Goal: Task Accomplishment & Management: Manage account settings

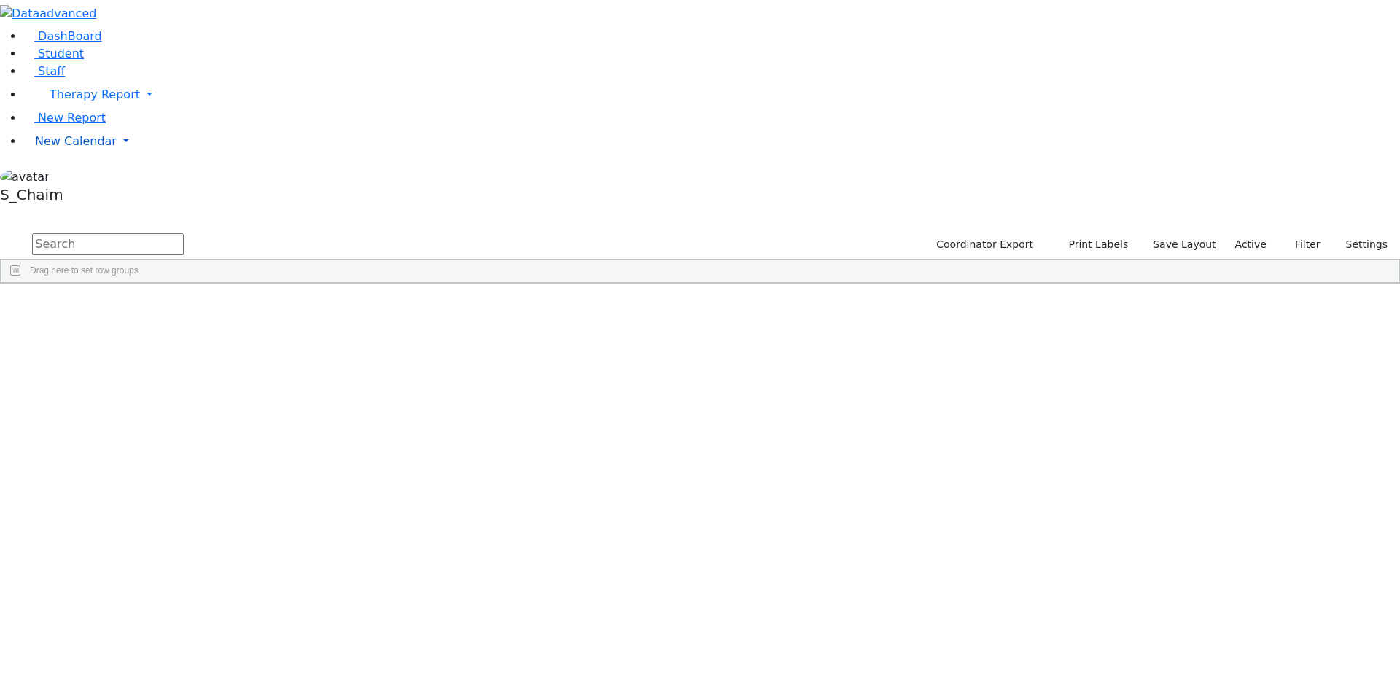
click at [75, 148] on span "New Calendar" at bounding box center [76, 141] width 82 height 14
click at [78, 177] on span "Calendar" at bounding box center [57, 170] width 52 height 14
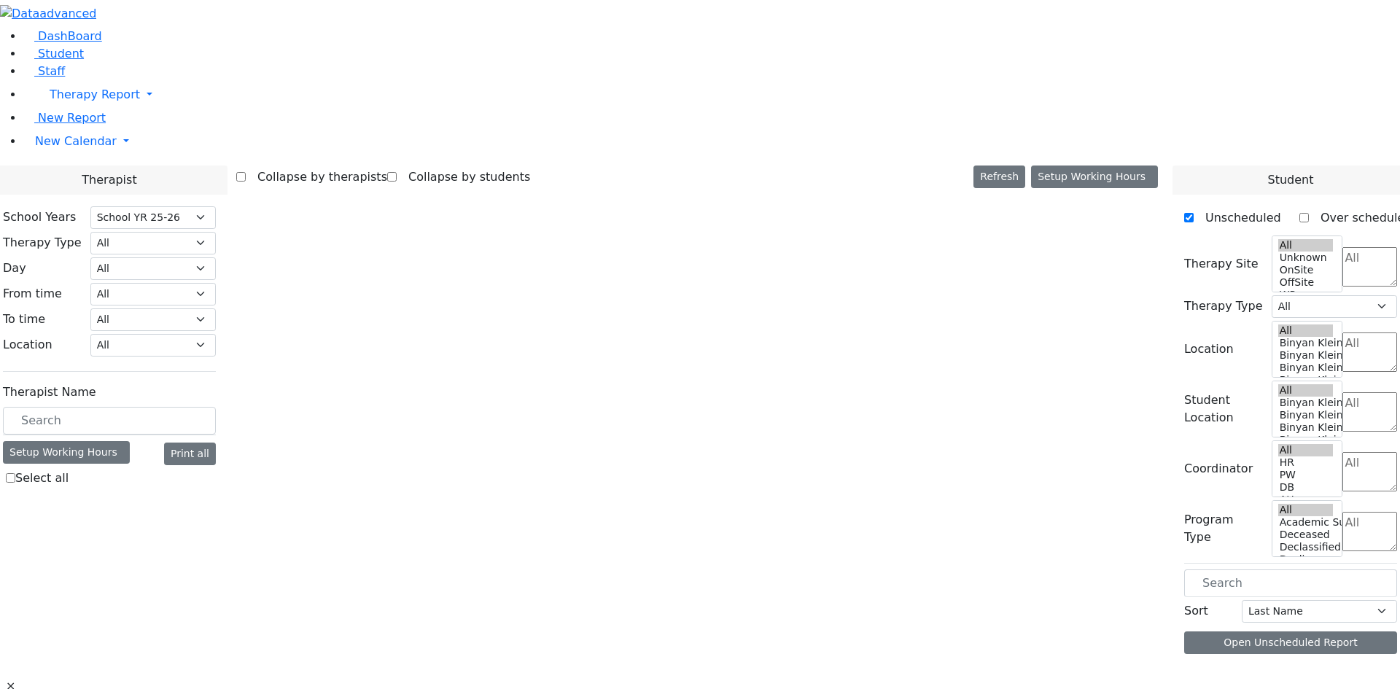
select select "212"
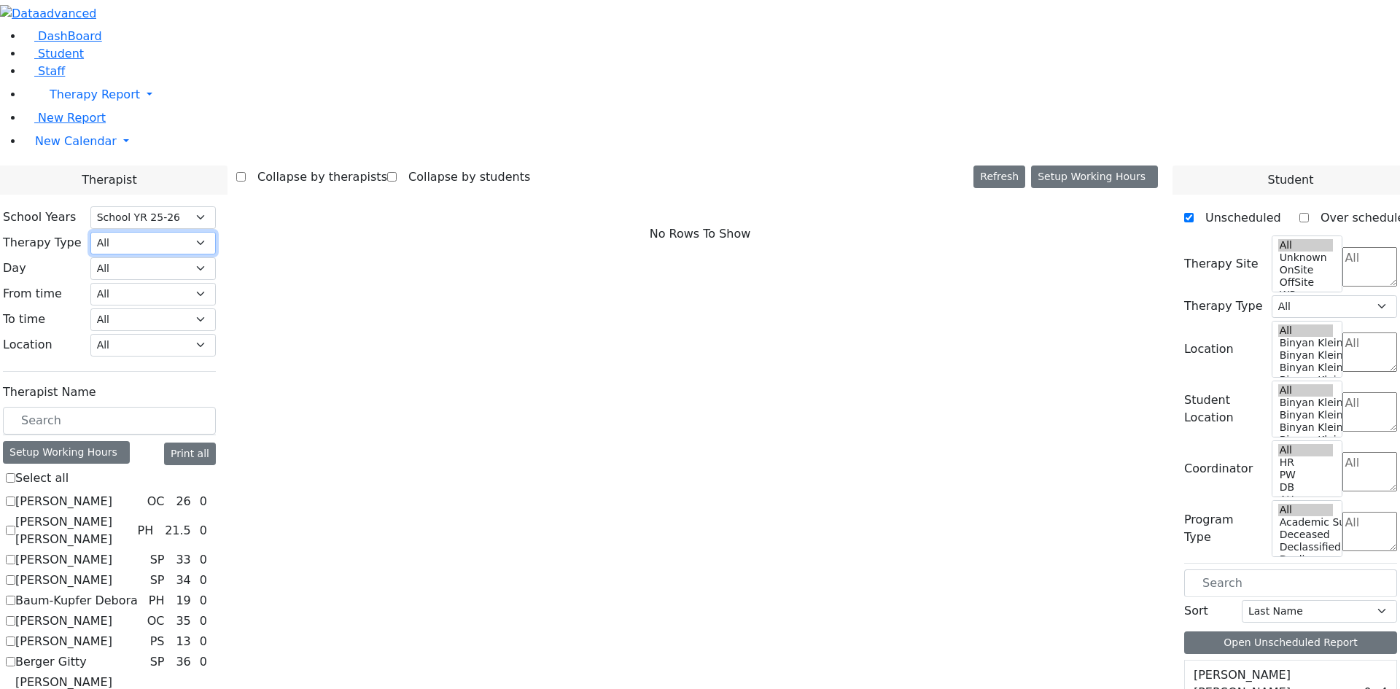
click at [216, 232] on select "All Psych Hearing Vision Speech Physical Occupational" at bounding box center [152, 243] width 125 height 23
select select "1"
click at [216, 232] on select "All Psych Hearing Vision Speech Physical Occupational" at bounding box center [152, 243] width 125 height 23
select select "1"
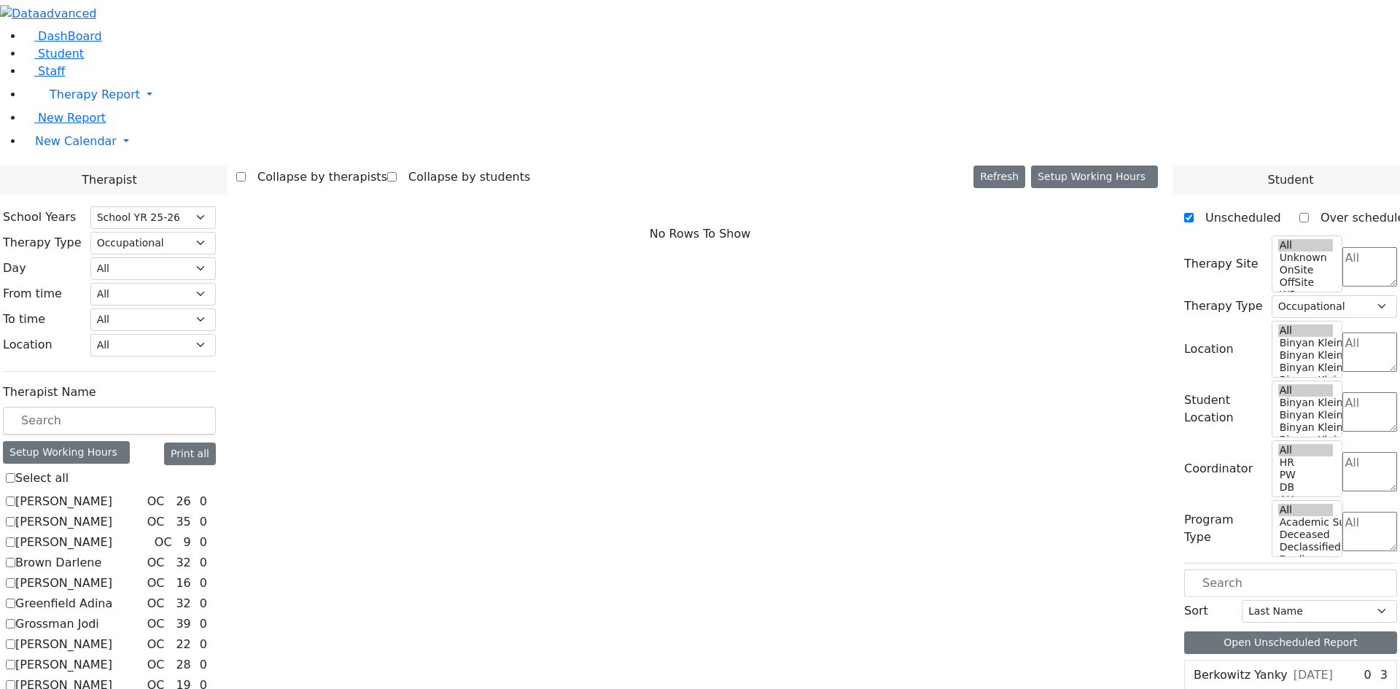
checkbox input "true"
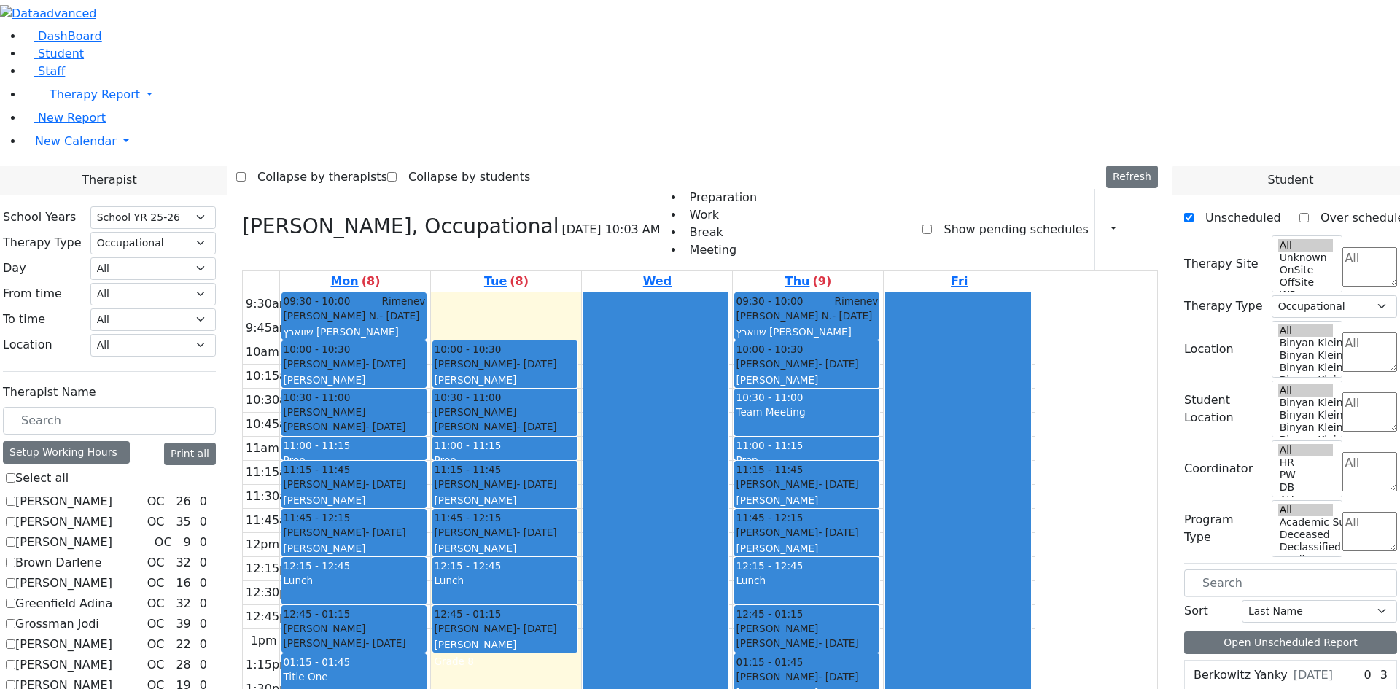
drag, startPoint x: 636, startPoint y: 105, endPoint x: 636, endPoint y: 325, distance: 220.2
click at [581, 325] on div "09:30 - 10:00 Breuer Chesky - 08/14/2012 Weber, Joseph 10:00 - 10:30 Fried Aron…" at bounding box center [506, 556] width 150 height 529
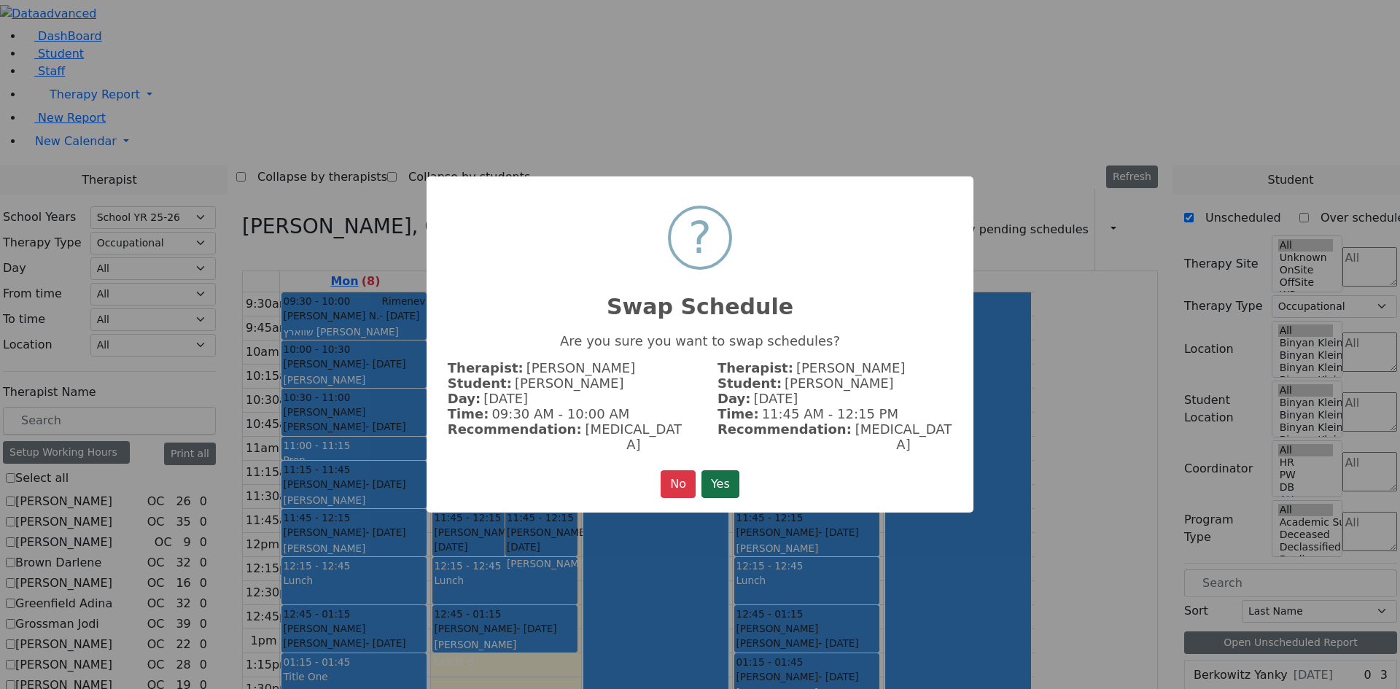
click at [709, 474] on button "Yes" at bounding box center [720, 484] width 38 height 28
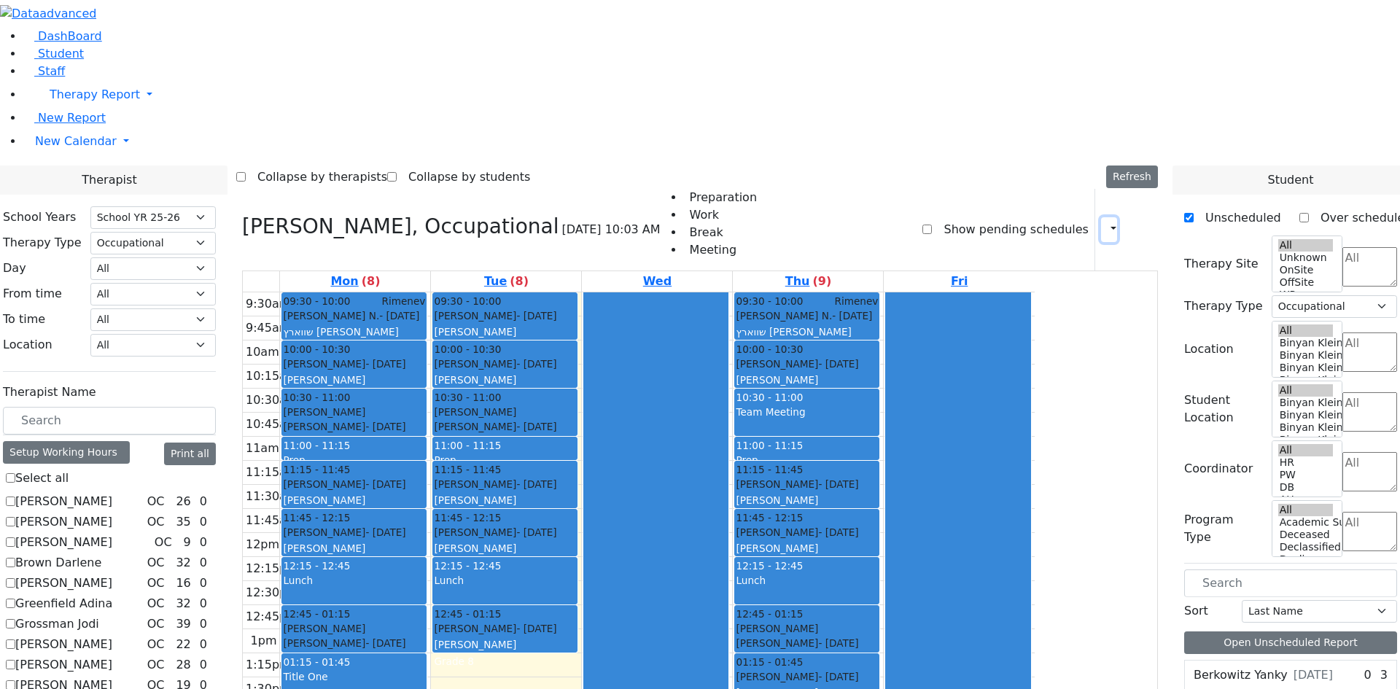
click at [1105, 222] on icon "button" at bounding box center [1105, 229] width 0 height 14
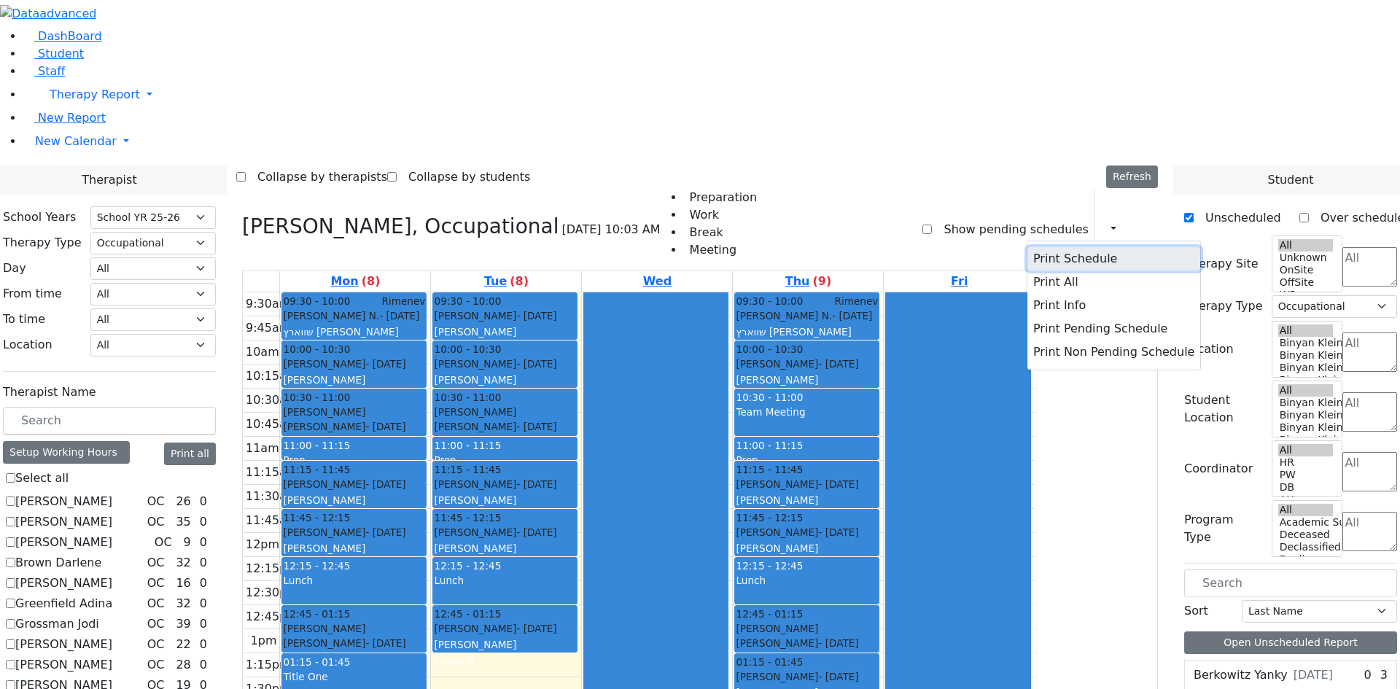
click at [1070, 247] on button "Print Schedule" at bounding box center [1113, 258] width 173 height 23
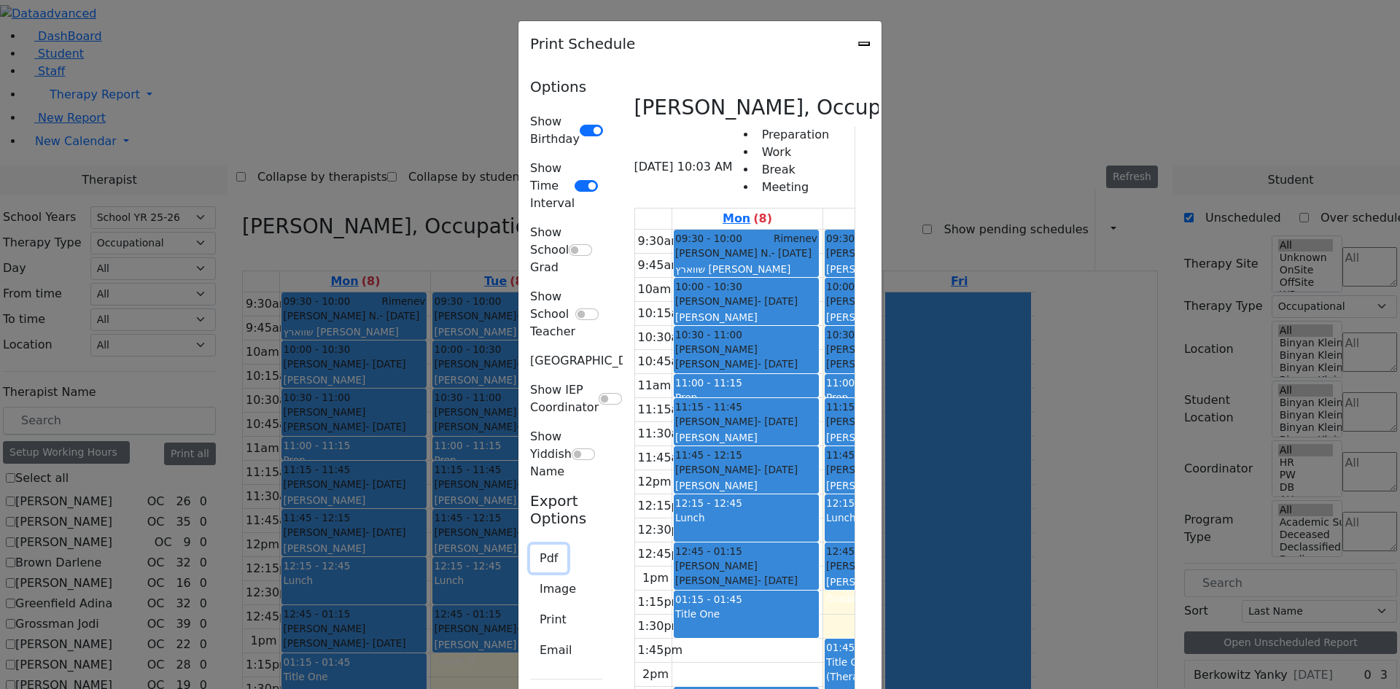
click at [530, 545] on button "Pdf" at bounding box center [548, 559] width 37 height 28
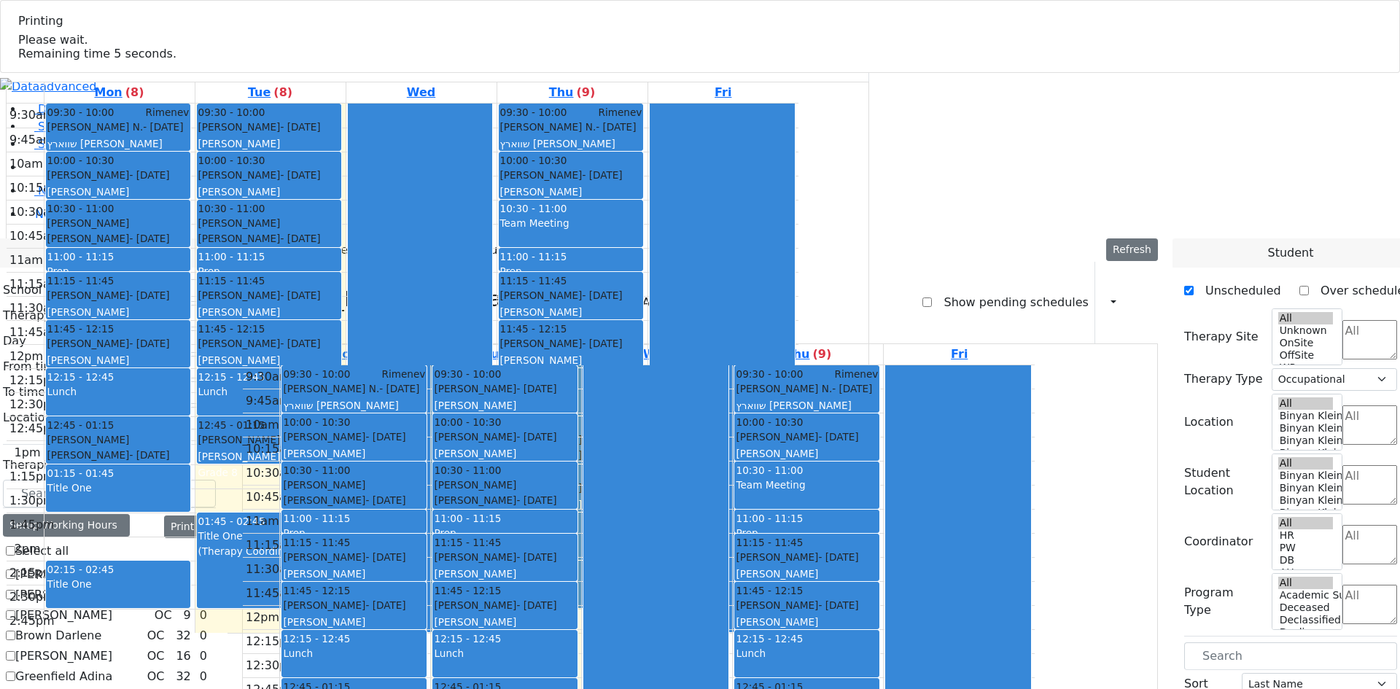
select select "212"
select select "1"
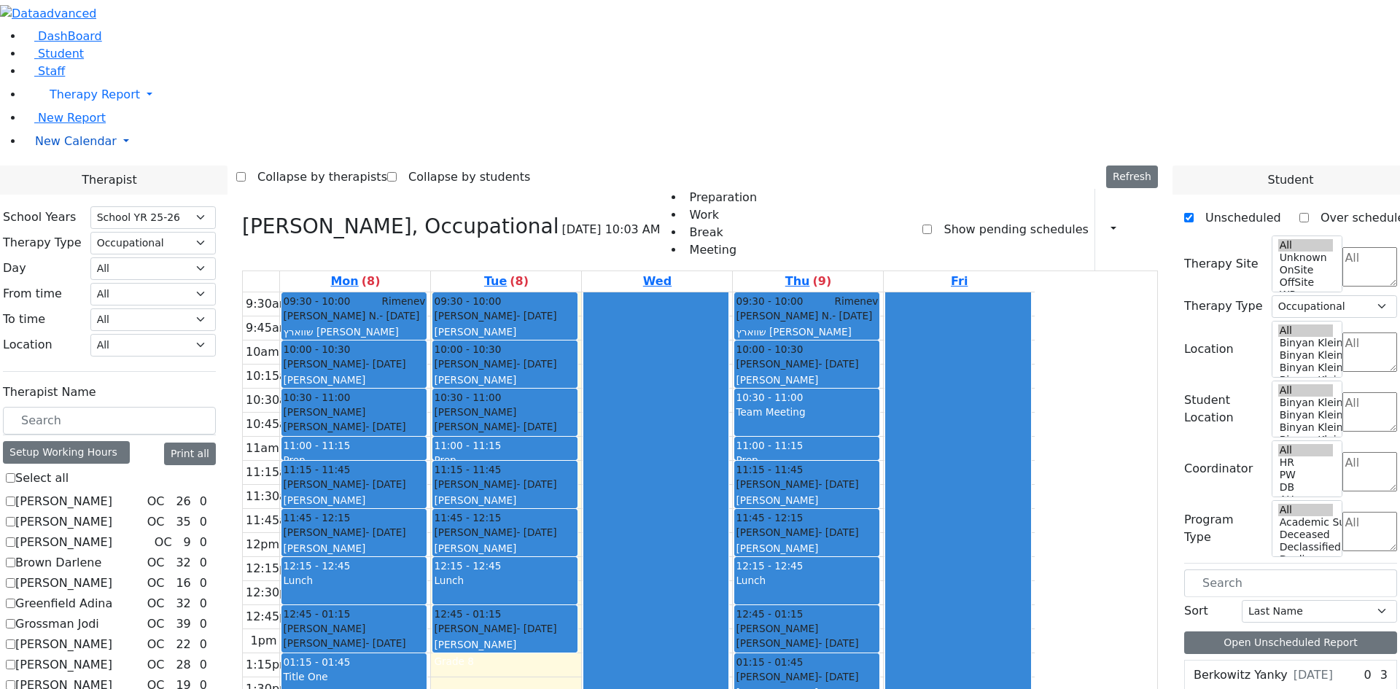
click at [65, 148] on span "New Calendar" at bounding box center [76, 141] width 82 height 14
click at [66, 195] on span "Teacher Report" at bounding box center [78, 188] width 87 height 14
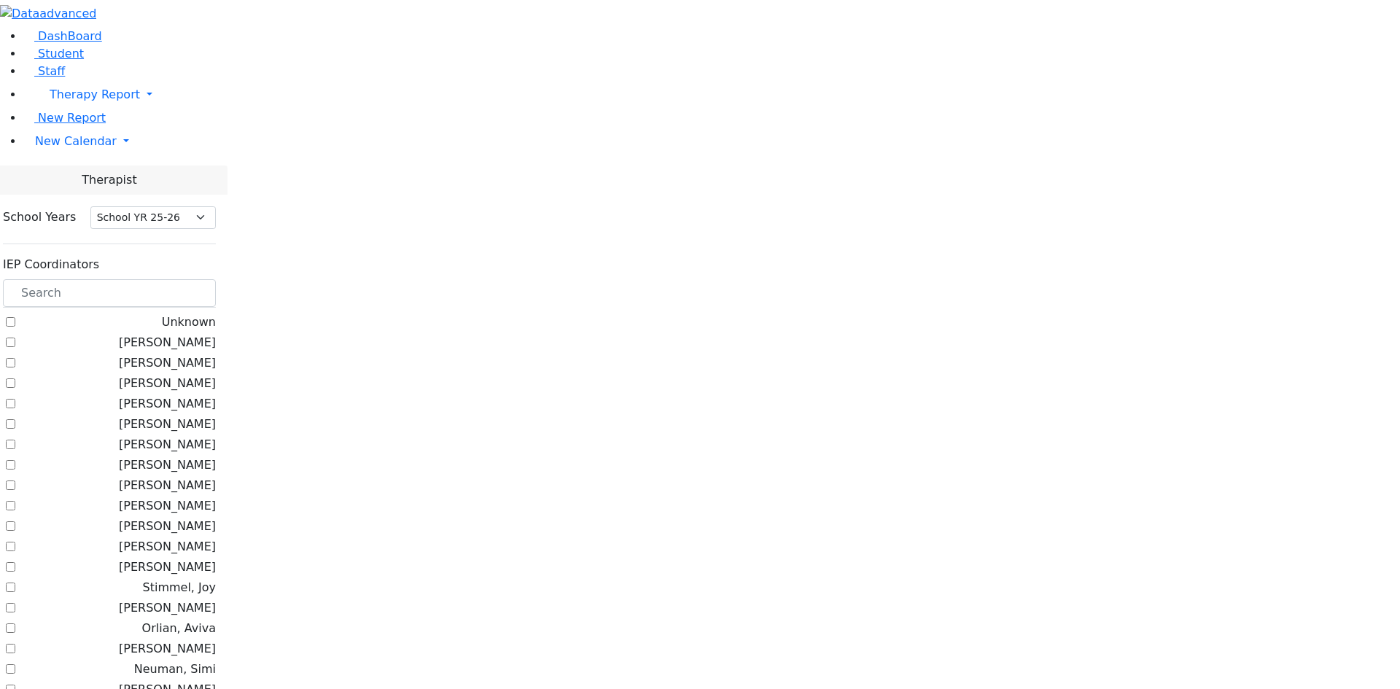
select select "212"
click at [216, 395] on label "[PERSON_NAME]" at bounding box center [167, 403] width 97 height 17
click at [15, 399] on input "[PERSON_NAME]" at bounding box center [10, 403] width 9 height 9
checkbox input "true"
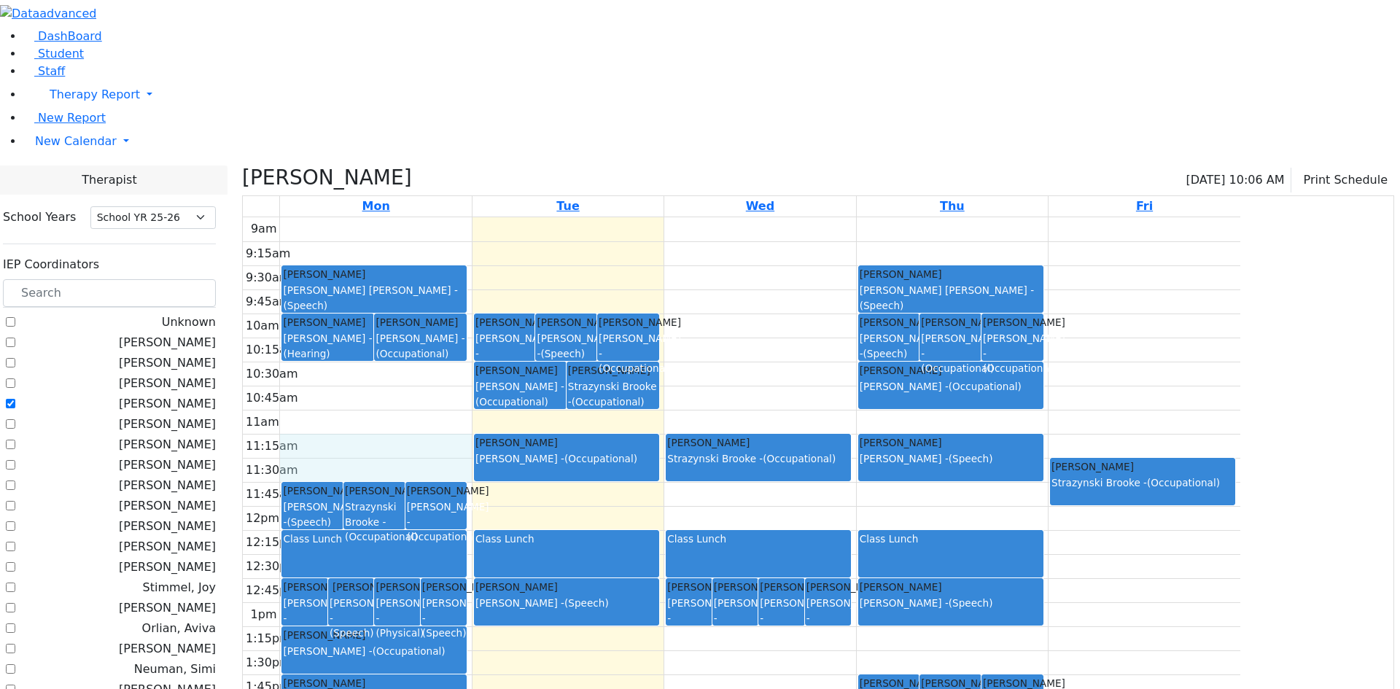
drag, startPoint x: 470, startPoint y: 294, endPoint x: 470, endPoint y: 313, distance: 19.0
click at [470, 323] on div "9am 9:15am 9:30am 9:45am 10am 10:15am 10:30am 10:45am 11am 11:15am 11:30am 11:4…" at bounding box center [741, 505] width 997 height 577
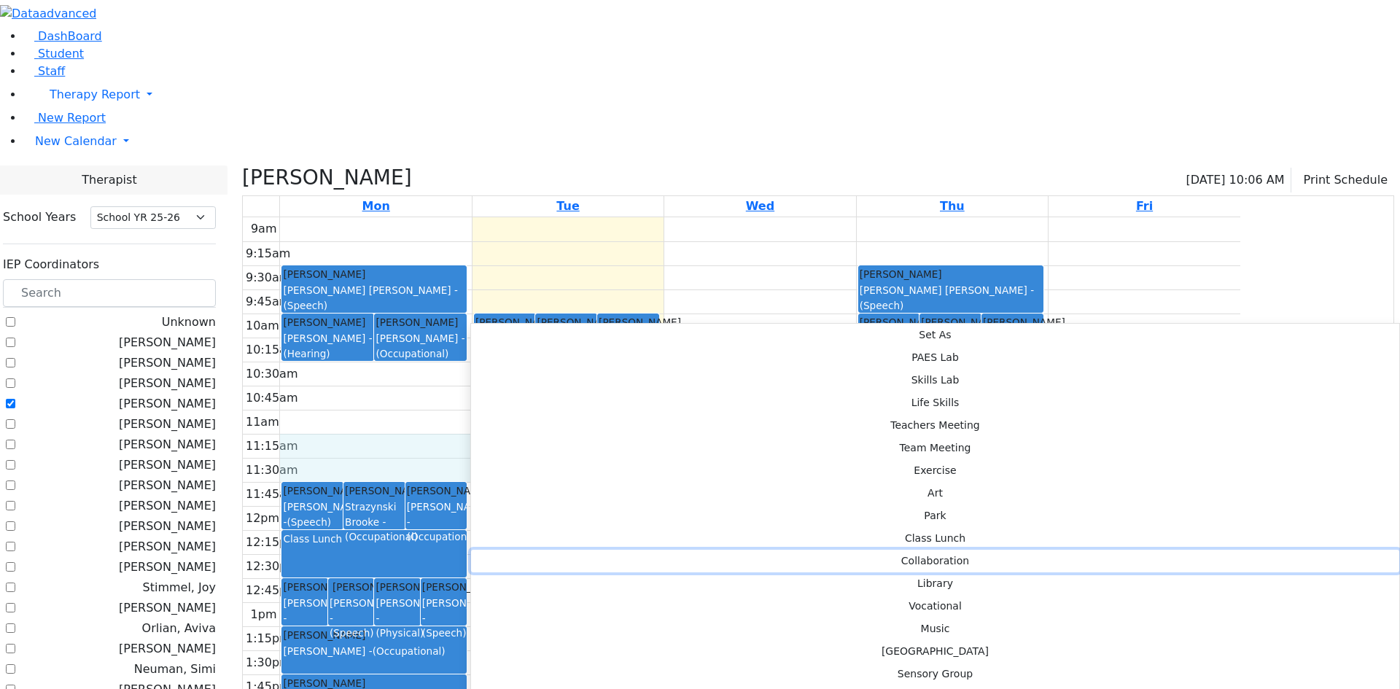
click at [673, 550] on button "Collaboration" at bounding box center [935, 561] width 928 height 23
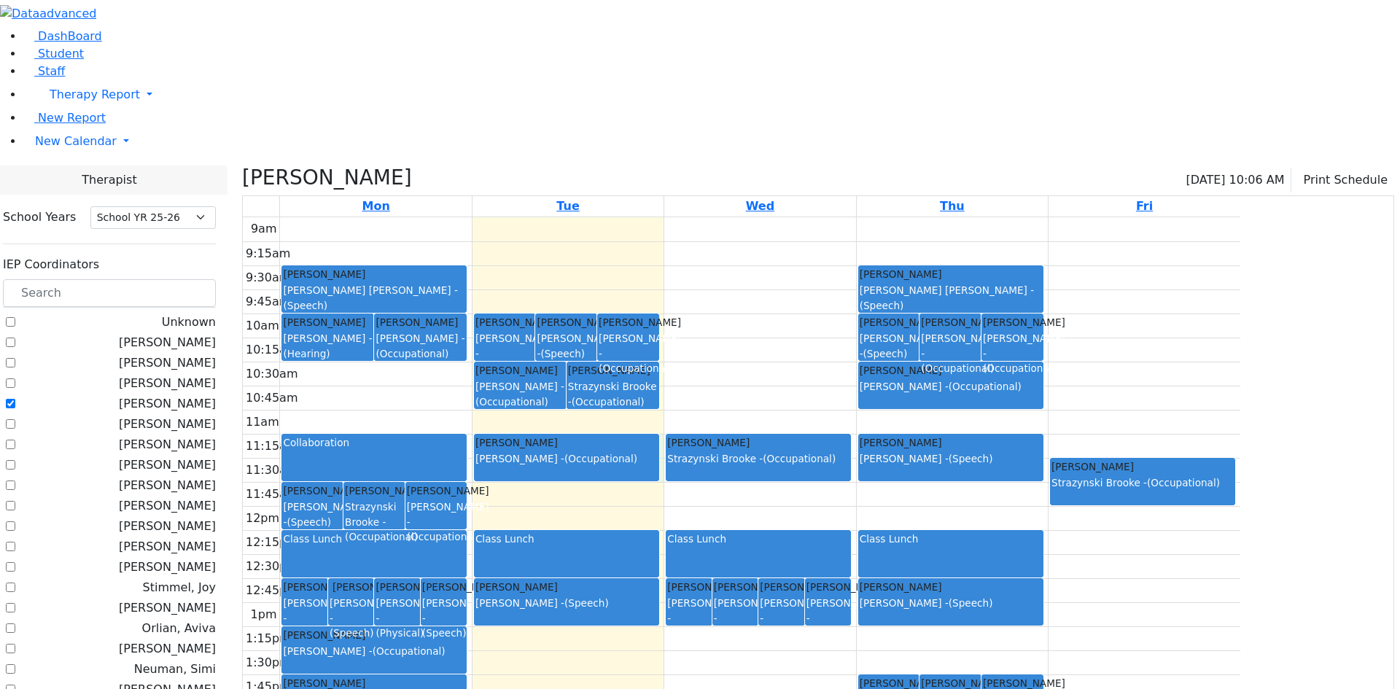
drag, startPoint x: 805, startPoint y: 294, endPoint x: 805, endPoint y: 327, distance: 32.8
click at [805, 327] on div "9am 9:15am 9:30am 9:45am 10am 10:15am 10:30am 10:45am 11am 11:15am 11:30am 11:4…" at bounding box center [741, 505] width 997 height 577
drag, startPoint x: 804, startPoint y: 289, endPoint x: 806, endPoint y: 328, distance: 38.7
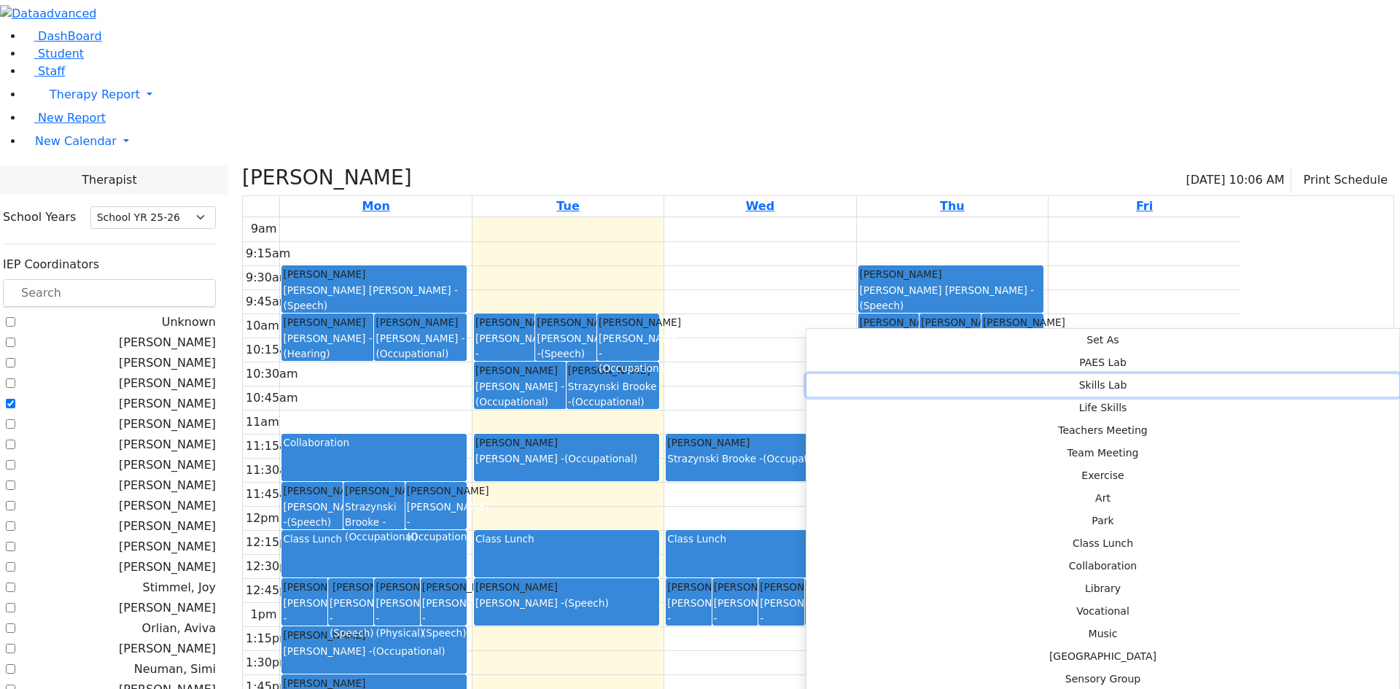
click at [1006, 374] on button "Skills Lab" at bounding box center [1102, 385] width 593 height 23
select select "2"
select select "11:15:00"
select select "11:45:00"
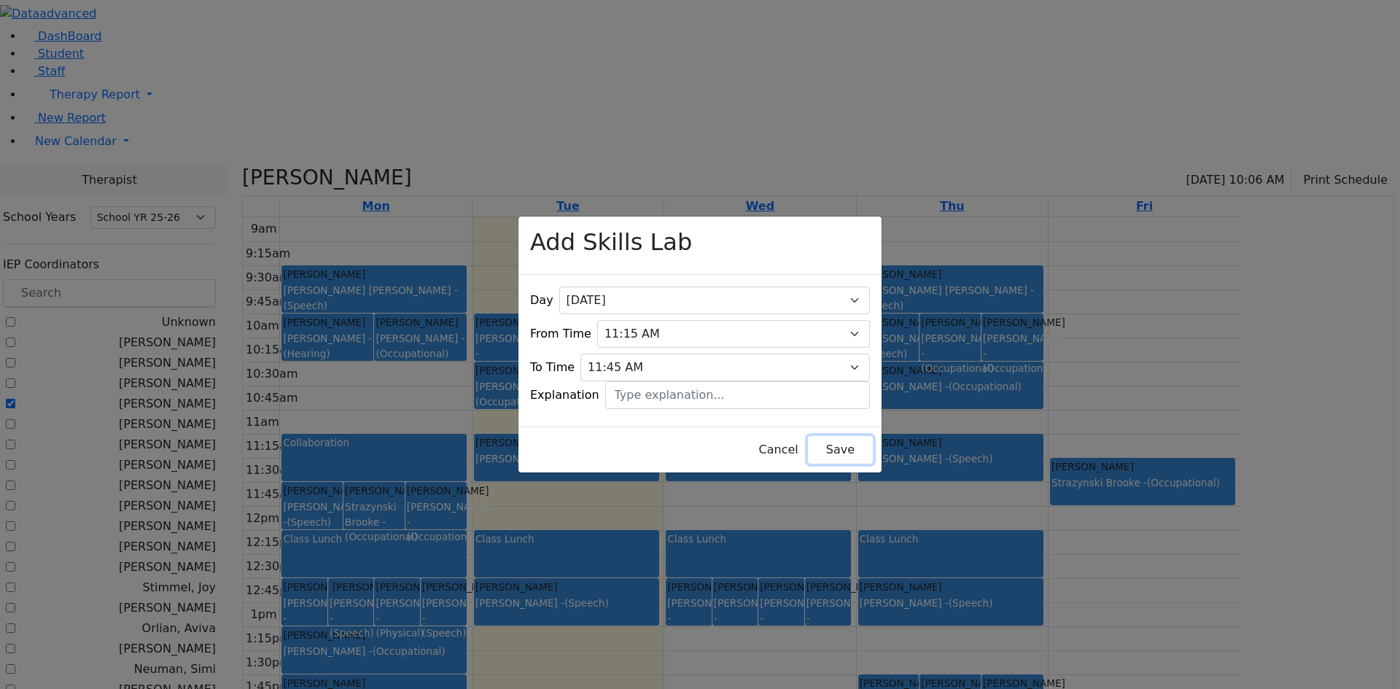
click at [810, 438] on button "Save" at bounding box center [840, 450] width 65 height 28
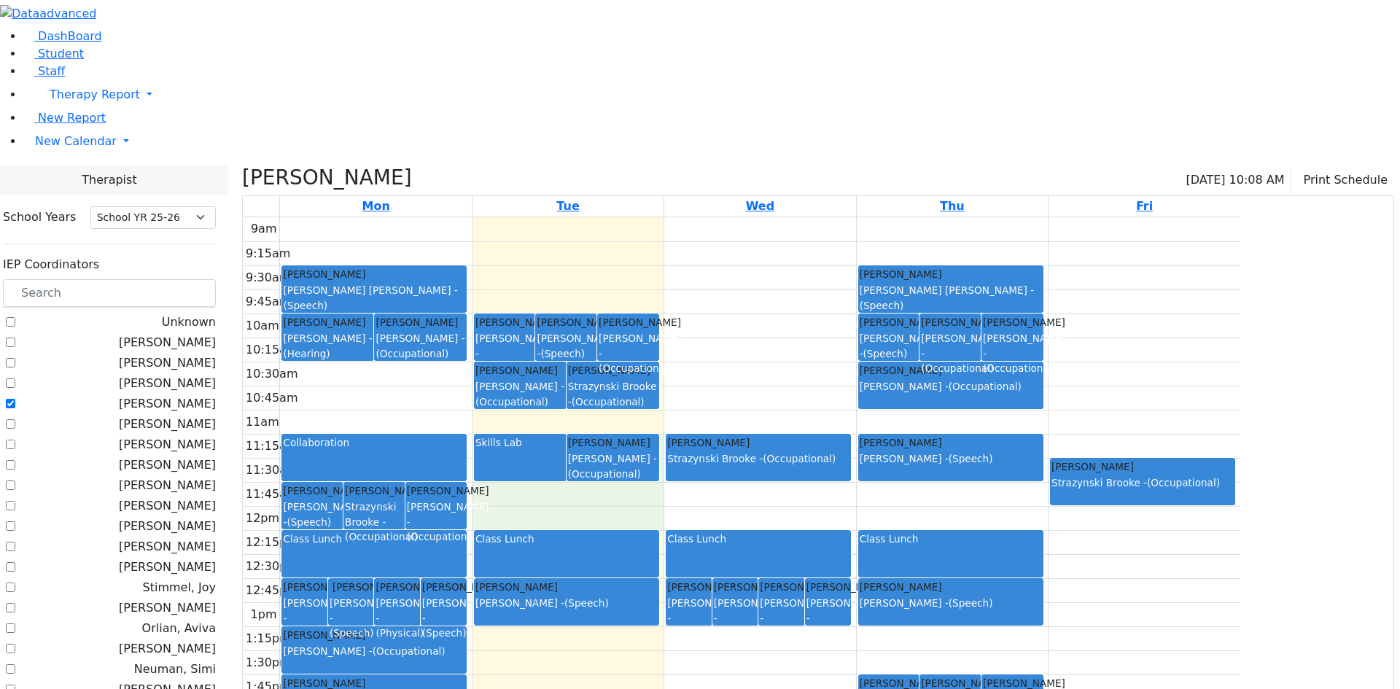
drag, startPoint x: 806, startPoint y: 297, endPoint x: 799, endPoint y: 360, distance: 63.8
click at [799, 362] on div "9am 9:15am 9:30am 9:45am 10am 10:15am 10:30am 10:45am 11am 11:15am 11:30am 11:4…" at bounding box center [741, 505] width 997 height 577
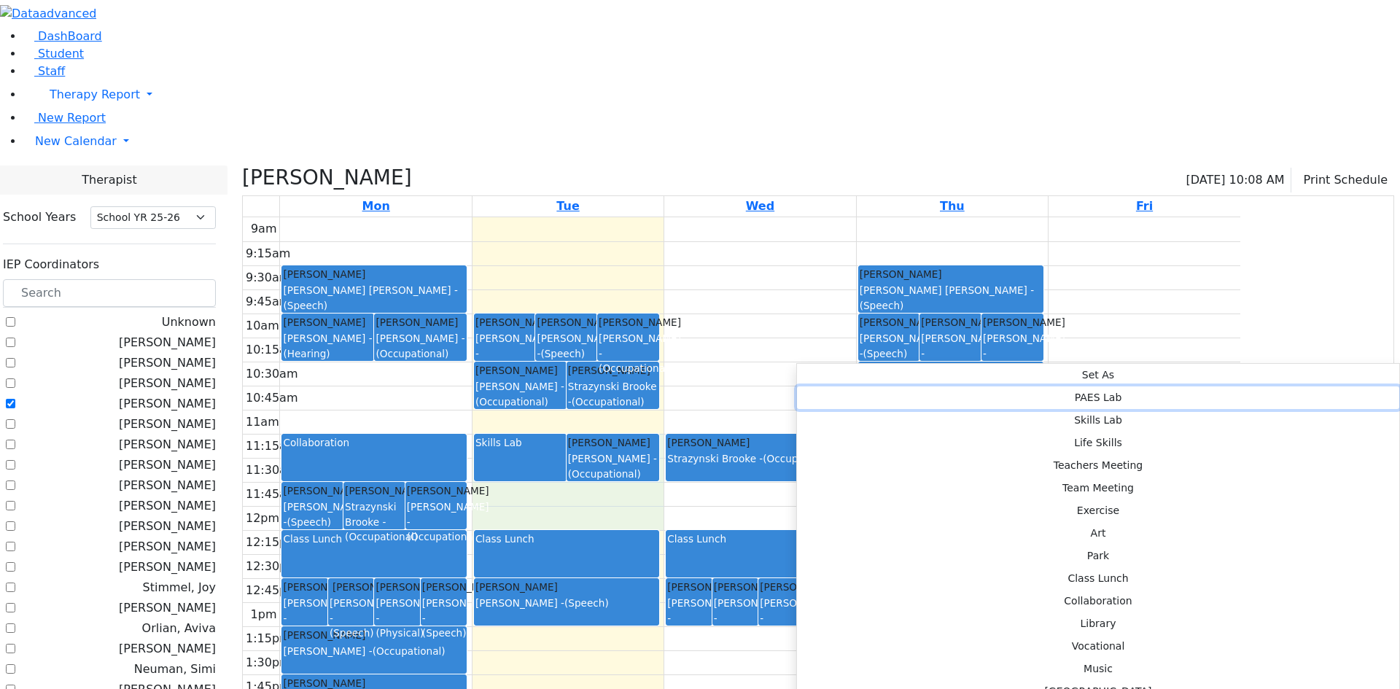
click at [999, 386] on button "PAES Lab" at bounding box center [1098, 397] width 602 height 23
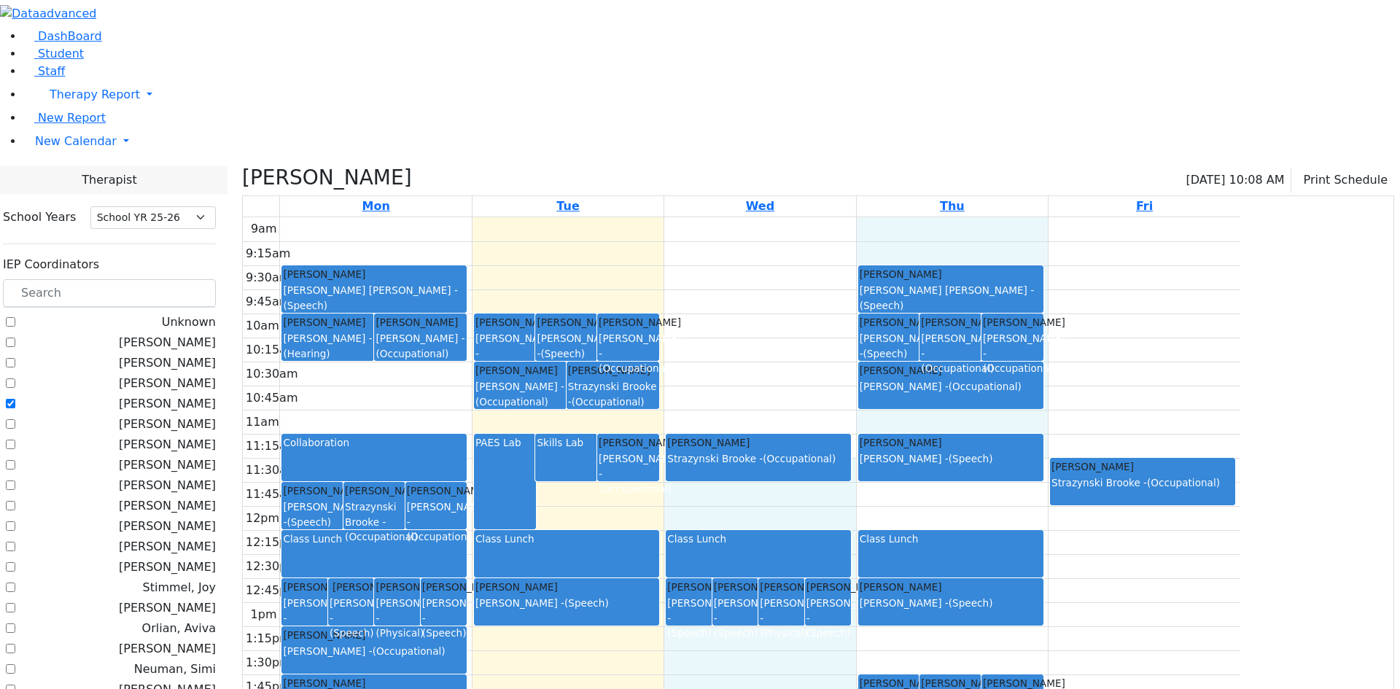
drag, startPoint x: 998, startPoint y: 291, endPoint x: 992, endPoint y: 327, distance: 36.2
click at [992, 327] on div "9am 9:15am 9:30am 9:45am 10am 10:15am 10:30am 10:45am 11am 11:15am 11:30am 11:4…" at bounding box center [741, 505] width 997 height 577
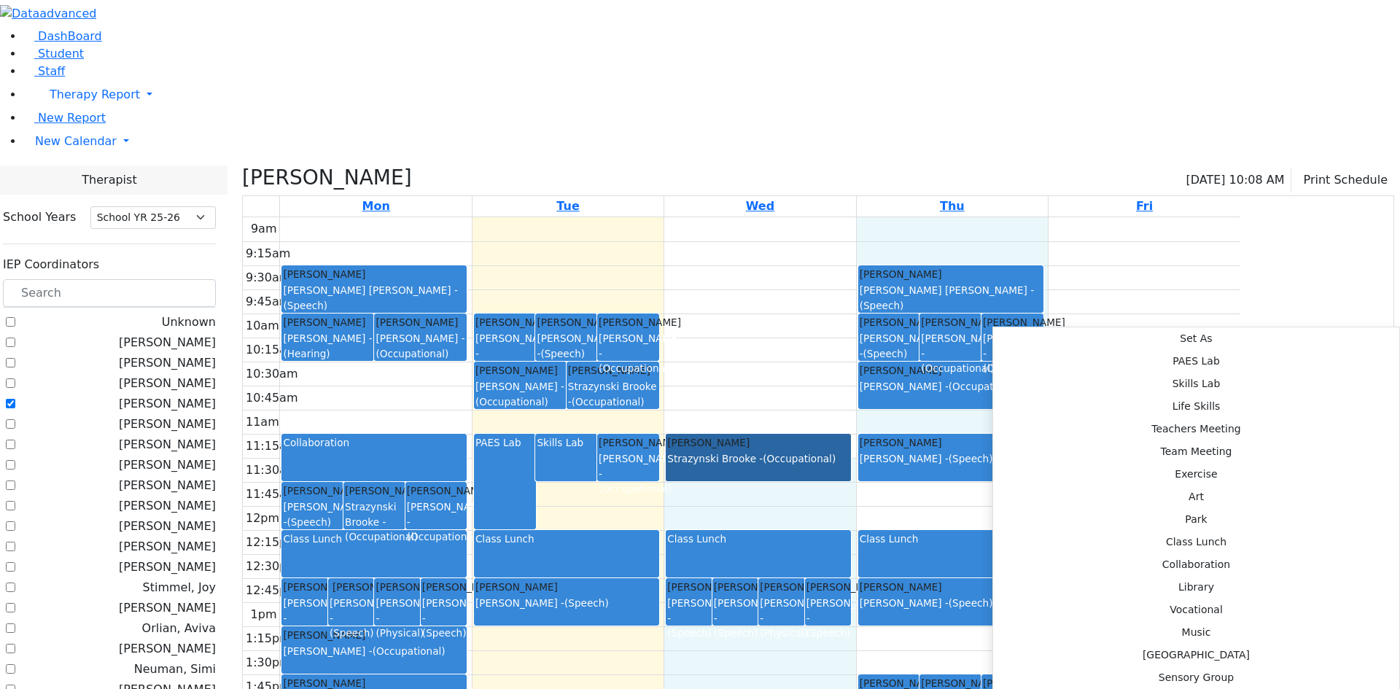
click at [851, 434] on link "Sandel Yuda Strazynski Brooke - (Occupational)" at bounding box center [758, 457] width 185 height 47
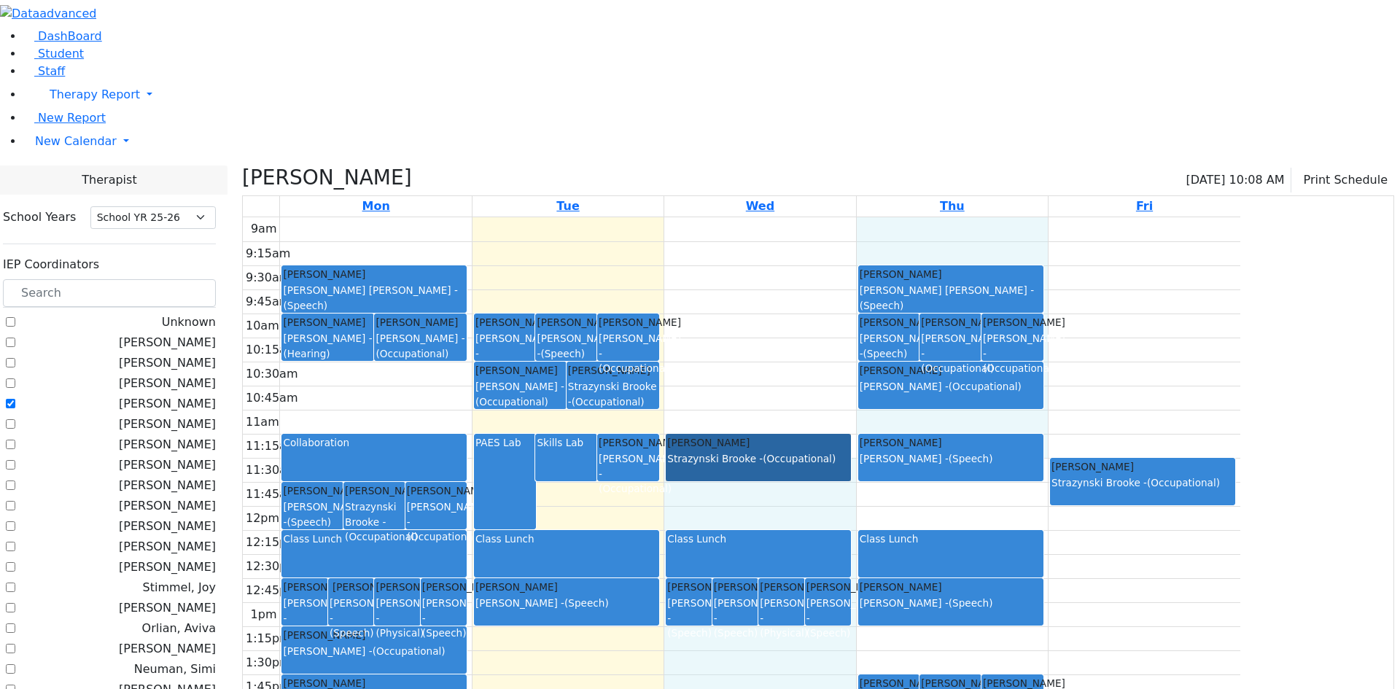
drag, startPoint x: 998, startPoint y: 292, endPoint x: 995, endPoint y: 312, distance: 19.9
click at [995, 312] on div "9am 9:15am 9:30am 9:45am 10am 10:15am 10:30am 10:45am 11am 11:15am 11:30am 11:4…" at bounding box center [741, 505] width 997 height 577
click at [851, 434] on link "Sandel Yuda Strazynski Brooke - (Occupational)" at bounding box center [758, 457] width 185 height 47
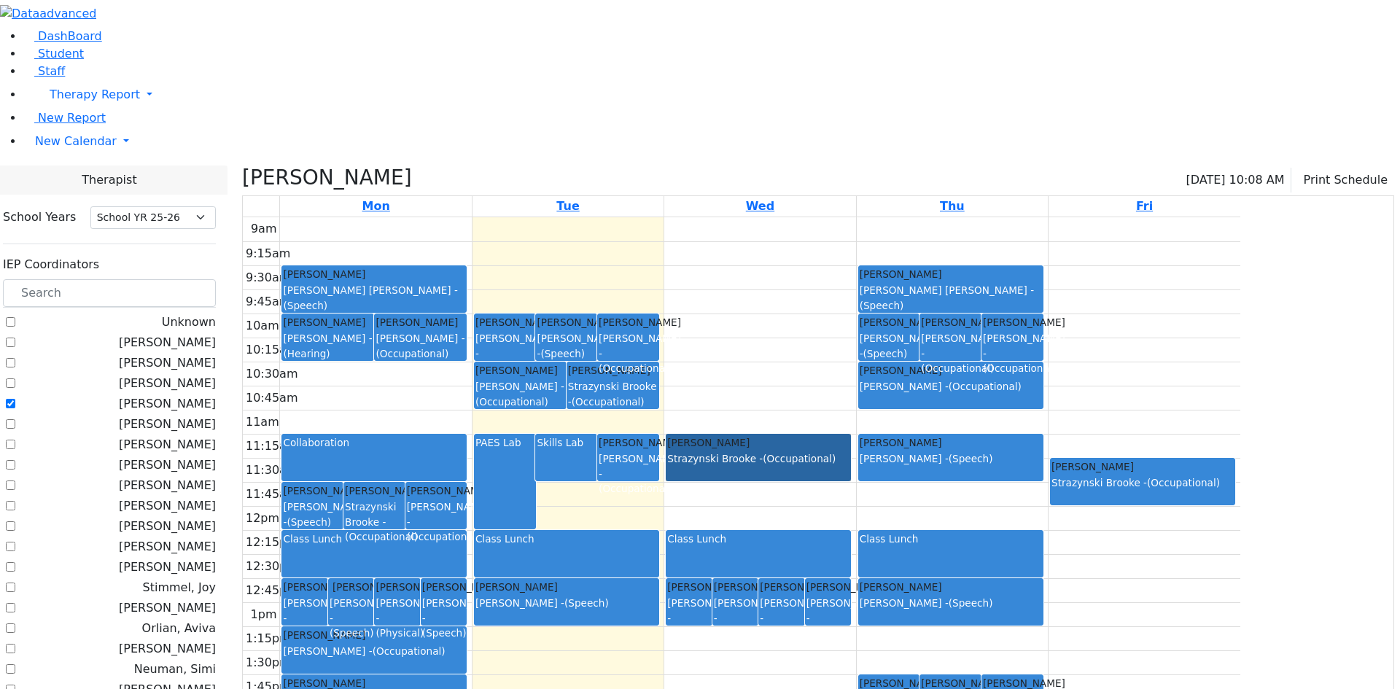
drag, startPoint x: 995, startPoint y: 297, endPoint x: 997, endPoint y: 323, distance: 26.3
click at [851, 434] on link "Sandel Yuda Strazynski Brooke - (Occupational)" at bounding box center [758, 457] width 185 height 47
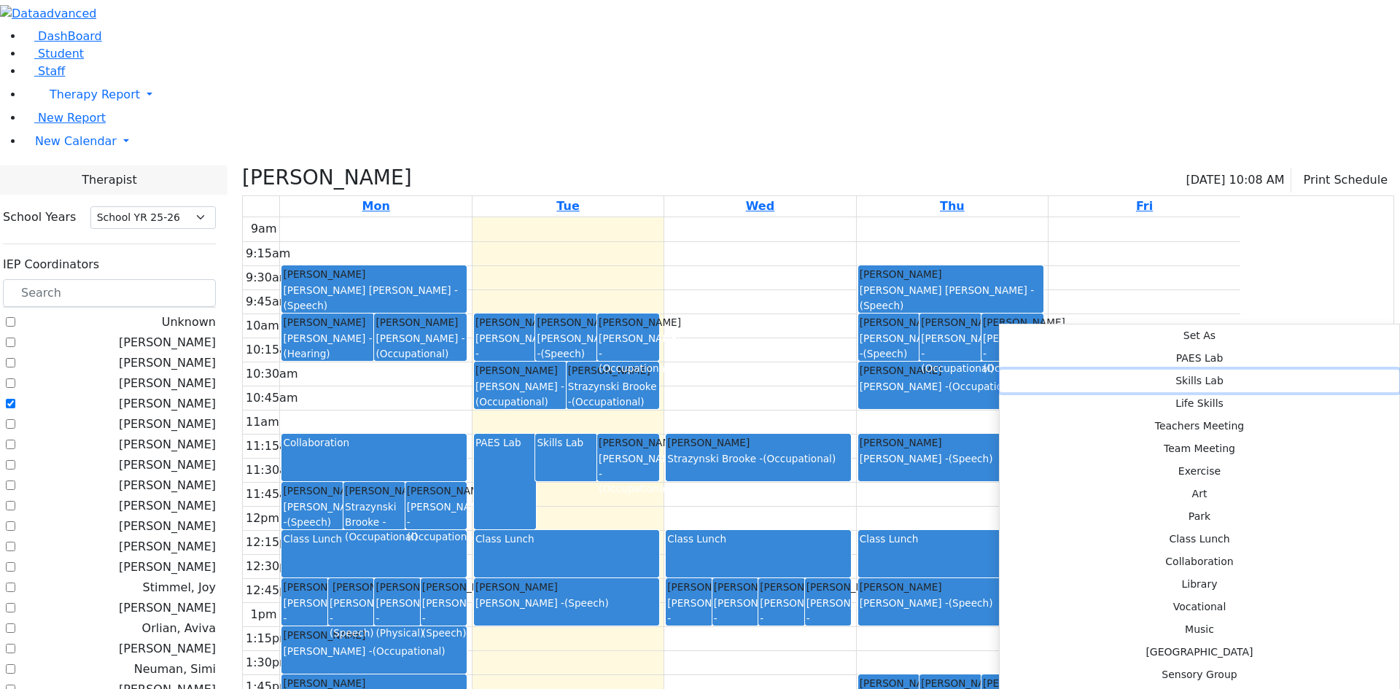
click at [1180, 370] on button "Skills Lab" at bounding box center [1200, 381] width 400 height 23
select select "3"
select select "11:30:00"
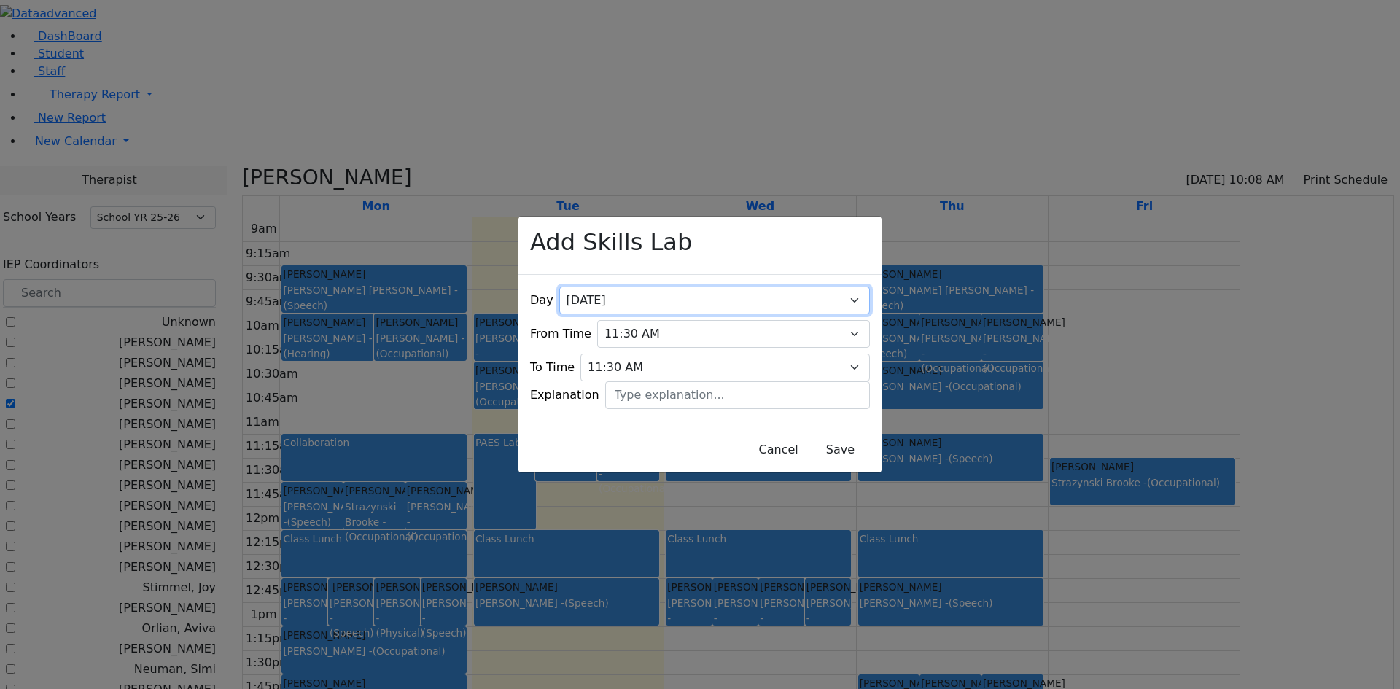
click at [837, 287] on select "All Monday Tuesday Wednesday Thursday Friday" at bounding box center [714, 301] width 311 height 28
select select "4"
click at [606, 287] on select "All Monday Tuesday Wednesday Thursday Friday" at bounding box center [714, 301] width 311 height 28
click at [838, 320] on select "09:00 AM 09:15 AM 09:30 AM 09:45 AM 10:00 AM 10:15 AM 10:30 AM 10:45 AM 11:00 A…" at bounding box center [733, 334] width 273 height 28
select select "11:15:00"
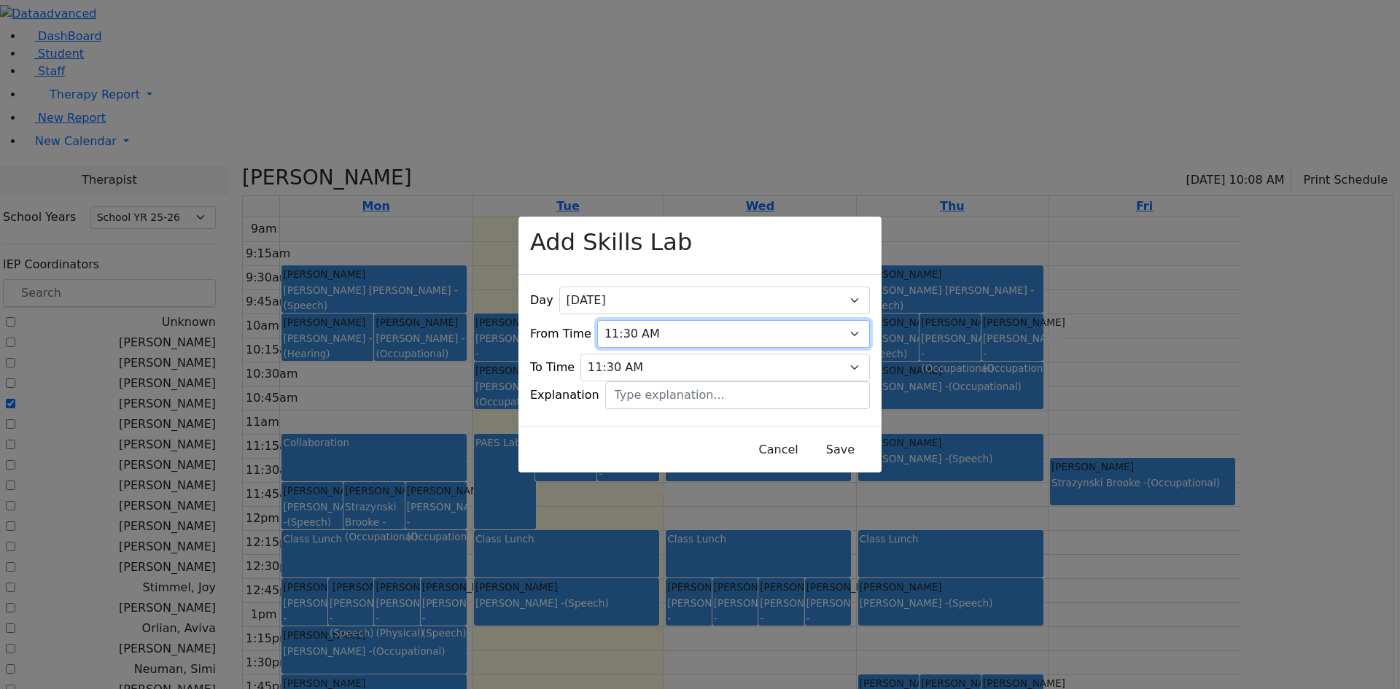
click at [606, 320] on select "09:00 AM 09:15 AM 09:30 AM 09:45 AM 10:00 AM 10:15 AM 10:30 AM 10:45 AM 11:00 A…" at bounding box center [733, 334] width 273 height 28
click at [836, 354] on select "09:15 AM 09:30 AM 09:45 AM 10:00 AM 10:15 AM 10:30 AM 10:45 AM 11:00 AM 11:15 A…" at bounding box center [724, 368] width 289 height 28
select select "11:45:00"
click at [606, 354] on select "09:15 AM 09:30 AM 09:45 AM 10:00 AM 10:15 AM 10:30 AM 10:45 AM 11:00 AM 11:15 A…" at bounding box center [724, 368] width 289 height 28
click at [811, 443] on button "Save" at bounding box center [840, 450] width 65 height 28
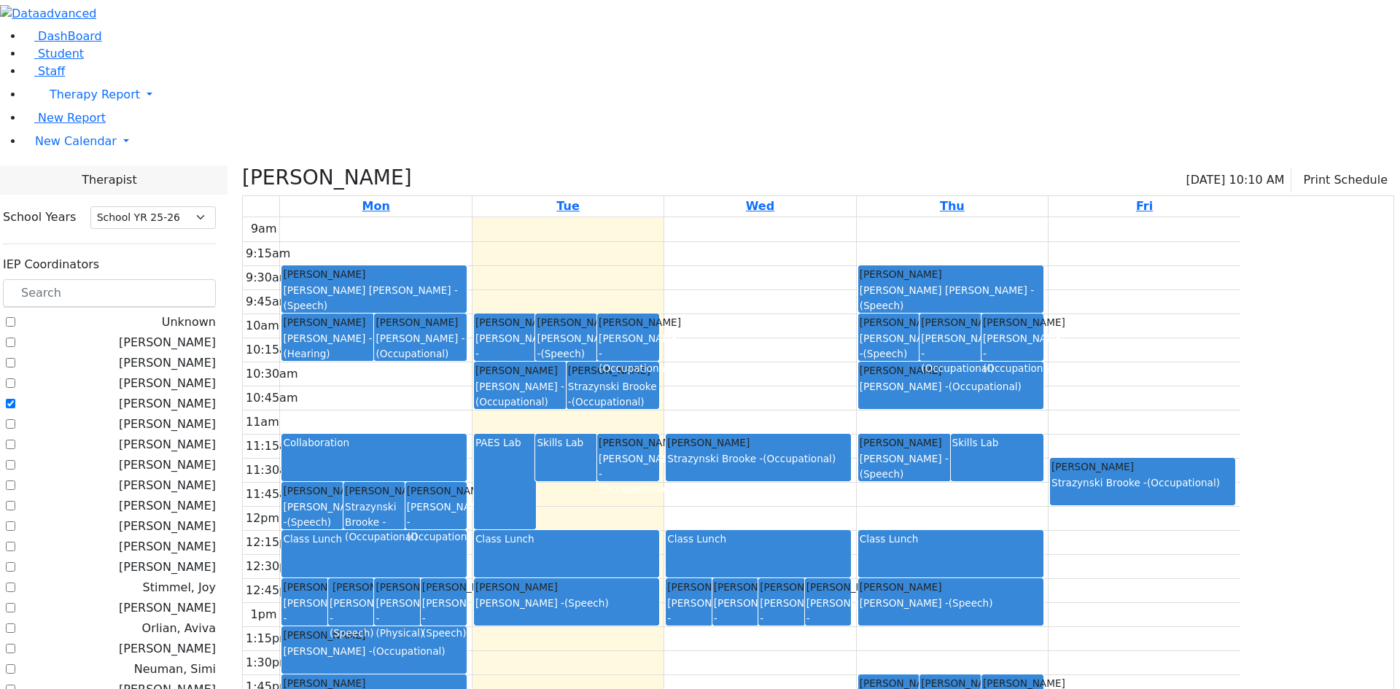
click at [949, 435] on div "Breuer Shaye" at bounding box center [905, 442] width 90 height 15
drag, startPoint x: 1093, startPoint y: 291, endPoint x: 1101, endPoint y: 366, distance: 75.5
click at [1101, 366] on div "9am 9:15am 9:30am 9:45am 10am 10:15am 10:30am 10:45am 11am 11:15am 11:30am 11:4…" at bounding box center [741, 505] width 997 height 577
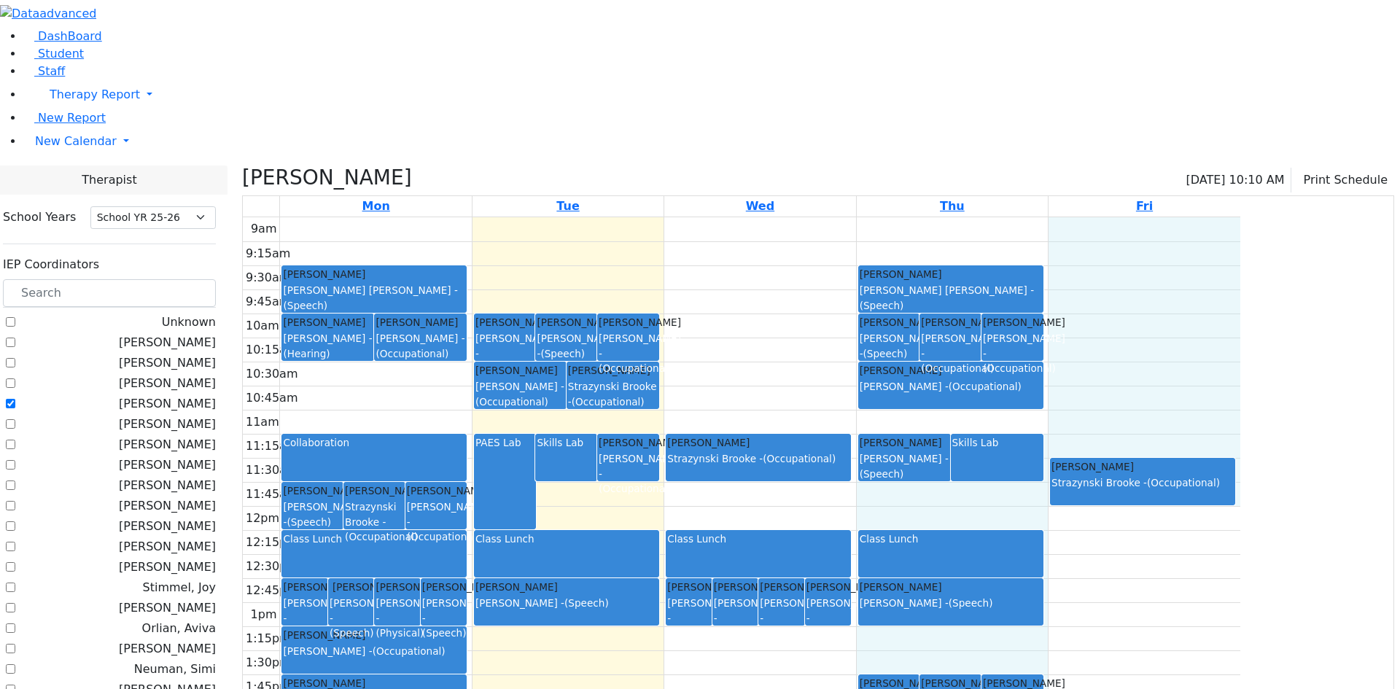
drag, startPoint x: 1189, startPoint y: 296, endPoint x: 1194, endPoint y: 335, distance: 39.7
click at [1194, 335] on div "9am 9:15am 9:30am 9:45am 10am 10:15am 10:30am 10:45am 11am 11:15am 11:30am 11:4…" at bounding box center [741, 505] width 997 height 577
click at [1193, 459] on div "Katina Shulem Strazynski Brooke - (Occupational)" at bounding box center [1143, 482] width 184 height 46
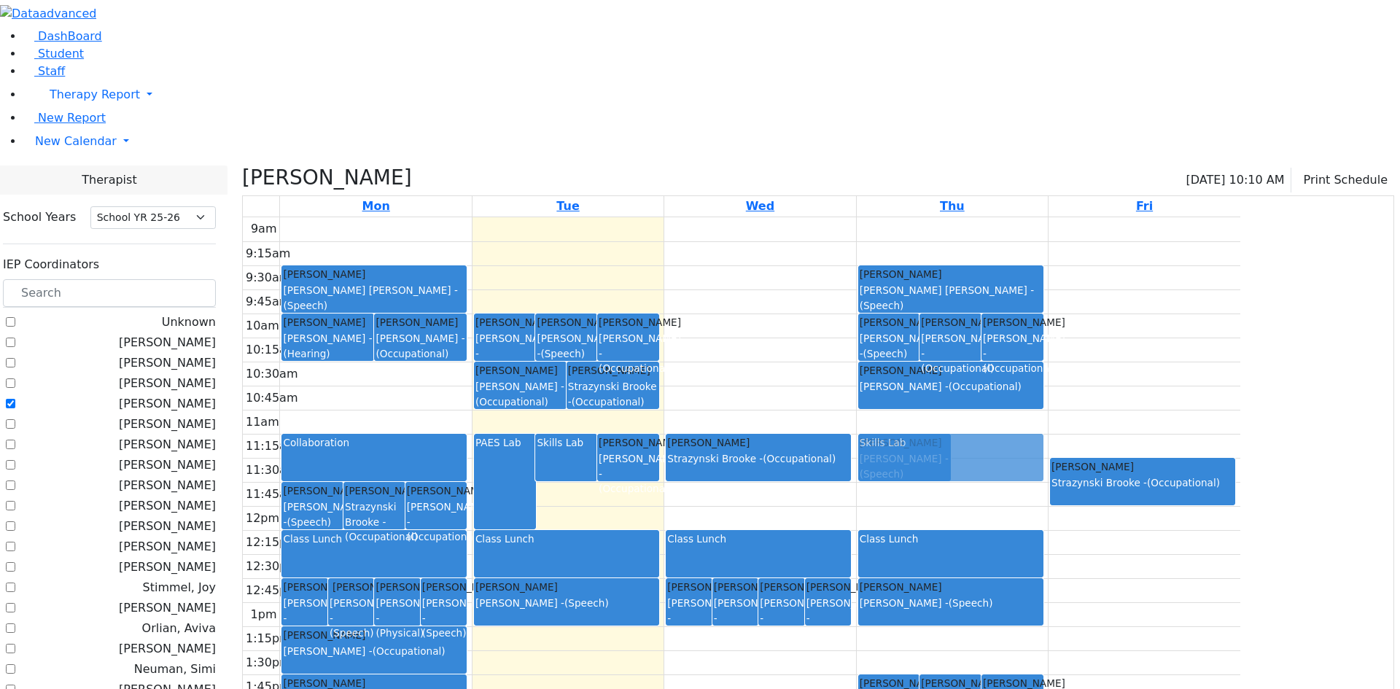
click at [1048, 295] on div "Katina Shulem Asok Pradeep - (Speech) Polatsek Yisroel Neumann Annette - (Occup…" at bounding box center [952, 505] width 191 height 577
click at [1048, 297] on div "Katina Shulem Asok Pradeep - (Speech) Polatsek Yisroel Neumann Annette - (Occup…" at bounding box center [952, 505] width 191 height 577
drag, startPoint x: 1000, startPoint y: 292, endPoint x: 1014, endPoint y: 366, distance: 74.9
click at [1014, 366] on div "9am 9:15am 9:30am 9:45am 10am 10:15am 10:30am 10:45am 11am 11:15am 11:30am 11:4…" at bounding box center [741, 505] width 997 height 577
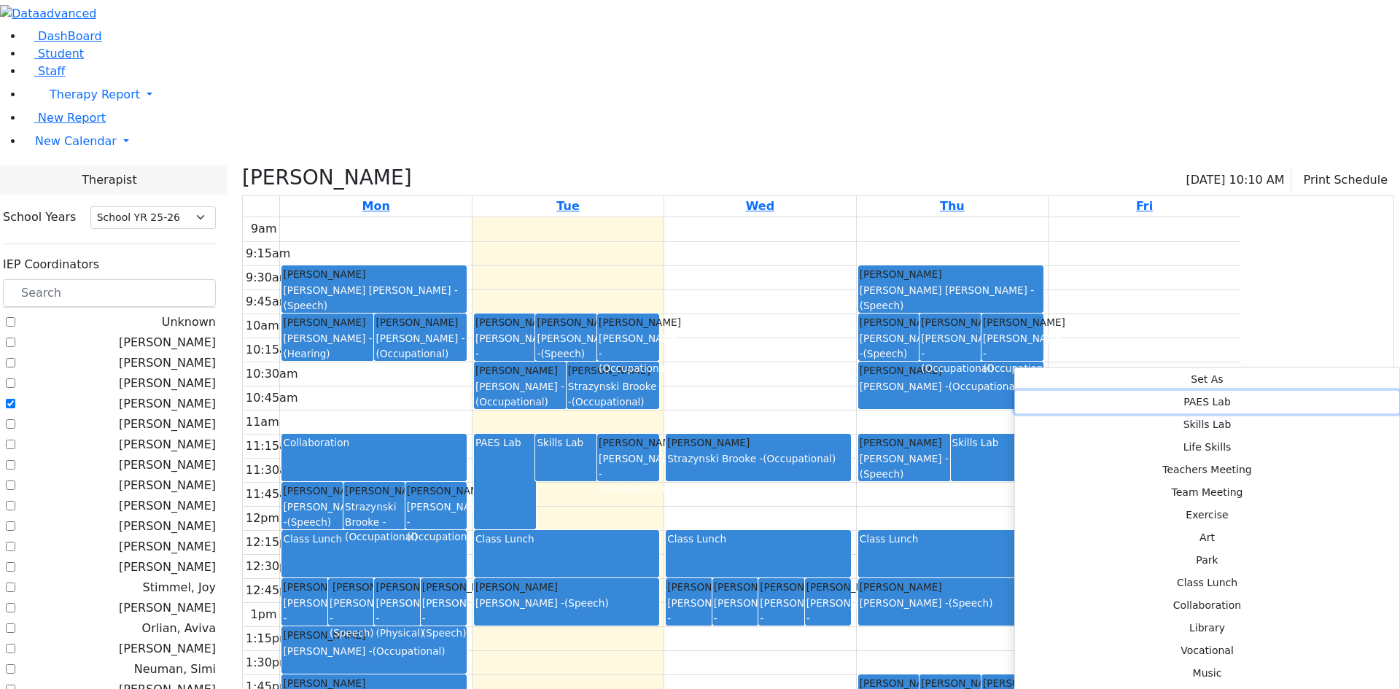
click at [1223, 391] on button "PAES Lab" at bounding box center [1207, 402] width 384 height 23
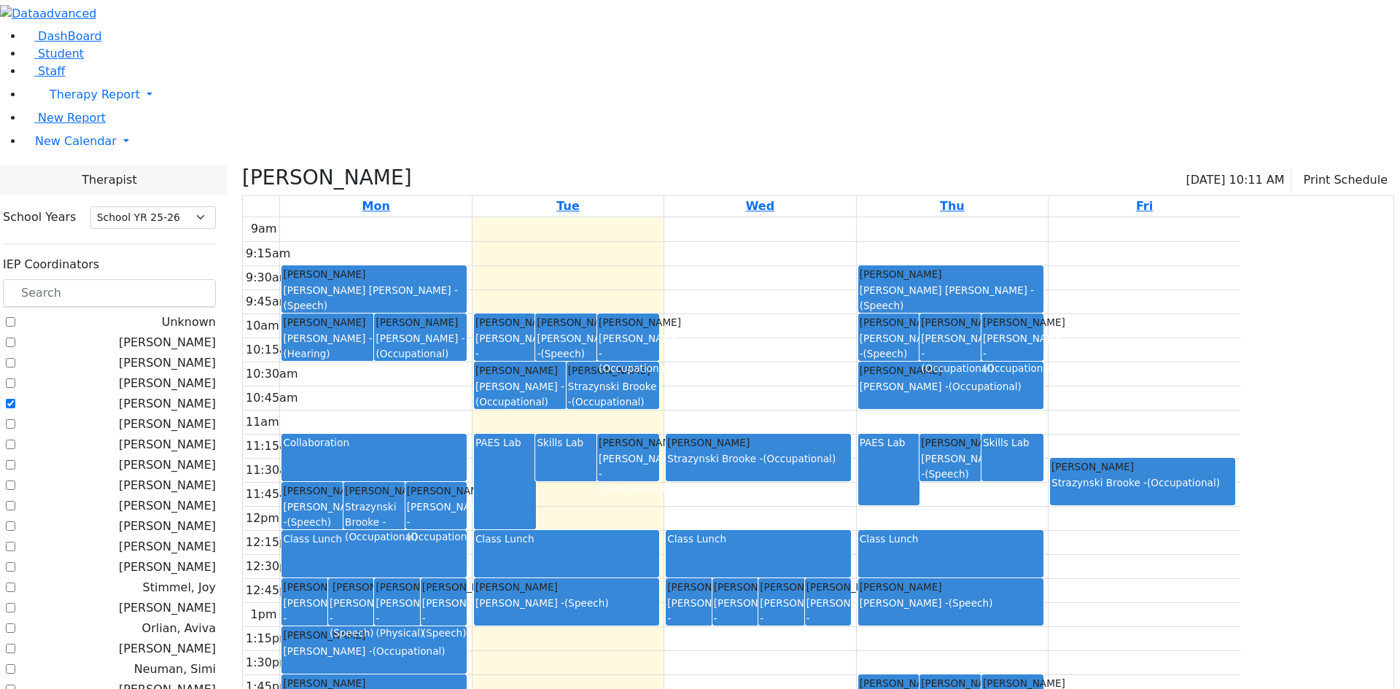
click at [919, 435] on div "PAES Lab" at bounding box center [889, 469] width 59 height 69
click at [1062, 343] on button "Delete Selected Activities" at bounding box center [1120, 345] width 144 height 23
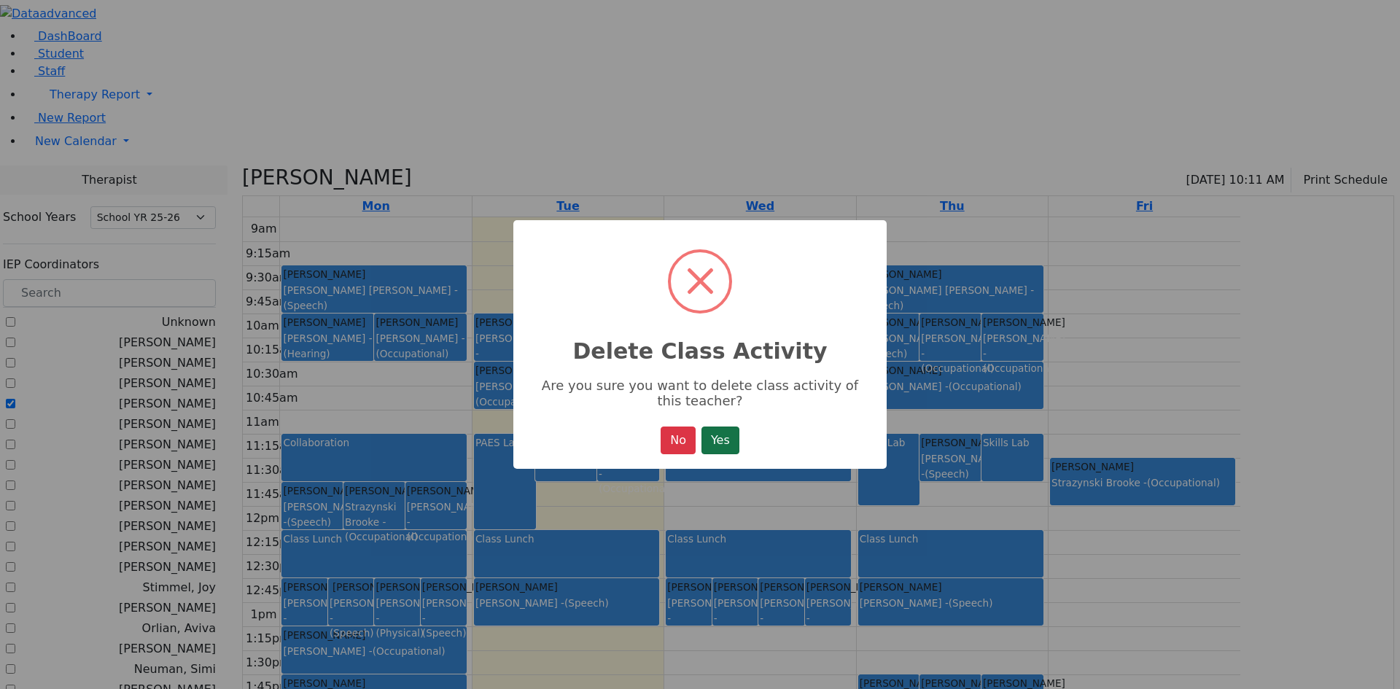
click at [725, 444] on button "Yes" at bounding box center [720, 440] width 38 height 28
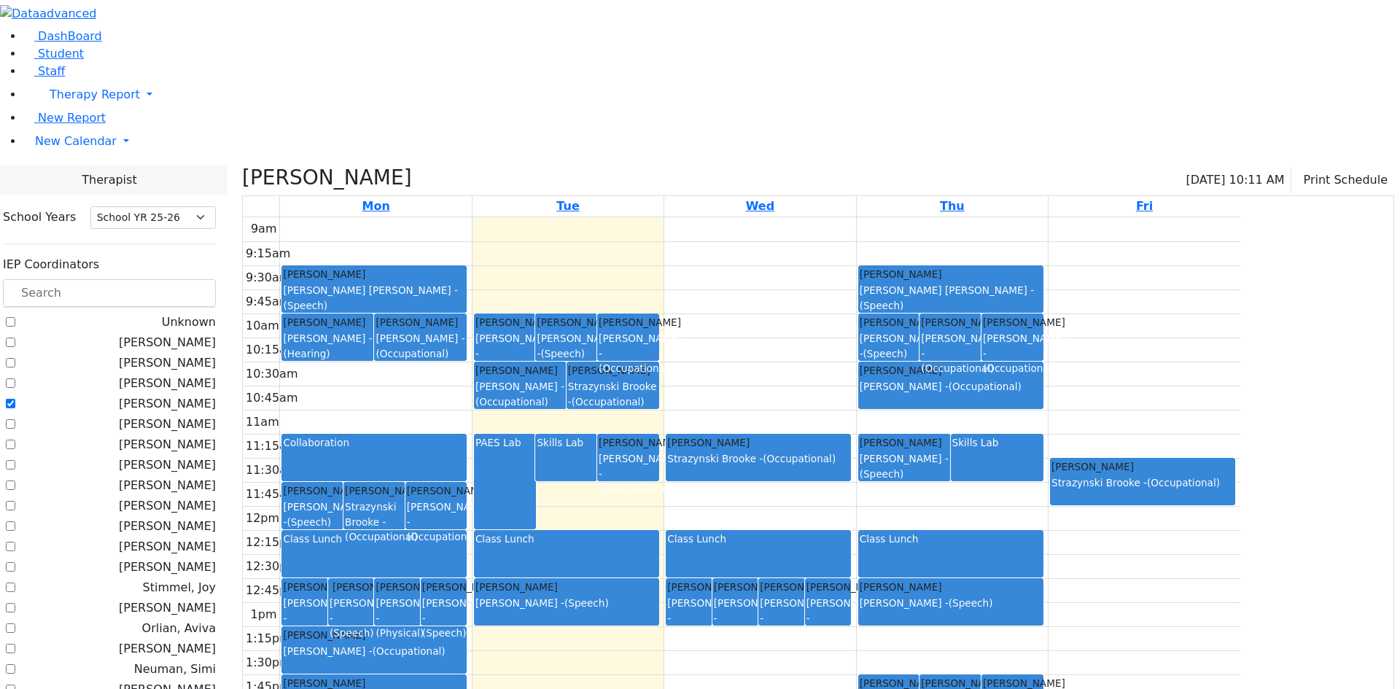
drag, startPoint x: 999, startPoint y: 291, endPoint x: 1007, endPoint y: 374, distance: 83.5
click at [1007, 374] on div "9am 9:15am 9:30am 9:45am 10am 10:15am 10:30am 10:45am 11am 11:15am 11:30am 11:4…" at bounding box center [741, 505] width 997 height 577
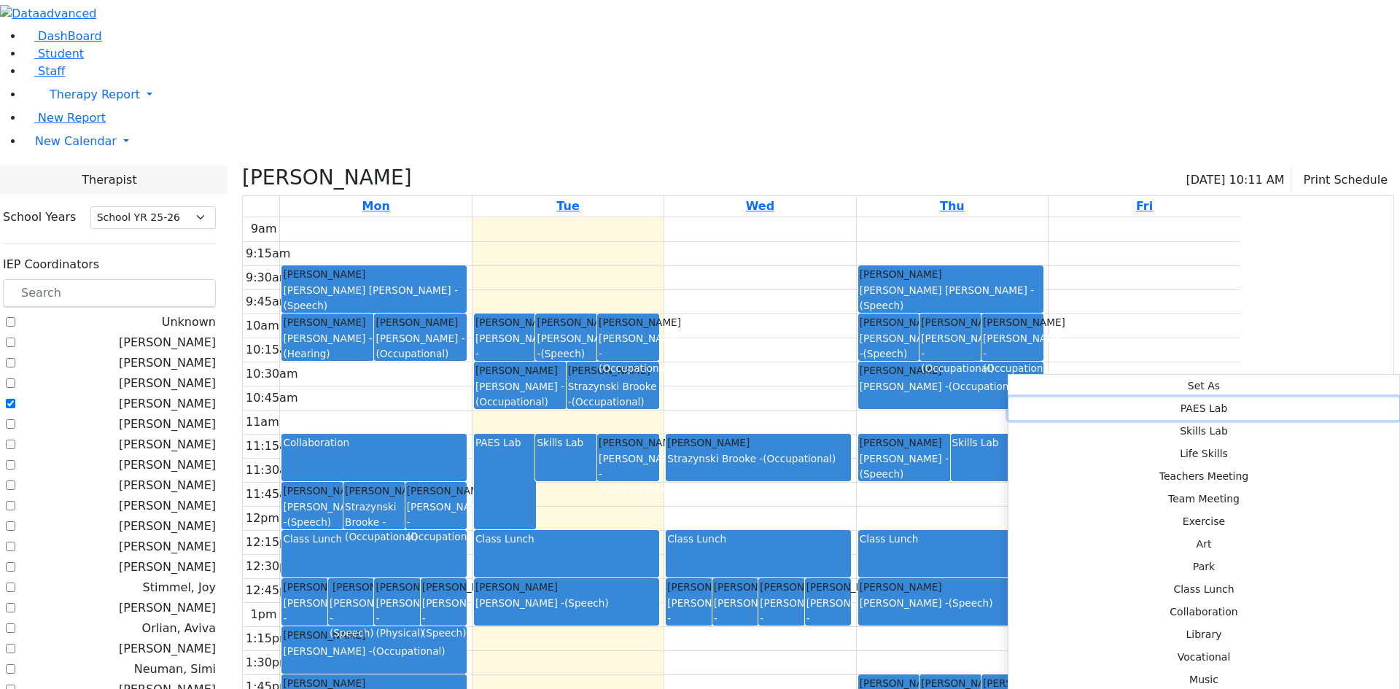
click at [1206, 397] on button "PAES Lab" at bounding box center [1203, 408] width 391 height 23
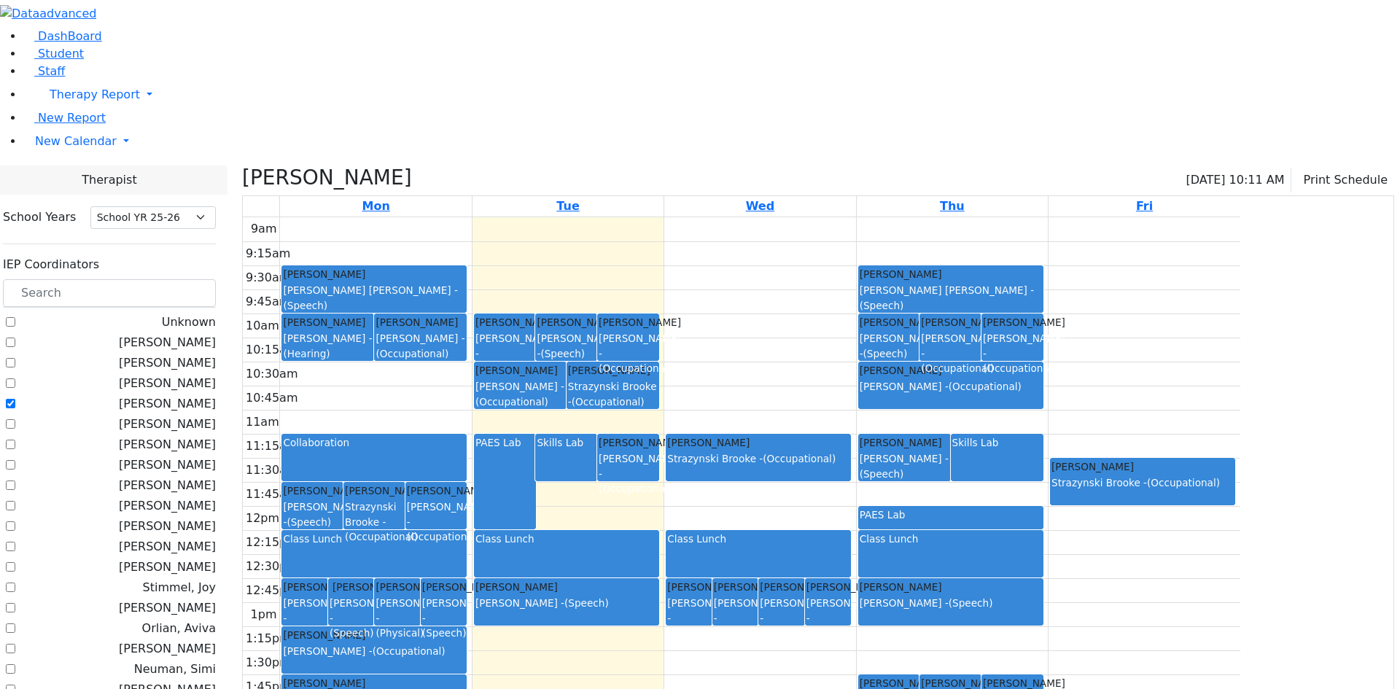
click at [1042, 507] on div "PAES Lab" at bounding box center [951, 517] width 182 height 21
click at [1097, 385] on button "Delete Selected Activities" at bounding box center [1132, 384] width 144 height 23
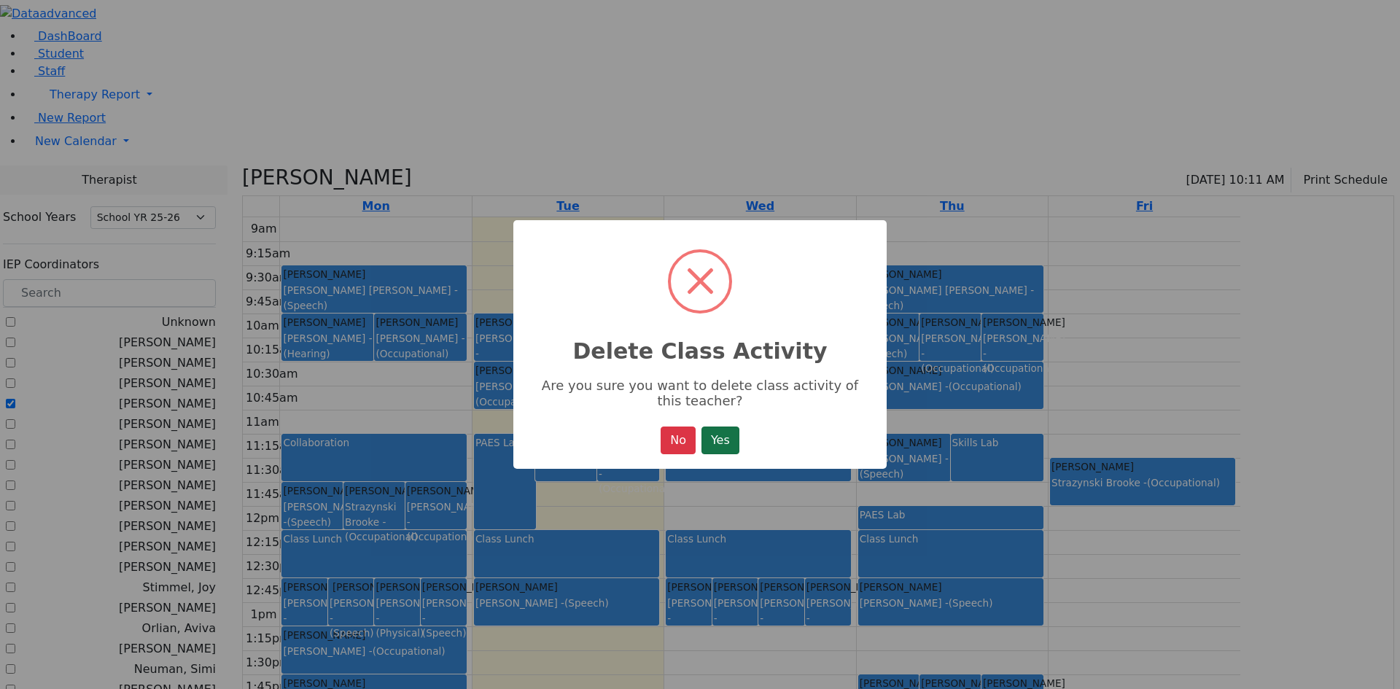
click at [720, 443] on button "Yes" at bounding box center [720, 440] width 38 height 28
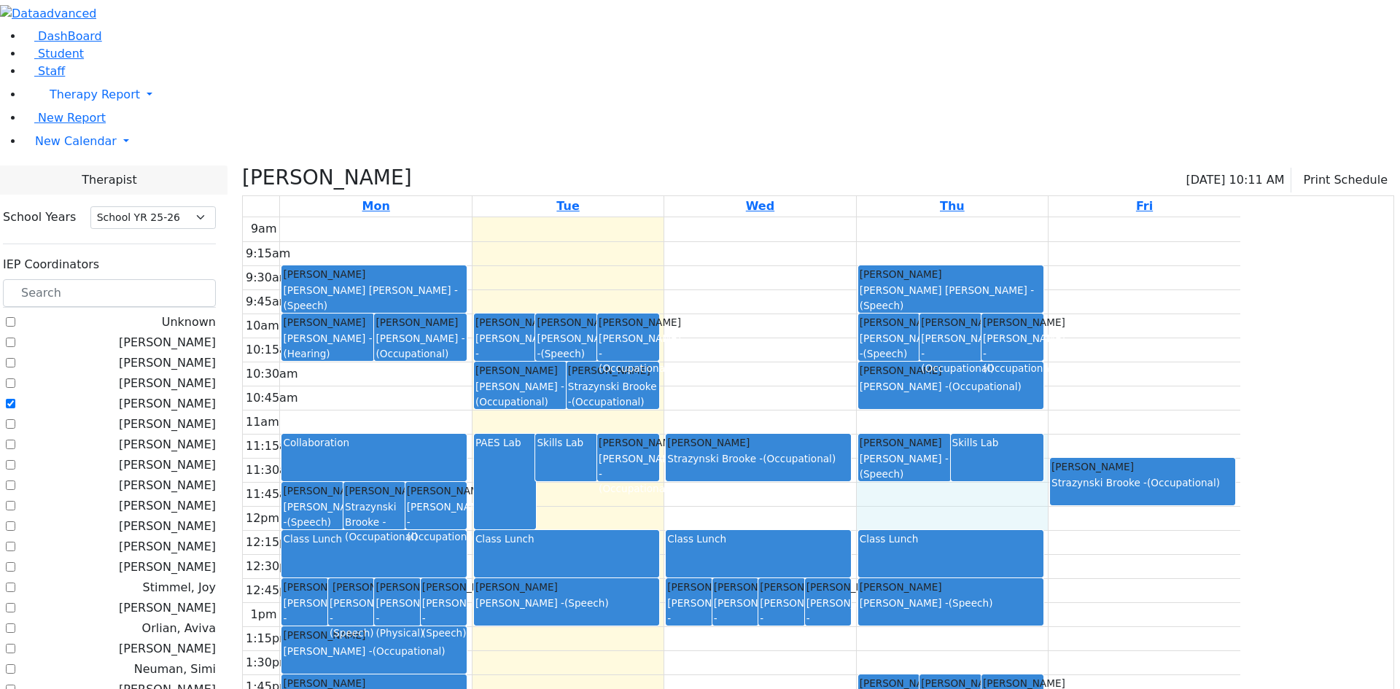
drag, startPoint x: 1190, startPoint y: 290, endPoint x: 1180, endPoint y: 365, distance: 75.1
click at [1180, 365] on div "9am 9:15am 9:30am 9:45am 10am 10:15am 10:30am 10:45am 11am 11:15am 11:30am 11:4…" at bounding box center [741, 505] width 997 height 577
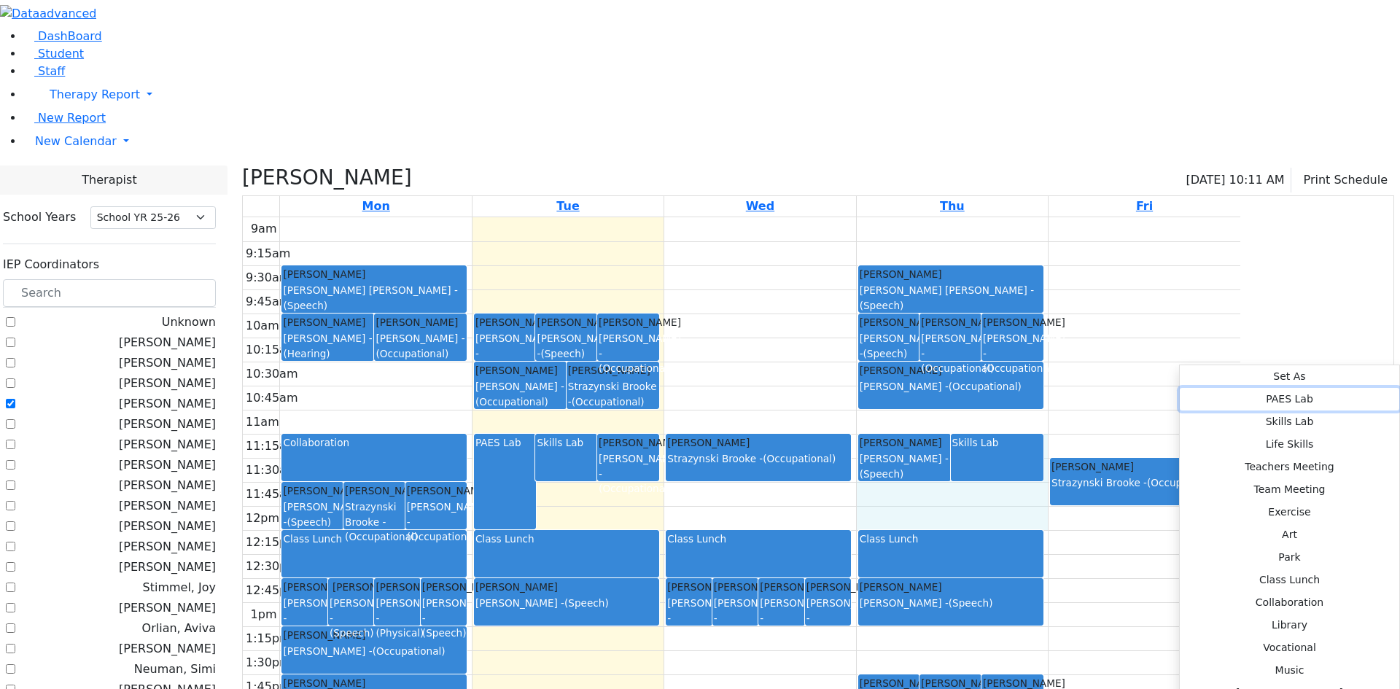
click at [1180, 388] on button "PAES Lab" at bounding box center [1289, 399] width 219 height 23
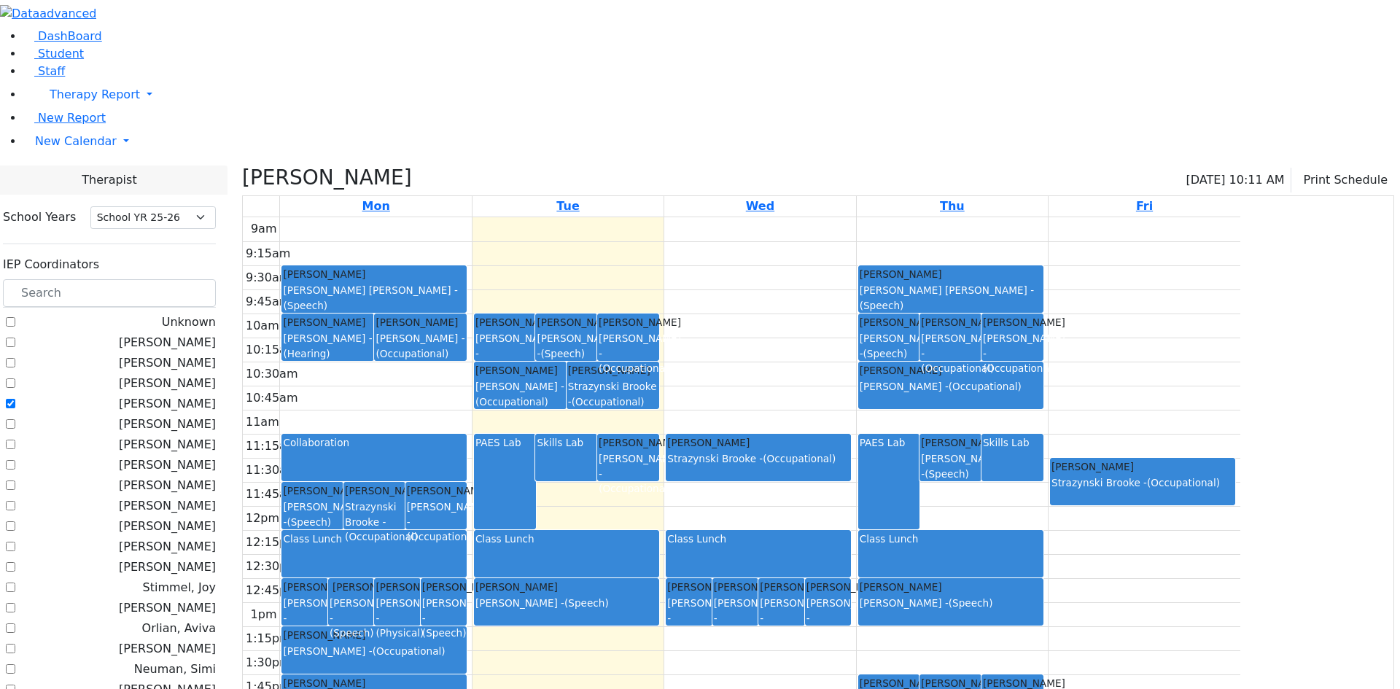
drag, startPoint x: 806, startPoint y: 291, endPoint x: 808, endPoint y: 328, distance: 37.2
click at [808, 434] on link "Sandel Yuda Strazynski Brooke - (Occupational)" at bounding box center [758, 457] width 185 height 47
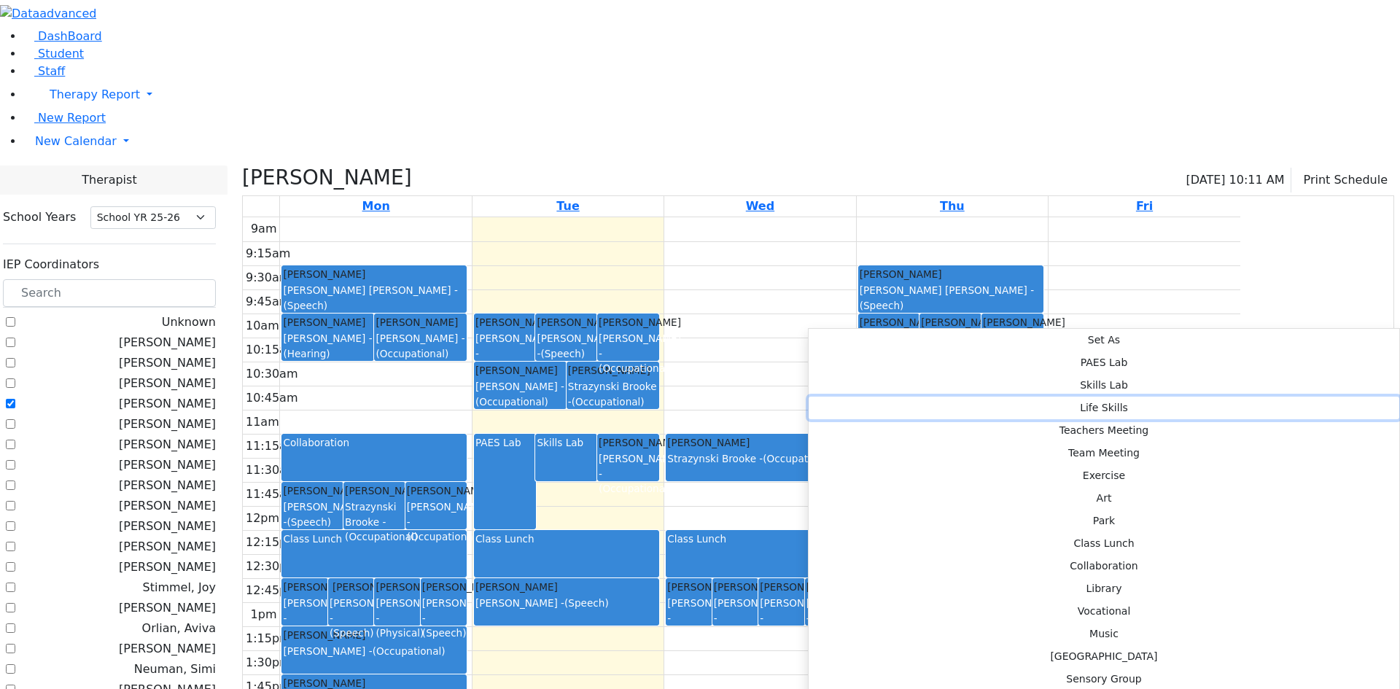
click at [1014, 397] on button "Life Skills" at bounding box center [1104, 408] width 591 height 23
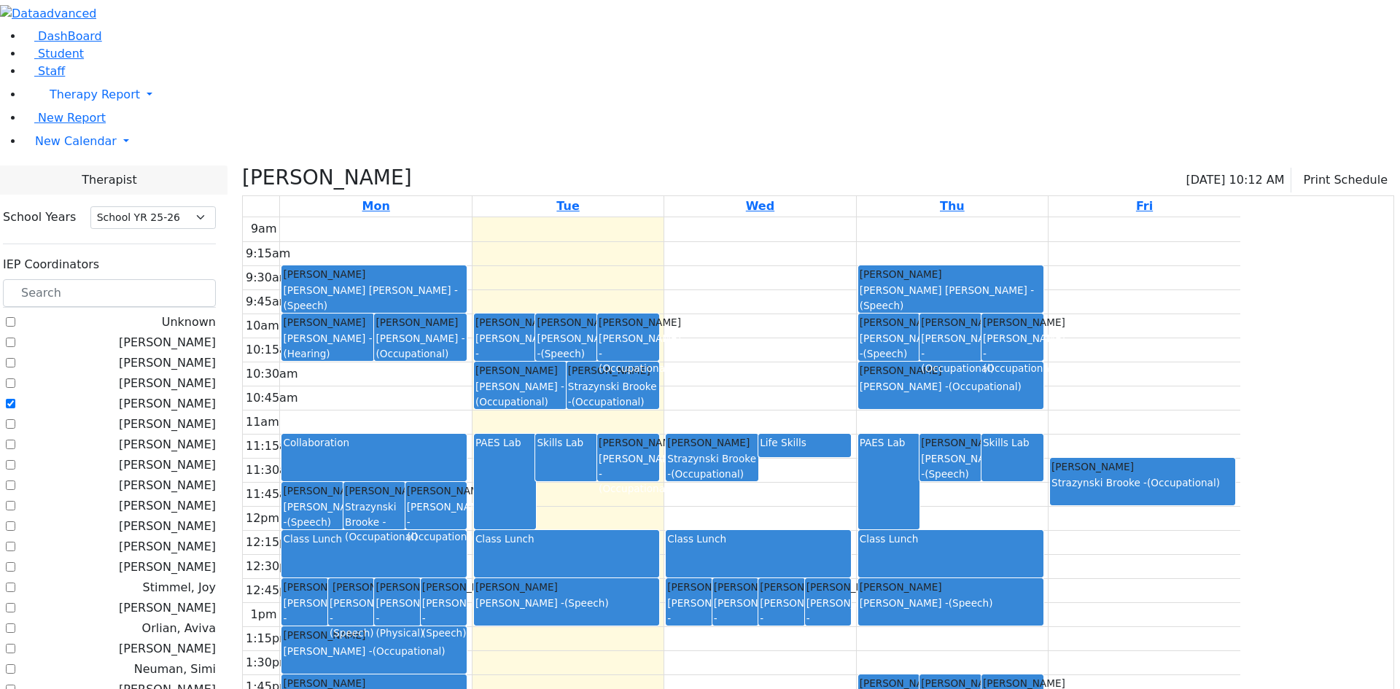
click at [849, 435] on div "Life Skills" at bounding box center [805, 442] width 90 height 15
click at [973, 310] on button "Delete Selected Activities" at bounding box center [1025, 316] width 144 height 23
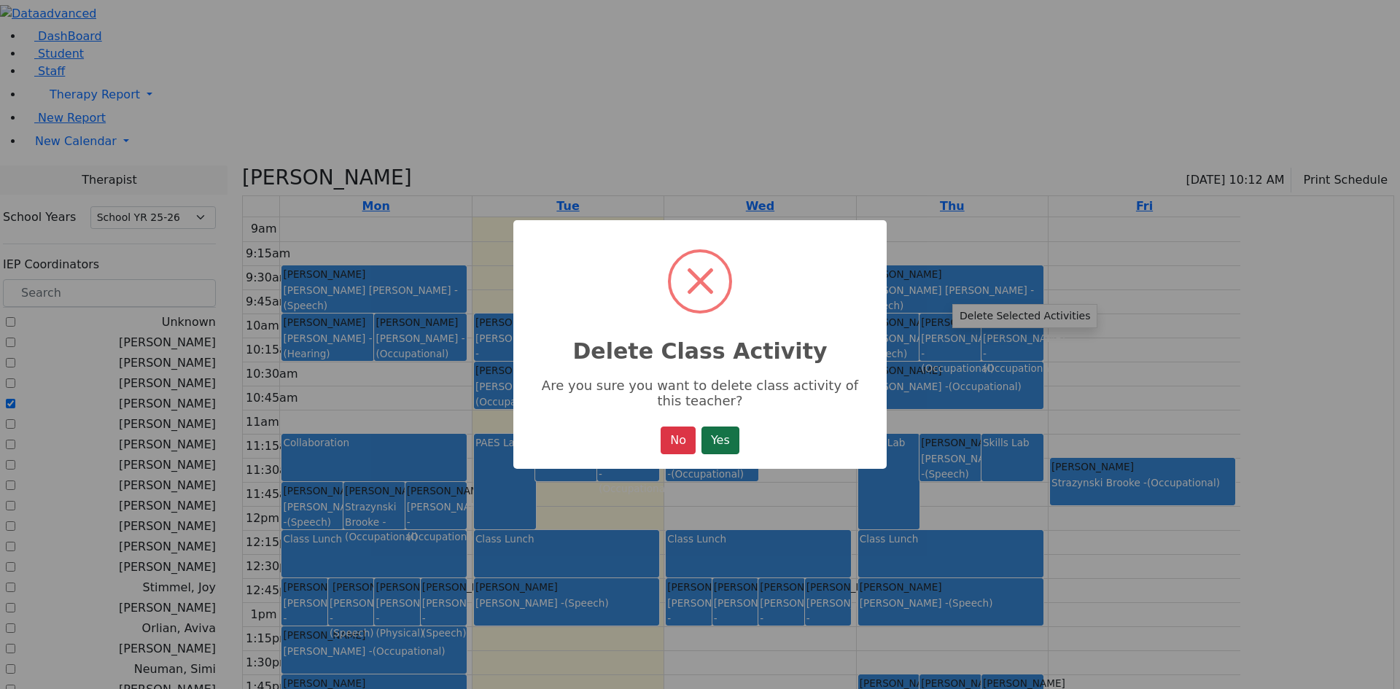
click at [731, 443] on button "Yes" at bounding box center [720, 440] width 38 height 28
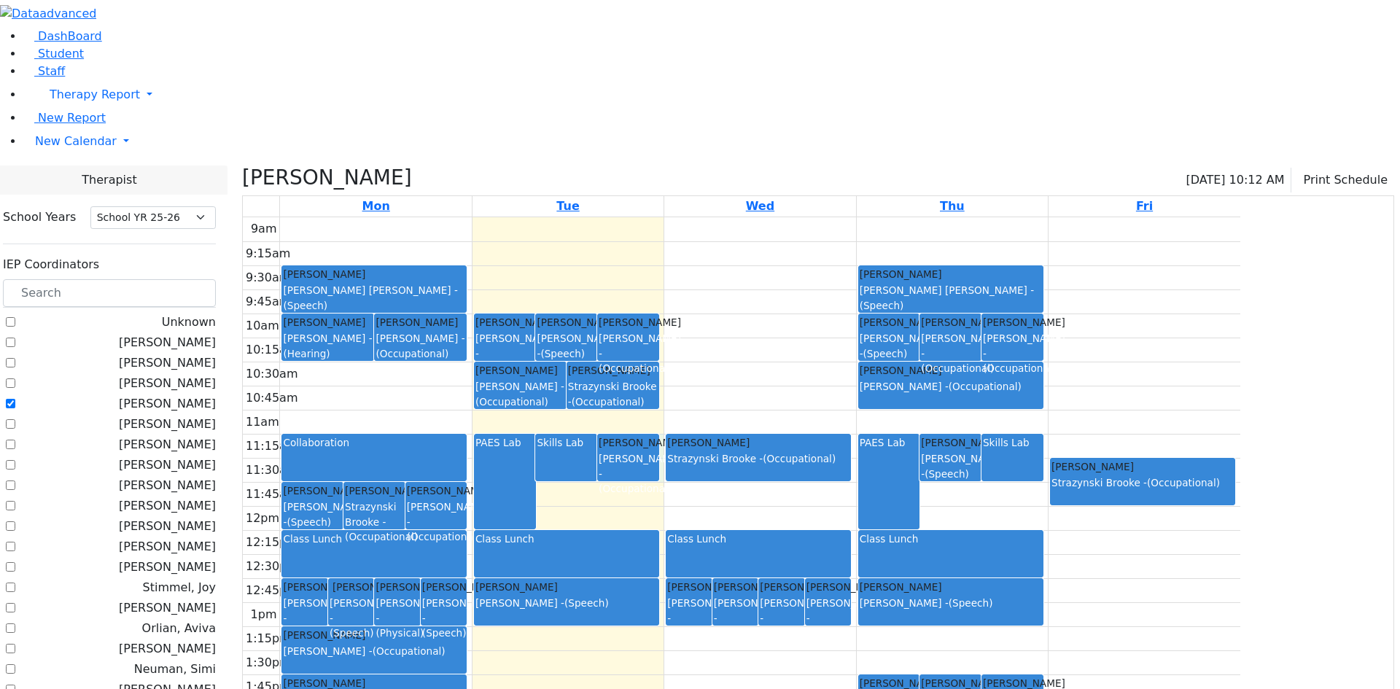
drag, startPoint x: 806, startPoint y: 292, endPoint x: 806, endPoint y: 324, distance: 31.3
click at [805, 324] on div "9am 9:15am 9:30am 9:45am 10am 10:15am 10:30am 10:45am 11am 11:15am 11:30am 11:4…" at bounding box center [741, 505] width 997 height 577
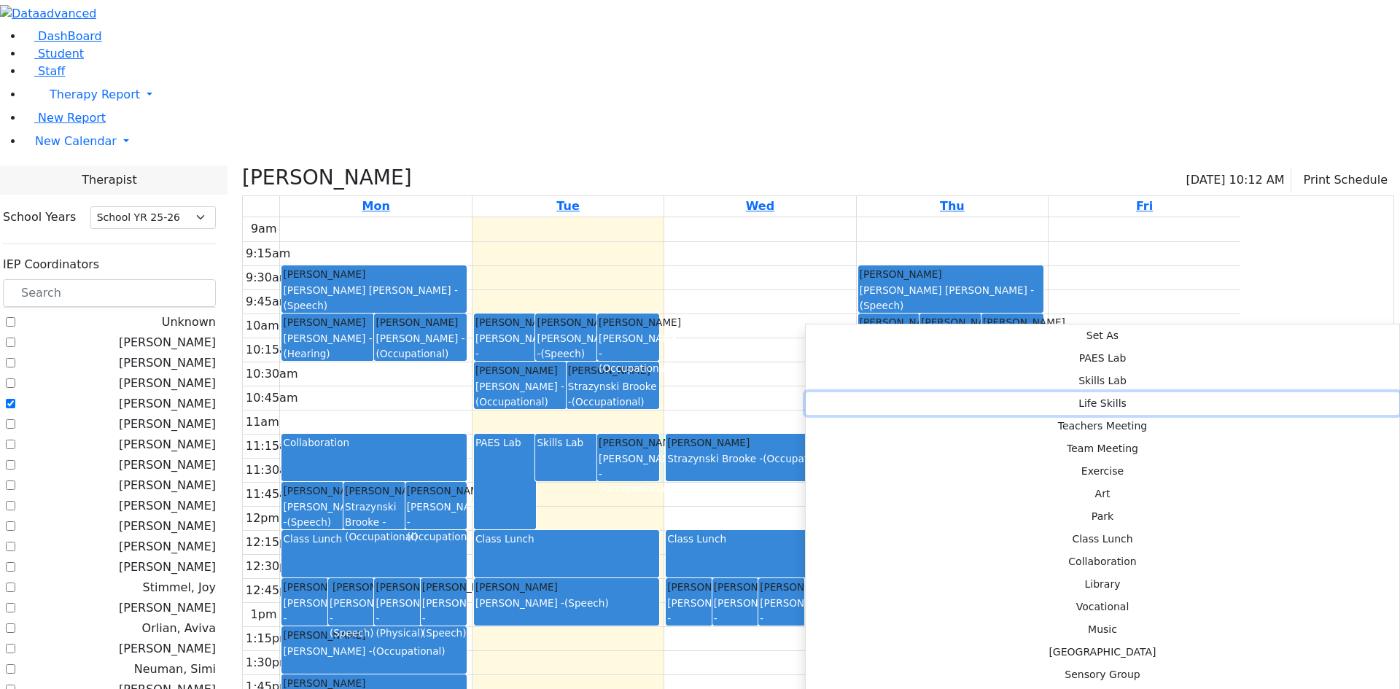
click at [1005, 392] on button "Life Skills" at bounding box center [1102, 403] width 593 height 23
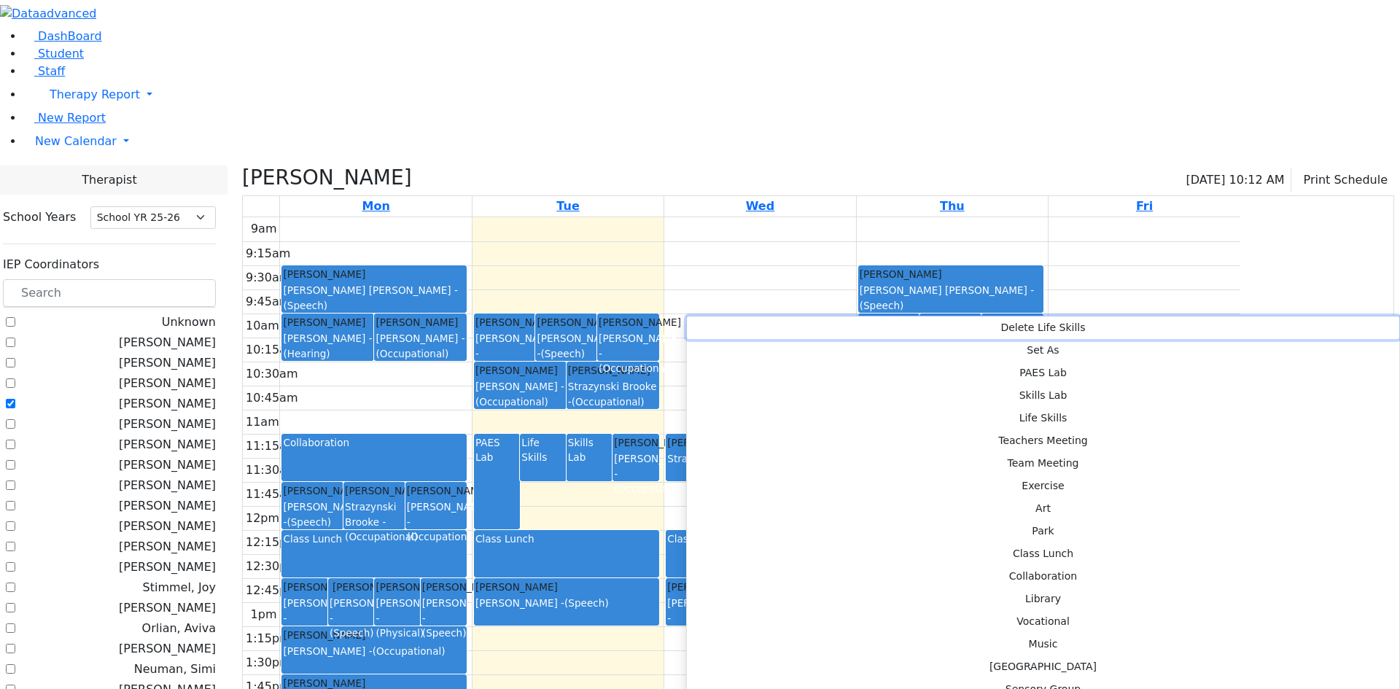
click at [700, 321] on button "Delete Life Skills" at bounding box center [1043, 327] width 712 height 23
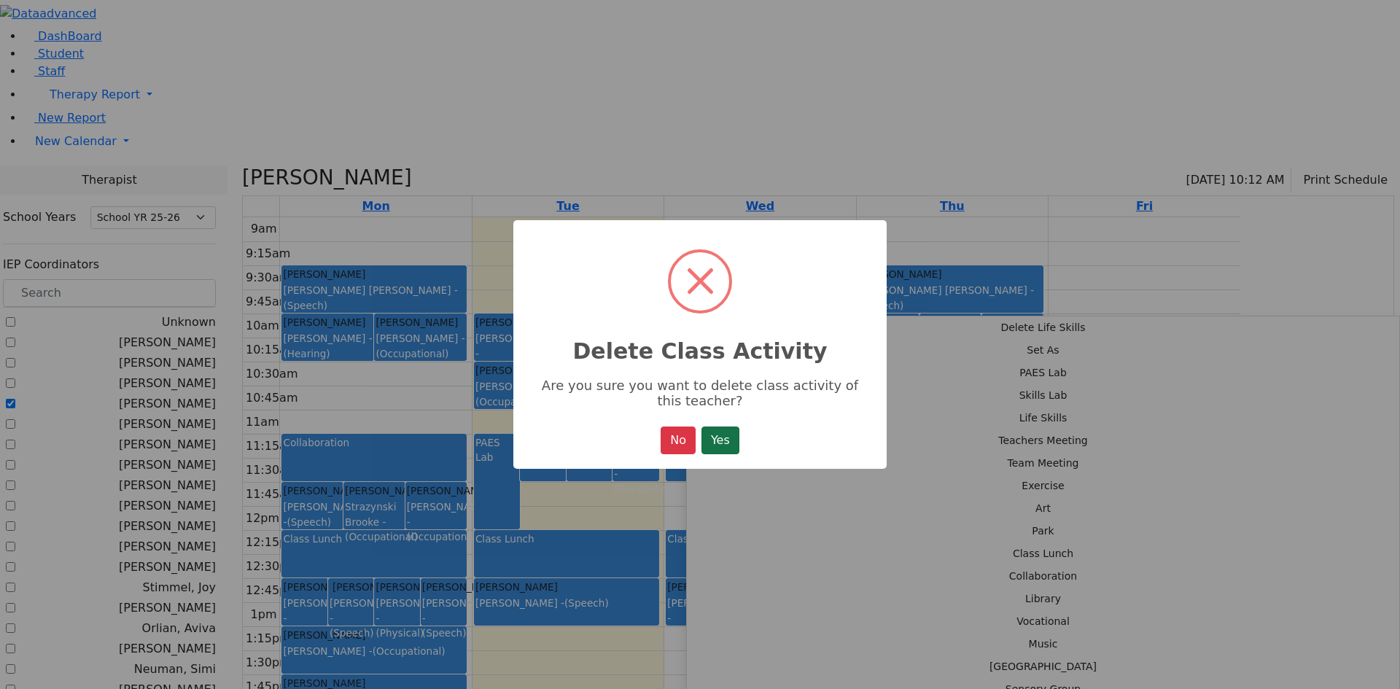
click at [727, 451] on button "Yes" at bounding box center [720, 440] width 38 height 28
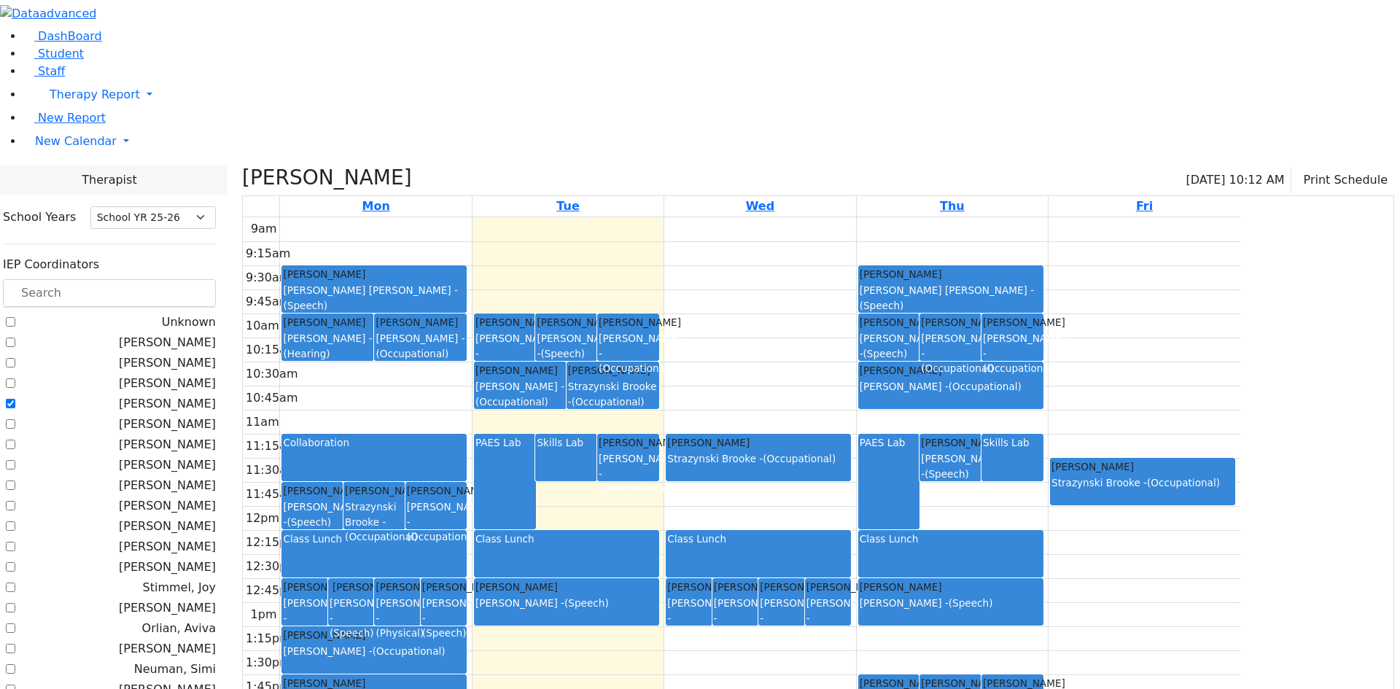
drag, startPoint x: 997, startPoint y: 292, endPoint x: 996, endPoint y: 321, distance: 29.2
click at [851, 434] on link "Sandel Yuda Strazynski Brooke - (Occupational)" at bounding box center [758, 457] width 185 height 47
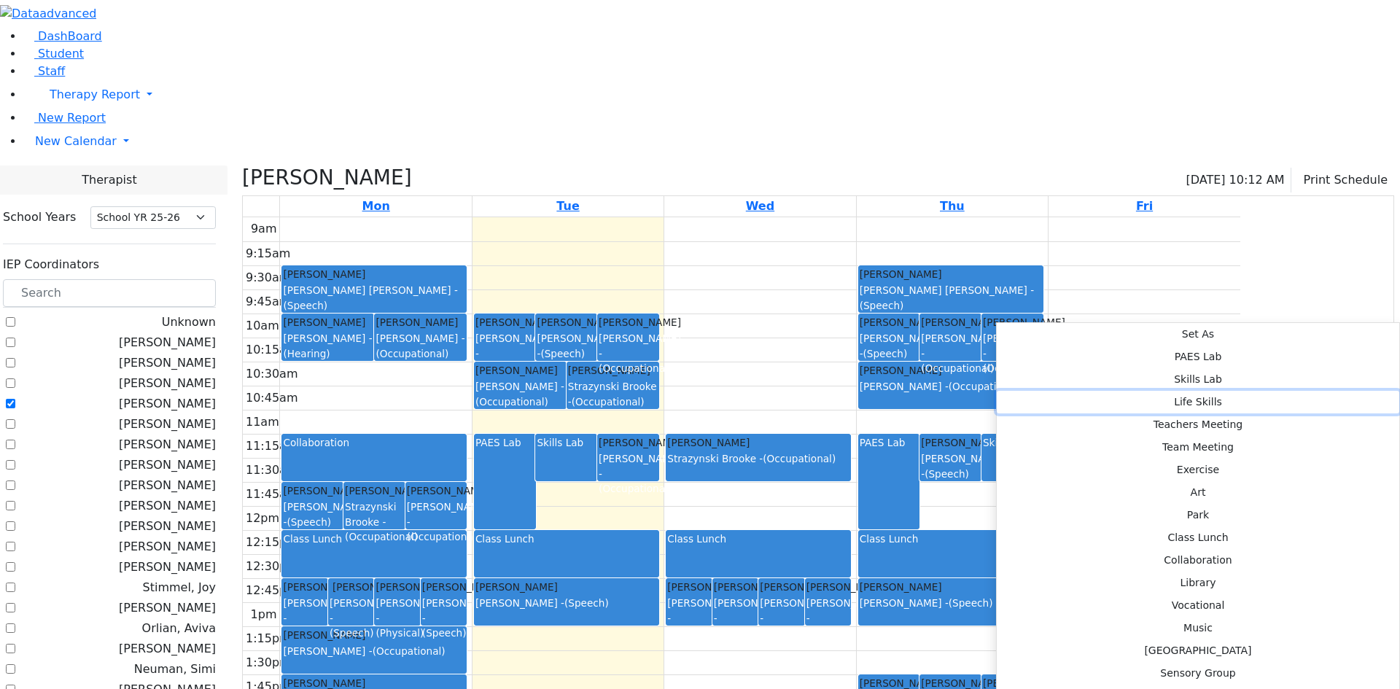
click at [1174, 391] on button "Life Skills" at bounding box center [1198, 402] width 402 height 23
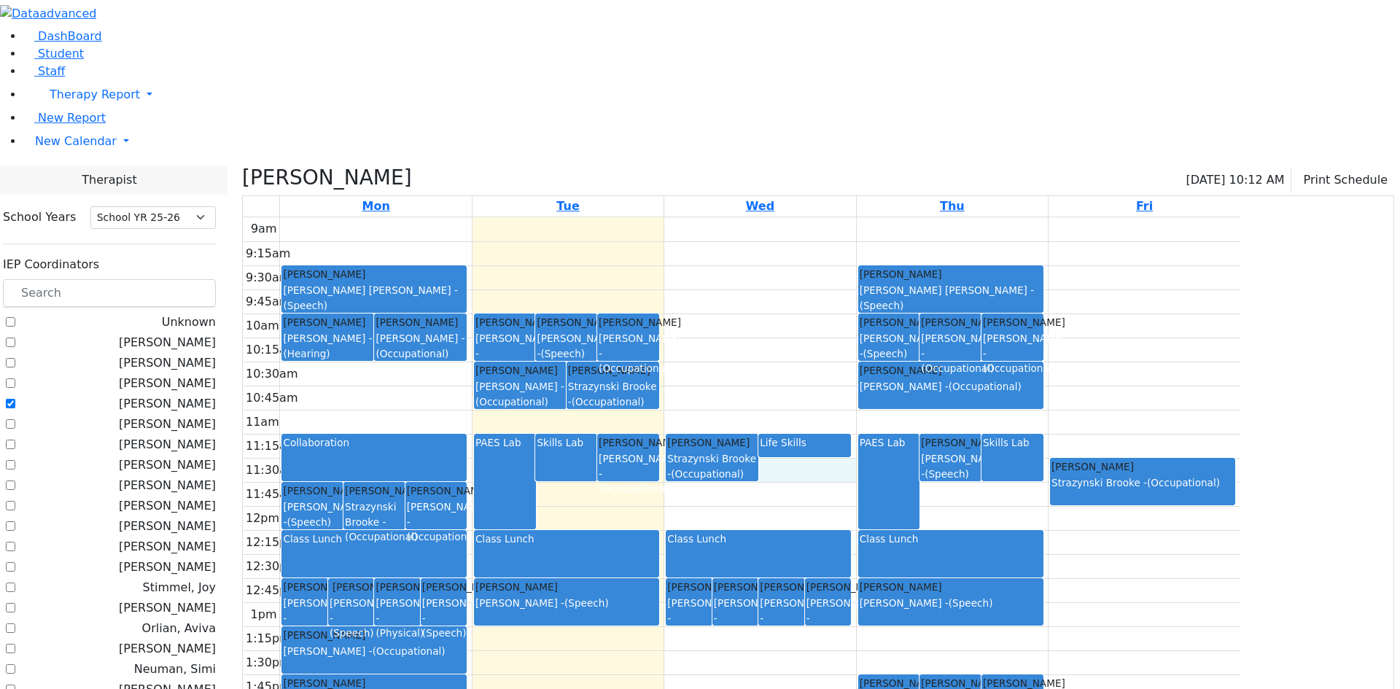
click at [965, 320] on div "9am 9:15am 9:30am 9:45am 10am 10:15am 10:30am 10:45am 11am 11:15am 11:30am 11:4…" at bounding box center [741, 505] width 997 height 577
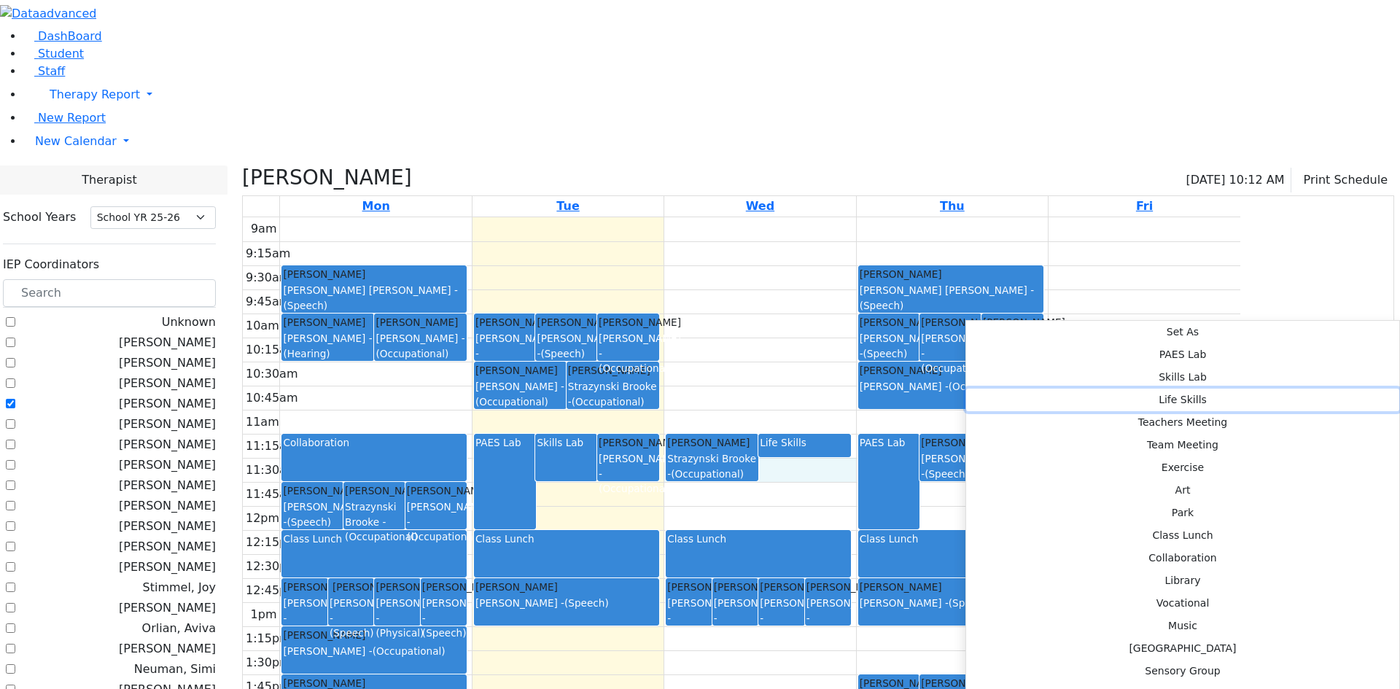
click at [1152, 389] on button "Life Skills" at bounding box center [1182, 400] width 433 height 23
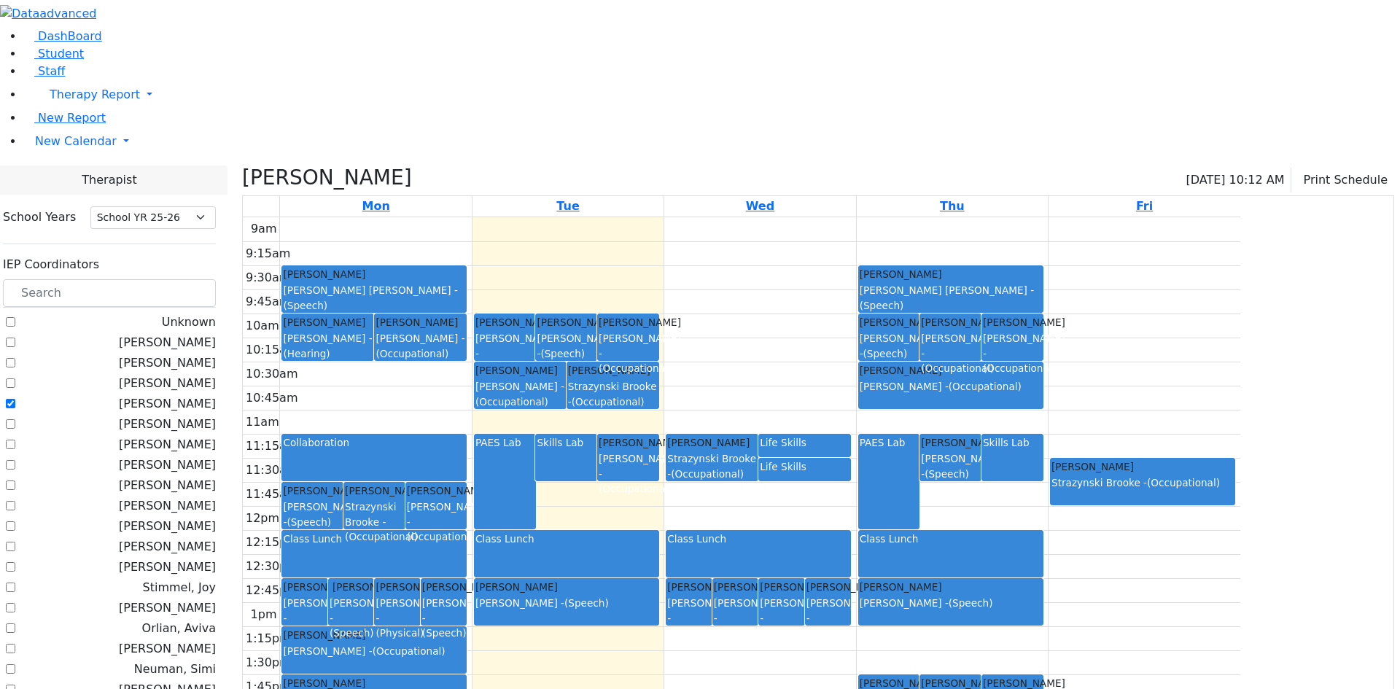
click at [849, 459] on div "Life Skills" at bounding box center [805, 469] width 90 height 21
click at [976, 341] on button "Delete Selected Activities" at bounding box center [991, 341] width 144 height 23
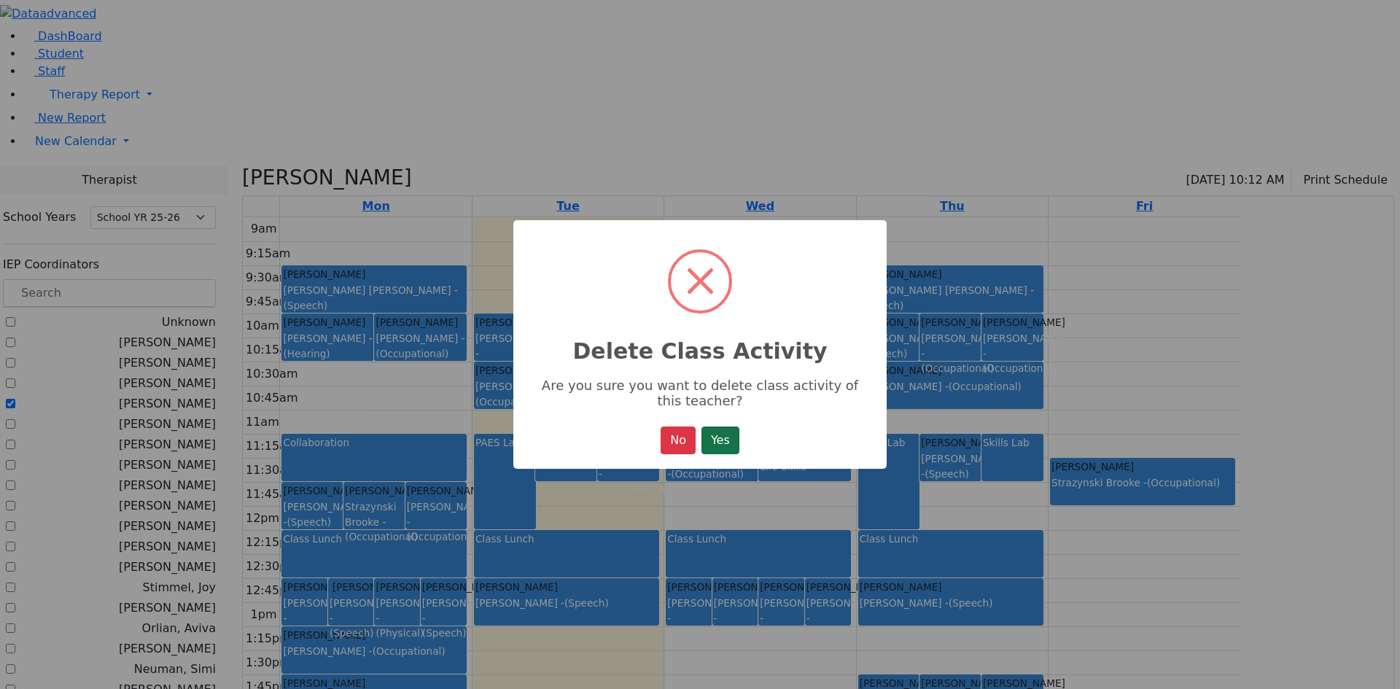
click at [709, 440] on button "Yes" at bounding box center [720, 440] width 38 height 28
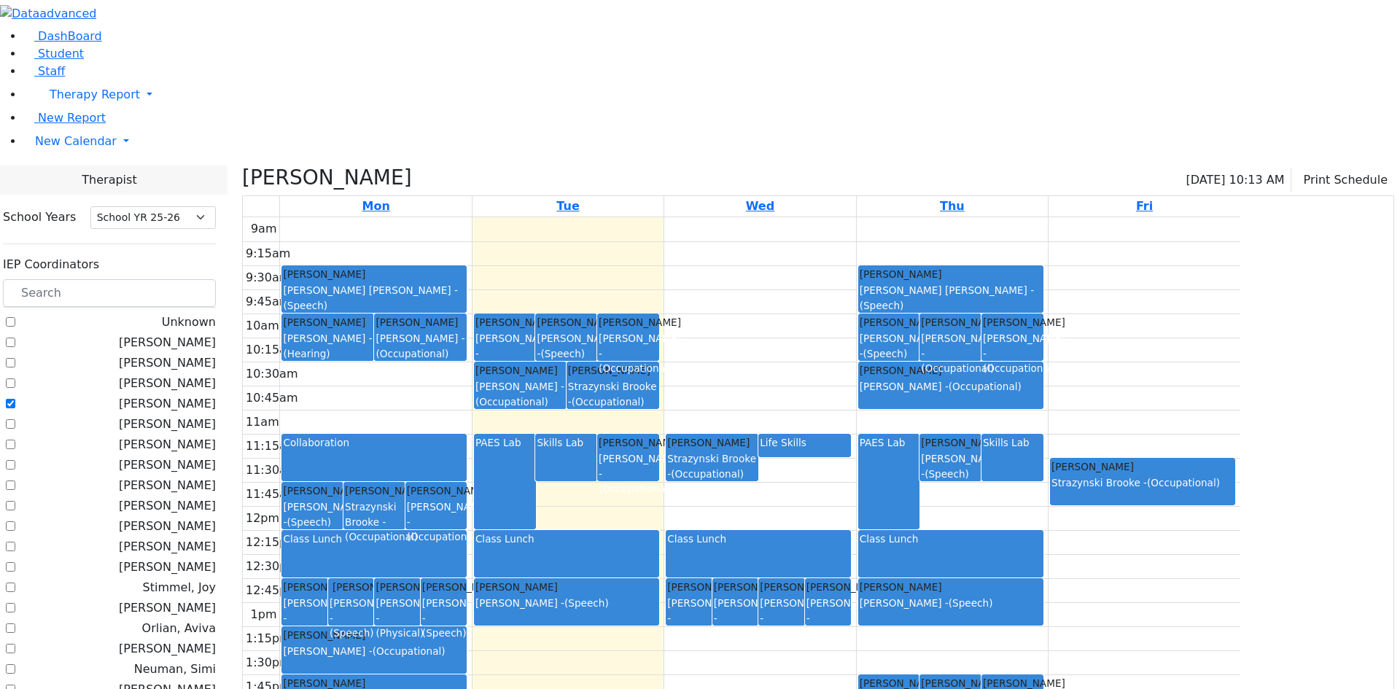
click at [849, 435] on div "Life Skills" at bounding box center [805, 442] width 90 height 15
click at [968, 311] on button "Delete Selected Activities" at bounding box center [1006, 314] width 144 height 23
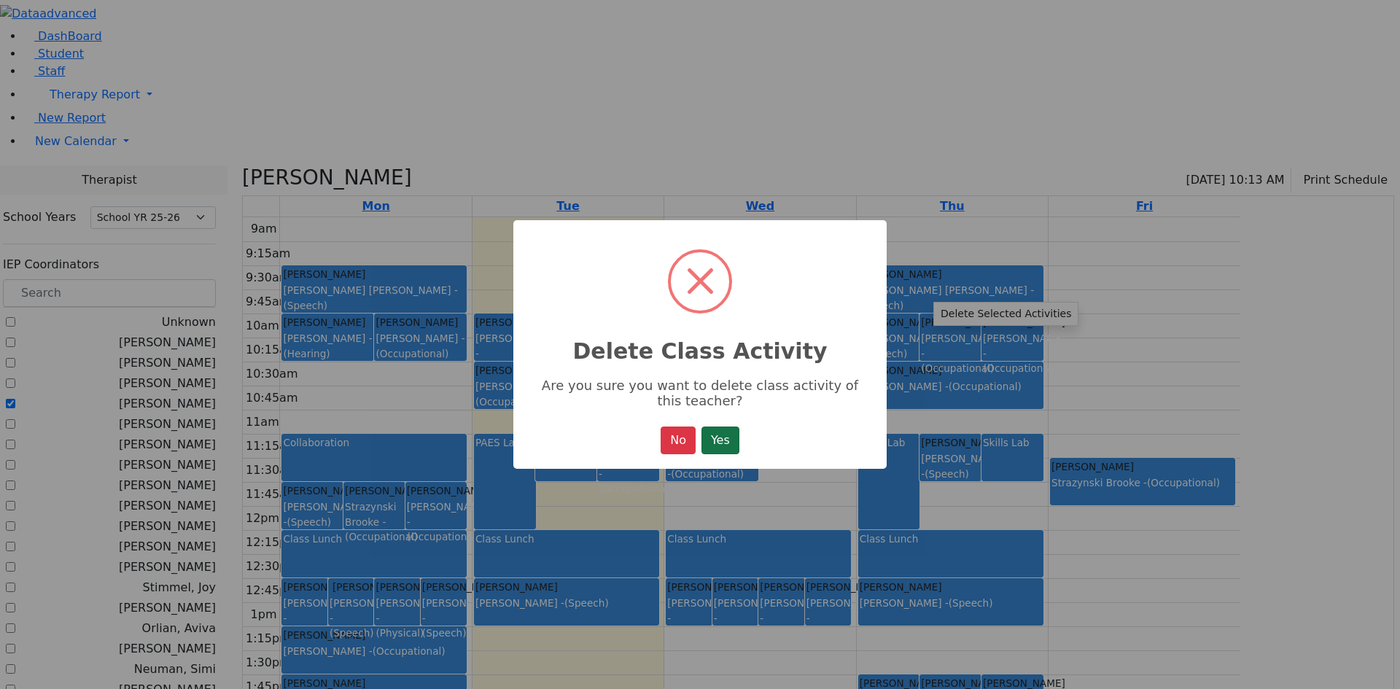
click at [736, 443] on button "Yes" at bounding box center [720, 440] width 38 height 28
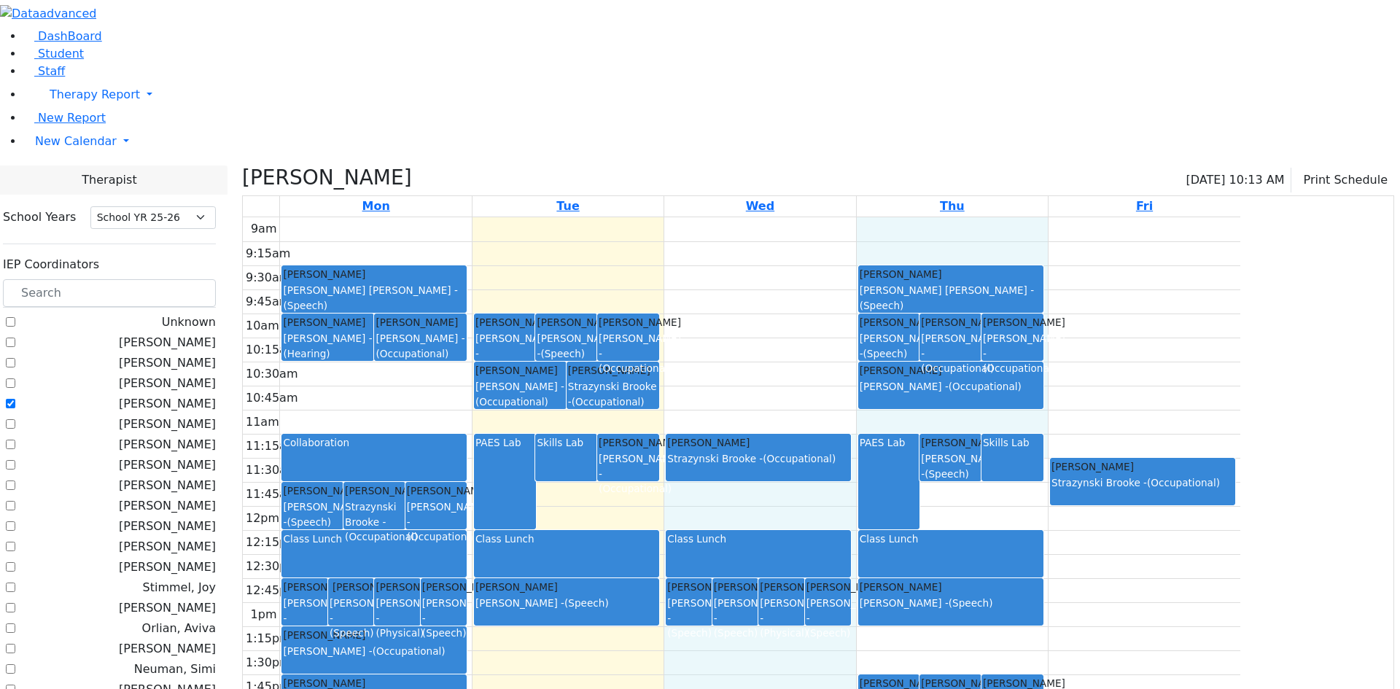
drag, startPoint x: 998, startPoint y: 290, endPoint x: 996, endPoint y: 303, distance: 12.6
click at [996, 303] on div "9am 9:15am 9:30am 9:45am 10am 10:15am 10:30am 10:45am 11am 11:15am 11:30am 11:4…" at bounding box center [741, 505] width 997 height 577
click at [850, 435] on div "Sandel Yuda Strazynski Brooke - (Occupational)" at bounding box center [758, 458] width 184 height 46
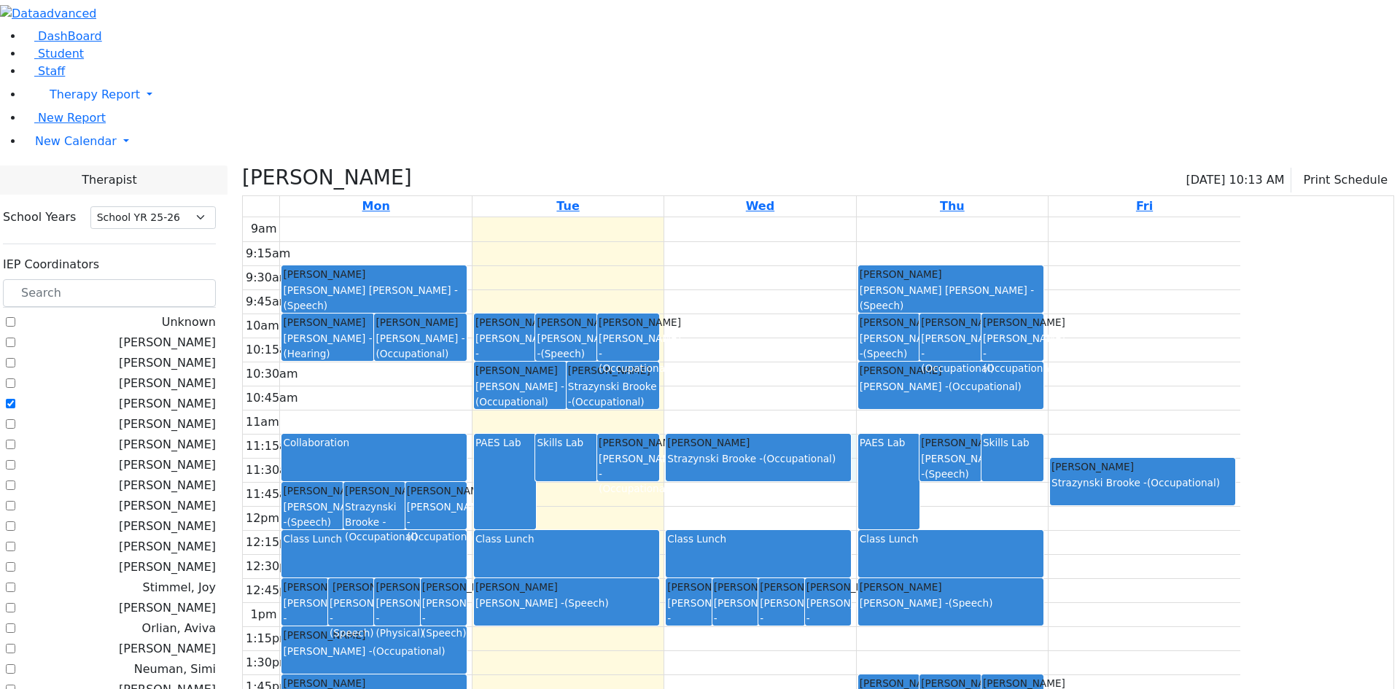
drag, startPoint x: 997, startPoint y: 294, endPoint x: 996, endPoint y: 330, distance: 36.5
click at [996, 330] on div "9am 9:15am 9:30am 9:45am 10am 10:15am 10:30am 10:45am 11am 11:15am 11:30am 11:4…" at bounding box center [741, 505] width 997 height 577
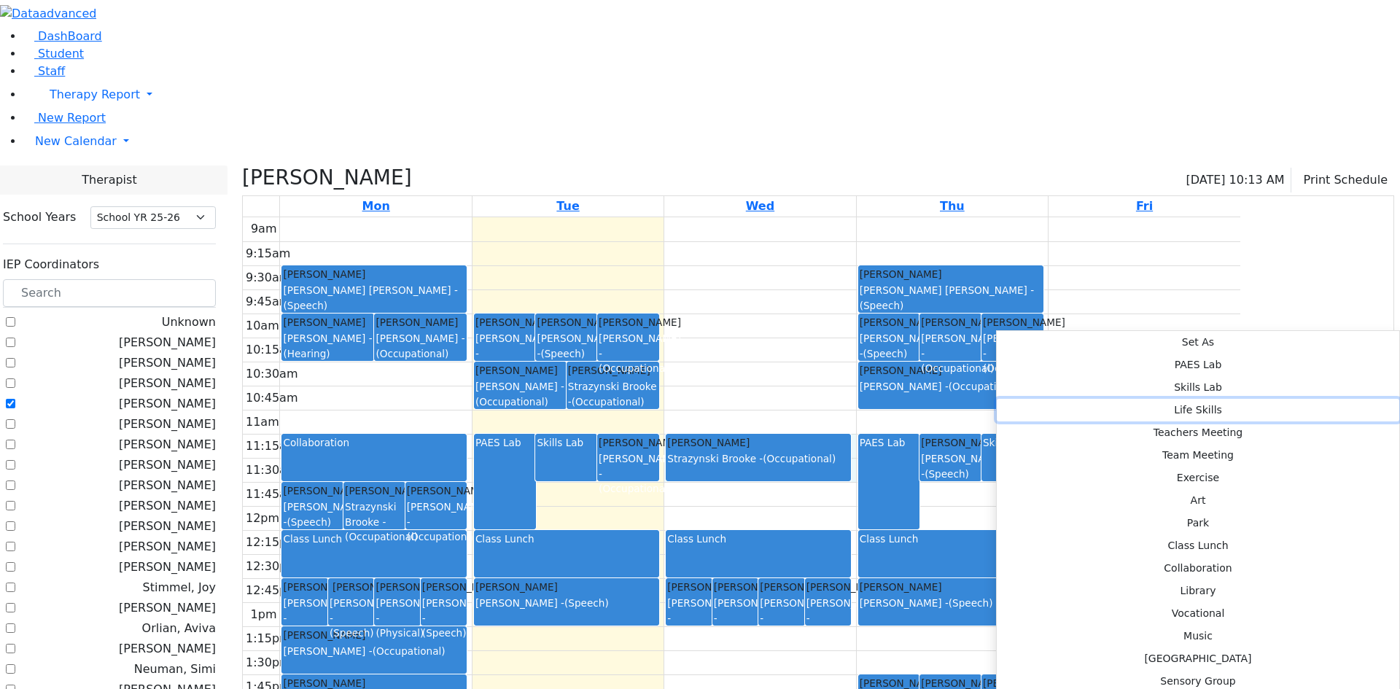
click at [1183, 399] on button "Life Skills" at bounding box center [1198, 410] width 402 height 23
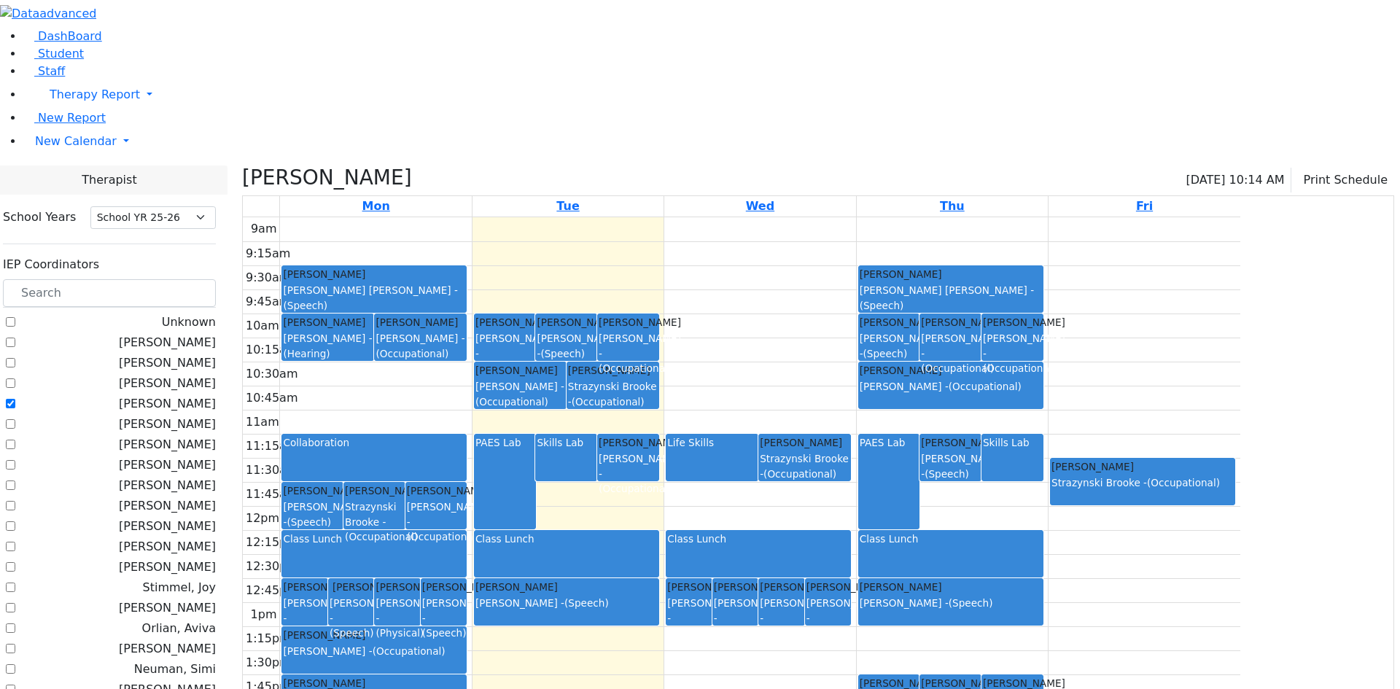
drag, startPoint x: 612, startPoint y: 486, endPoint x: 612, endPoint y: 518, distance: 32.1
click at [467, 626] on link "Breuer Shaye Brown Darlene - (Occupational)" at bounding box center [373, 649] width 185 height 47
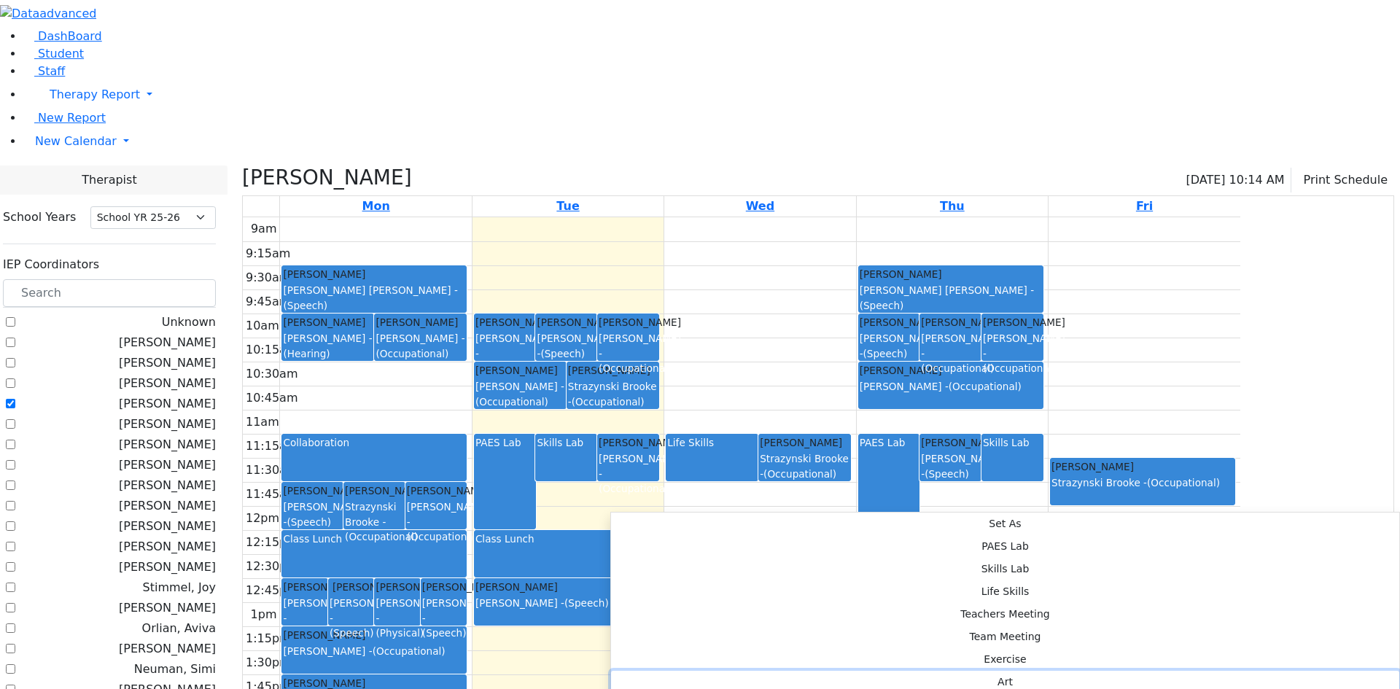
click at [825, 671] on button "Art" at bounding box center [1005, 682] width 788 height 23
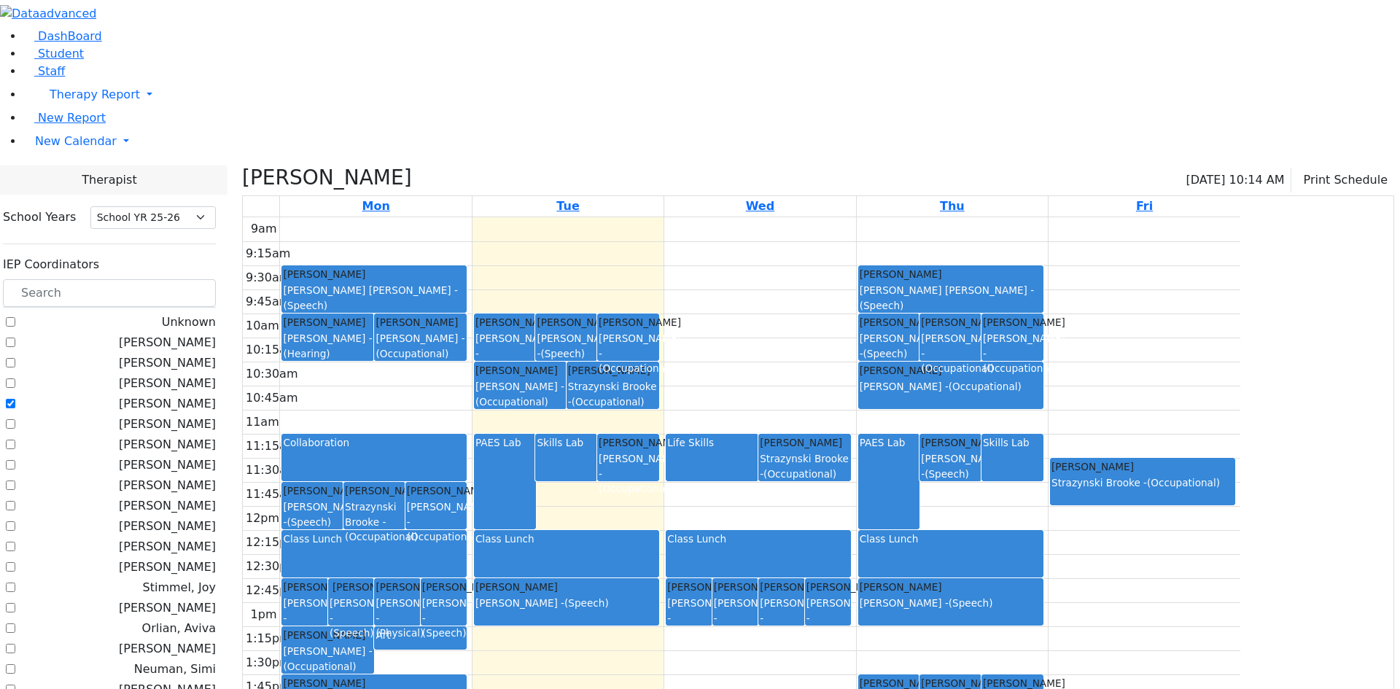
click at [585, 514] on div "9am 9:15am 9:30am 9:45am 10am 10:15am 10:30am 10:45am 11am 11:15am 11:30am 11:4…" at bounding box center [741, 505] width 997 height 577
click at [471, 501] on div "Halpert Shaye Wolner Miriam - (Speech) Polatsek Yisroel Horowitz Shira - (Speec…" at bounding box center [375, 505] width 191 height 577
click at [467, 626] on link "Art" at bounding box center [420, 637] width 93 height 23
drag, startPoint x: 603, startPoint y: 499, endPoint x: 603, endPoint y: 510, distance: 11.7
click at [471, 510] on div "Halpert Shaye Wolner Miriam - (Speech) Polatsek Yisroel Horowitz Shira - (Speec…" at bounding box center [375, 505] width 191 height 577
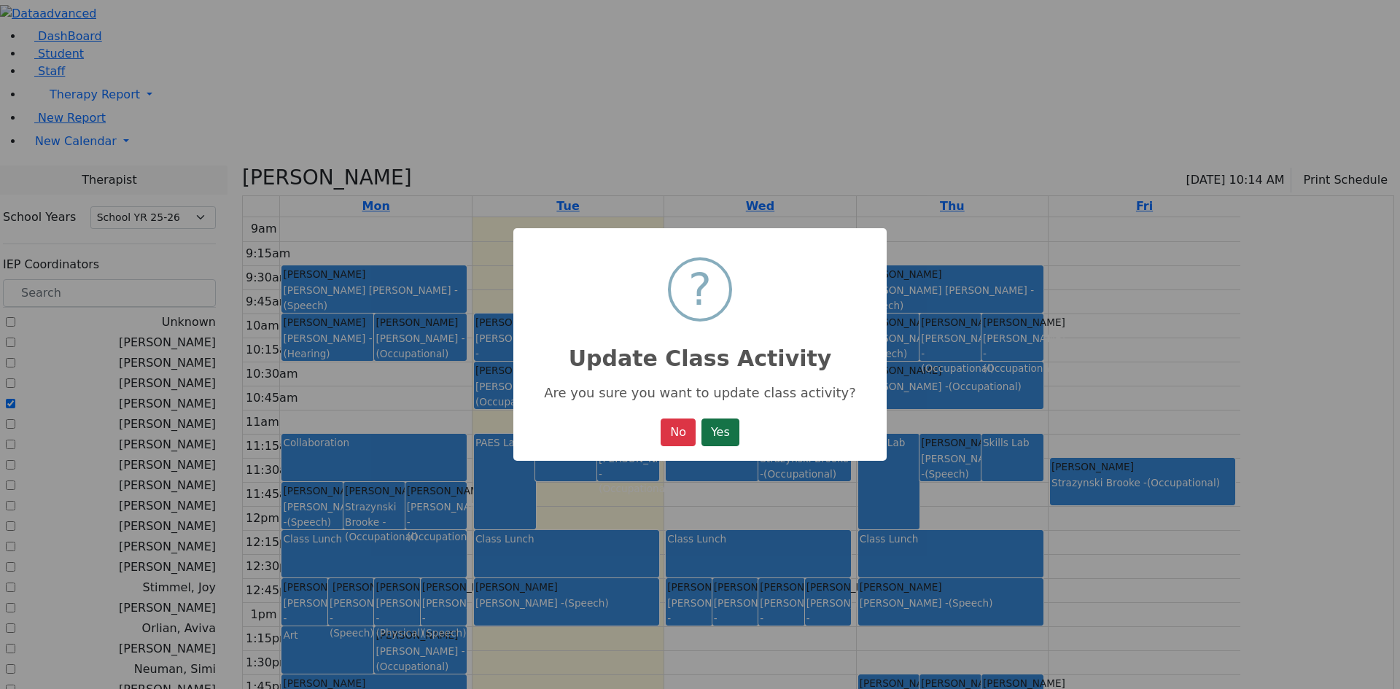
click at [713, 436] on button "Yes" at bounding box center [720, 432] width 38 height 28
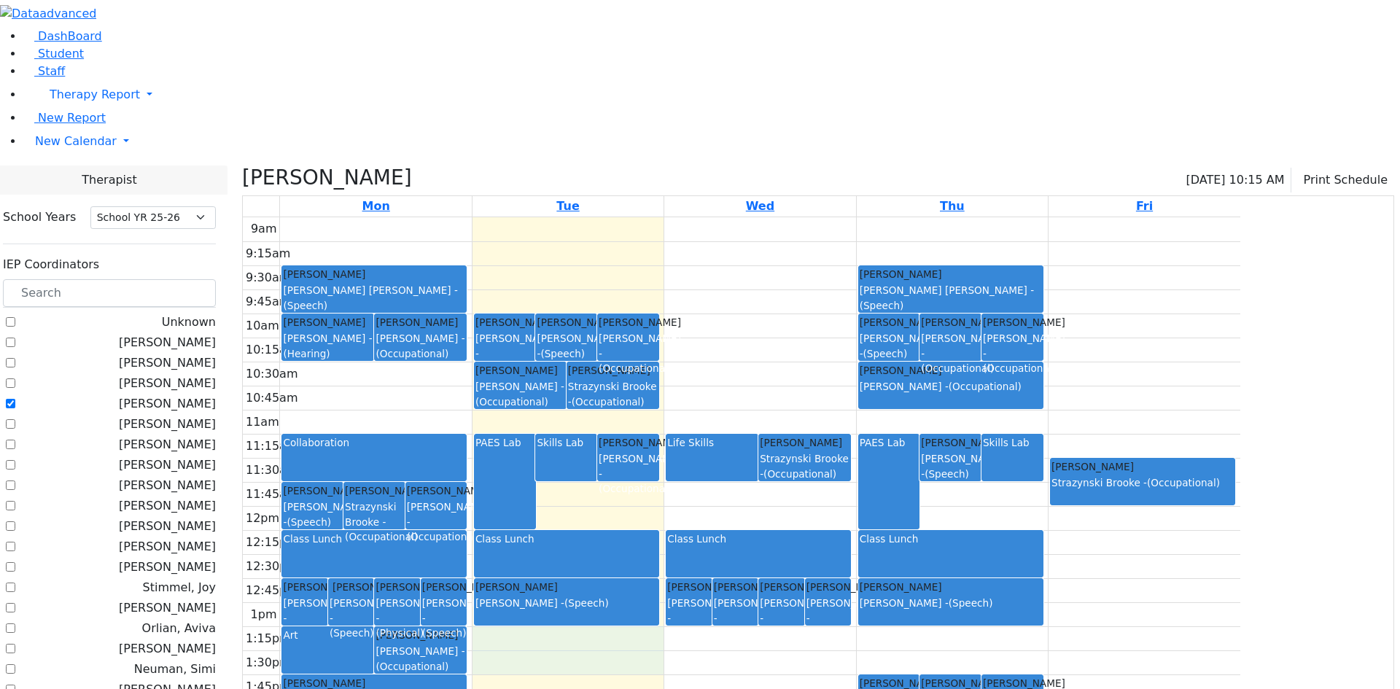
drag, startPoint x: 666, startPoint y: 493, endPoint x: 668, endPoint y: 512, distance: 19.1
click at [668, 512] on div "9am 9:15am 9:30am 9:45am 10am 10:15am 10:30am 10:45am 11am 11:15am 11:30am 11:4…" at bounding box center [741, 505] width 997 height 577
drag, startPoint x: 666, startPoint y: 511, endPoint x: 663, endPoint y: 521, distance: 10.8
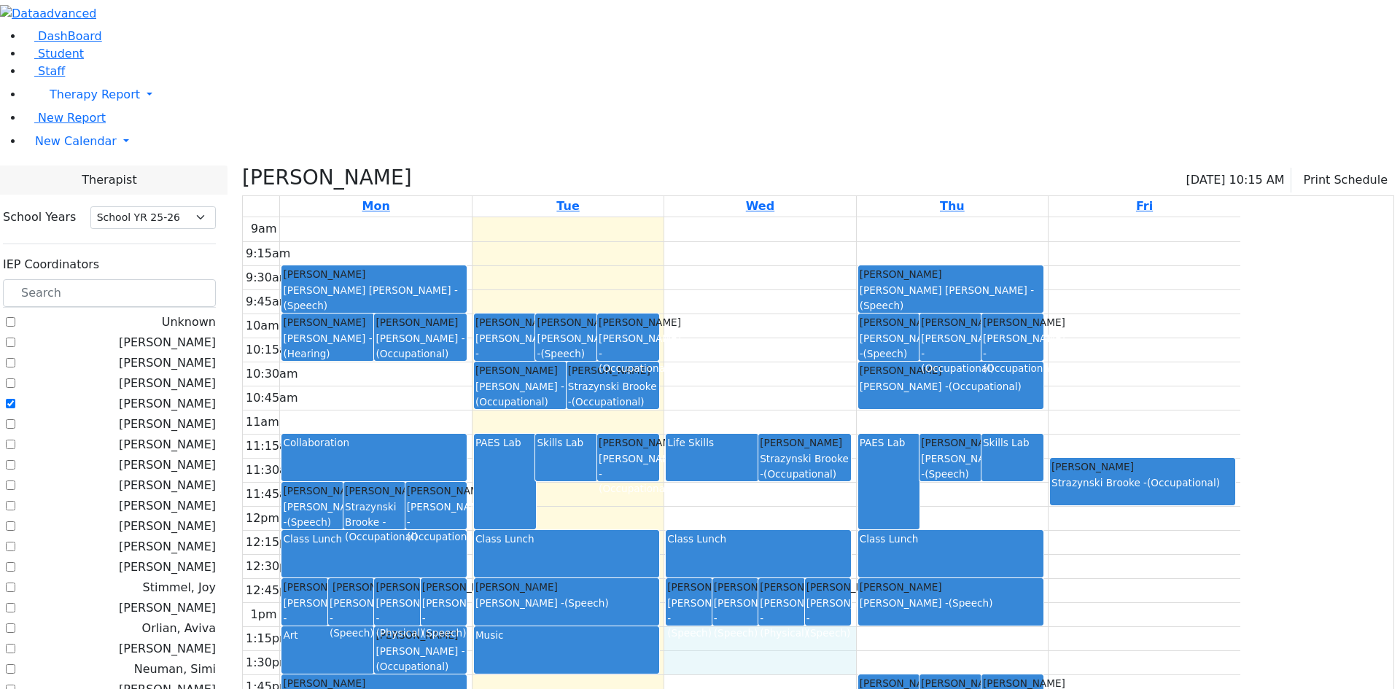
drag, startPoint x: 825, startPoint y: 495, endPoint x: 827, endPoint y: 516, distance: 21.3
click at [827, 516] on div "9am 9:15am 9:30am 9:45am 10am 10:15am 10:30am 10:45am 11am 11:15am 11:30am 11:4…" at bounding box center [741, 505] width 997 height 577
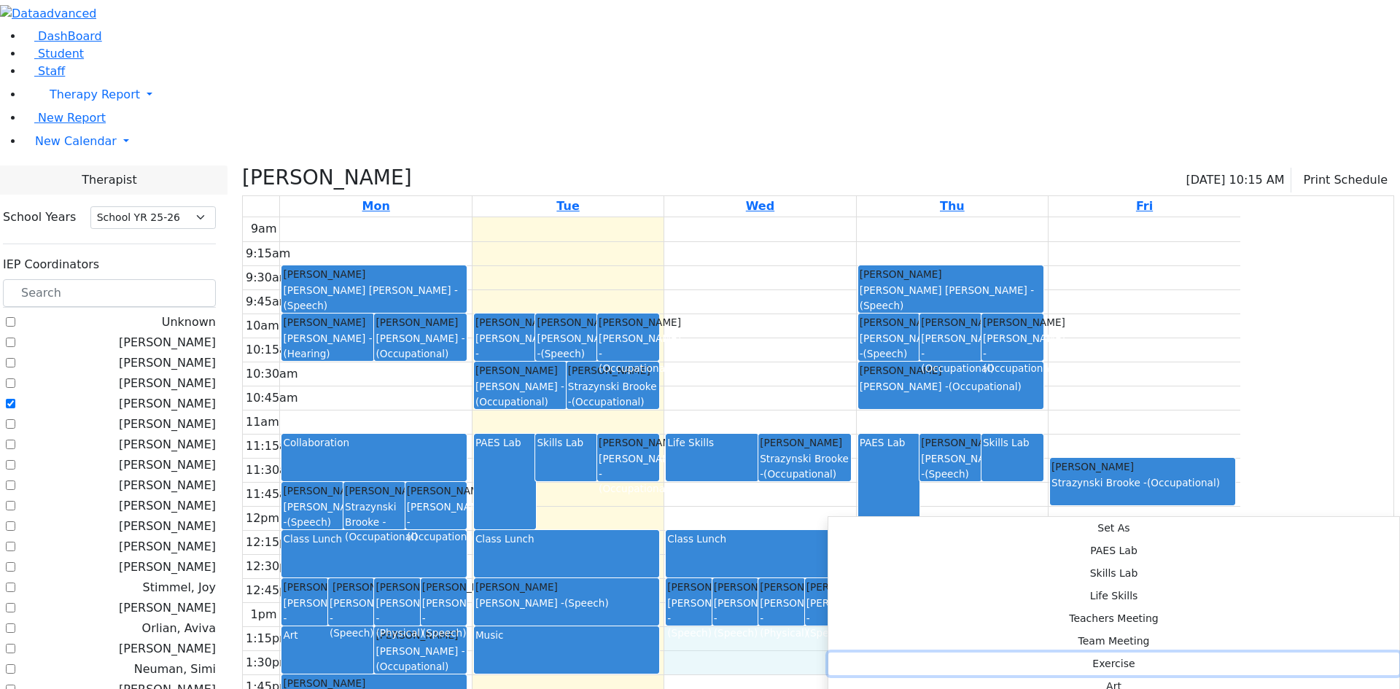
click at [1041, 653] on button "Exercise" at bounding box center [1113, 664] width 571 height 23
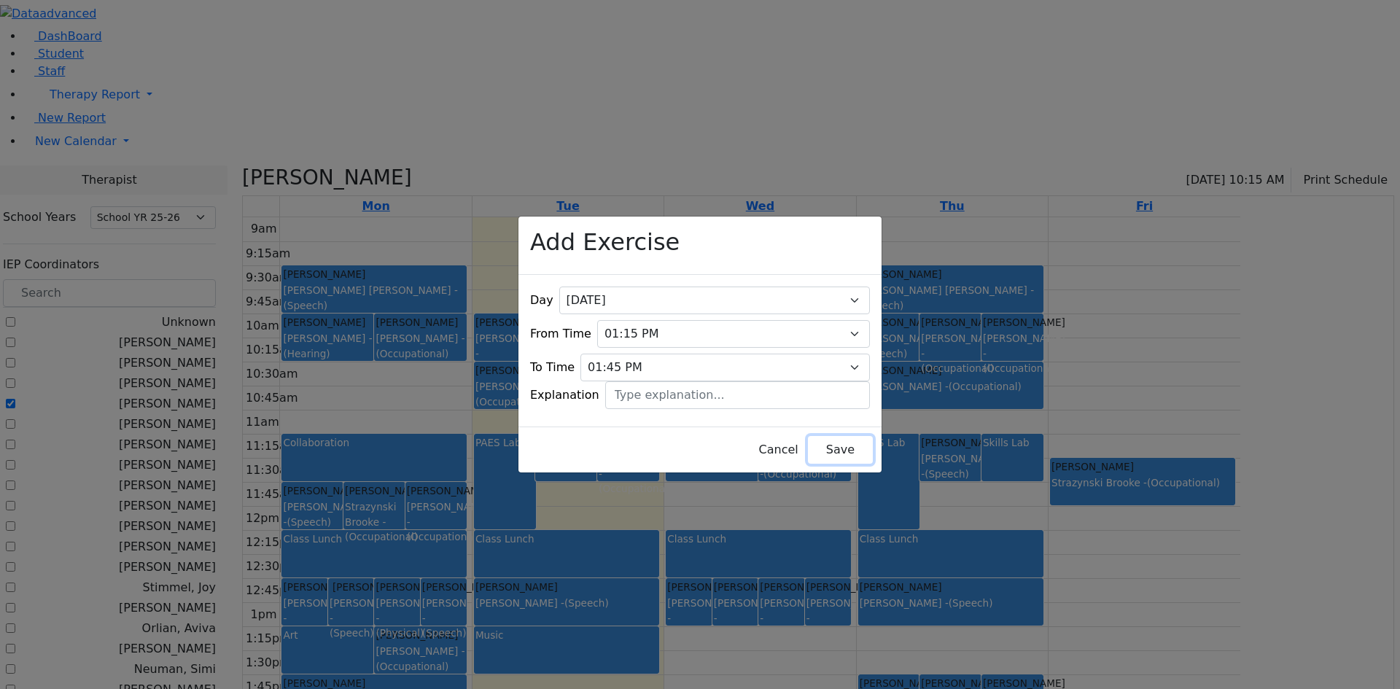
click at [808, 436] on button "Save" at bounding box center [840, 450] width 65 height 28
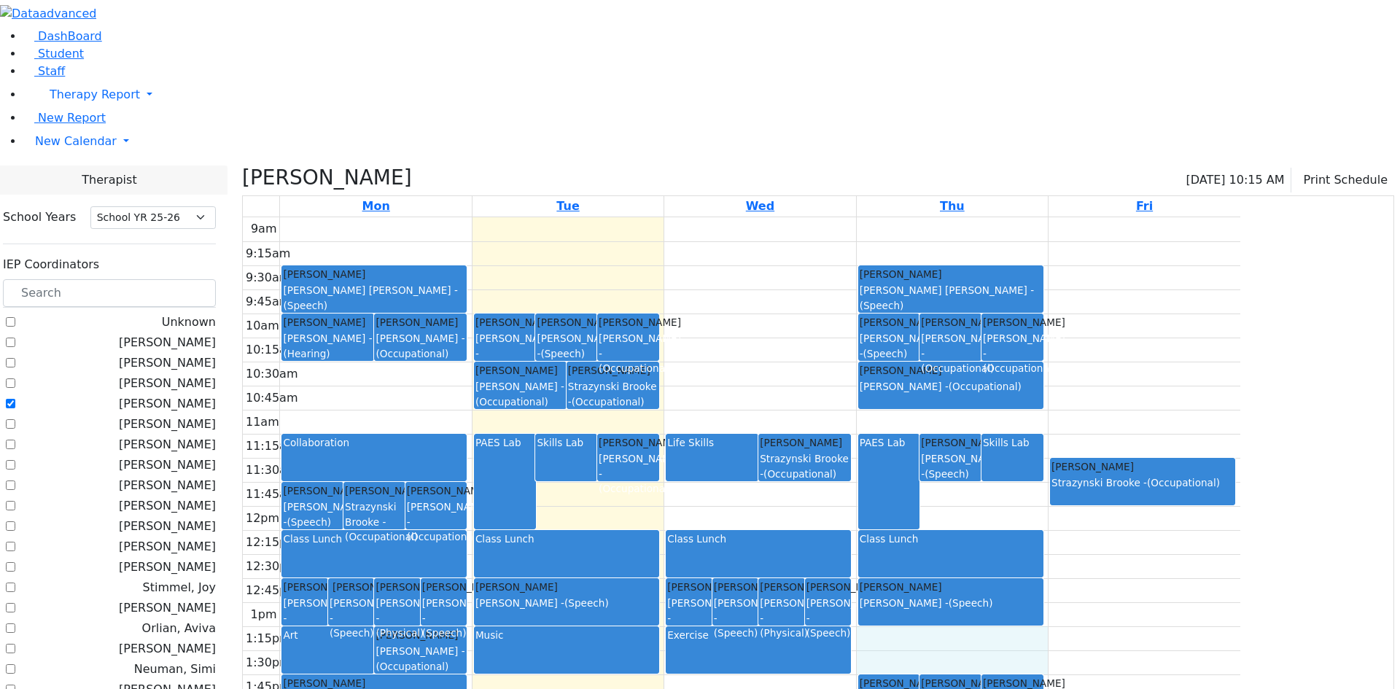
drag, startPoint x: 1026, startPoint y: 492, endPoint x: 1029, endPoint y: 505, distance: 12.9
click at [1034, 517] on div "9am 9:15am 9:30am 9:45am 10am 10:15am 10:30am 10:45am 11am 11:15am 11:30am 11:4…" at bounding box center [741, 505] width 997 height 577
drag, startPoint x: 1042, startPoint y: 491, endPoint x: 1046, endPoint y: 511, distance: 20.2
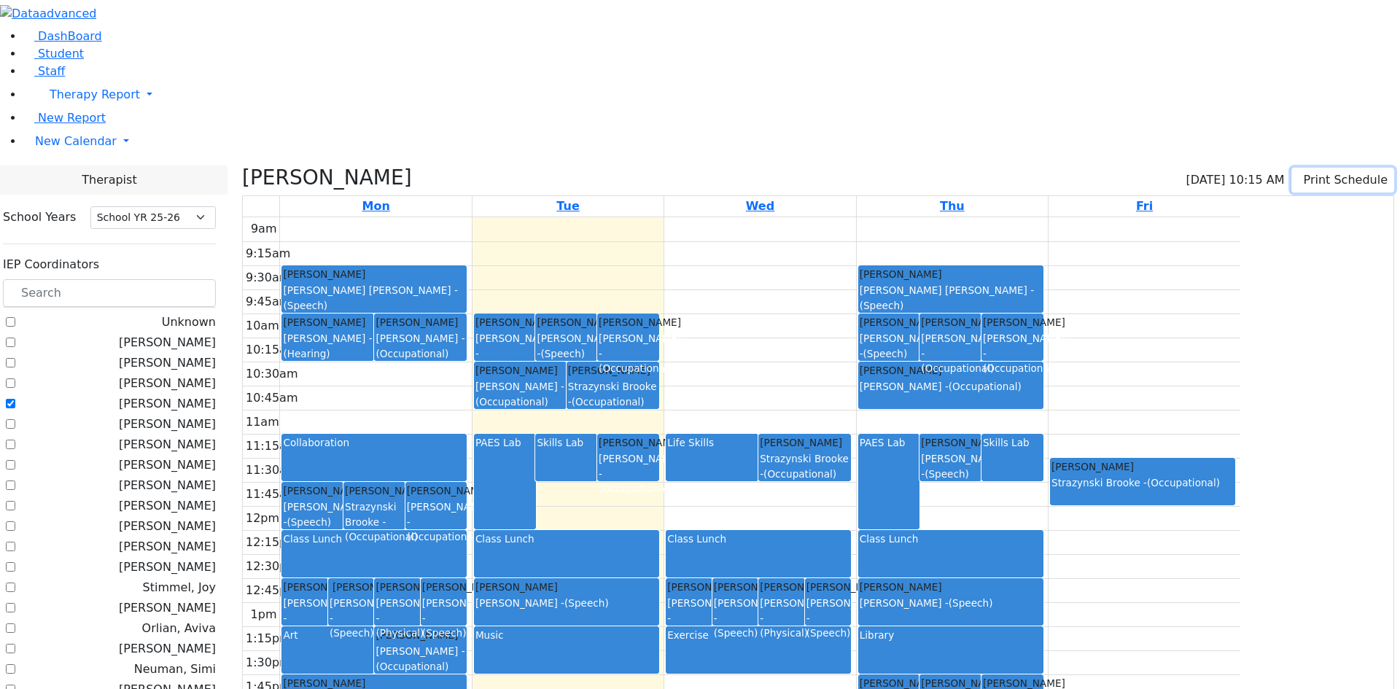
click at [1295, 168] on button "Print Schedule" at bounding box center [1342, 180] width 103 height 25
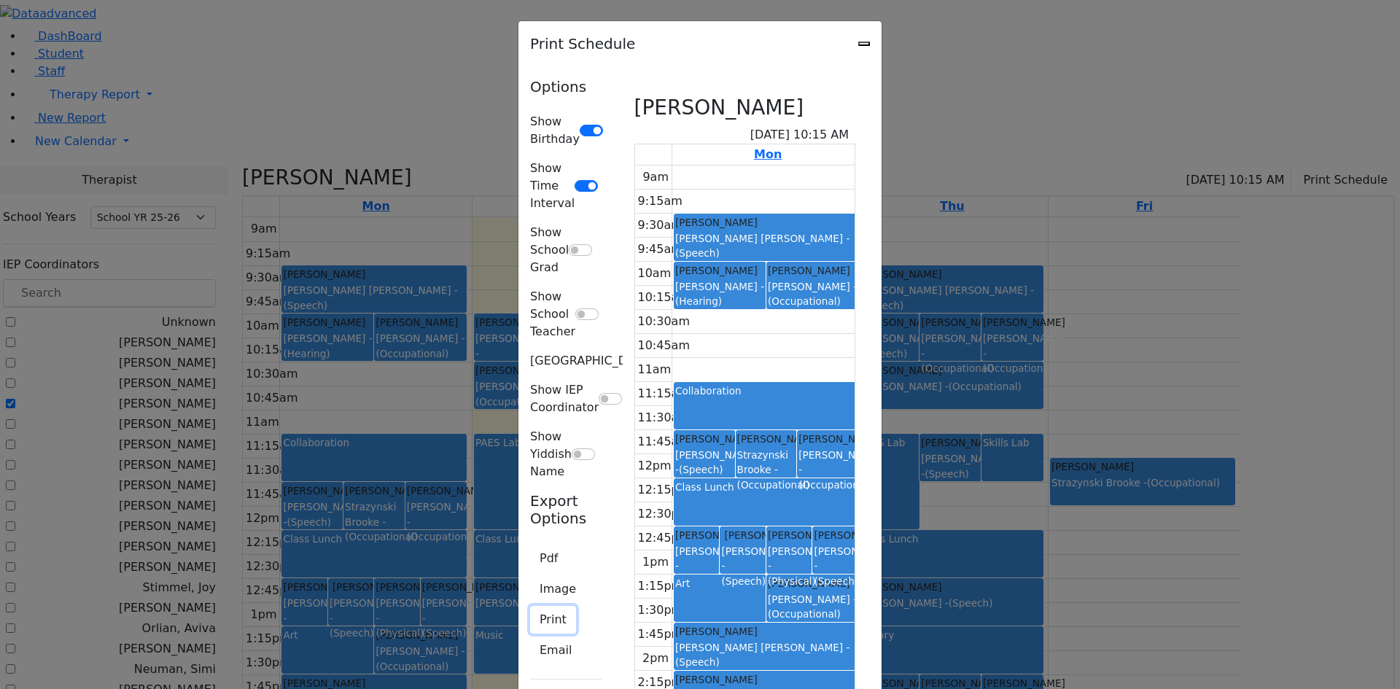
click at [530, 606] on button "Print" at bounding box center [553, 620] width 46 height 28
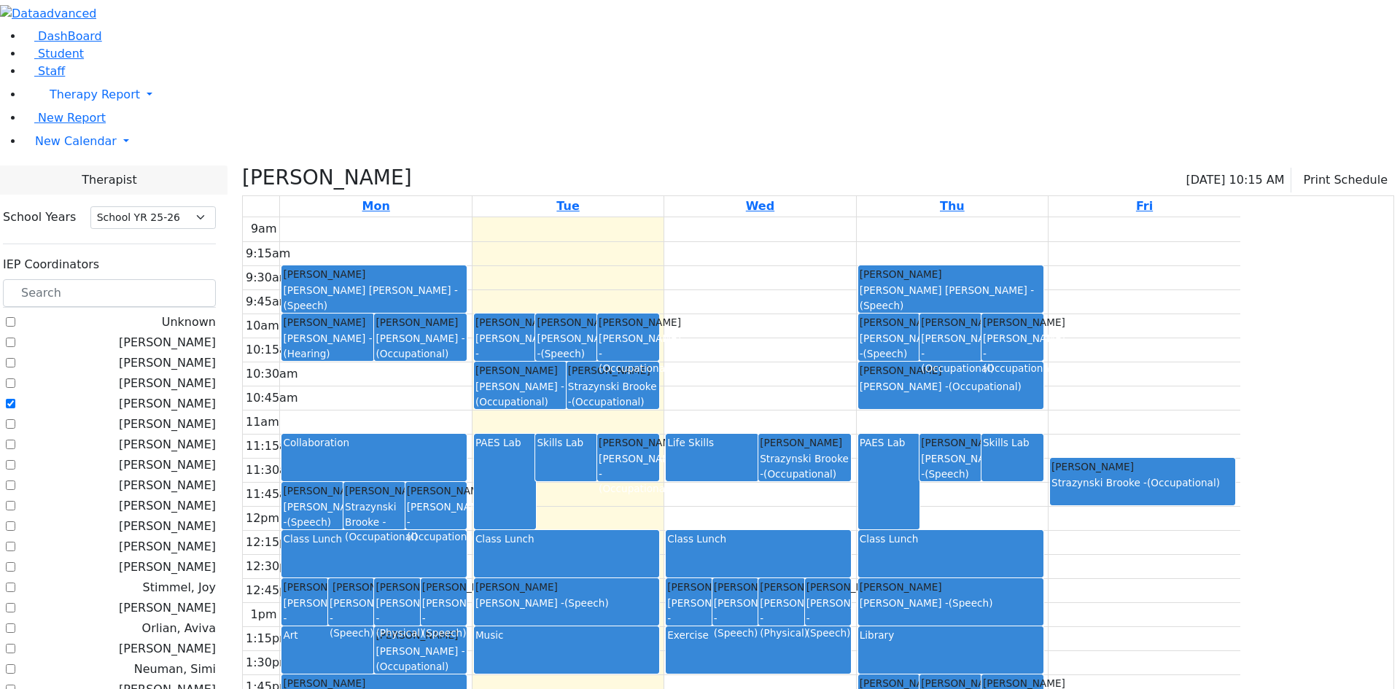
checkbox input "true"
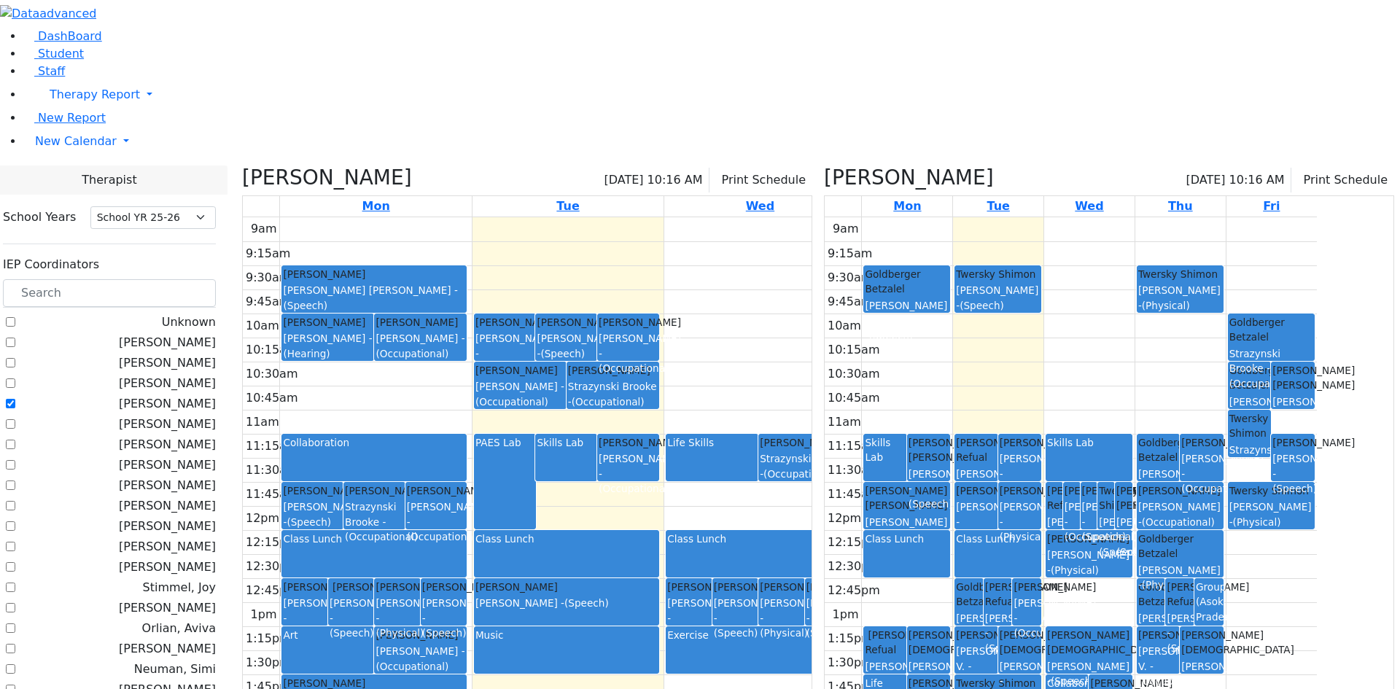
click at [216, 395] on label "[PERSON_NAME]" at bounding box center [167, 403] width 97 height 17
click at [15, 399] on input "[PERSON_NAME]" at bounding box center [10, 403] width 9 height 9
checkbox input "false"
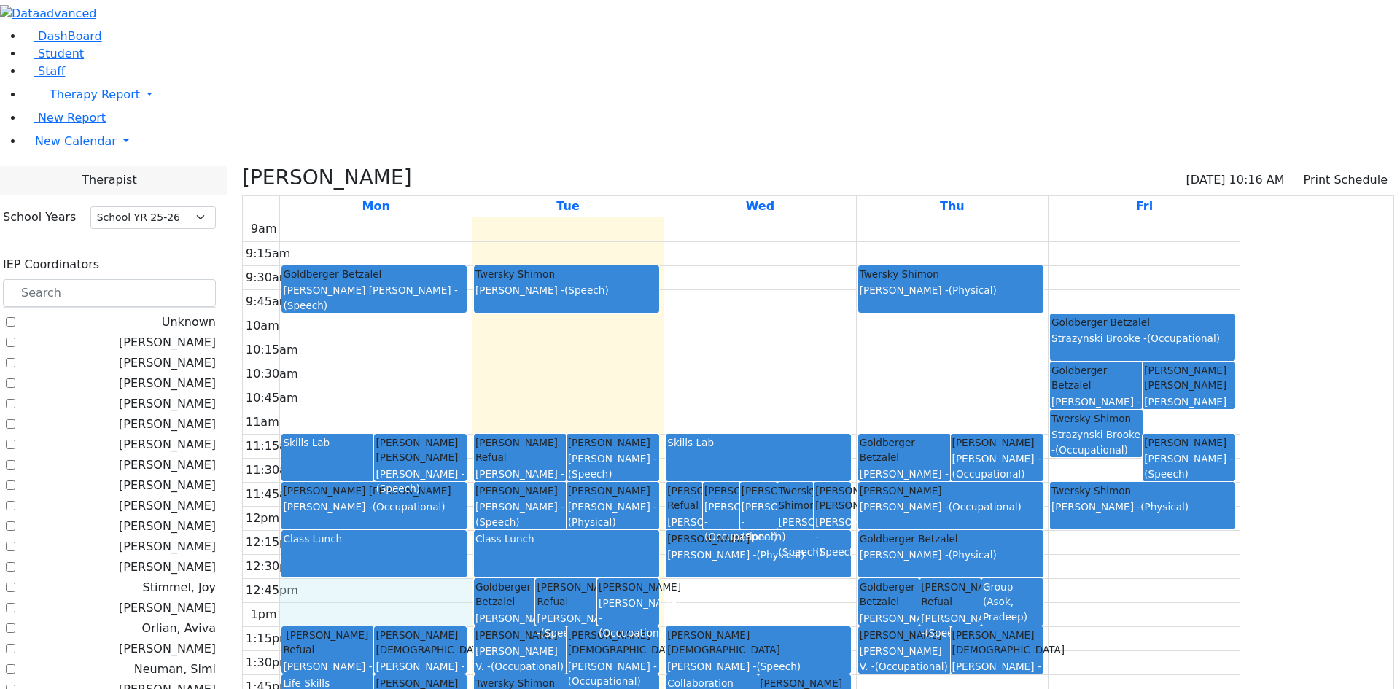
drag, startPoint x: 474, startPoint y: 440, endPoint x: 478, endPoint y: 474, distance: 34.5
click at [478, 474] on div "9am 9:15am 9:30am 9:45am 10am 10:15am 10:30am 10:45am 11am 11:15am 11:30am 11:4…" at bounding box center [741, 505] width 997 height 577
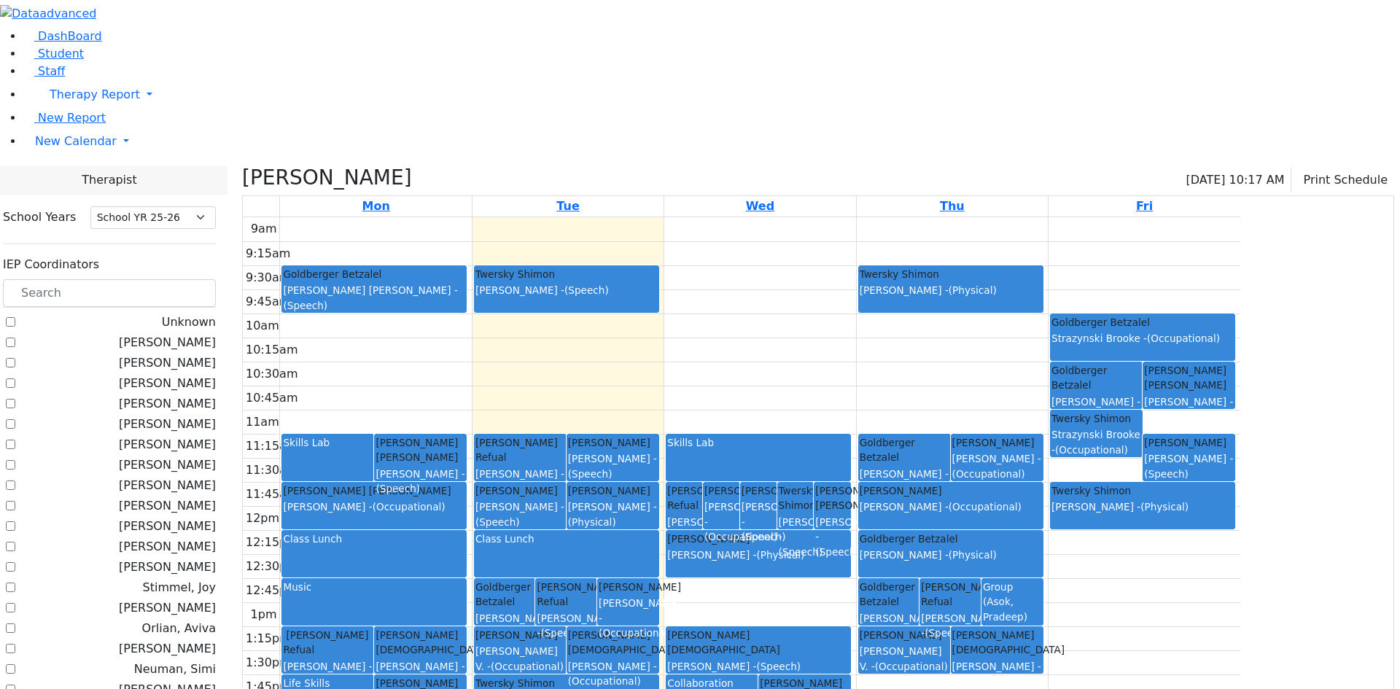
drag, startPoint x: 613, startPoint y: 486, endPoint x: 615, endPoint y: 520, distance: 33.6
click at [615, 520] on div "9am 9:15am 9:30am 9:45am 10am 10:15am 10:30am 10:45am 11am 11:15am 11:30am 11:4…" at bounding box center [741, 505] width 997 height 577
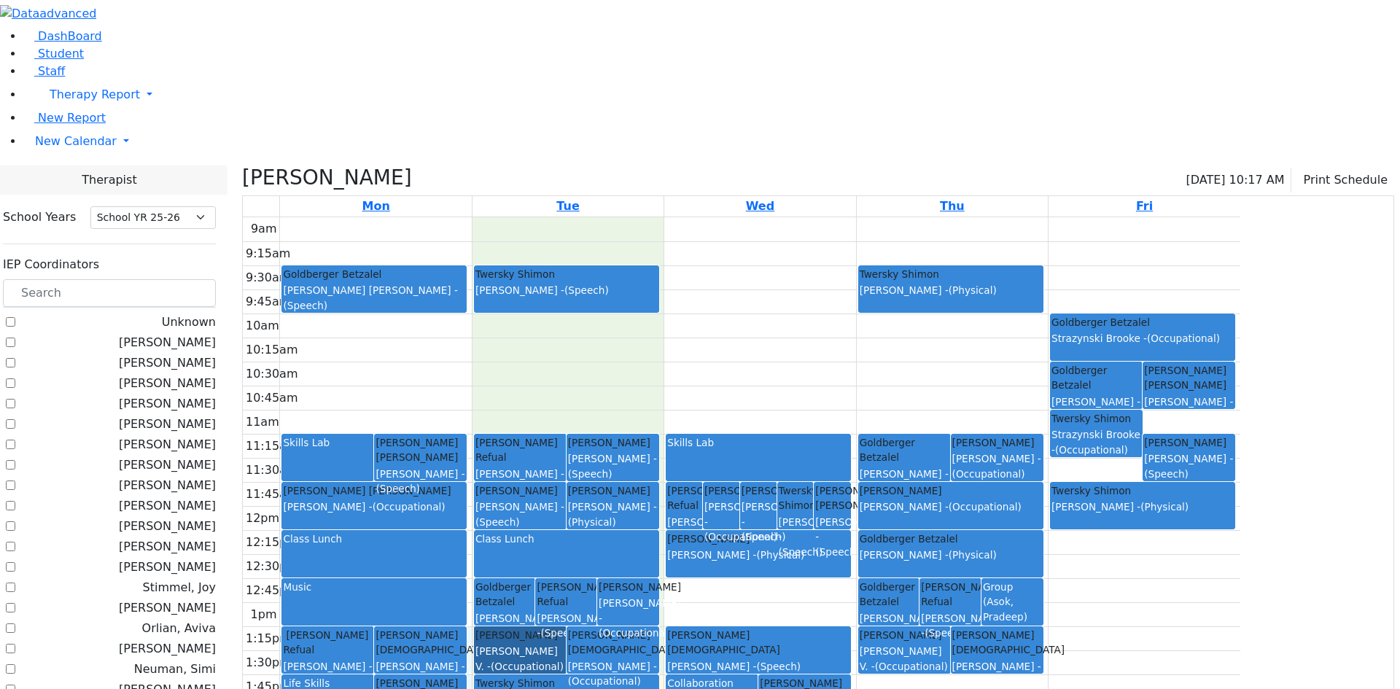
click at [566, 626] on link "Silberman Simcha White Madeline V. - (Occupational)" at bounding box center [520, 649] width 93 height 47
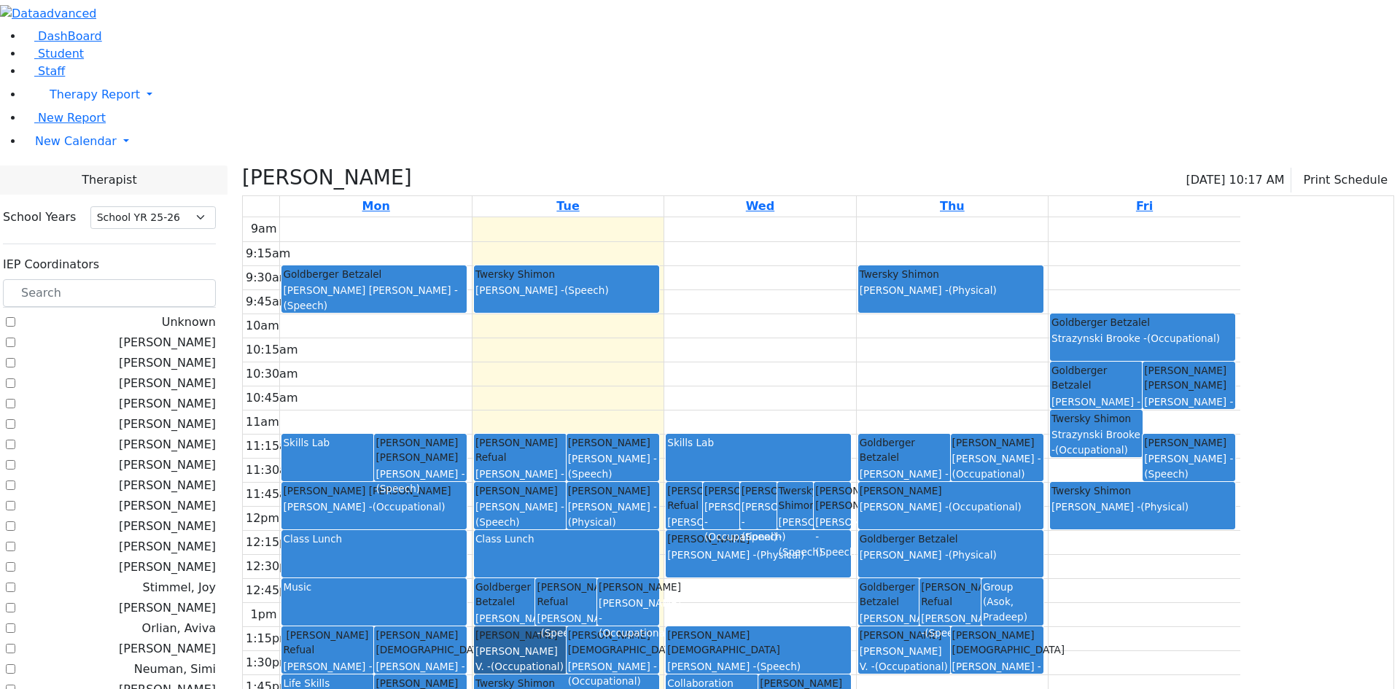
drag, startPoint x: 612, startPoint y: 486, endPoint x: 614, endPoint y: 520, distance: 34.3
click at [614, 520] on div "9am 9:15am 9:30am 9:45am 10am 10:15am 10:30am 10:45am 11am 11:15am 11:30am 11:4…" at bounding box center [741, 505] width 997 height 577
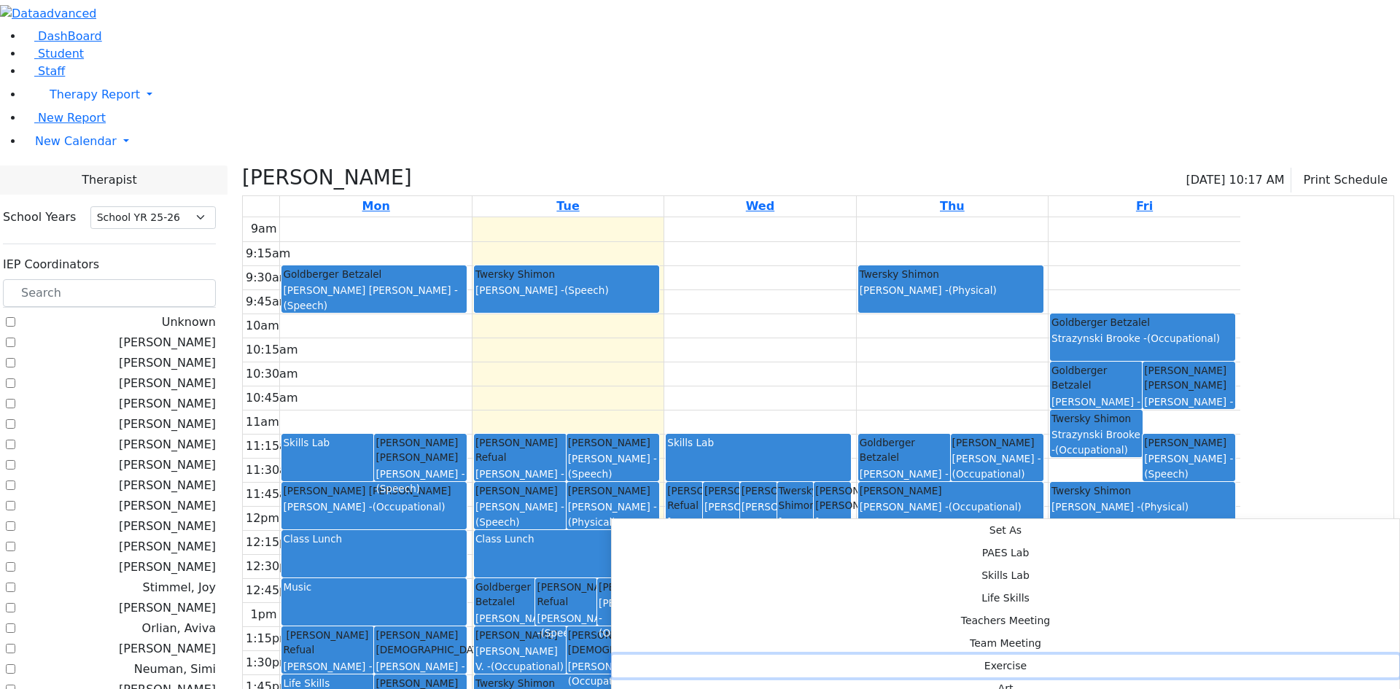
click at [809, 655] on button "Exercise" at bounding box center [1005, 666] width 787 height 23
select select "1"
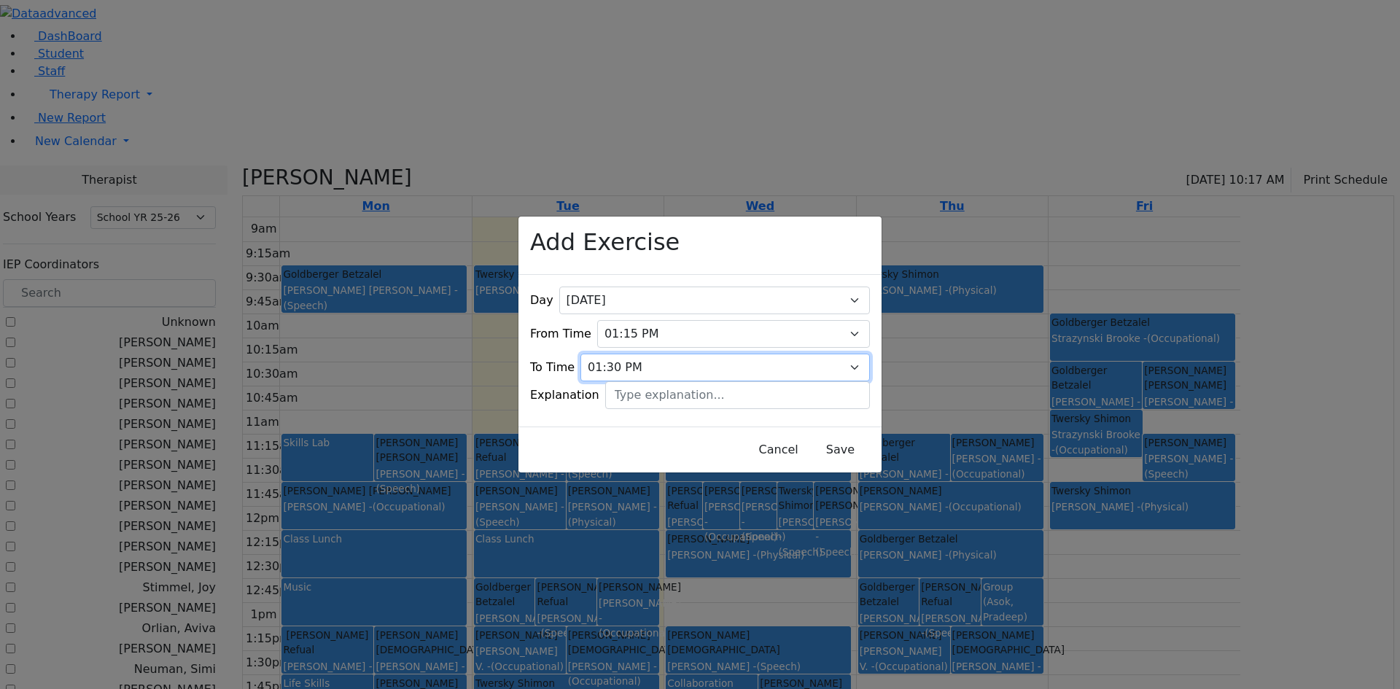
click at [837, 354] on select "09:15 AM 09:30 AM 09:45 AM 10:00 AM 10:15 AM 10:30 AM 10:45 AM 11:00 AM 11:15 A…" at bounding box center [724, 368] width 289 height 28
select select "13:45:00"
click at [606, 354] on select "09:15 AM 09:30 AM 09:45 AM 10:00 AM 10:15 AM 10:30 AM 10:45 AM 11:00 AM 11:15 A…" at bounding box center [724, 368] width 289 height 28
click at [808, 437] on button "Save" at bounding box center [840, 450] width 65 height 28
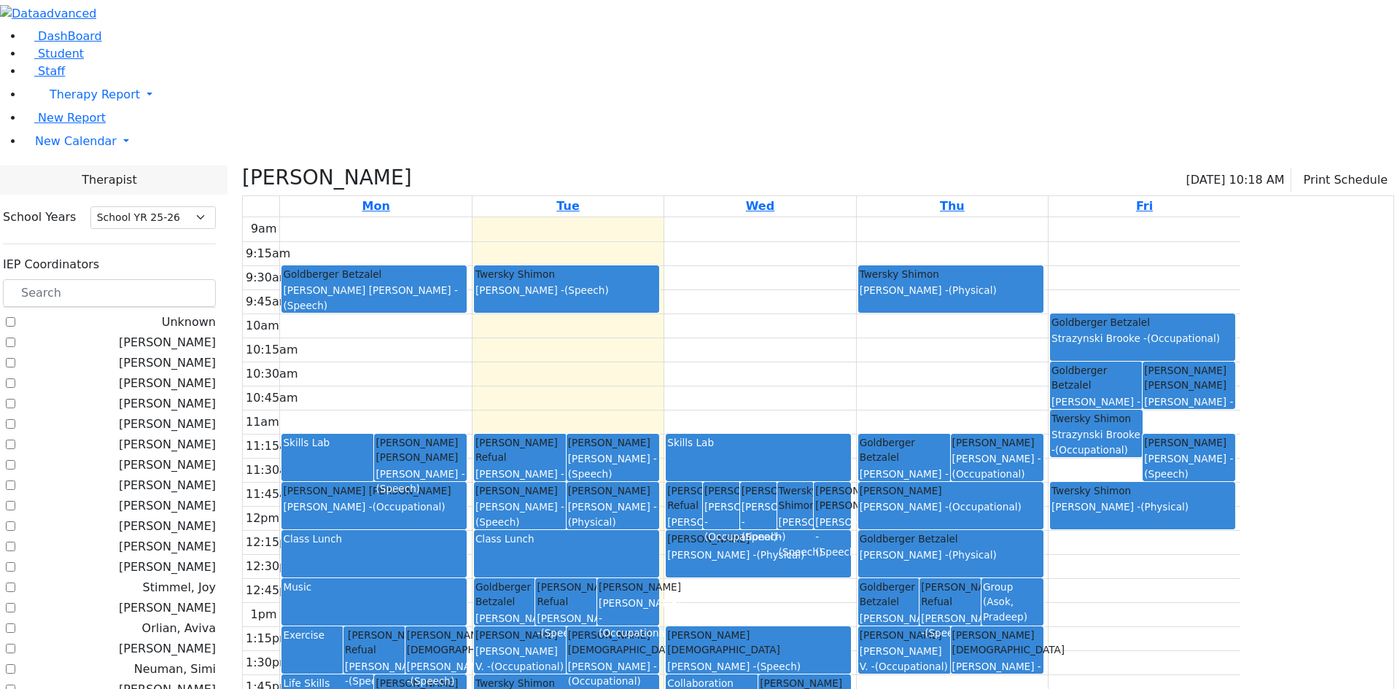
drag, startPoint x: 805, startPoint y: 483, endPoint x: 804, endPoint y: 516, distance: 32.8
click at [804, 516] on div "9am 9:15am 9:30am 9:45am 10am 10:15am 10:30am 10:45am 11am 11:15am 11:30am 11:4…" at bounding box center [741, 505] width 997 height 577
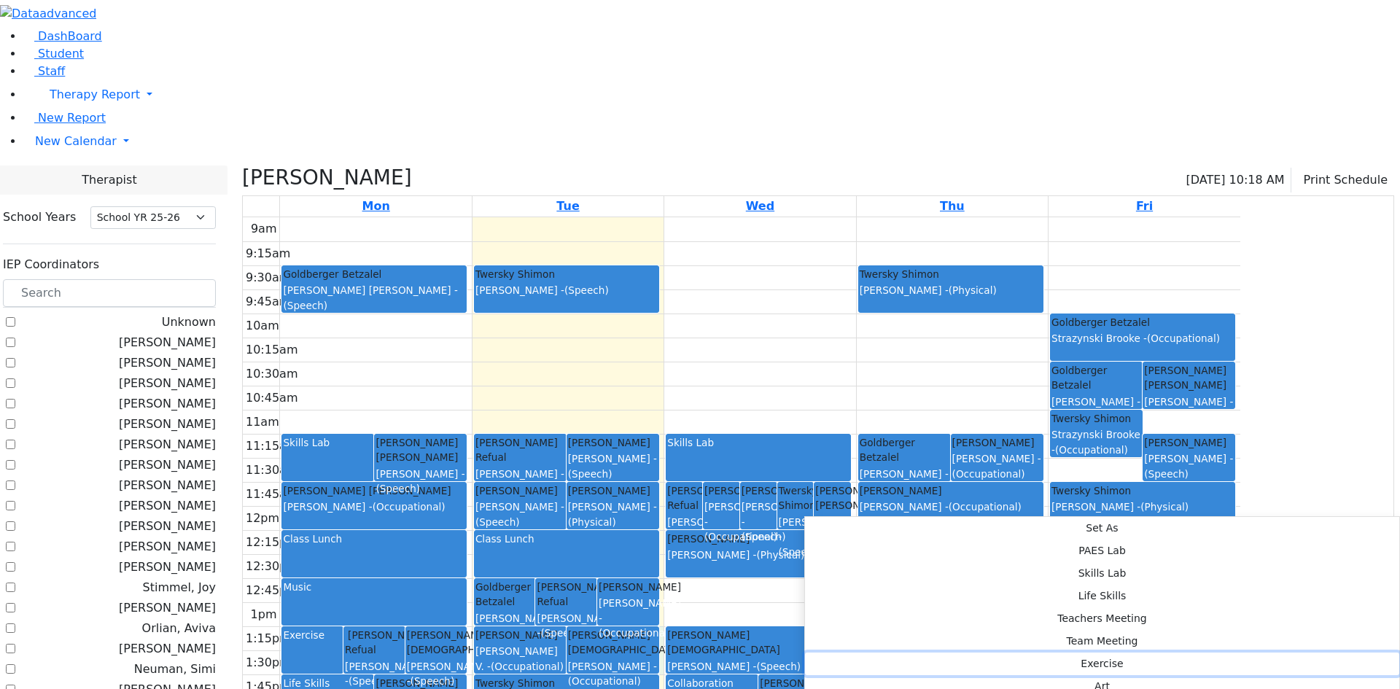
click at [1003, 653] on button "Exercise" at bounding box center [1102, 664] width 594 height 23
select select "2"
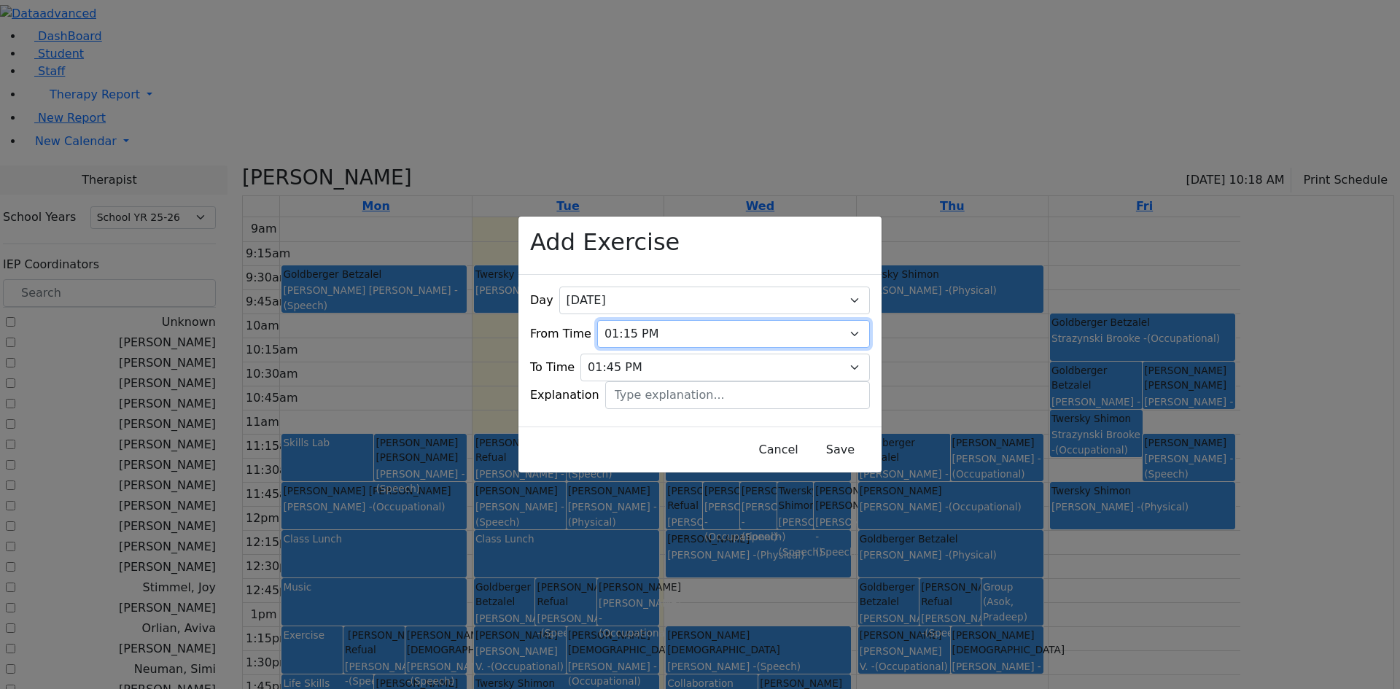
click at [836, 320] on select "09:00 AM 09:15 AM 09:30 AM 09:45 AM 10:00 AM 10:15 AM 10:30 AM 10:45 AM 11:00 A…" at bounding box center [733, 334] width 273 height 28
select select "12:45:00"
click at [606, 320] on select "09:00 AM 09:15 AM 09:30 AM 09:45 AM 10:00 AM 10:15 AM 10:30 AM 10:45 AM 11:00 A…" at bounding box center [733, 334] width 273 height 28
click at [836, 354] on select "09:15 AM 09:30 AM 09:45 AM 10:00 AM 10:15 AM 10:30 AM 10:45 AM 11:00 AM 11:15 A…" at bounding box center [724, 368] width 289 height 28
select select "13:15:00"
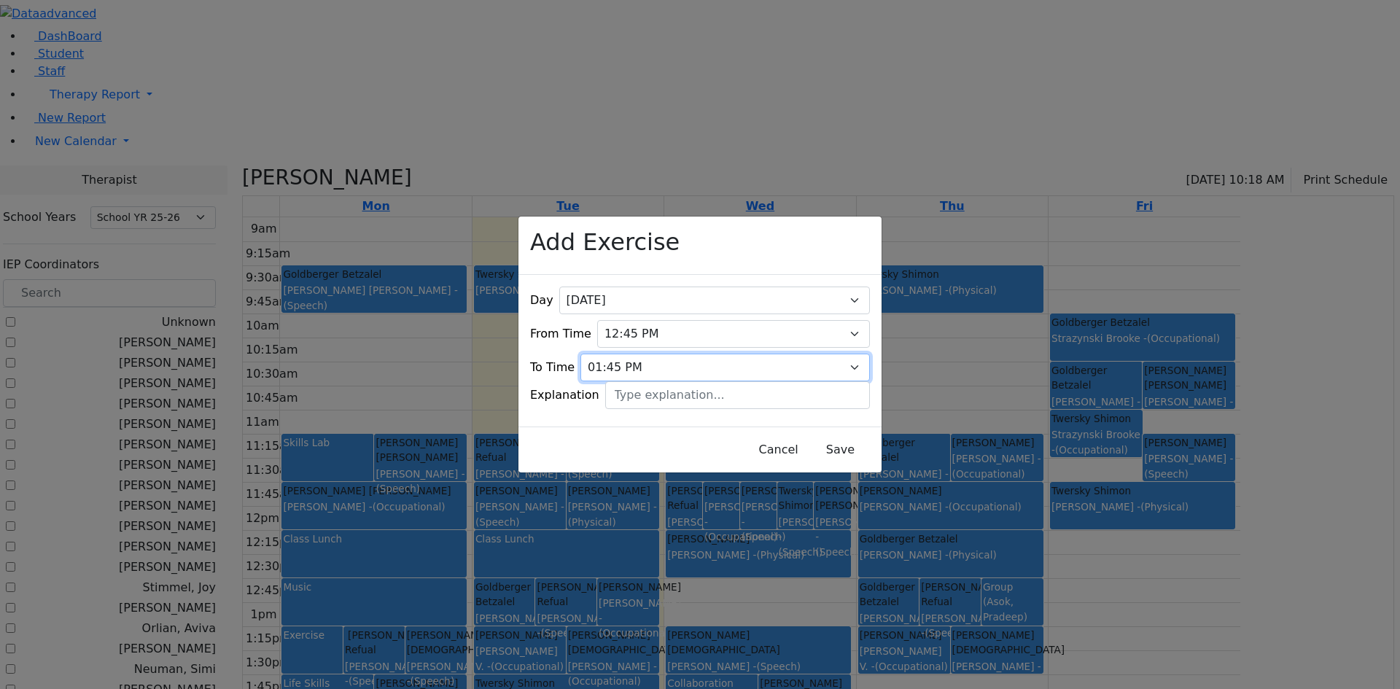
click at [606, 354] on select "09:15 AM 09:30 AM 09:45 AM 10:00 AM 10:15 AM 10:30 AM 10:45 AM 11:00 AM 11:15 A…" at bounding box center [724, 368] width 289 height 28
click at [825, 439] on button "Save" at bounding box center [840, 450] width 65 height 28
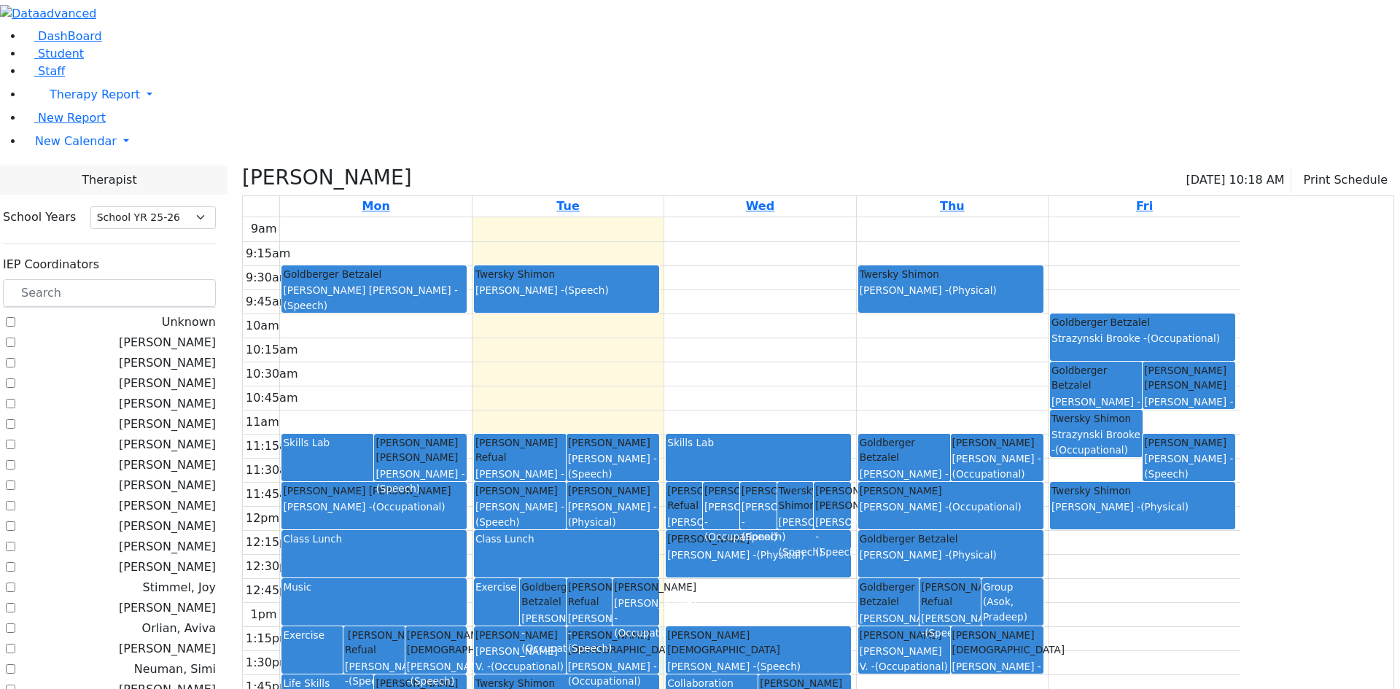
drag, startPoint x: 806, startPoint y: 483, endPoint x: 805, endPoint y: 518, distance: 35.0
click at [805, 518] on div "9am 9:15am 9:30am 9:45am 10am 10:15am 10:30am 10:45am 11am 11:15am 11:30am 11:4…" at bounding box center [741, 505] width 997 height 577
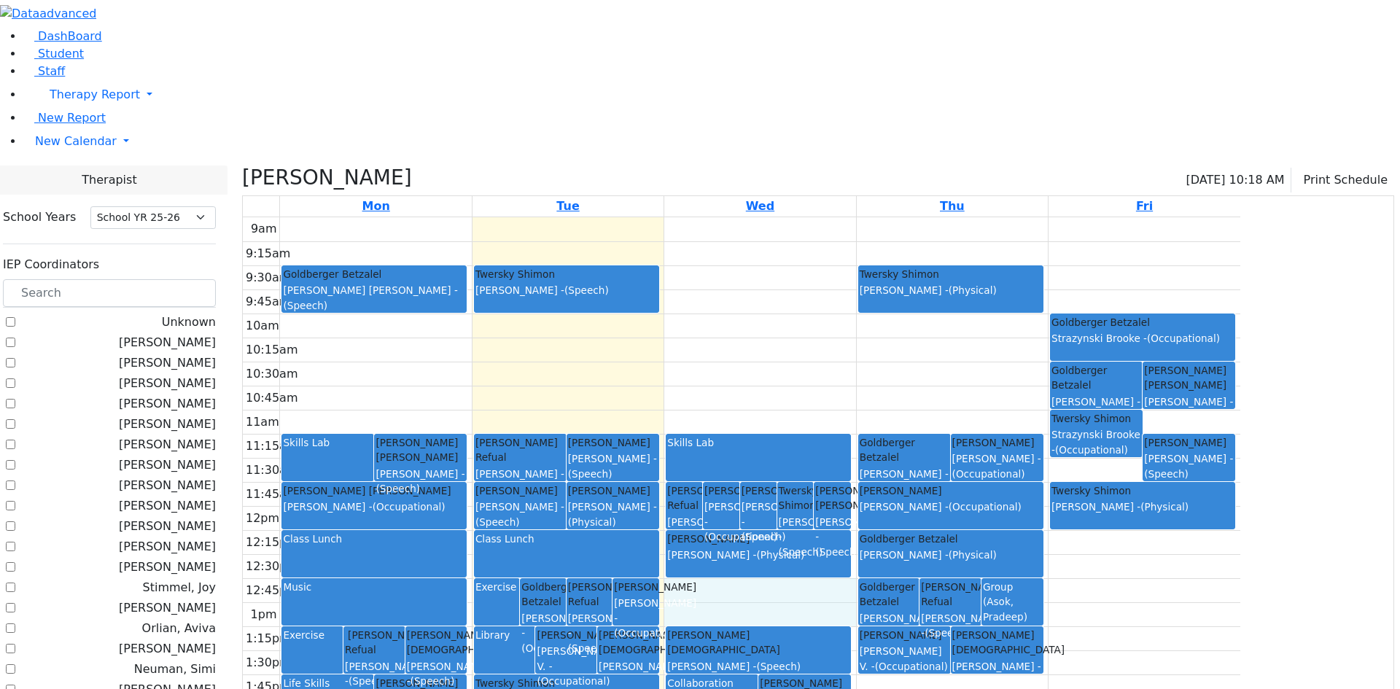
drag, startPoint x: 860, startPoint y: 446, endPoint x: 862, endPoint y: 456, distance: 10.6
click at [864, 464] on div "9am 9:15am 9:30am 9:45am 10am 10:15am 10:30am 10:45am 11am 11:15am 11:30am 11:4…" at bounding box center [741, 505] width 997 height 577
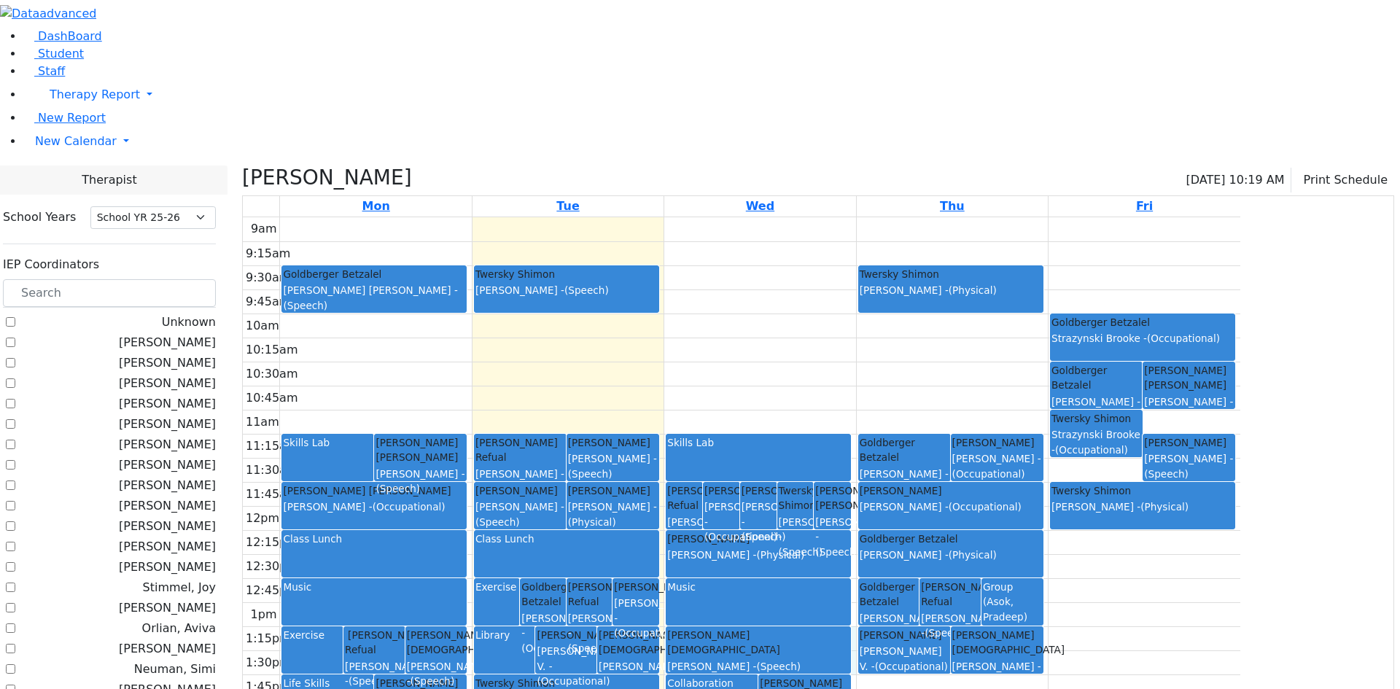
drag, startPoint x: 997, startPoint y: 482, endPoint x: 997, endPoint y: 515, distance: 33.5
click at [997, 515] on div "9am 9:15am 9:30am 9:45am 10am 10:15am 10:30am 10:45am 11am 11:15am 11:30am 11:4…" at bounding box center [741, 505] width 997 height 577
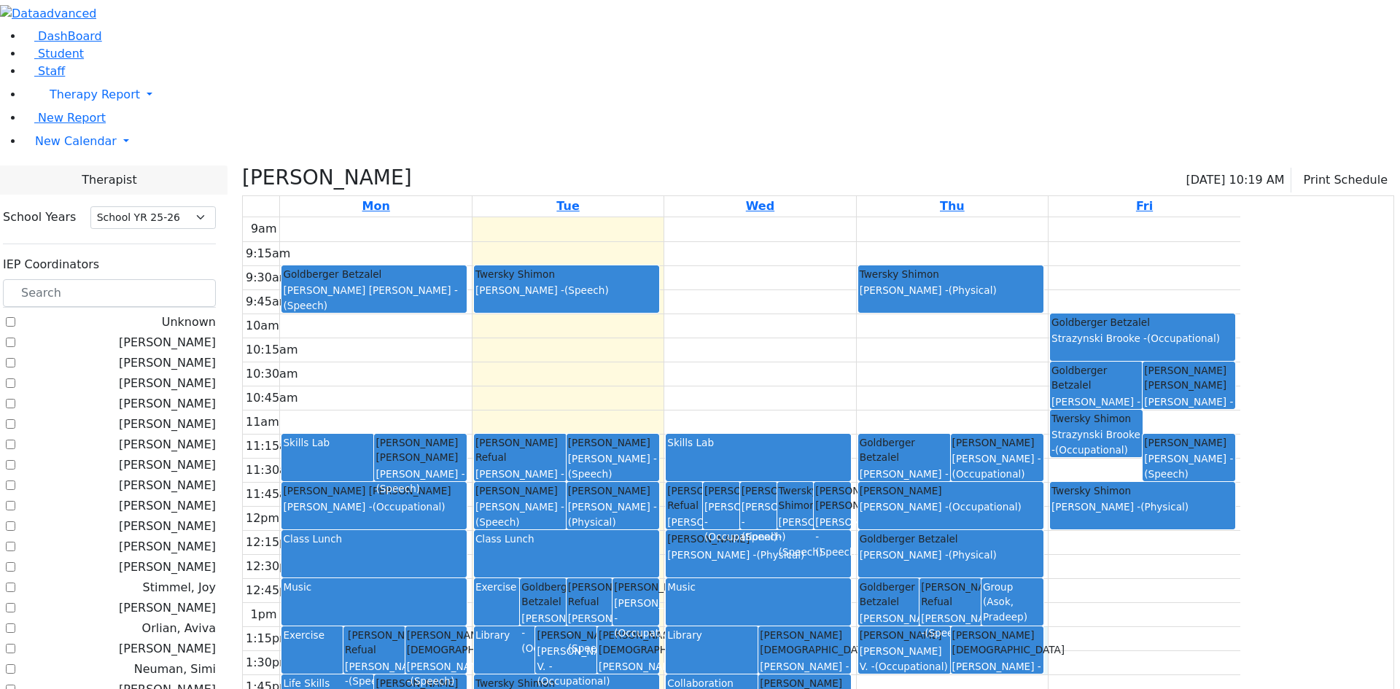
drag, startPoint x: 998, startPoint y: 483, endPoint x: 1005, endPoint y: 515, distance: 32.0
click at [1004, 515] on div "9am 9:15am 9:30am 9:45am 10am 10:15am 10:30am 10:45am 11am 11:15am 11:30am 11:4…" at bounding box center [741, 505] width 997 height 577
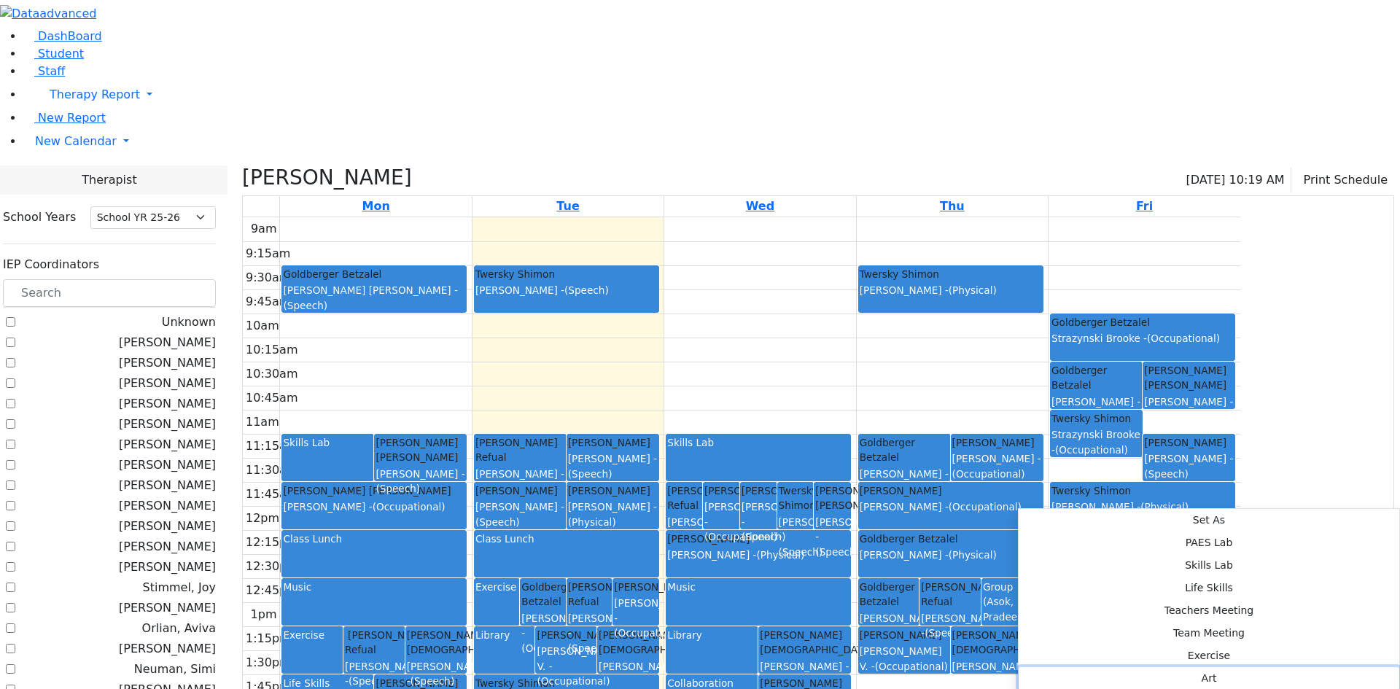
click at [1245, 667] on button "Art" at bounding box center [1208, 678] width 381 height 23
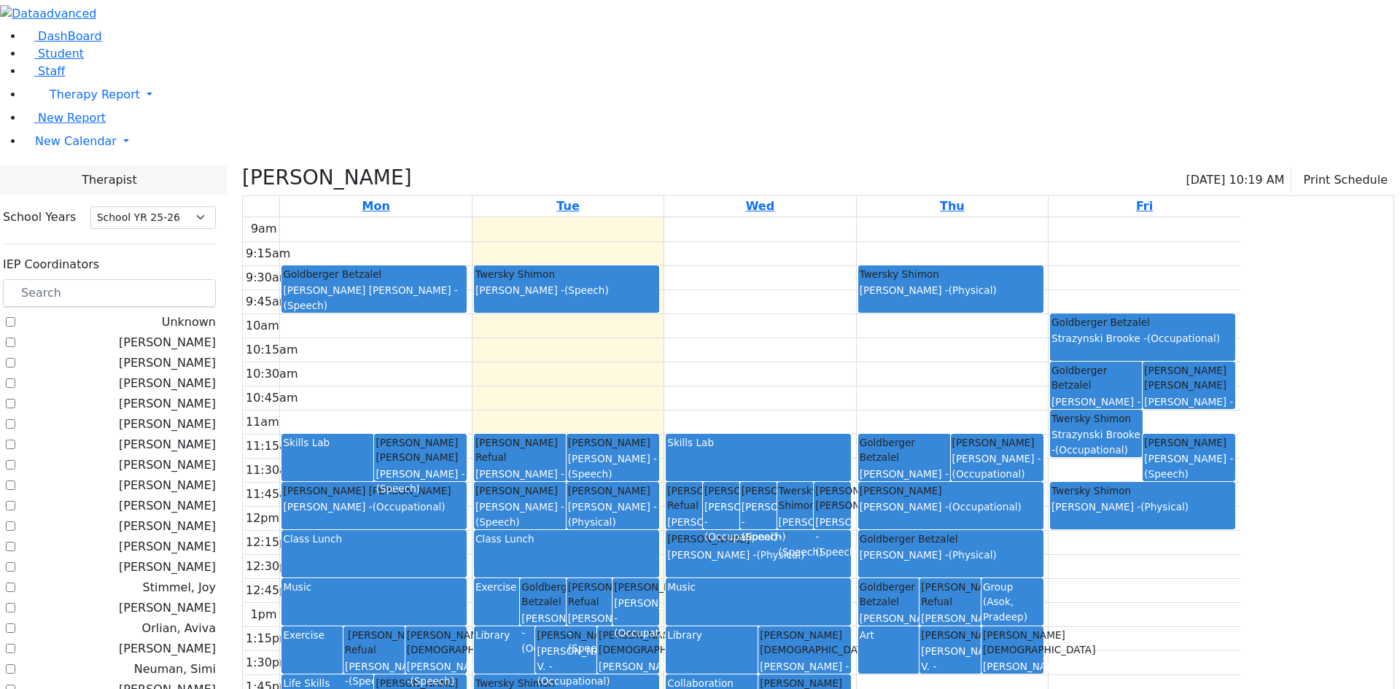
drag, startPoint x: 997, startPoint y: 391, endPoint x: 994, endPoint y: 422, distance: 31.5
click at [851, 530] on link "Polchak Chaim Citer Yacov - (Physical)" at bounding box center [758, 553] width 185 height 47
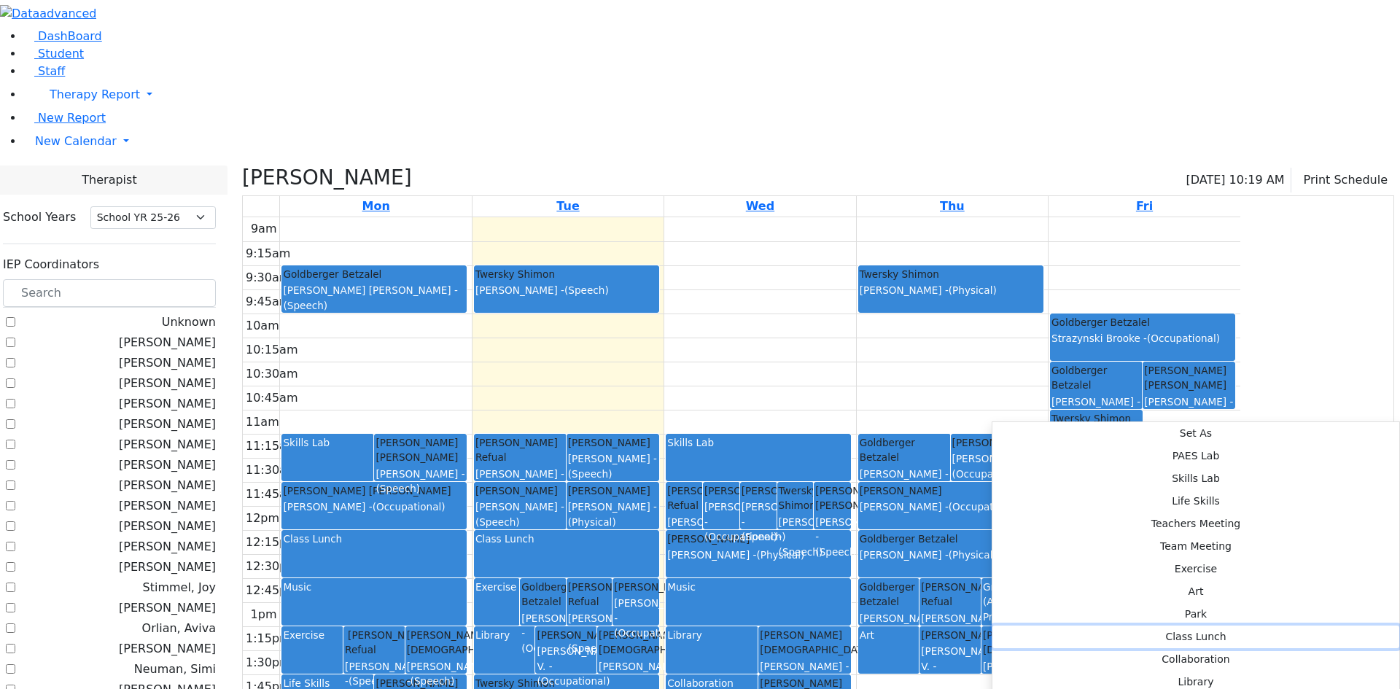
click at [1182, 626] on button "Class Lunch" at bounding box center [1195, 637] width 407 height 23
select select "3"
select select "12:15:00"
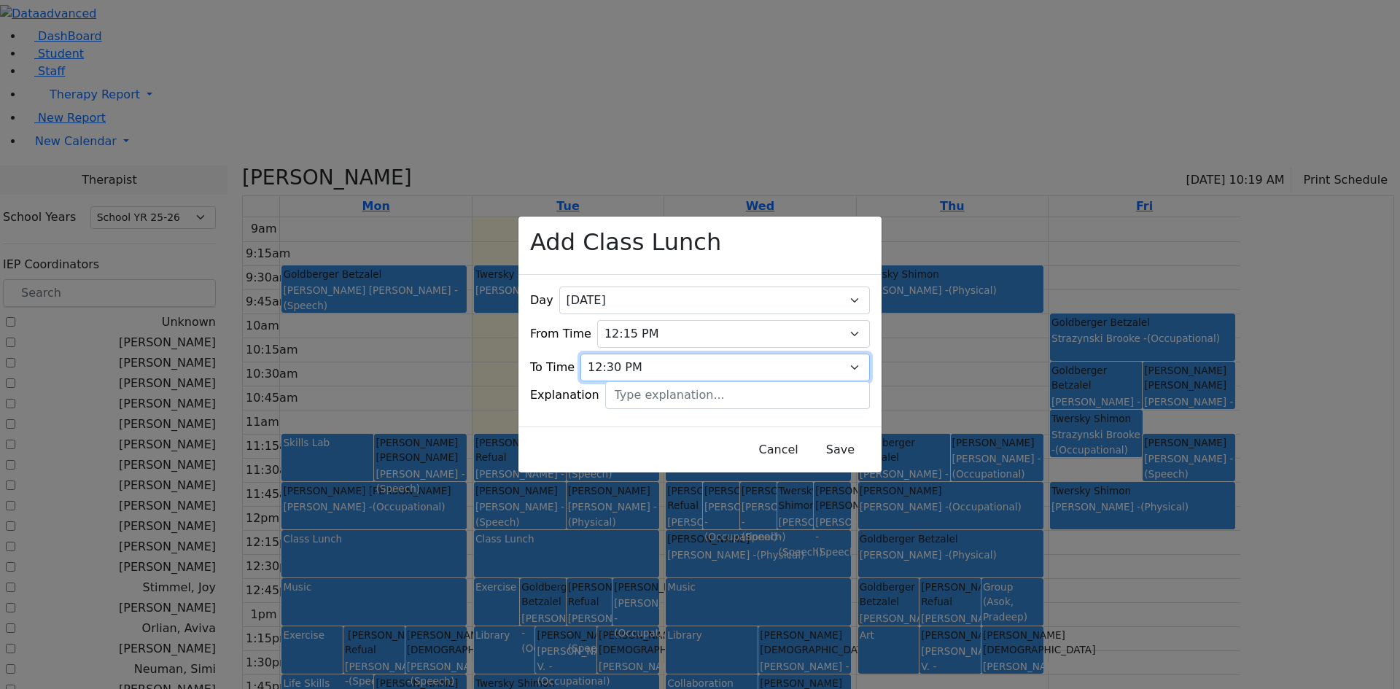
click at [838, 354] on select "09:15 AM 09:30 AM 09:45 AM 10:00 AM 10:15 AM 10:30 AM 10:45 AM 11:00 AM 11:15 A…" at bounding box center [724, 368] width 289 height 28
select select "12:45:00"
click at [606, 354] on select "09:15 AM 09:30 AM 09:45 AM 10:00 AM 10:15 AM 10:30 AM 10:45 AM 11:00 AM 11:15 A…" at bounding box center [724, 368] width 289 height 28
click at [818, 438] on button "Save" at bounding box center [840, 450] width 65 height 28
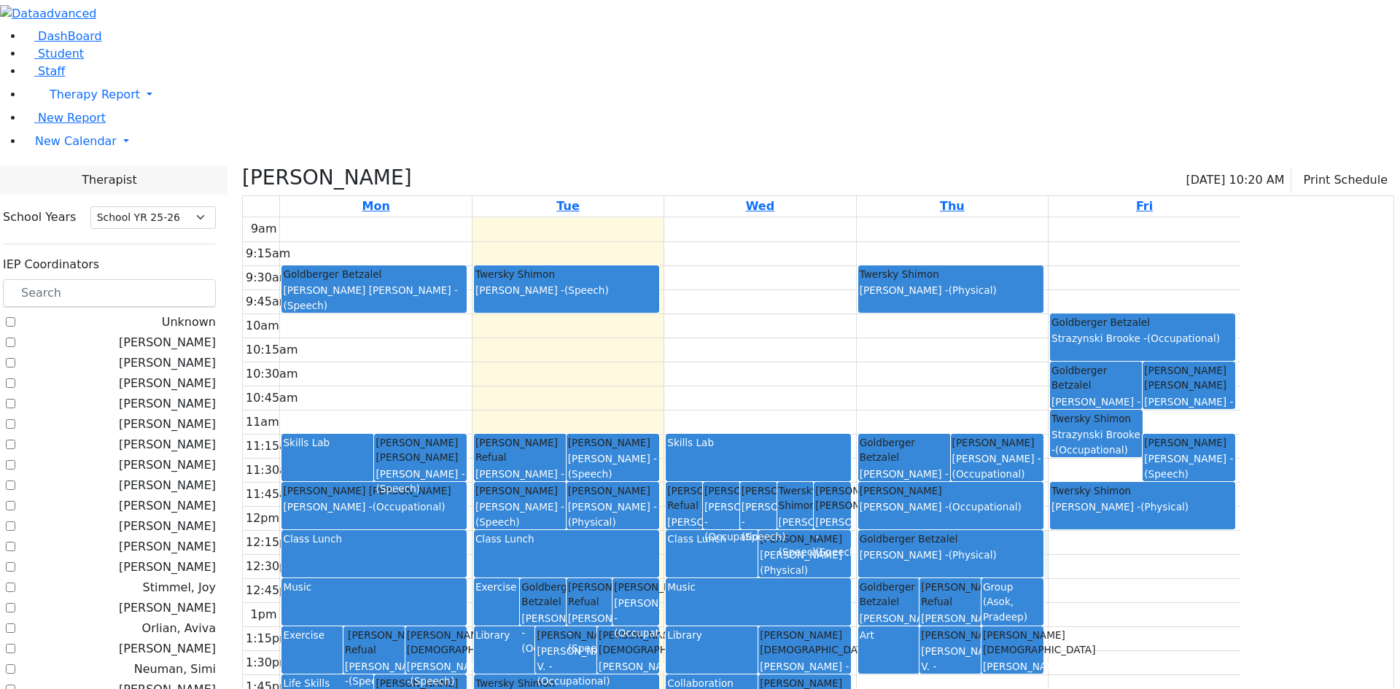
drag, startPoint x: 998, startPoint y: 389, endPoint x: 999, endPoint y: 421, distance: 32.1
click at [999, 421] on div "9am 9:15am 9:30am 9:45am 10am 10:15am 10:30am 10:45am 11am 11:15am 11:30am 11:4…" at bounding box center [741, 505] width 997 height 577
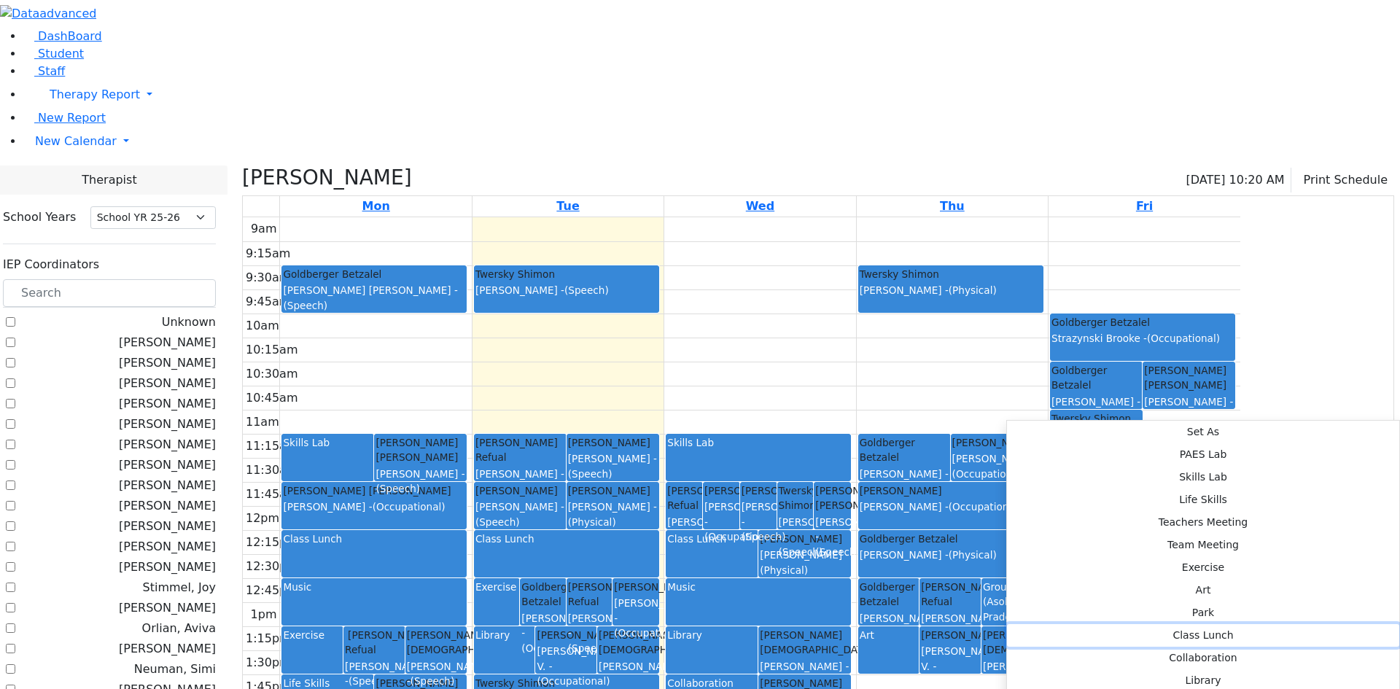
click at [1215, 624] on button "Class Lunch" at bounding box center [1203, 635] width 392 height 23
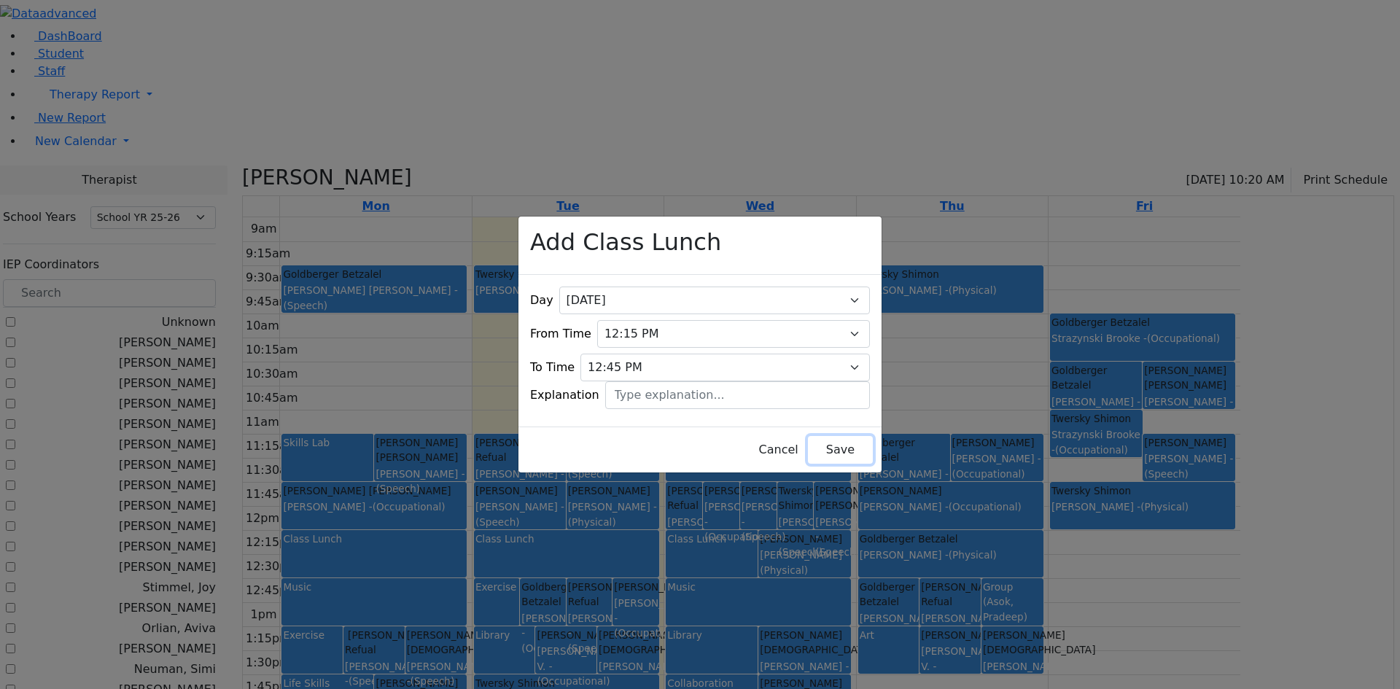
click at [808, 436] on button "Save" at bounding box center [840, 450] width 65 height 28
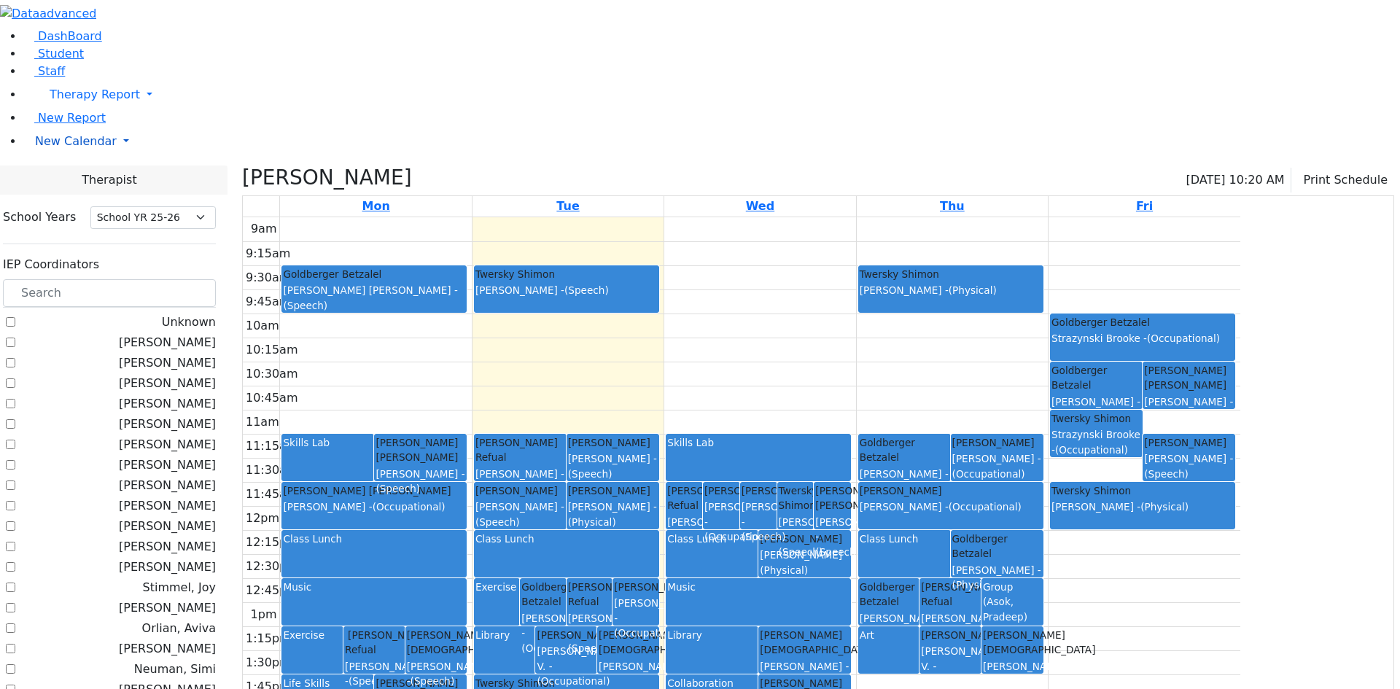
click at [84, 148] on span "New Calendar" at bounding box center [76, 141] width 82 height 14
click at [68, 177] on span "Calendar" at bounding box center [57, 170] width 52 height 14
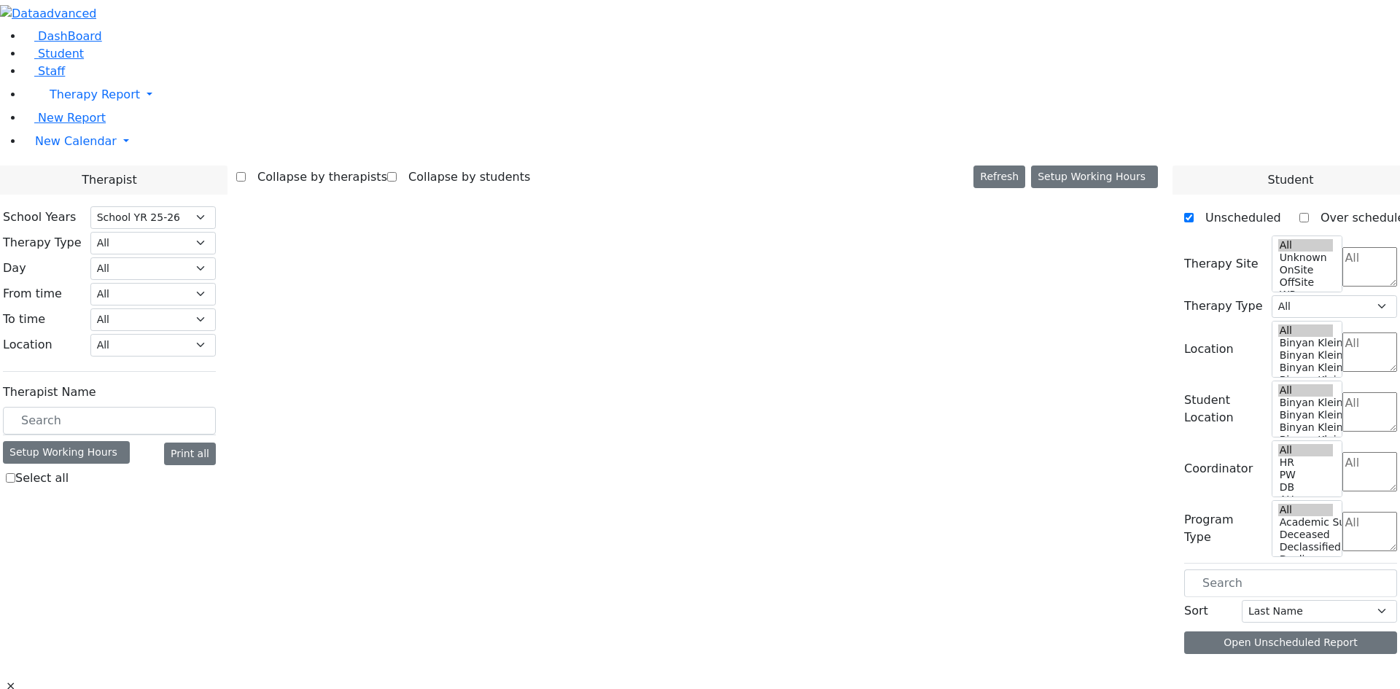
select select "212"
select select "1"
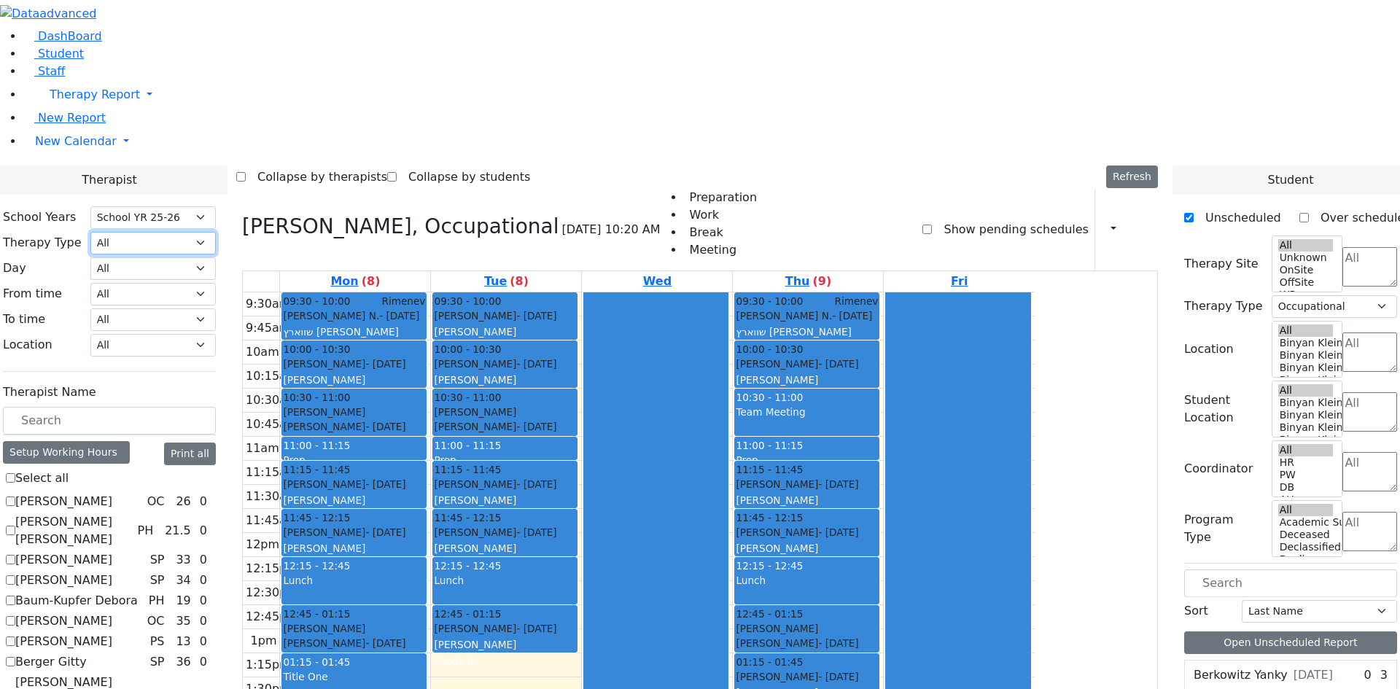
click at [216, 232] on select "All Psych Hearing Vision Speech Physical Occupational" at bounding box center [152, 243] width 125 height 23
select select "3"
click at [216, 232] on select "All Psych Hearing Vision Speech Physical Occupational" at bounding box center [152, 243] width 125 height 23
select select "3"
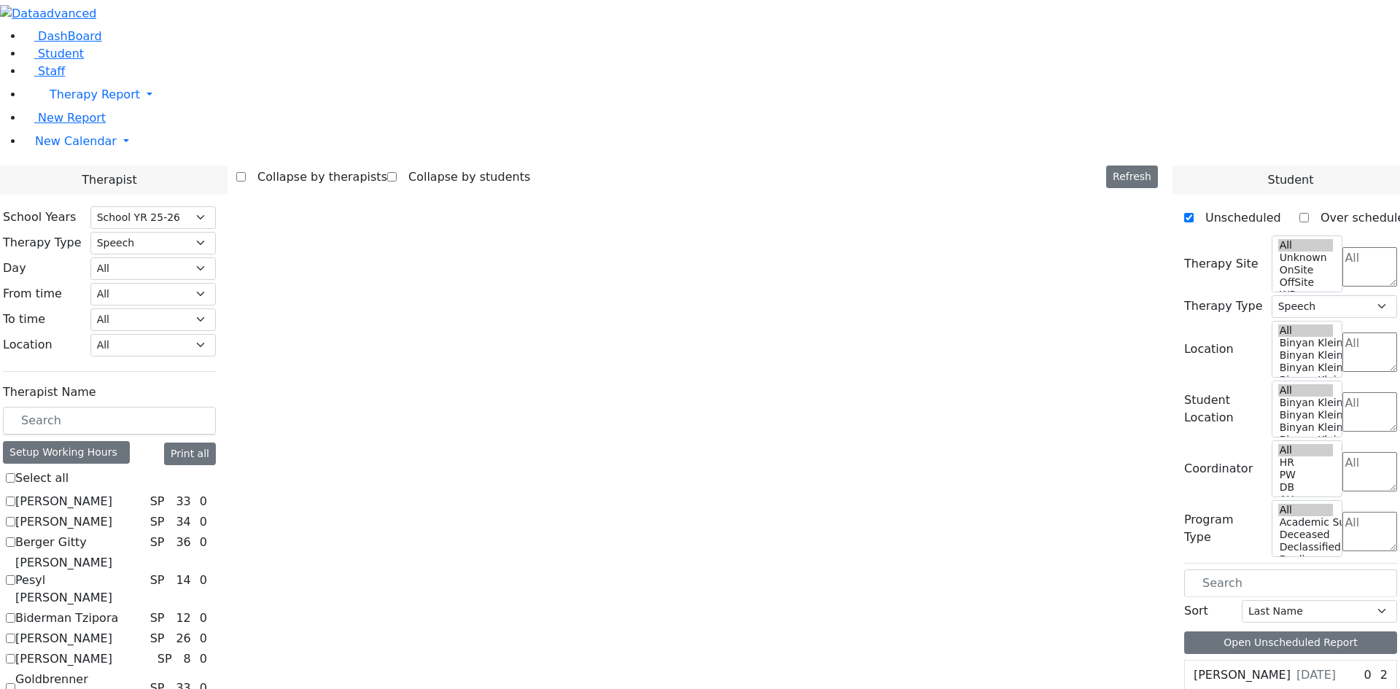
checkbox input "true"
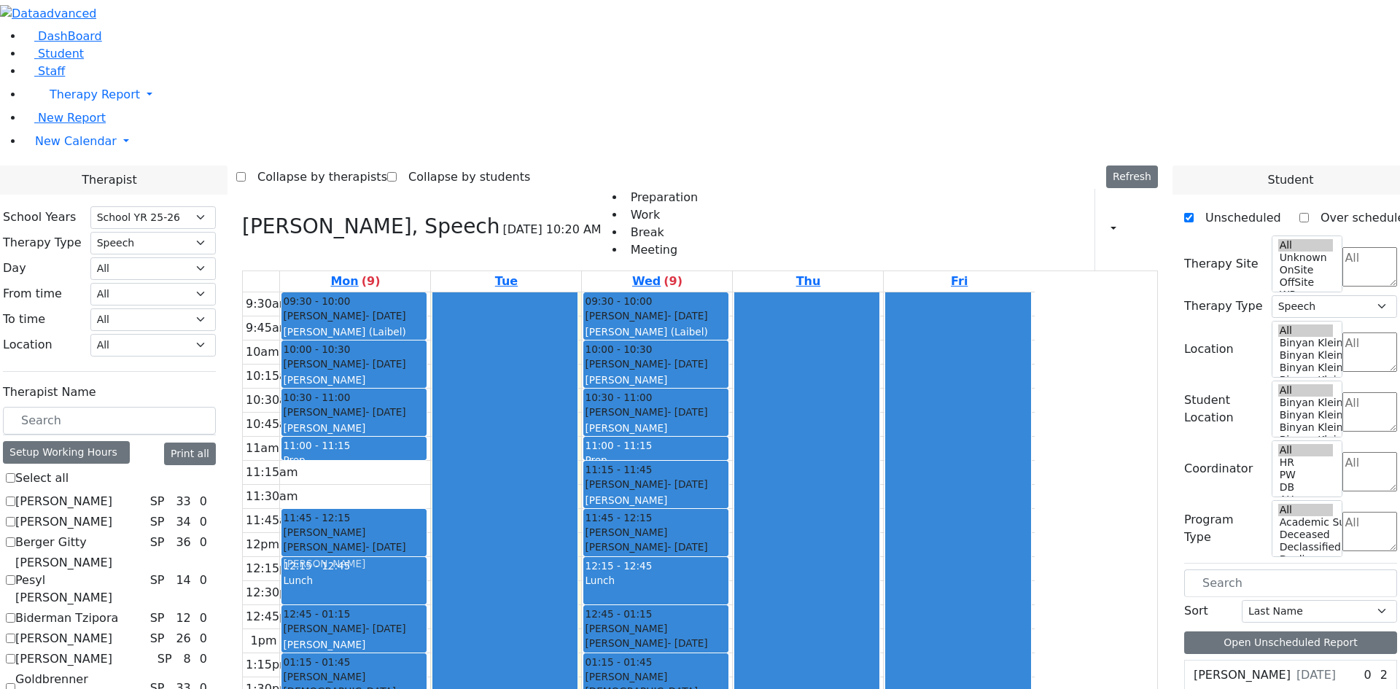
drag, startPoint x: 514, startPoint y: 287, endPoint x: 514, endPoint y: 334, distance: 47.4
click at [430, 334] on div "09:30 - 10:00 Strulovic Rafael - 09/16/2006 Orenstein Yisroel (Laibel) 10:00 - …" at bounding box center [355, 556] width 150 height 529
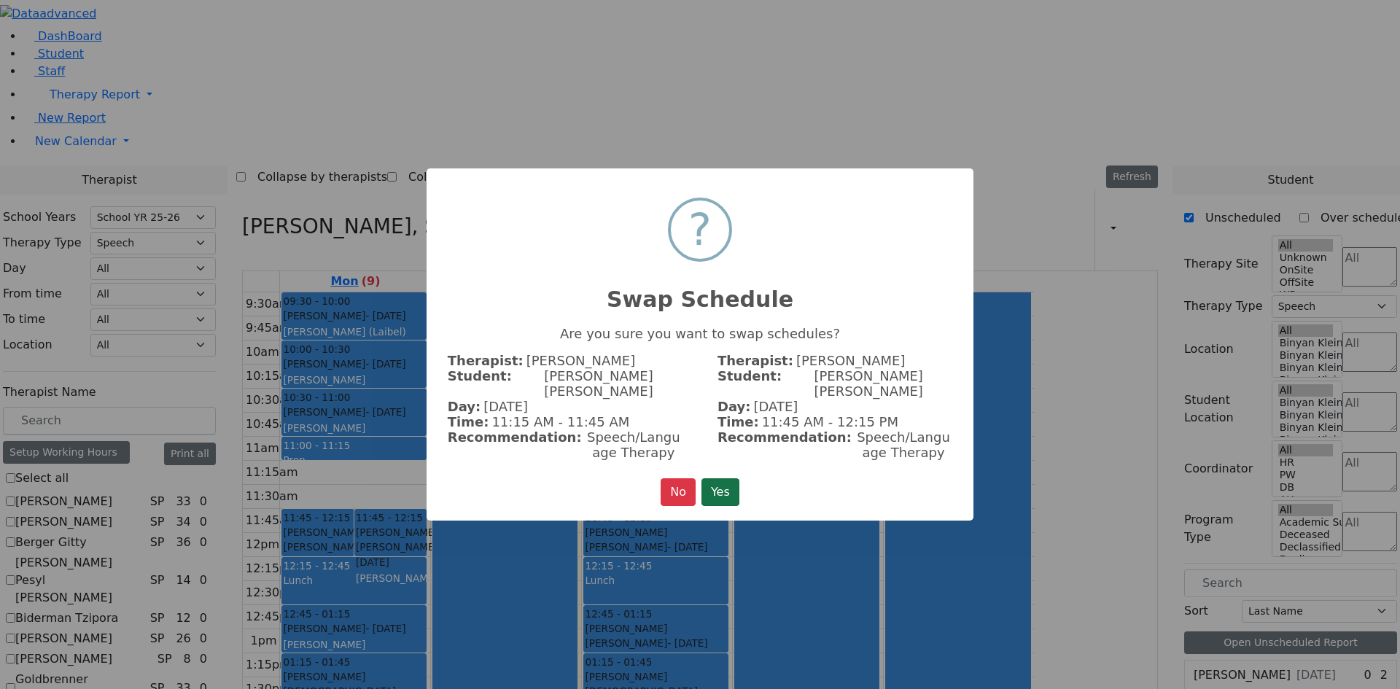
click at [714, 480] on button "Yes" at bounding box center [720, 492] width 38 height 28
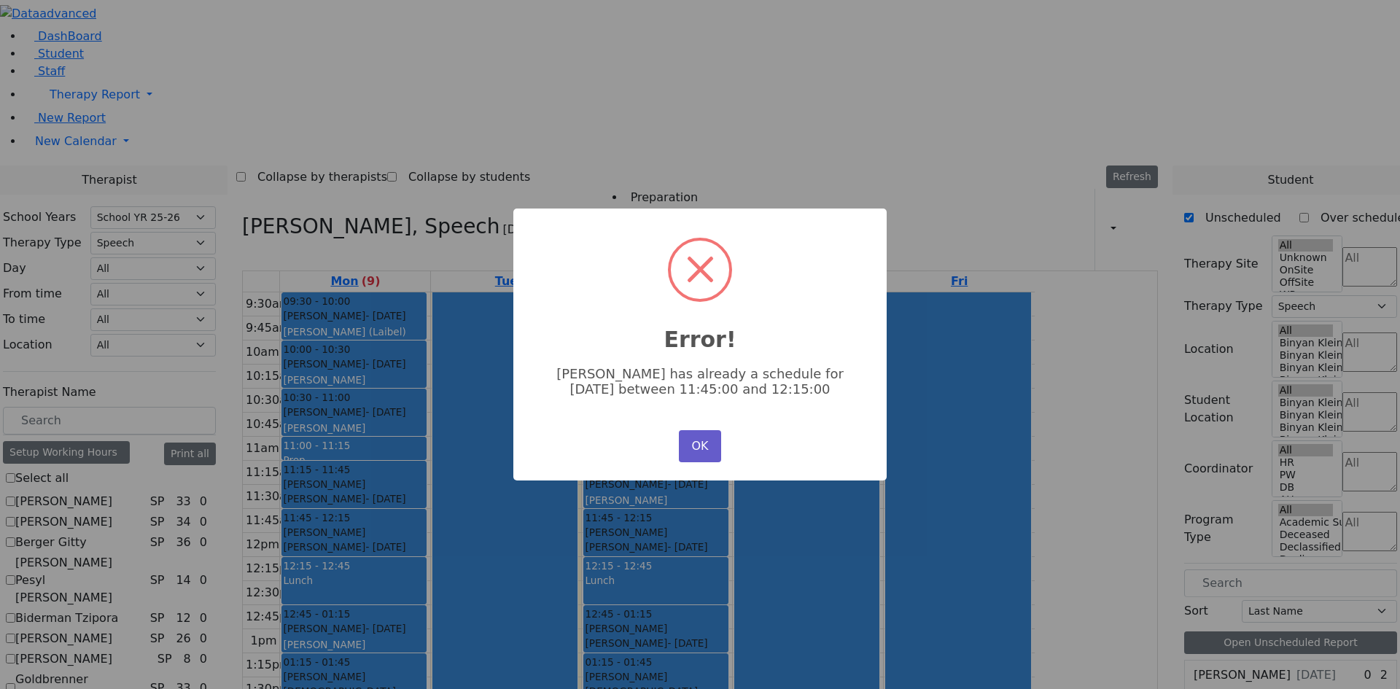
click at [694, 448] on button "OK" at bounding box center [700, 446] width 42 height 32
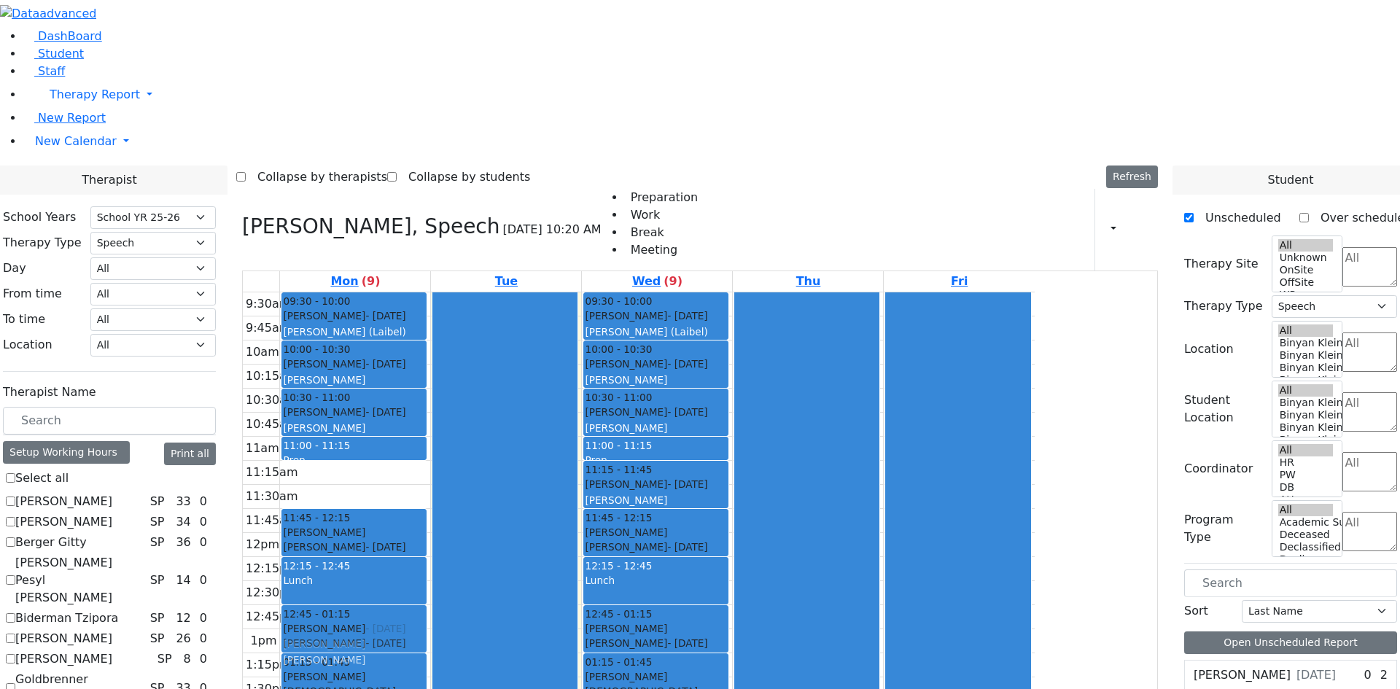
drag, startPoint x: 508, startPoint y: 284, endPoint x: 530, endPoint y: 435, distance: 152.5
click at [430, 435] on div "09:30 - 10:00 Strulovic Rafael - 09/16/2006 Orenstein Yisroel (Laibel) 10:00 - …" at bounding box center [355, 556] width 150 height 529
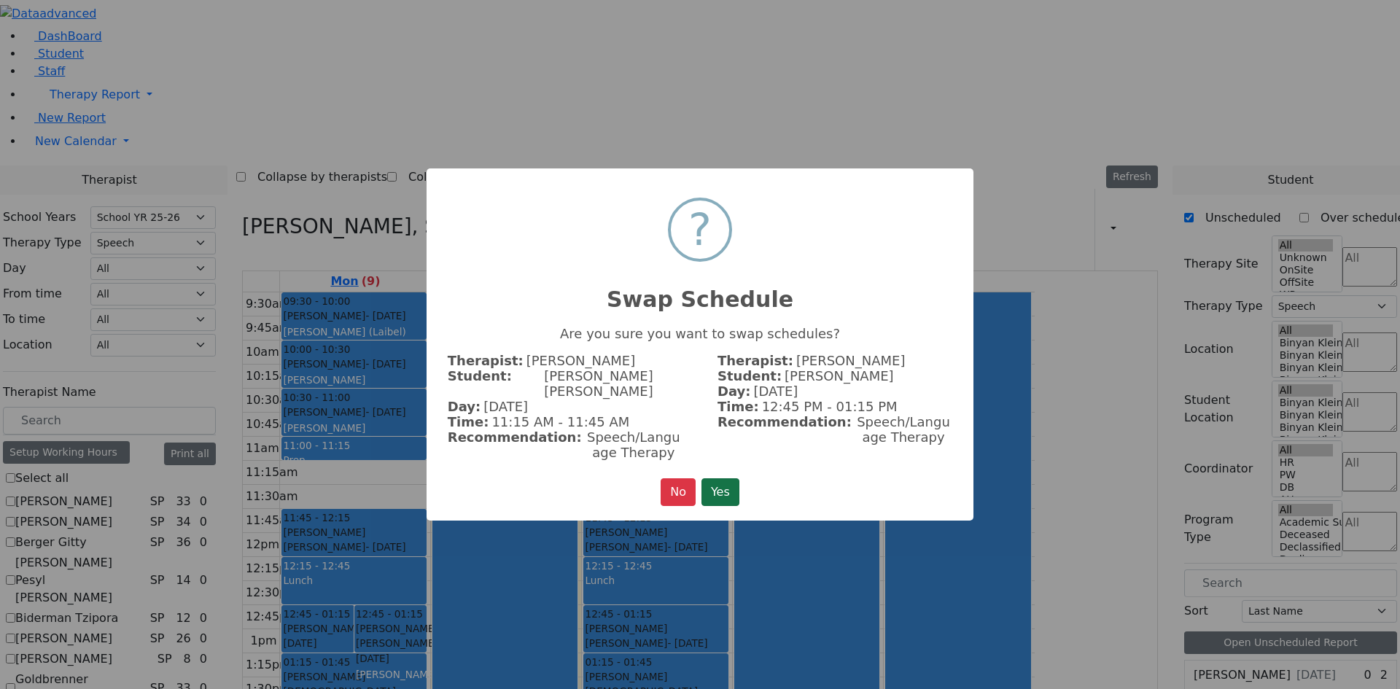
click at [718, 478] on button "Yes" at bounding box center [720, 492] width 38 height 28
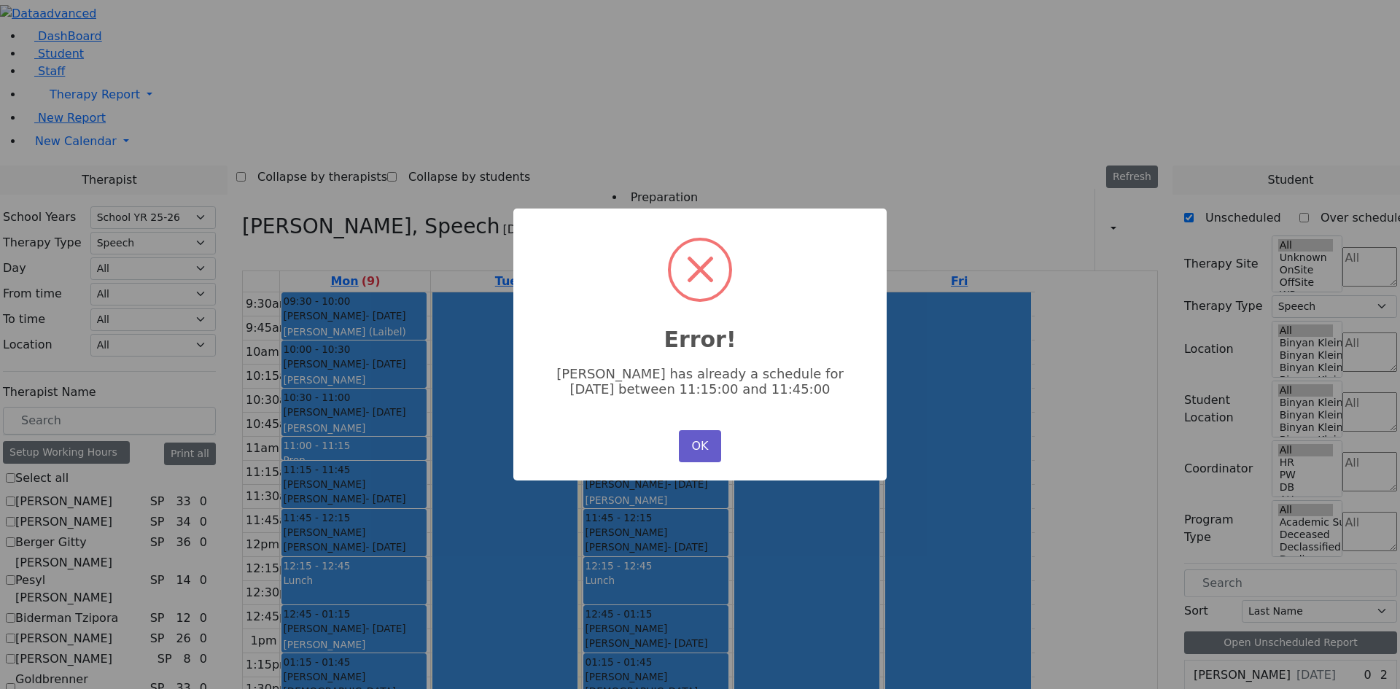
click at [695, 436] on button "OK" at bounding box center [700, 446] width 42 height 32
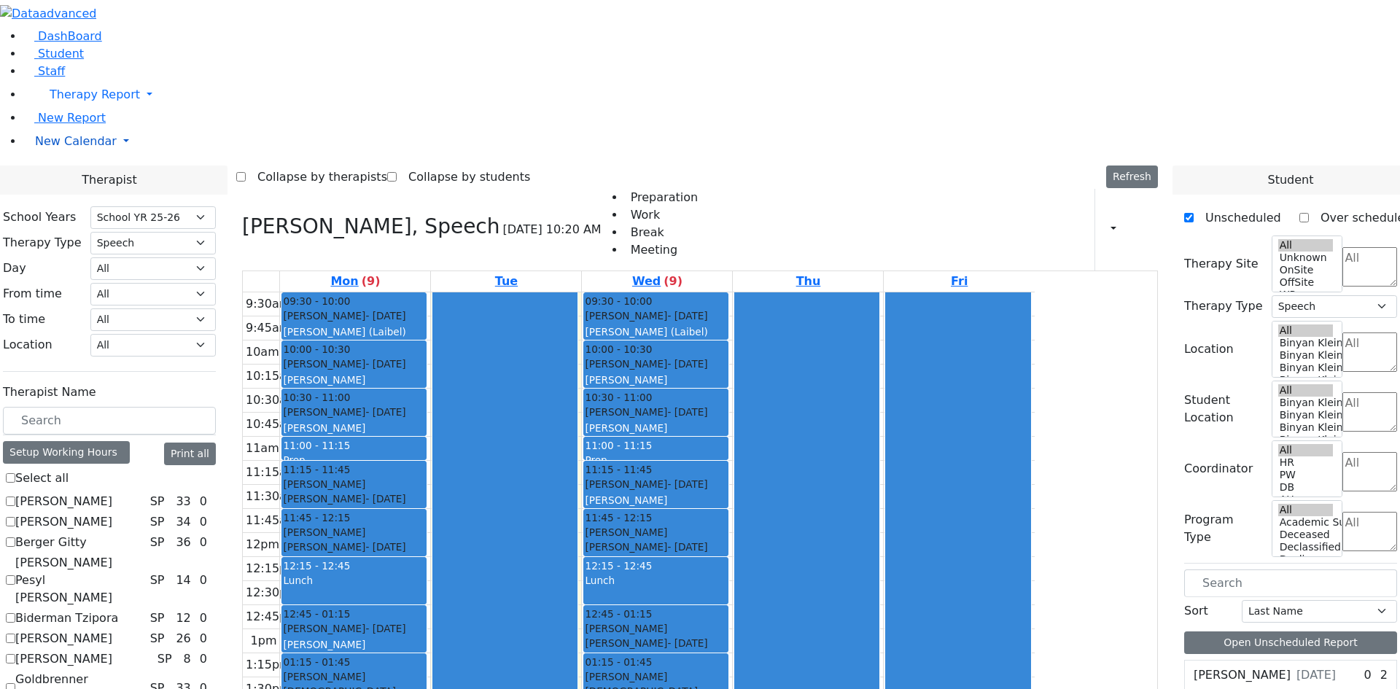
click at [86, 148] on span "New Calendar" at bounding box center [76, 141] width 82 height 14
click at [87, 195] on span "Teacher Report" at bounding box center [78, 188] width 87 height 14
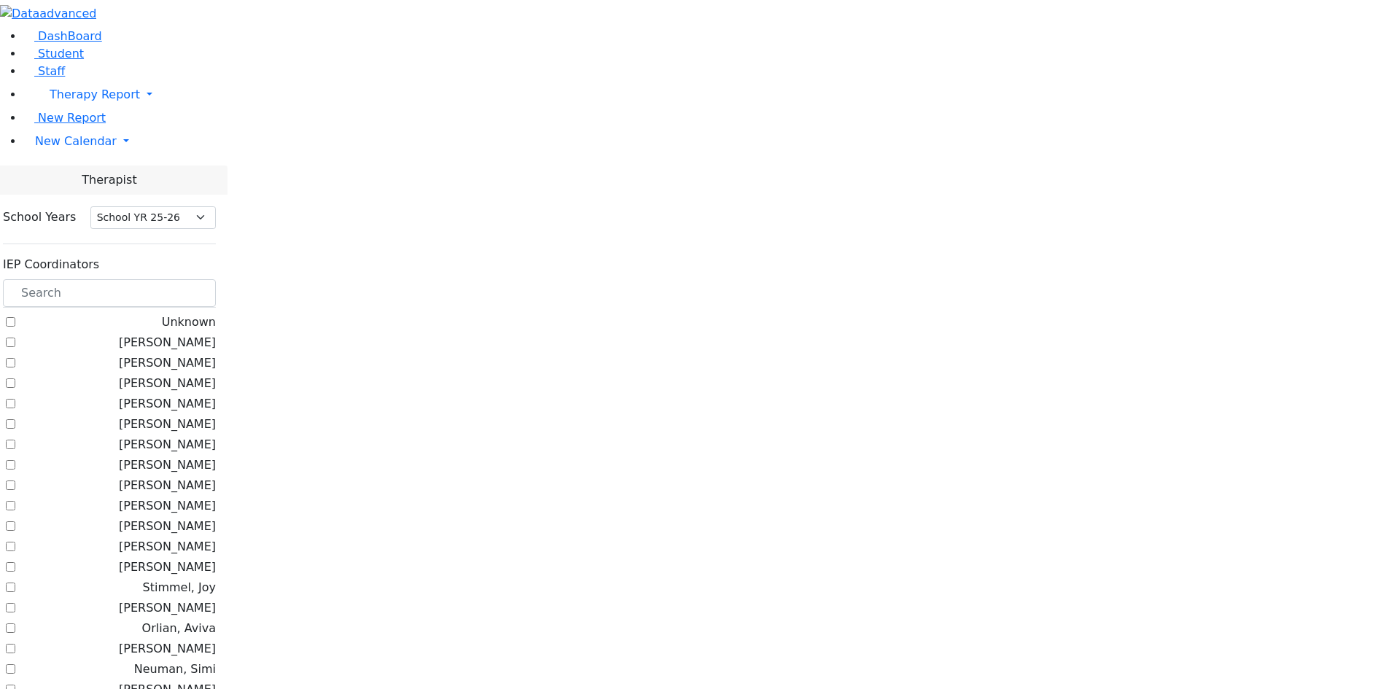
select select "212"
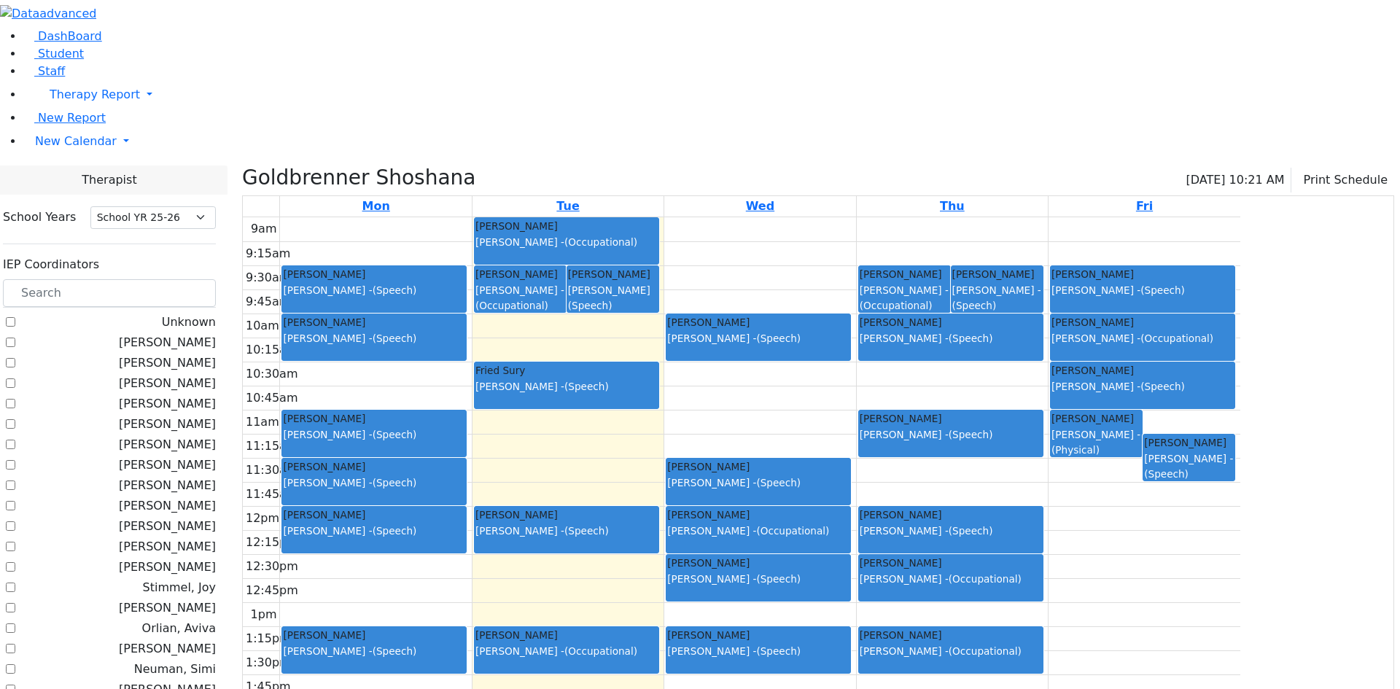
checkbox input "false"
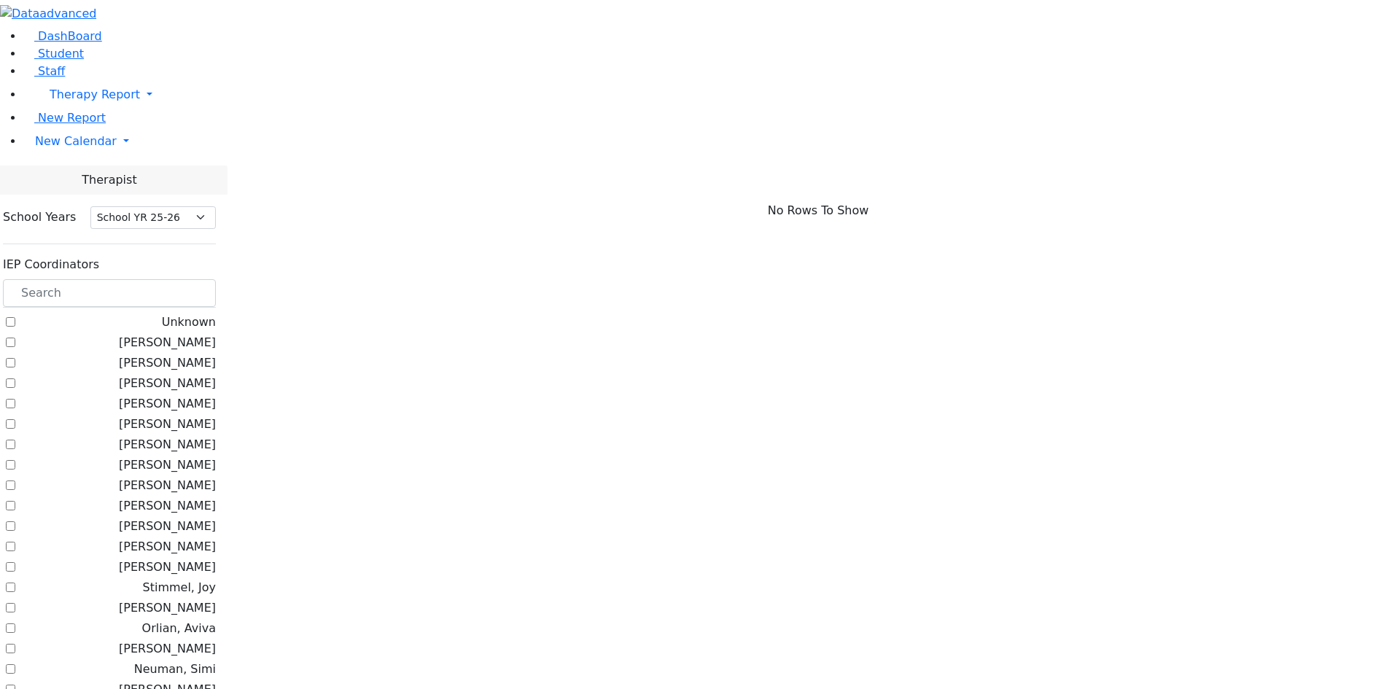
checkbox input "true"
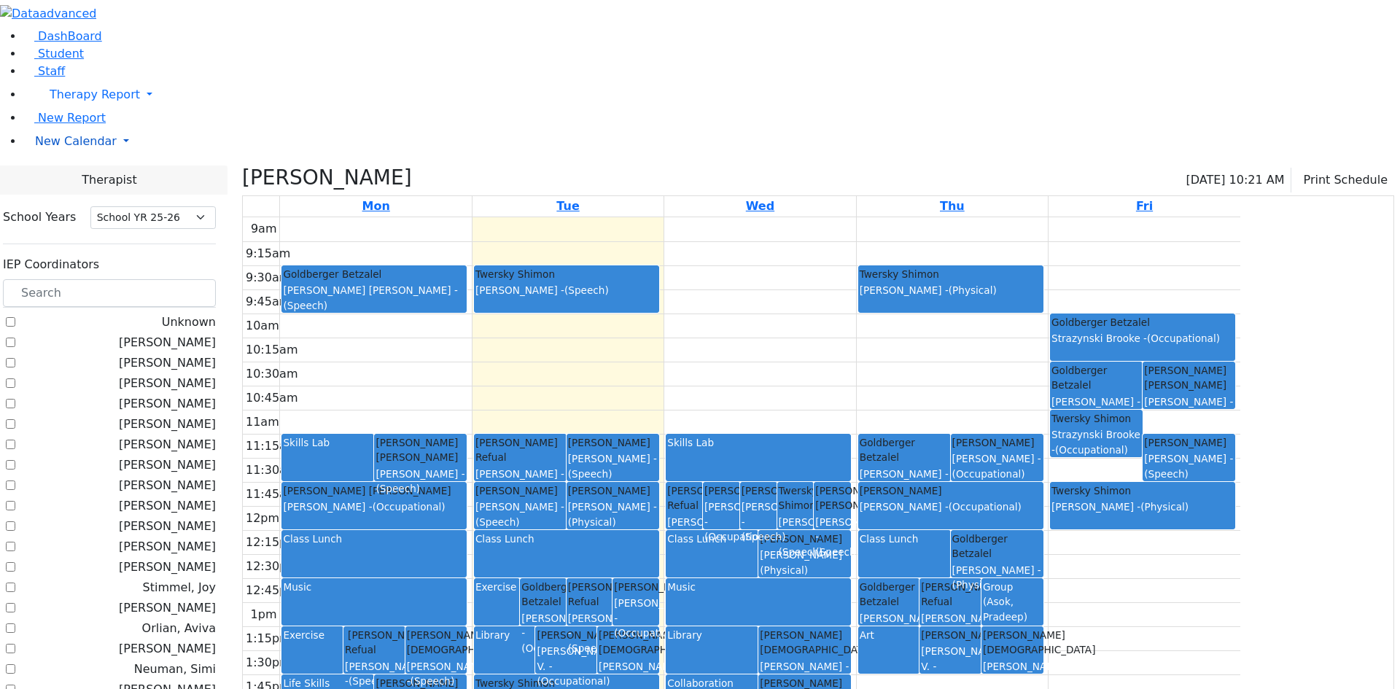
click at [75, 148] on span "New Calendar" at bounding box center [76, 141] width 82 height 14
click at [82, 177] on span "Calendar" at bounding box center [57, 170] width 52 height 14
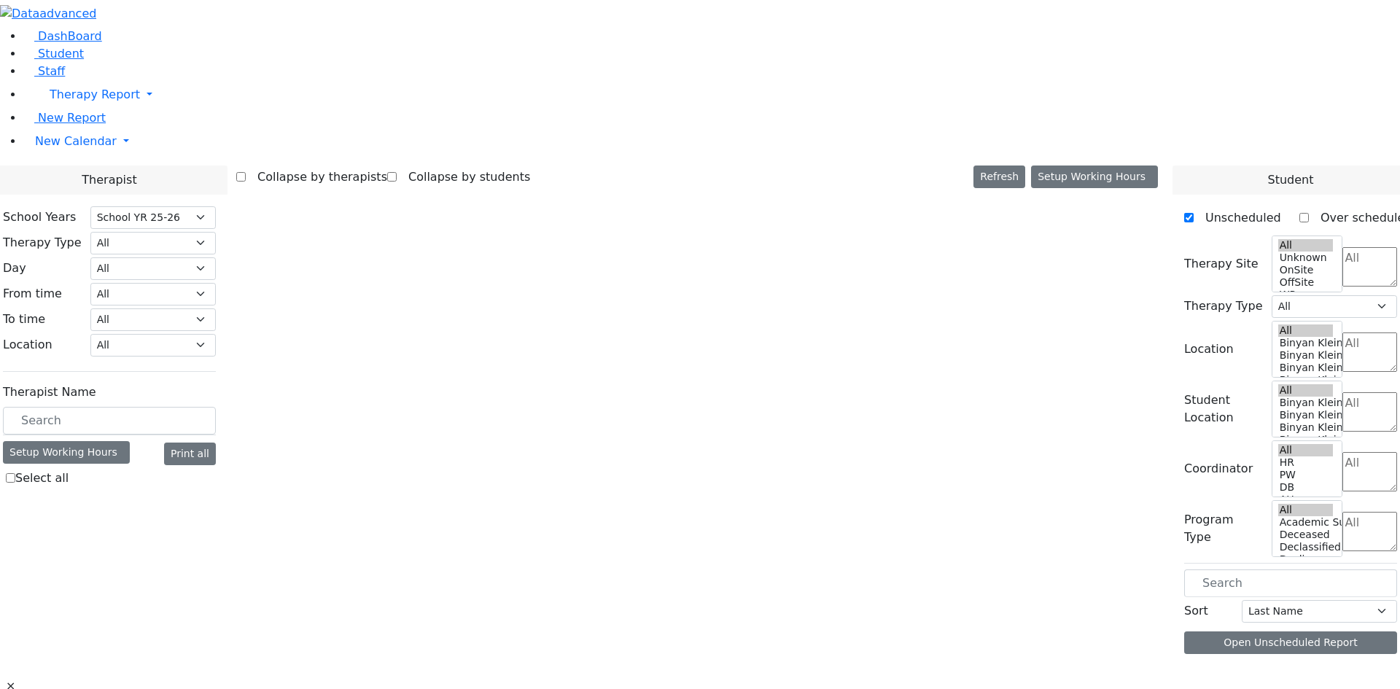
select select "212"
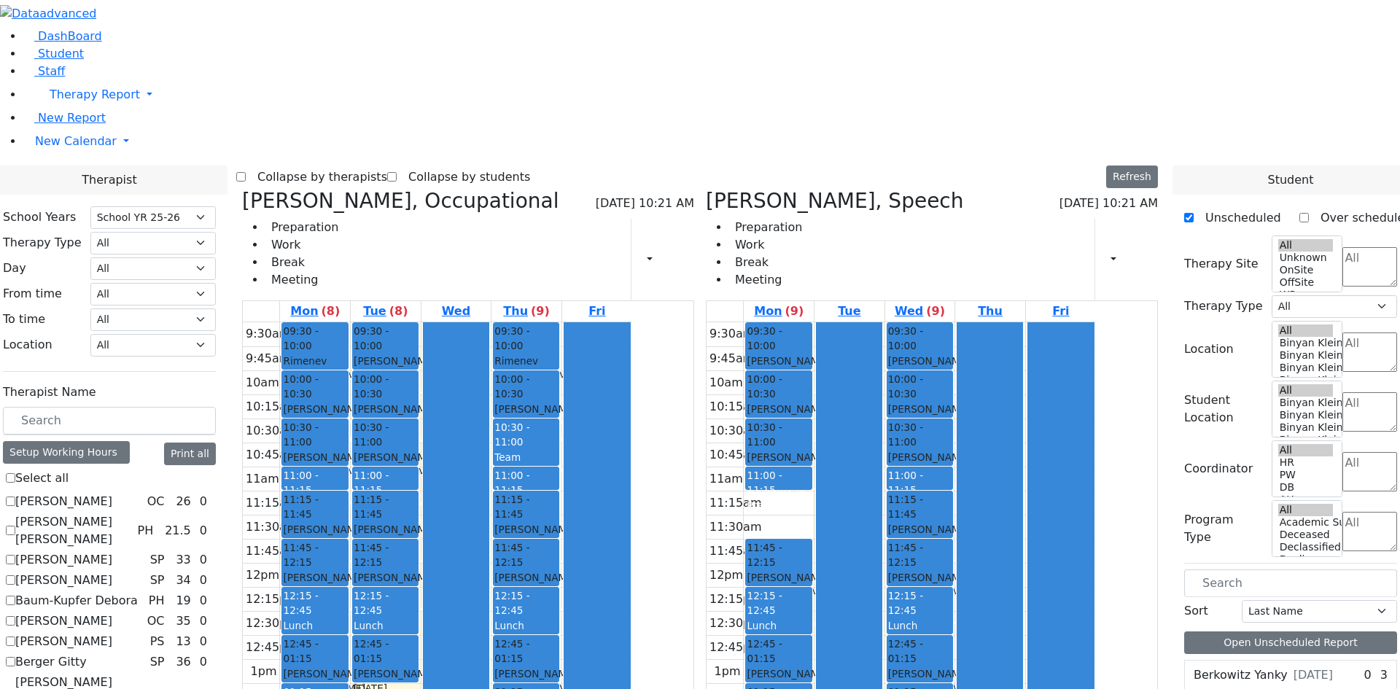
drag, startPoint x: 841, startPoint y: 292, endPoint x: 857, endPoint y: 528, distance: 236.1
click at [814, 528] on div "09:30 - 10:00 Strulovic Rafael - 09/16/2006 Orenstein Yisroel (Laibel) 10:00 - …" at bounding box center [779, 586] width 70 height 529
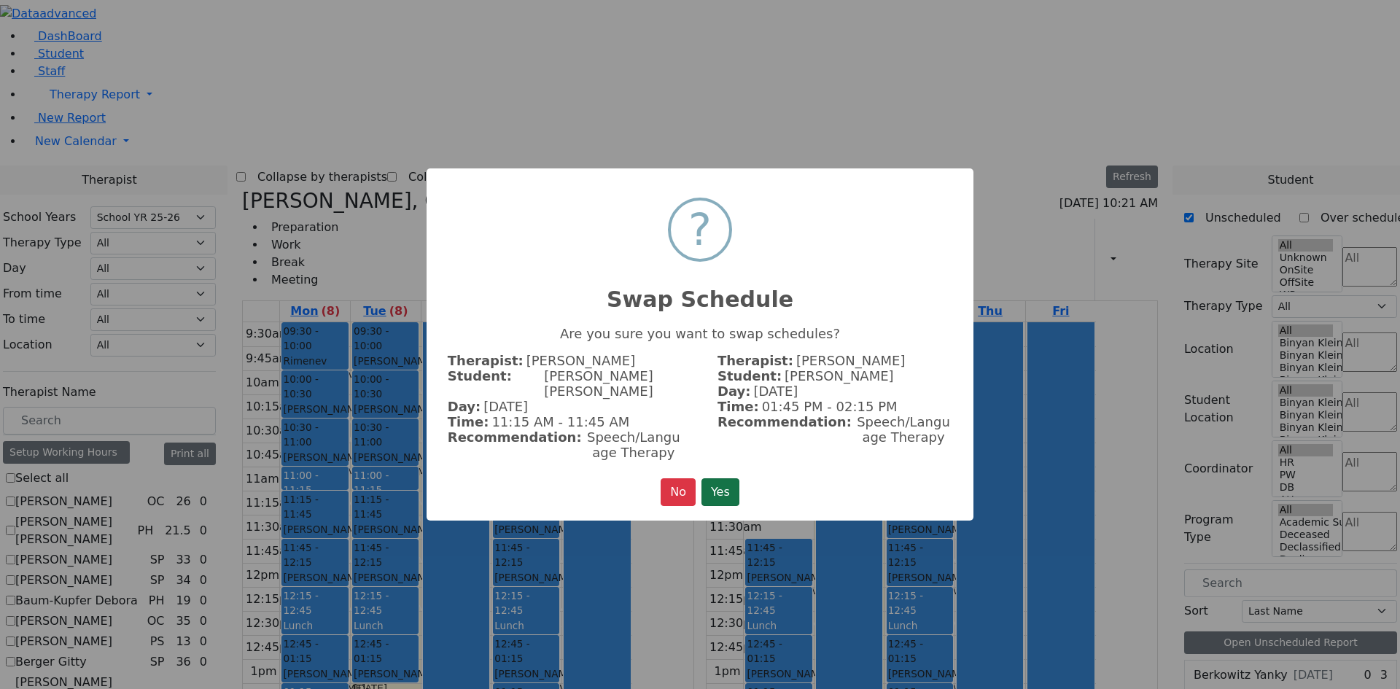
click at [717, 486] on button "Yes" at bounding box center [720, 492] width 38 height 28
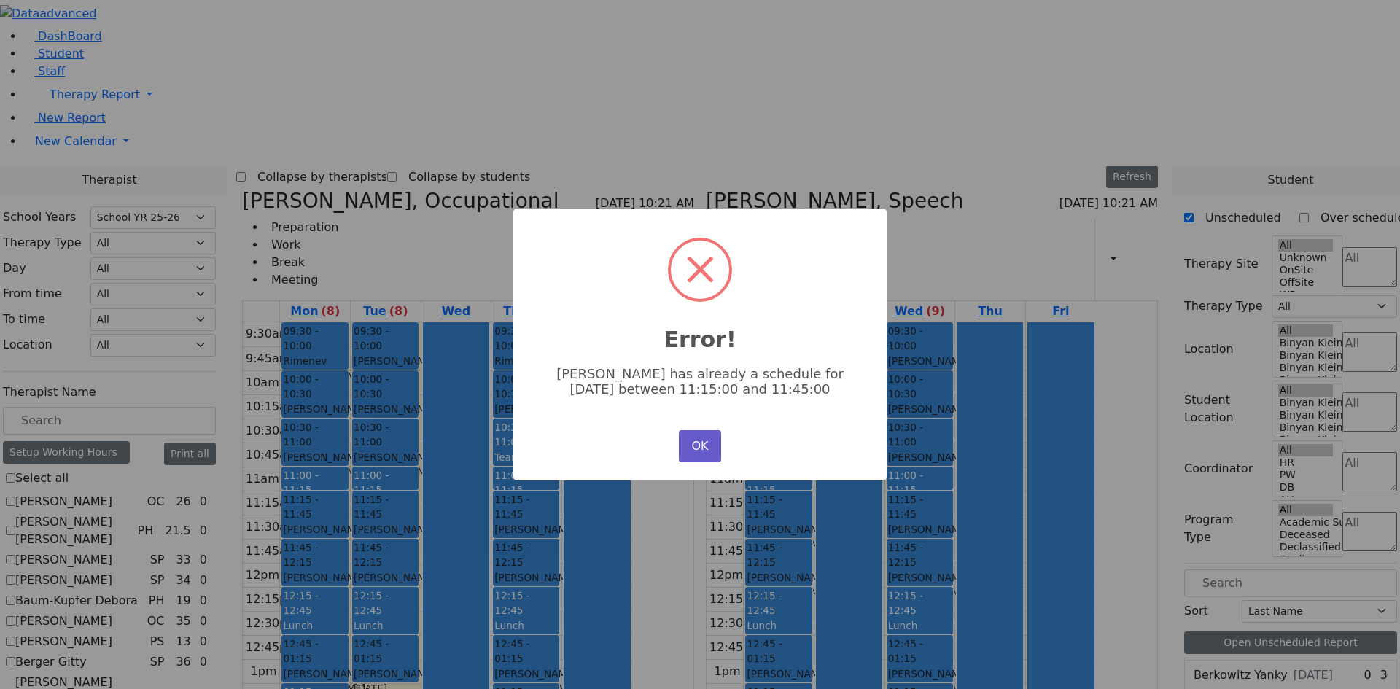
click at [707, 451] on button "OK" at bounding box center [700, 446] width 42 height 32
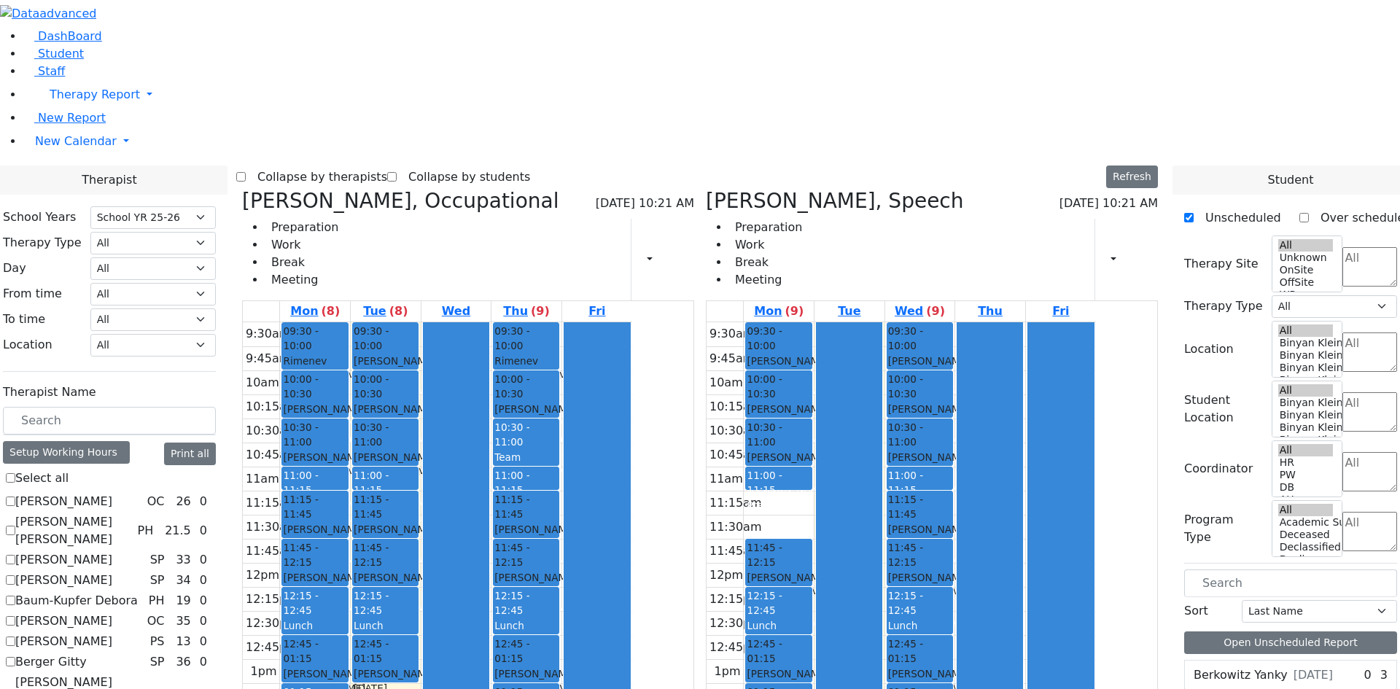
drag, startPoint x: 874, startPoint y: 289, endPoint x: 860, endPoint y: 573, distance: 284.0
click at [814, 573] on div "09:30 - 10:00 Strulovic Rafael - 09/16/2006 Orenstein Yisroel (Laibel) 10:00 - …" at bounding box center [779, 586] width 70 height 529
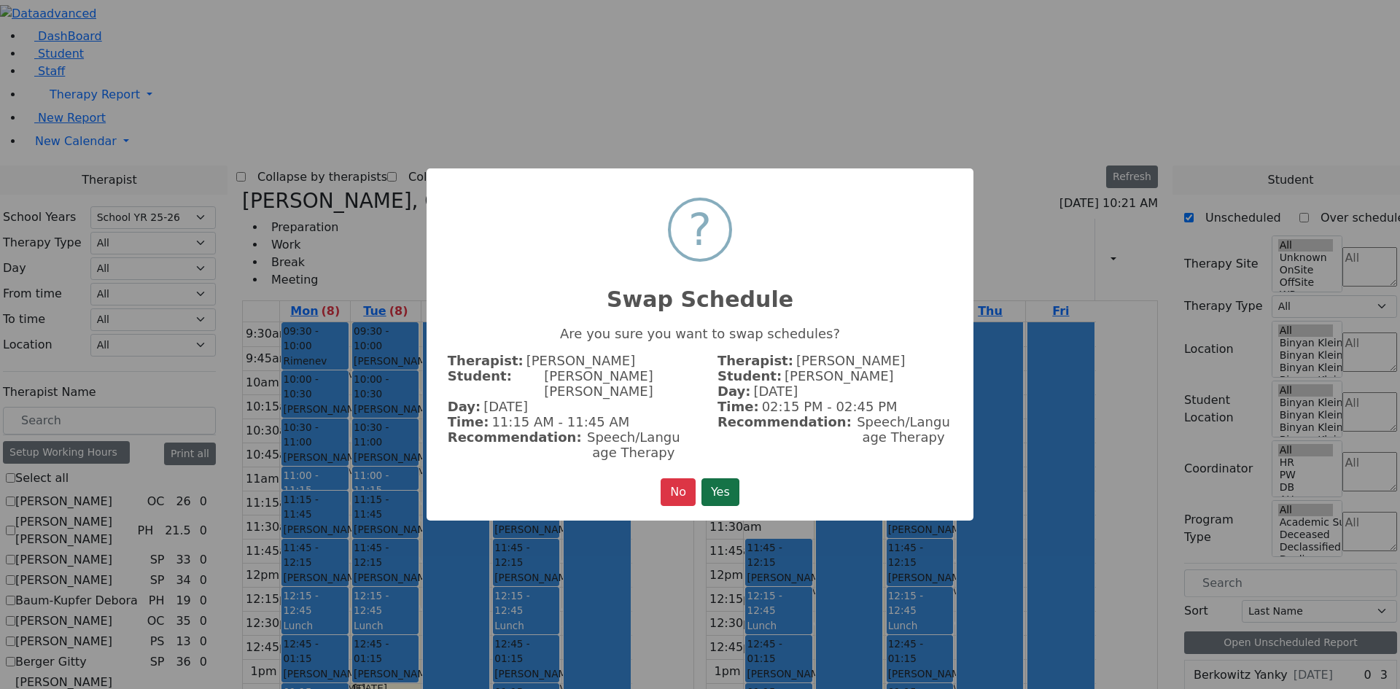
click at [722, 492] on button "Yes" at bounding box center [720, 492] width 38 height 28
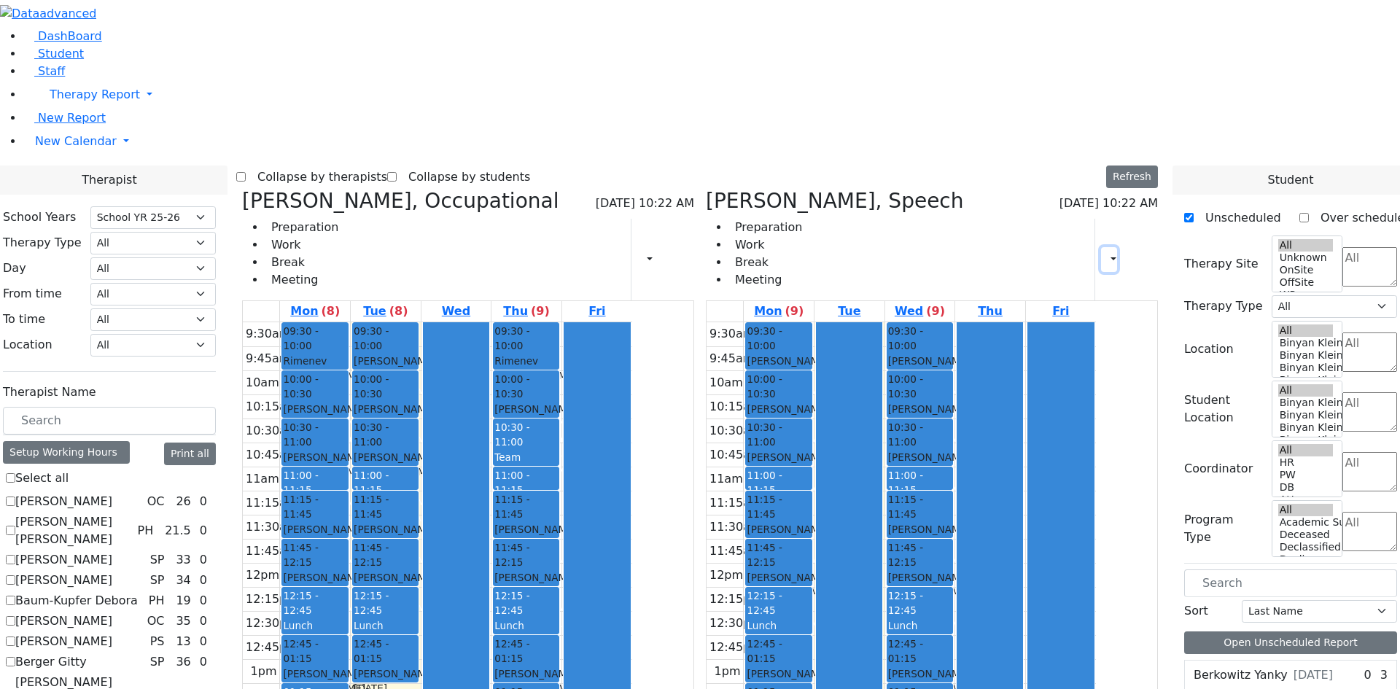
click at [1105, 252] on icon "button" at bounding box center [1105, 259] width 0 height 14
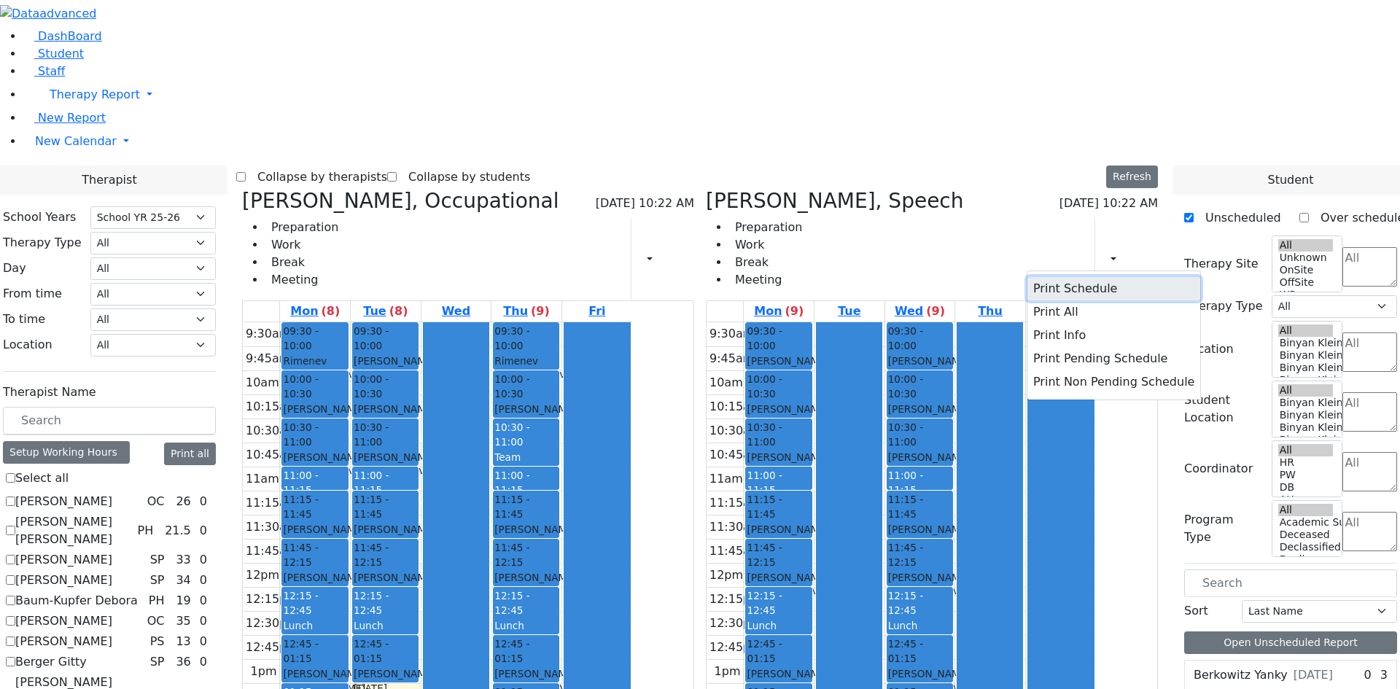
click at [1070, 277] on button "Print Schedule" at bounding box center [1113, 288] width 173 height 23
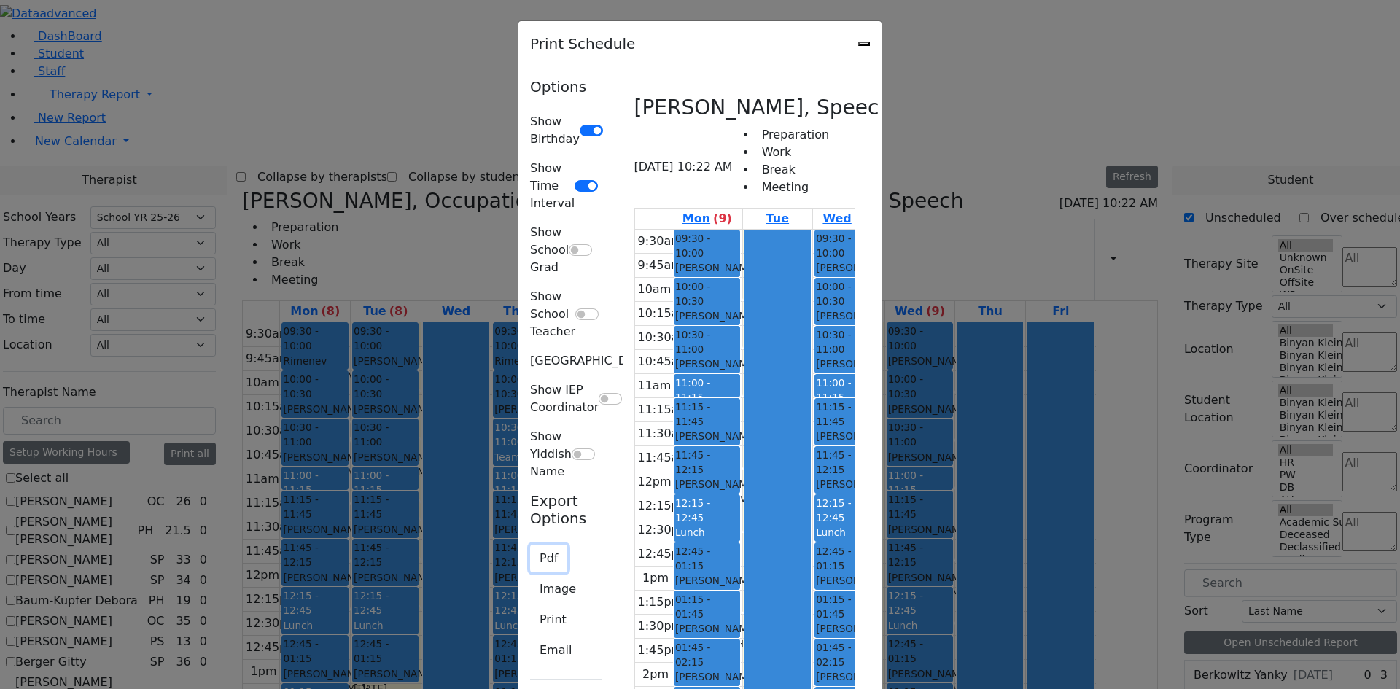
click at [530, 545] on button "Pdf" at bounding box center [548, 559] width 37 height 28
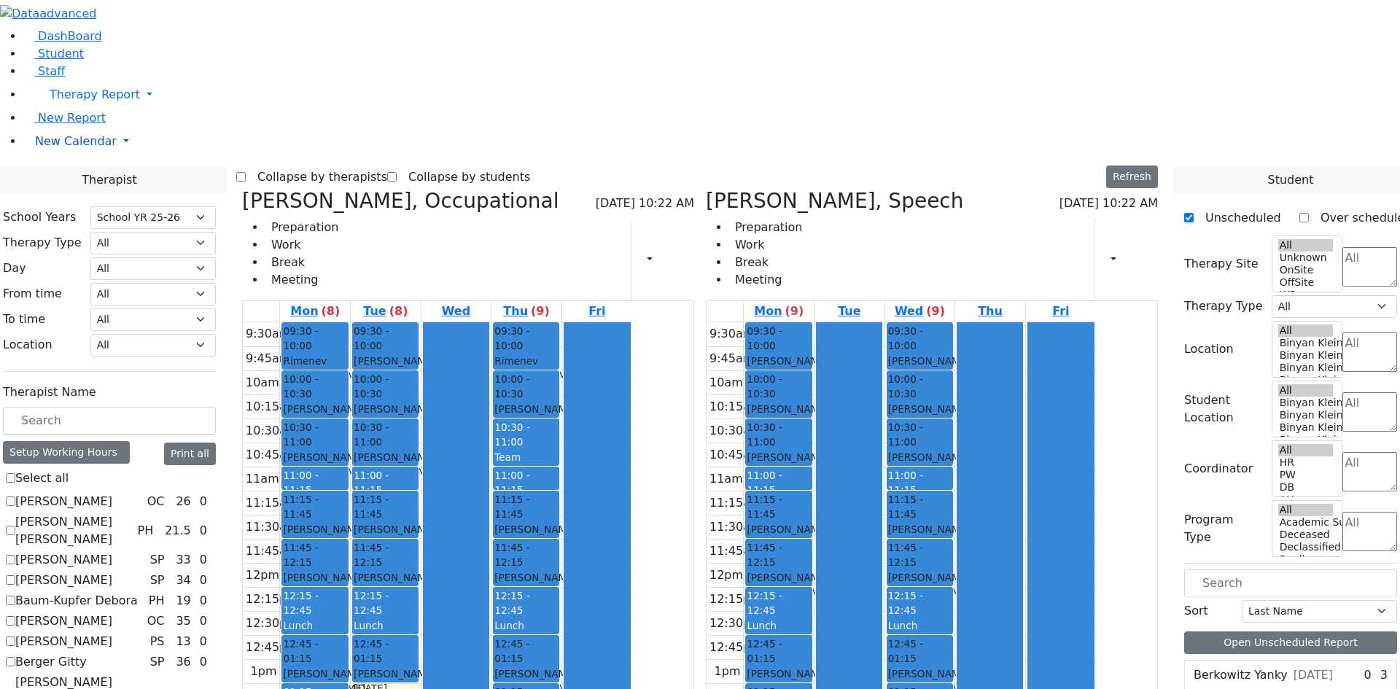
click at [43, 148] on span "New Calendar" at bounding box center [76, 141] width 82 height 14
click at [72, 195] on span "Teacher Report" at bounding box center [78, 188] width 87 height 14
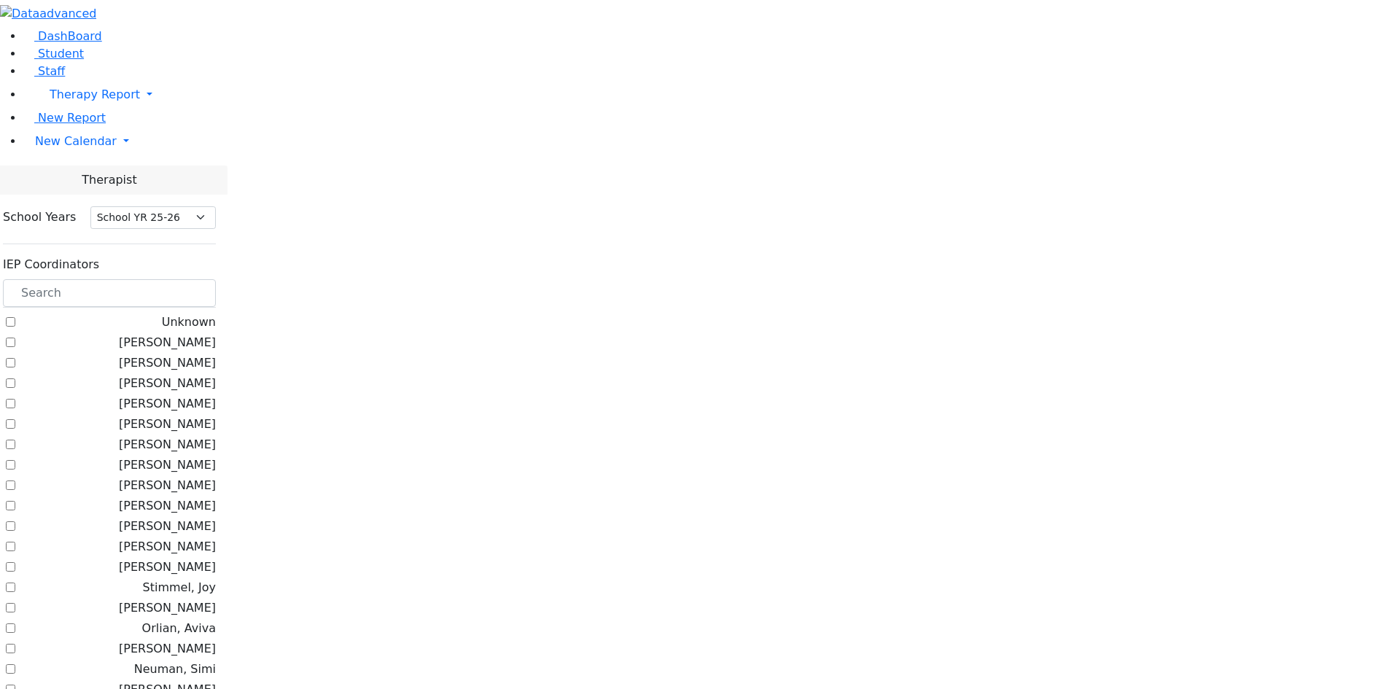
select select "212"
click at [216, 395] on label "[PERSON_NAME]" at bounding box center [167, 403] width 97 height 17
click at [15, 399] on input "[PERSON_NAME]" at bounding box center [10, 403] width 9 height 9
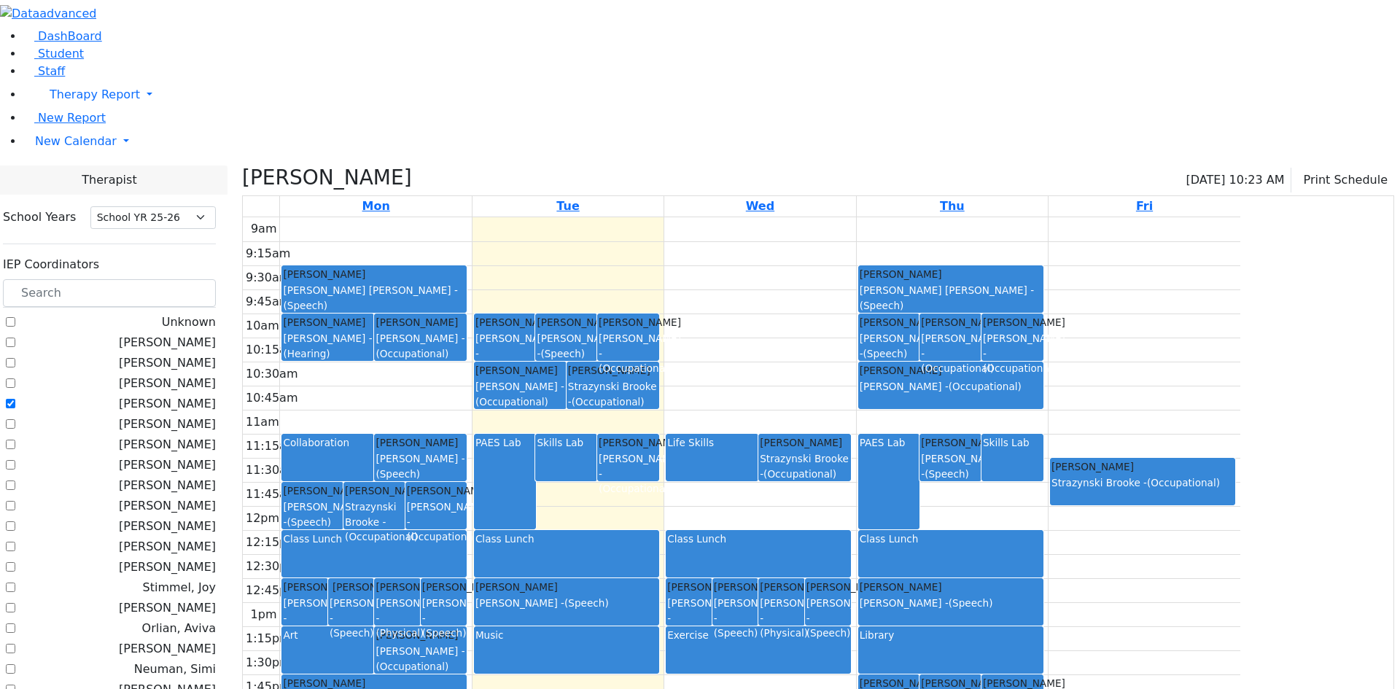
click at [216, 395] on label "[PERSON_NAME]" at bounding box center [167, 403] width 97 height 17
click at [15, 399] on input "[PERSON_NAME]" at bounding box center [10, 403] width 9 height 9
checkbox input "false"
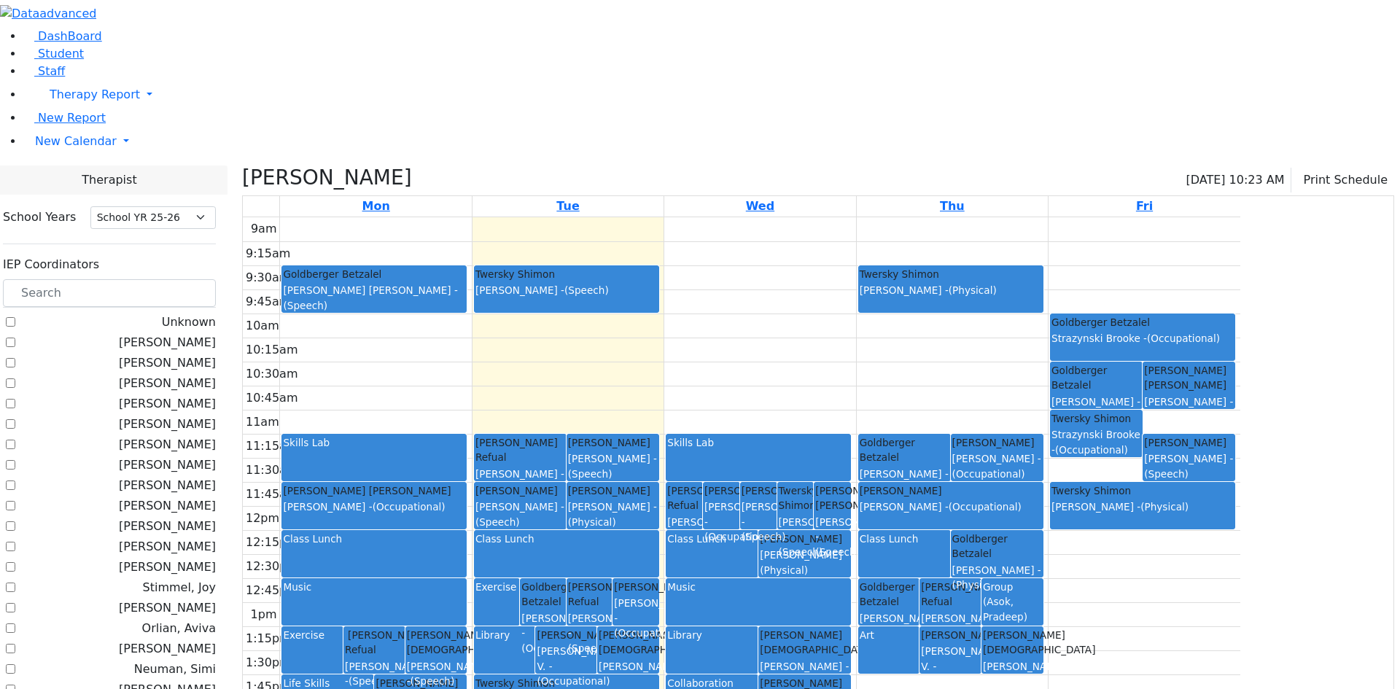
checkbox input "false"
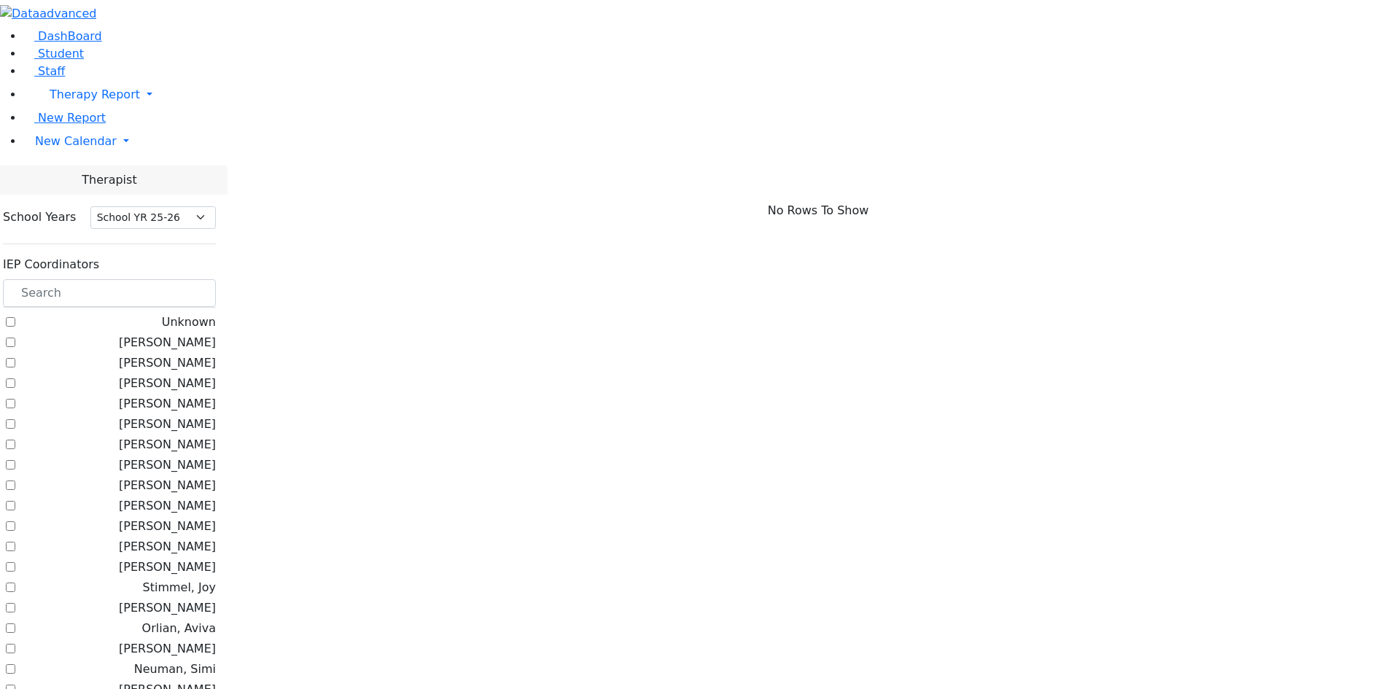
scroll to position [219, 0]
checkbox input "true"
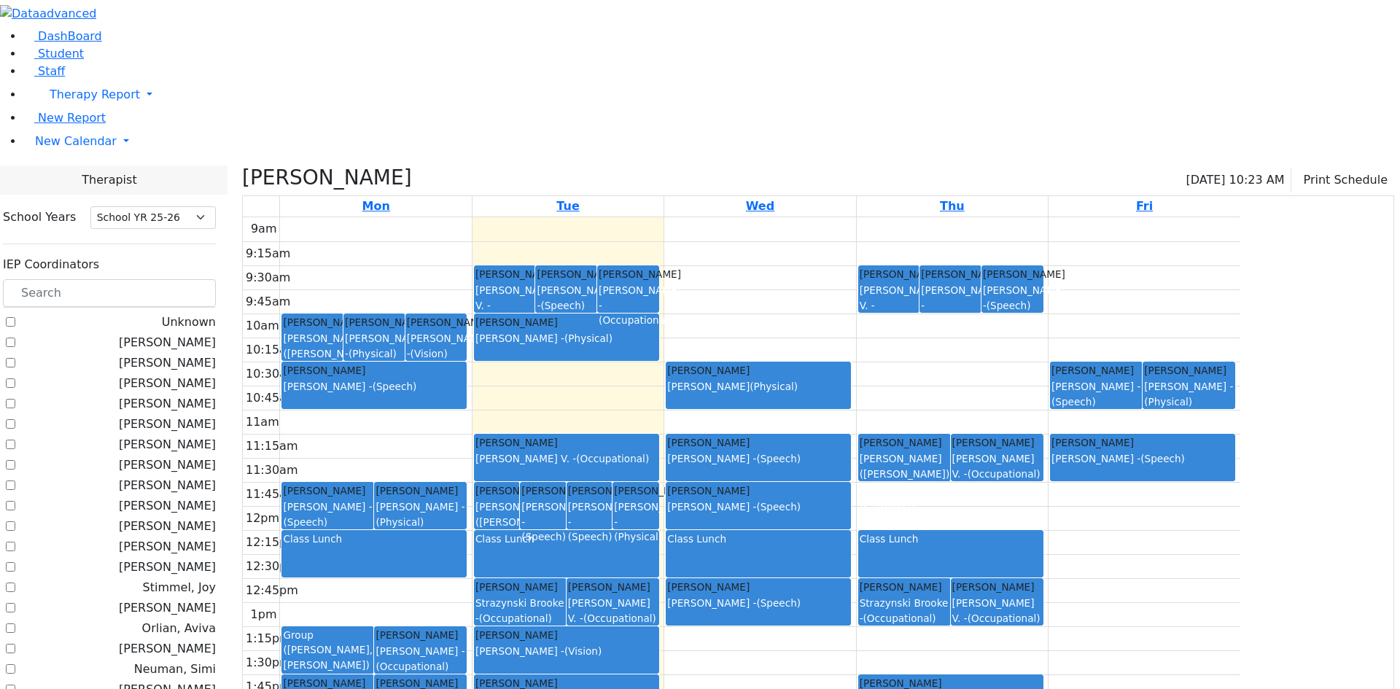
drag, startPoint x: 1191, startPoint y: 221, endPoint x: 1196, endPoint y: 254, distance: 33.9
click at [1142, 362] on div "Rolnitzky Moses Asok Pradeep - (Speech)" at bounding box center [1096, 385] width 91 height 46
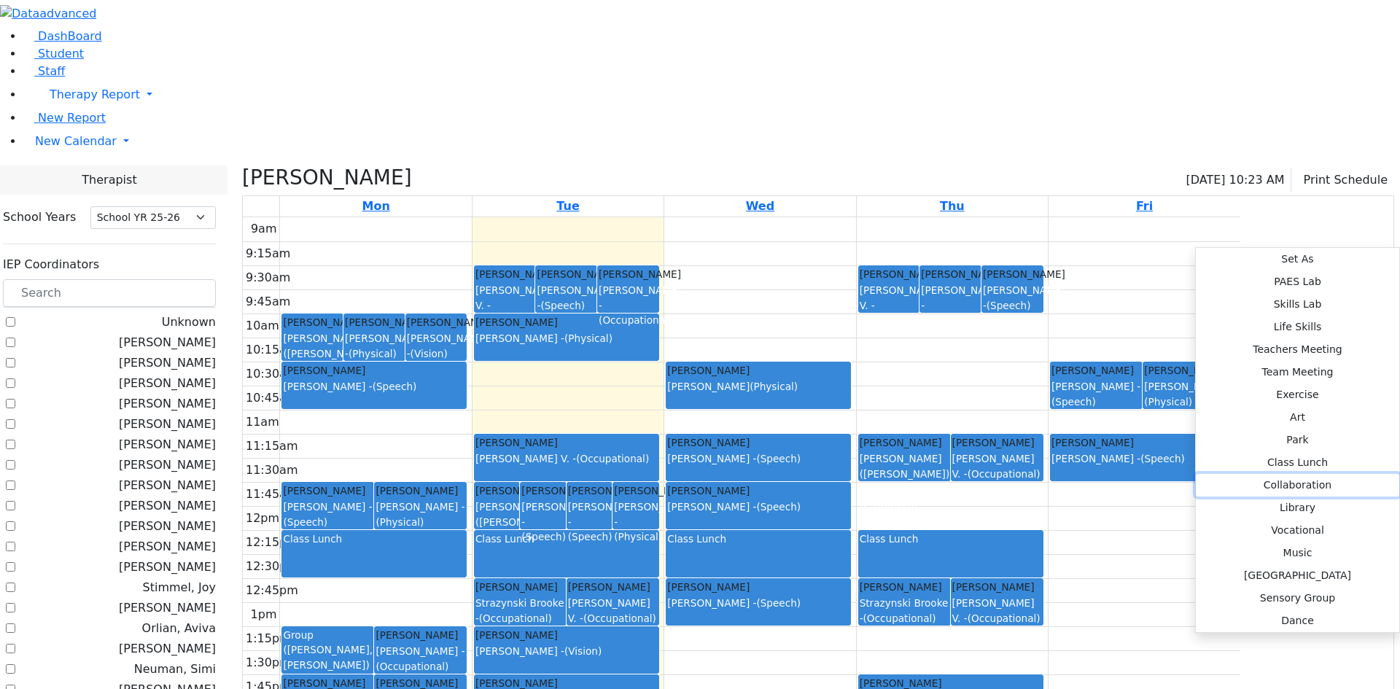
click at [1196, 474] on button "Collaboration" at bounding box center [1297, 485] width 203 height 23
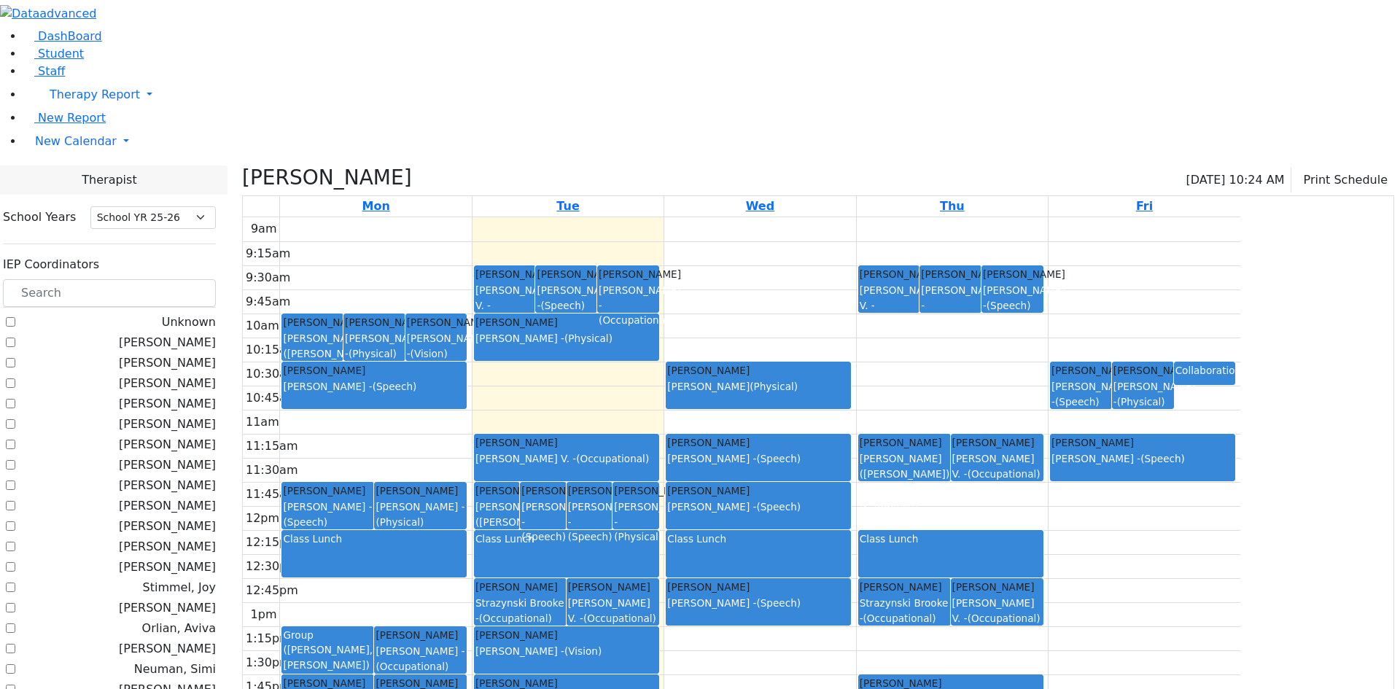
click at [1234, 363] on div "Collaboration" at bounding box center [1204, 370] width 59 height 15
drag, startPoint x: 1345, startPoint y: 239, endPoint x: 1341, endPoint y: 263, distance: 24.3
click at [1240, 263] on div "Rolnitzky Moses Asok Pradeep - (Speech) Sternberger Salomon Citer Yacov - (Phys…" at bounding box center [1144, 505] width 192 height 577
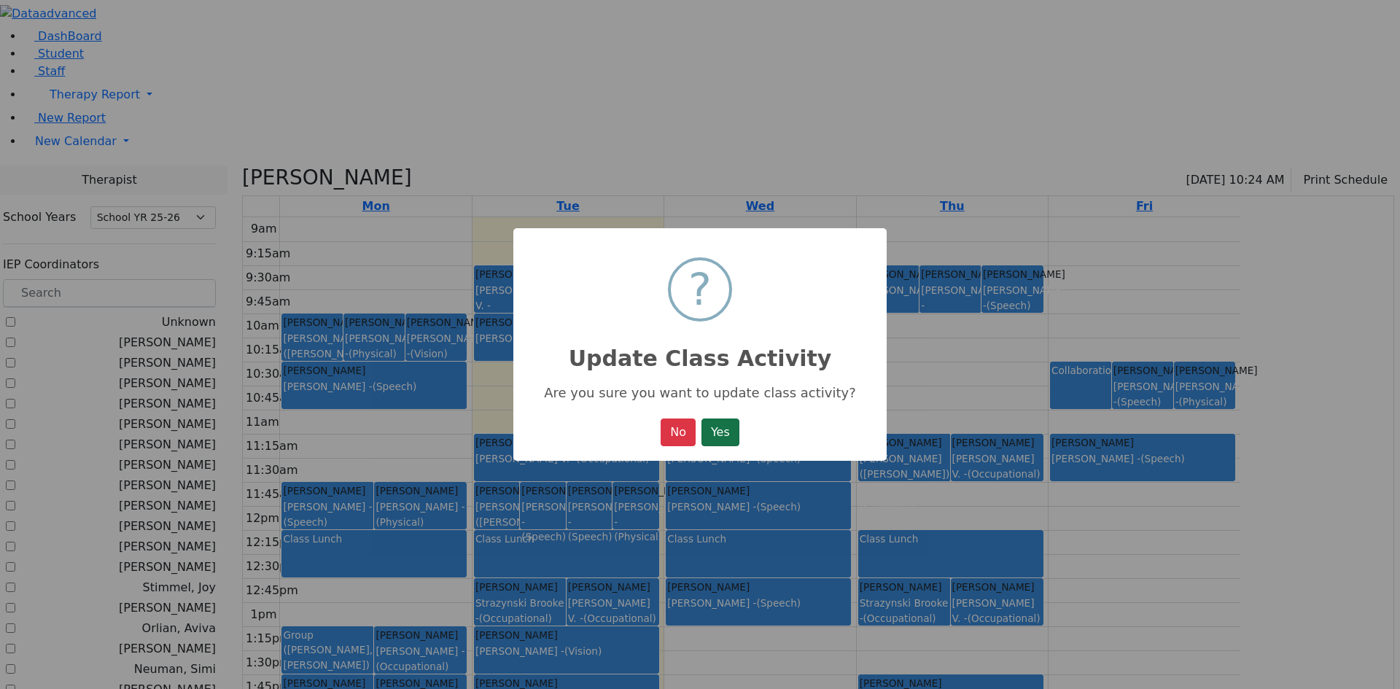
click at [728, 426] on button "Yes" at bounding box center [720, 432] width 38 height 28
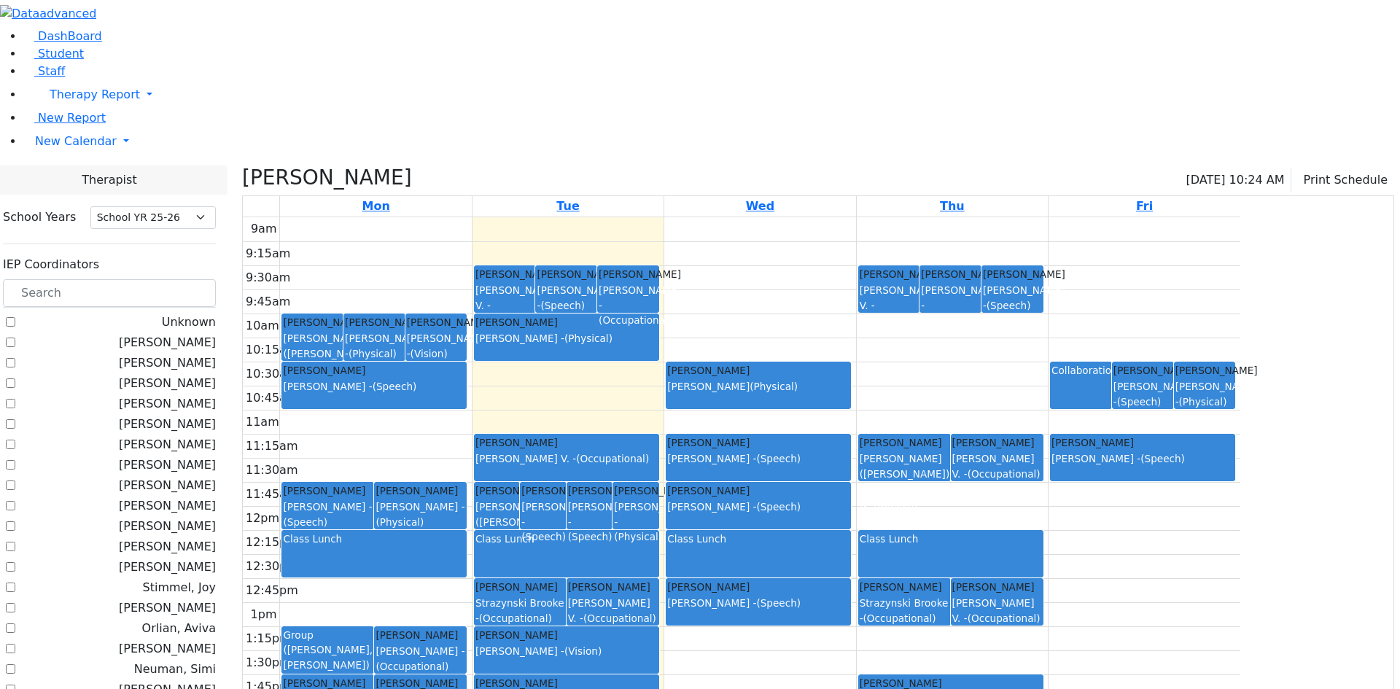
drag, startPoint x: 612, startPoint y: 222, endPoint x: 619, endPoint y: 242, distance: 21.7
click at [614, 249] on div "9am 9:15am 9:30am 9:45am 10am 10:15am 10:30am 10:45am 11am 11:15am 11:30am 11:4…" at bounding box center [741, 505] width 997 height 577
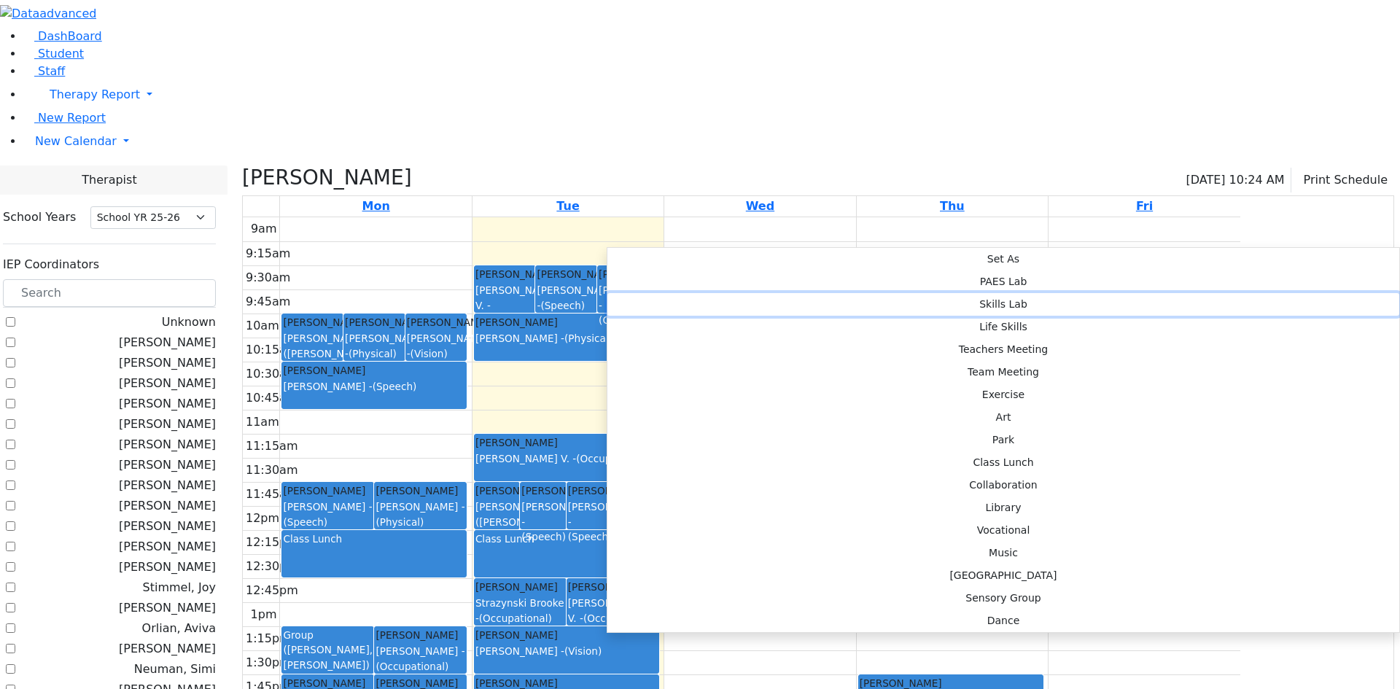
click at [842, 293] on button "Skills Lab" at bounding box center [1003, 304] width 792 height 23
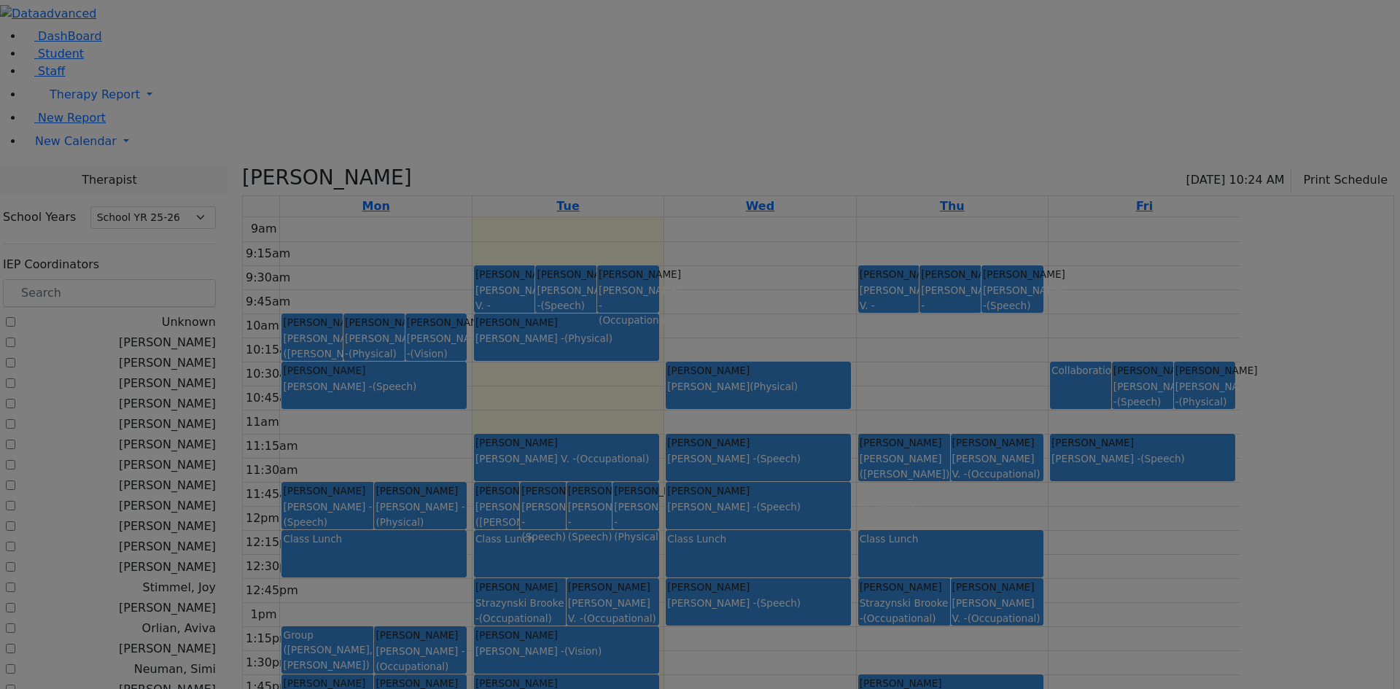
select select "1"
select select "10:30:00"
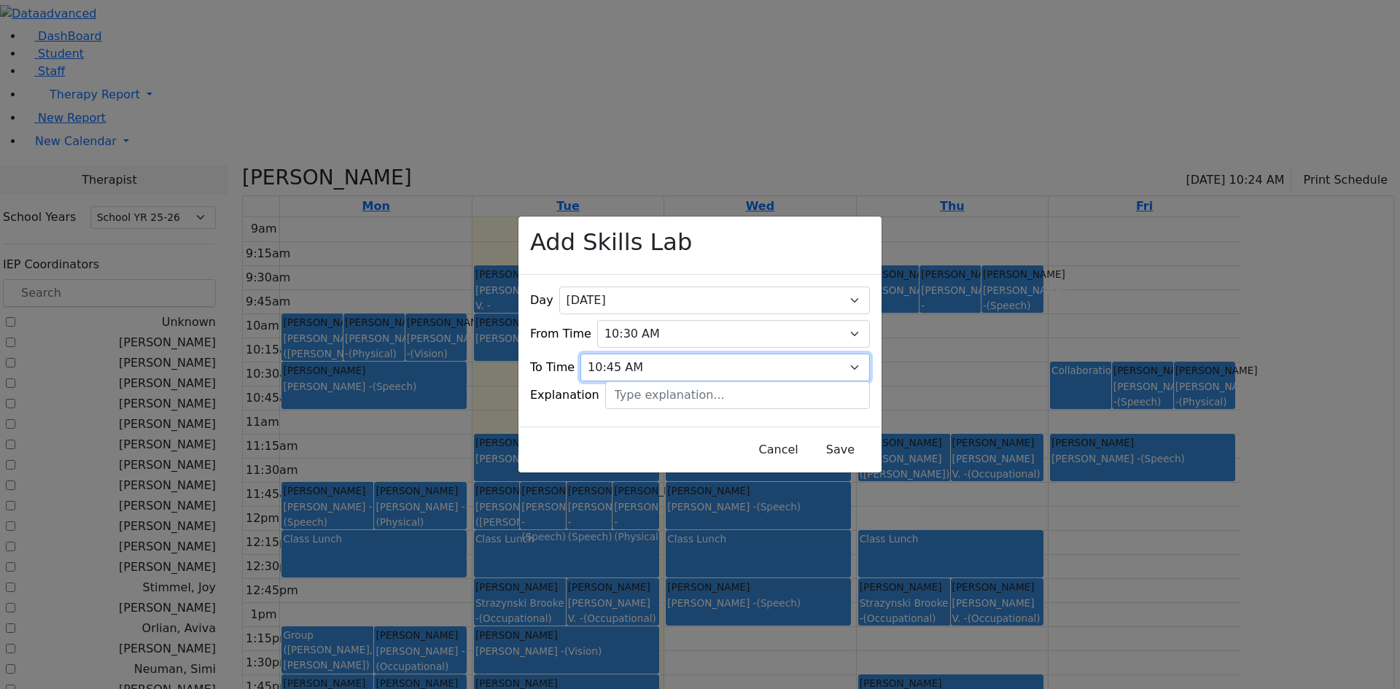
click at [832, 354] on select "09:15 AM 09:30 AM 09:45 AM 10:00 AM 10:15 AM 10:30 AM 10:45 AM 11:00 AM 11:15 A…" at bounding box center [724, 368] width 289 height 28
select select "11:00:00"
click at [606, 354] on select "09:15 AM 09:30 AM 09:45 AM 10:00 AM 10:15 AM 10:30 AM 10:45 AM 11:00 AM 11:15 A…" at bounding box center [724, 368] width 289 height 28
click at [809, 436] on button "Save" at bounding box center [840, 450] width 65 height 28
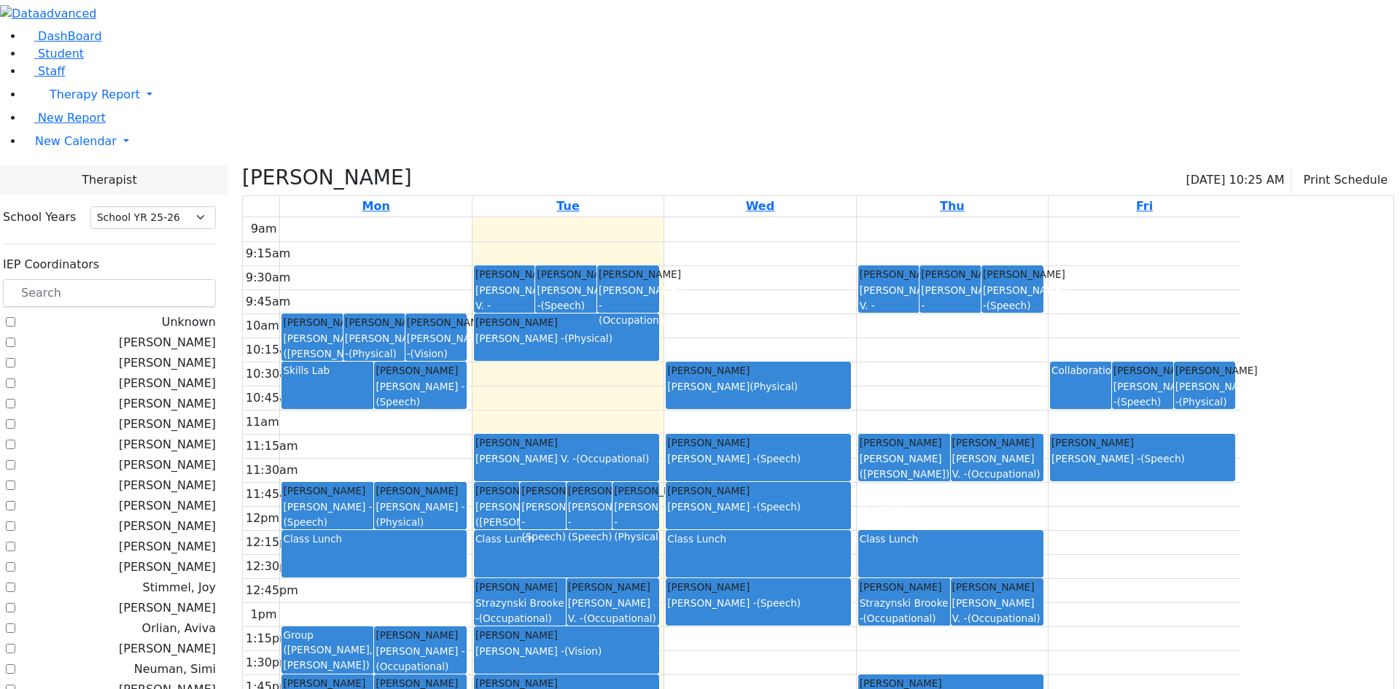
drag, startPoint x: 806, startPoint y: 222, endPoint x: 806, endPoint y: 255, distance: 33.5
click at [806, 255] on div "9am 9:15am 9:30am 9:45am 10am 10:15am 10:30am 10:45am 11am 11:15am 11:30am 11:4…" at bounding box center [741, 505] width 997 height 577
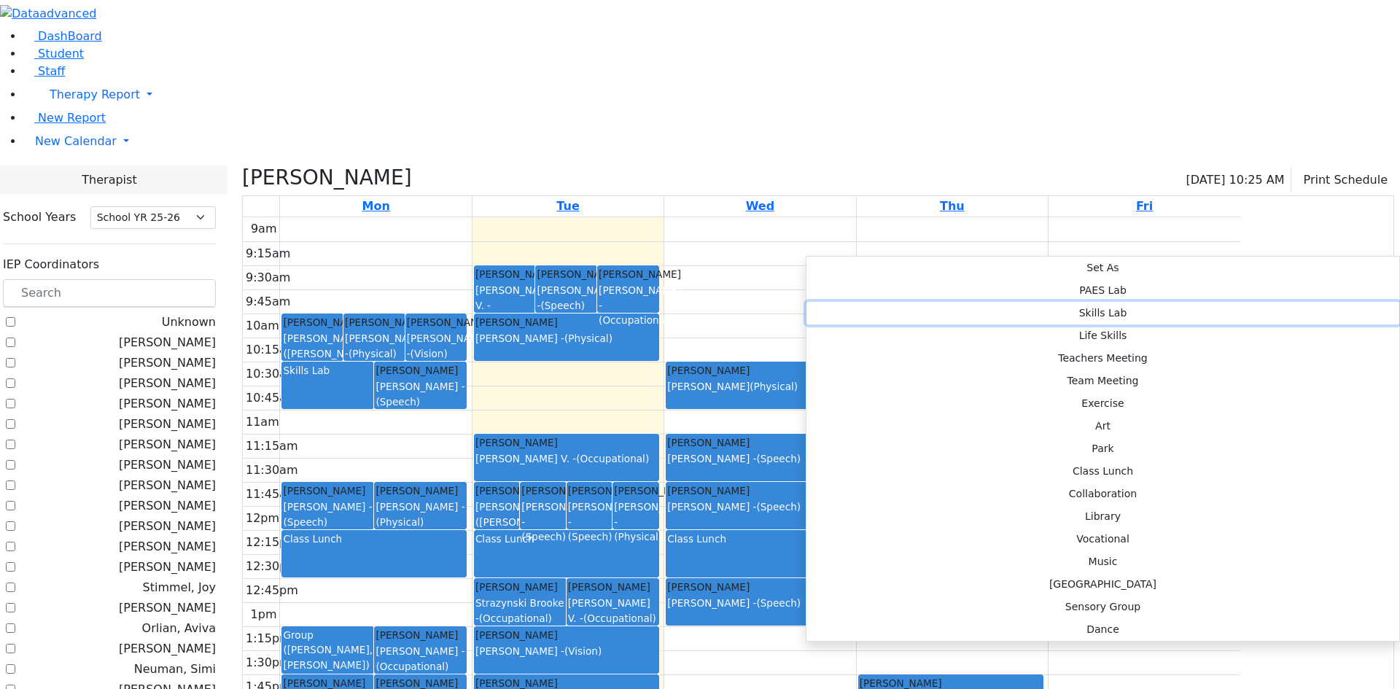
click at [982, 302] on button "Skills Lab" at bounding box center [1102, 313] width 593 height 23
select select "2"
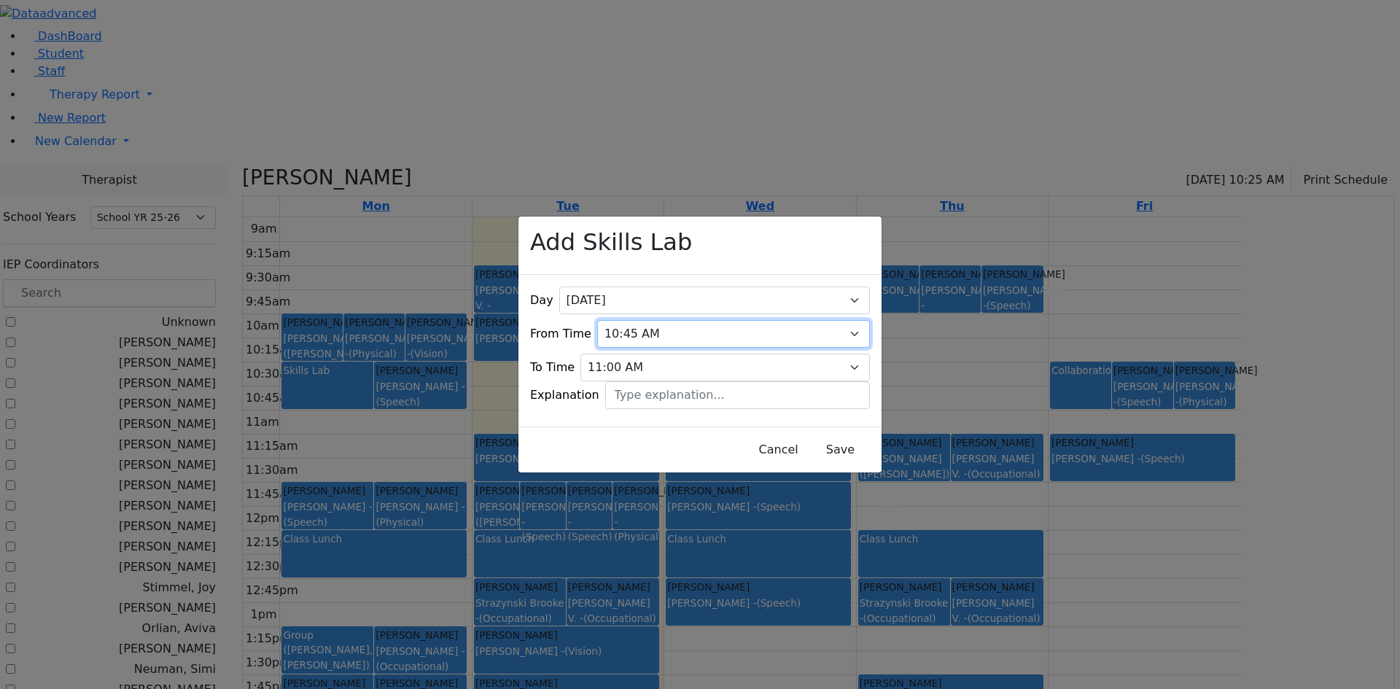
click at [833, 320] on select "09:00 AM 09:15 AM 09:30 AM 09:45 AM 10:00 AM 10:15 AM 10:30 AM 10:45 AM 11:00 A…" at bounding box center [733, 334] width 273 height 28
select select "10:30:00"
click at [606, 320] on select "09:00 AM 09:15 AM 09:30 AM 09:45 AM 10:00 AM 10:15 AM 10:30 AM 10:45 AM 11:00 A…" at bounding box center [733, 334] width 273 height 28
click at [809, 439] on button "Save" at bounding box center [840, 450] width 65 height 28
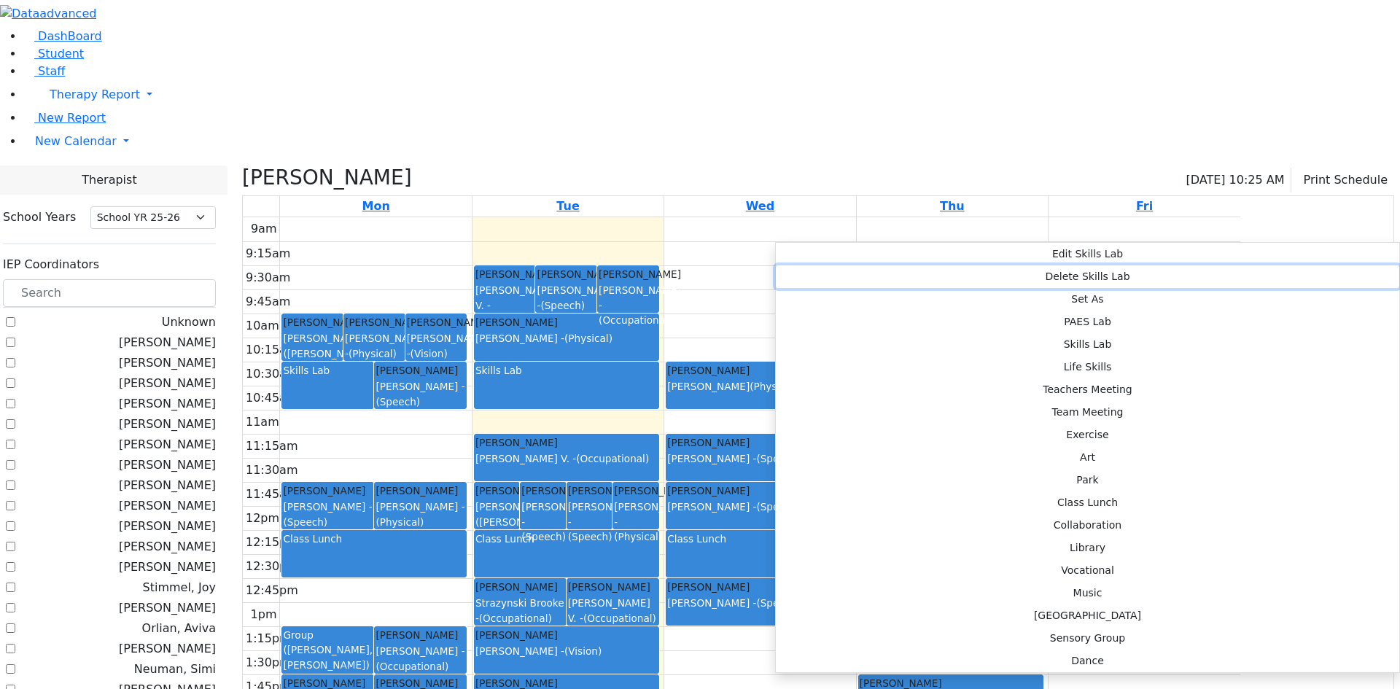
click at [809, 270] on button "Delete Skills Lab" at bounding box center [1087, 276] width 623 height 23
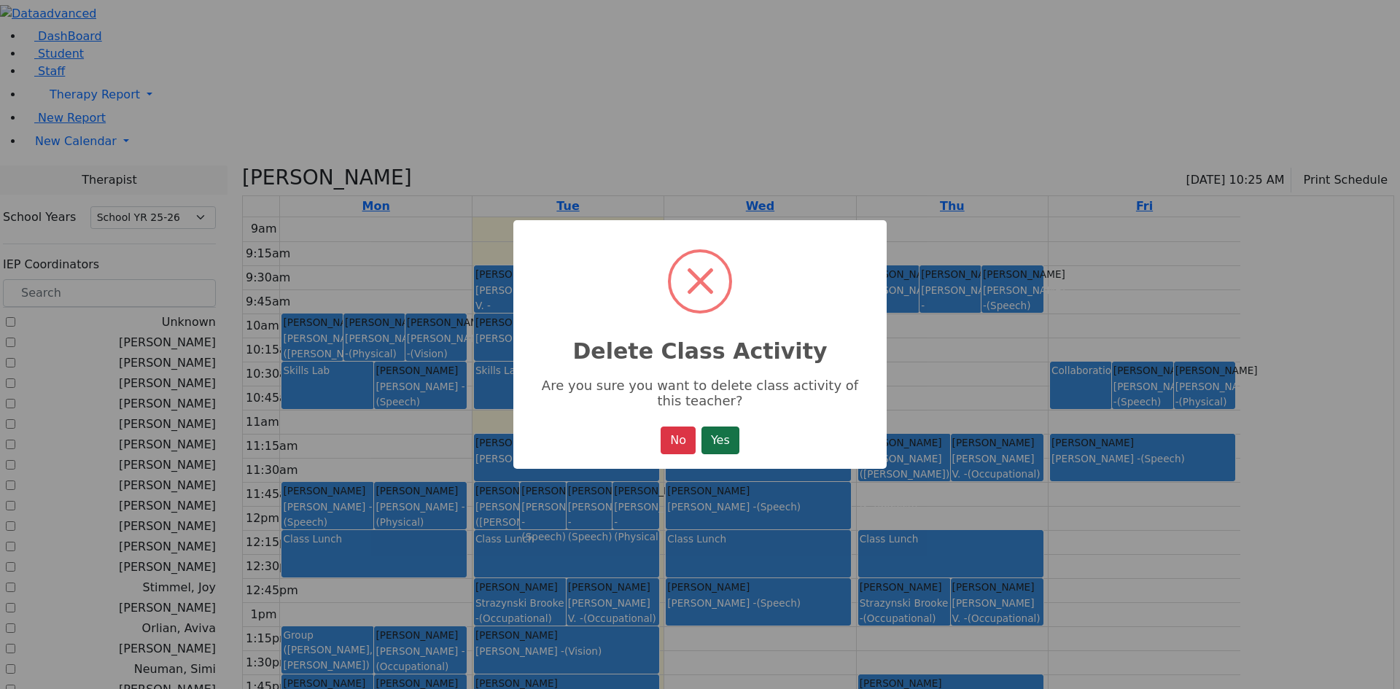
click at [728, 434] on button "Yes" at bounding box center [720, 440] width 38 height 28
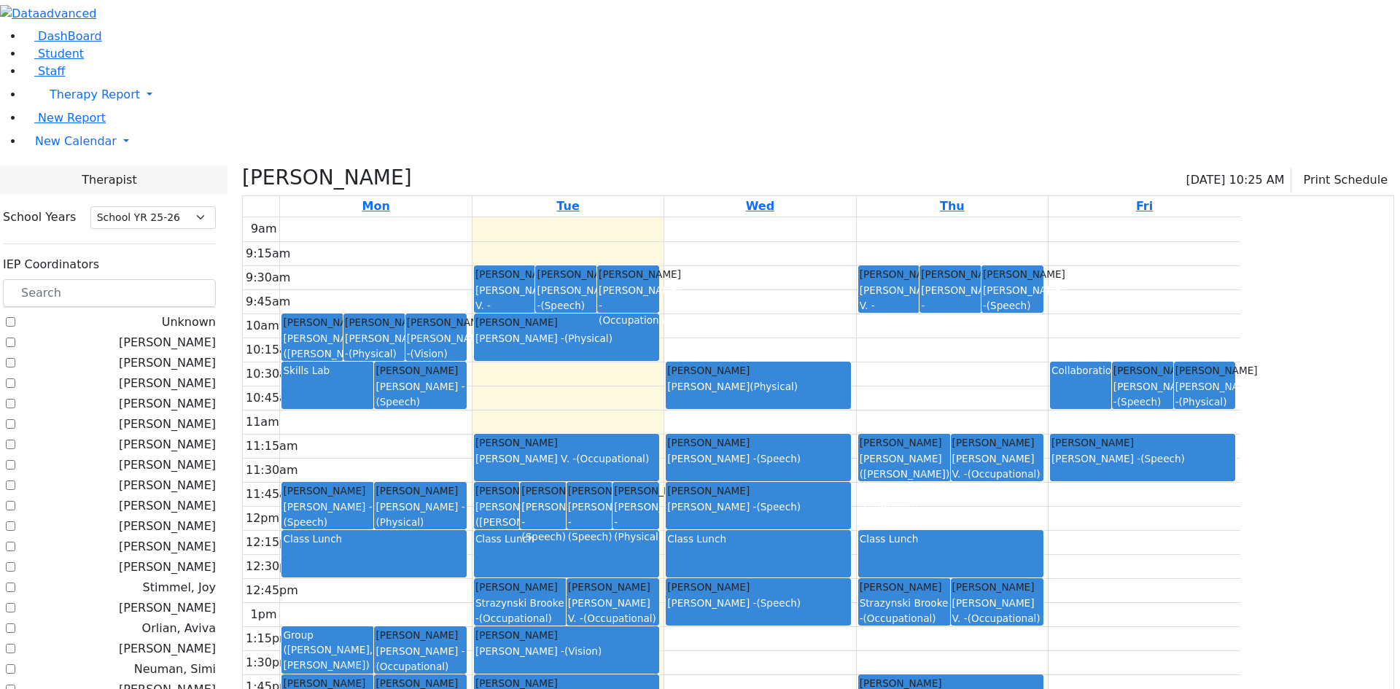
drag, startPoint x: 996, startPoint y: 224, endPoint x: 994, endPoint y: 254, distance: 30.7
click at [850, 362] on div "Werzberger Chaim Salvagin Joshua L - (Physical)" at bounding box center [758, 385] width 184 height 46
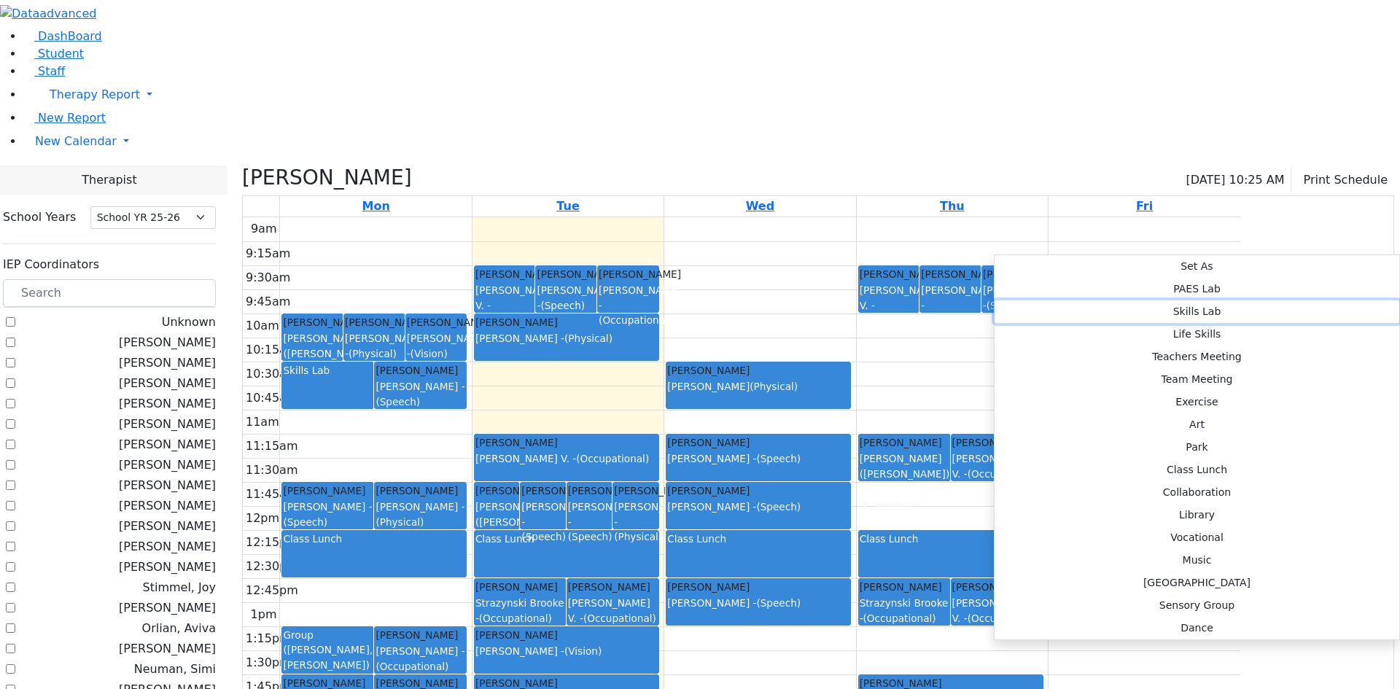
click at [1163, 300] on button "Skills Lab" at bounding box center [1196, 311] width 405 height 23
select select "3"
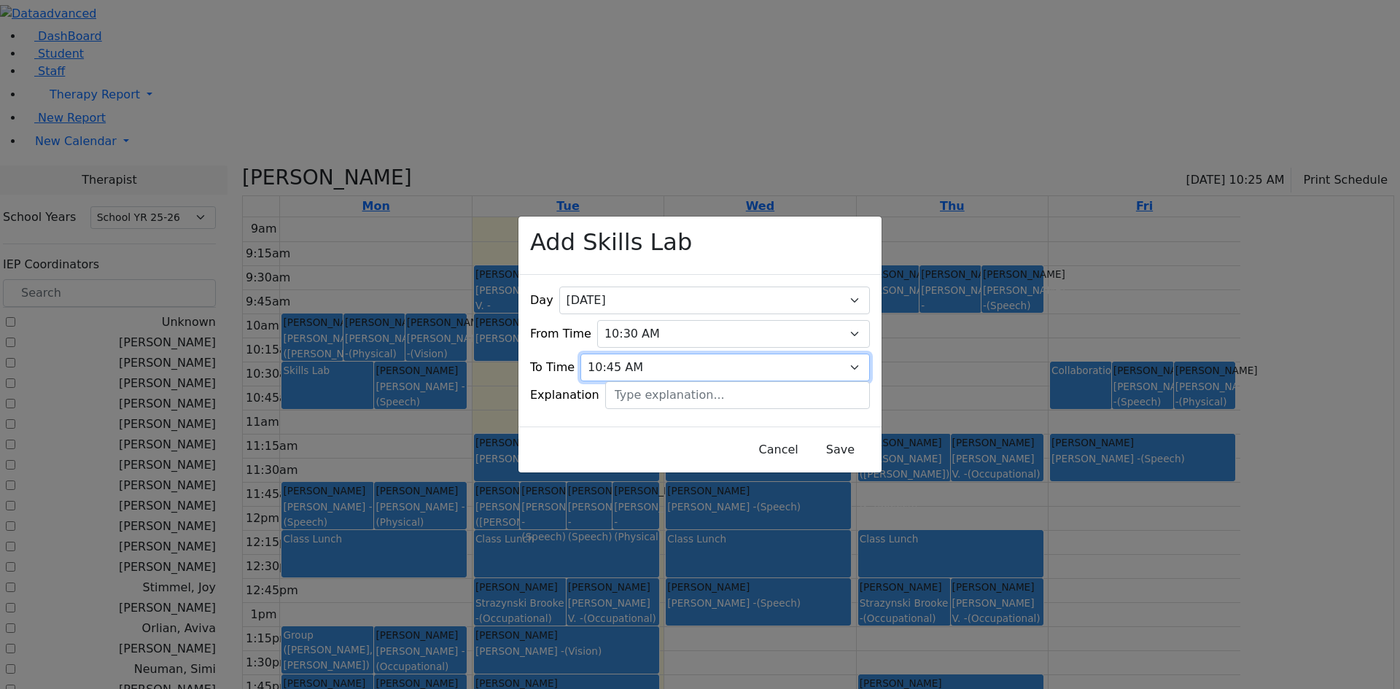
click at [833, 354] on select "09:15 AM 09:30 AM 09:45 AM 10:00 AM 10:15 AM 10:30 AM 10:45 AM 11:00 AM 11:15 A…" at bounding box center [724, 368] width 289 height 28
select select "11:00:00"
click at [606, 354] on select "09:15 AM 09:30 AM 09:45 AM 10:00 AM 10:15 AM 10:30 AM 10:45 AM 11:00 AM 11:15 A…" at bounding box center [724, 368] width 289 height 28
click at [825, 436] on button "Save" at bounding box center [840, 450] width 65 height 28
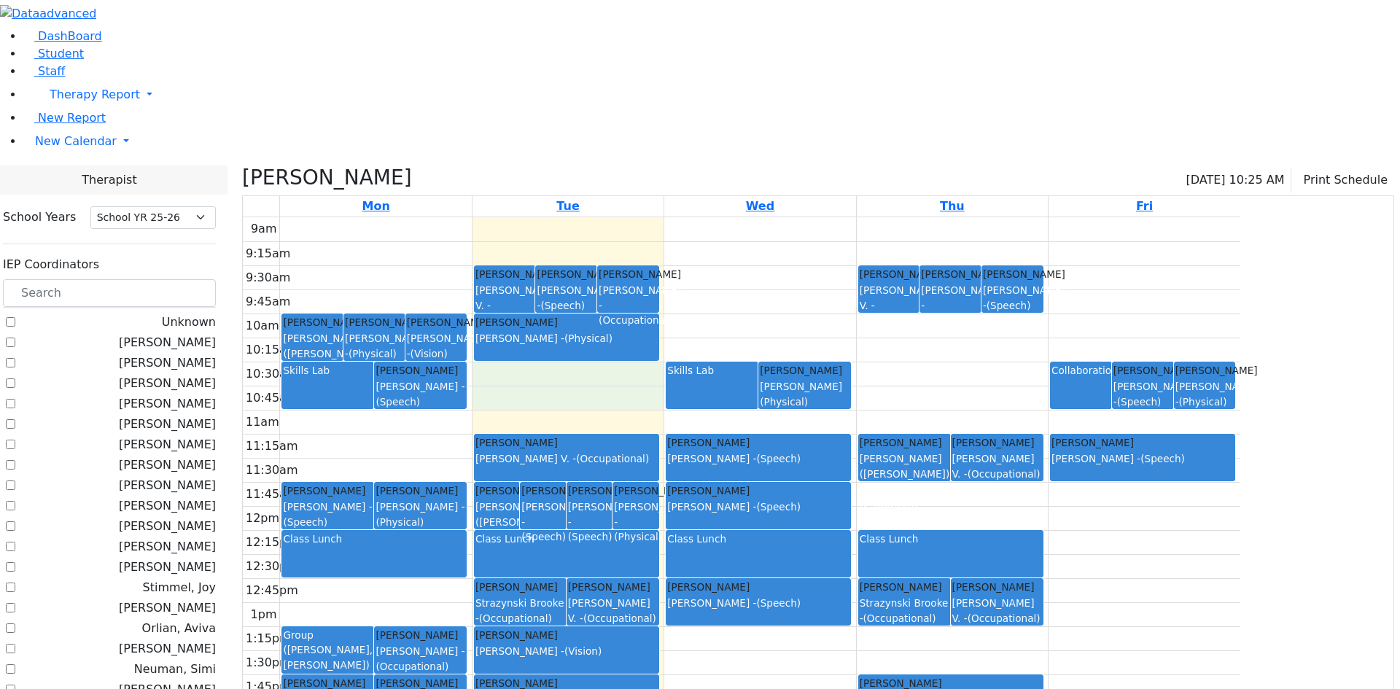
drag, startPoint x: 762, startPoint y: 226, endPoint x: 763, endPoint y: 248, distance: 21.9
click at [763, 248] on div "9am 9:15am 9:30am 9:45am 10am 10:15am 10:30am 10:45am 11am 11:15am 11:30am 11:4…" at bounding box center [741, 505] width 997 height 577
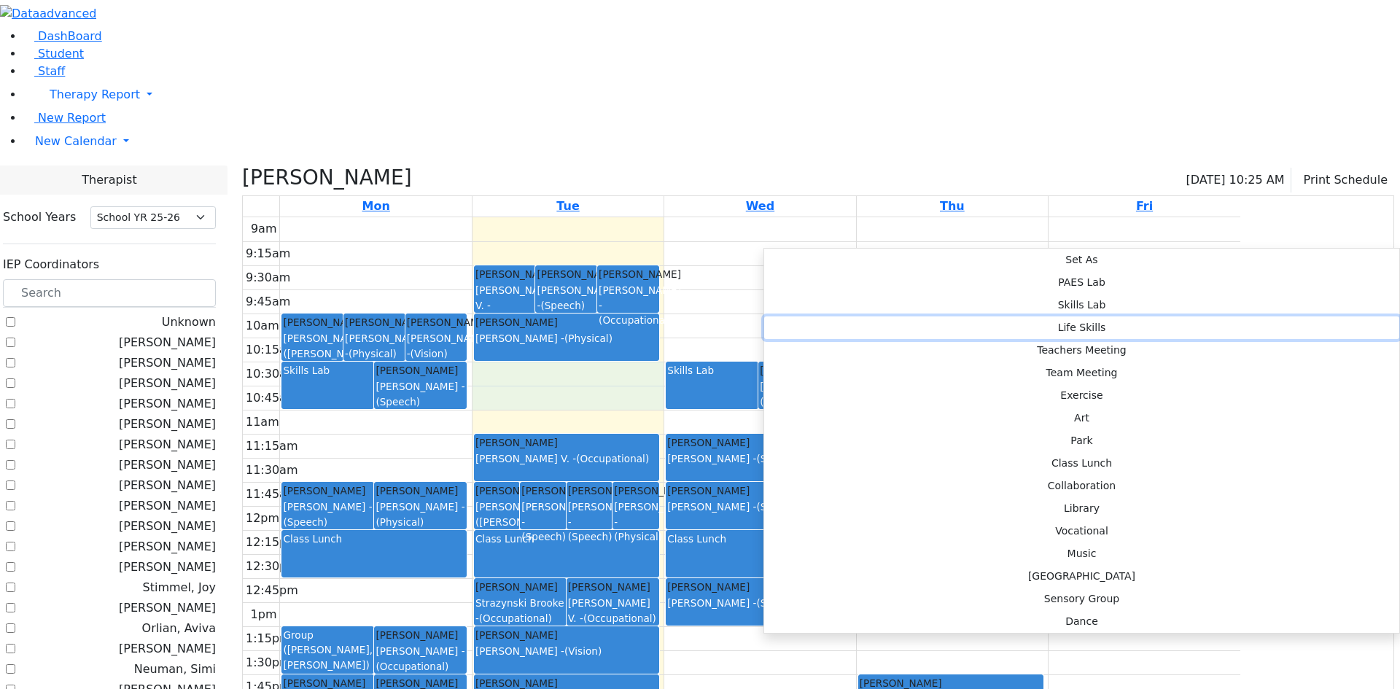
click at [975, 316] on button "Life Skills" at bounding box center [1081, 327] width 635 height 23
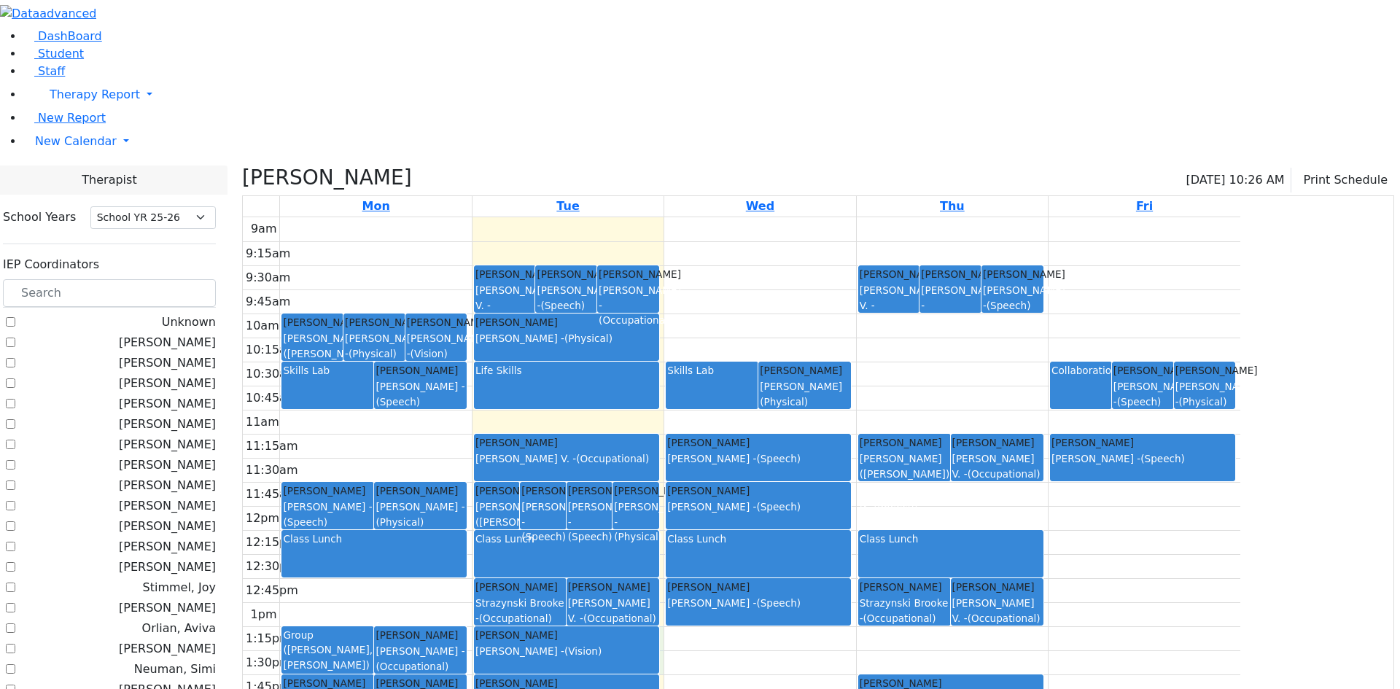
drag, startPoint x: 614, startPoint y: 486, endPoint x: 615, endPoint y: 518, distance: 32.1
click at [615, 518] on div "9am 9:15am 9:30am 9:45am 10am 10:15am 10:30am 10:45am 11am 11:15am 11:30am 11:4…" at bounding box center [741, 505] width 997 height 577
drag, startPoint x: 615, startPoint y: 518, endPoint x: 631, endPoint y: 518, distance: 16.8
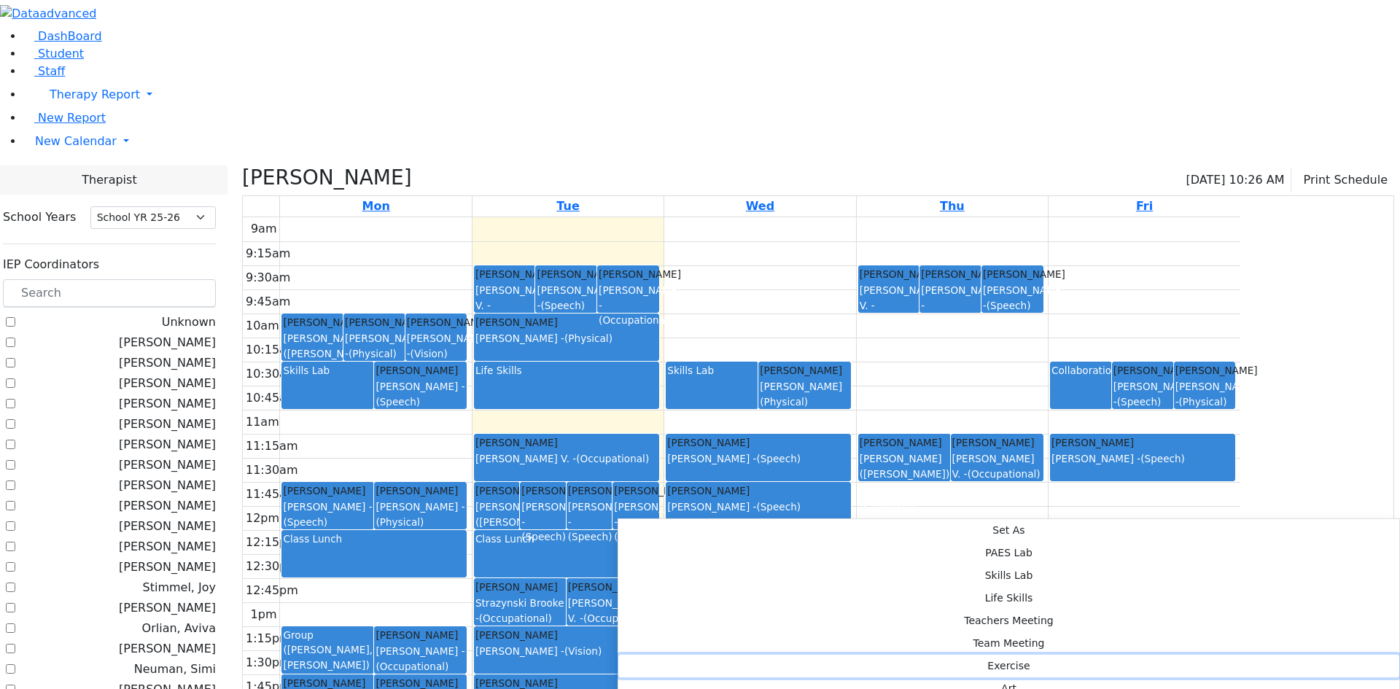
click at [841, 655] on button "Exercise" at bounding box center [1008, 666] width 781 height 23
select select "2"
select select "13:15:00"
select select "13:45:00"
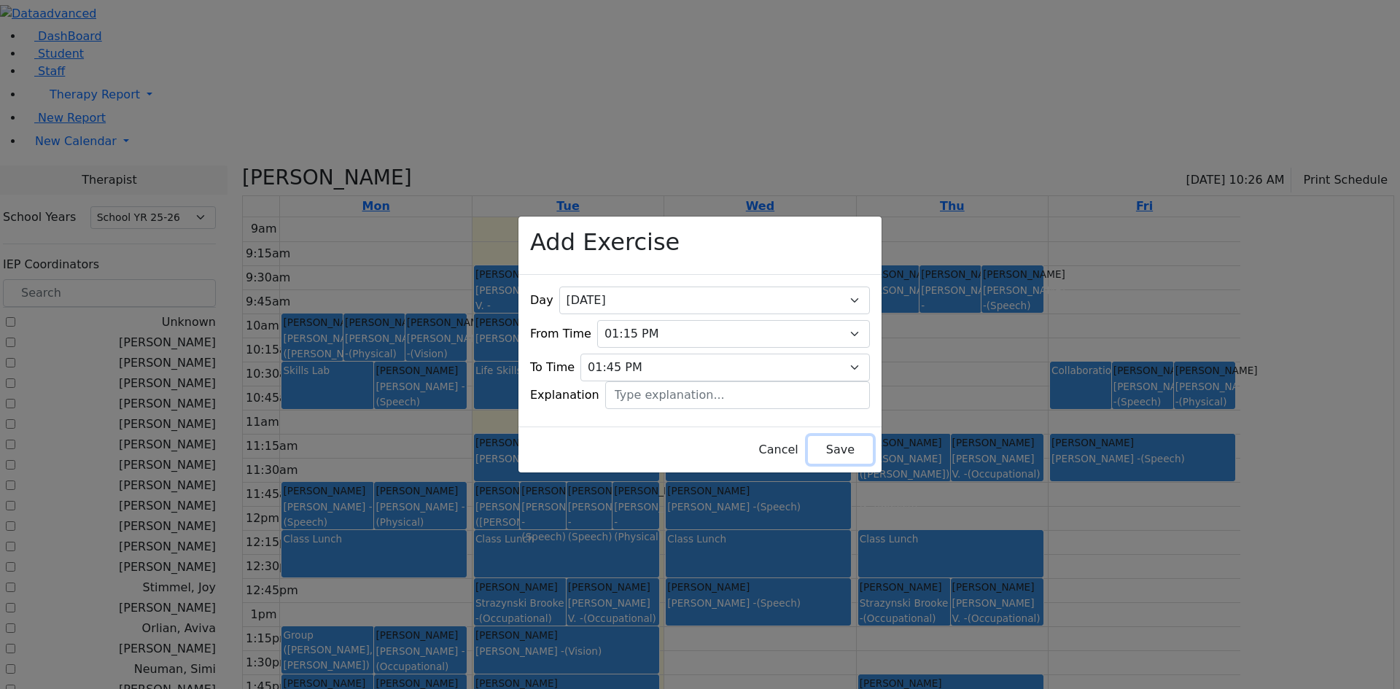
click at [811, 440] on button "Save" at bounding box center [840, 450] width 65 height 28
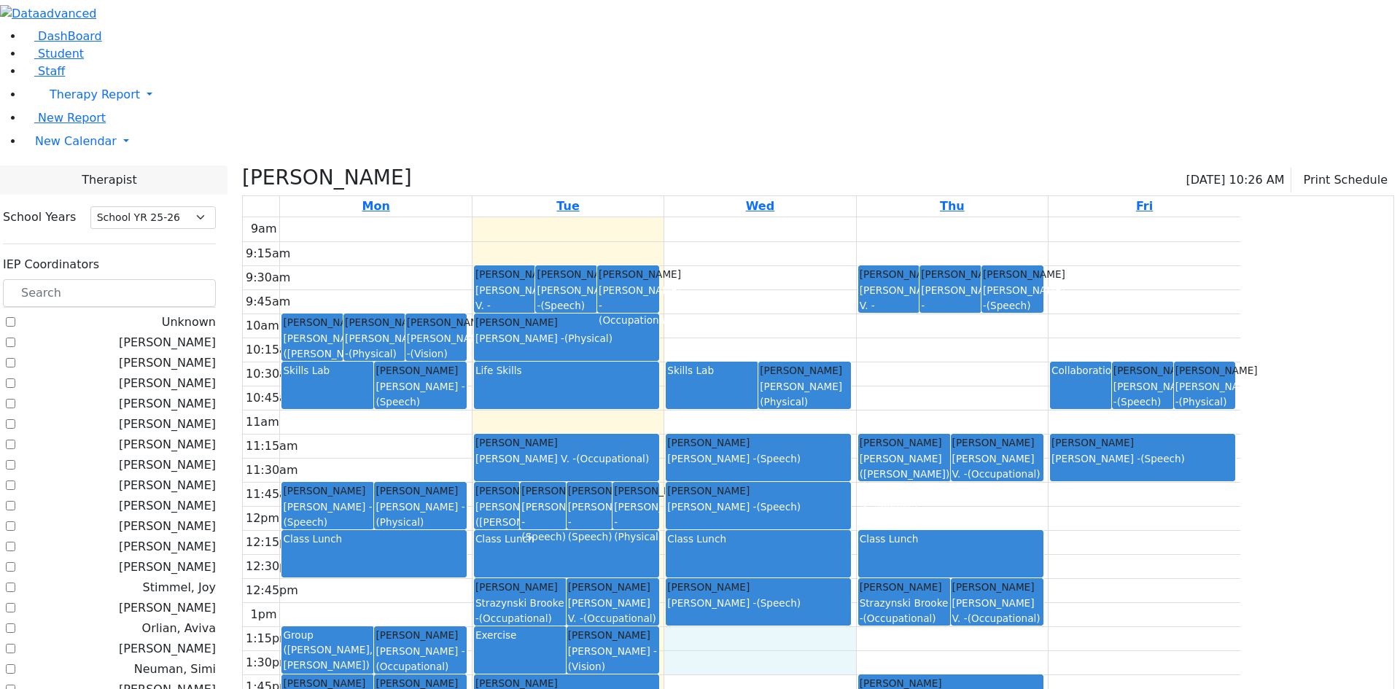
drag, startPoint x: 824, startPoint y: 493, endPoint x: 829, endPoint y: 514, distance: 21.7
click at [829, 515] on div "9am 9:15am 9:30am 9:45am 10am 10:15am 10:30am 10:45am 11am 11:15am 11:30am 11:4…" at bounding box center [741, 505] width 997 height 577
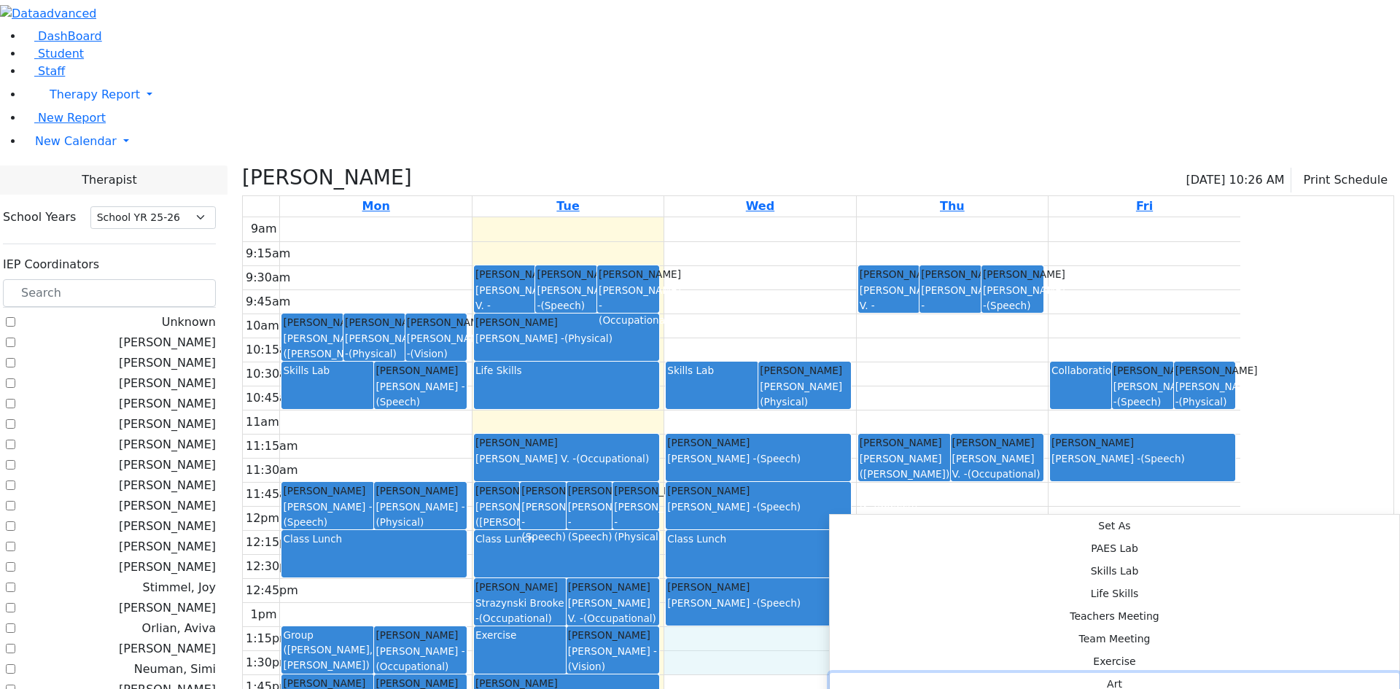
click at [1053, 673] on button "Art" at bounding box center [1114, 684] width 569 height 23
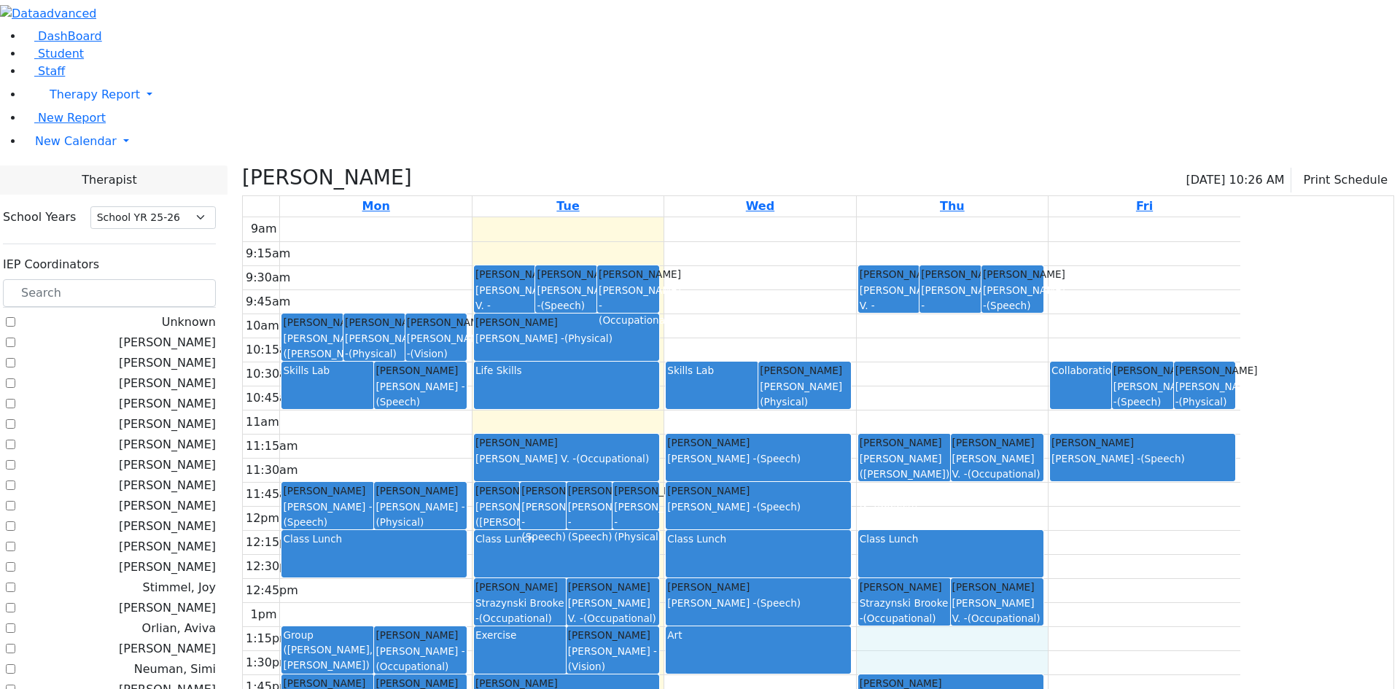
drag, startPoint x: 1032, startPoint y: 490, endPoint x: 1032, endPoint y: 506, distance: 16.0
click at [1032, 508] on div "9am 9:15am 9:30am 9:45am 10am 10:15am 10:30am 10:45am 11am 11:15am 11:30am 11:4…" at bounding box center [741, 505] width 997 height 577
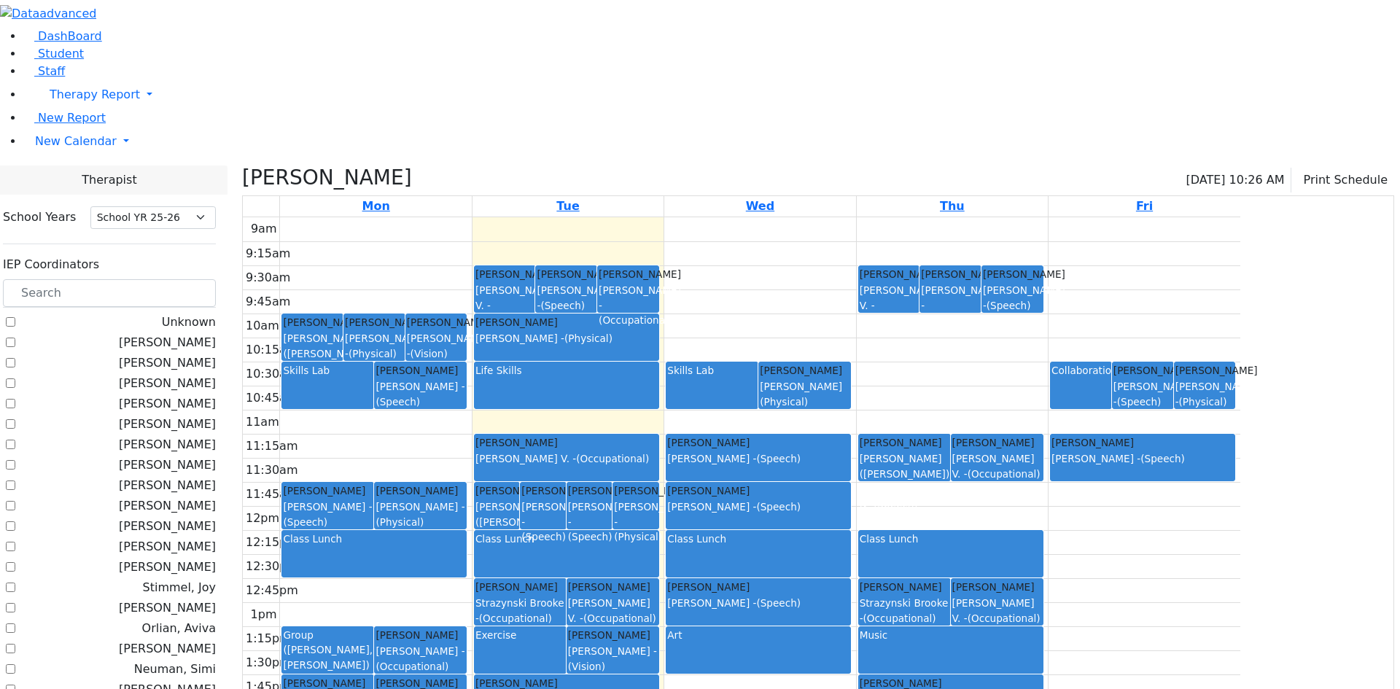
checkbox input "false"
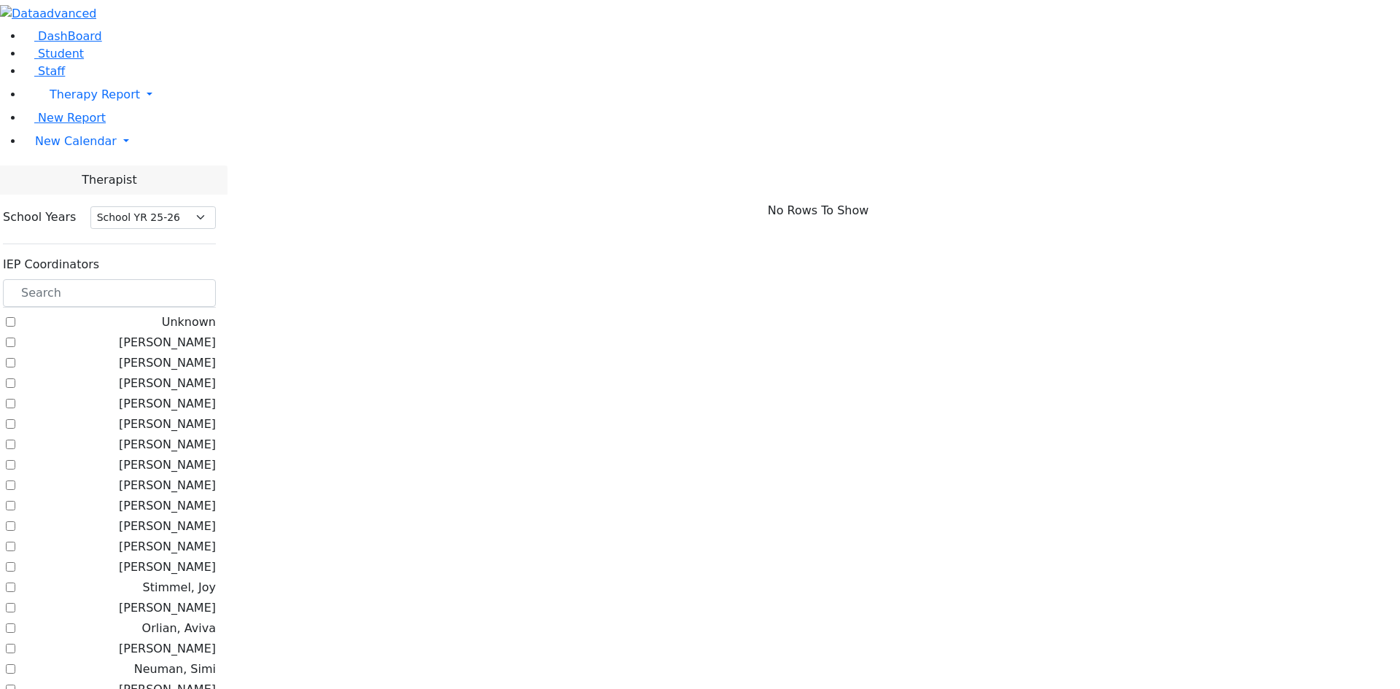
scroll to position [656, 0]
checkbox input "true"
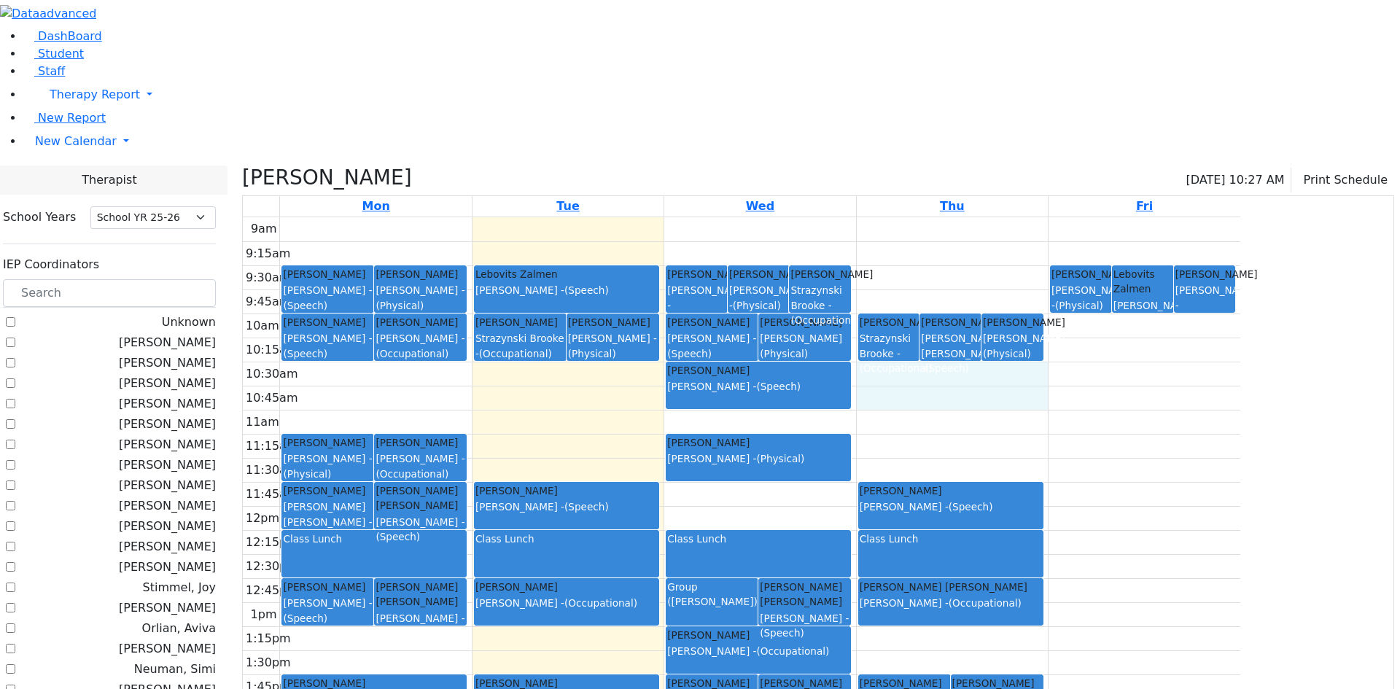
drag, startPoint x: 1024, startPoint y: 227, endPoint x: 1029, endPoint y: 244, distance: 16.8
click at [1029, 244] on div "9am 9:15am 9:30am 9:45am 10am 10:15am 10:30am 10:45am 11am 11:15am 11:30am 11:4…" at bounding box center [741, 505] width 997 height 577
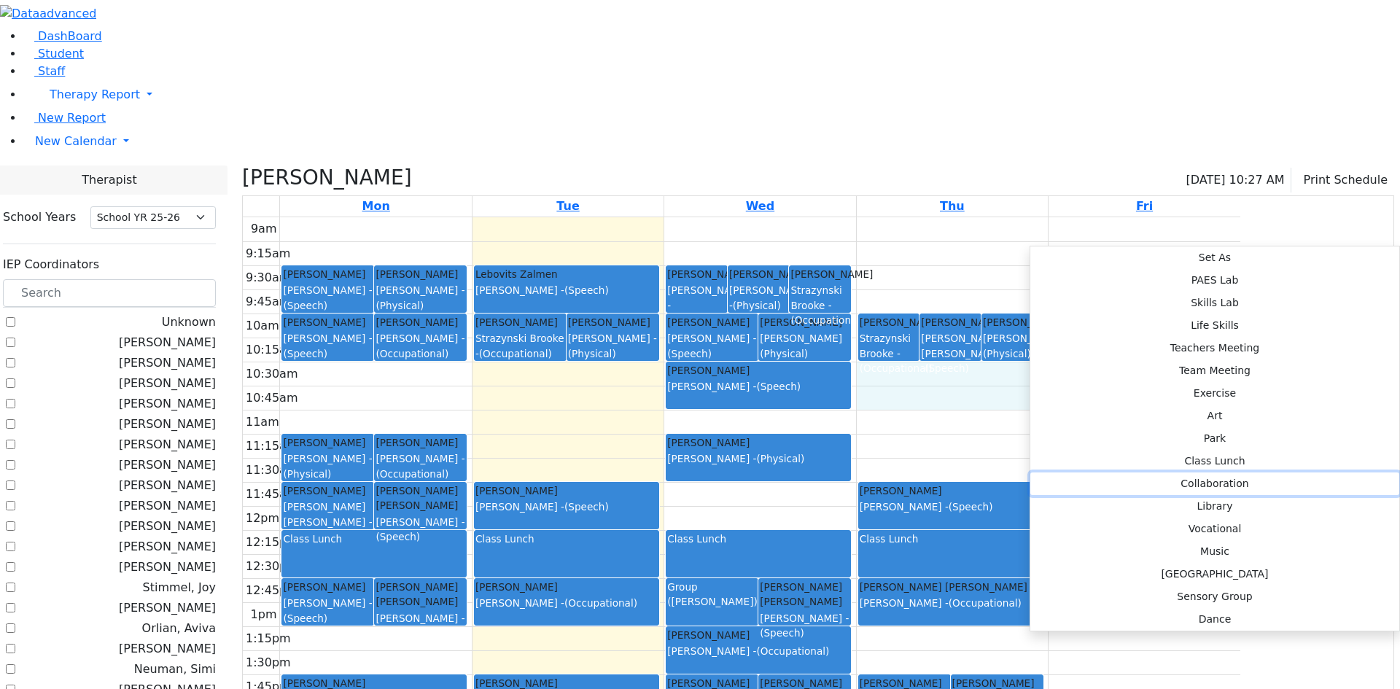
click at [1239, 472] on button "Collaboration" at bounding box center [1214, 483] width 369 height 23
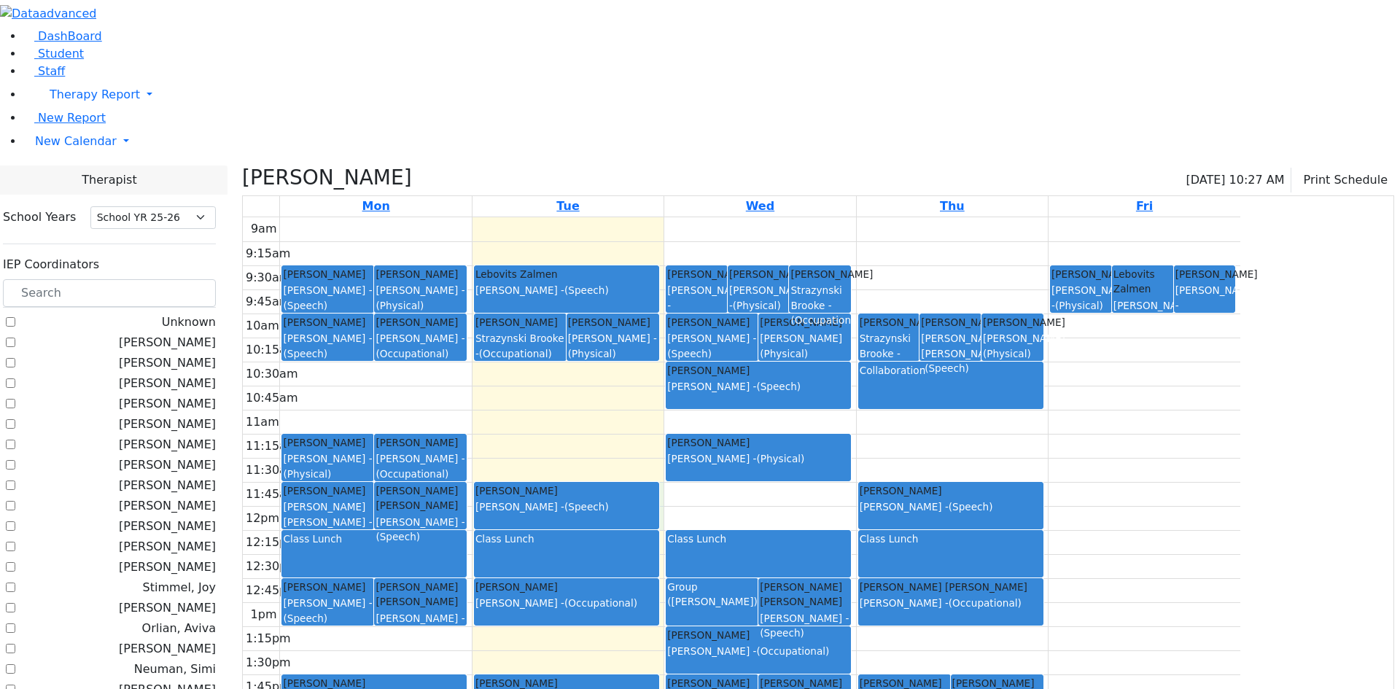
drag, startPoint x: 805, startPoint y: 336, endPoint x: 804, endPoint y: 368, distance: 32.1
click at [804, 368] on div "9am 9:15am 9:30am 9:45am 10am 10:15am 10:30am 10:45am 11am 11:15am 11:30am 11:4…" at bounding box center [741, 505] width 997 height 577
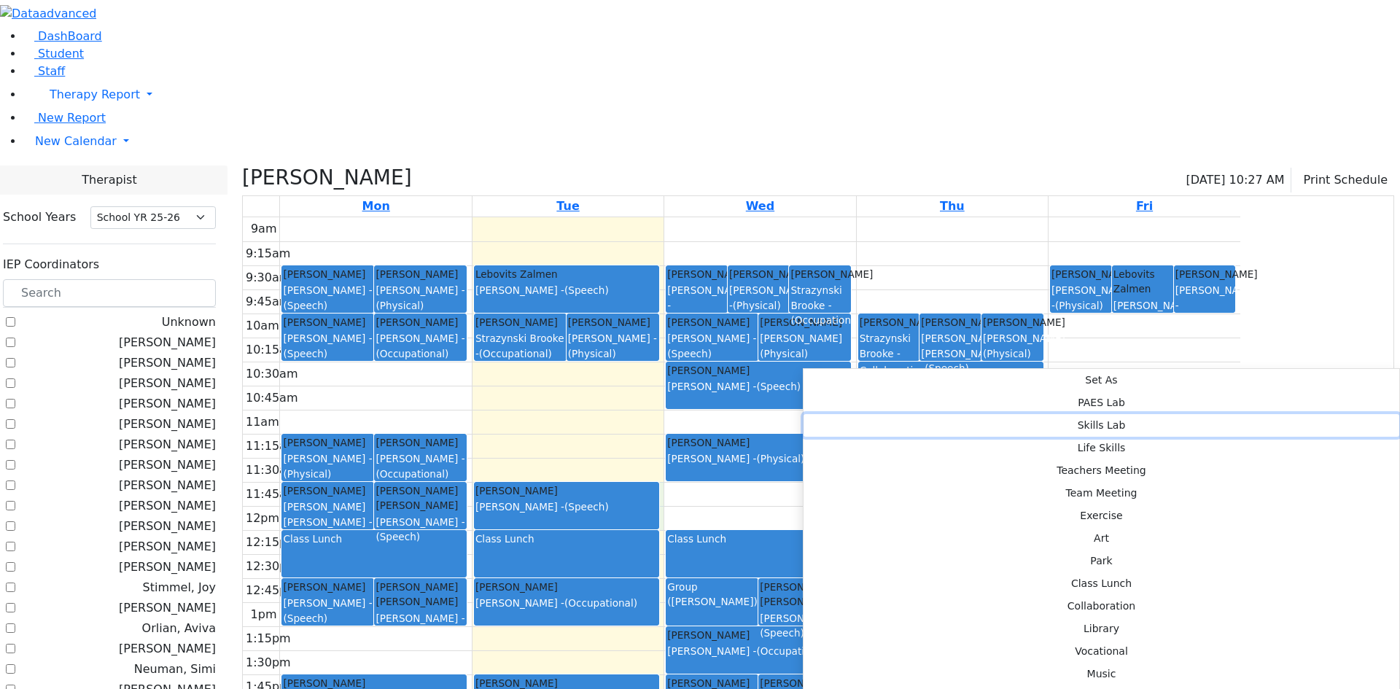
click at [1040, 414] on button "Skills Lab" at bounding box center [1101, 425] width 596 height 23
select select "11:45:00"
select select "12:15:00"
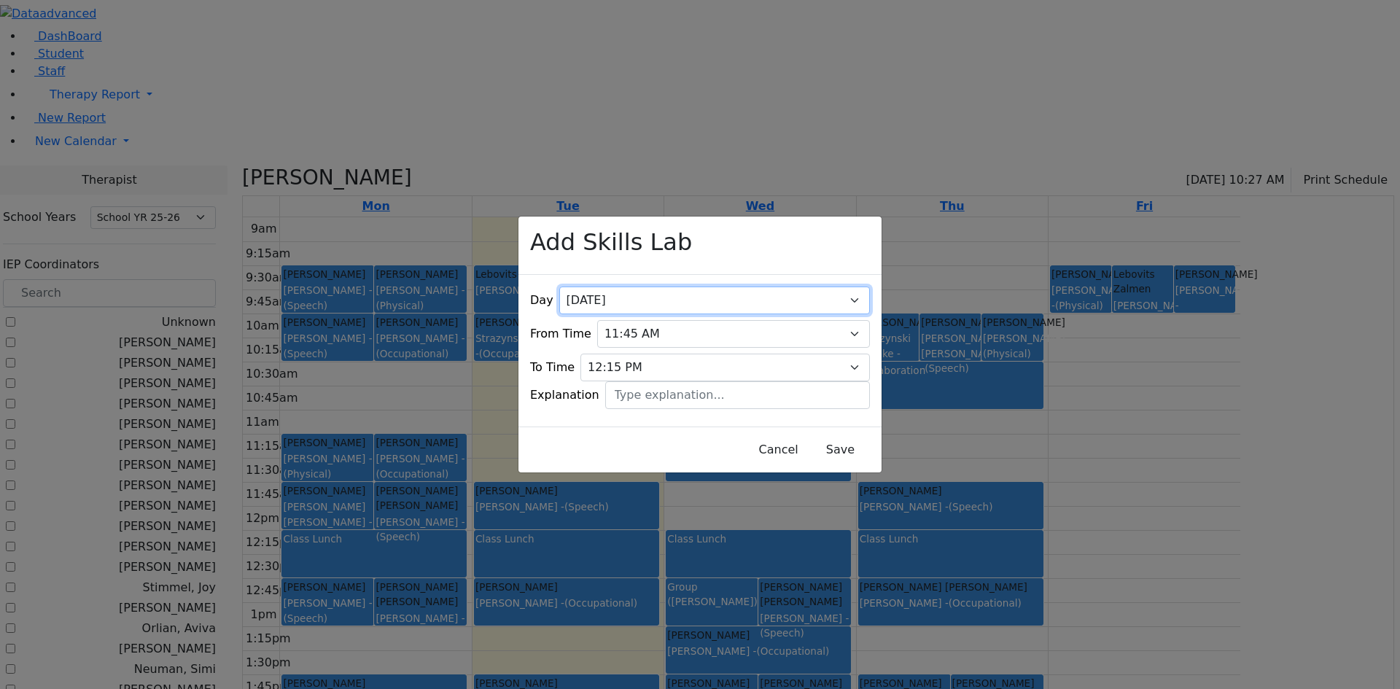
click at [834, 287] on select "All Monday Tuesday Wednesday Thursday Friday" at bounding box center [714, 301] width 311 height 28
click at [606, 287] on select "All Monday Tuesday Wednesday Thursday Friday" at bounding box center [714, 301] width 311 height 28
click at [842, 447] on button "Save" at bounding box center [840, 450] width 65 height 28
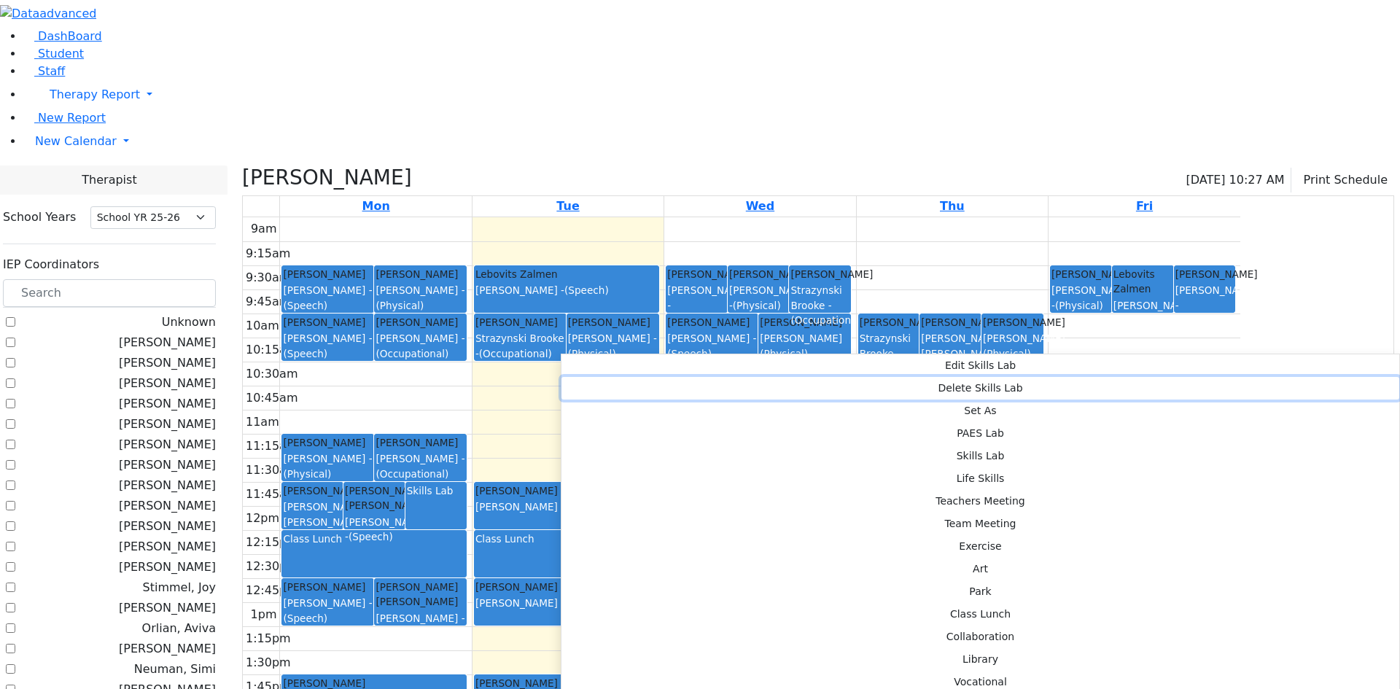
click at [624, 386] on button "Delete Skills Lab" at bounding box center [980, 388] width 838 height 23
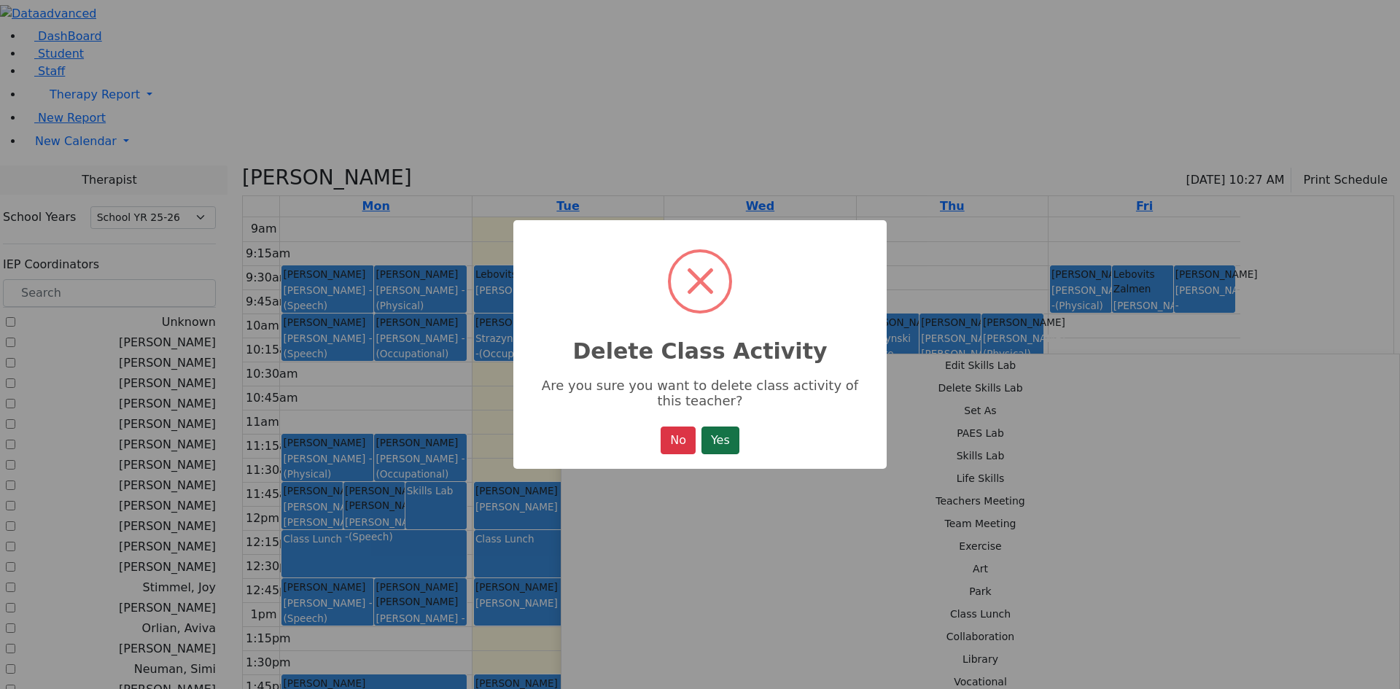
click at [712, 443] on button "Yes" at bounding box center [720, 440] width 38 height 28
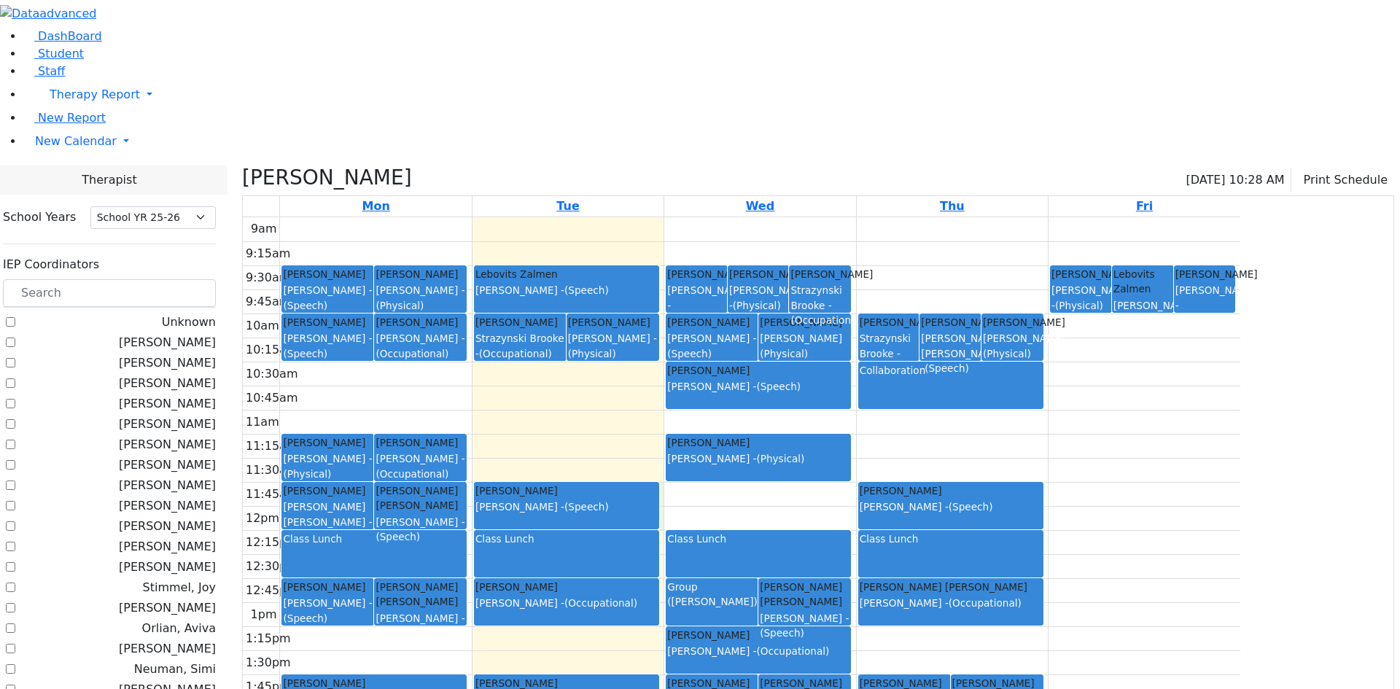
drag, startPoint x: 805, startPoint y: 342, endPoint x: 805, endPoint y: 369, distance: 27.0
click at [805, 369] on div "9am 9:15am 9:30am 9:45am 10am 10:15am 10:30am 10:45am 11am 11:15am 11:30am 11:4…" at bounding box center [741, 505] width 997 height 577
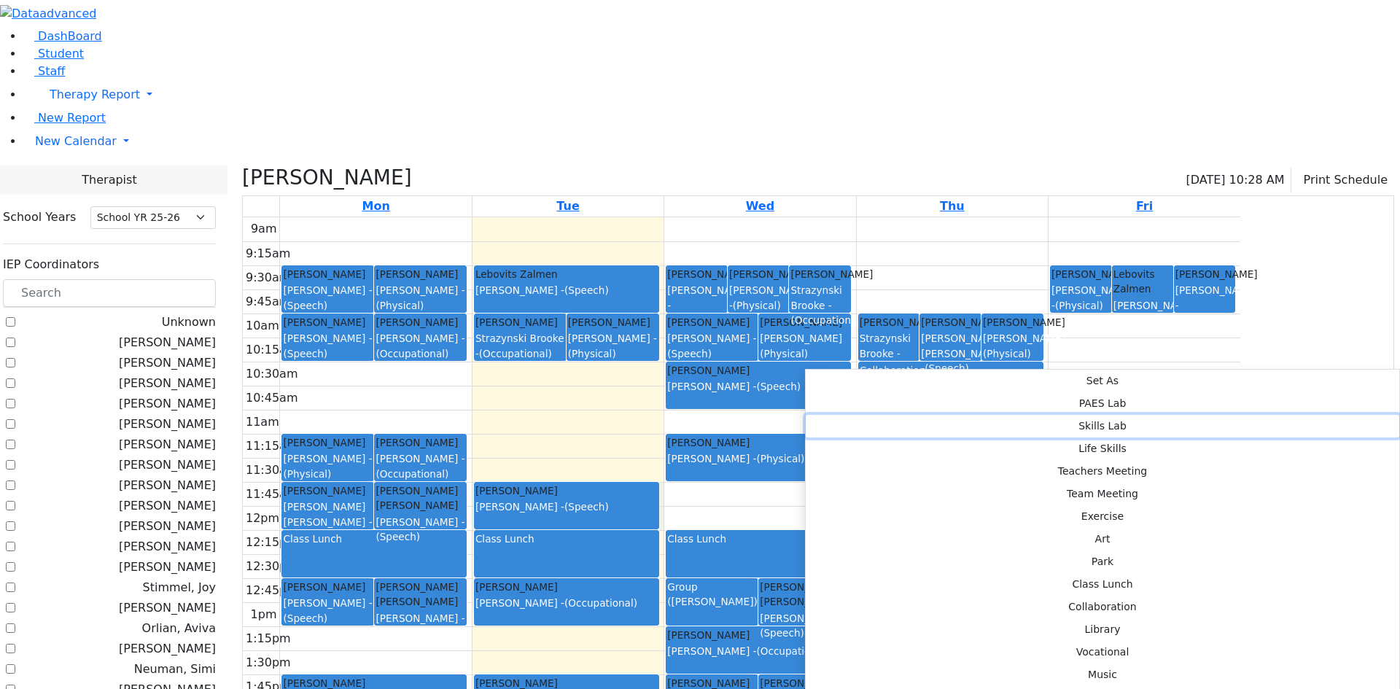
click at [1026, 415] on button "Skills Lab" at bounding box center [1102, 426] width 593 height 23
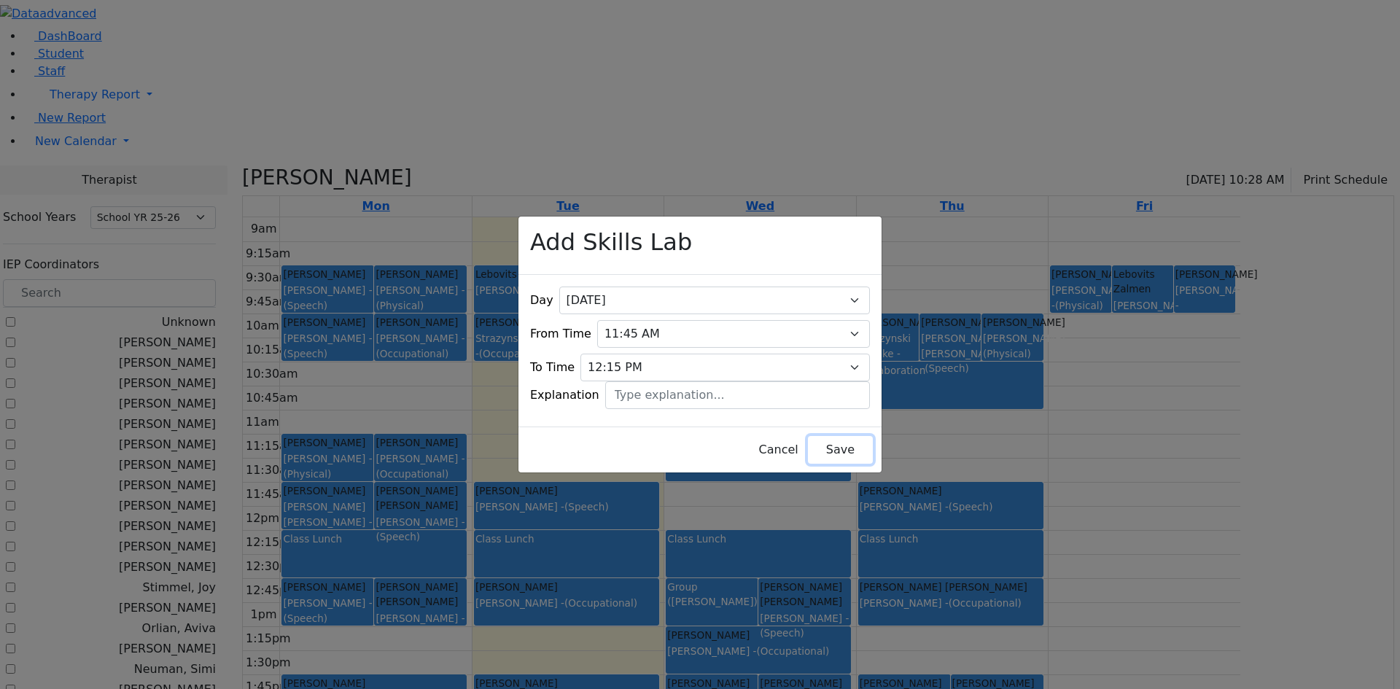
click at [808, 438] on button "Save" at bounding box center [840, 450] width 65 height 28
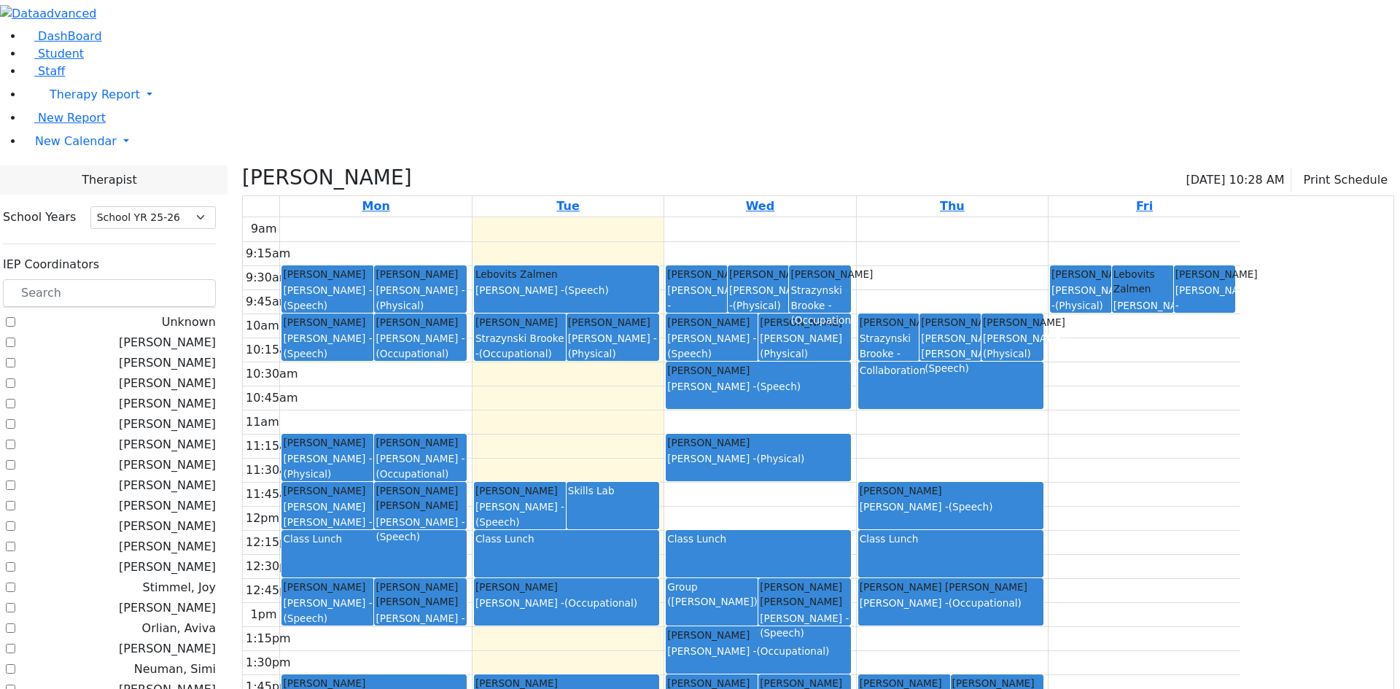
drag, startPoint x: 999, startPoint y: 340, endPoint x: 1000, endPoint y: 371, distance: 30.6
click at [1000, 482] on link "Blum Rafael Orlian Aviva - (Speech)" at bounding box center [950, 505] width 185 height 47
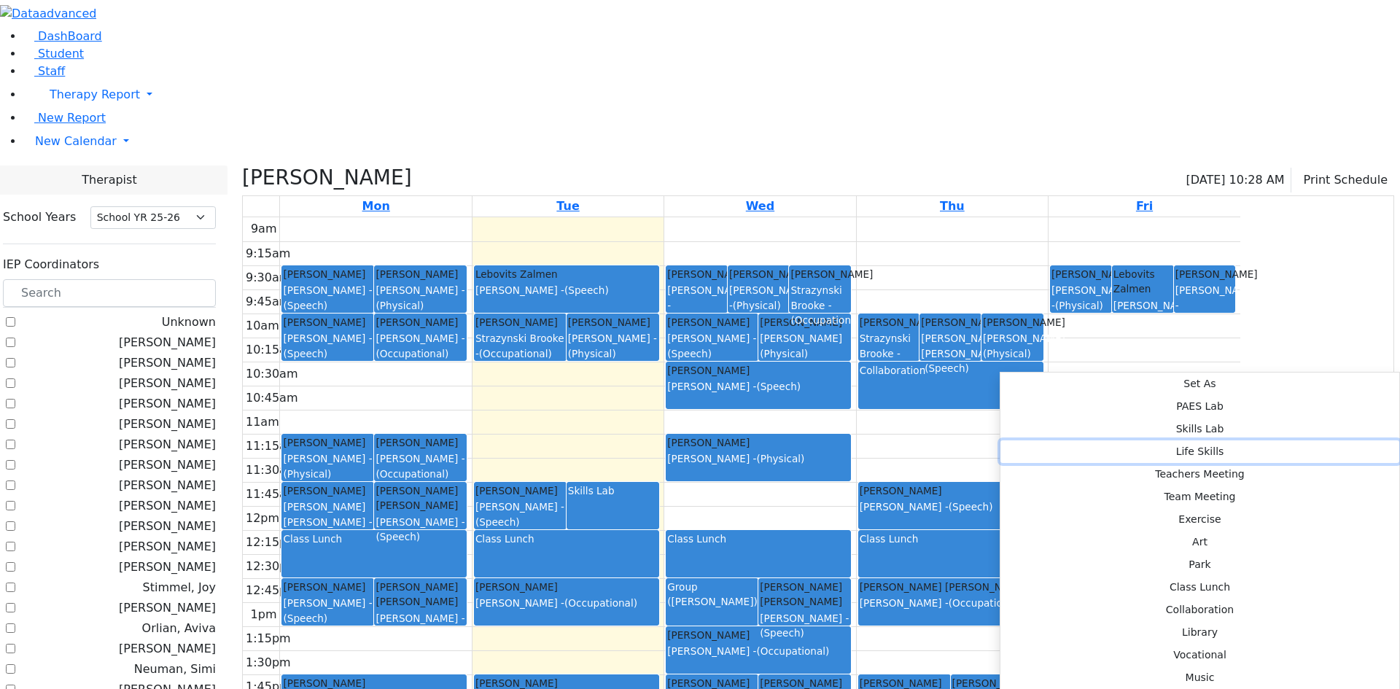
click at [1228, 440] on button "Life Skills" at bounding box center [1199, 451] width 399 height 23
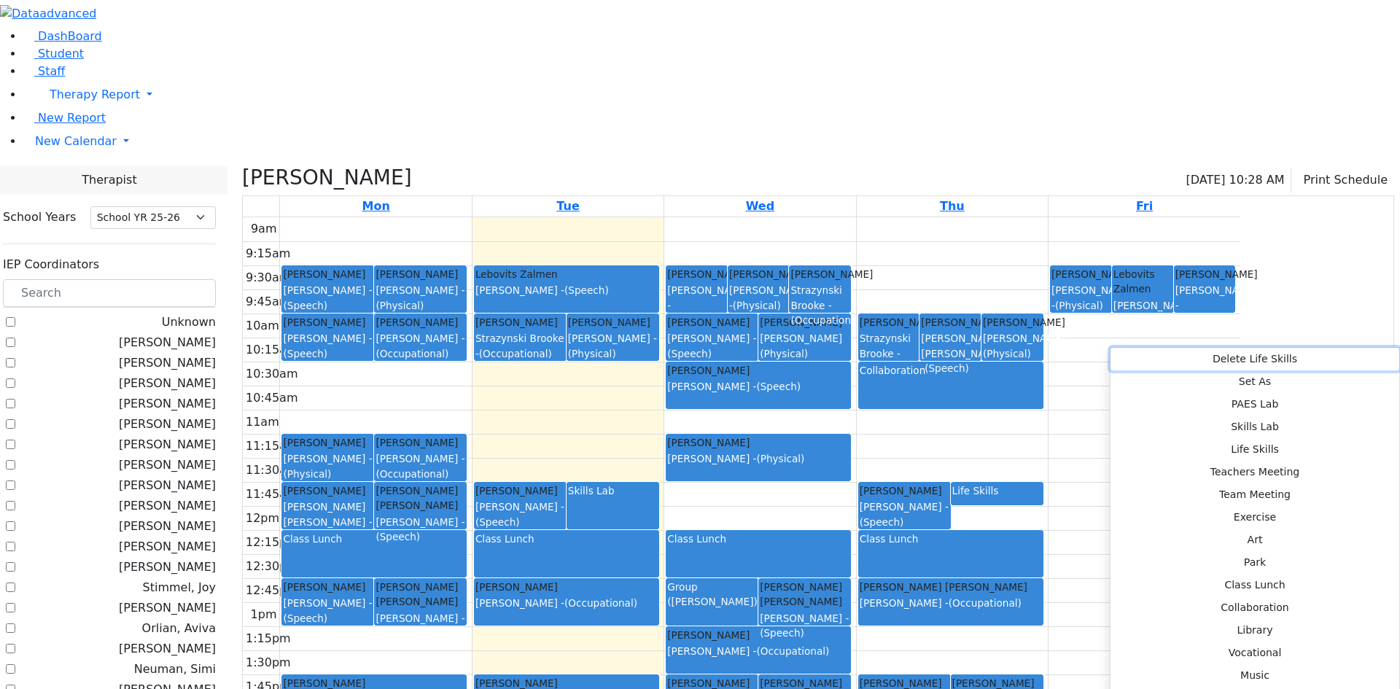
click at [1141, 358] on button "Delete Life Skills" at bounding box center [1254, 359] width 289 height 23
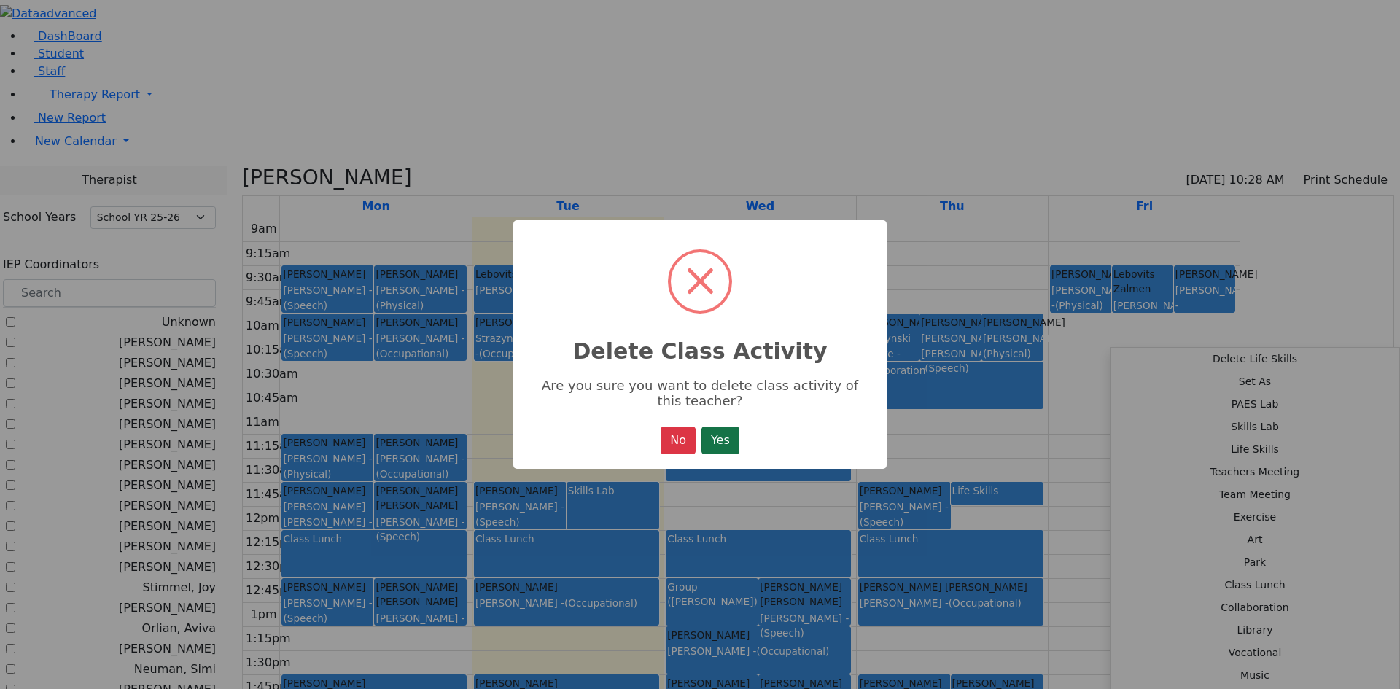
click at [724, 435] on button "Yes" at bounding box center [720, 440] width 38 height 28
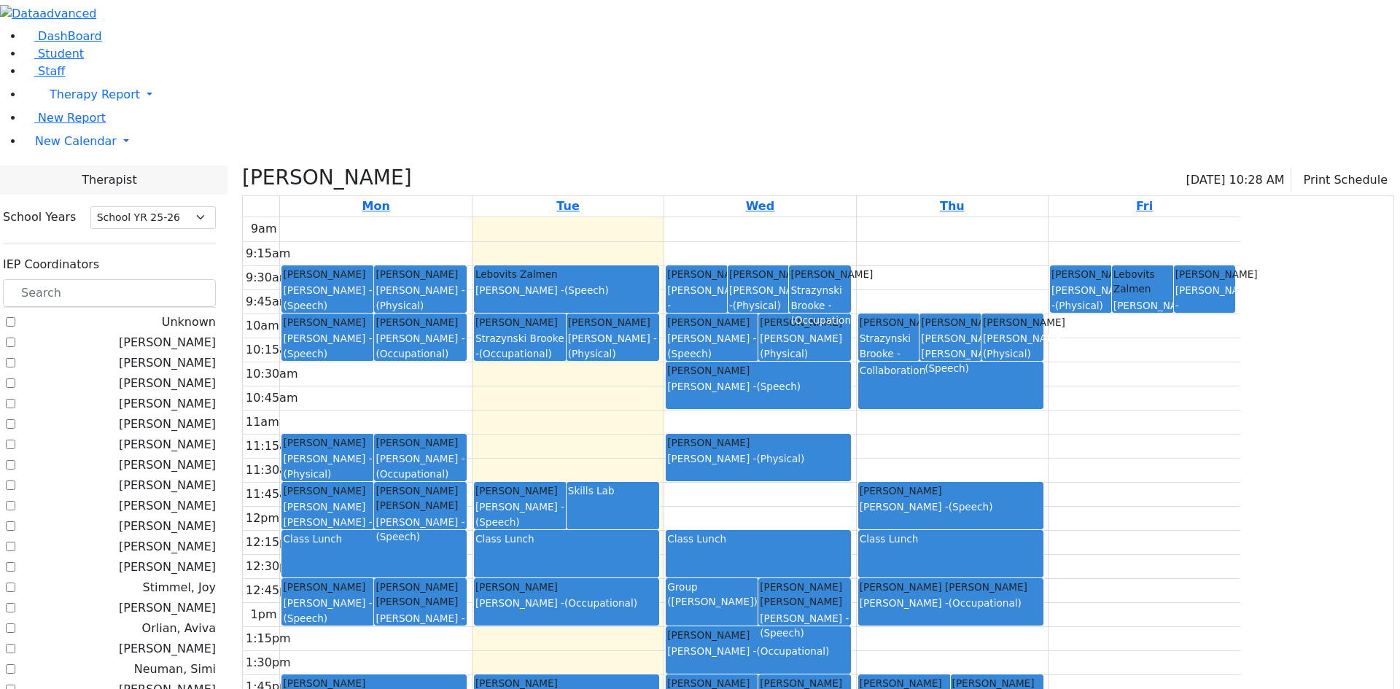
drag, startPoint x: 999, startPoint y: 339, endPoint x: 999, endPoint y: 371, distance: 32.1
click at [999, 482] on link "Blum Rafael Orlian Aviva - (Speech)" at bounding box center [950, 505] width 185 height 47
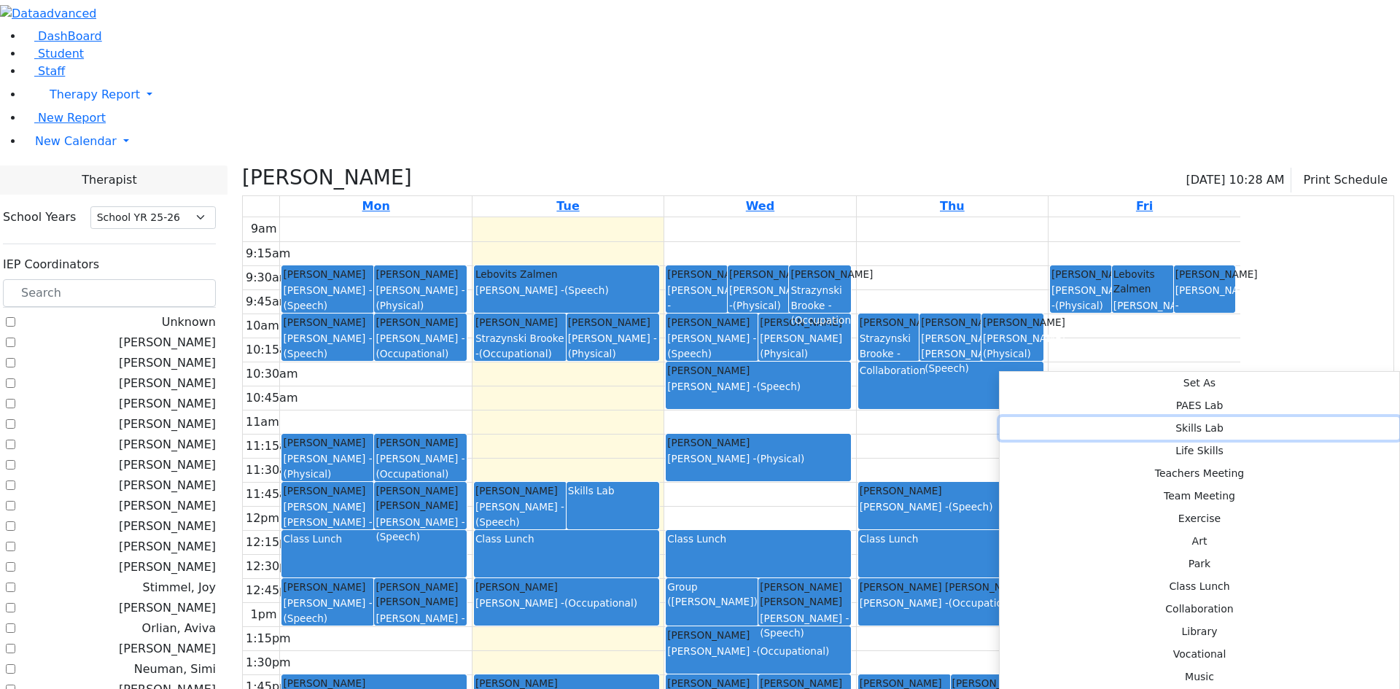
click at [1246, 417] on button "Skills Lab" at bounding box center [1200, 428] width 400 height 23
select select "4"
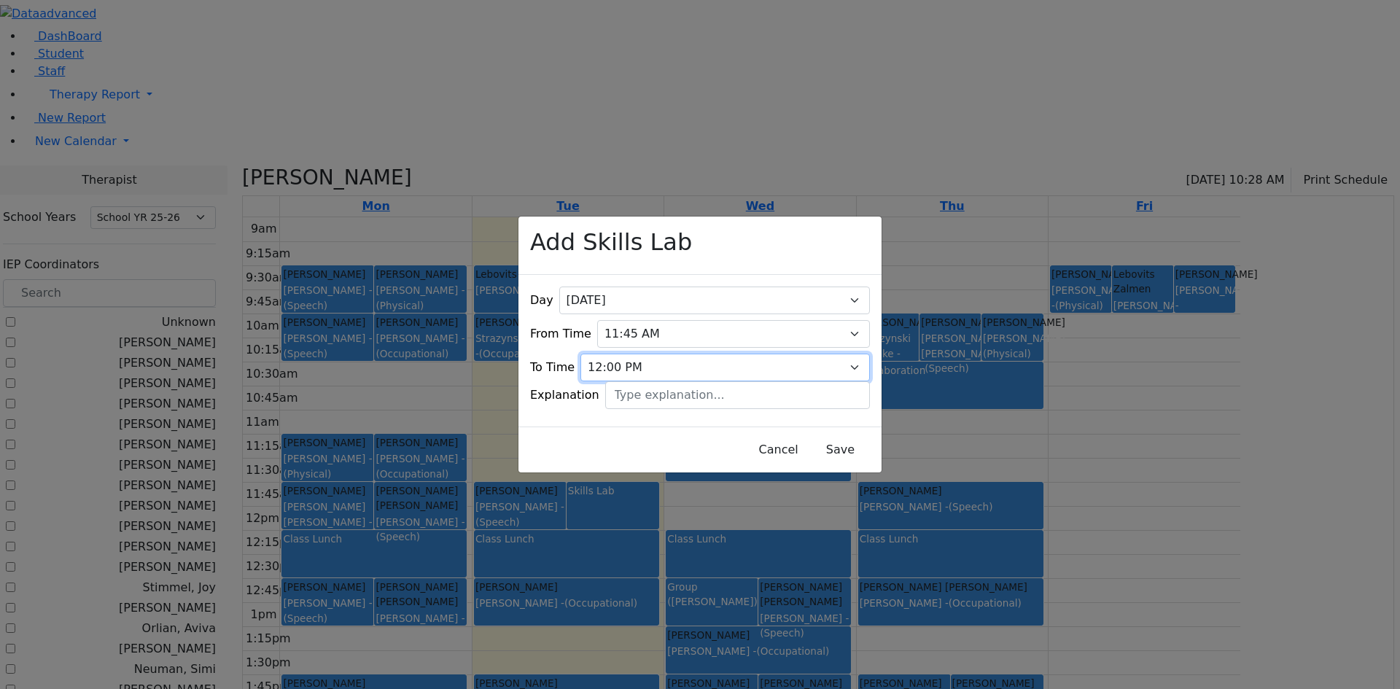
click at [834, 354] on select "09:15 AM 09:30 AM 09:45 AM 10:00 AM 10:15 AM 10:30 AM 10:45 AM 11:00 AM 11:15 A…" at bounding box center [724, 368] width 289 height 28
select select "12:15:00"
click at [606, 354] on select "09:15 AM 09:30 AM 09:45 AM 10:00 AM 10:15 AM 10:30 AM 10:45 AM 11:00 AM 11:15 A…" at bounding box center [724, 368] width 289 height 28
click at [817, 438] on button "Save" at bounding box center [840, 450] width 65 height 28
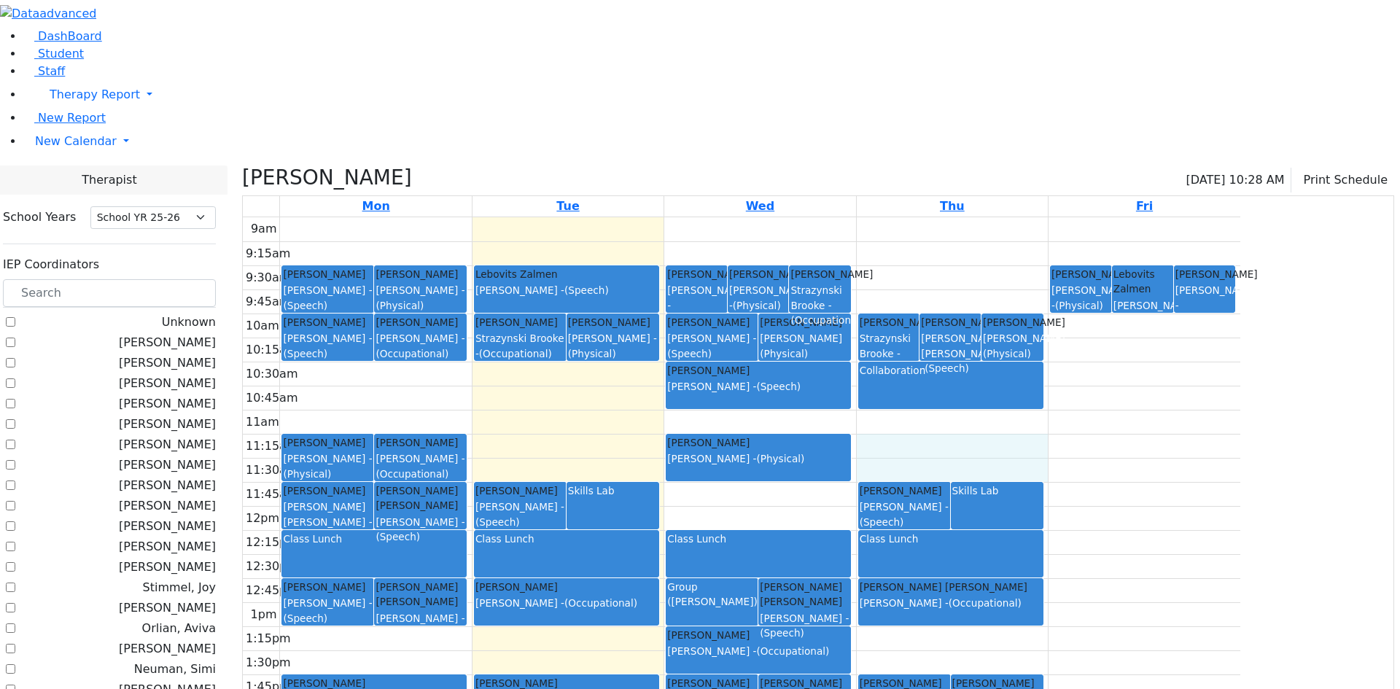
drag, startPoint x: 1023, startPoint y: 296, endPoint x: 1029, endPoint y: 317, distance: 21.9
click at [1029, 317] on div "9am 9:15am 9:30am 9:45am 10am 10:15am 10:30am 10:45am 11am 11:15am 11:30am 11:4…" at bounding box center [741, 505] width 997 height 577
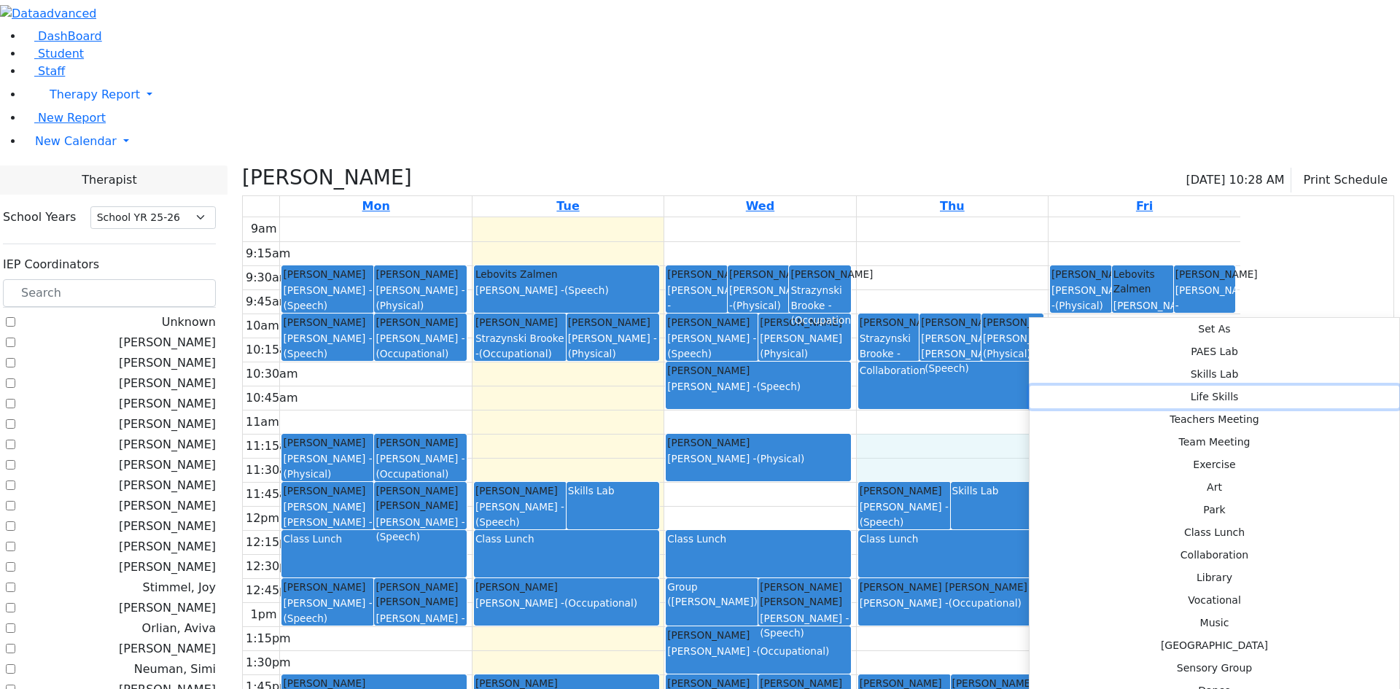
click at [1221, 386] on button "Life Skills" at bounding box center [1214, 397] width 370 height 23
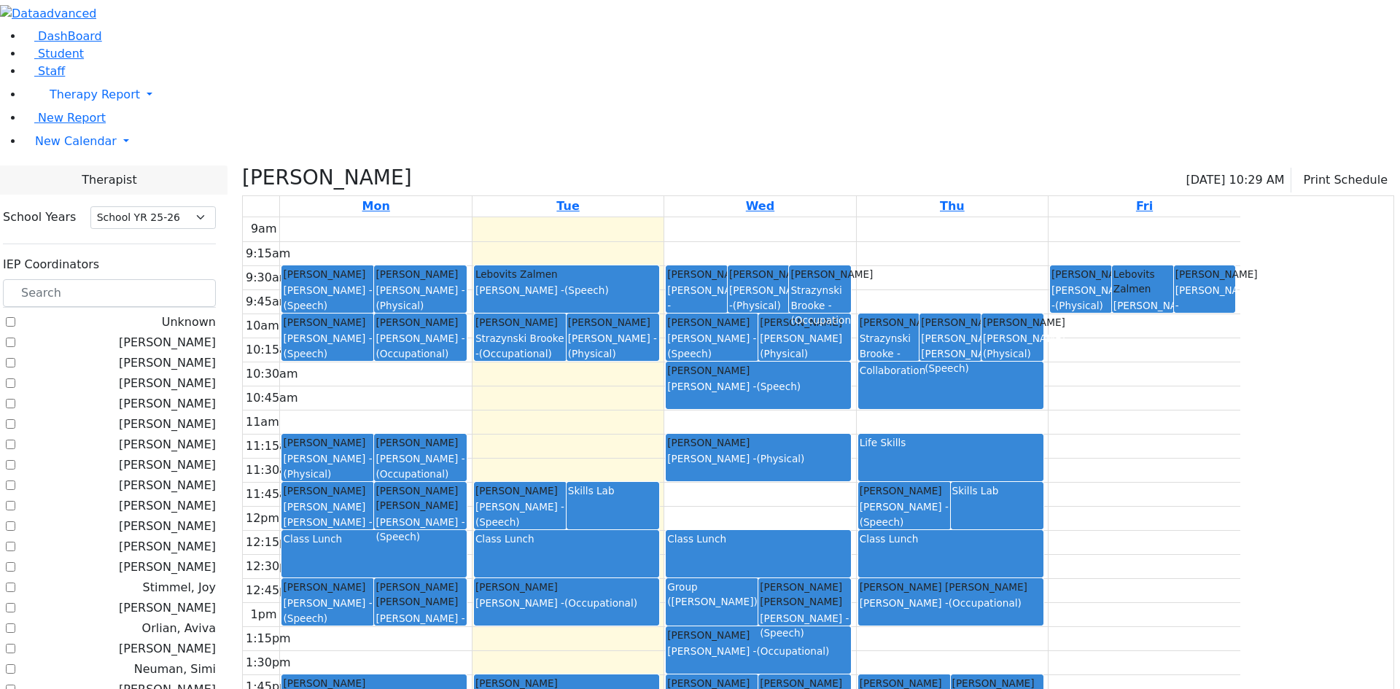
drag, startPoint x: 612, startPoint y: 440, endPoint x: 612, endPoint y: 470, distance: 30.6
click at [467, 578] on link "Kraus Usher Neumann Annette - (Occupational)" at bounding box center [420, 601] width 93 height 47
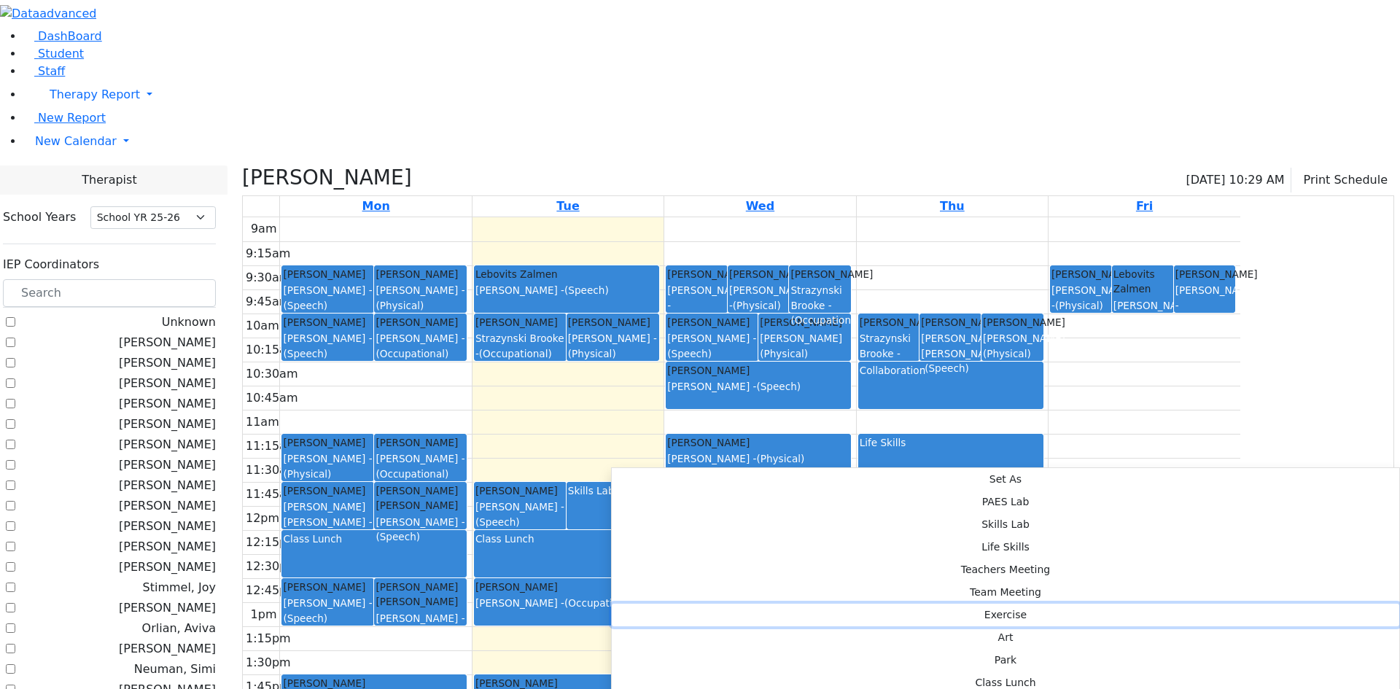
click at [843, 604] on button "Exercise" at bounding box center [1005, 615] width 787 height 23
select select "1"
select select "12:45:00"
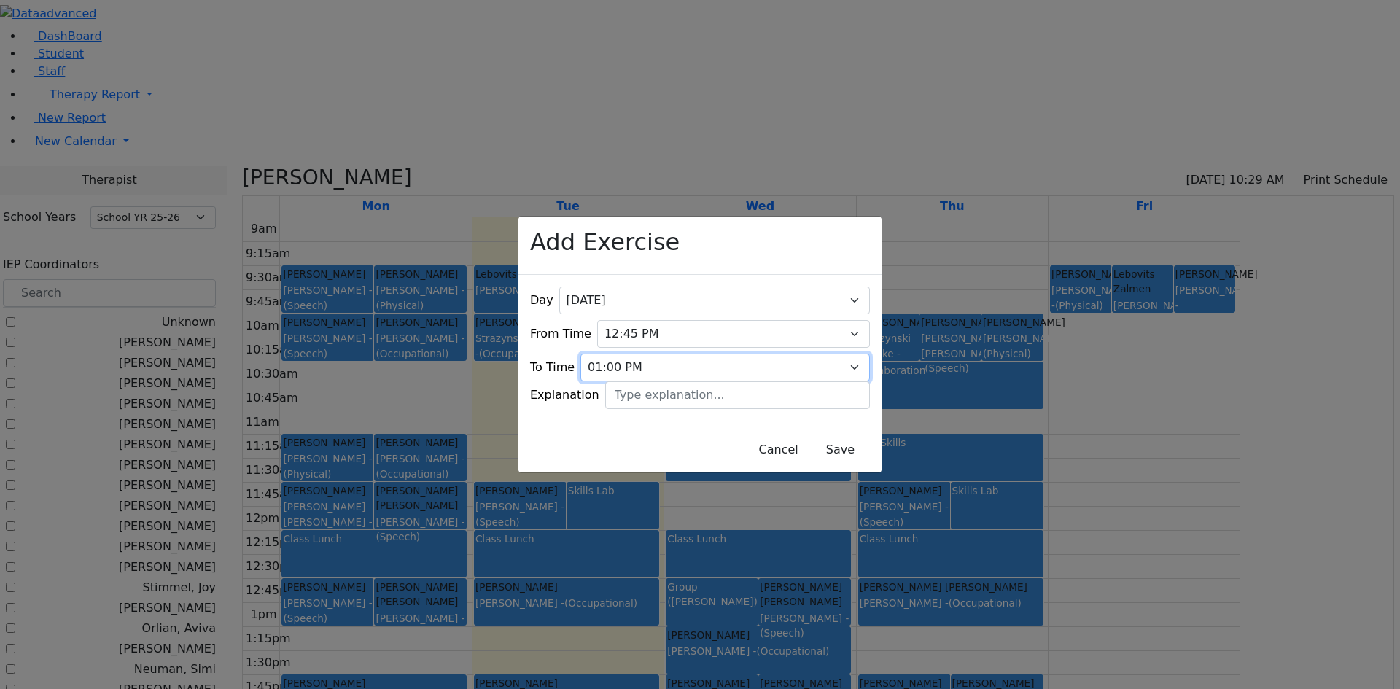
click at [838, 354] on select "09:15 AM 09:30 AM 09:45 AM 10:00 AM 10:15 AM 10:30 AM 10:45 AM 11:00 AM 11:15 A…" at bounding box center [724, 368] width 289 height 28
select select "13:15:00"
click at [606, 354] on select "09:15 AM 09:30 AM 09:45 AM 10:00 AM 10:15 AM 10:30 AM 10:45 AM 11:00 AM 11:15 A…" at bounding box center [724, 368] width 289 height 28
click at [819, 436] on button "Save" at bounding box center [840, 450] width 65 height 28
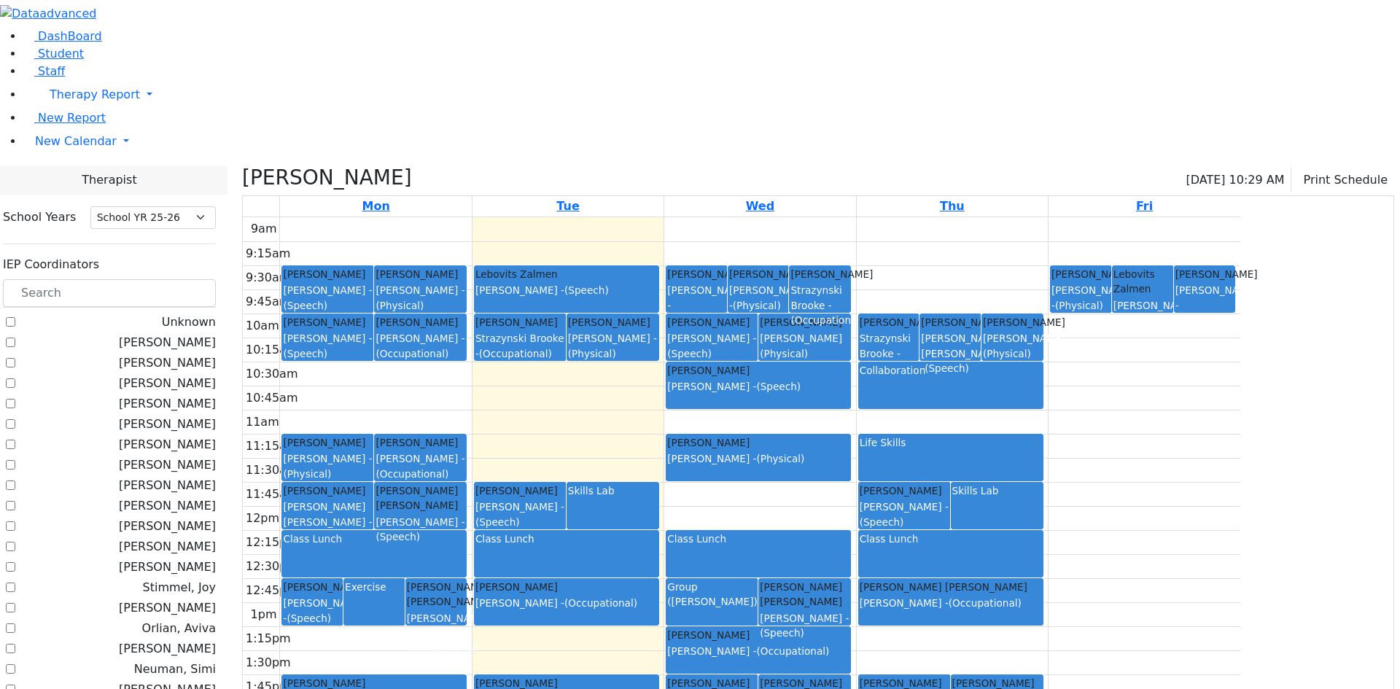
drag, startPoint x: 806, startPoint y: 435, endPoint x: 805, endPoint y: 472, distance: 37.2
click at [805, 472] on div "9am 9:15am 9:30am 9:45am 10am 10:15am 10:30am 10:45am 11am 11:15am 11:30am 11:4…" at bounding box center [741, 505] width 997 height 577
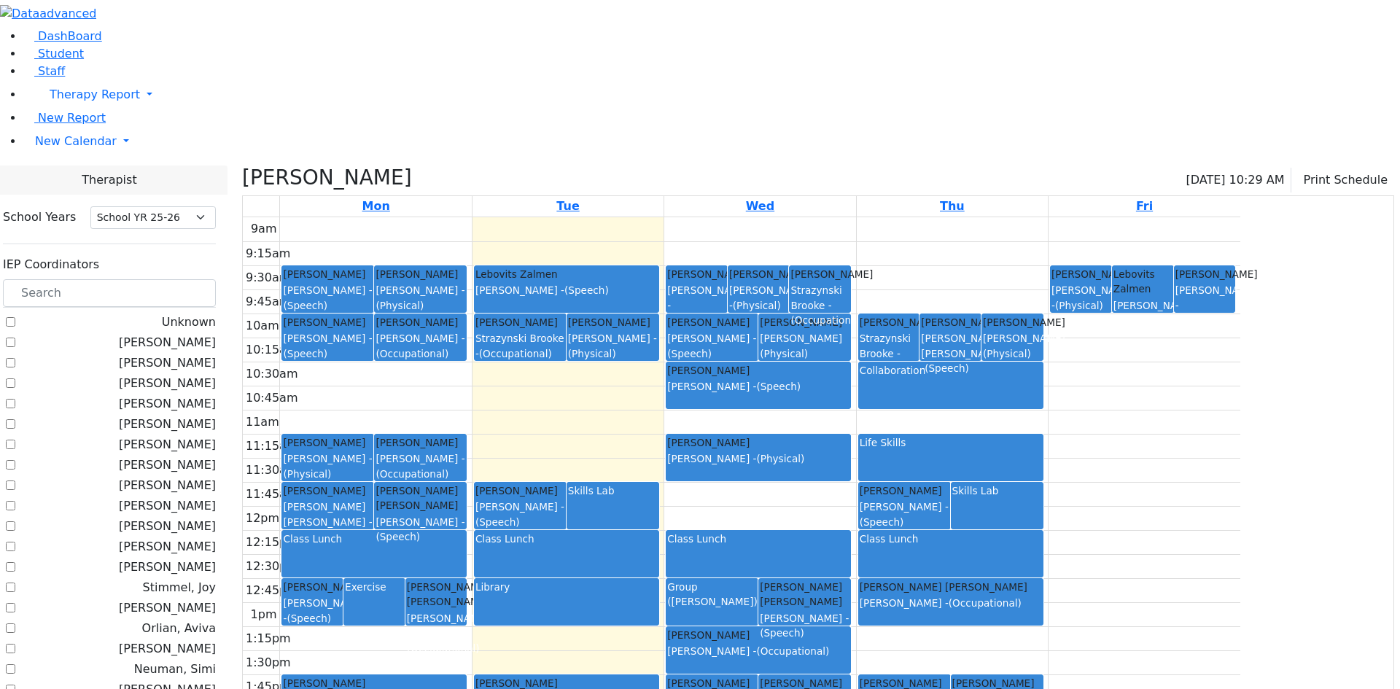
drag, startPoint x: 744, startPoint y: 456, endPoint x: 744, endPoint y: 481, distance: 24.8
click at [744, 481] on div "9am 9:15am 9:30am 9:45am 10am 10:15am 10:30am 10:45am 11am 11:15am 11:30am 11:4…" at bounding box center [741, 505] width 997 height 577
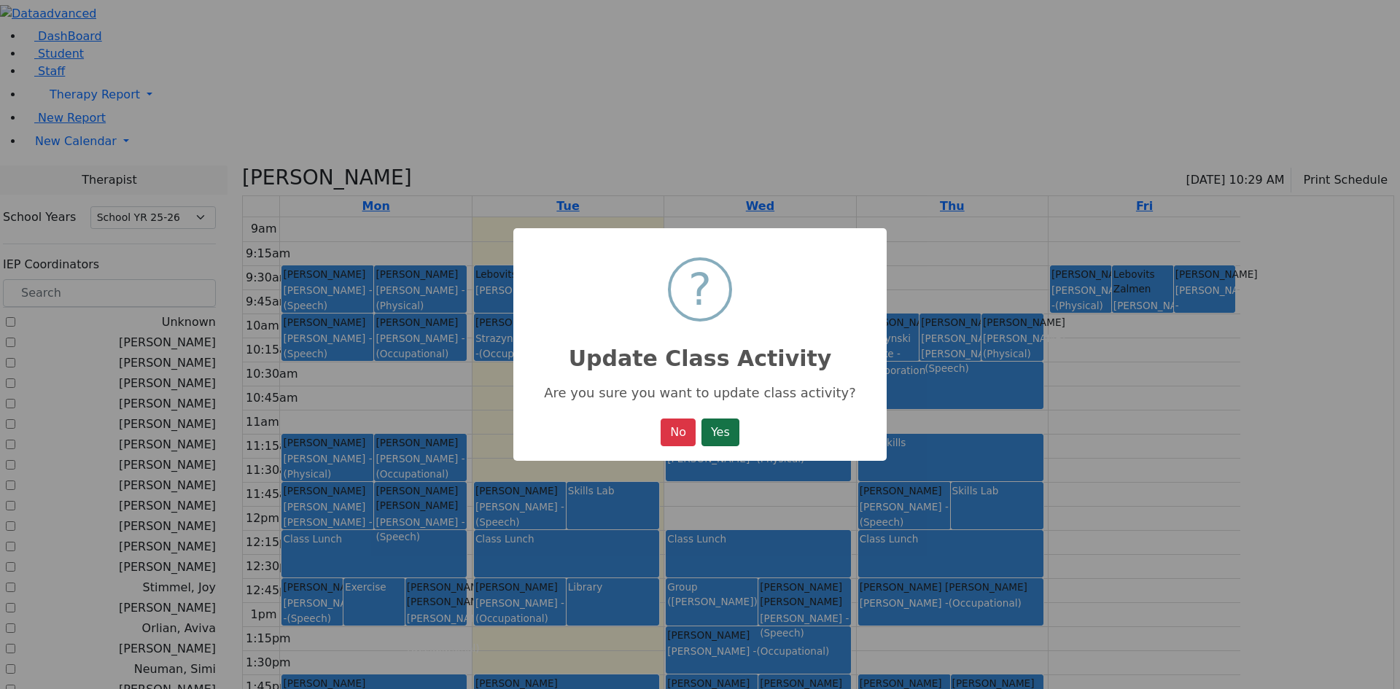
click at [736, 436] on button "Yes" at bounding box center [720, 432] width 38 height 28
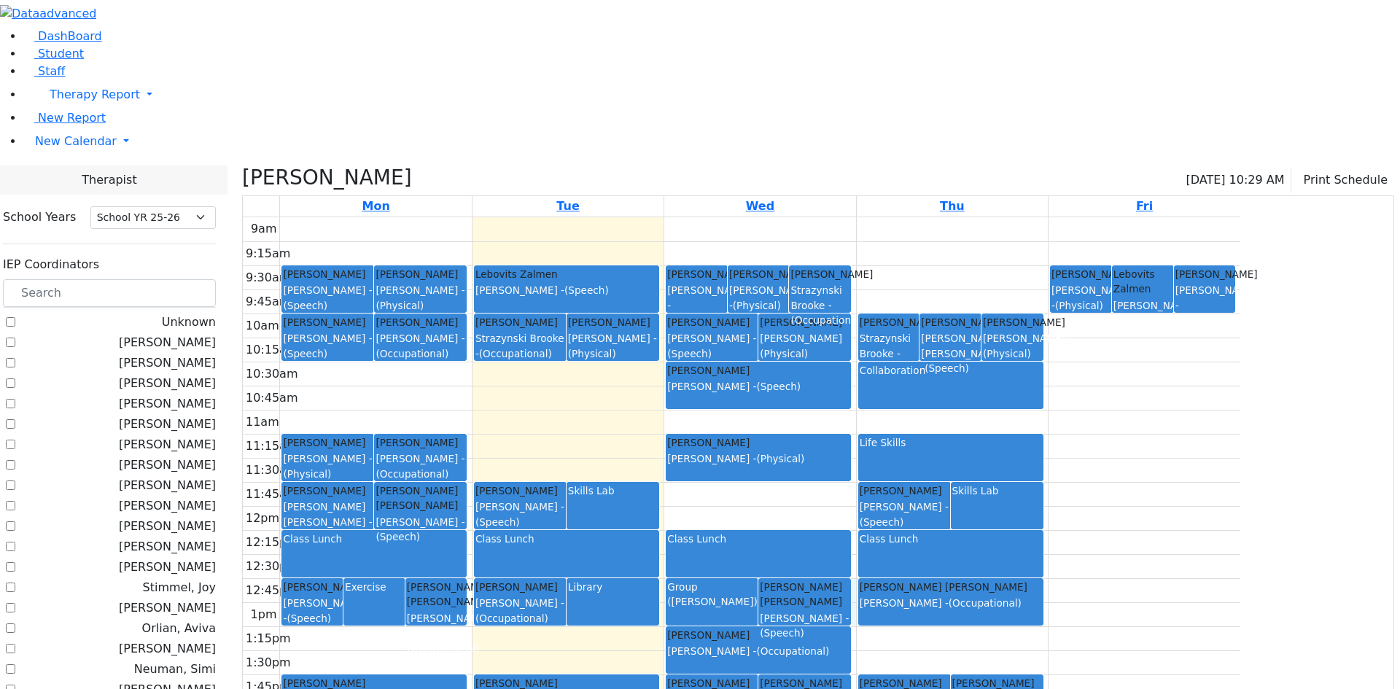
drag, startPoint x: 997, startPoint y: 438, endPoint x: 995, endPoint y: 470, distance: 32.2
click at [995, 470] on div "9am 9:15am 9:30am 9:45am 10am 10:15am 10:30am 10:45am 11am 11:15am 11:30am 11:4…" at bounding box center [741, 505] width 997 height 577
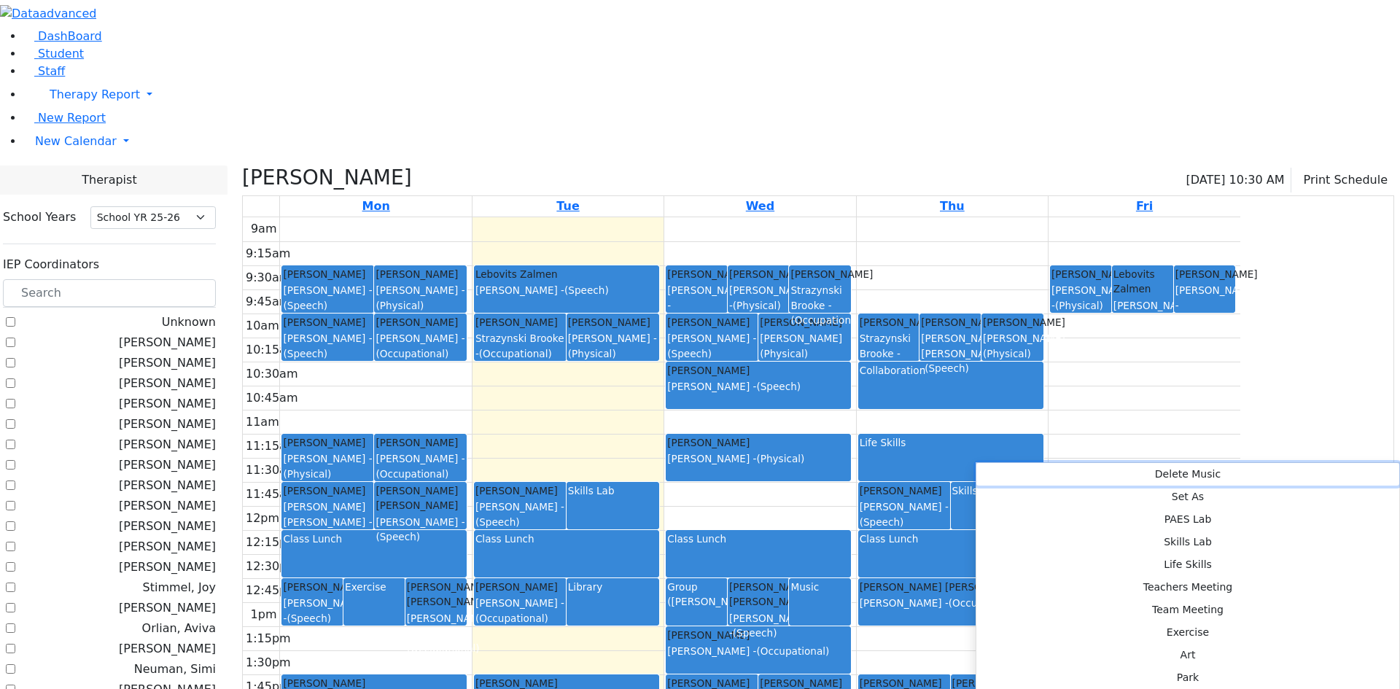
click at [989, 464] on button "Delete Music" at bounding box center [1187, 474] width 423 height 23
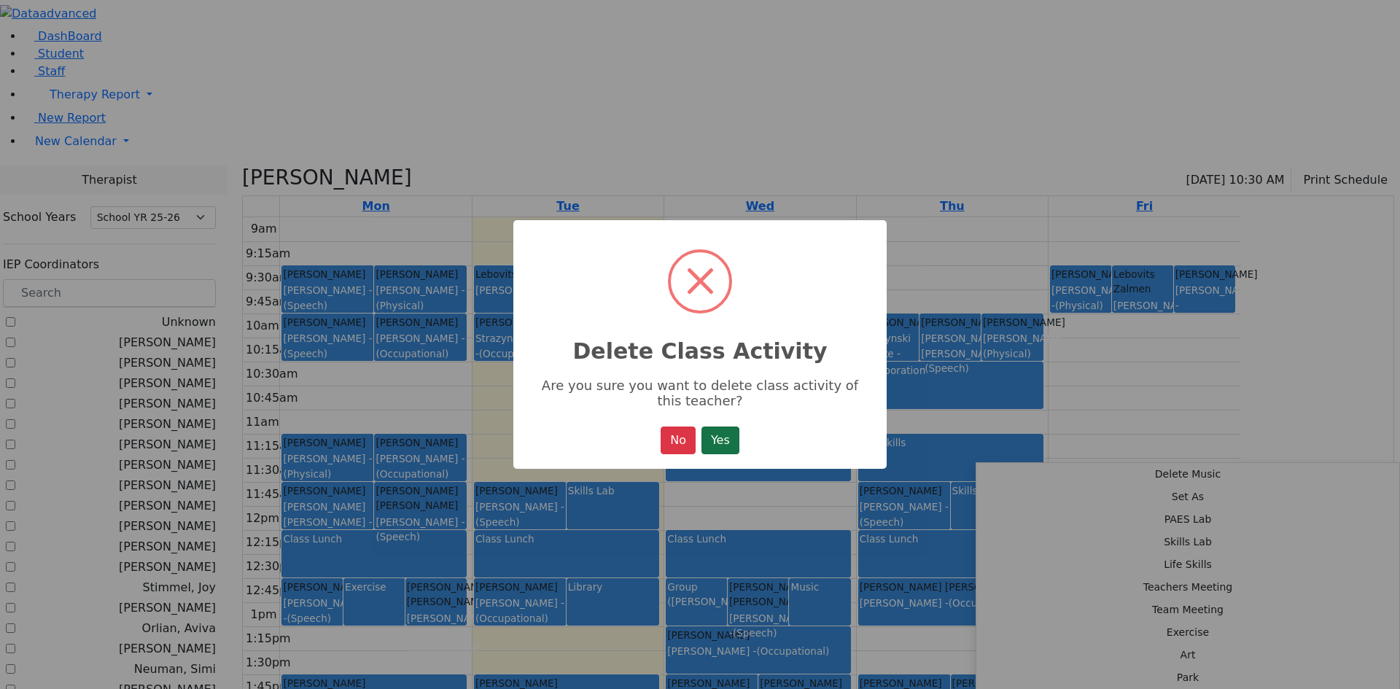
click at [721, 435] on button "Yes" at bounding box center [720, 440] width 38 height 28
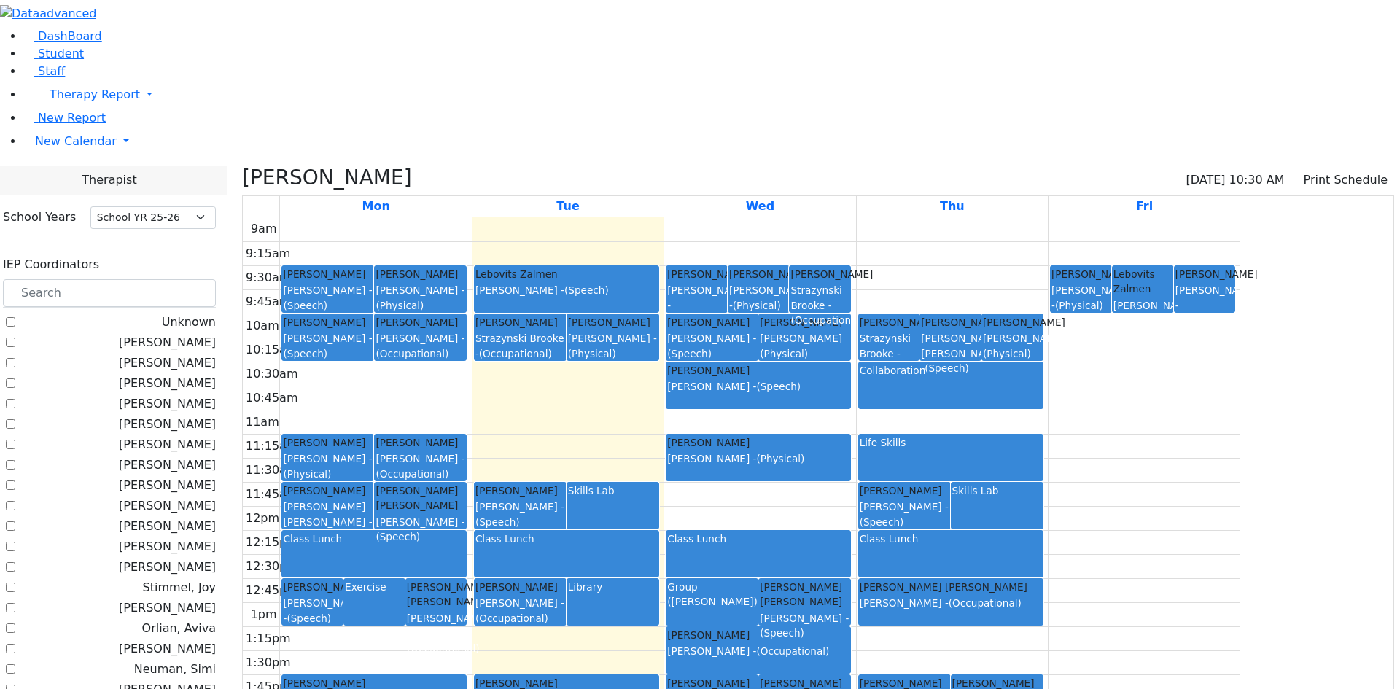
drag, startPoint x: 1184, startPoint y: 437, endPoint x: 1183, endPoint y: 467, distance: 29.9
click at [1042, 580] on div "Kraus Usher Neumann Annette - (Occupational)" at bounding box center [951, 595] width 182 height 31
drag, startPoint x: 1113, startPoint y: 456, endPoint x: 1113, endPoint y: 480, distance: 24.1
click at [1048, 480] on div "Falkowitz Yitzchok Strazynski Brooke - (Occupational) Fisher Tovya E. Berman Pe…" at bounding box center [952, 505] width 191 height 577
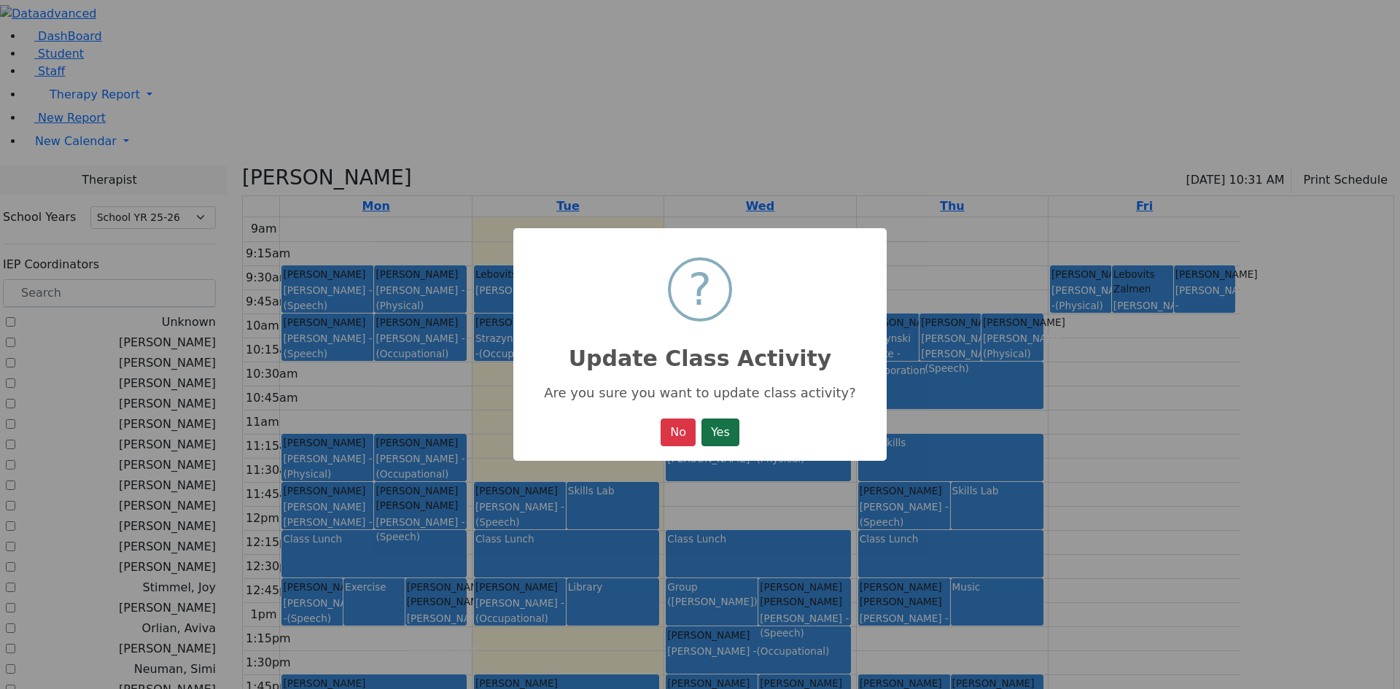
click at [733, 440] on button "Yes" at bounding box center [720, 432] width 38 height 28
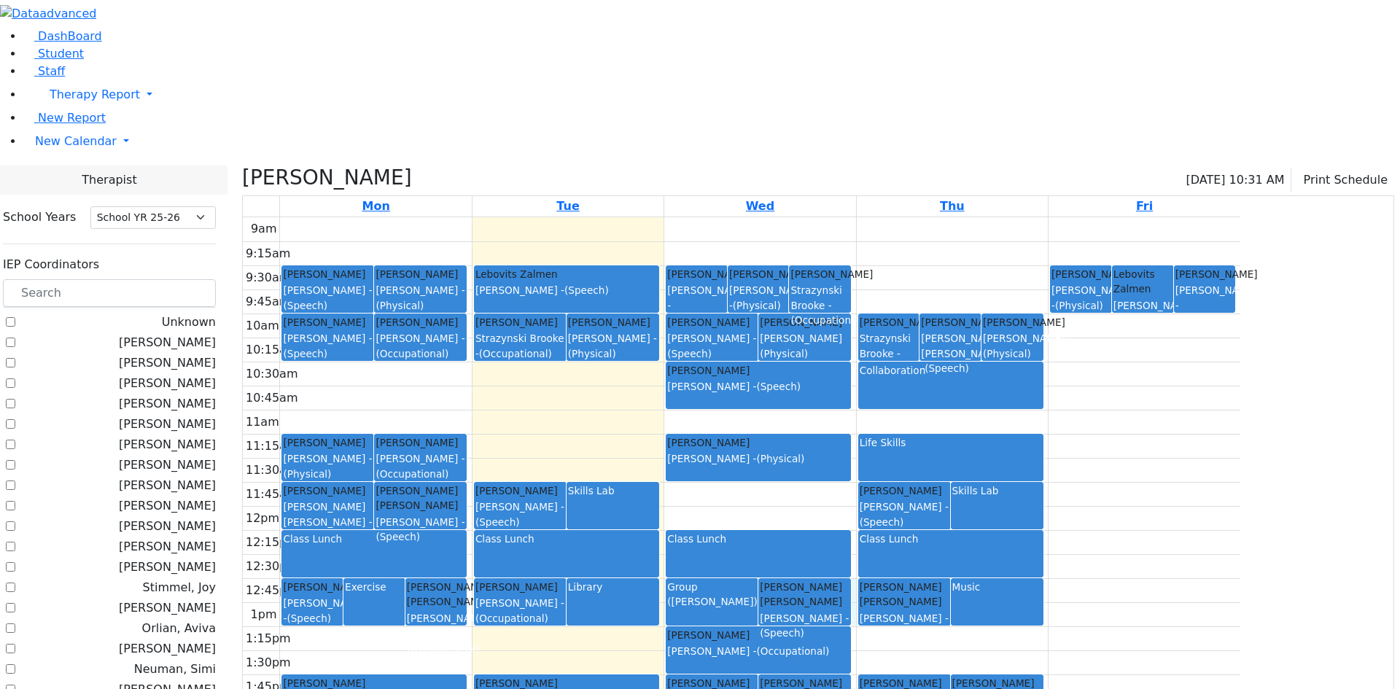
drag, startPoint x: 997, startPoint y: 440, endPoint x: 997, endPoint y: 465, distance: 25.5
click at [997, 465] on div "9am 9:15am 9:30am 9:45am 10am 10:15am 10:30am 10:45am 11am 11:15am 11:30am 11:4…" at bounding box center [741, 505] width 997 height 577
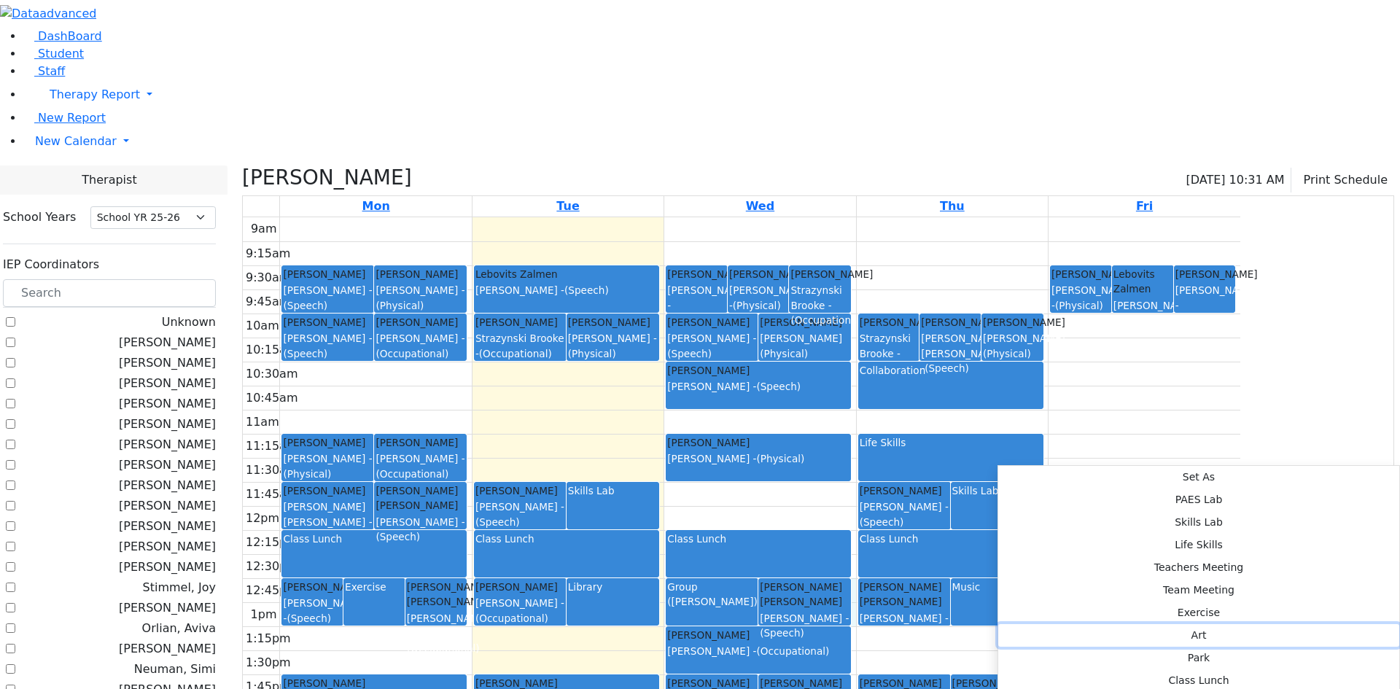
click at [1187, 624] on button "Art" at bounding box center [1198, 635] width 401 height 23
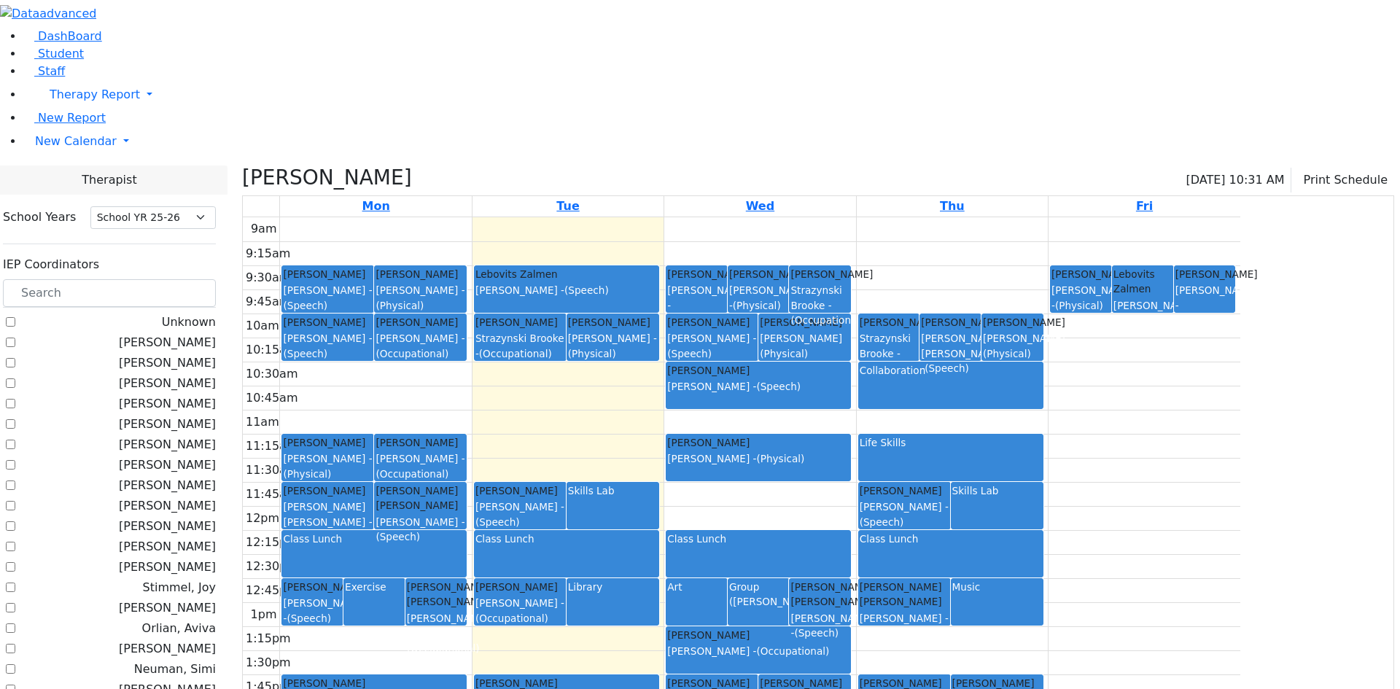
checkbox input "false"
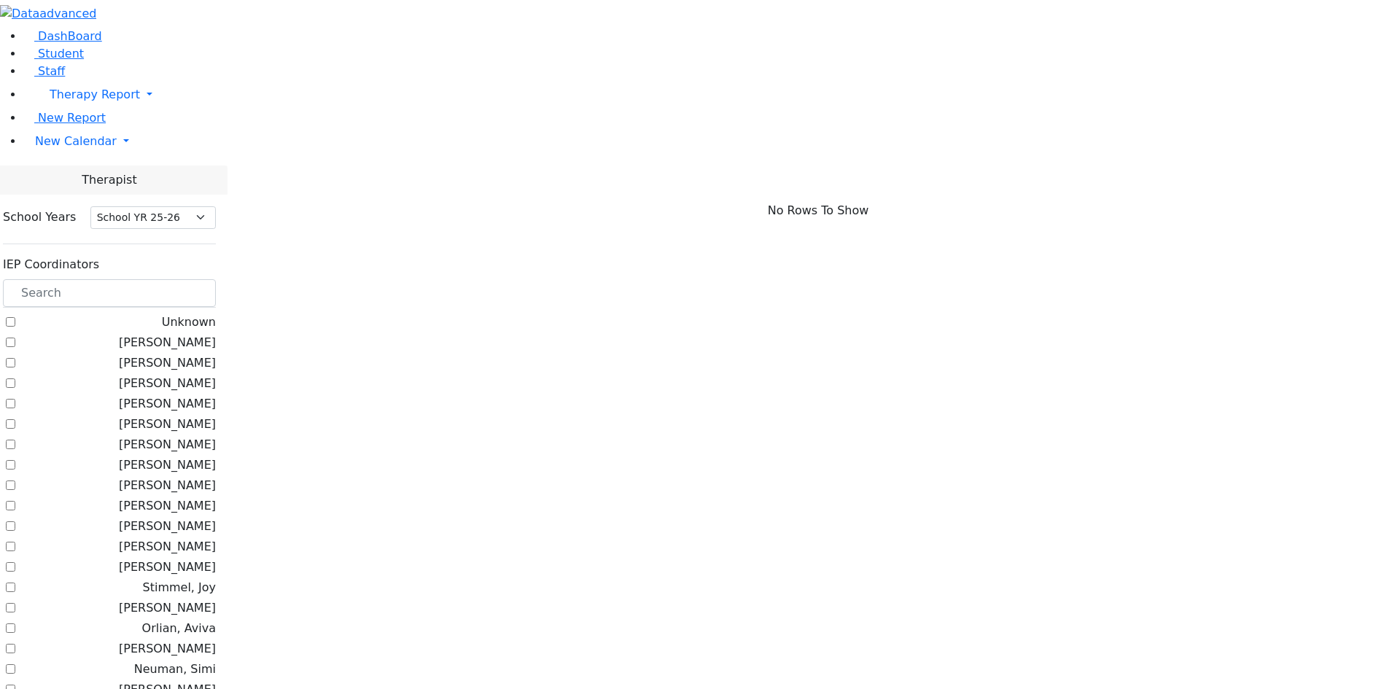
checkbox input "true"
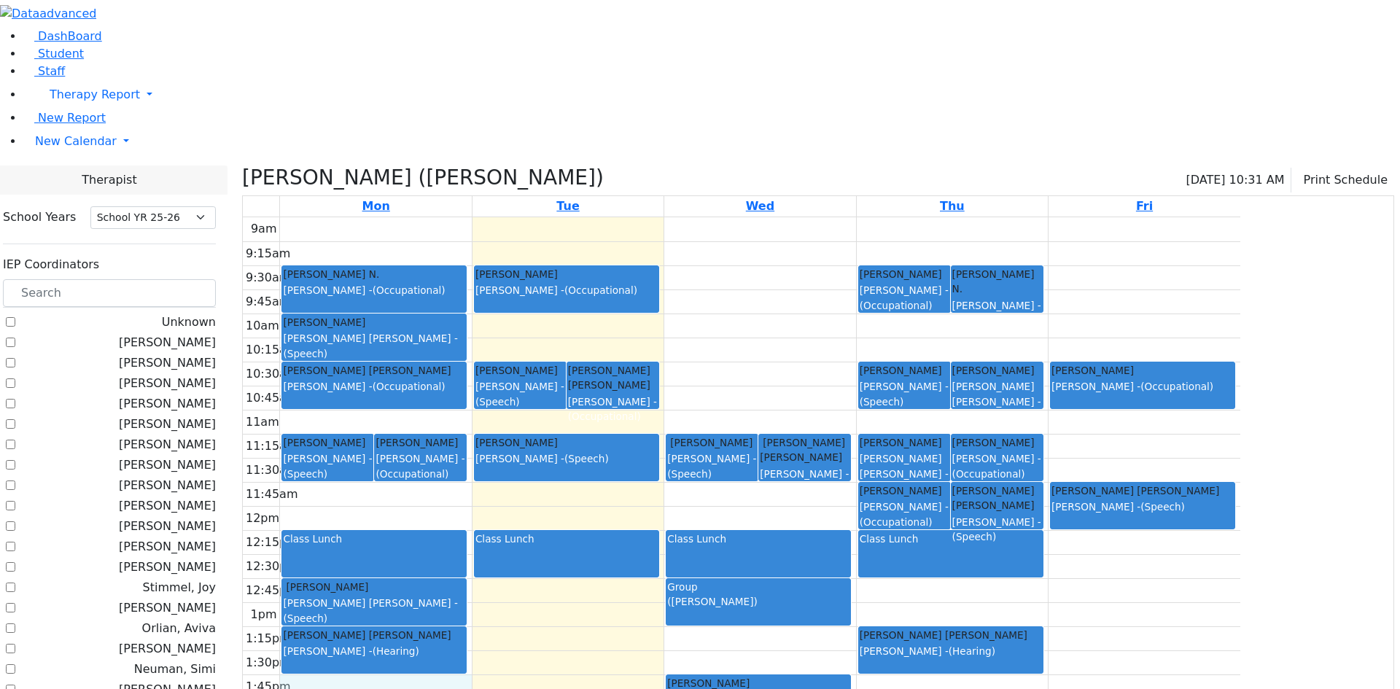
drag, startPoint x: 534, startPoint y: 537, endPoint x: 537, endPoint y: 553, distance: 17.0
click at [537, 558] on div "9am 9:15am 9:30am 9:45am 10am 10:15am 10:30am 10:45am 11am 11:15am 11:30am 11:4…" at bounding box center [741, 505] width 997 height 577
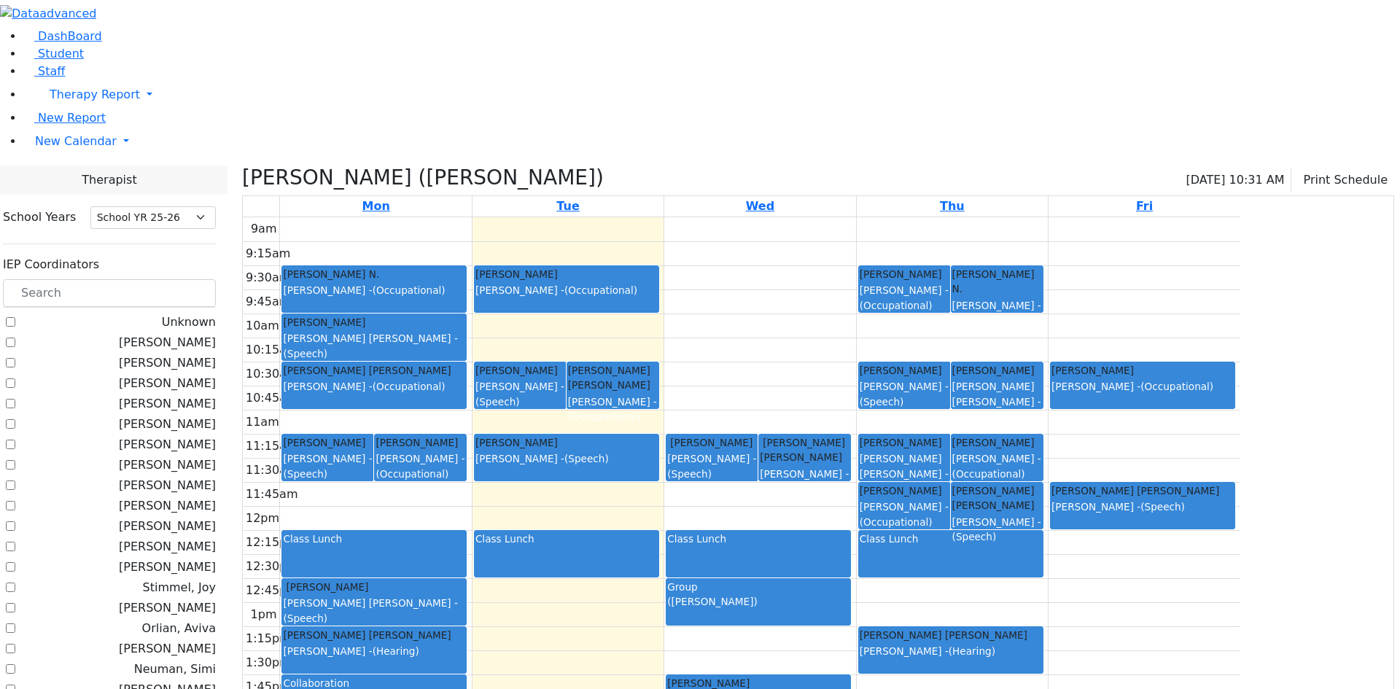
drag, startPoint x: 422, startPoint y: 293, endPoint x: 430, endPoint y: 377, distance: 84.2
click at [430, 377] on div "9am 9:15am 9:30am 9:45am 10am 10:15am 10:30am 10:45am 11am 11:15am 11:30am 11:4…" at bounding box center [741, 505] width 997 height 577
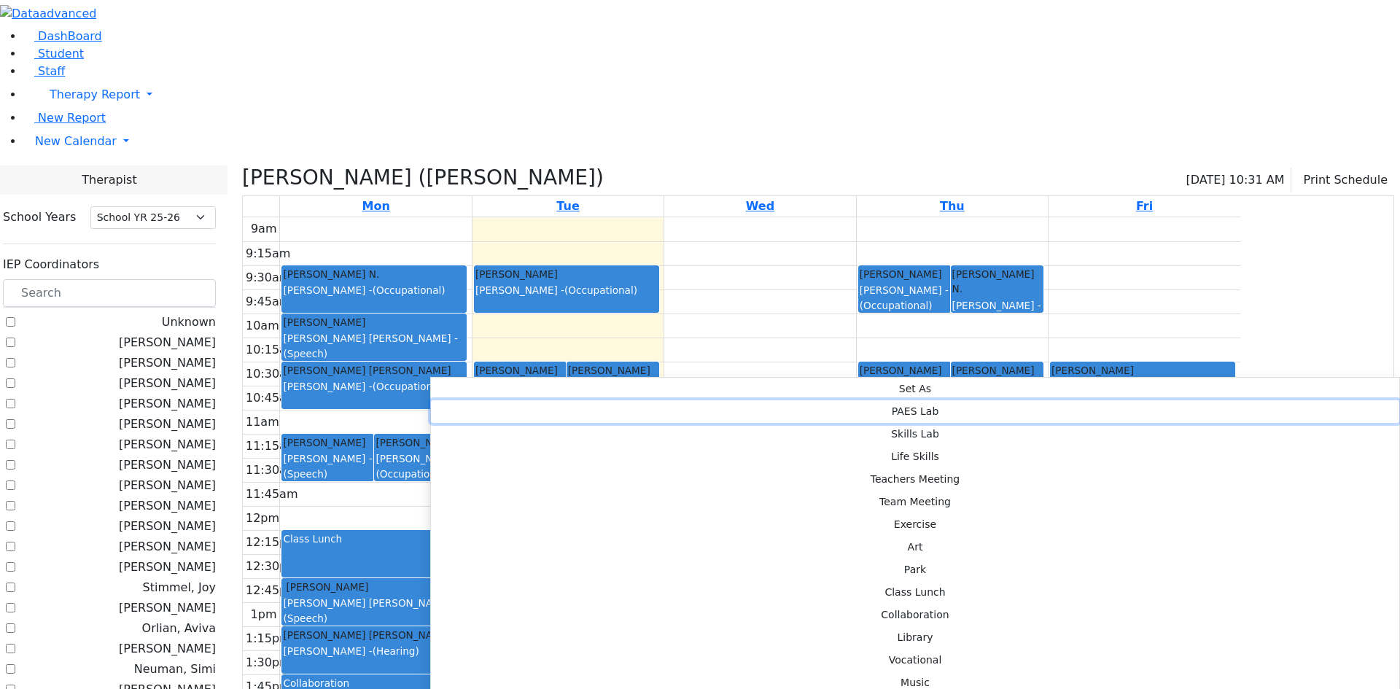
click at [647, 400] on button "PAES Lab" at bounding box center [915, 411] width 968 height 23
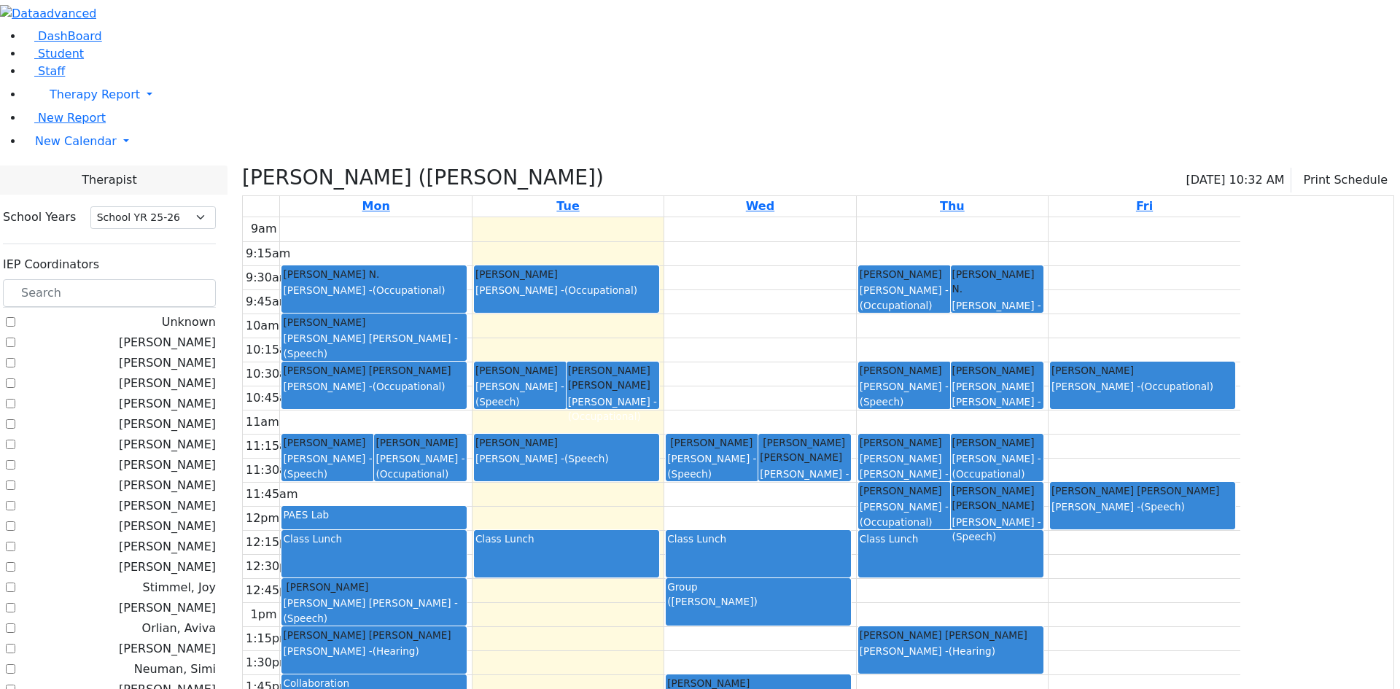
drag, startPoint x: 551, startPoint y: 383, endPoint x: 553, endPoint y: 355, distance: 28.5
click at [553, 355] on div "9am 9:15am 9:30am 9:45am 10am 10:15am 10:30am 10:45am 11am 11:15am 11:30am 11:4…" at bounding box center [741, 505] width 997 height 577
drag, startPoint x: 545, startPoint y: 381, endPoint x: 547, endPoint y: 364, distance: 16.9
click at [471, 364] on div "Bando Yehuda Asok Pradeep - (Speech) Roth Jacob Neumann Annette - (Occupational…" at bounding box center [375, 505] width 191 height 577
drag, startPoint x: 453, startPoint y: 359, endPoint x: 462, endPoint y: 301, distance: 59.1
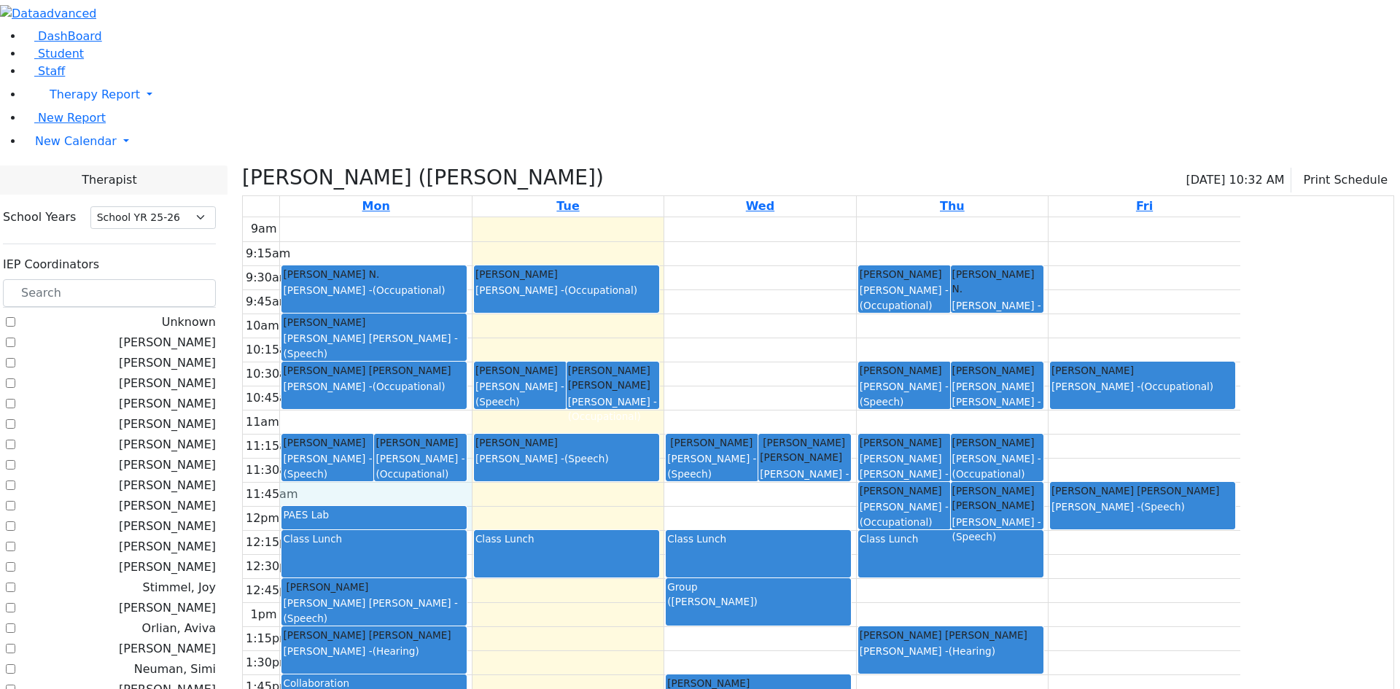
click at [462, 301] on div "9am 9:15am 9:30am 9:45am 10am 10:15am 10:30am 10:45am 11am 11:15am 11:30am 11:4…" at bounding box center [741, 505] width 997 height 577
click at [465, 507] on div "PAES Lab" at bounding box center [374, 517] width 182 height 21
click at [627, 380] on button "Delete Selected Activities" at bounding box center [652, 385] width 144 height 23
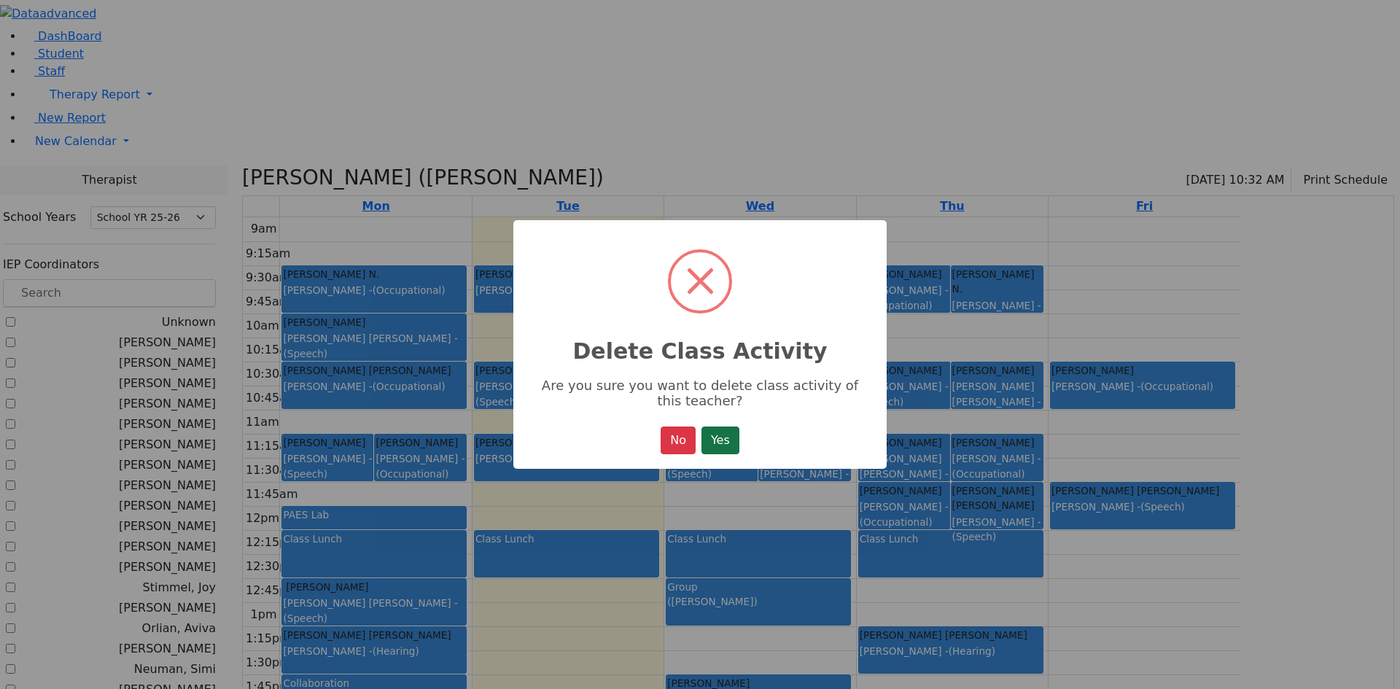
click at [716, 437] on button "Yes" at bounding box center [720, 440] width 38 height 28
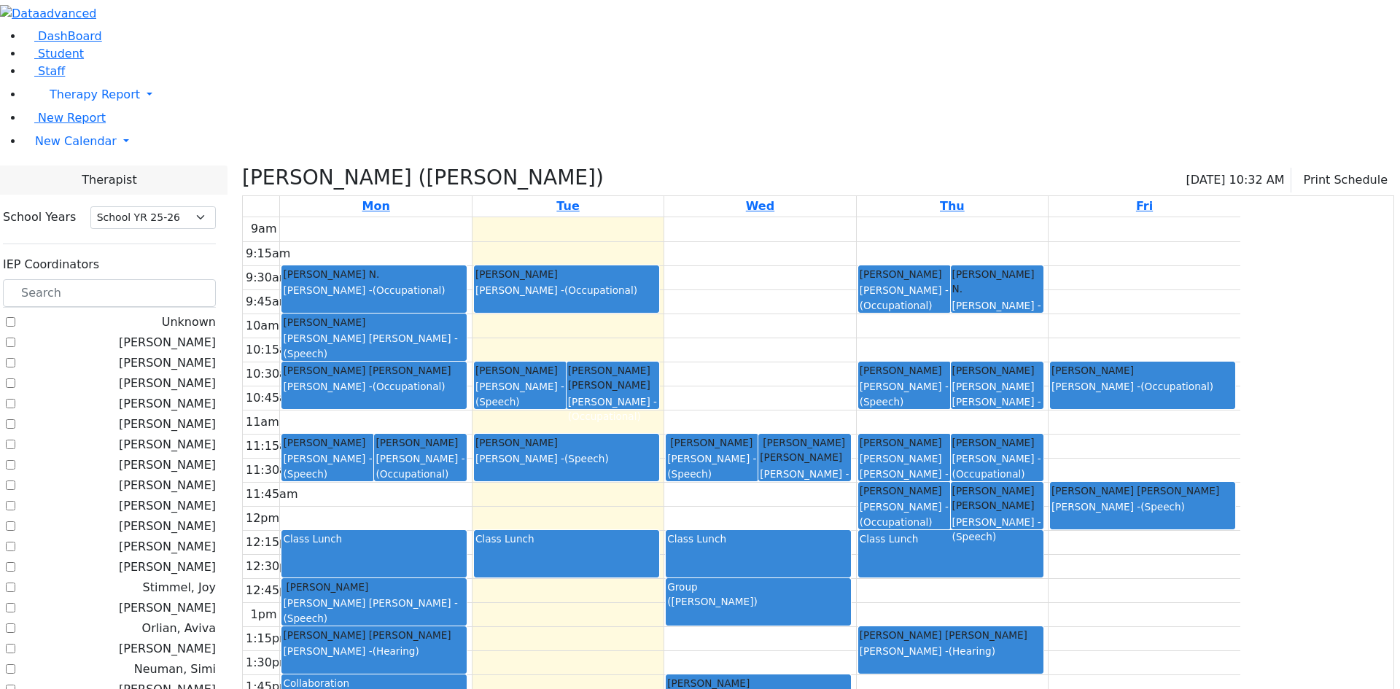
drag, startPoint x: 422, startPoint y: 292, endPoint x: 447, endPoint y: 378, distance: 89.5
click at [447, 378] on div "9am 9:15am 9:30am 9:45am 10am 10:15am 10:30am 10:45am 11am 11:15am 11:30am 11:4…" at bounding box center [741, 505] width 997 height 577
drag, startPoint x: 422, startPoint y: 292, endPoint x: 440, endPoint y: 370, distance: 80.7
click at [440, 371] on div "9am 9:15am 9:30am 9:45am 10am 10:15am 10:30am 10:45am 11am 11:15am 11:30am 11:4…" at bounding box center [741, 505] width 997 height 577
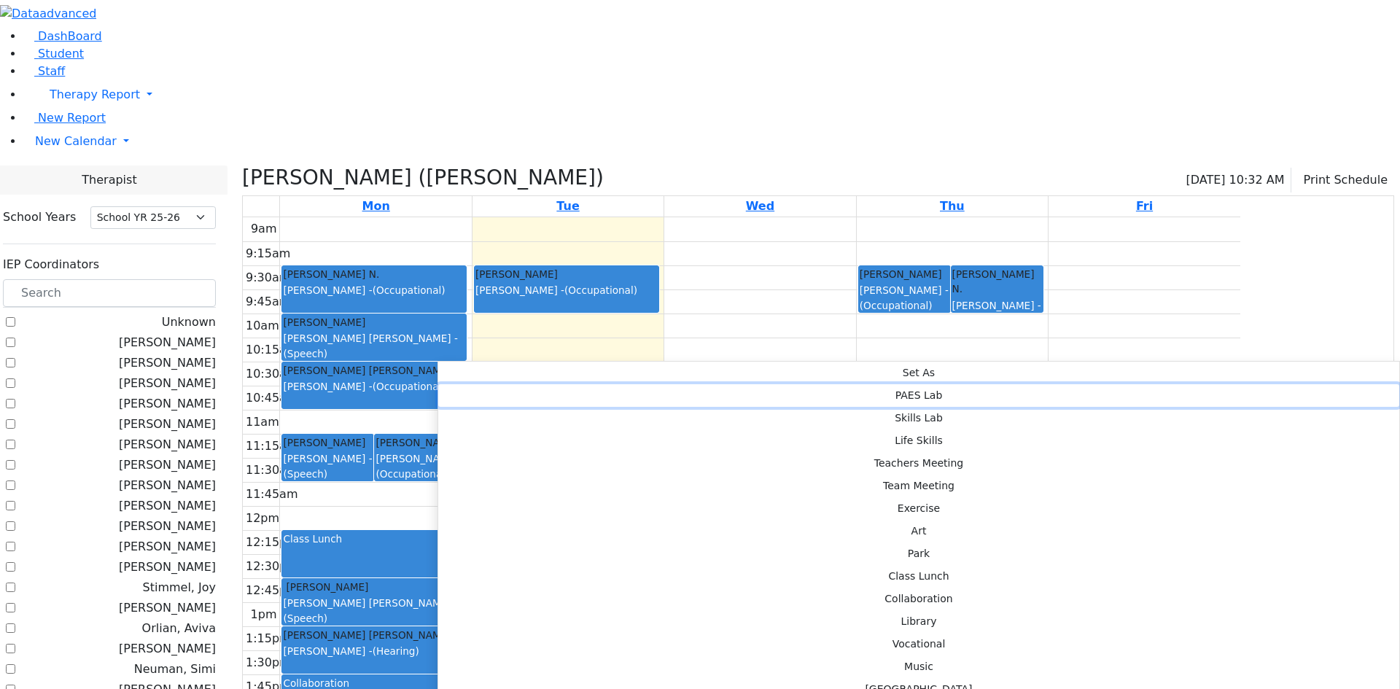
click at [670, 384] on button "PAES Lab" at bounding box center [918, 395] width 961 height 23
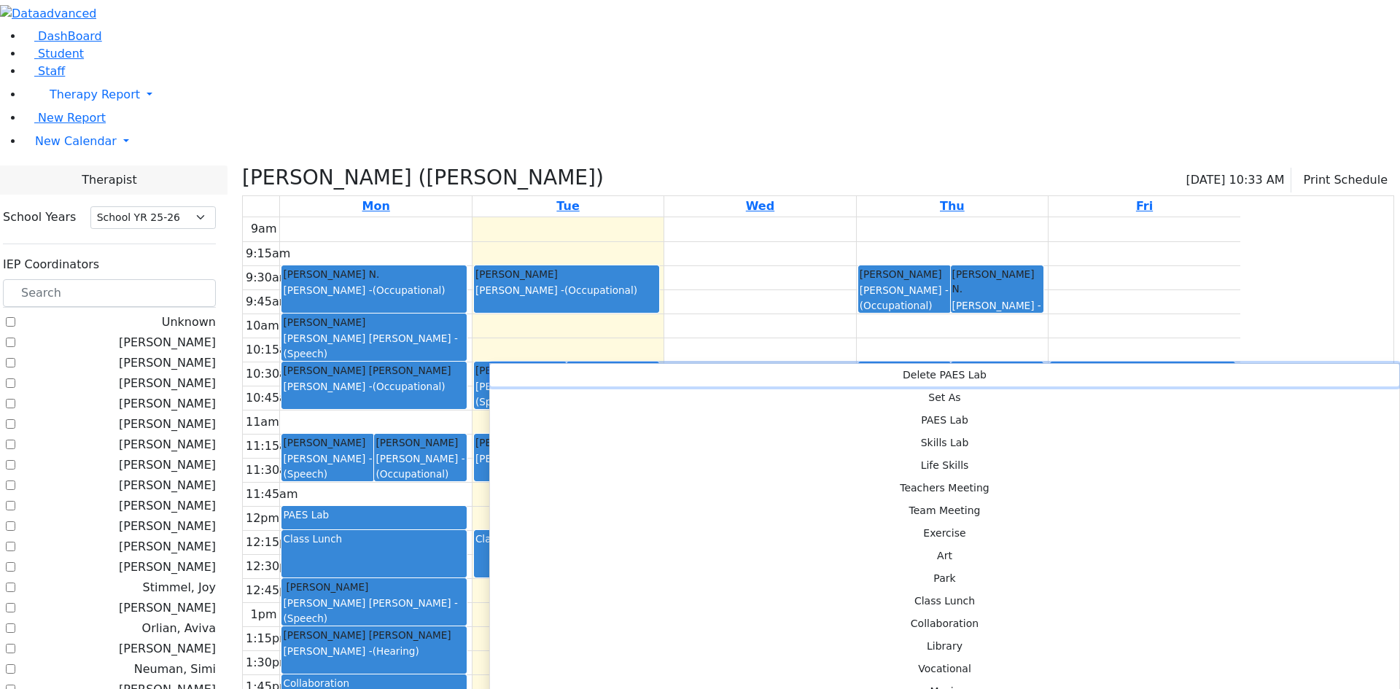
click at [513, 370] on button "Delete PAES Lab" at bounding box center [944, 375] width 909 height 23
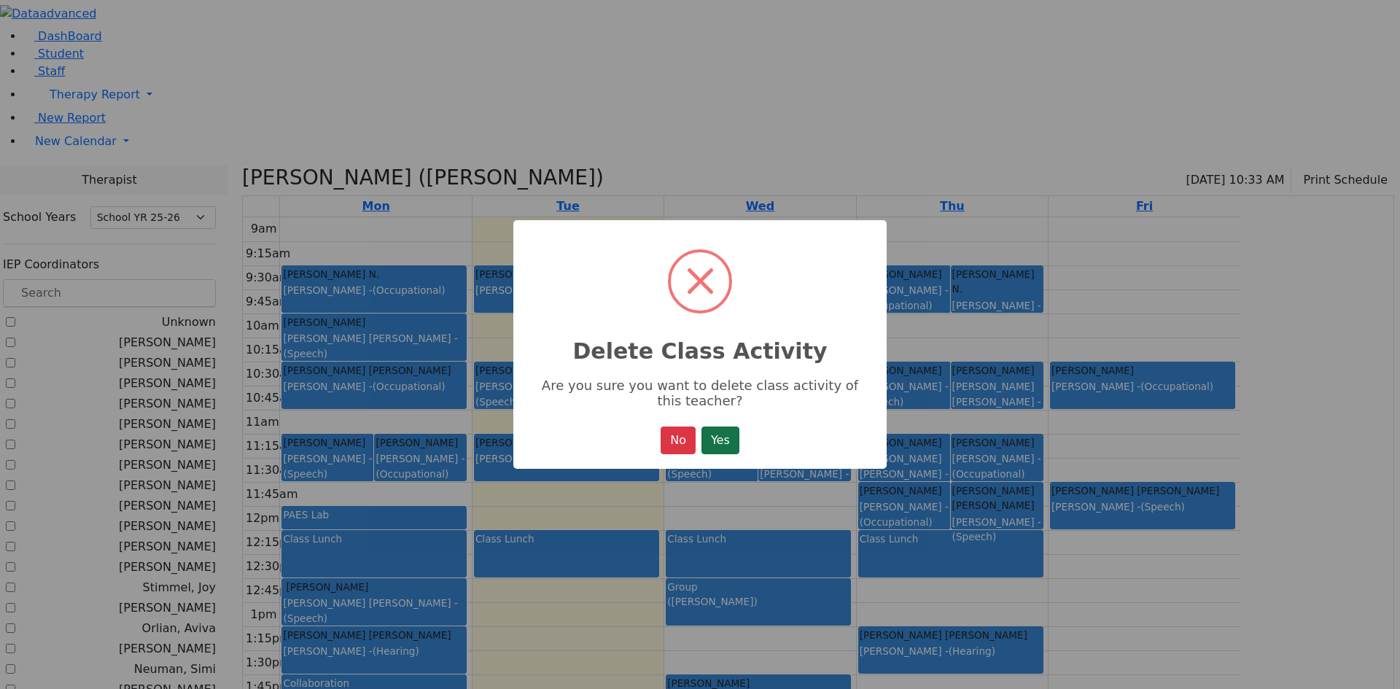
click at [717, 443] on button "Yes" at bounding box center [720, 440] width 38 height 28
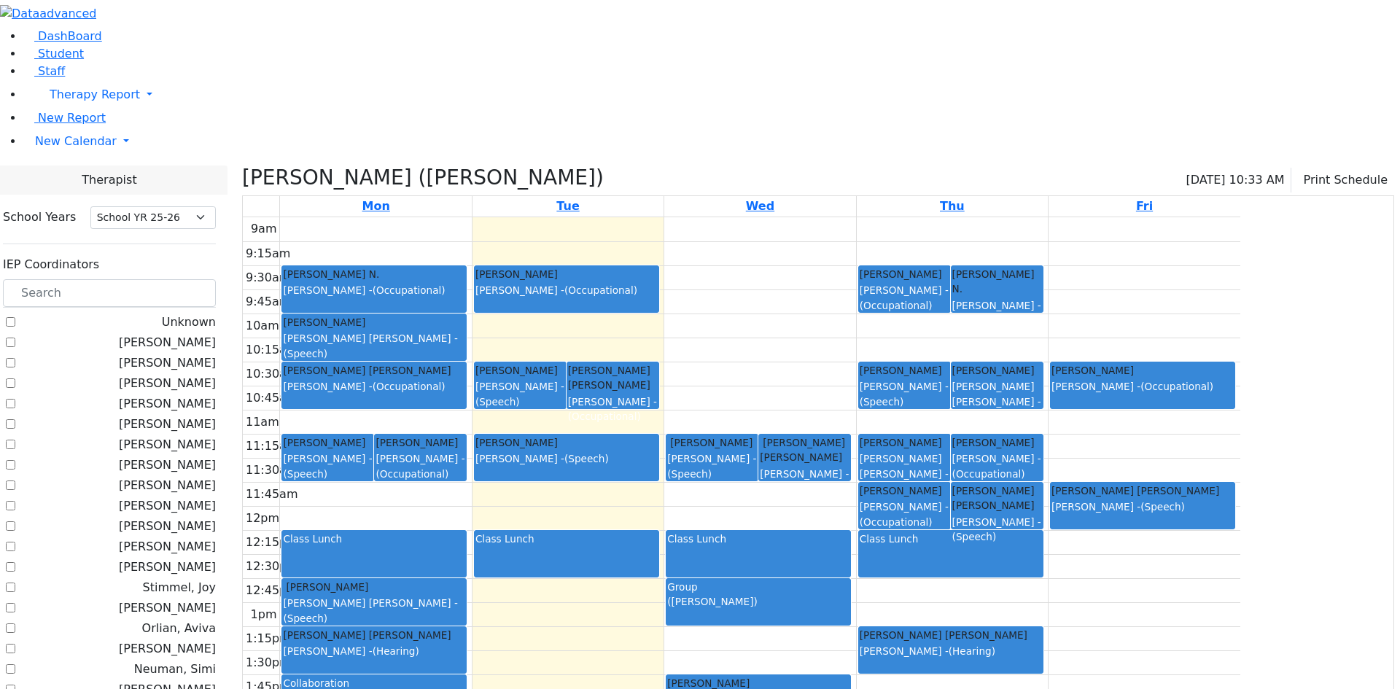
drag, startPoint x: 423, startPoint y: 290, endPoint x: 437, endPoint y: 370, distance: 81.4
click at [436, 370] on div "9am 9:15am 9:30am 9:45am 10am 10:15am 10:30am 10:45am 11am 11:15am 11:30am 11:4…" at bounding box center [741, 505] width 997 height 577
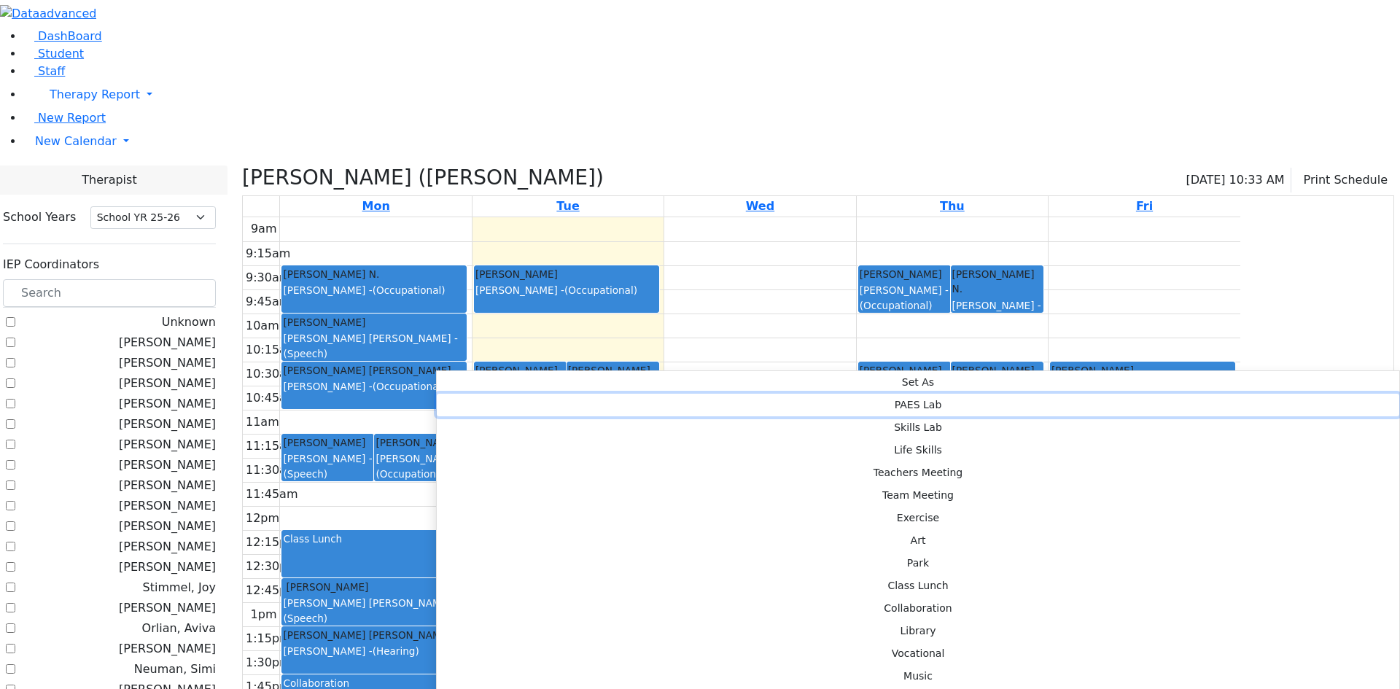
click at [677, 394] on button "PAES Lab" at bounding box center [918, 405] width 962 height 23
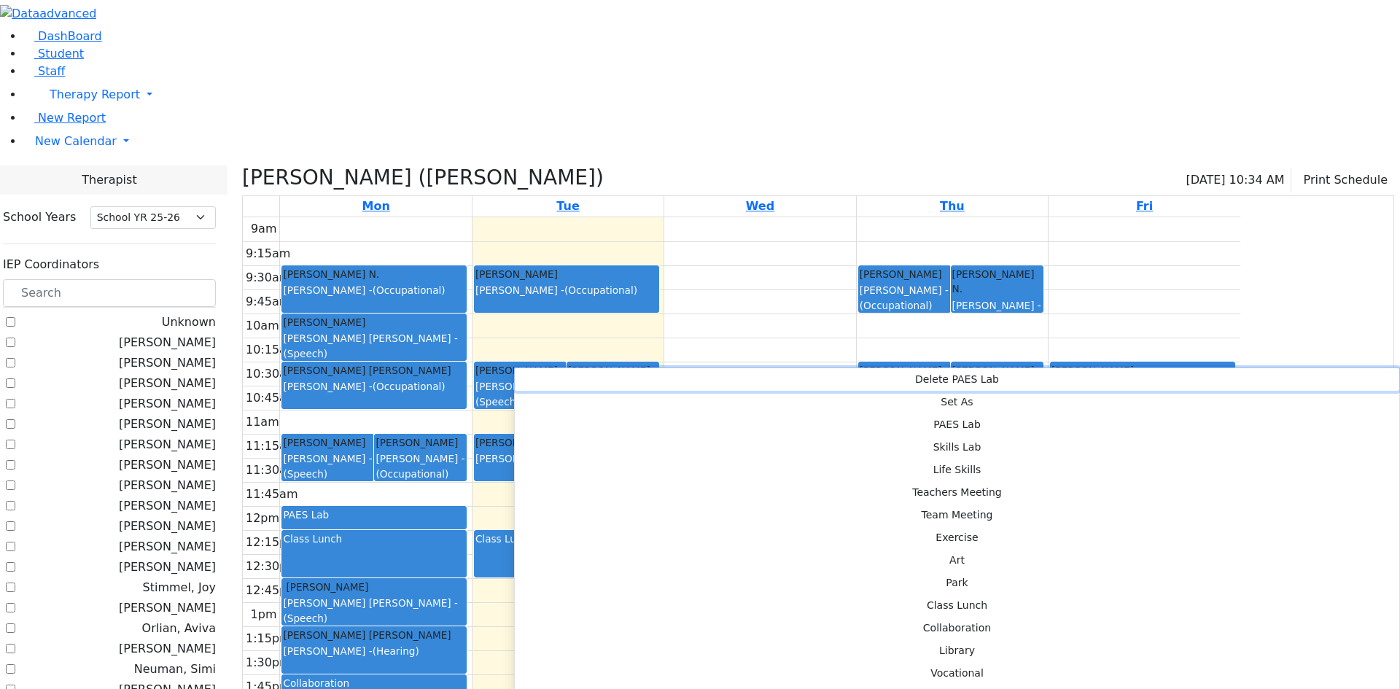
click at [534, 376] on button "Delete PAES Lab" at bounding box center [957, 379] width 884 height 23
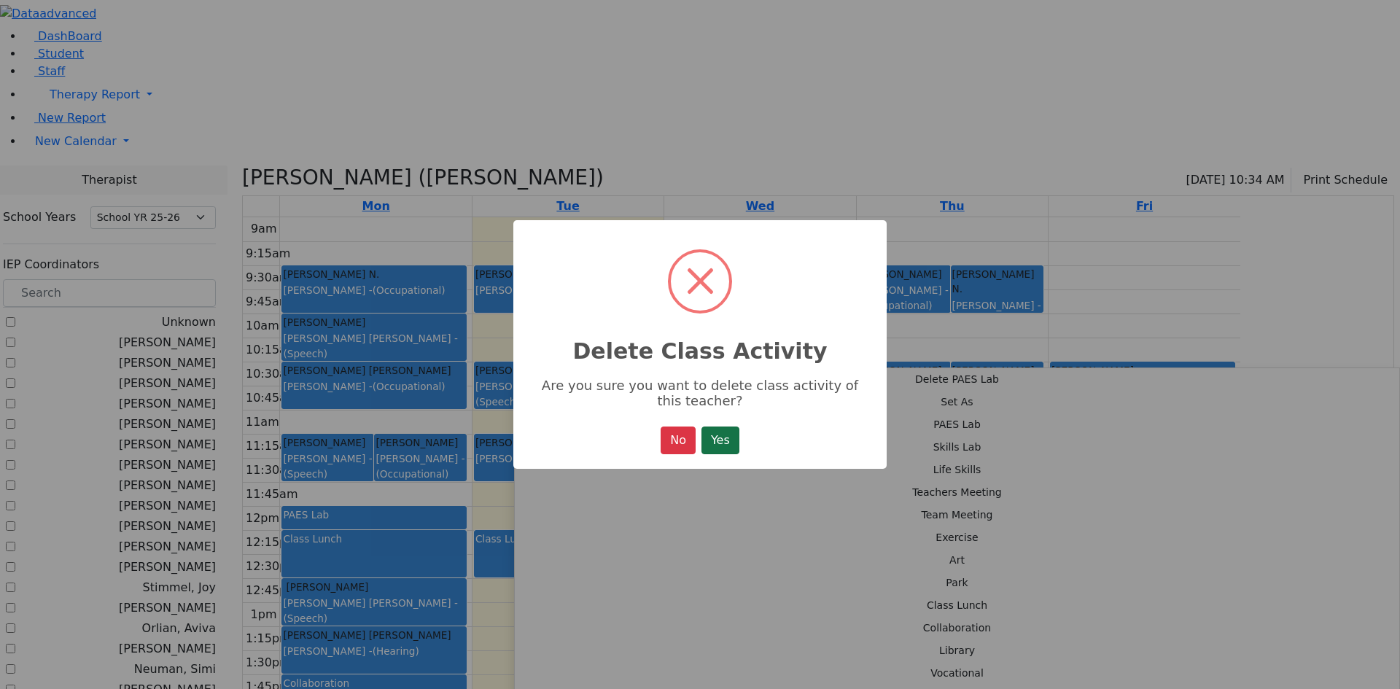
drag, startPoint x: 746, startPoint y: 445, endPoint x: 731, endPoint y: 435, distance: 18.4
click at [746, 443] on div "× Delete Class Activity Are you sure you want to delete class activity of this …" at bounding box center [699, 344] width 373 height 249
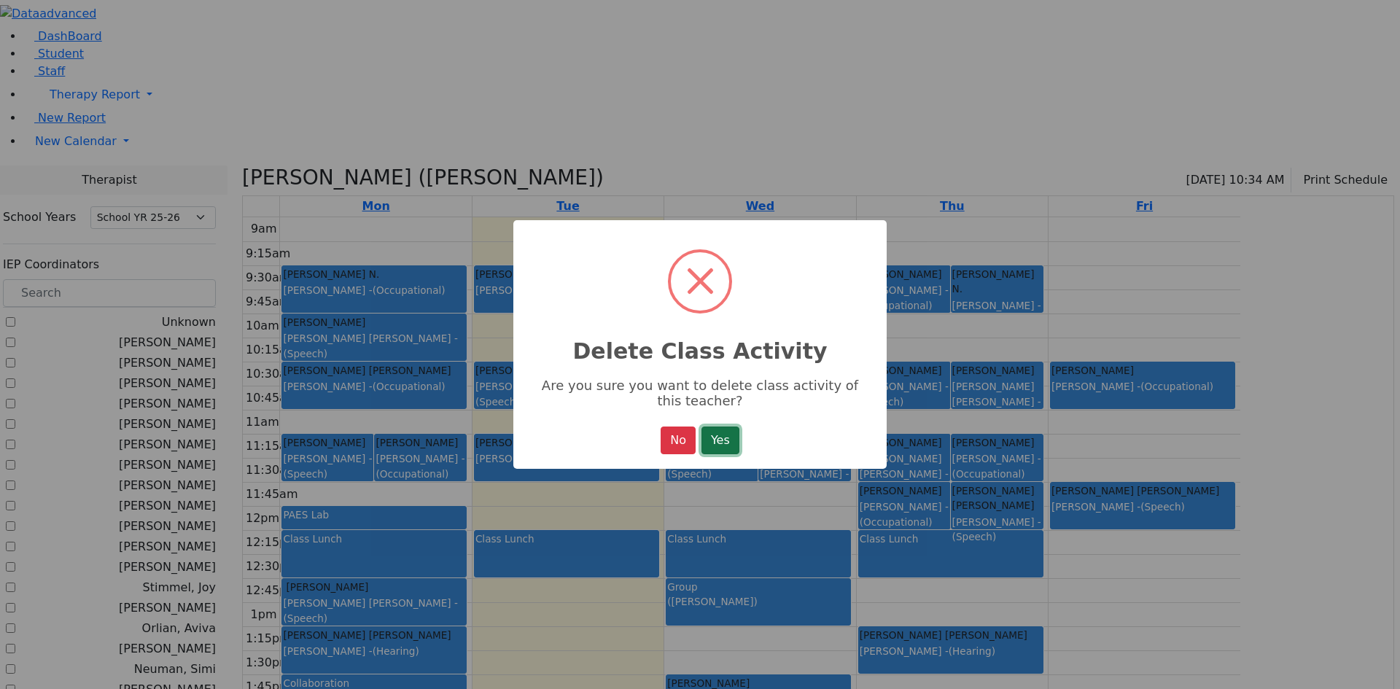
click at [725, 437] on button "Yes" at bounding box center [720, 440] width 38 height 28
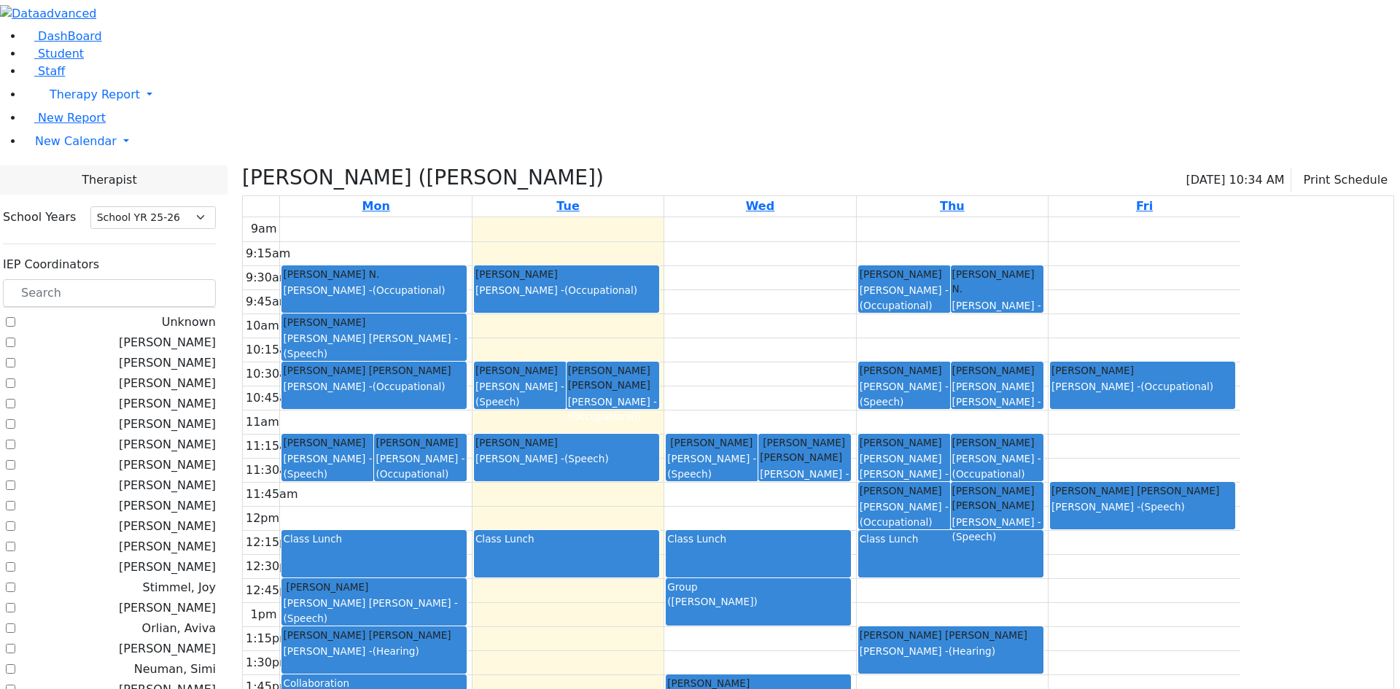
drag, startPoint x: 421, startPoint y: 290, endPoint x: 440, endPoint y: 369, distance: 80.8
click at [440, 369] on tbody "9am 9:15am 9:30am 9:45am 10am 10:15am 10:30am 10:45am 11am 11:15am 11:30am 11:4…" at bounding box center [741, 505] width 997 height 577
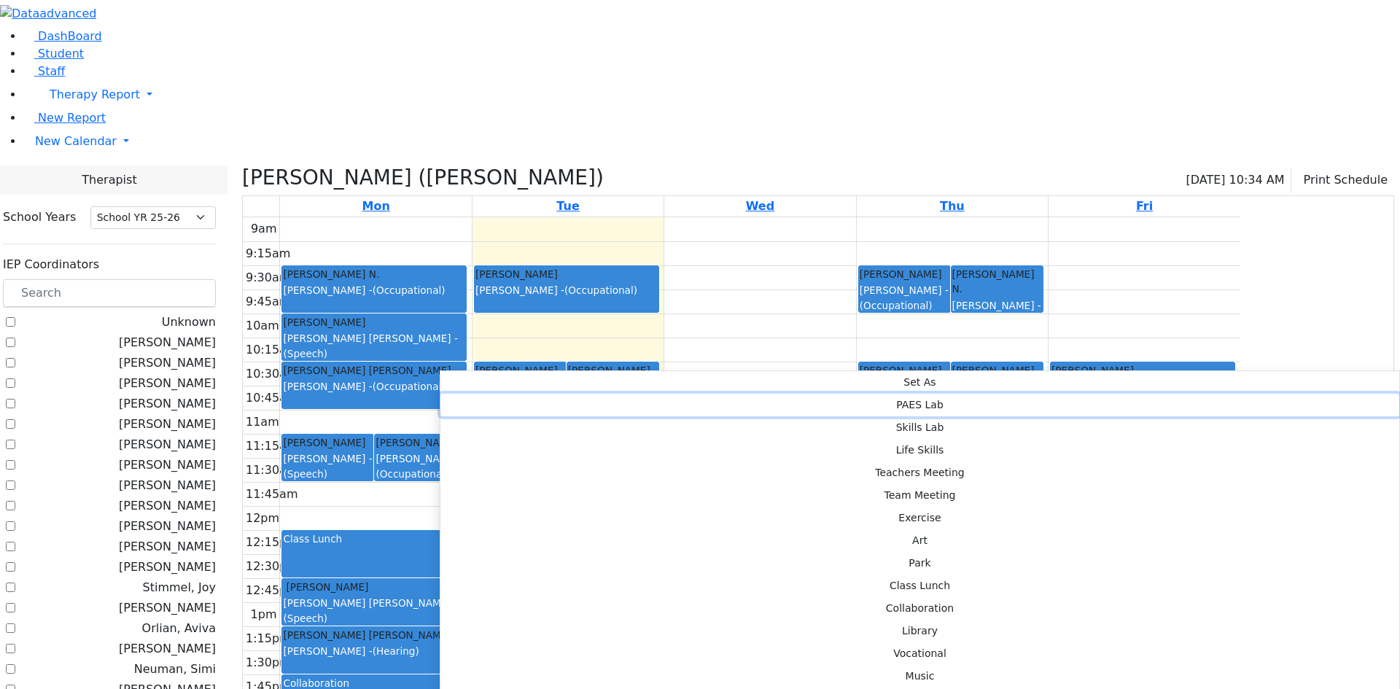
click at [661, 394] on button "PAES Lab" at bounding box center [919, 405] width 959 height 23
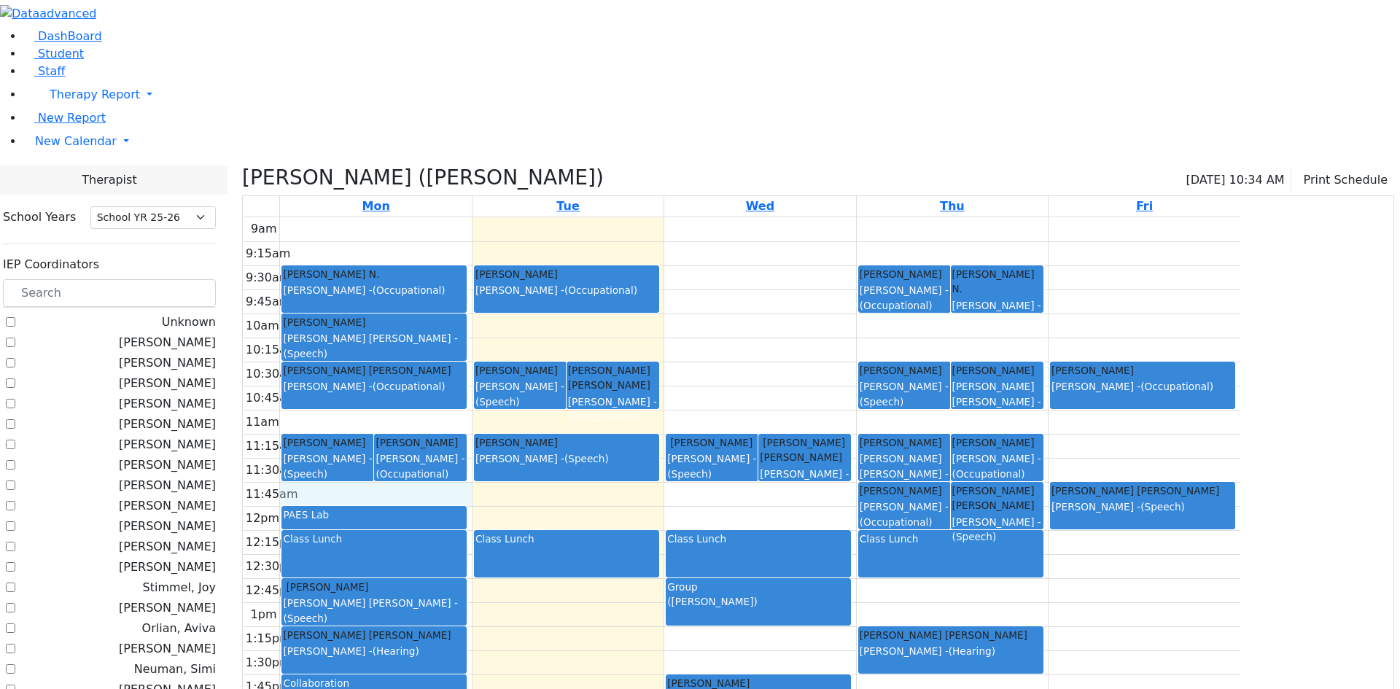
click at [548, 344] on div "9am 9:15am 9:30am 9:45am 10am 10:15am 10:30am 10:45am 11am 11:15am 11:30am 11:4…" at bounding box center [741, 505] width 997 height 577
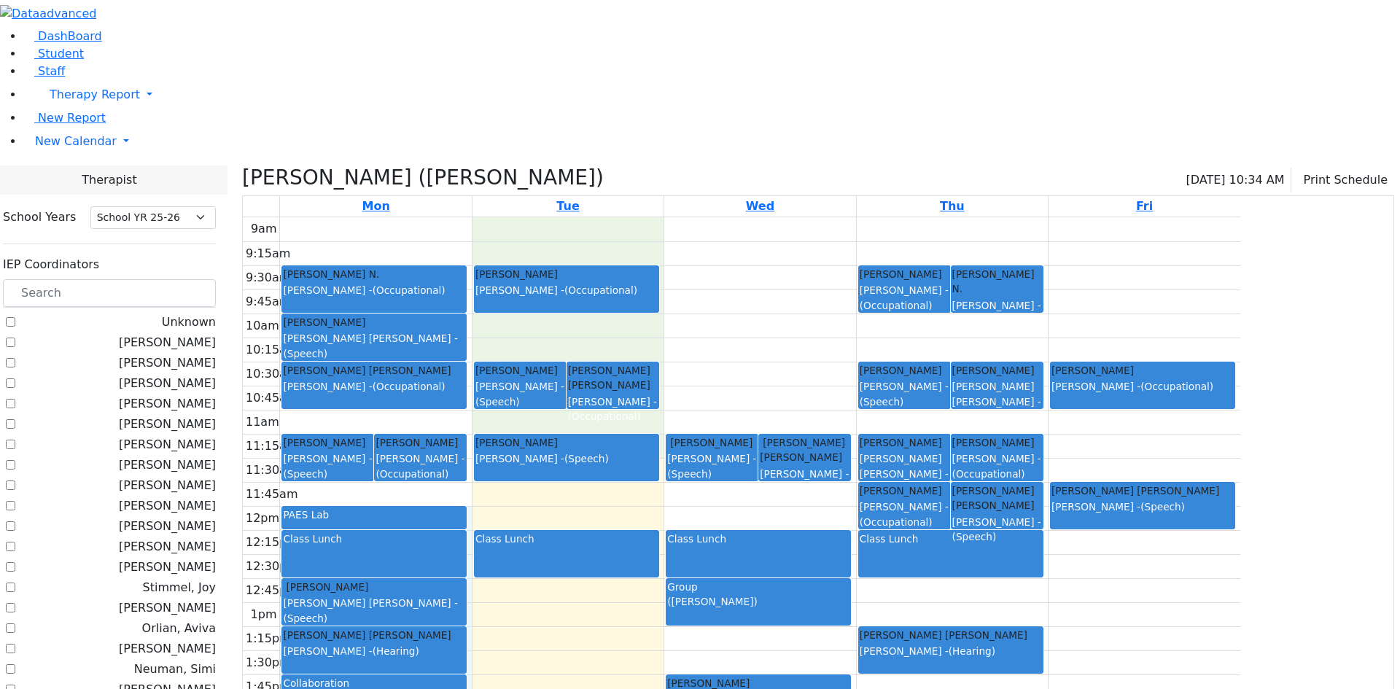
drag, startPoint x: 614, startPoint y: 289, endPoint x: 578, endPoint y: 373, distance: 90.5
click at [578, 373] on div "9am 9:15am 9:30am 9:45am 10am 10:15am 10:30am 10:45am 11am 11:15am 11:30am 11:4…" at bounding box center [741, 505] width 997 height 577
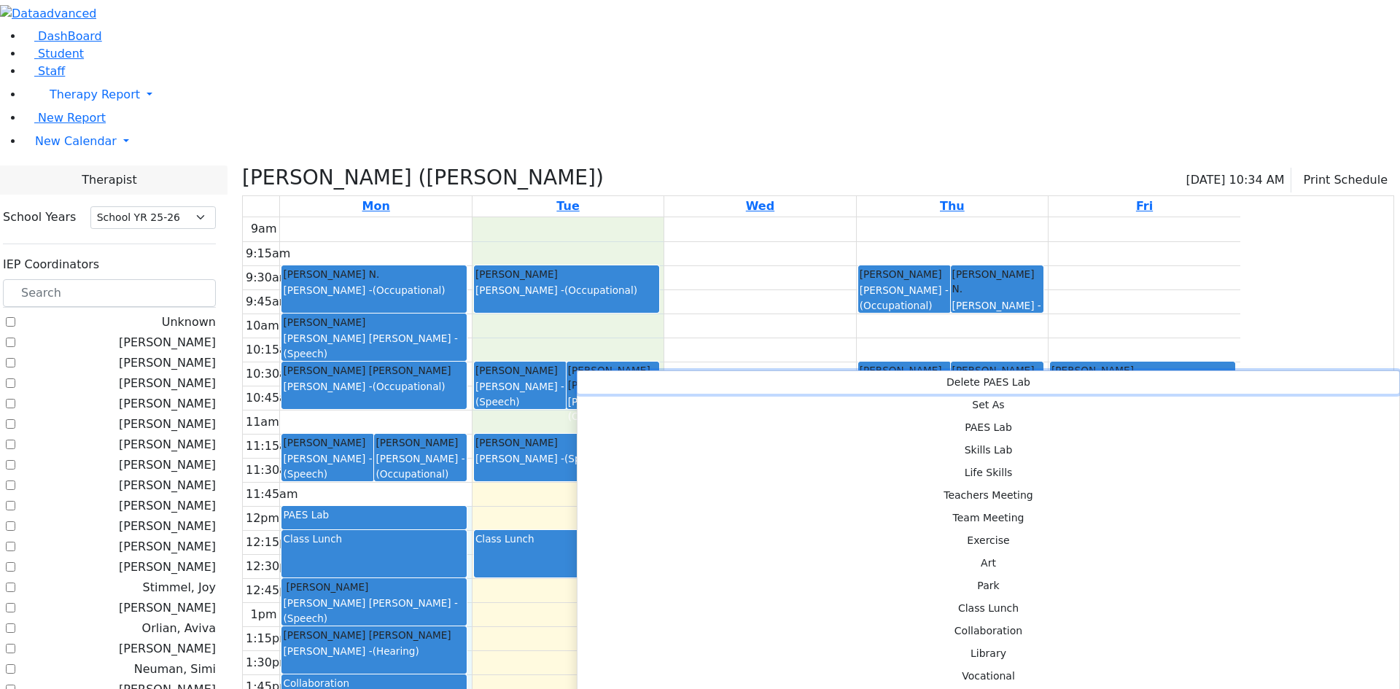
click at [591, 374] on button "Delete PAES Lab" at bounding box center [988, 382] width 822 height 23
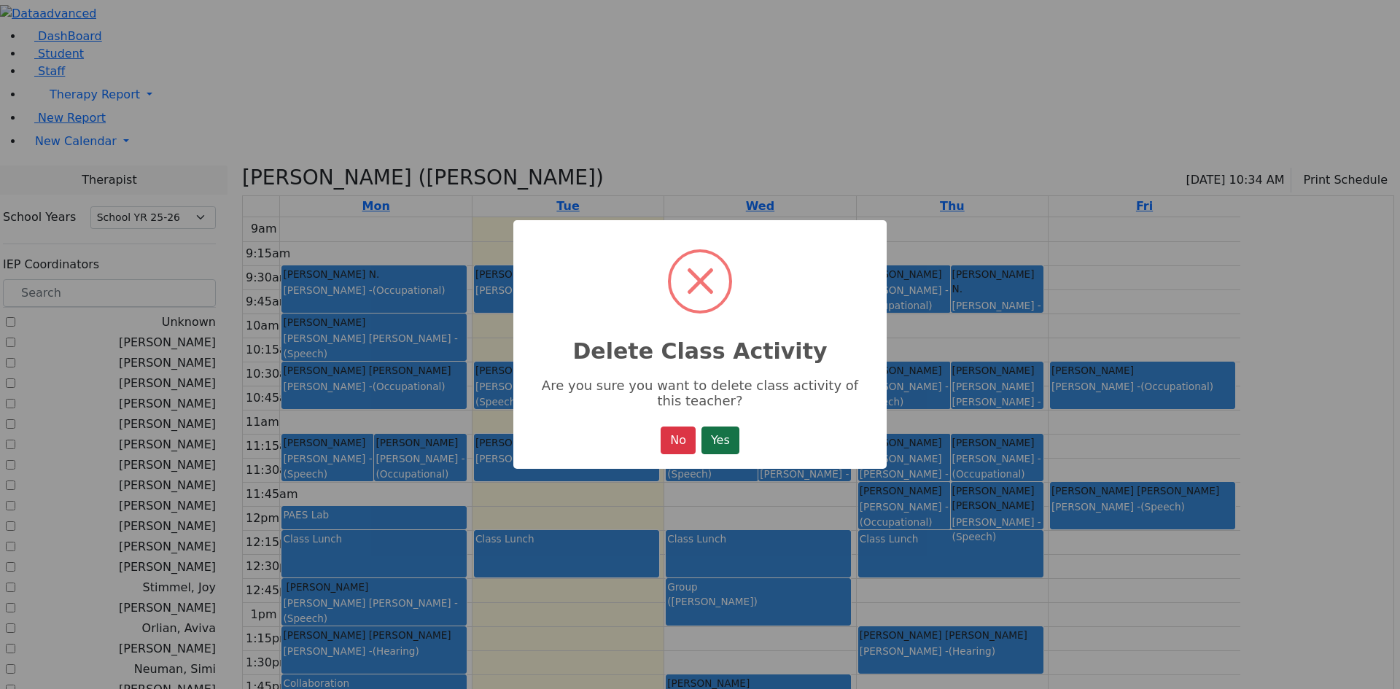
click at [717, 441] on button "Yes" at bounding box center [720, 440] width 38 height 28
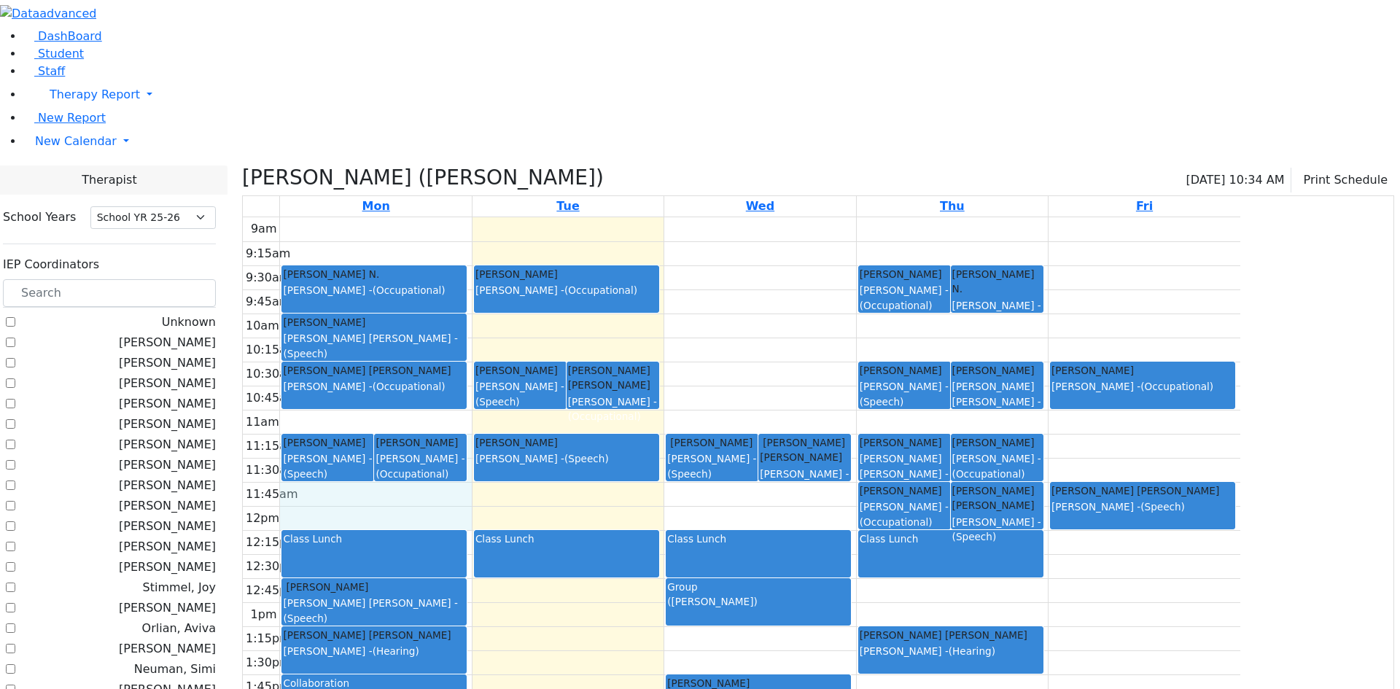
drag, startPoint x: 613, startPoint y: 291, endPoint x: 611, endPoint y: 368, distance: 77.3
click at [611, 368] on div "9am 9:15am 9:30am 9:45am 10am 10:15am 10:30am 10:45am 11am 11:15am 11:30am 11:4…" at bounding box center [741, 505] width 997 height 577
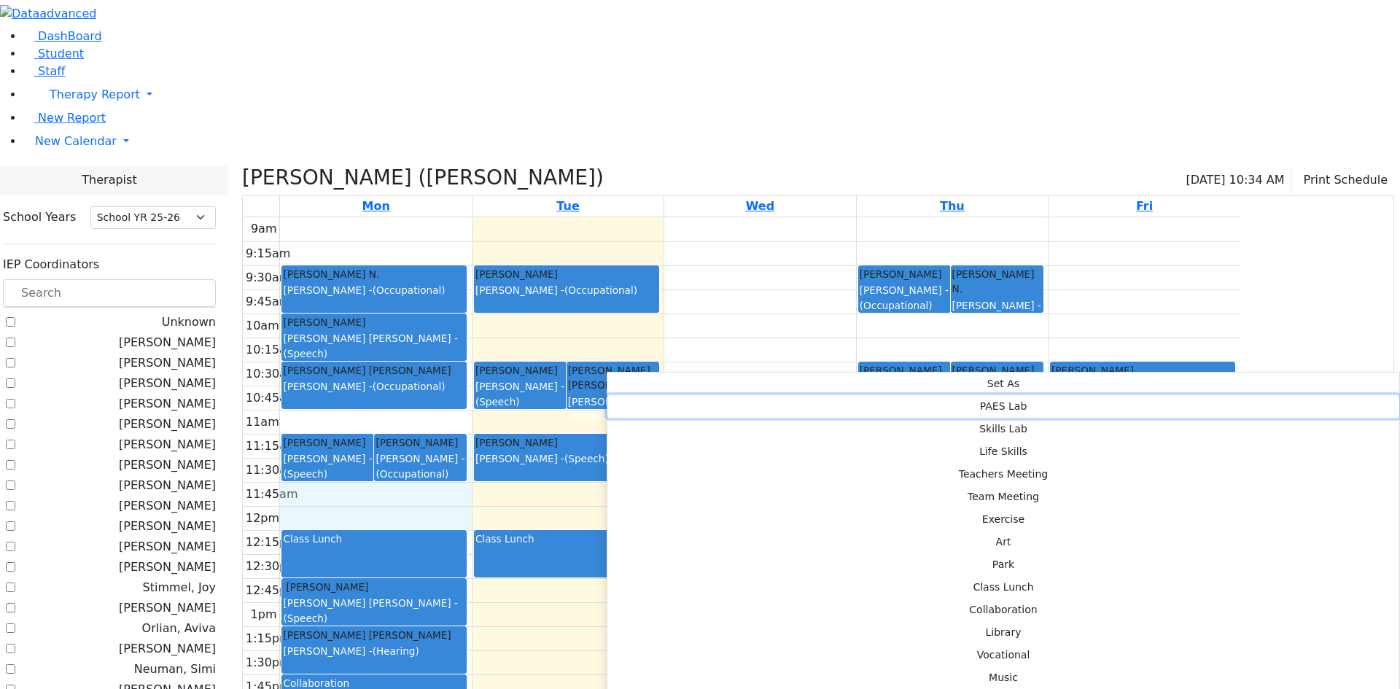
click at [848, 395] on button "PAES Lab" at bounding box center [1003, 406] width 792 height 23
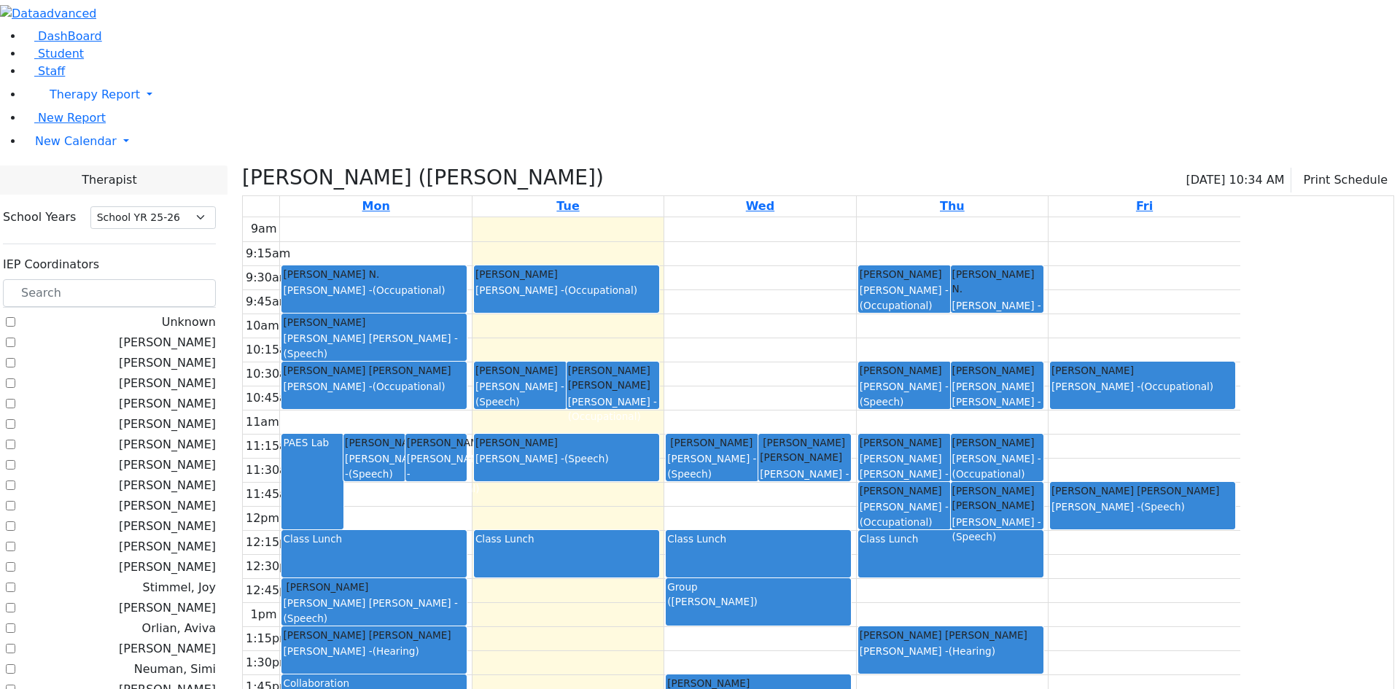
drag, startPoint x: 806, startPoint y: 290, endPoint x: 810, endPoint y: 372, distance: 81.7
click at [807, 376] on div "9am 9:15am 9:30am 9:45am 10am 10:15am 10:30am 10:45am 11am 11:15am 11:30am 11:4…" at bounding box center [741, 505] width 997 height 577
drag, startPoint x: 997, startPoint y: 289, endPoint x: 992, endPoint y: 360, distance: 71.0
click at [992, 365] on div "9am 9:15am 9:30am 9:45am 10am 10:15am 10:30am 10:45am 11am 11:15am 11:30am 11:4…" at bounding box center [741, 505] width 997 height 577
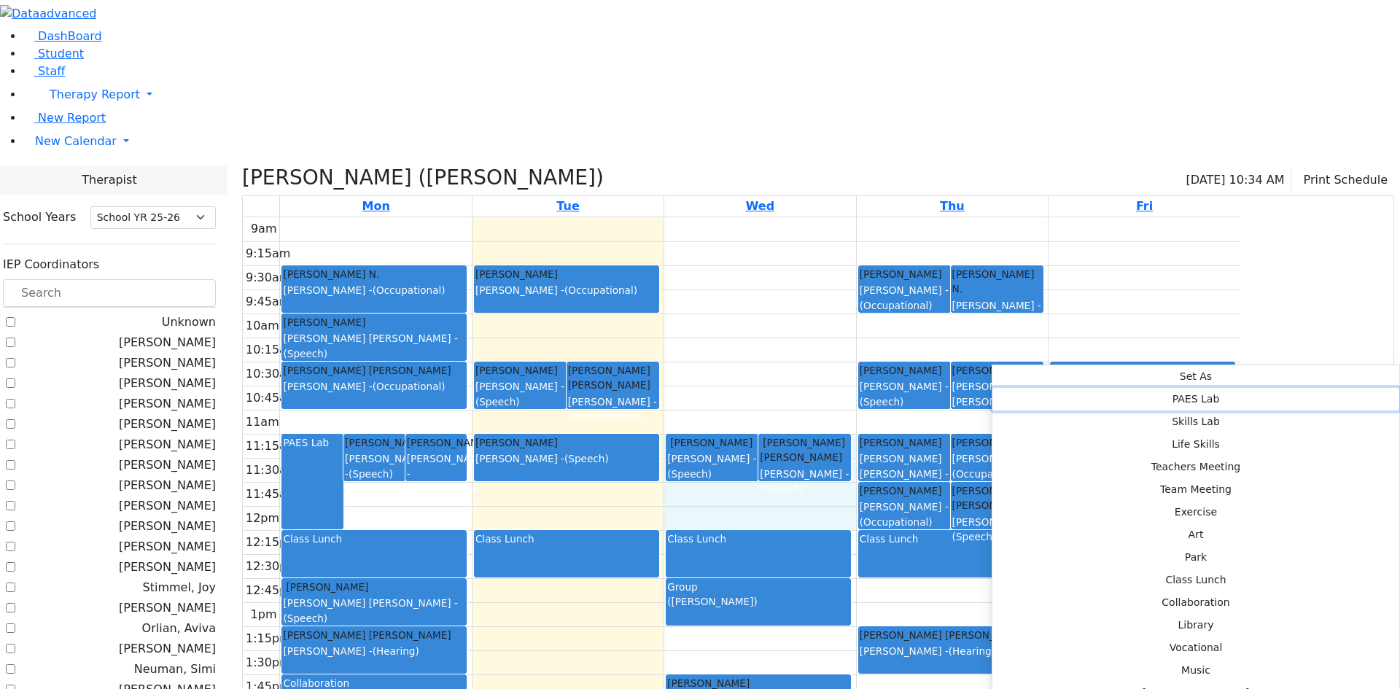
click at [1199, 388] on button "PAES Lab" at bounding box center [1195, 399] width 407 height 23
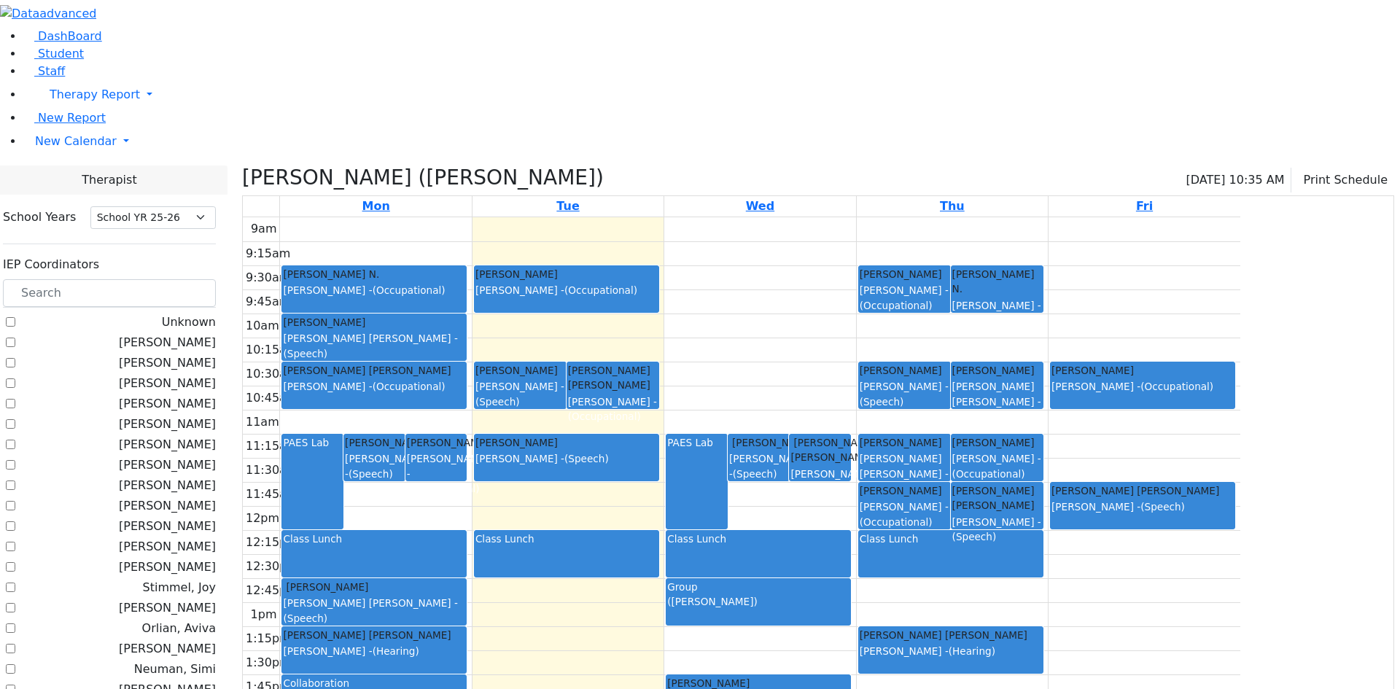
drag, startPoint x: 806, startPoint y: 531, endPoint x: 805, endPoint y: 571, distance: 40.1
click at [805, 571] on div "9am 9:15am 9:30am 9:45am 10am 10:15am 10:30am 10:45am 11am 11:15am 11:30am 11:4…" at bounding box center [741, 505] width 997 height 577
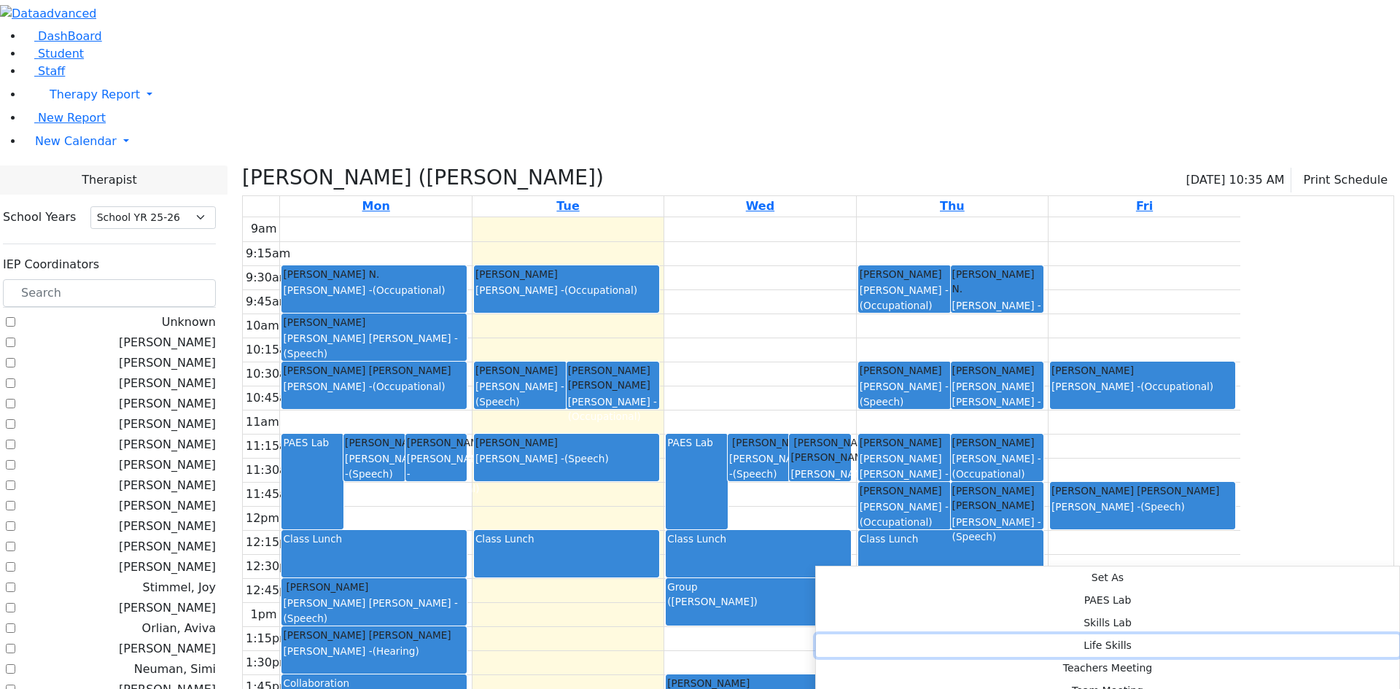
click at [1020, 634] on button "Life Skills" at bounding box center [1107, 645] width 583 height 23
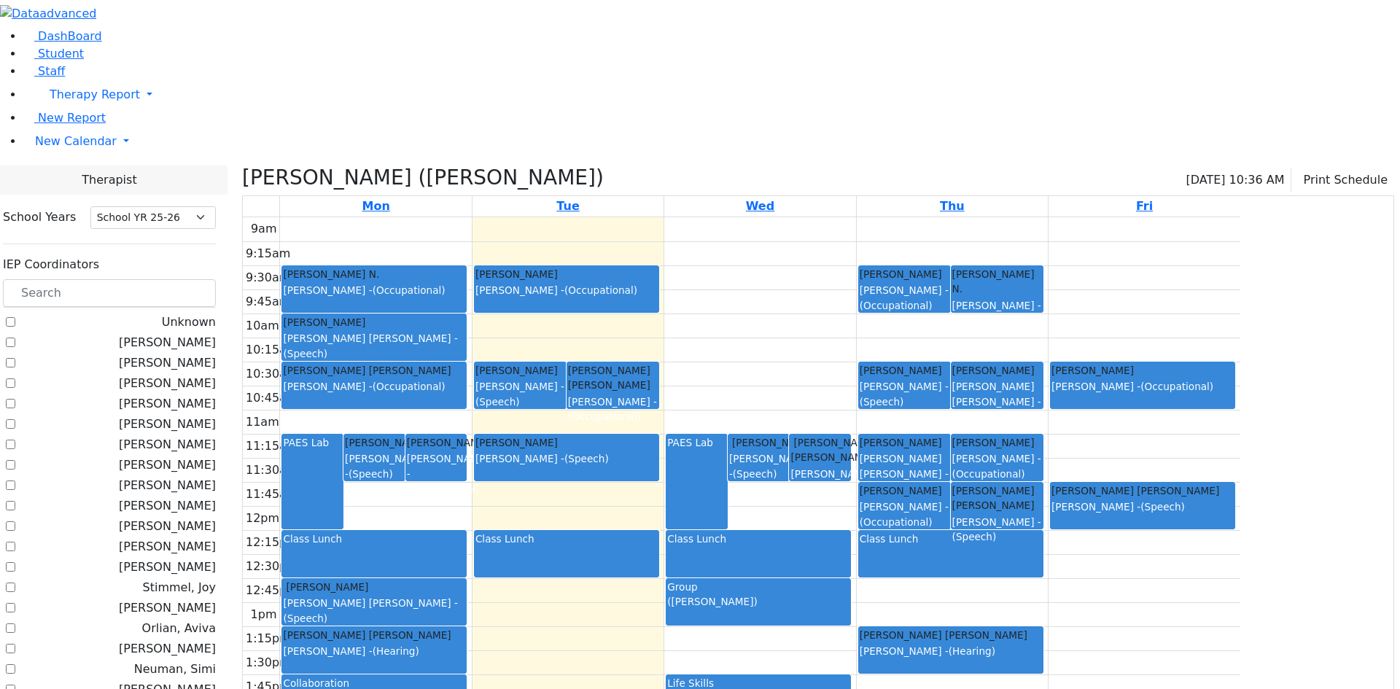
drag, startPoint x: 937, startPoint y: 550, endPoint x: 937, endPoint y: 564, distance: 13.9
click at [855, 564] on div "PAES Lab Bando Yehuda Asok Pradeep - (Speech) Samet Cheskel Joel Asok Pradeep -…" at bounding box center [759, 505] width 191 height 577
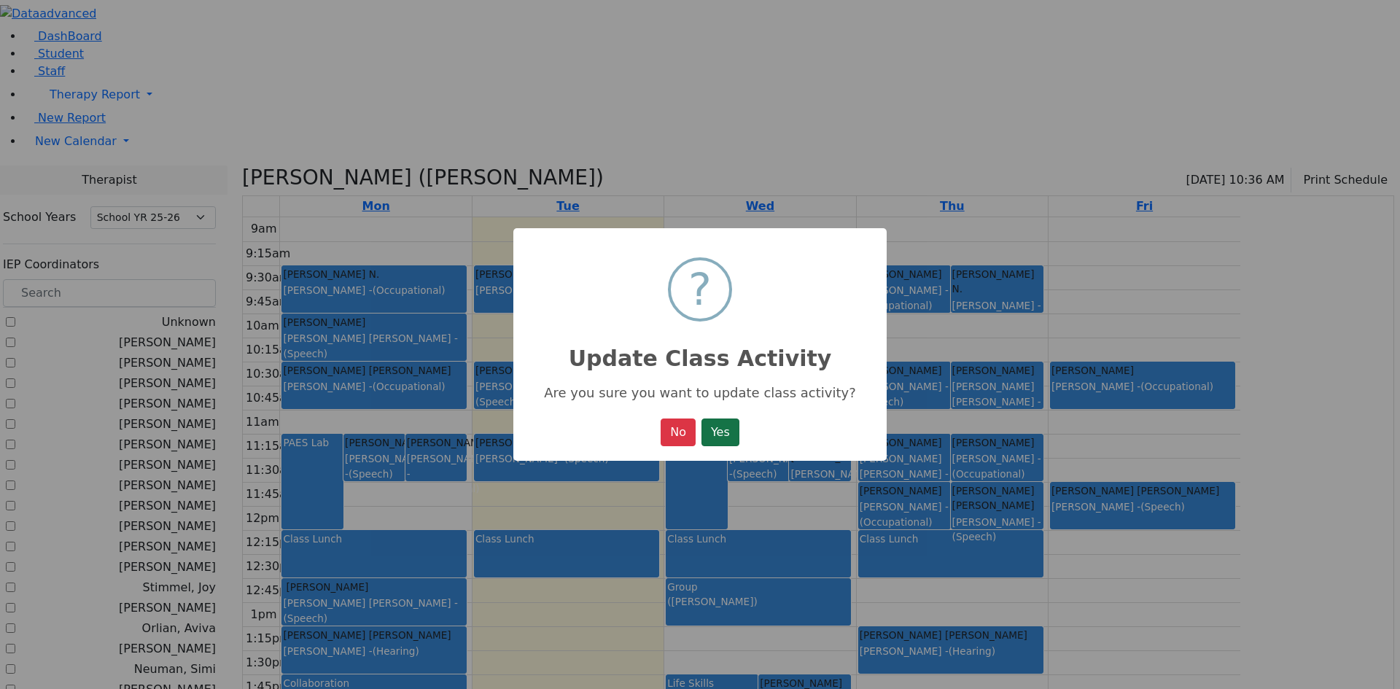
click at [728, 443] on button "Yes" at bounding box center [720, 432] width 38 height 28
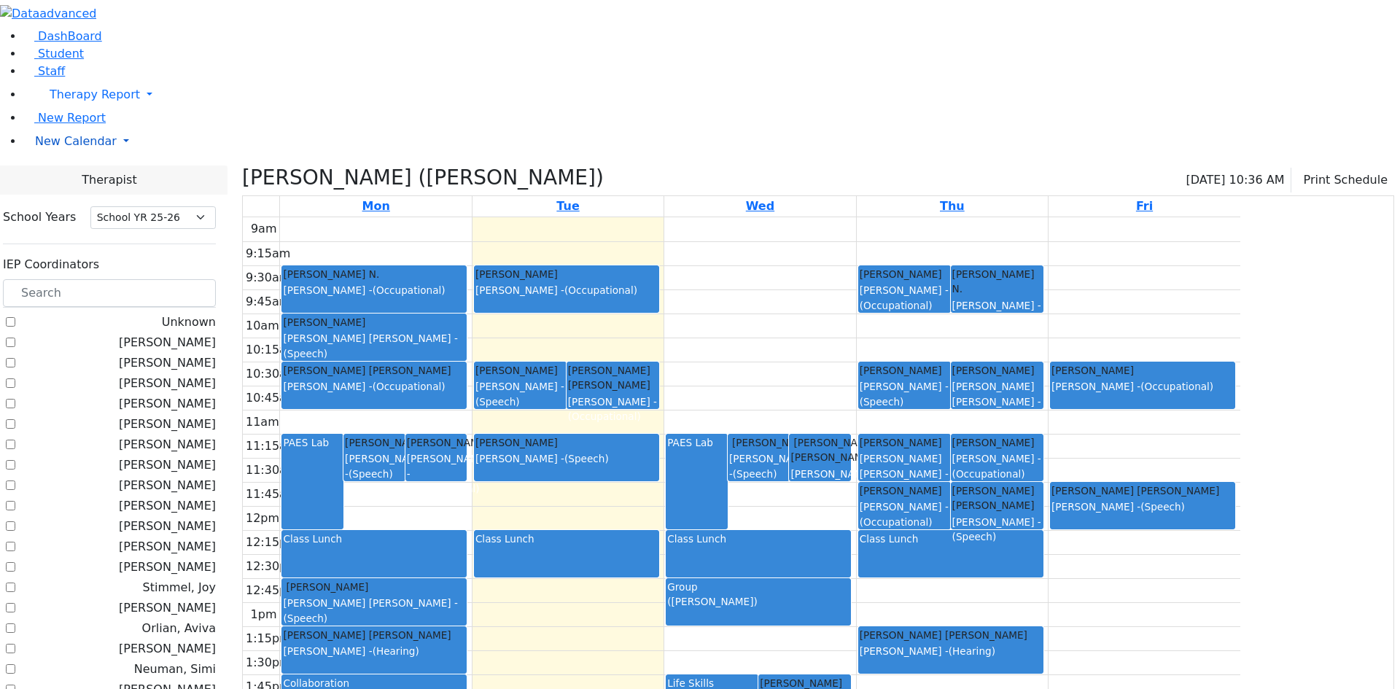
click at [55, 148] on span "New Calendar" at bounding box center [76, 141] width 82 height 14
click at [65, 177] on span "Calendar" at bounding box center [57, 170] width 52 height 14
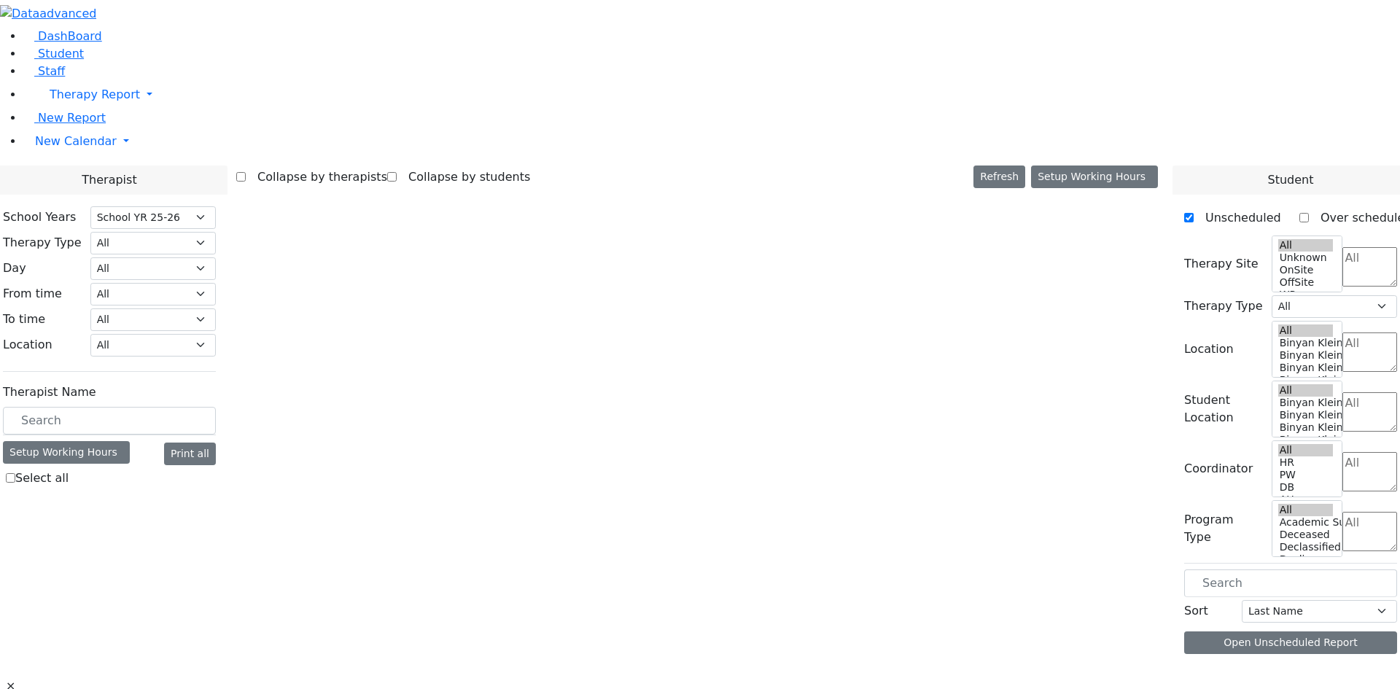
select select "212"
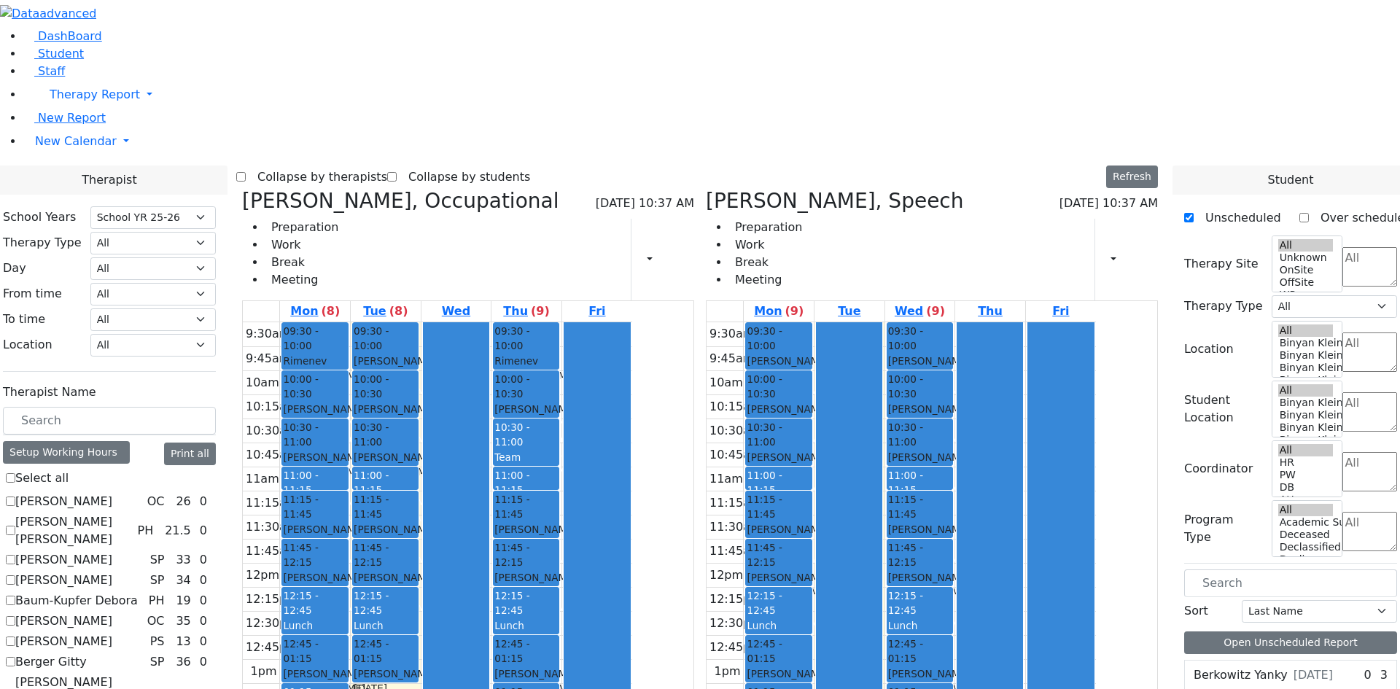
click at [112, 551] on label "[PERSON_NAME]" at bounding box center [63, 559] width 97 height 17
click at [15, 555] on input "[PERSON_NAME]" at bounding box center [10, 559] width 9 height 9
checkbox input "true"
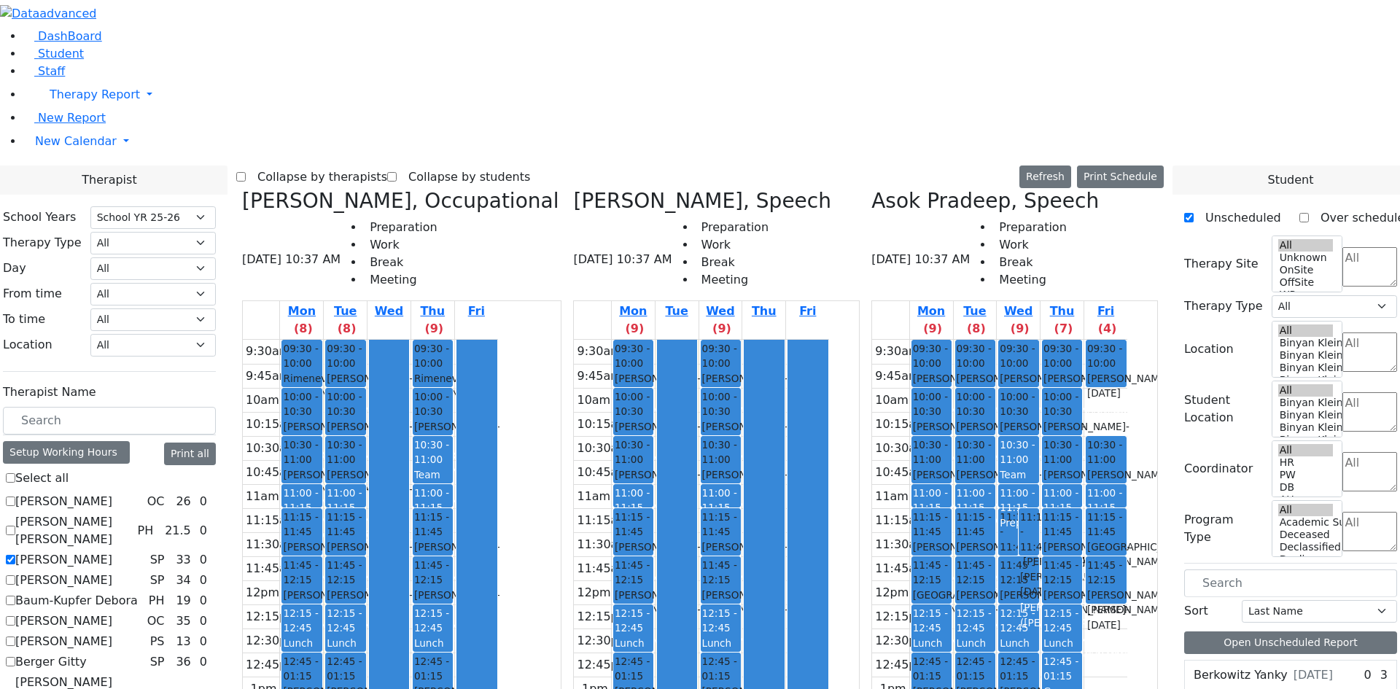
scroll to position [437, 0]
checkbox input "false"
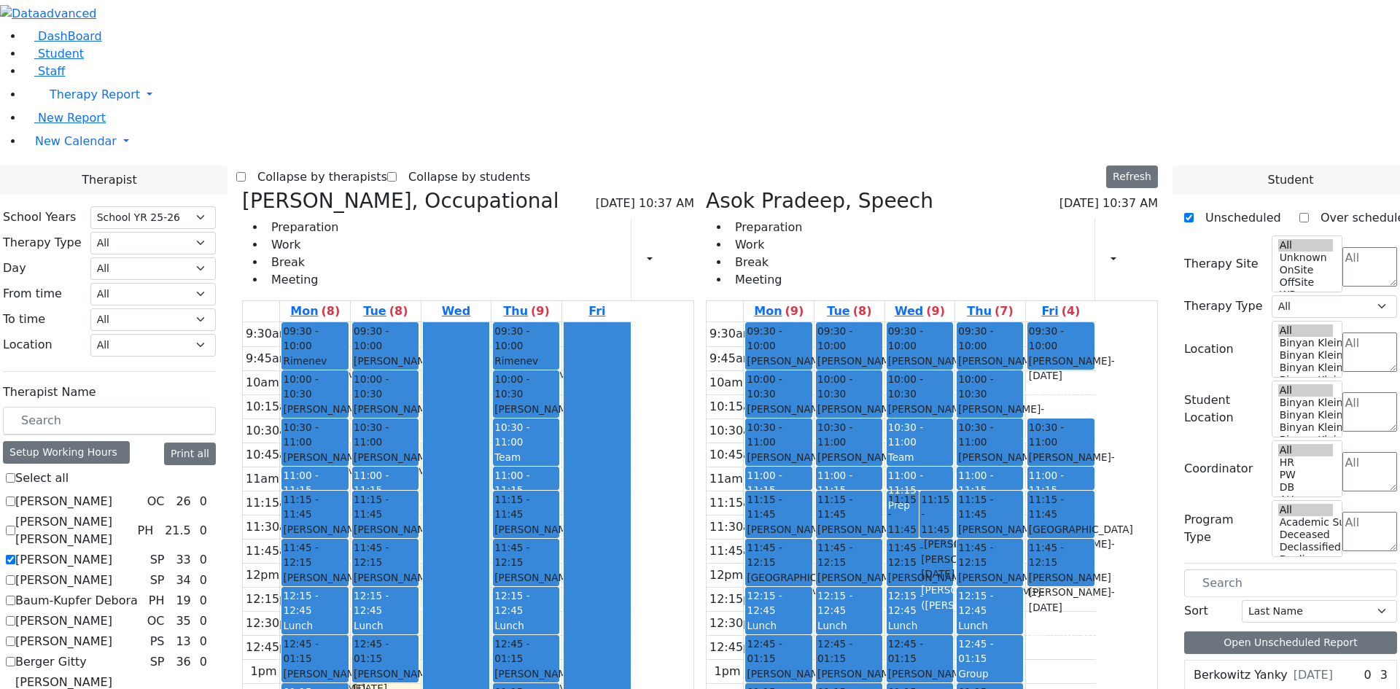
scroll to position [802, 0]
drag, startPoint x: 462, startPoint y: 299, endPoint x: 468, endPoint y: 343, distance: 44.1
click at [350, 343] on div "09:30 - 10:00 Rimenev [PERSON_NAME] N. - [DATE] [PERSON_NAME] ([PERSON_NAME]) […" at bounding box center [315, 586] width 70 height 529
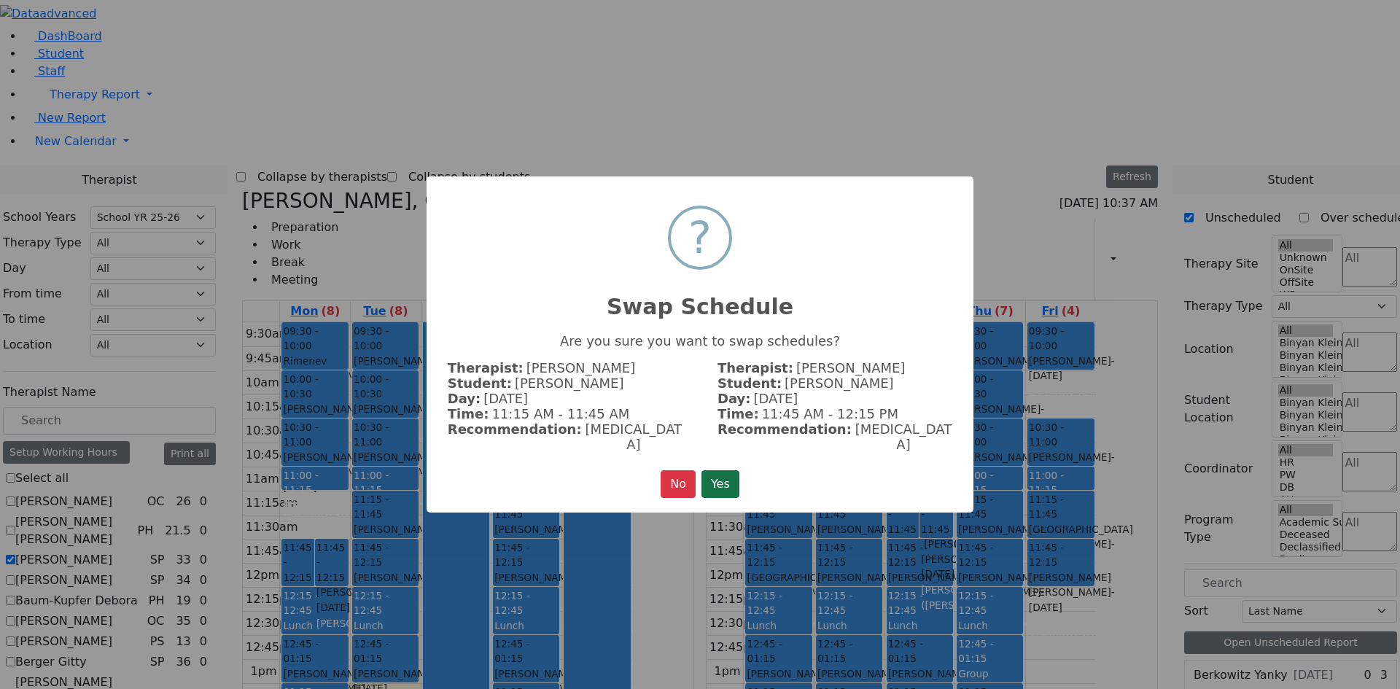
click at [719, 470] on button "Yes" at bounding box center [720, 484] width 38 height 28
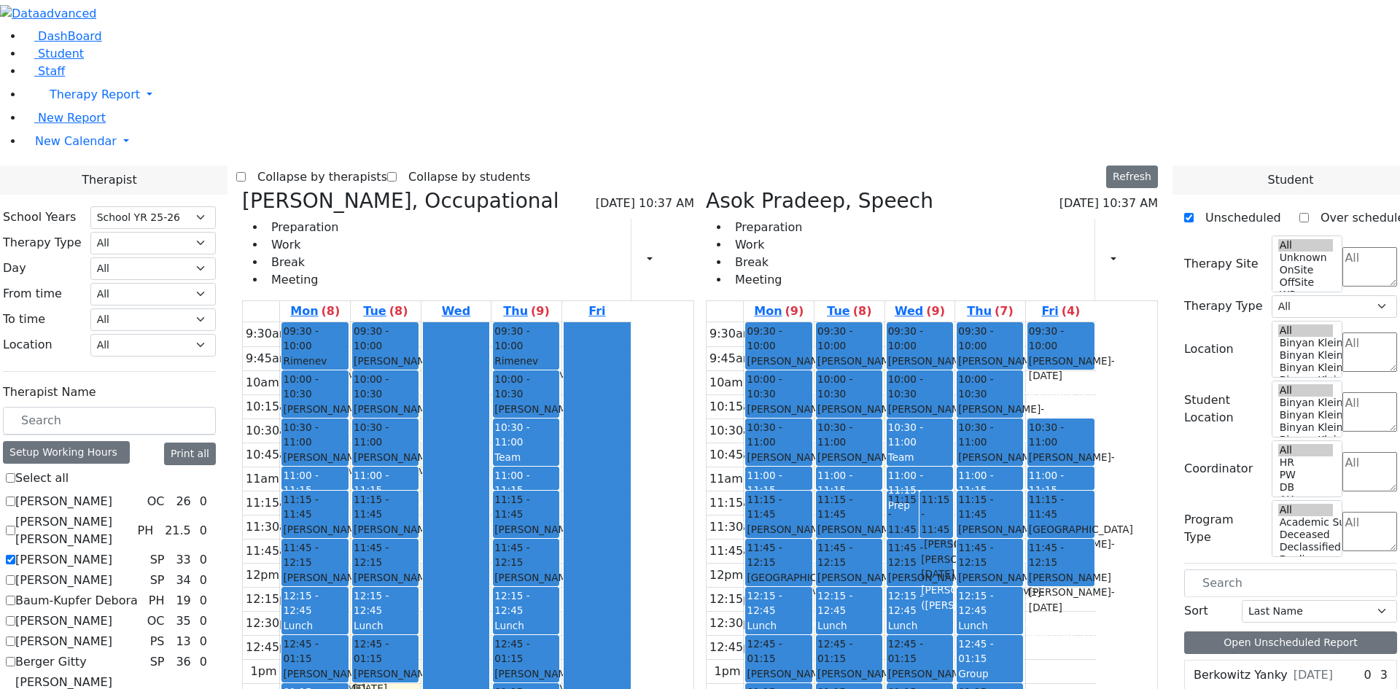
scroll to position [507, 0]
click at [55, 148] on span "New Calendar" at bounding box center [76, 141] width 82 height 14
click at [69, 195] on span "Teacher Report" at bounding box center [78, 188] width 87 height 14
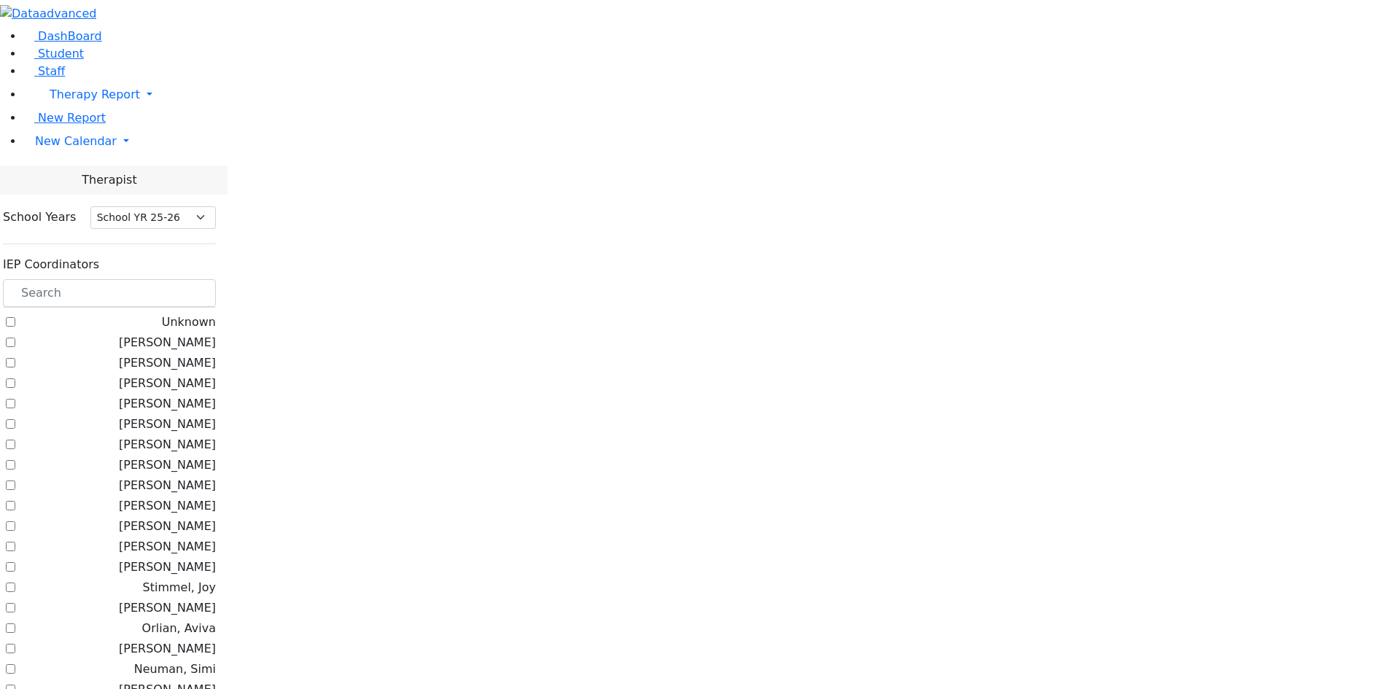
select select "212"
click at [216, 395] on label "[PERSON_NAME]" at bounding box center [167, 403] width 97 height 17
click at [15, 399] on input "[PERSON_NAME]" at bounding box center [10, 403] width 9 height 9
checkbox input "true"
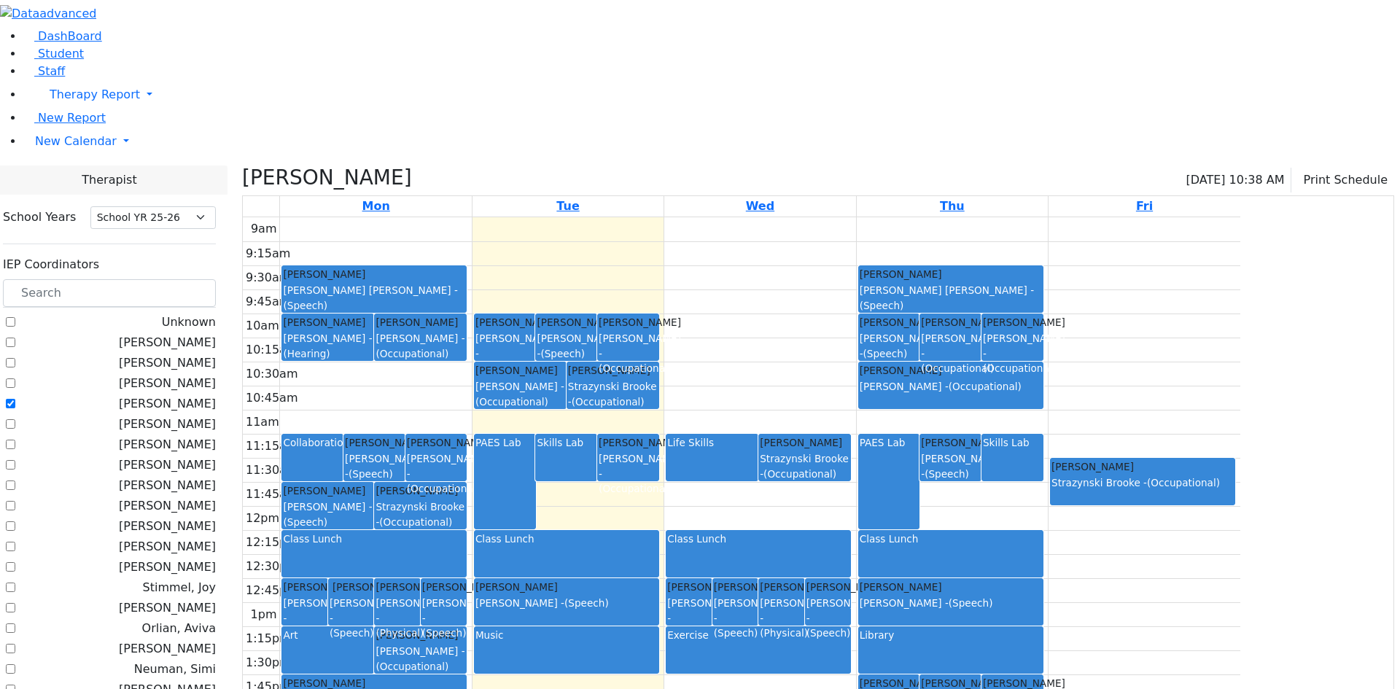
scroll to position [729, 0]
checkbox input "true"
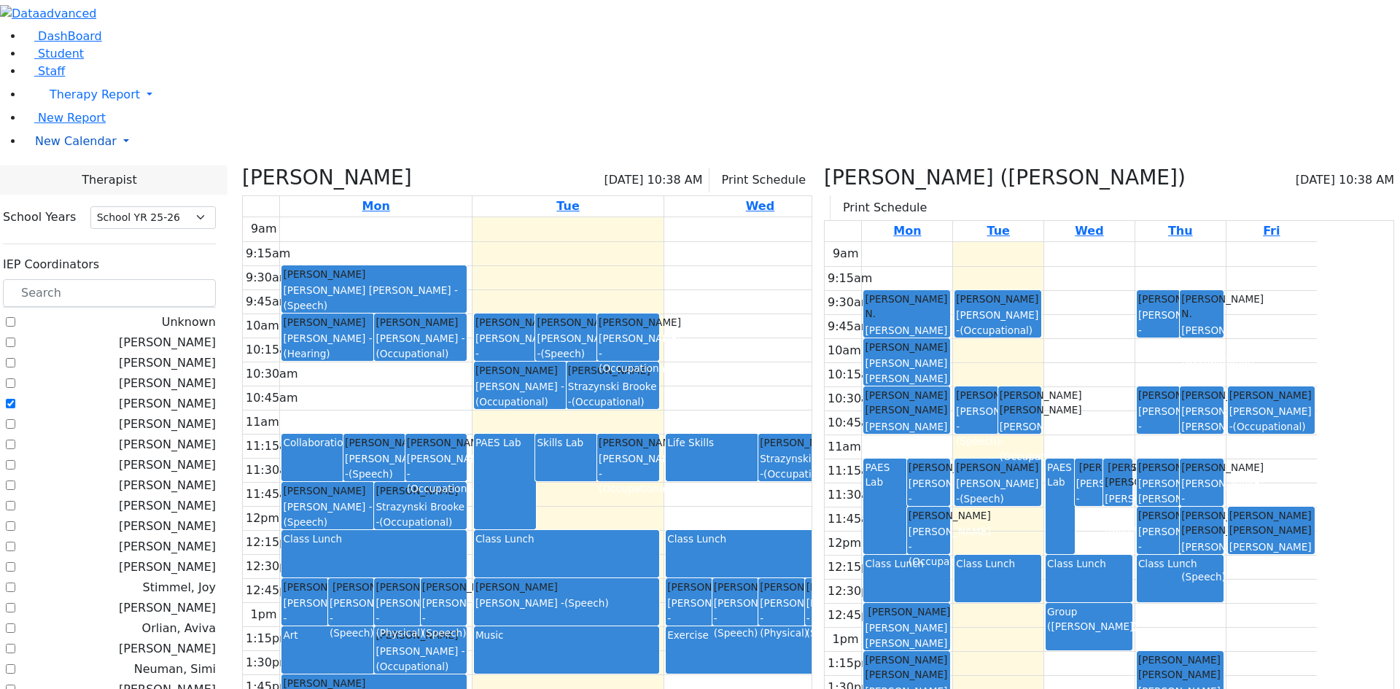
click at [58, 148] on span "New Calendar" at bounding box center [76, 141] width 82 height 14
click at [71, 177] on span "Calendar" at bounding box center [57, 170] width 52 height 14
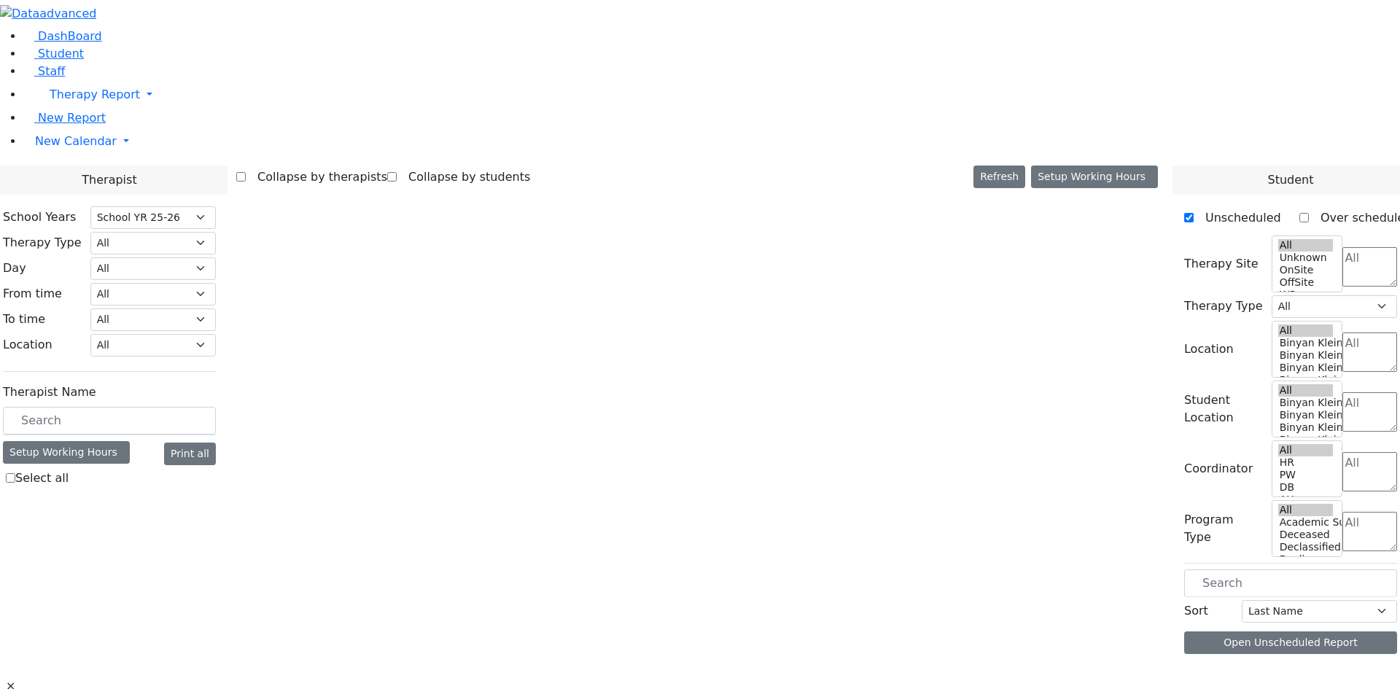
select select "212"
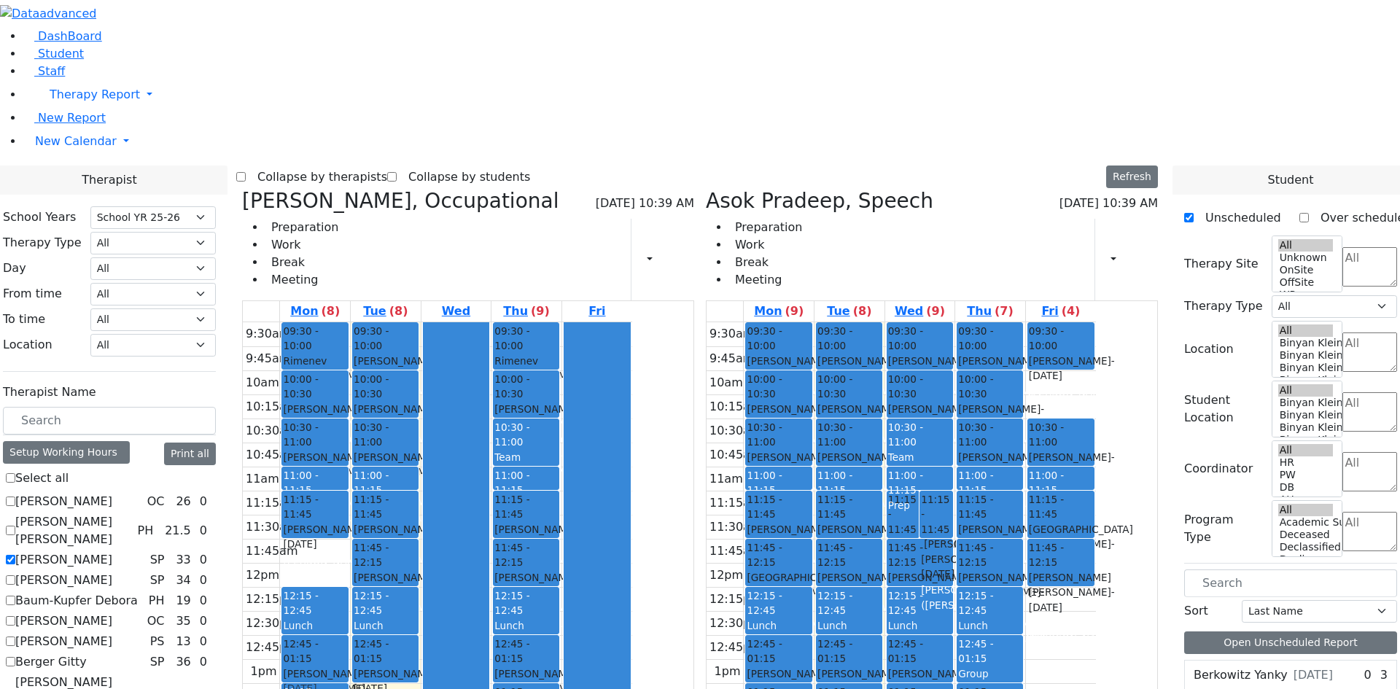
drag, startPoint x: 453, startPoint y: 344, endPoint x: 464, endPoint y: 438, distance: 94.7
click at [350, 438] on div "09:30 - 10:00 Rimenev [PERSON_NAME] N. - [DATE] [PERSON_NAME] ([PERSON_NAME]) […" at bounding box center [315, 586] width 70 height 529
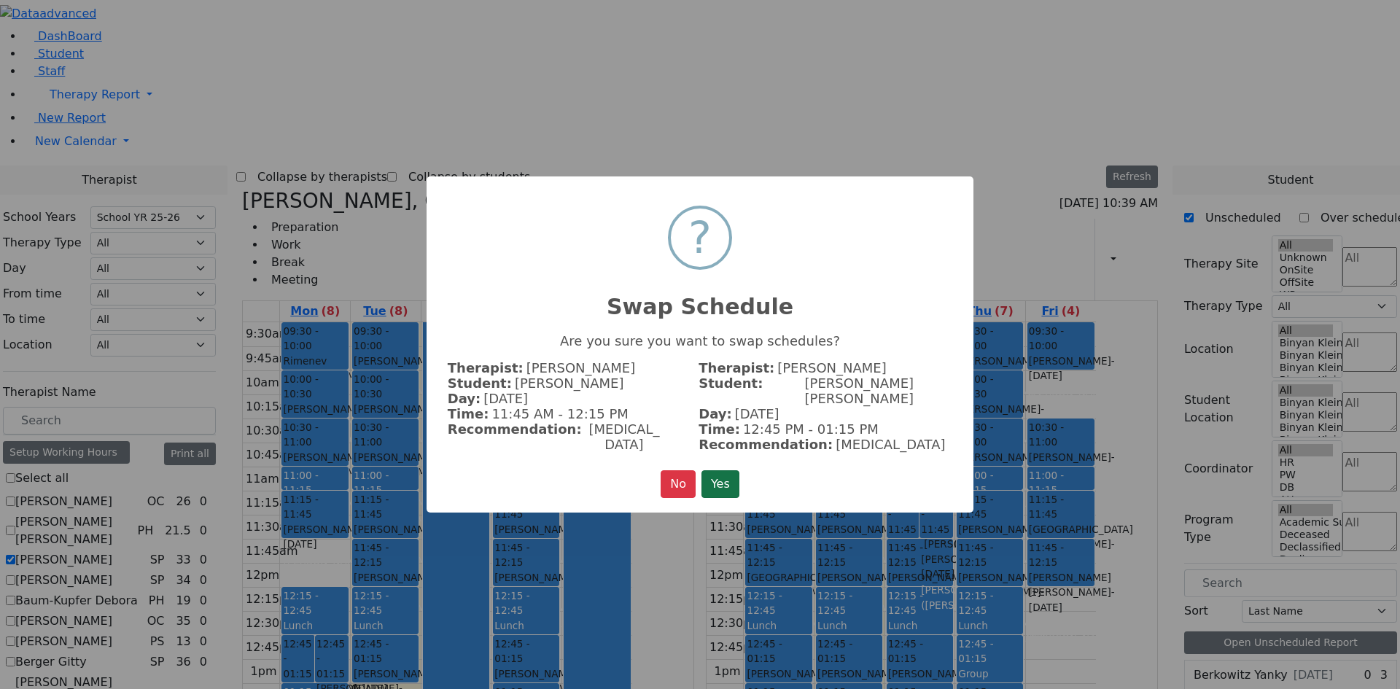
click at [725, 470] on button "Yes" at bounding box center [720, 484] width 38 height 28
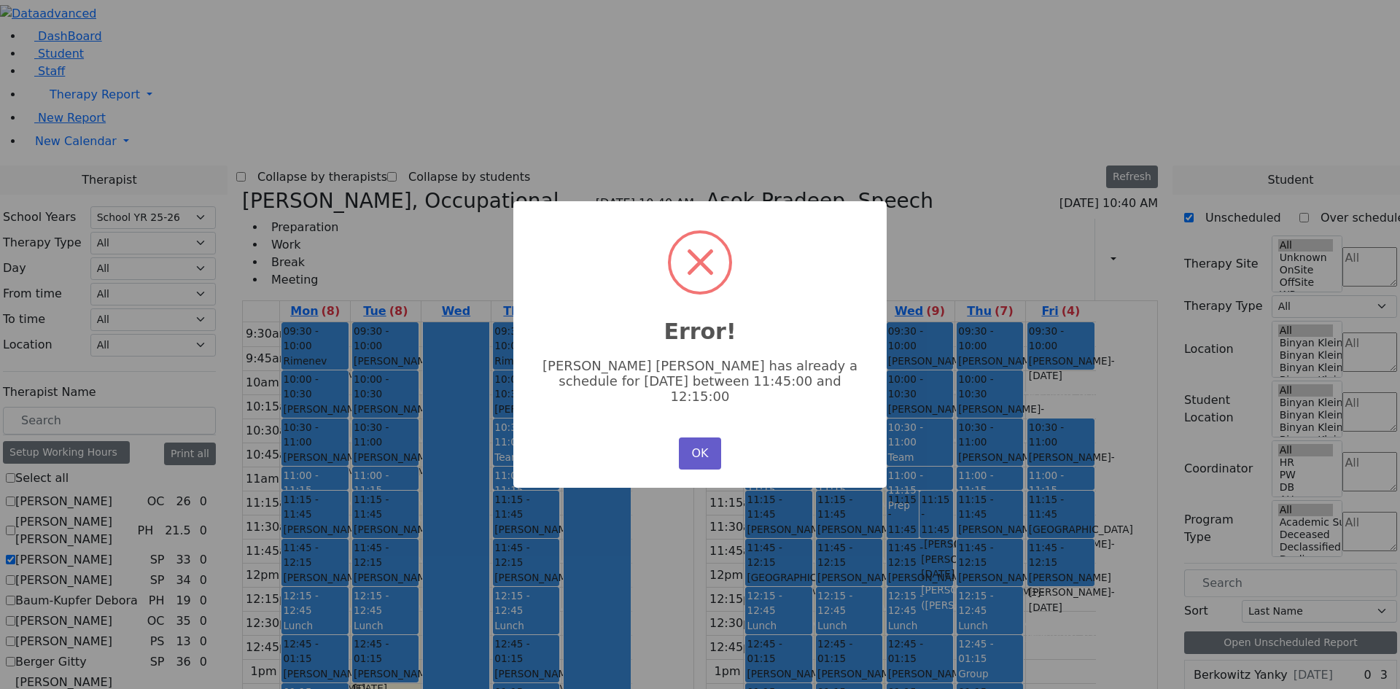
click at [704, 442] on button "OK" at bounding box center [700, 453] width 42 height 32
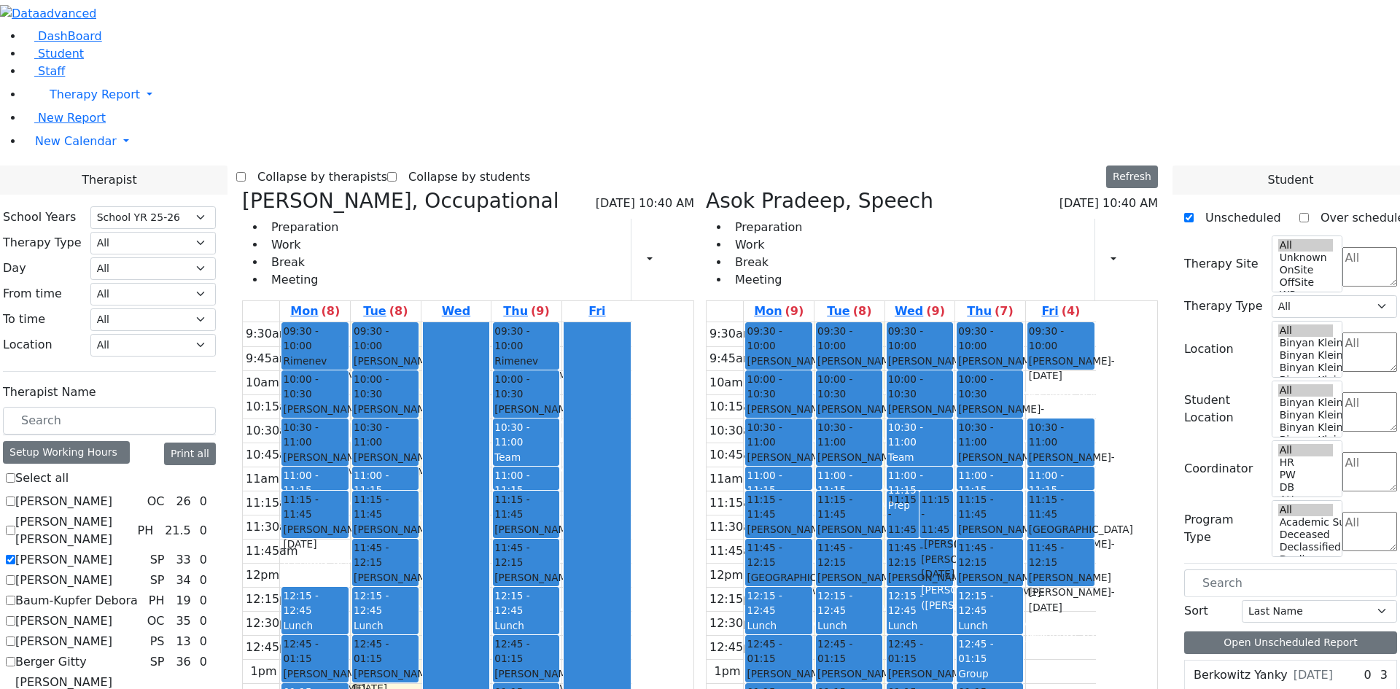
drag, startPoint x: 465, startPoint y: 341, endPoint x: 463, endPoint y: 526, distance: 184.5
click at [350, 526] on div "09:30 - 10:00 Rimenev [PERSON_NAME] N. - [DATE] [PERSON_NAME] ([PERSON_NAME]) […" at bounding box center [315, 586] width 70 height 529
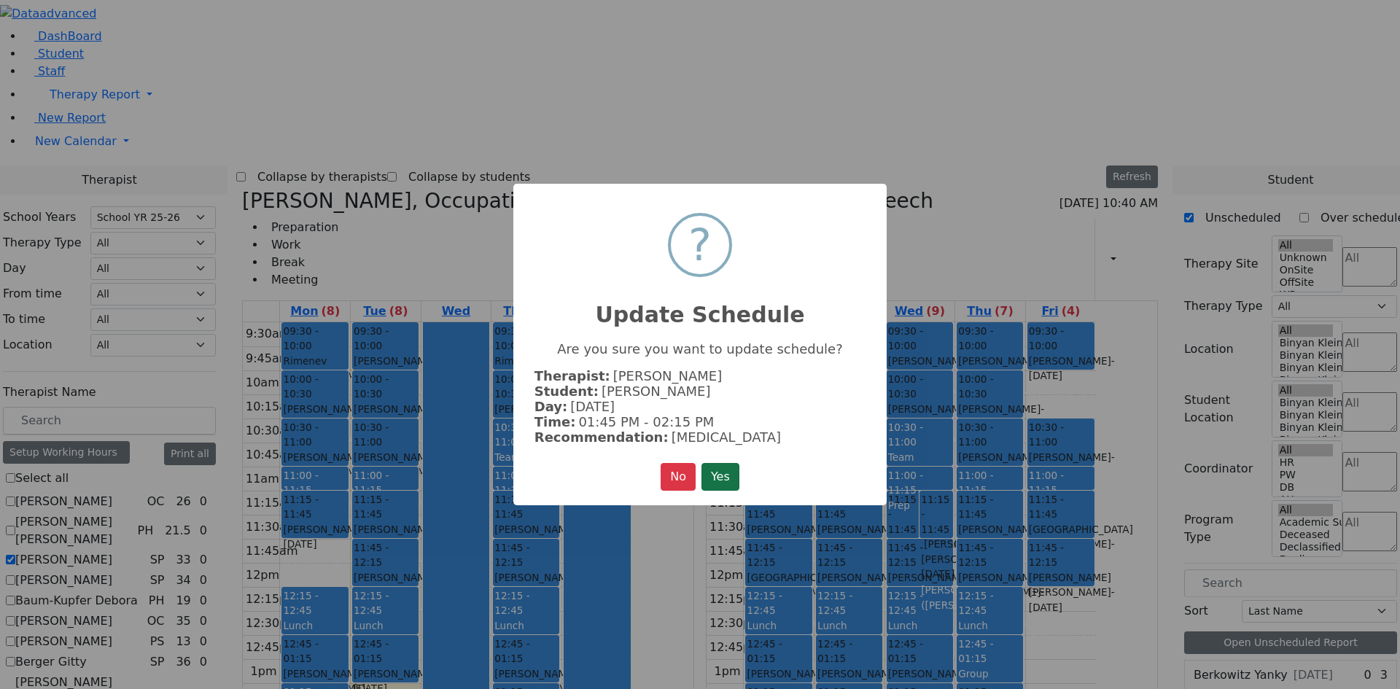
click at [725, 470] on button "Yes" at bounding box center [720, 477] width 38 height 28
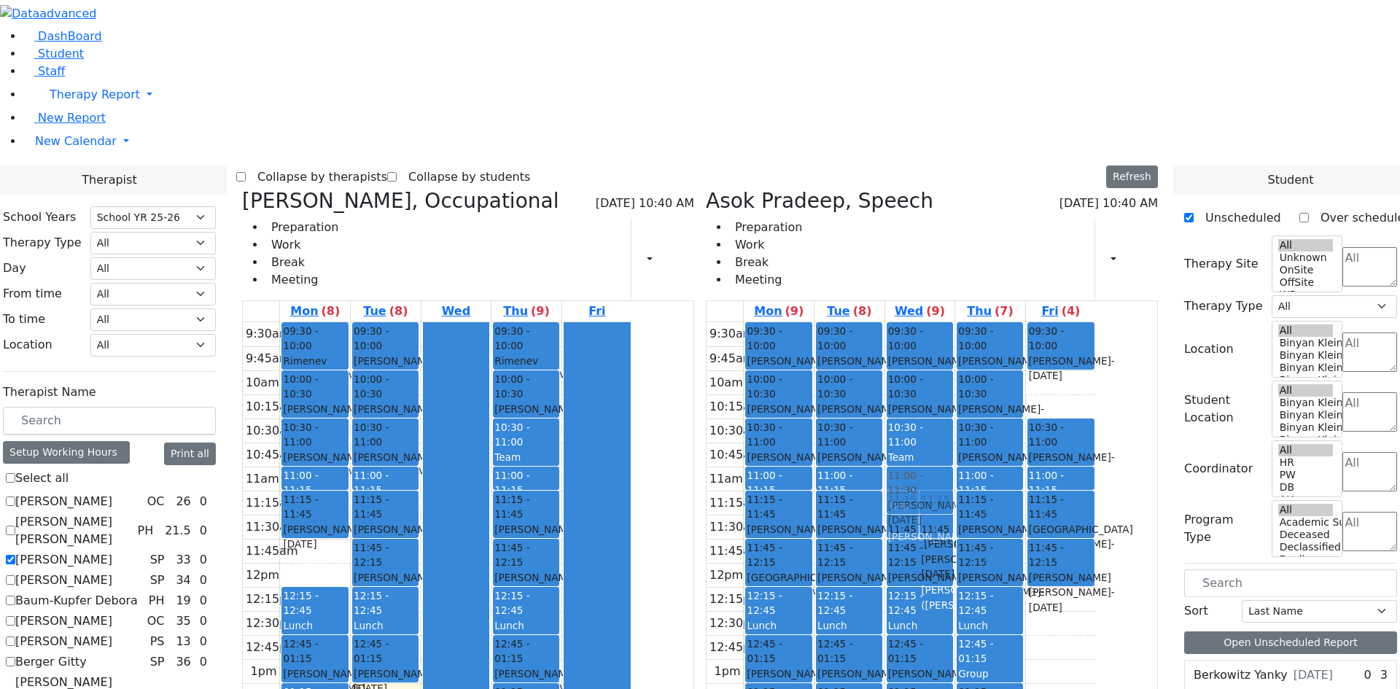
drag, startPoint x: 992, startPoint y: 533, endPoint x: 1016, endPoint y: 279, distance: 254.9
click at [955, 322] on div "11:15 - 11:45 [PERSON_NAME] - [DATE] [PERSON_NAME] ([PERSON_NAME]) Grade 10 11:…" at bounding box center [920, 586] width 70 height 529
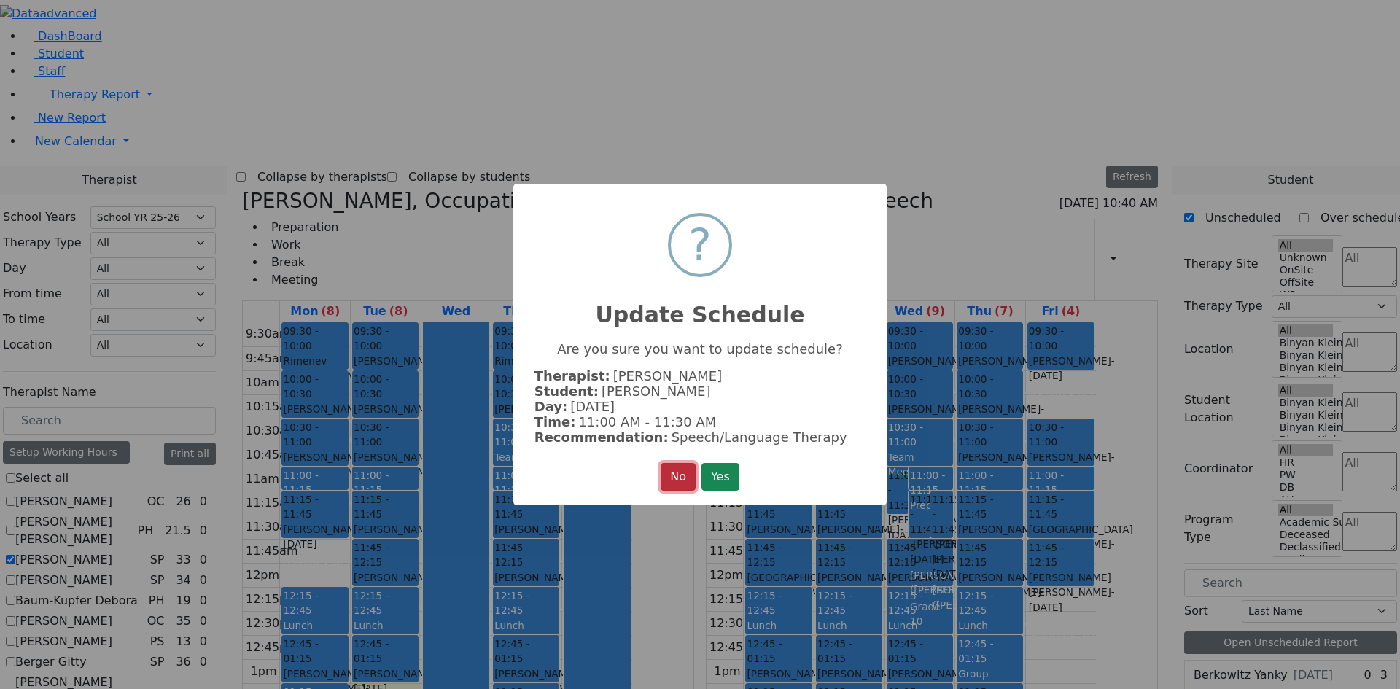
click at [683, 480] on button "No" at bounding box center [678, 477] width 35 height 28
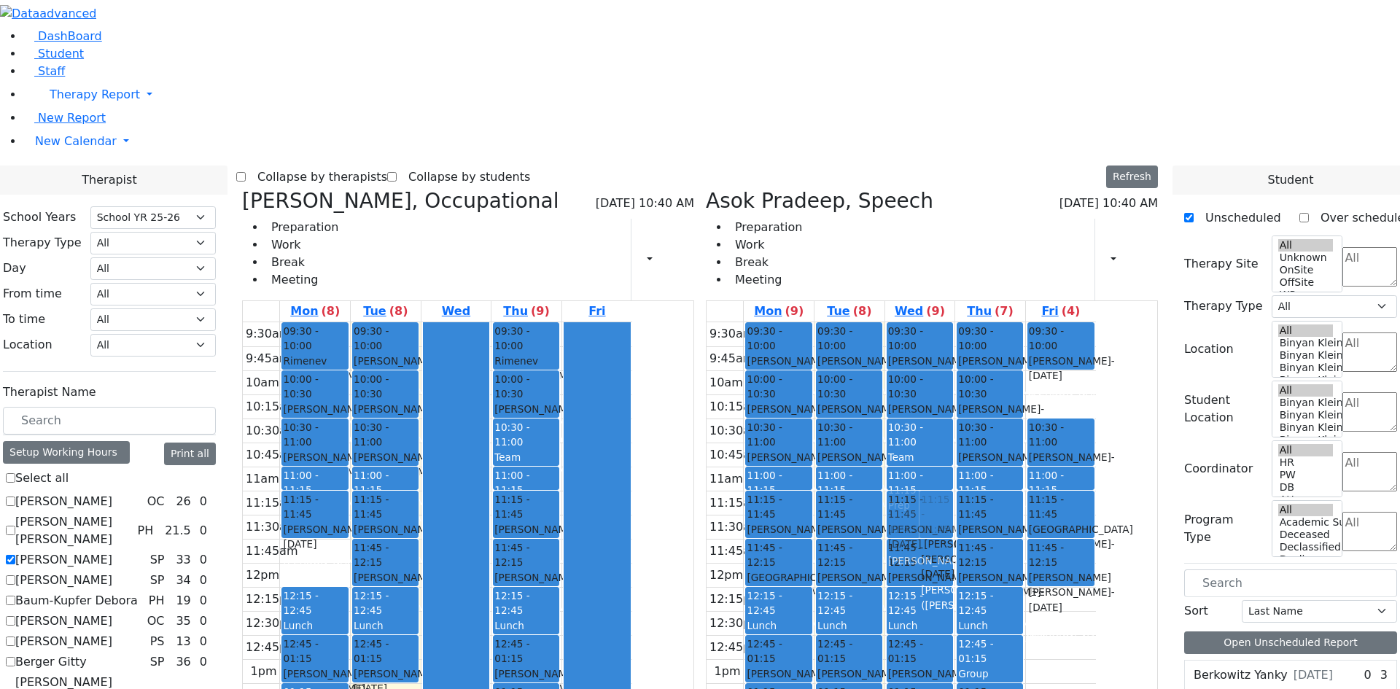
drag, startPoint x: 1016, startPoint y: 530, endPoint x: 1010, endPoint y: 294, distance: 236.3
click at [955, 322] on div "11:15 - 11:45 [PERSON_NAME] - [DATE] [PERSON_NAME] ([PERSON_NAME]) Grade 10 11:…" at bounding box center [920, 586] width 70 height 529
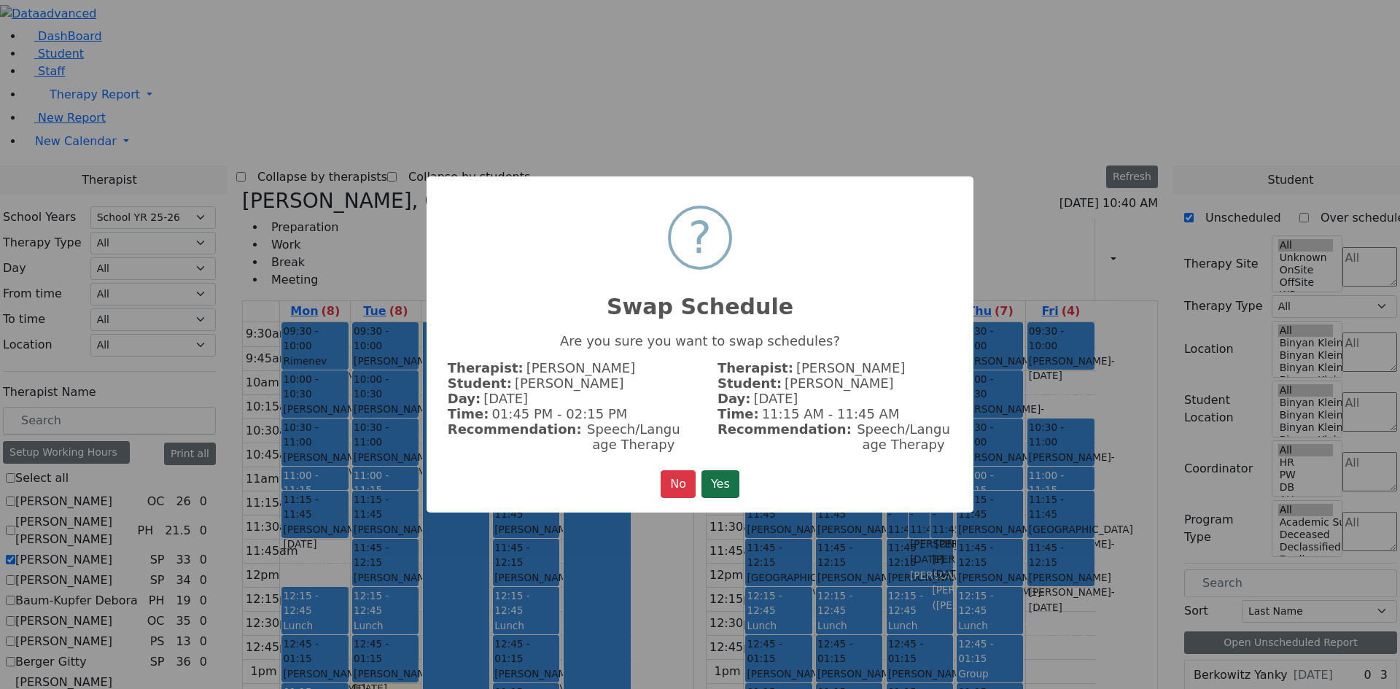
click at [719, 476] on button "Yes" at bounding box center [720, 484] width 38 height 28
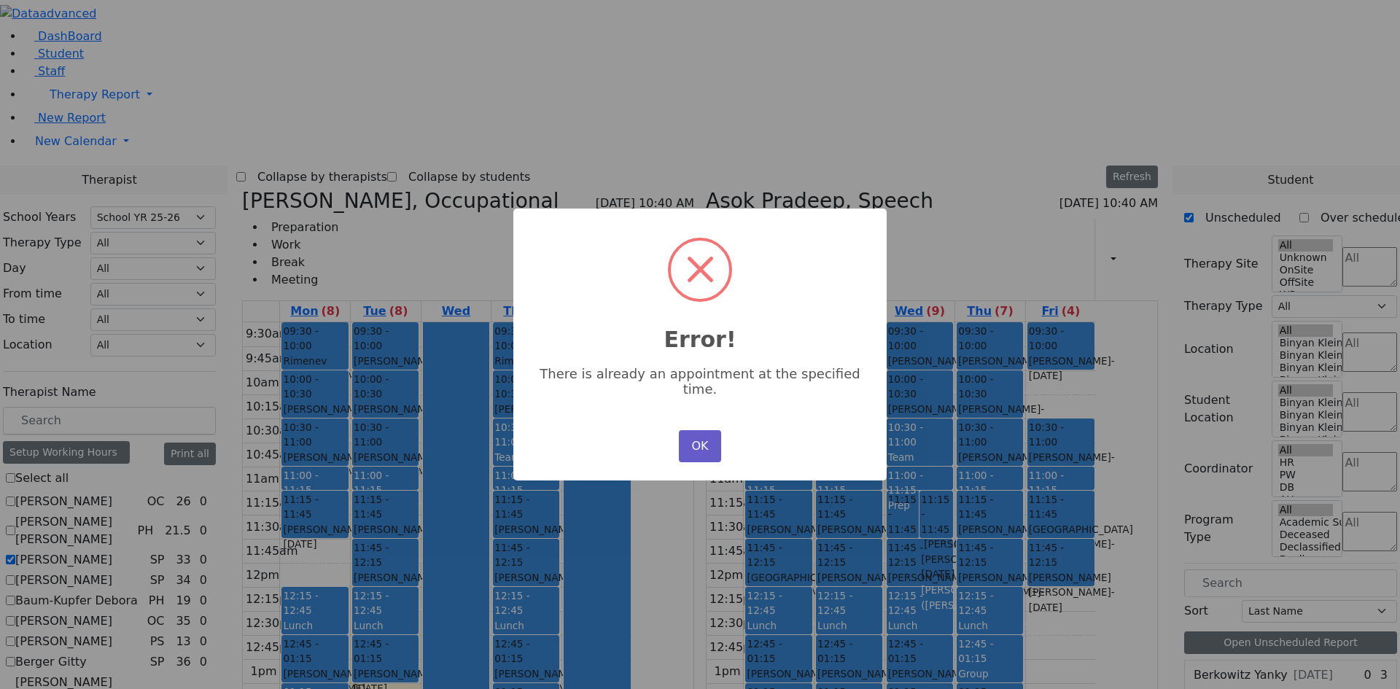
click at [697, 440] on button "OK" at bounding box center [700, 446] width 42 height 32
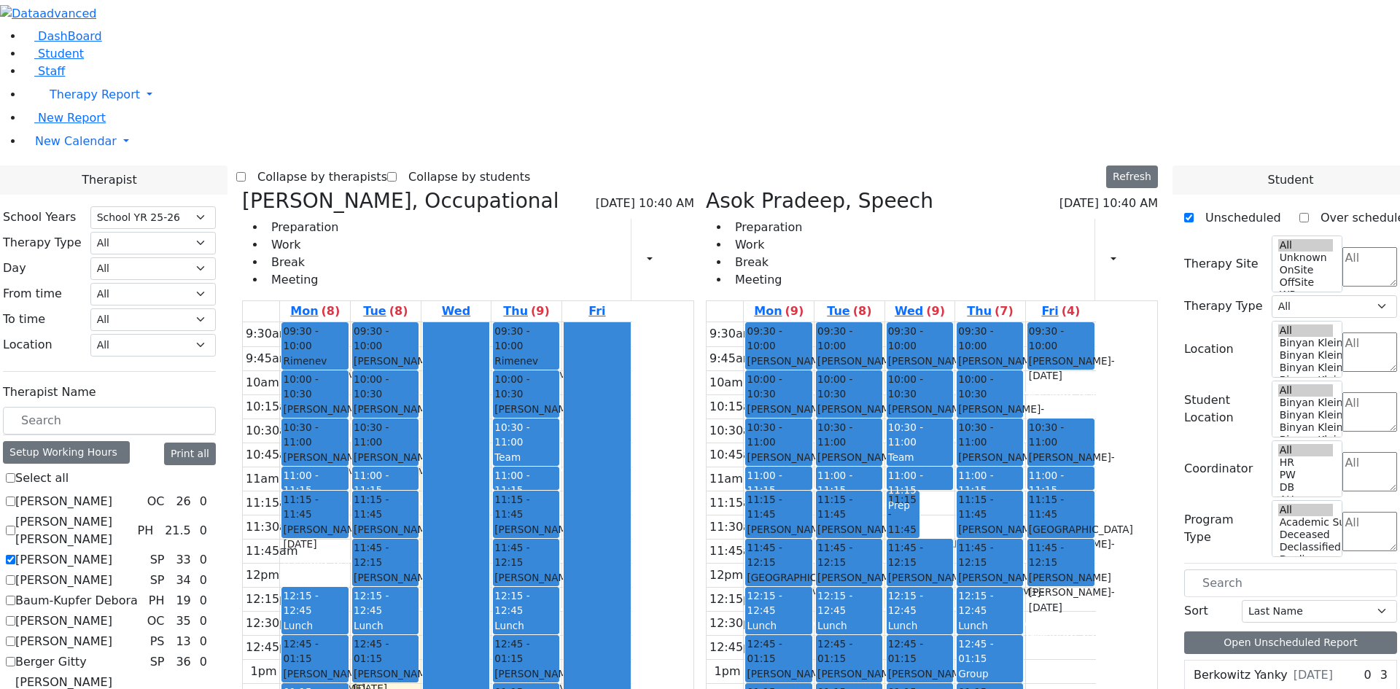
drag, startPoint x: 1002, startPoint y: 293, endPoint x: 1012, endPoint y: 529, distance: 236.4
click at [955, 529] on div "11:15 - 11:45 [PERSON_NAME] - [DATE] [PERSON_NAME] ([PERSON_NAME]) Grade 10 11:…" at bounding box center [920, 586] width 70 height 529
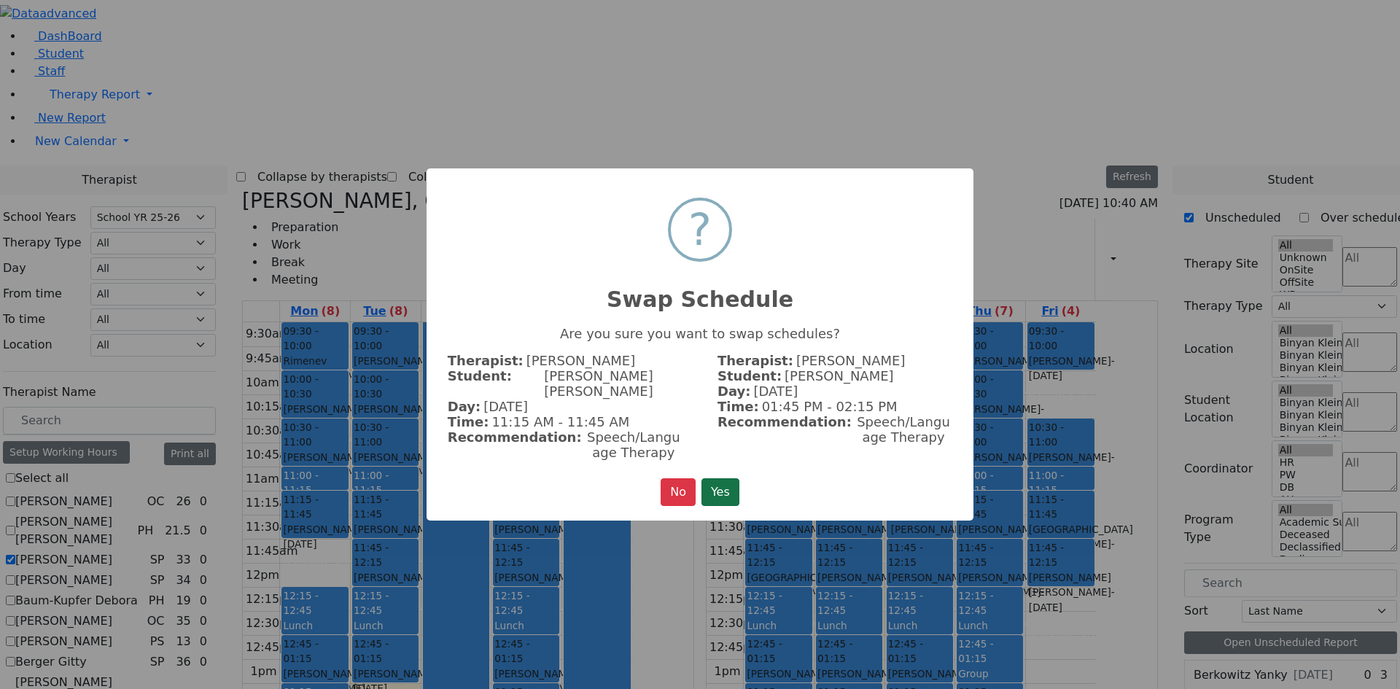
click at [717, 478] on button "Yes" at bounding box center [720, 492] width 38 height 28
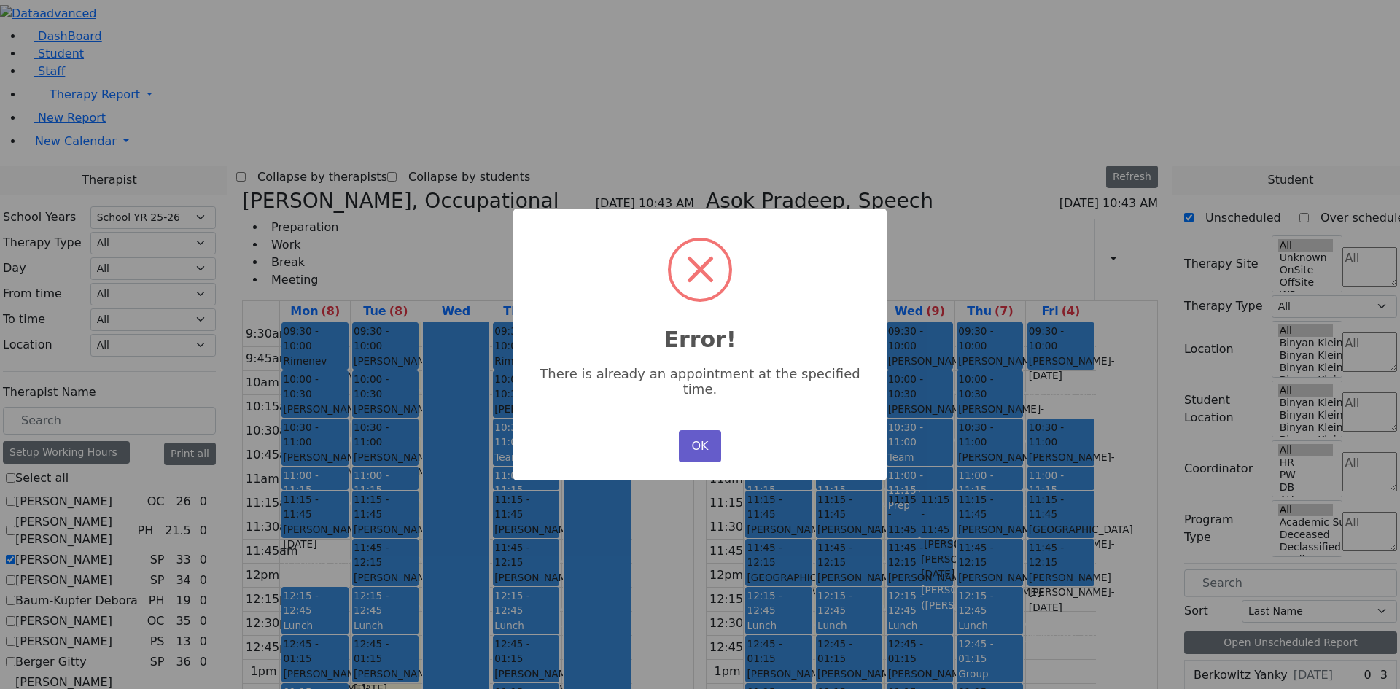
click at [693, 437] on button "OK" at bounding box center [700, 446] width 42 height 32
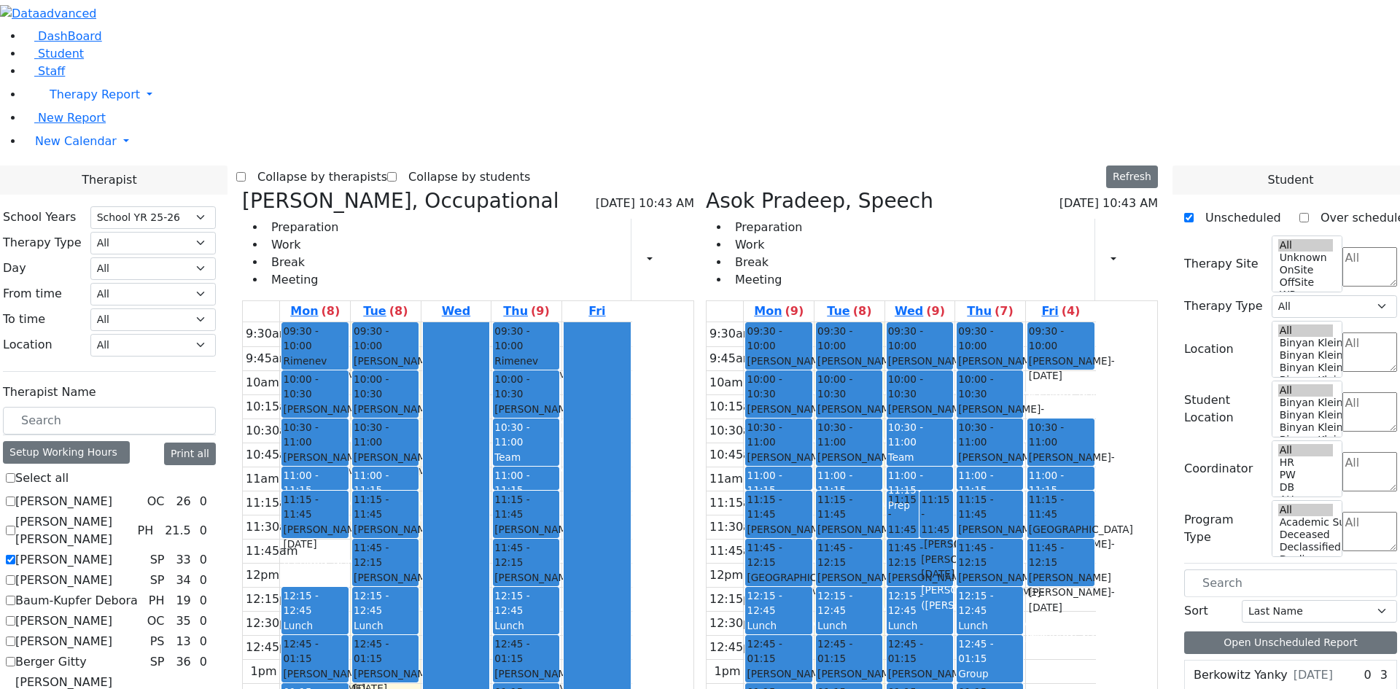
click at [1342, 247] on textarea "Search" at bounding box center [1369, 266] width 55 height 39
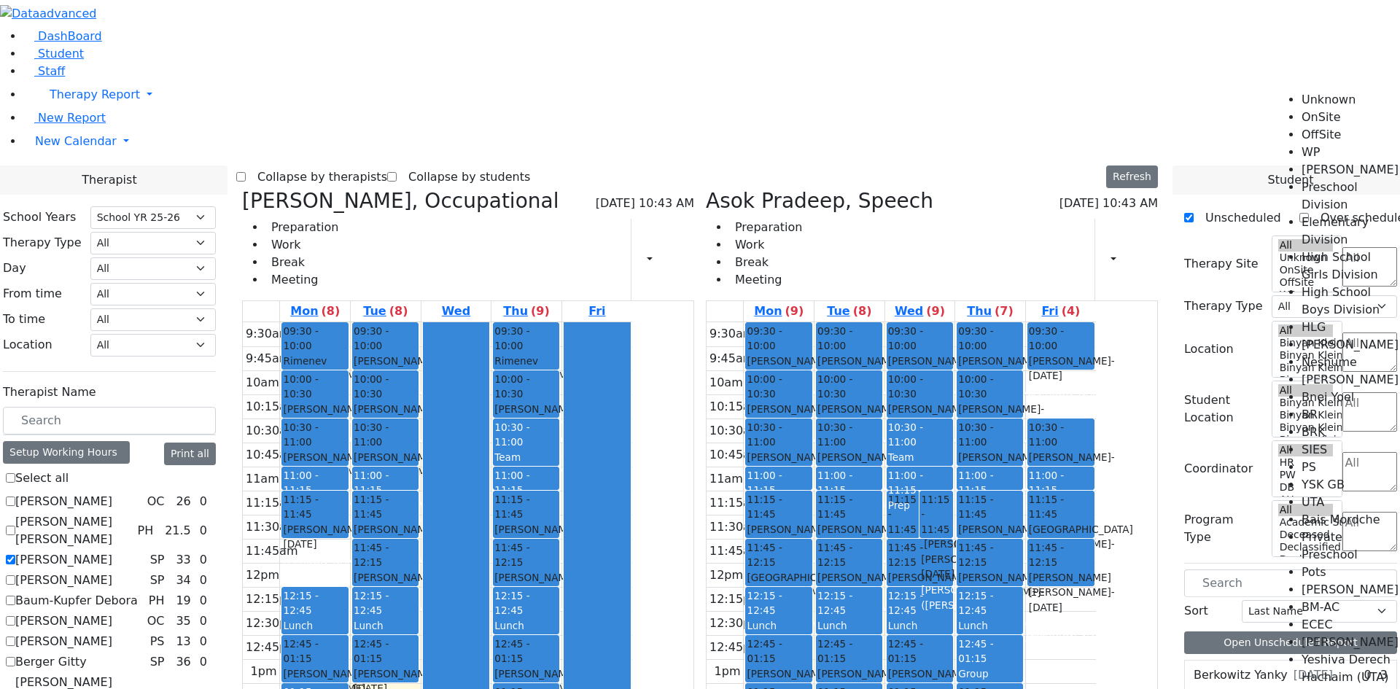
scroll to position [73, 0]
click at [1324, 284] on li "High School Boys Division" at bounding box center [1350, 301] width 98 height 35
select select "12"
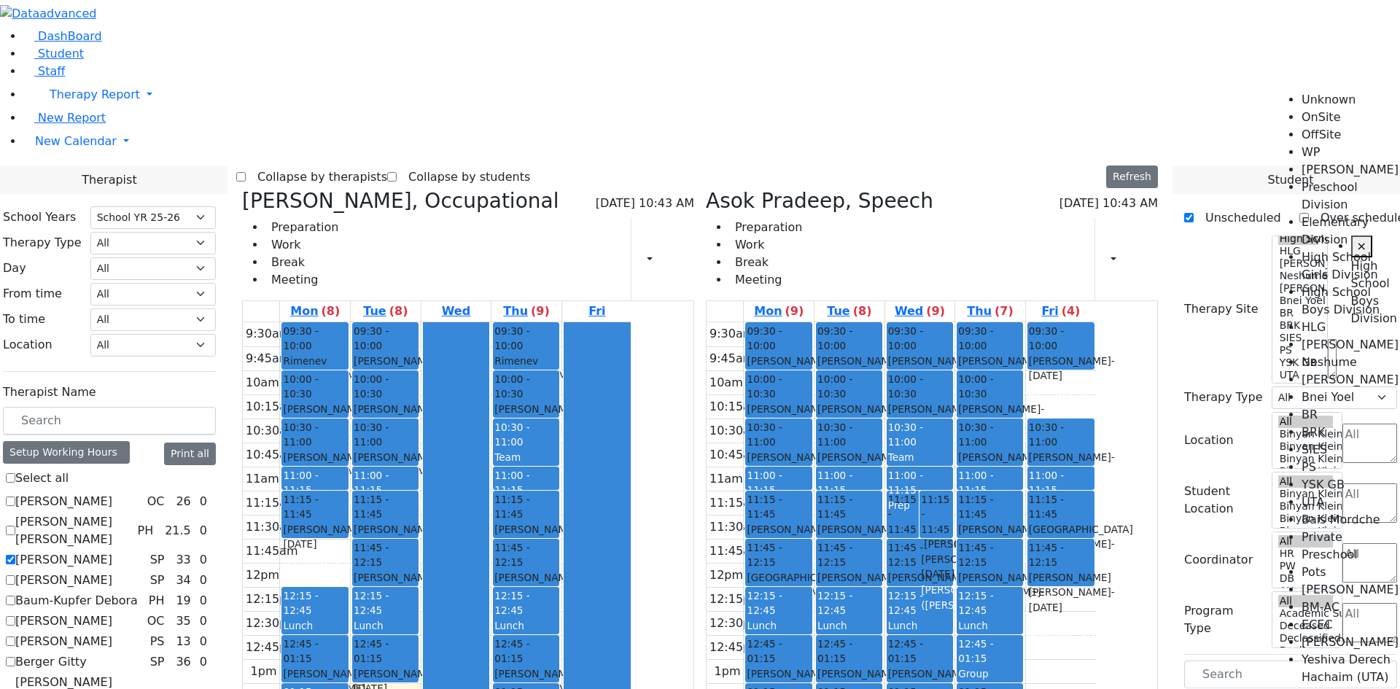
click at [1018, 322] on tr "09:30 - 10:00 [PERSON_NAME] - [DATE] [PERSON_NAME] ([GEOGRAPHIC_DATA]) 10:00 - …" at bounding box center [900, 586] width 389 height 529
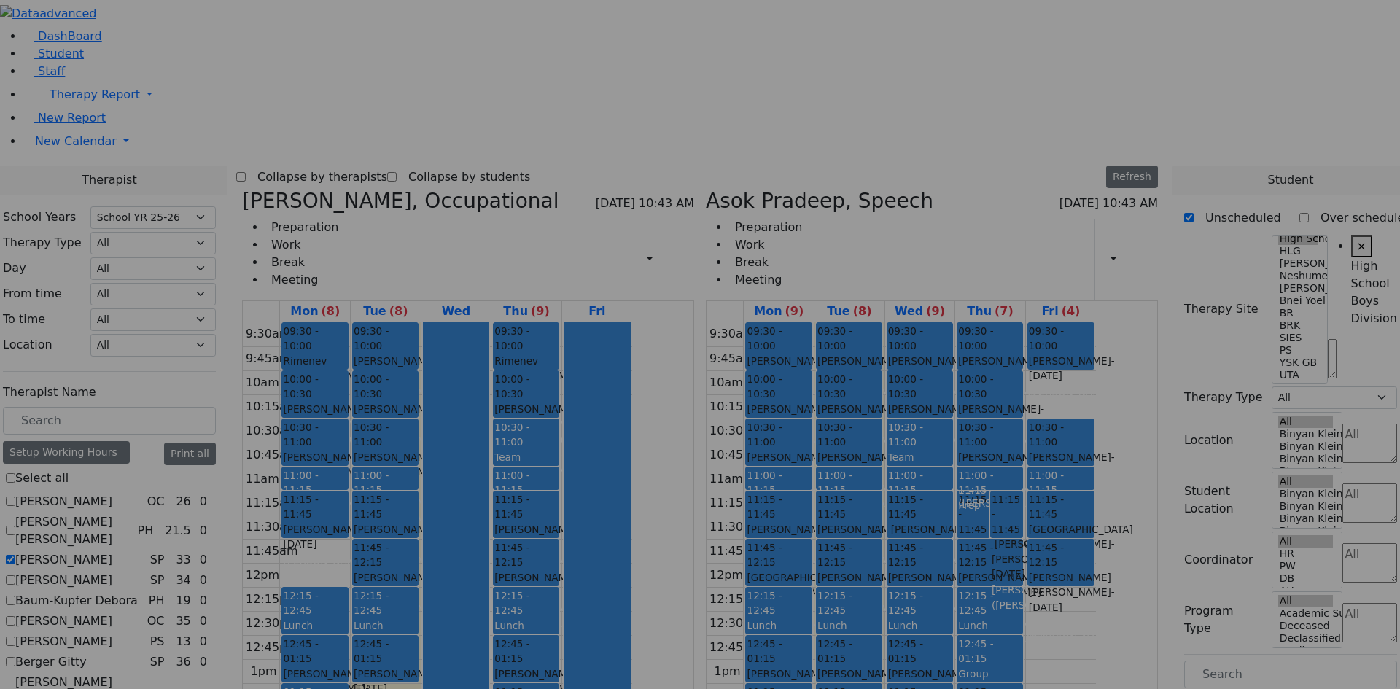
scroll to position [0, 29]
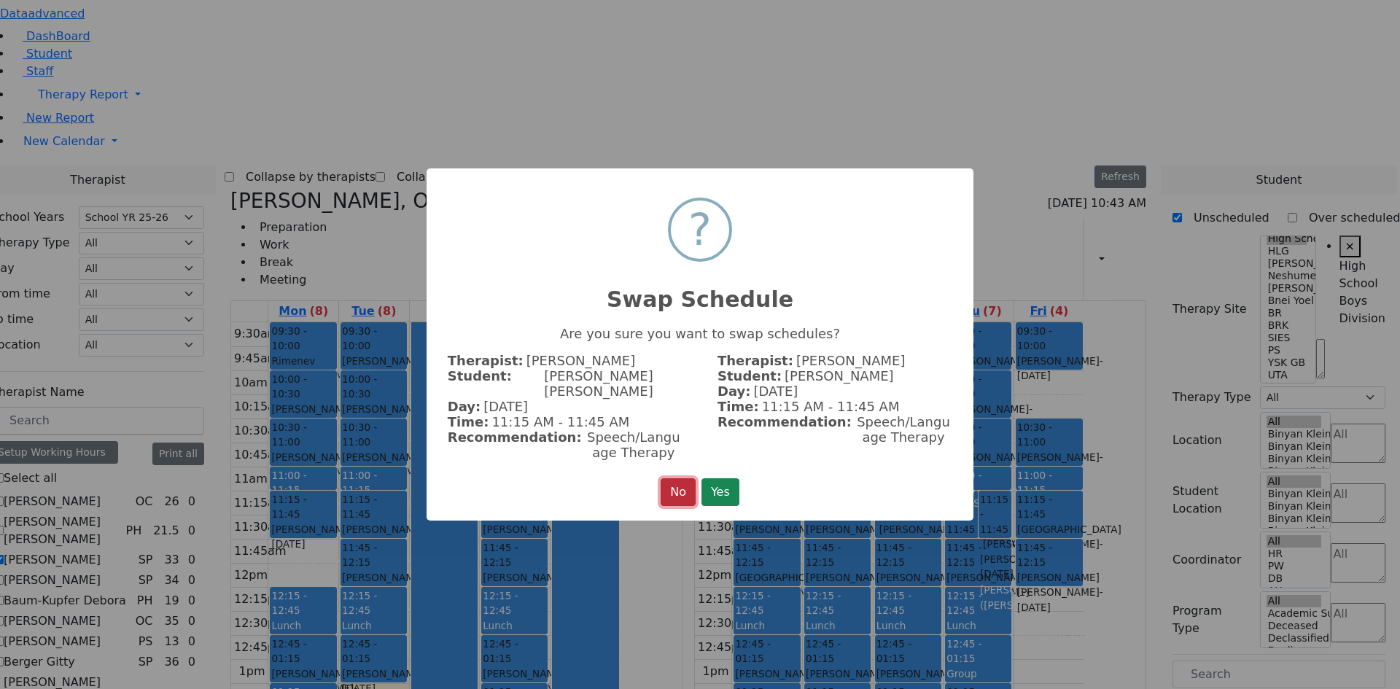
click at [674, 483] on button "No" at bounding box center [678, 492] width 35 height 28
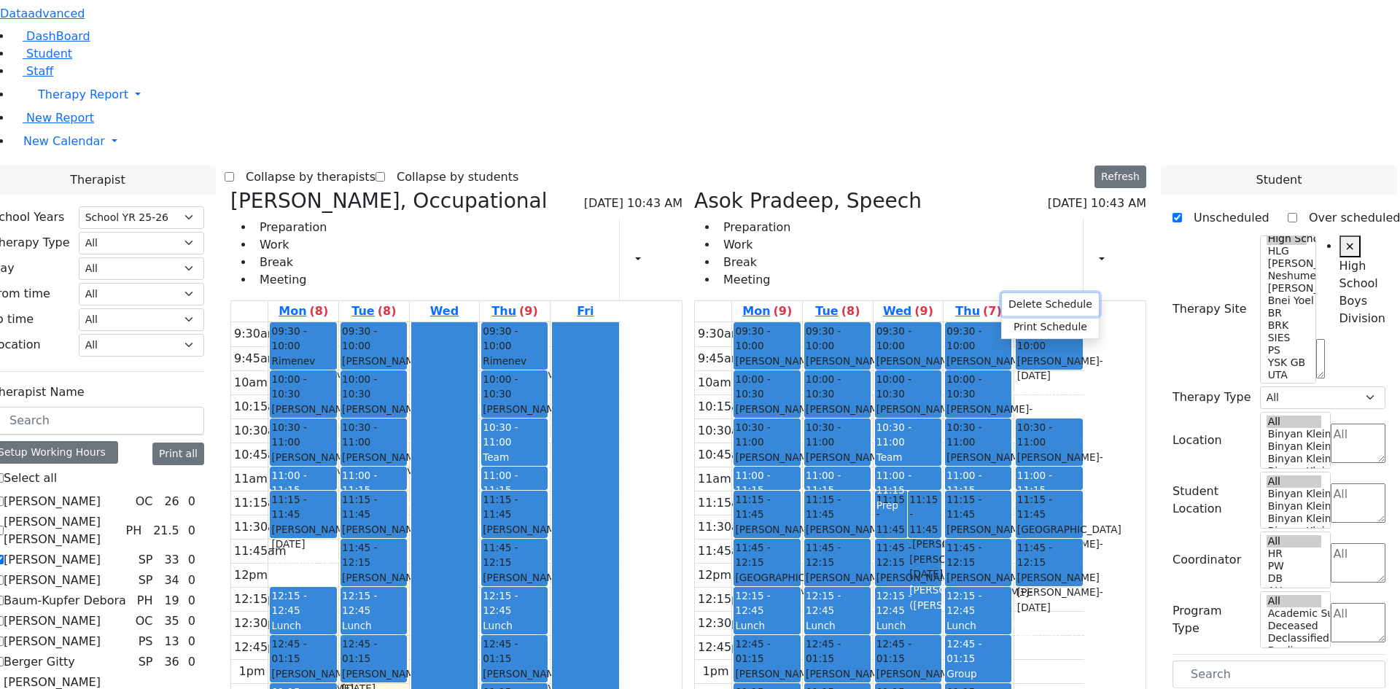
click at [1011, 303] on button "Delete Schedule" at bounding box center [1050, 304] width 97 height 23
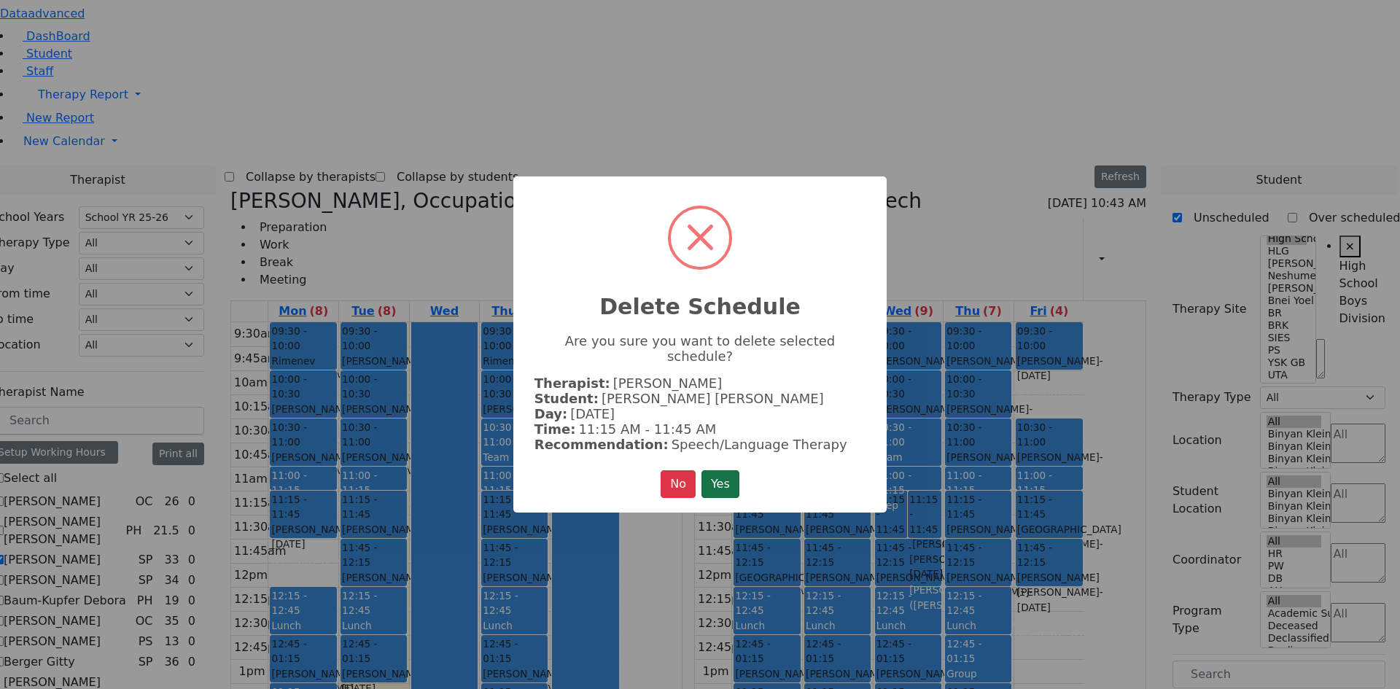
click at [723, 470] on button "Yes" at bounding box center [720, 484] width 38 height 28
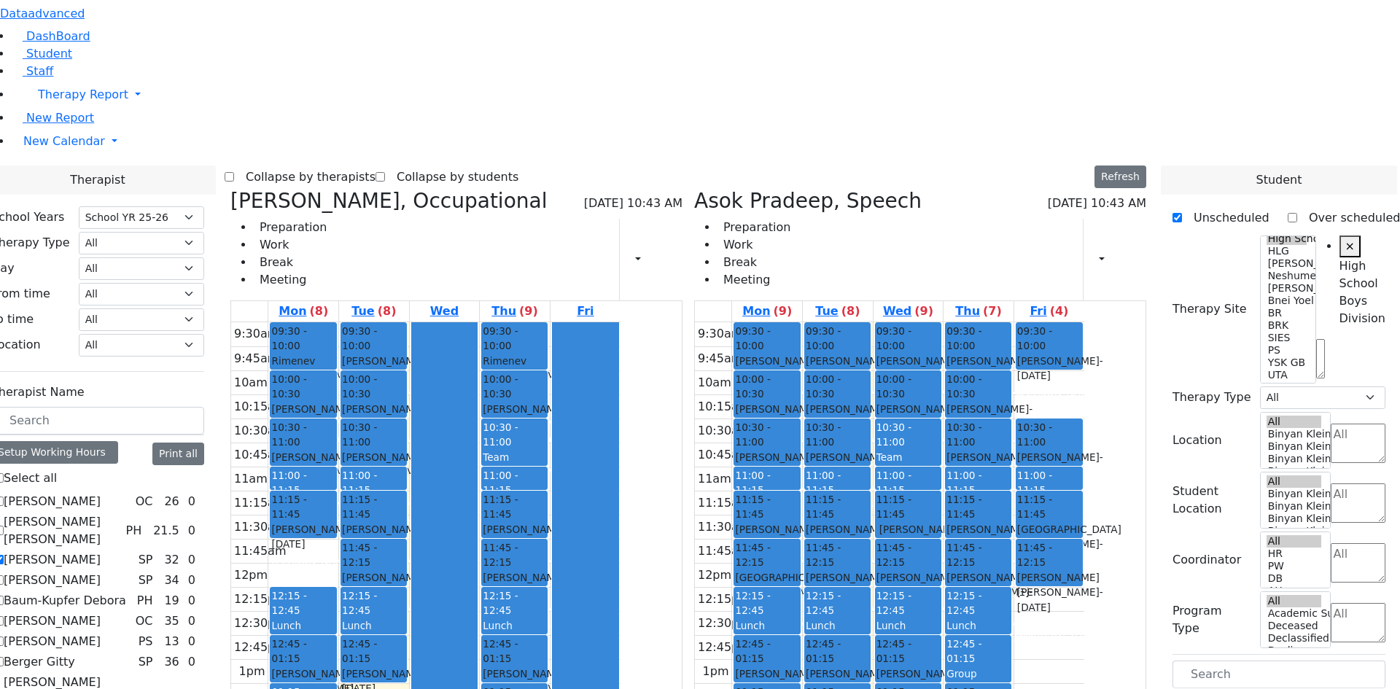
click at [940, 522] on div "Bando Yehuda - 06/24/2007" at bounding box center [907, 537] width 63 height 30
click at [1023, 308] on button "Delete Selected Schedule" at bounding box center [1044, 311] width 144 height 23
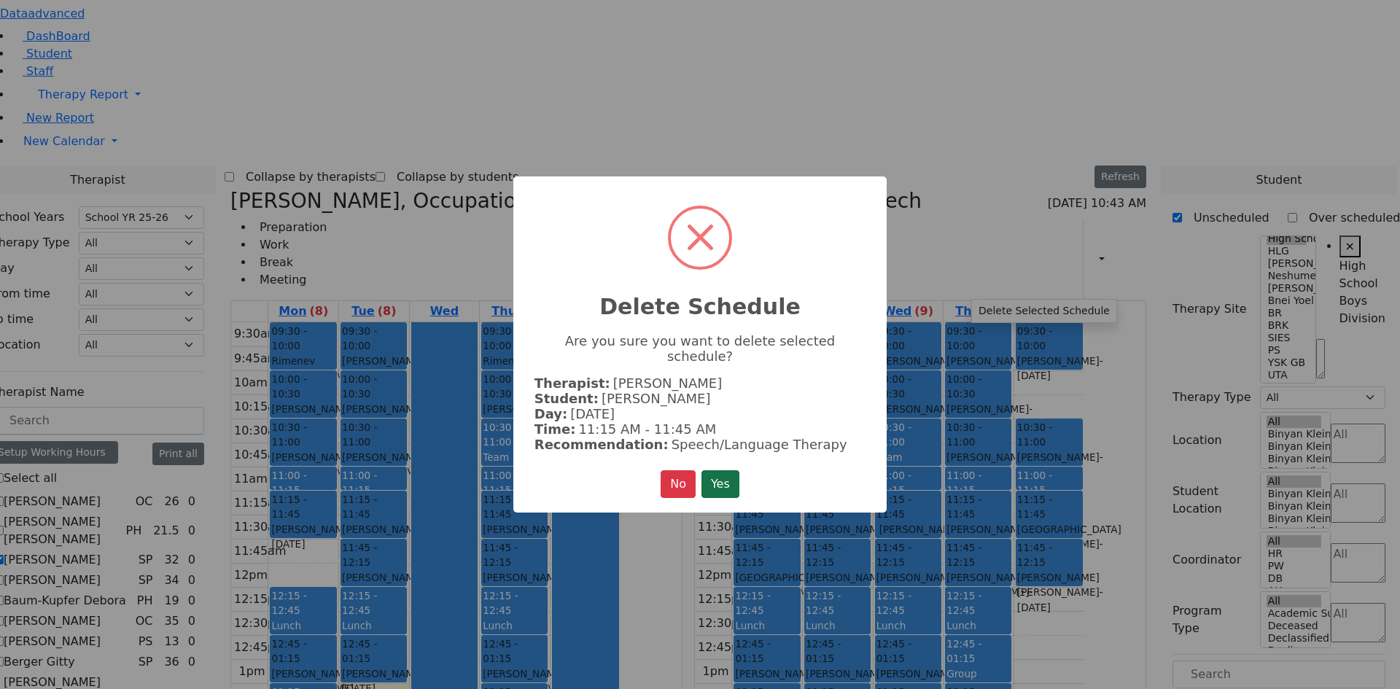
click at [725, 475] on button "Yes" at bounding box center [720, 484] width 38 height 28
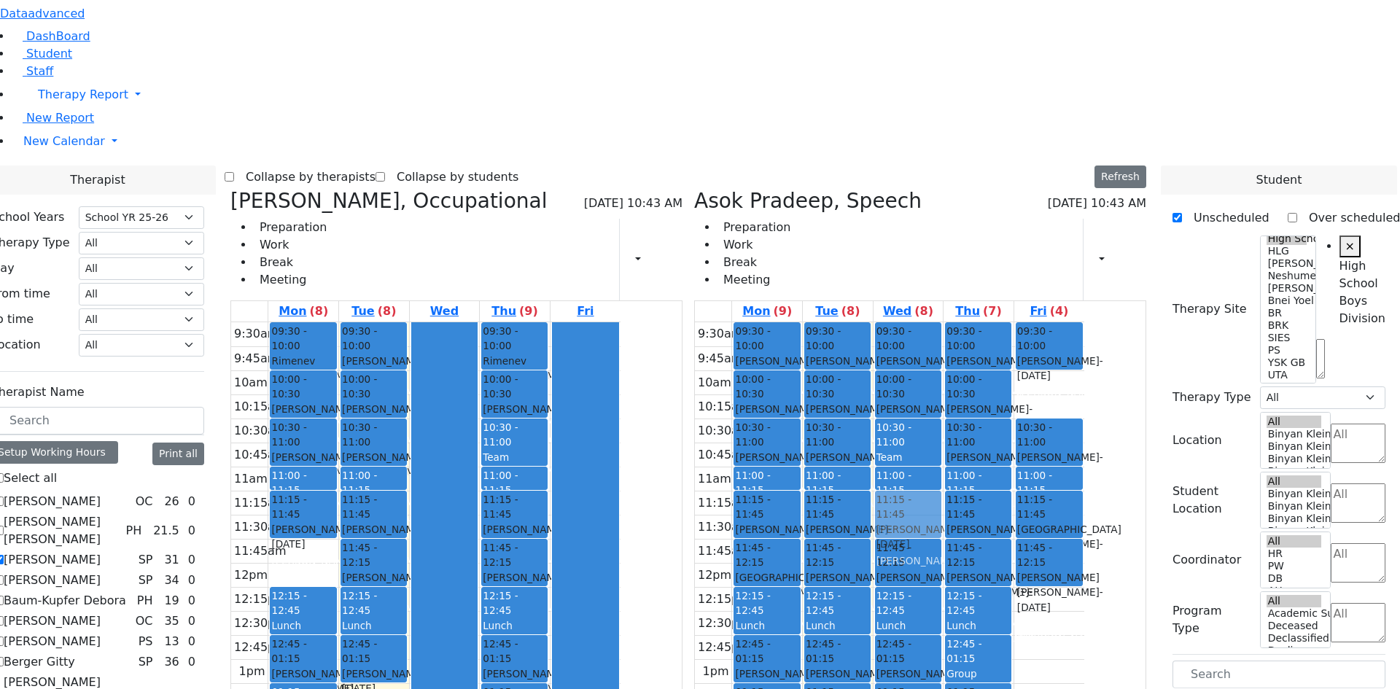
drag, startPoint x: 967, startPoint y: 527, endPoint x: 984, endPoint y: 291, distance: 236.8
click at [943, 322] on div "09:30 - 10:00 Kirzner Dovid - 08/29/2004 Orenstein Yisroel (Laibel) 10:00 - 10:…" at bounding box center [908, 586] width 70 height 529
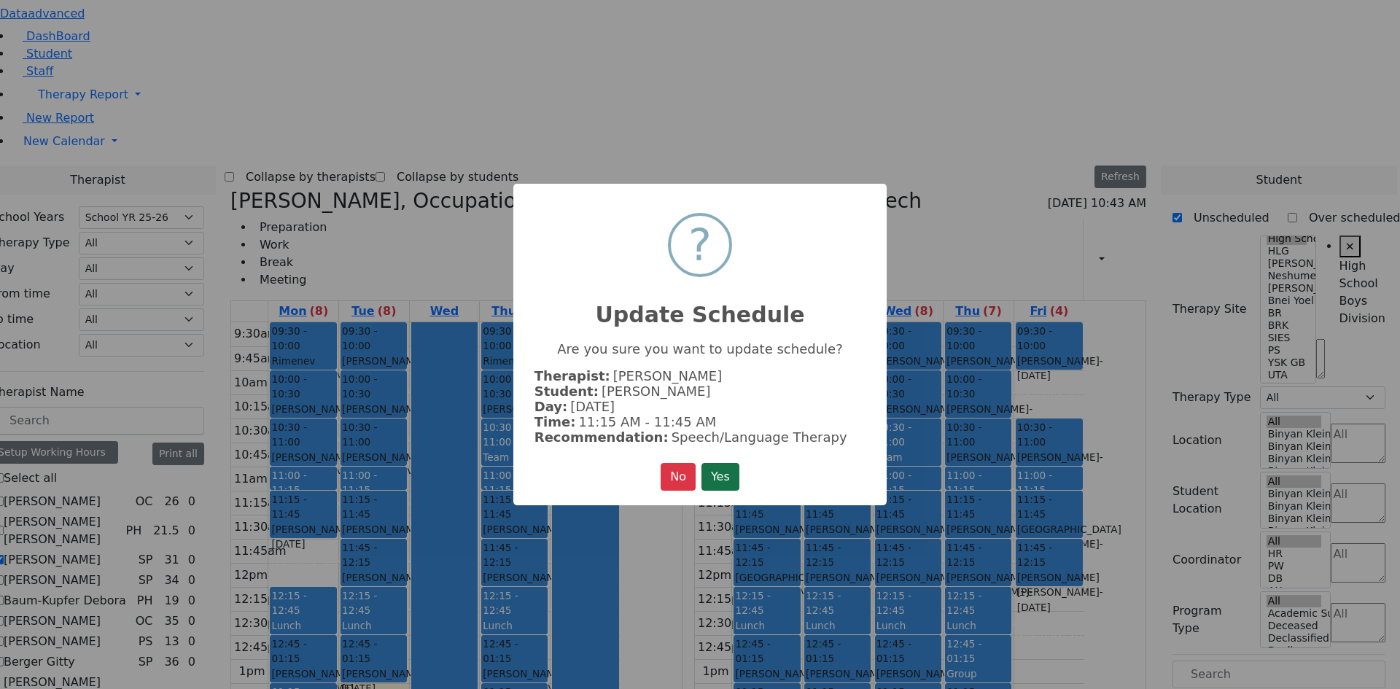
click at [728, 463] on button "Yes" at bounding box center [720, 477] width 38 height 28
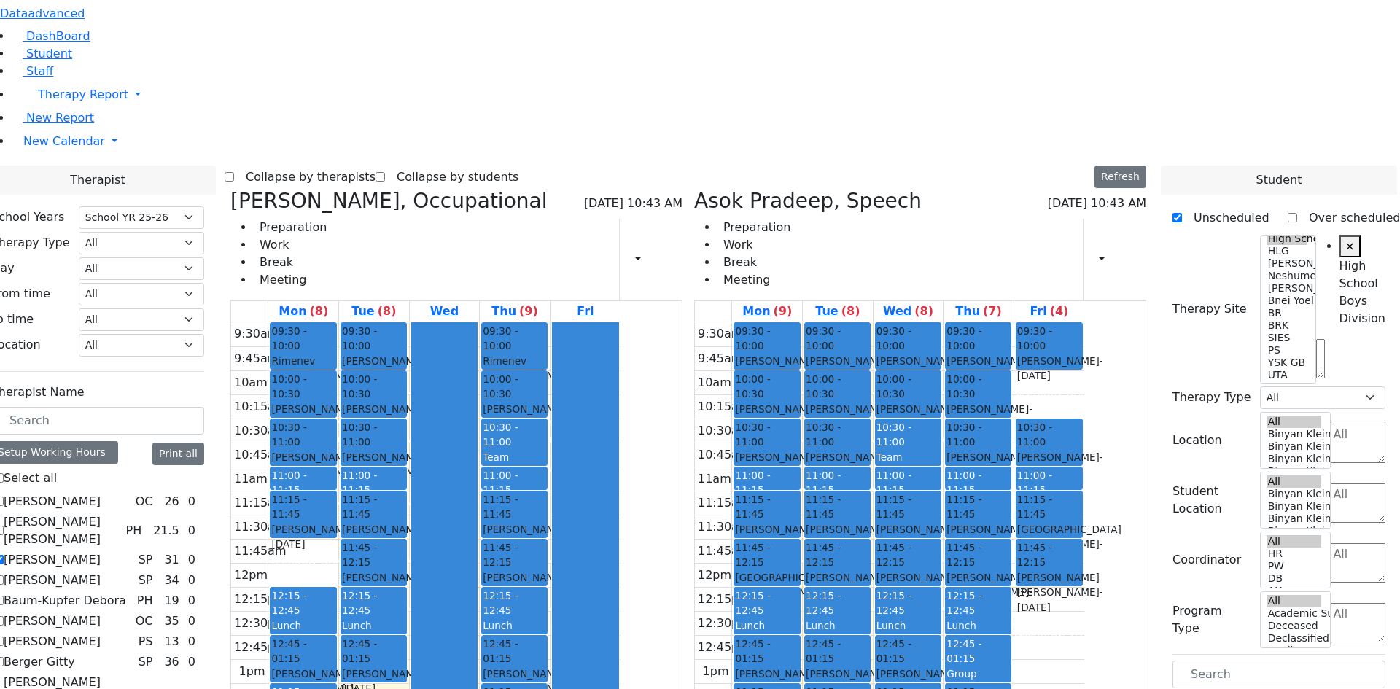
drag, startPoint x: 1214, startPoint y: 459, endPoint x: 987, endPoint y: 524, distance: 236.0
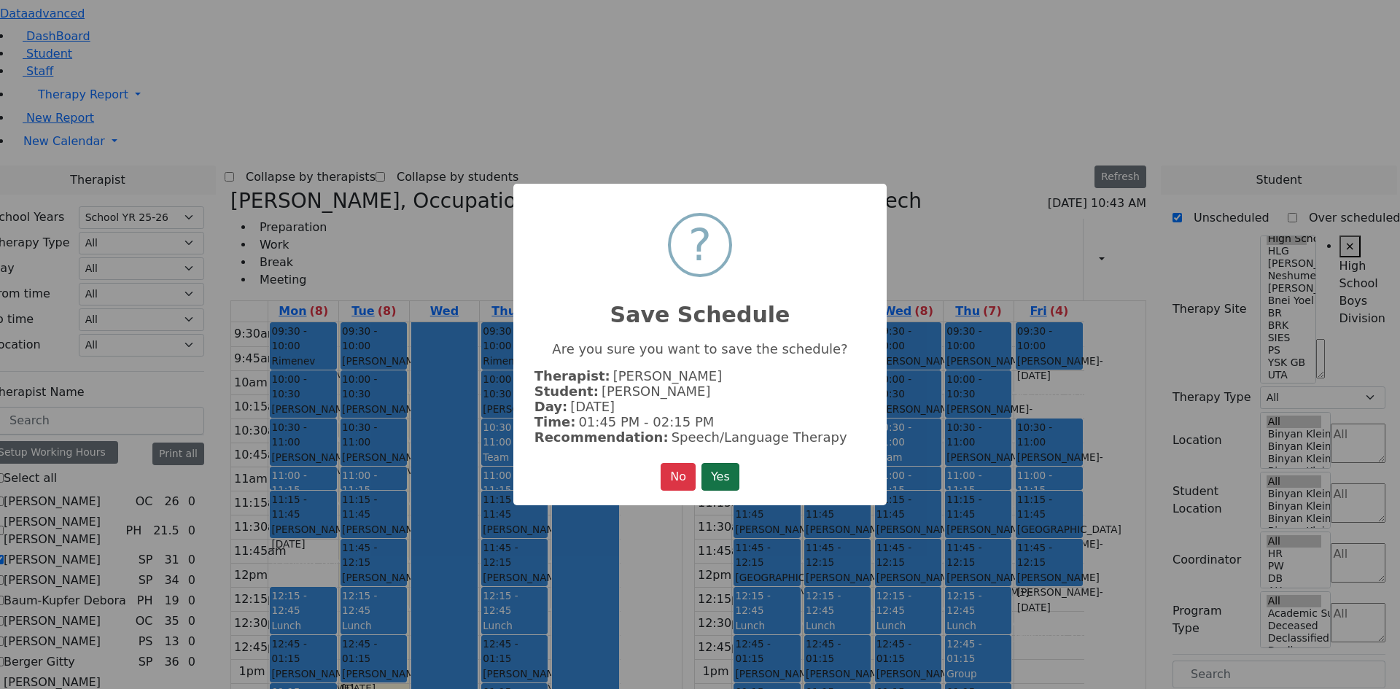
click at [722, 470] on button "Yes" at bounding box center [720, 477] width 38 height 28
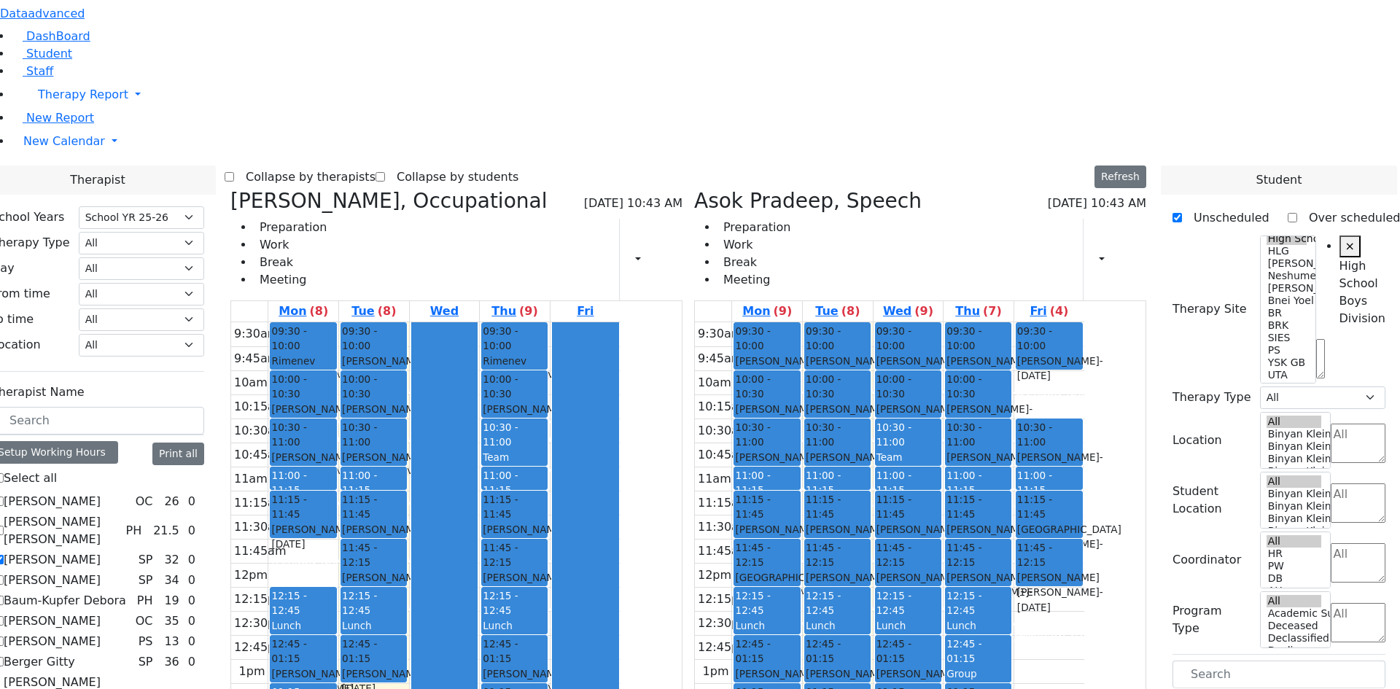
drag, startPoint x: 1217, startPoint y: 372, endPoint x: 983, endPoint y: 526, distance: 279.9
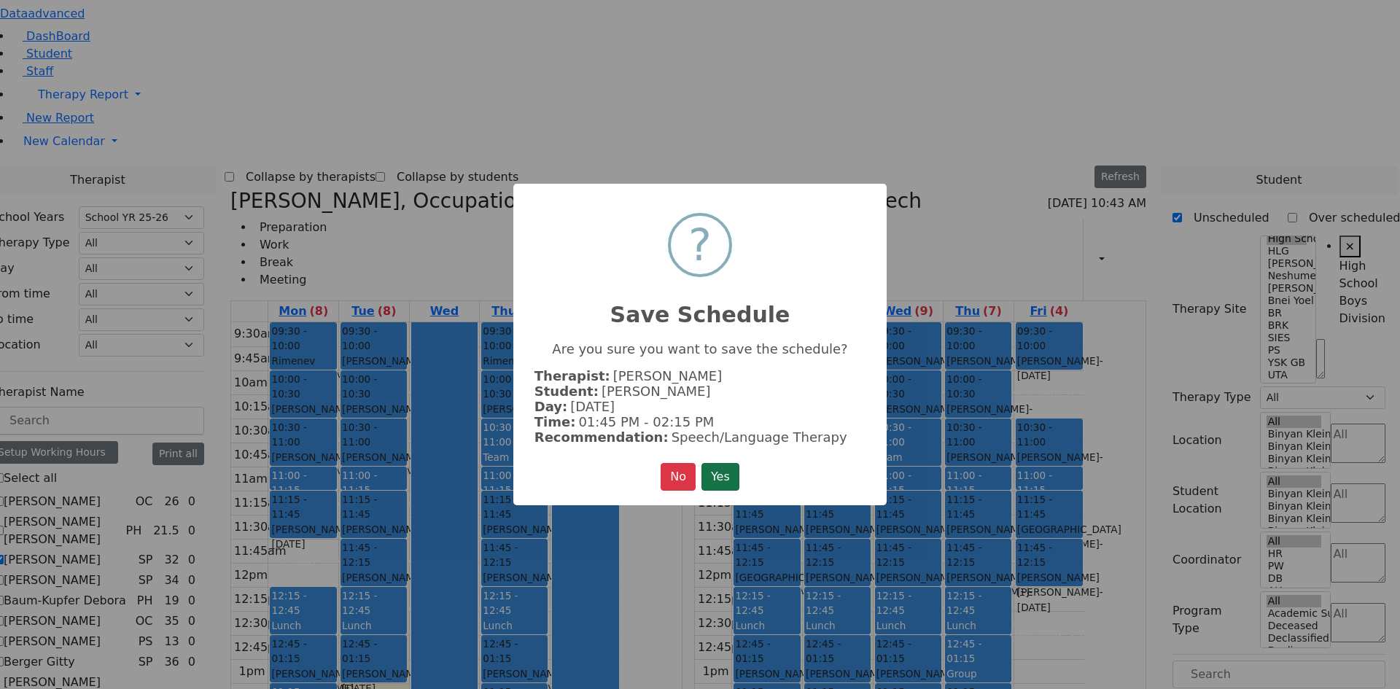
click at [729, 478] on button "Yes" at bounding box center [720, 477] width 38 height 28
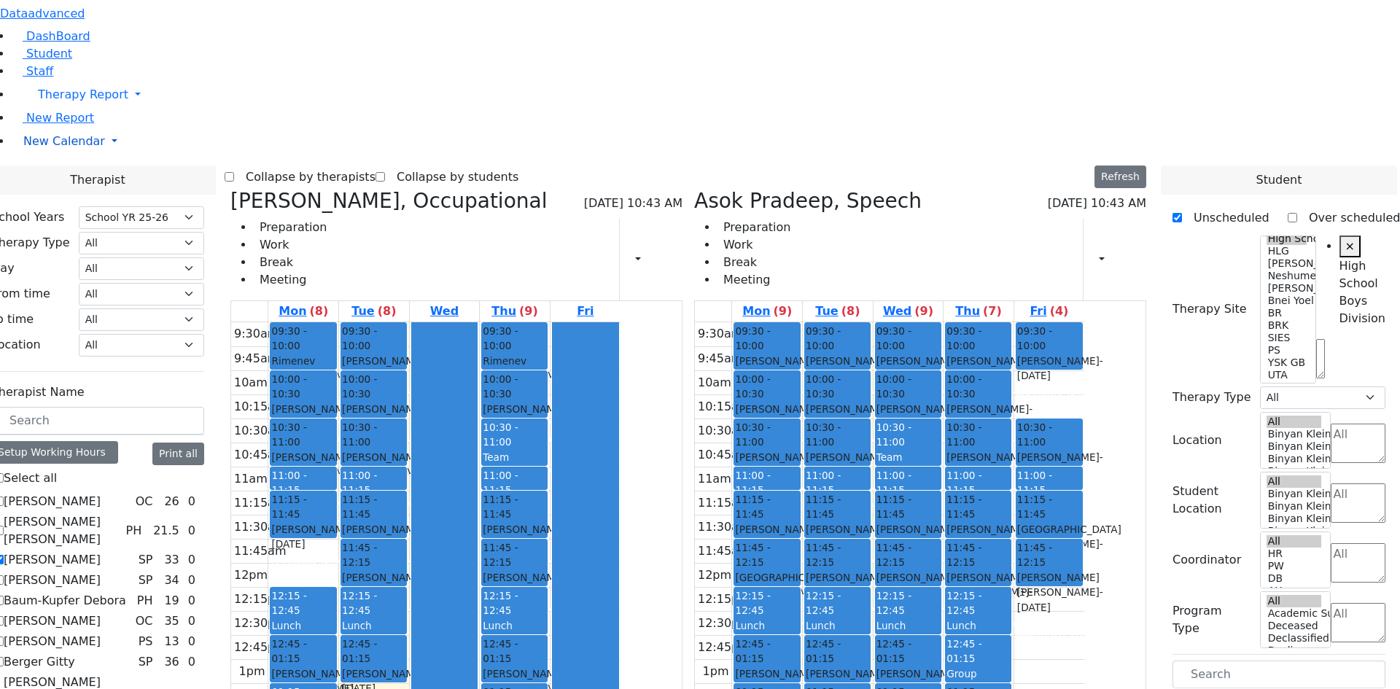
click at [73, 148] on span "New Calendar" at bounding box center [64, 141] width 82 height 14
click at [63, 177] on span "Calendar" at bounding box center [46, 170] width 52 height 14
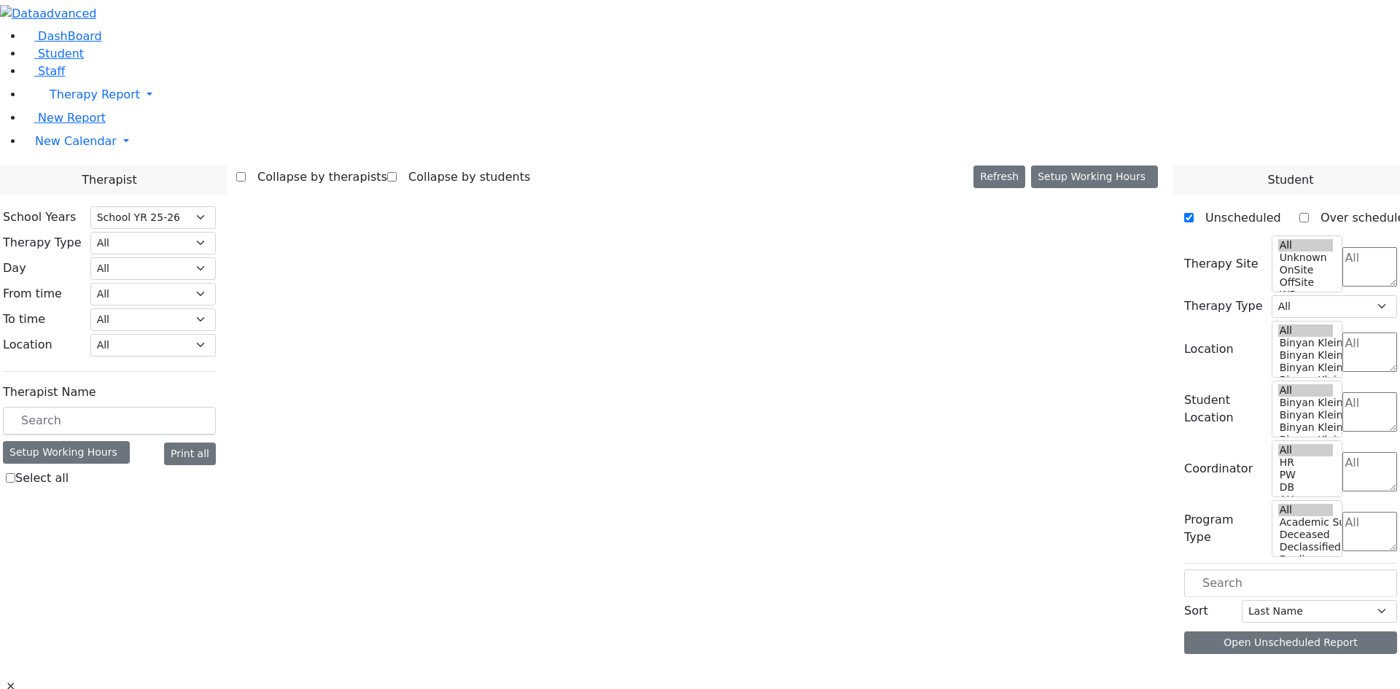
select select "212"
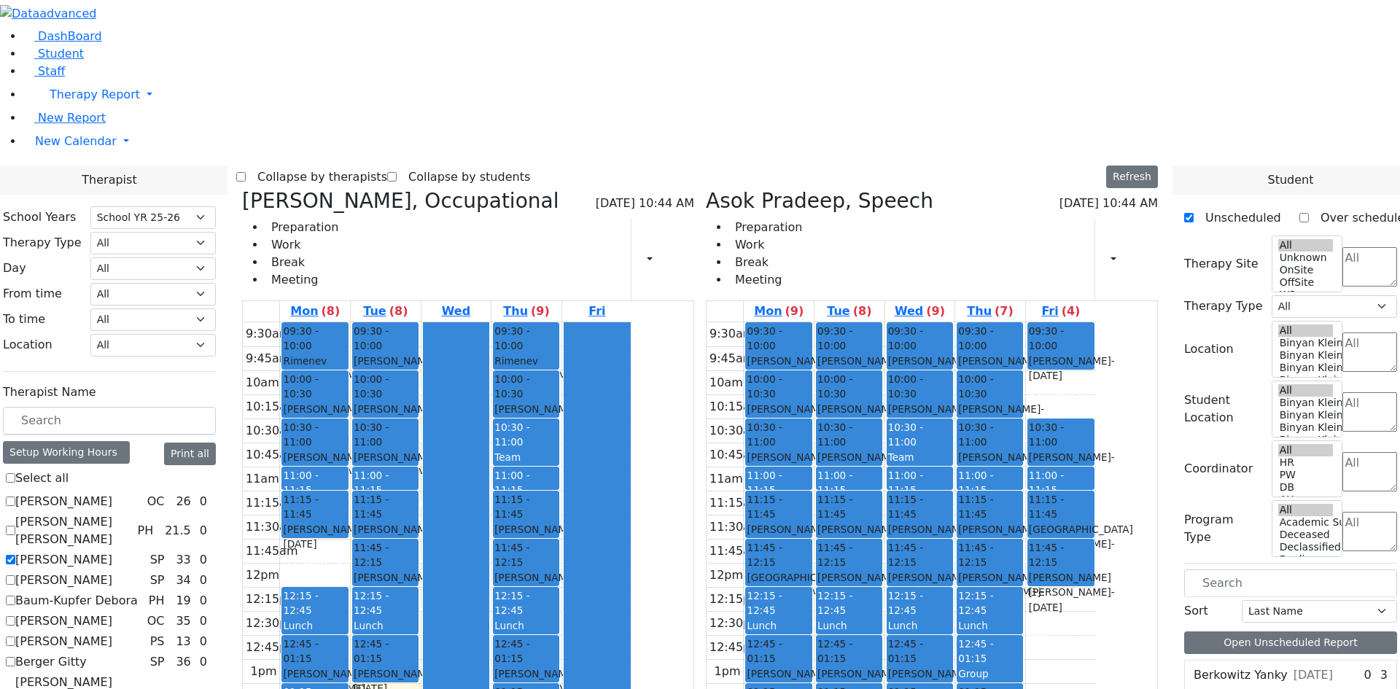
click at [112, 551] on label "[PERSON_NAME]" at bounding box center [63, 559] width 97 height 17
click at [15, 555] on input "[PERSON_NAME]" at bounding box center [10, 559] width 9 height 9
checkbox input "false"
select select "1"
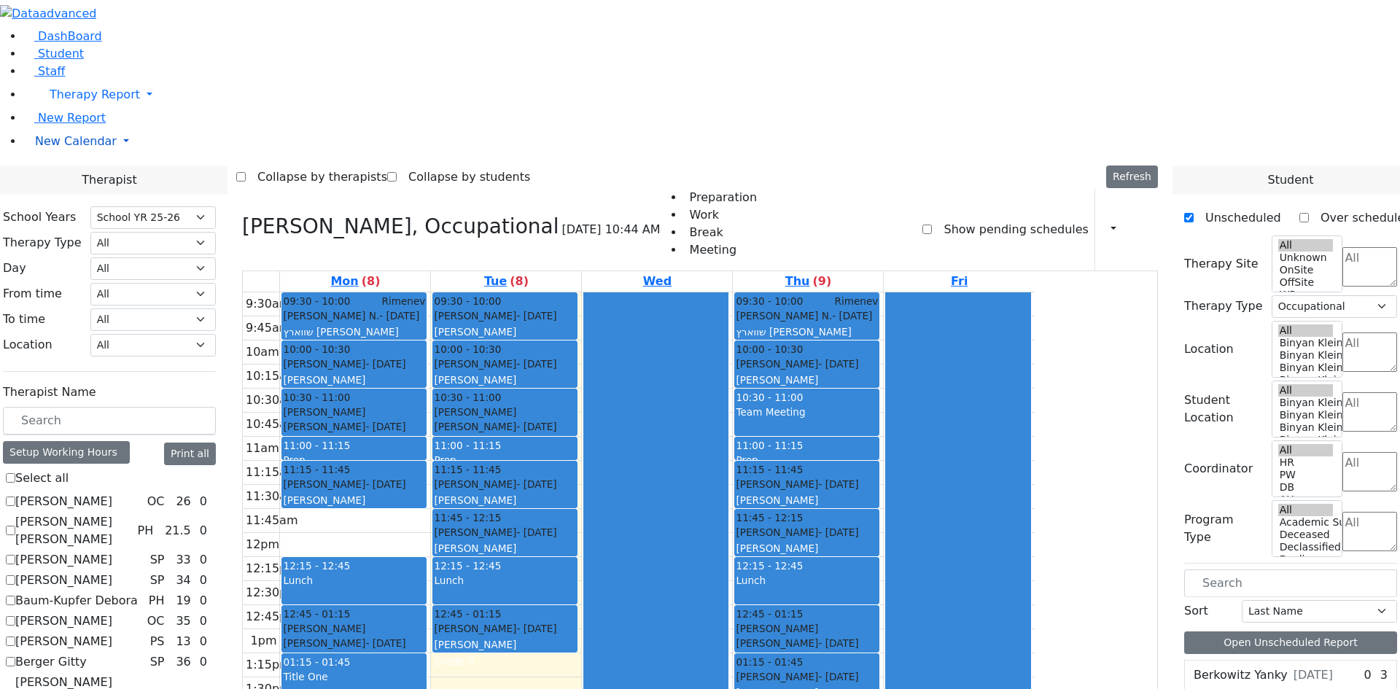
click at [53, 148] on span "New Calendar" at bounding box center [76, 141] width 82 height 14
click at [61, 195] on span "Teacher Report" at bounding box center [78, 188] width 87 height 14
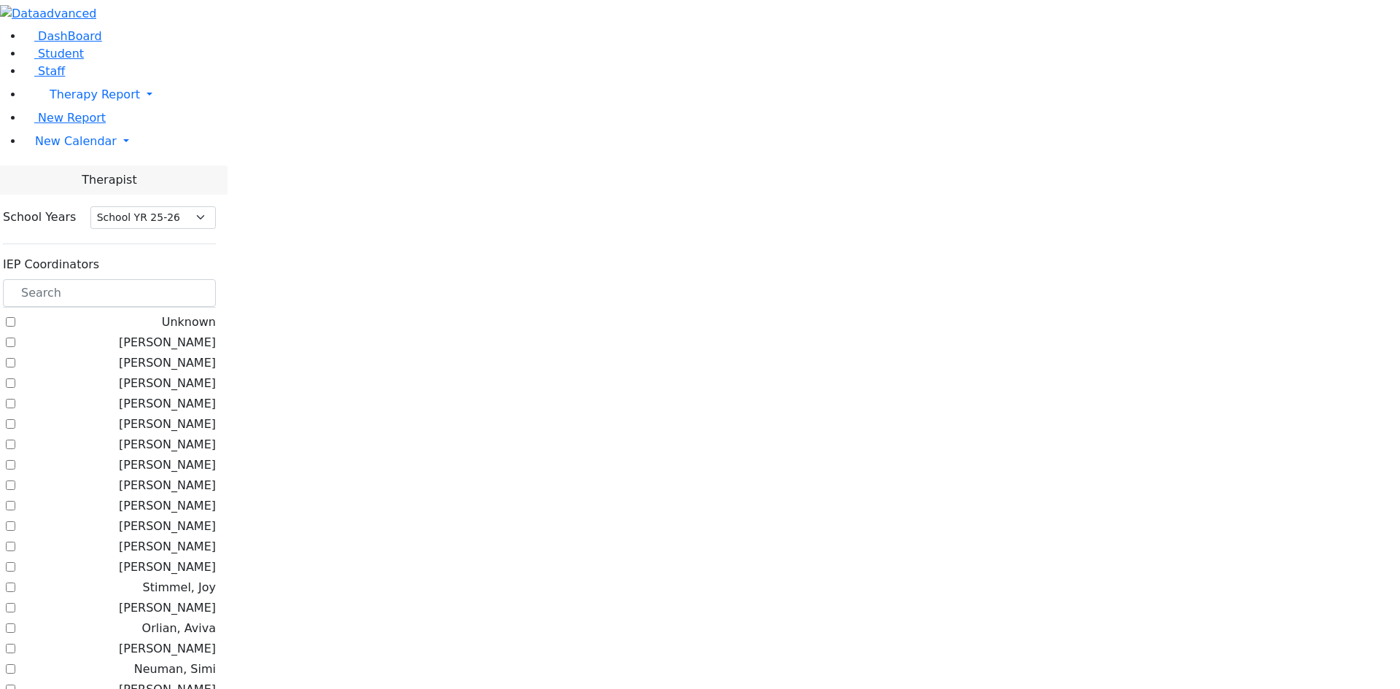
select select "212"
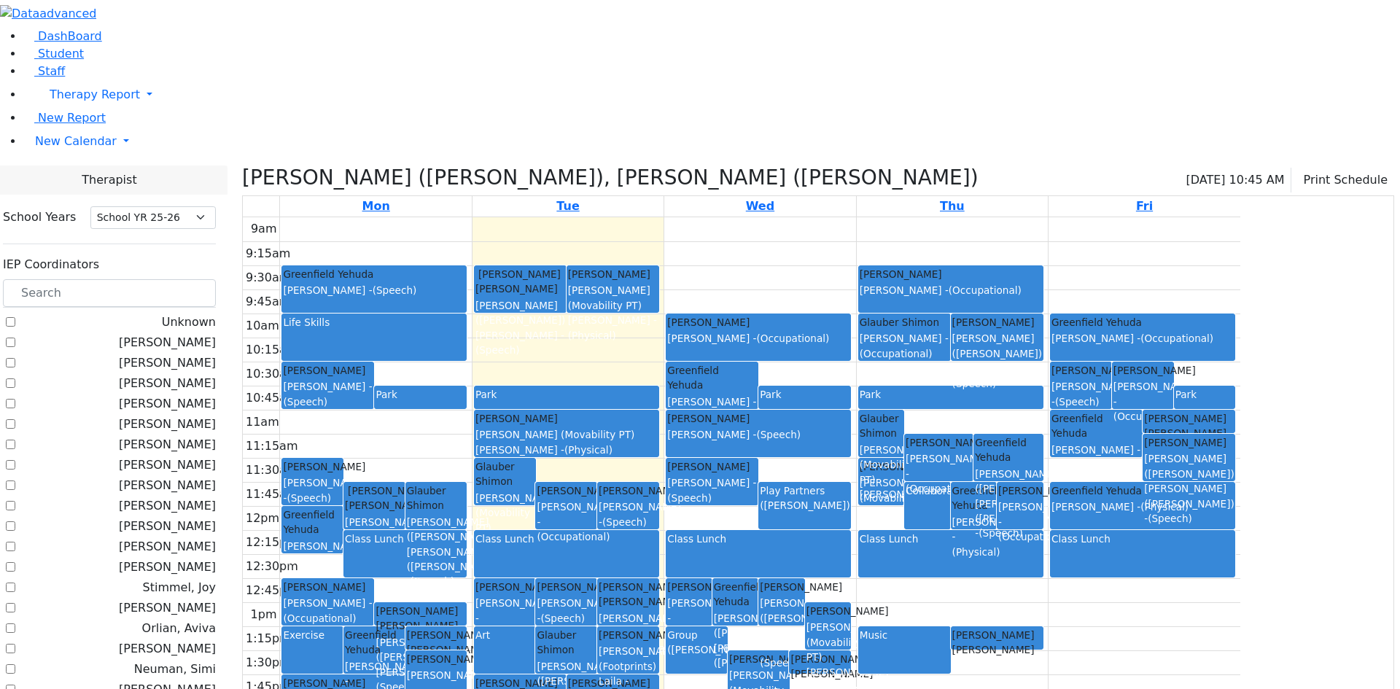
checkbox input "false"
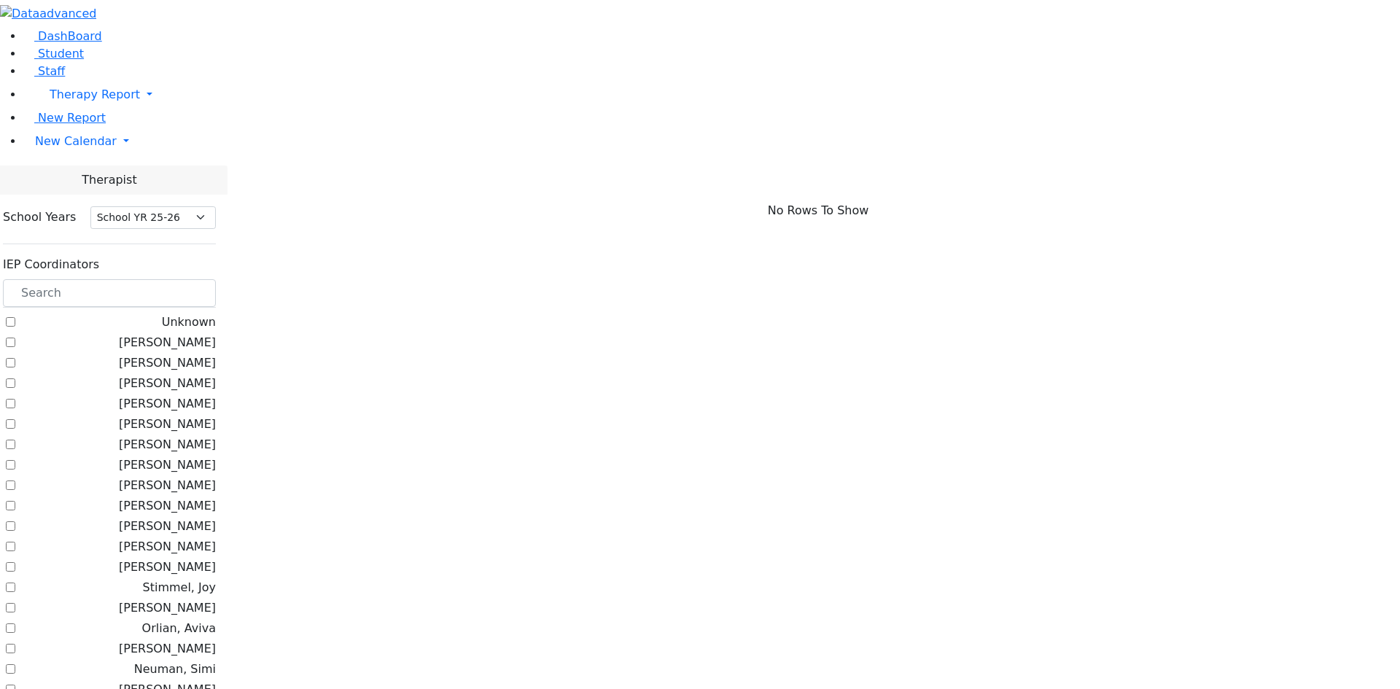
checkbox input "true"
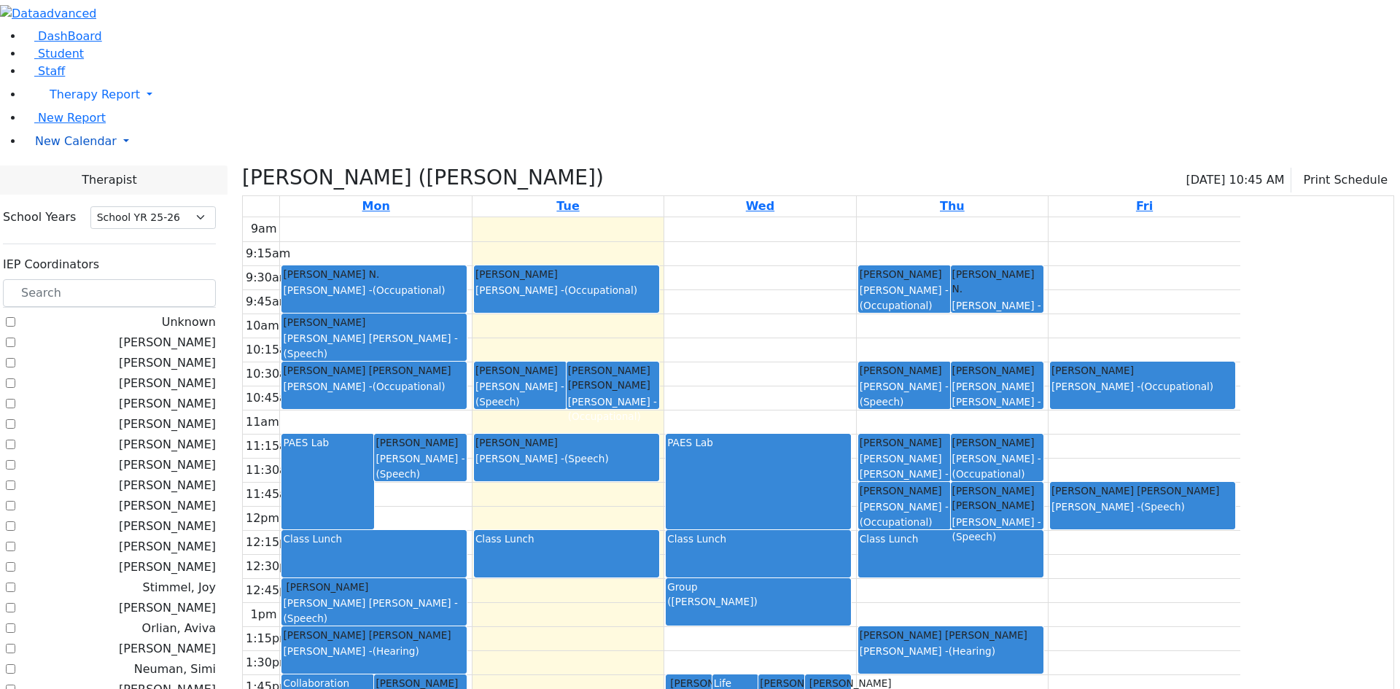
click at [80, 148] on span "New Calendar" at bounding box center [76, 141] width 82 height 14
click at [79, 177] on span "Calendar" at bounding box center [57, 170] width 52 height 14
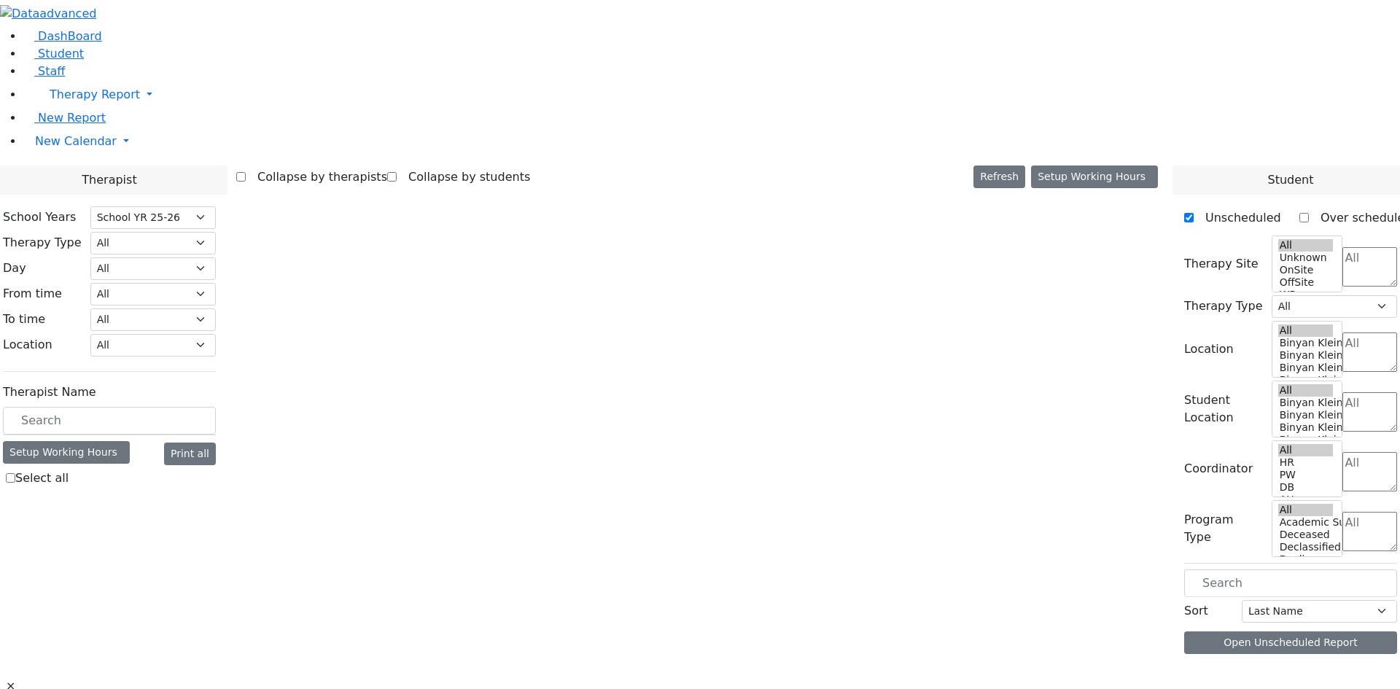
select select "212"
select select "1"
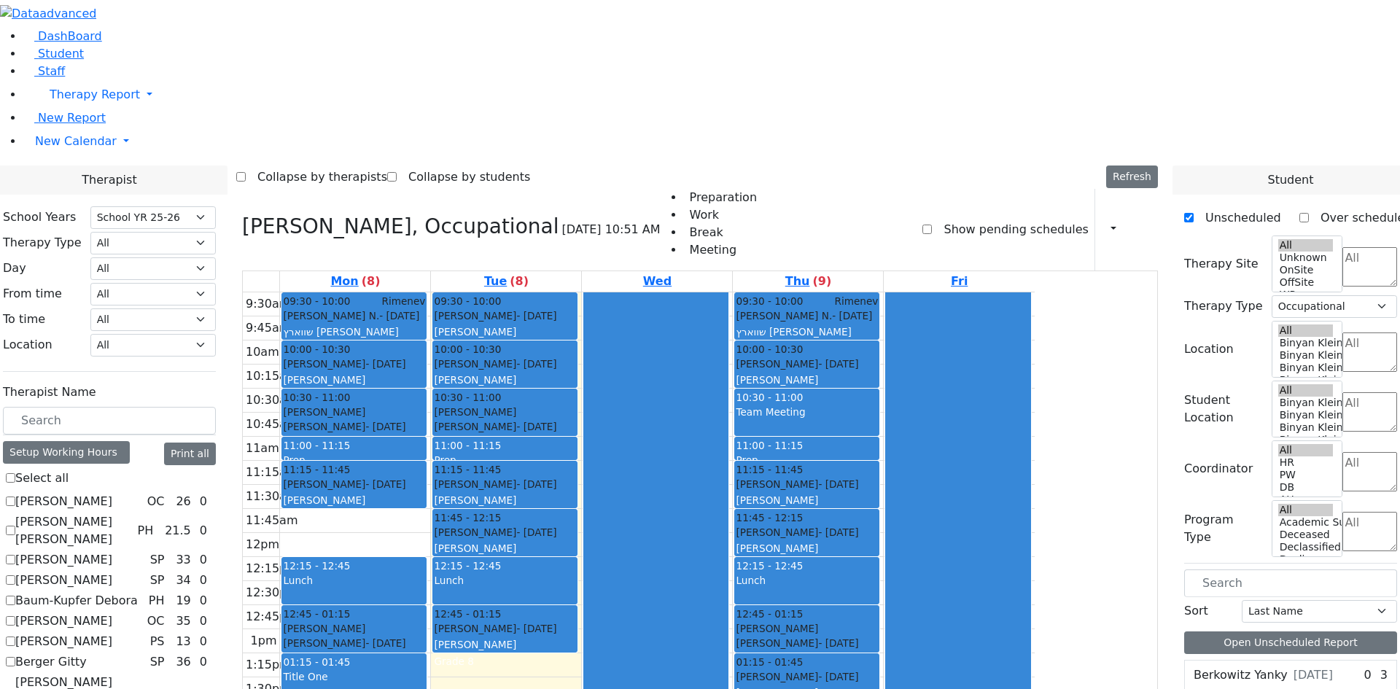
click at [112, 551] on label "Asok Pradeep" at bounding box center [63, 559] width 97 height 17
click at [15, 555] on input "Asok Pradeep" at bounding box center [10, 559] width 9 height 9
checkbox input "true"
select select
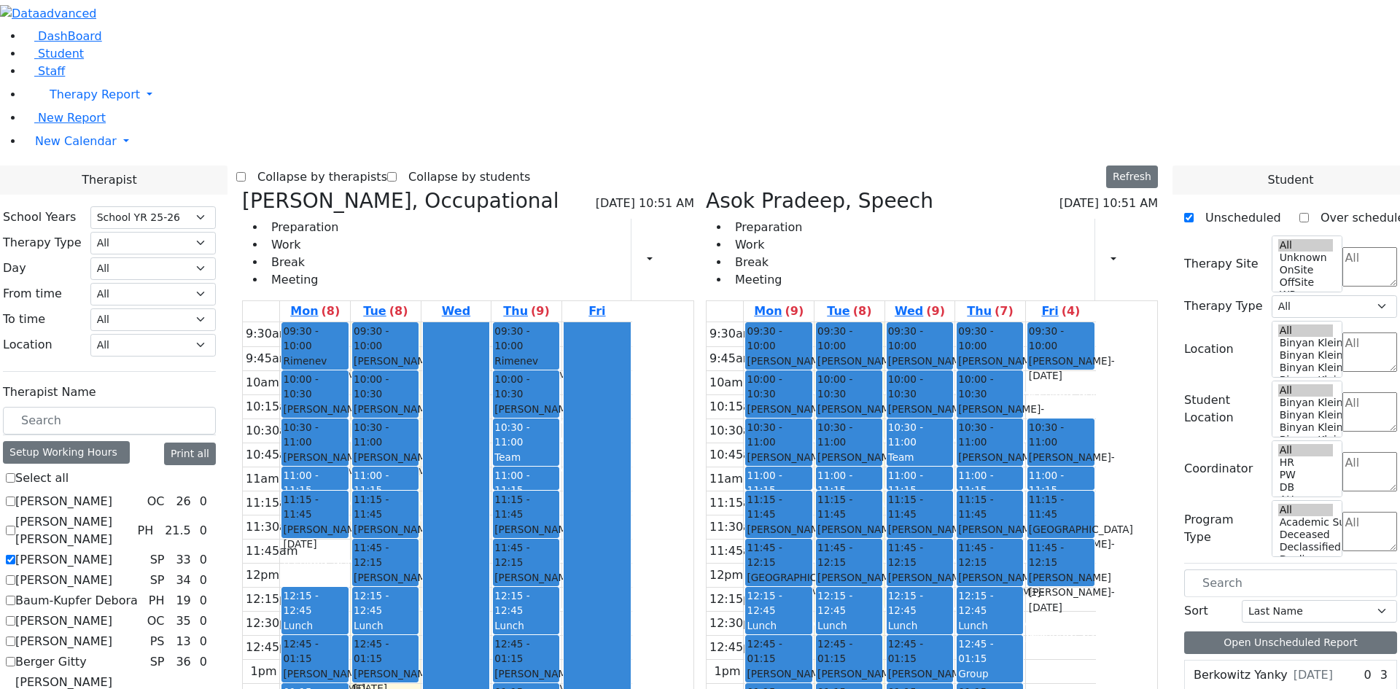
click at [1336, 295] on select "All Psych Hearing Vision Speech Physical Occupational" at bounding box center [1333, 306] width 125 height 23
click at [1342, 247] on textarea "Search" at bounding box center [1369, 266] width 55 height 39
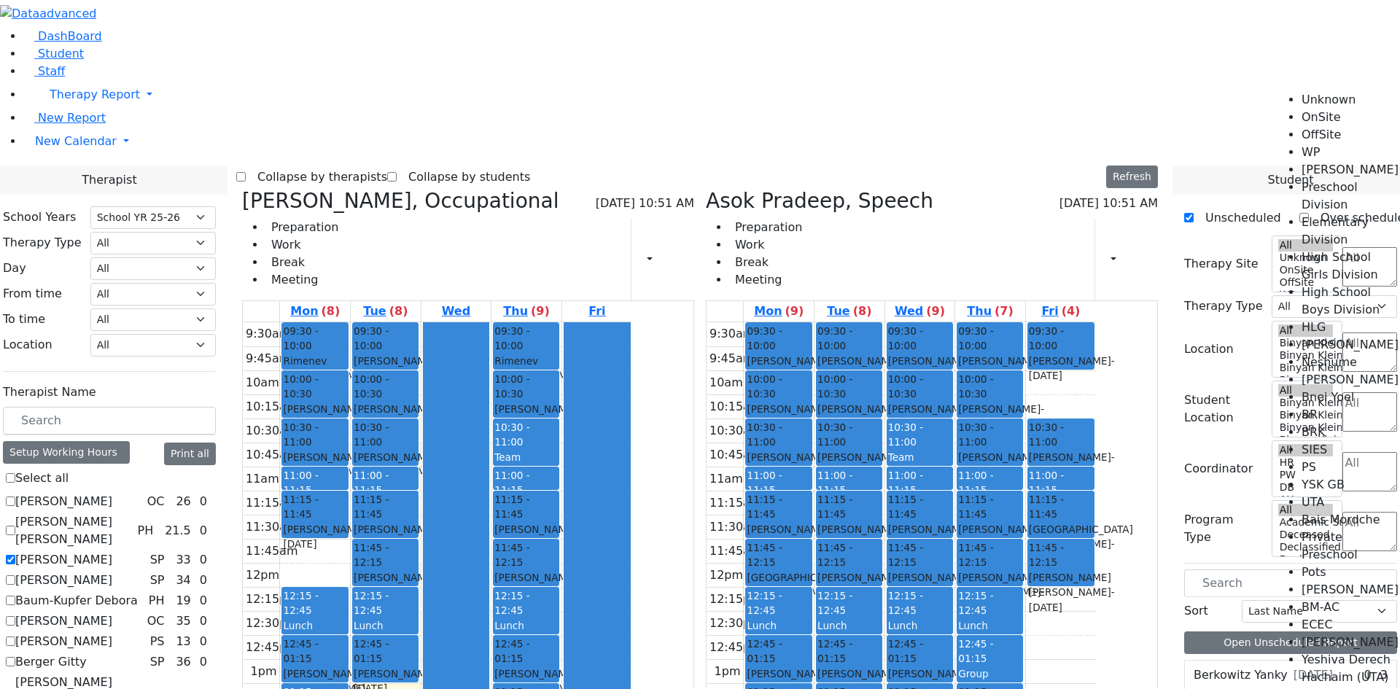
scroll to position [73, 0]
click at [1336, 284] on li "High School Boys Division" at bounding box center [1350, 301] width 98 height 35
select select "12"
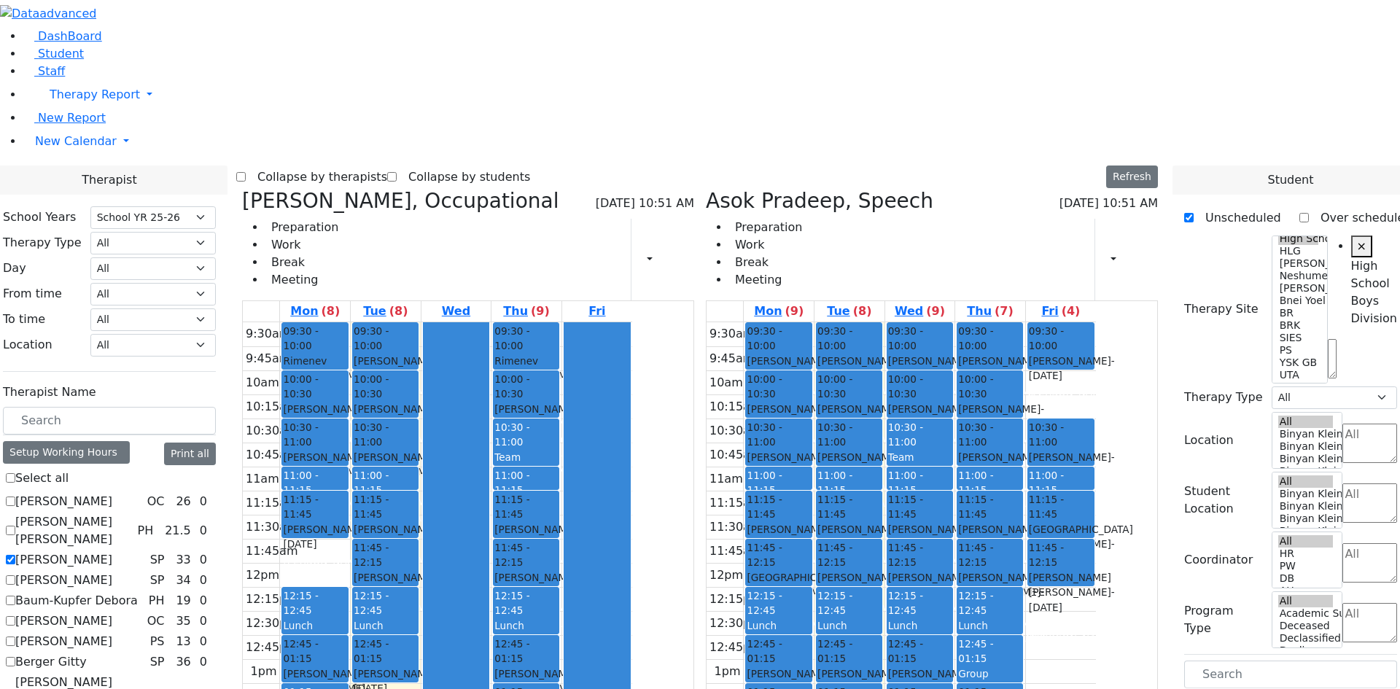
scroll to position [0, 29]
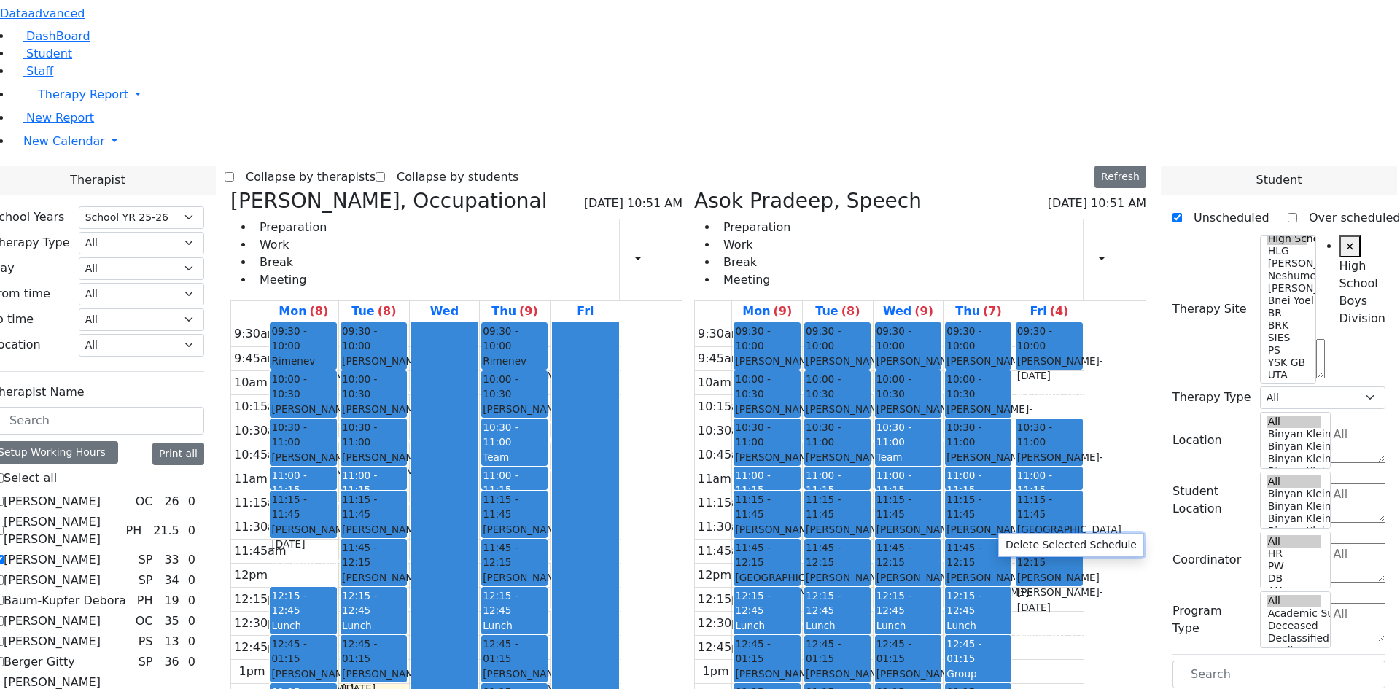
click at [1010, 542] on button "Delete Selected Schedule" at bounding box center [1071, 545] width 144 height 23
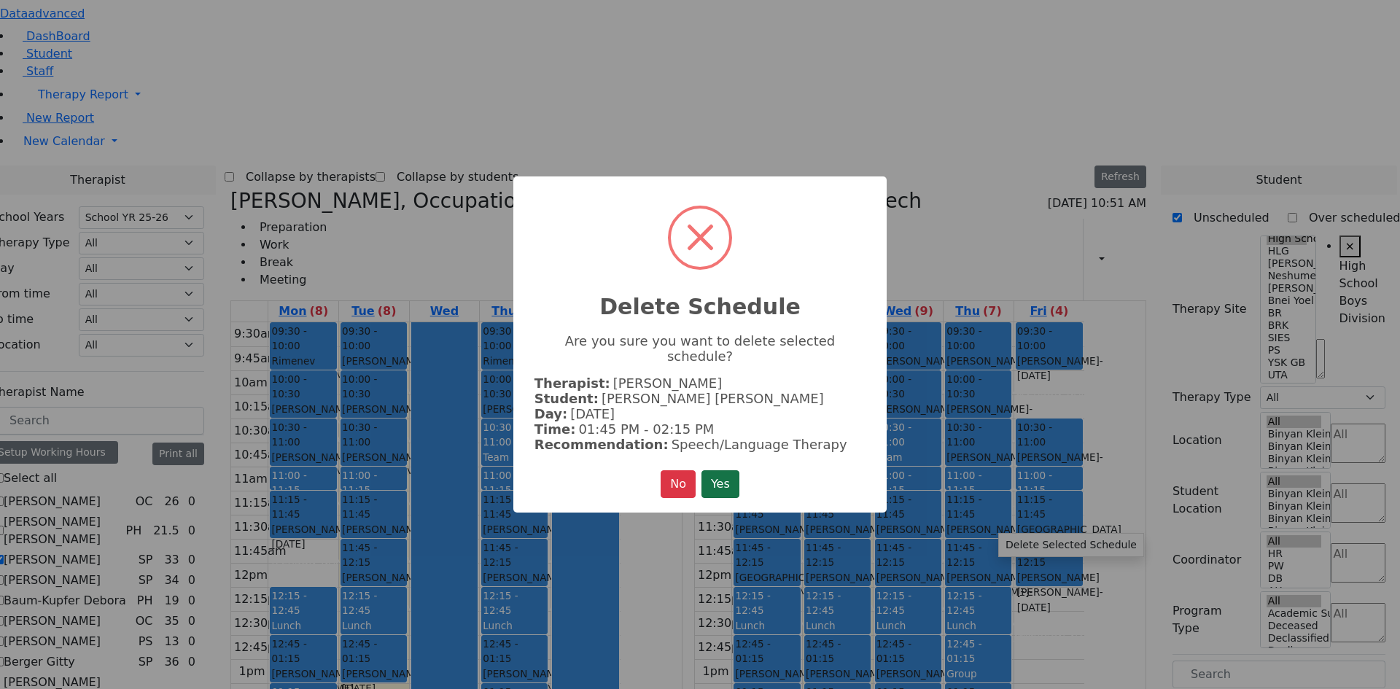
click at [724, 477] on button "Yes" at bounding box center [720, 484] width 38 height 28
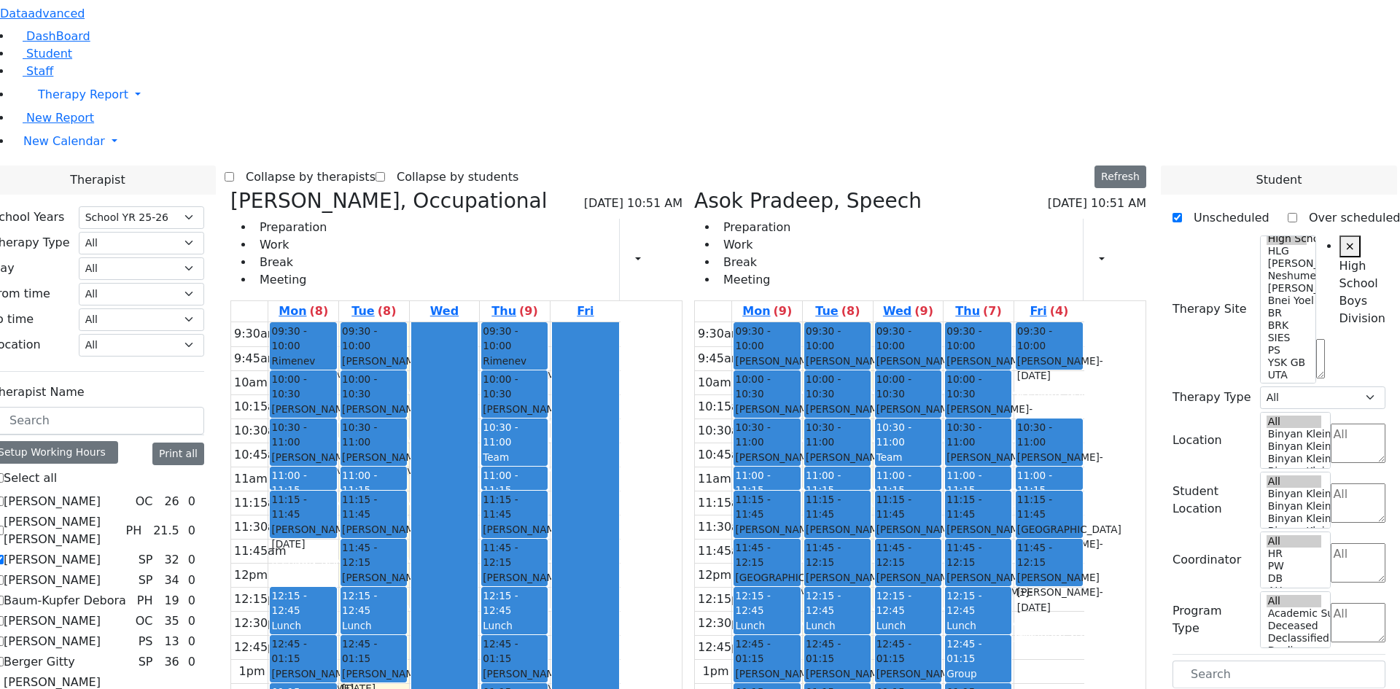
click at [990, 537] on button "Delete Selected Schedule" at bounding box center [1050, 545] width 144 height 23
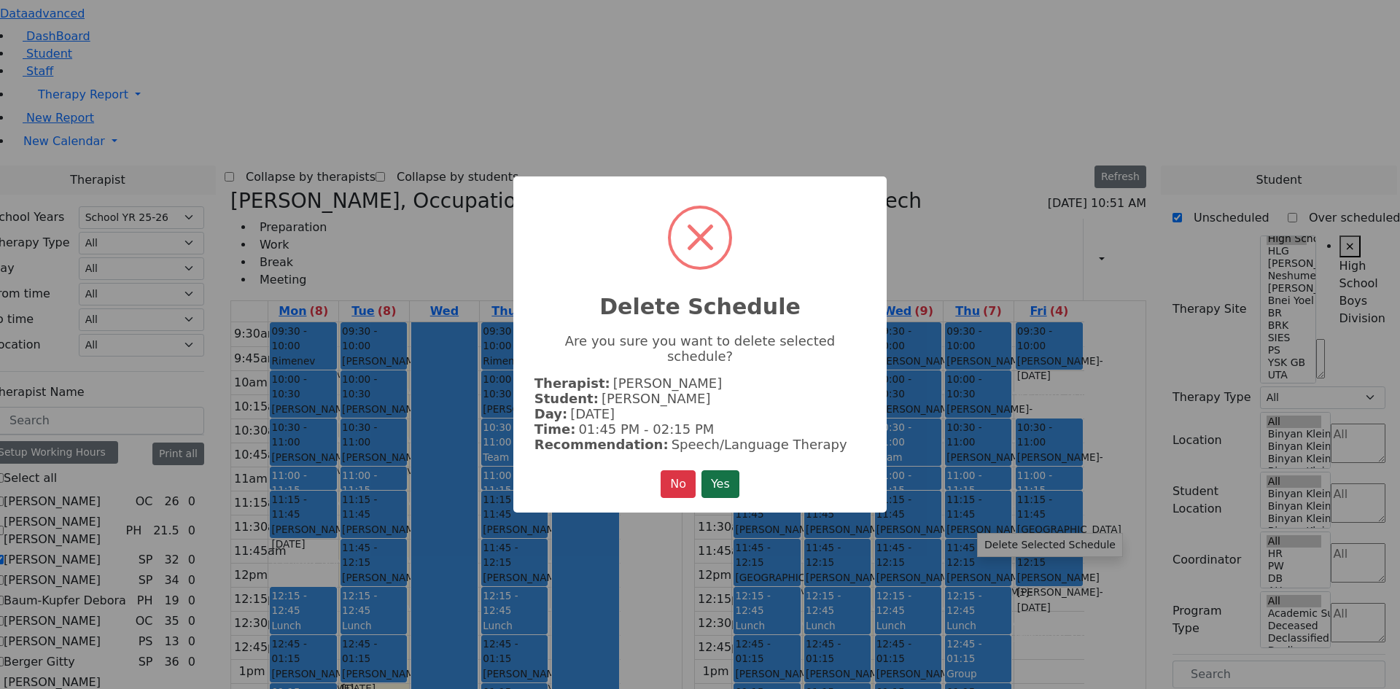
click at [723, 477] on button "Yes" at bounding box center [720, 484] width 38 height 28
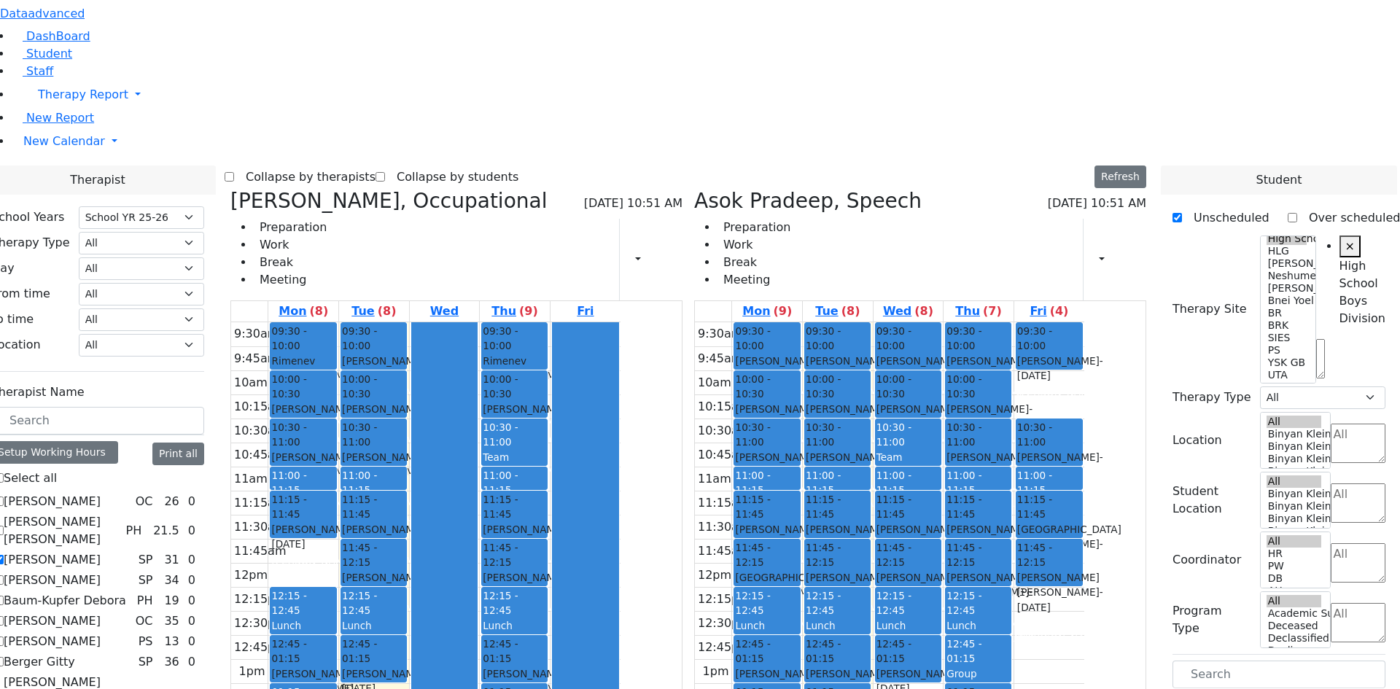
drag, startPoint x: 976, startPoint y: 488, endPoint x: 963, endPoint y: 535, distance: 48.5
click at [943, 535] on div "09:30 - 10:00 Kirzner Dovid - 08/29/2004 Orenstein Yisroel (Laibel) 10:00 - 10:…" at bounding box center [908, 586] width 70 height 529
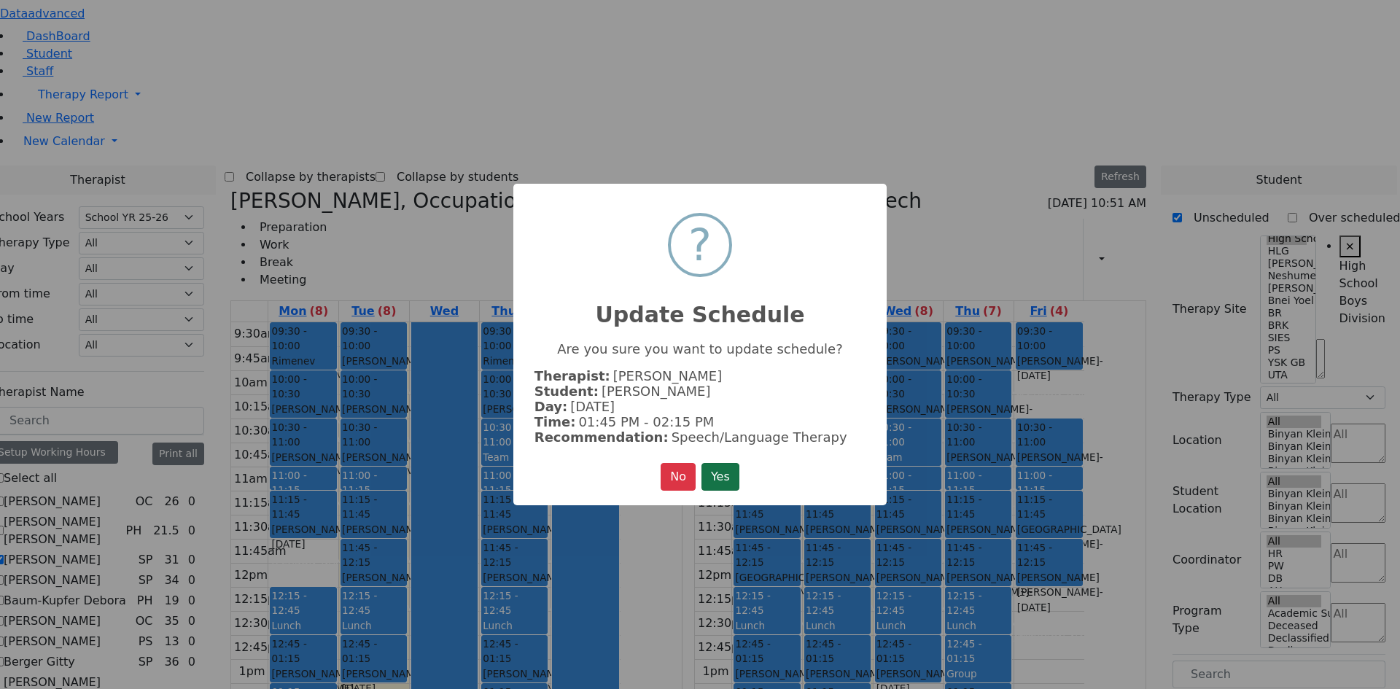
click at [717, 465] on button "Yes" at bounding box center [720, 477] width 38 height 28
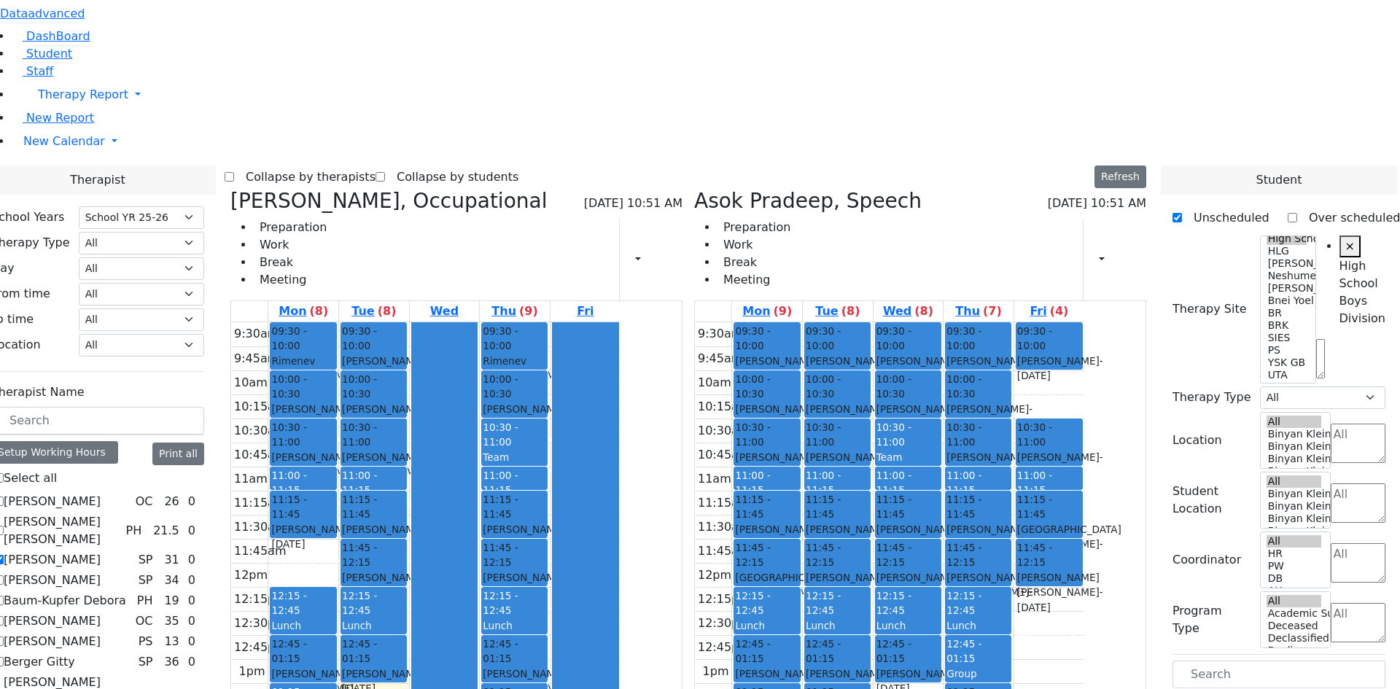
drag, startPoint x: 1218, startPoint y: 460, endPoint x: 974, endPoint y: 473, distance: 244.6
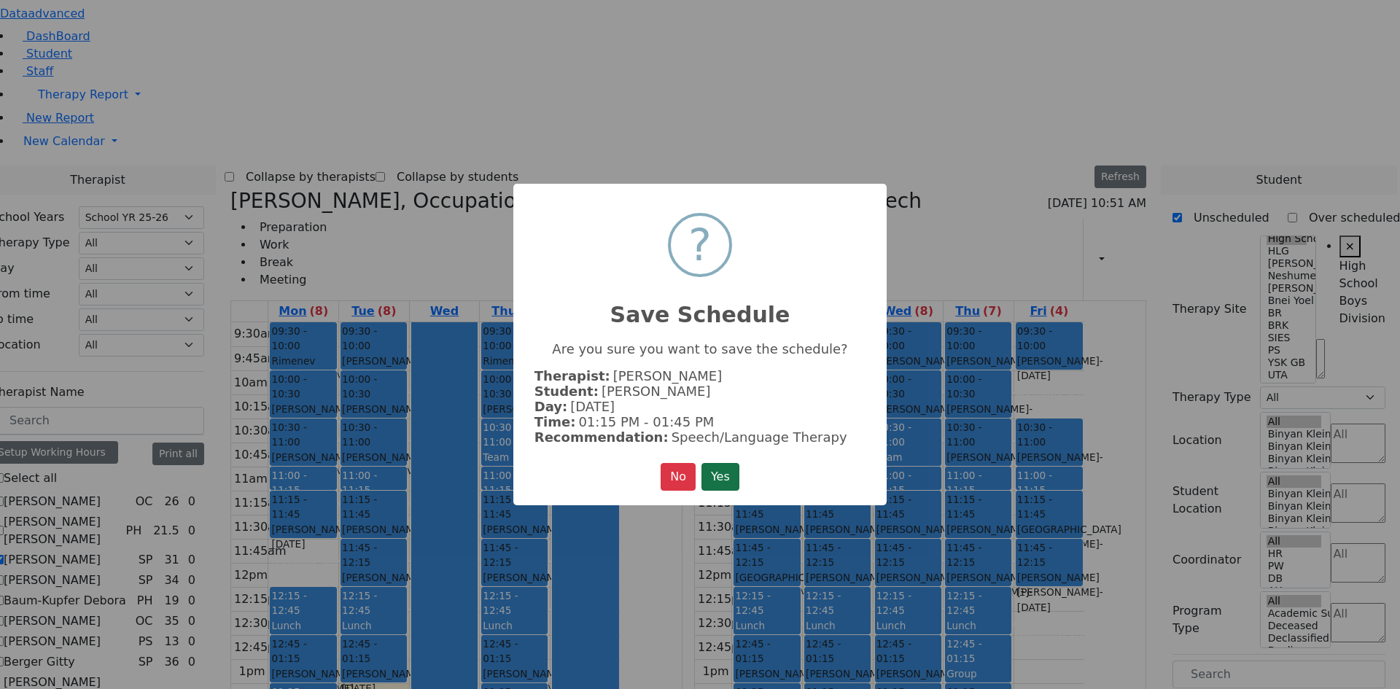
click at [728, 474] on button "Yes" at bounding box center [720, 477] width 38 height 28
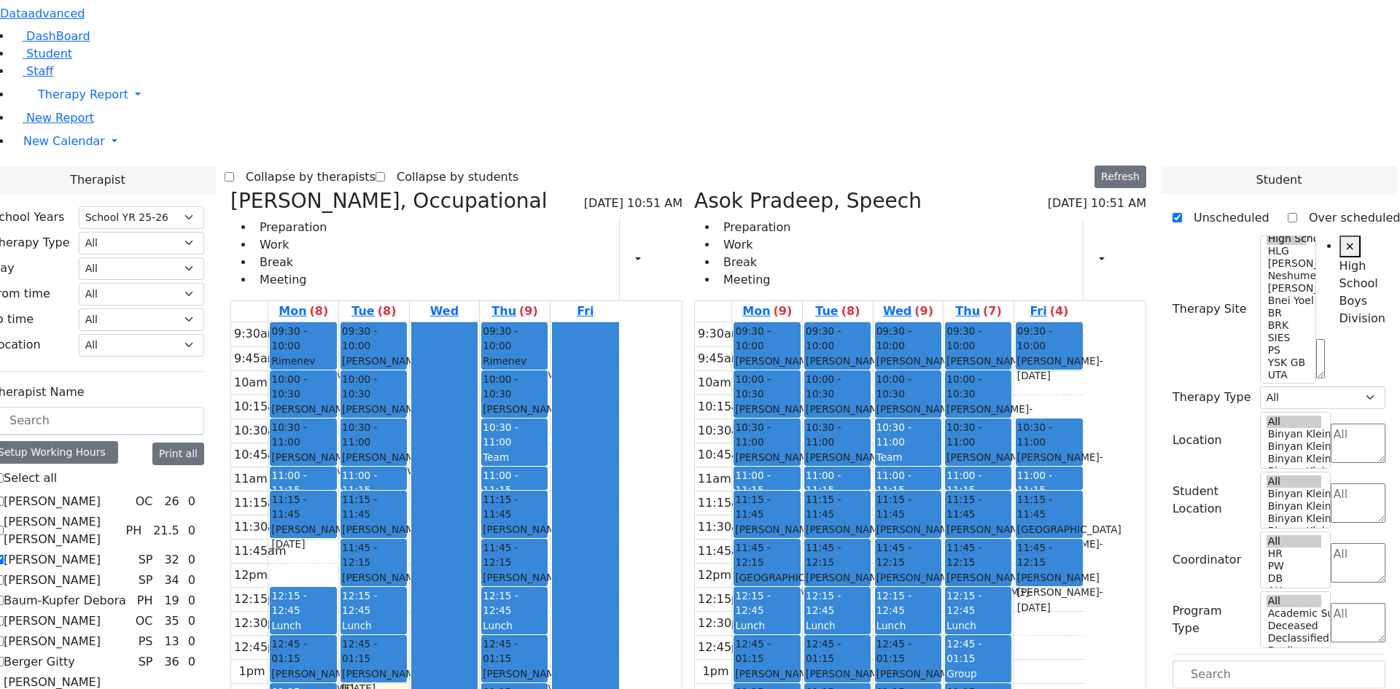
drag, startPoint x: 1229, startPoint y: 368, endPoint x: 983, endPoint y: 471, distance: 267.0
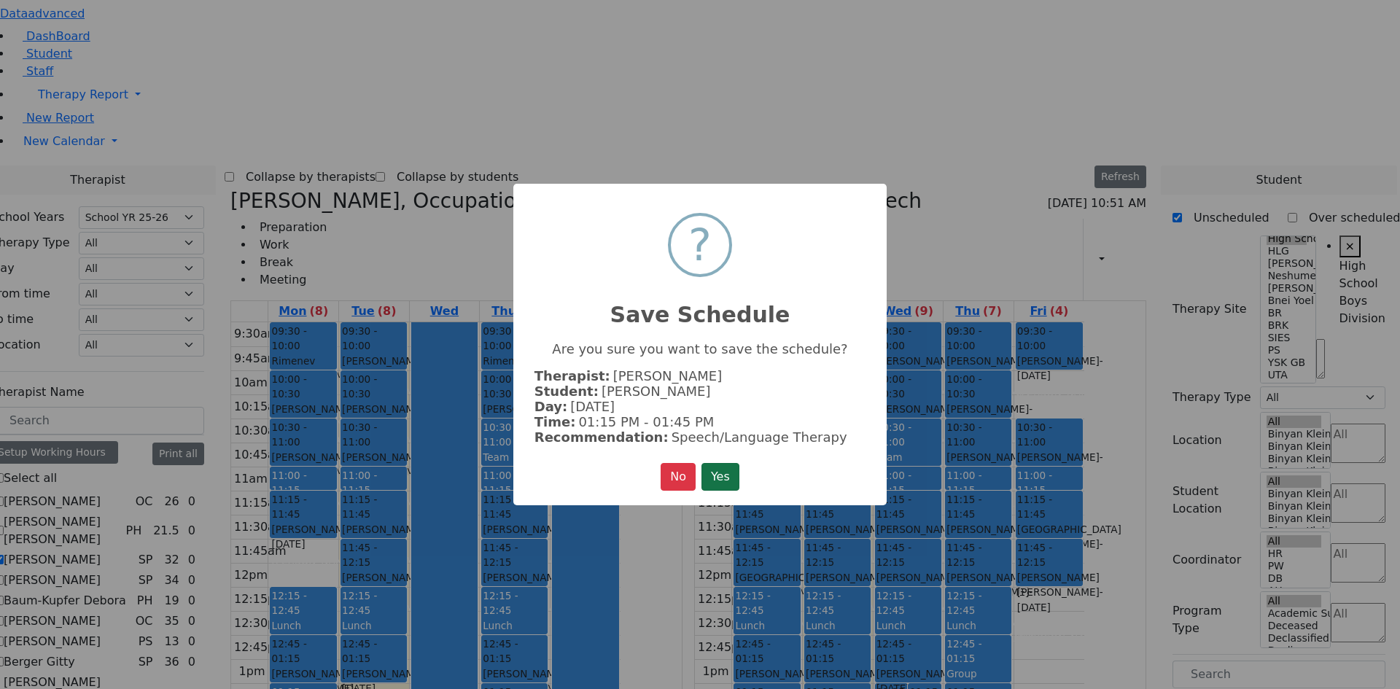
click at [723, 471] on button "Yes" at bounding box center [720, 477] width 38 height 28
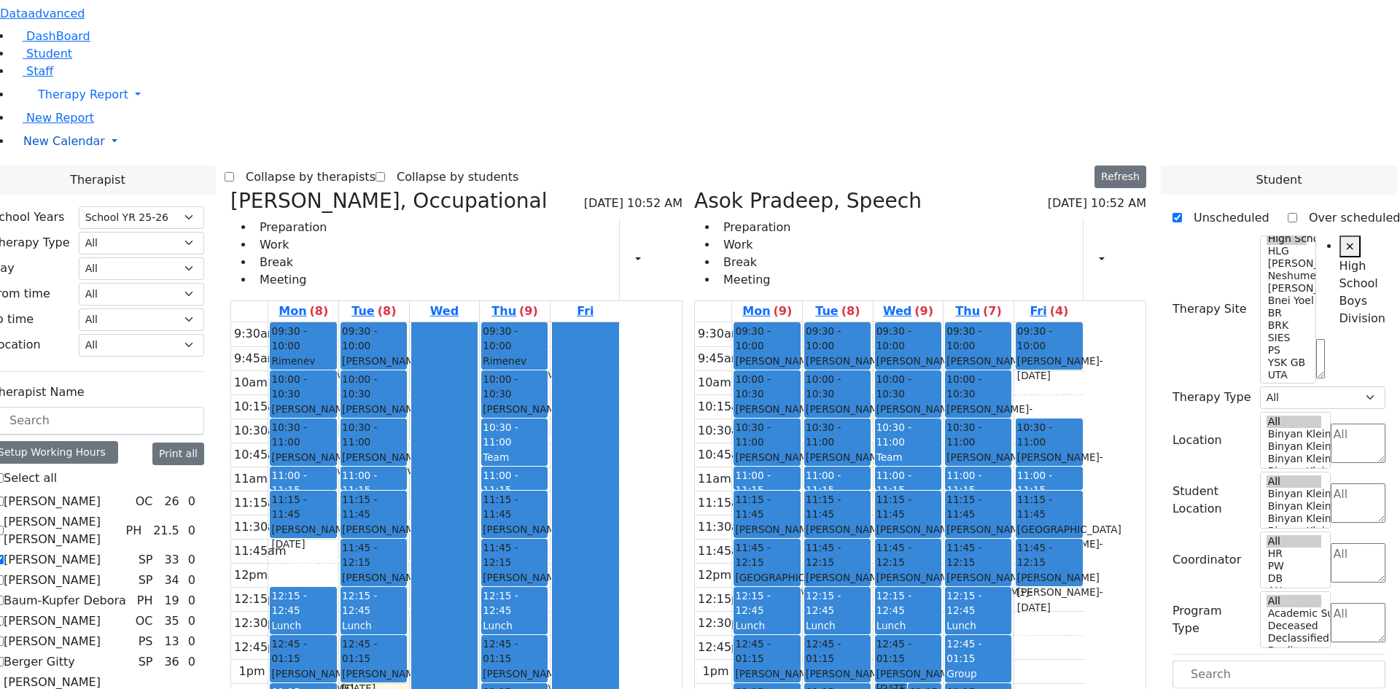
click at [68, 148] on span "New Calendar" at bounding box center [64, 141] width 82 height 14
click at [77, 195] on span "Teacher Report" at bounding box center [66, 188] width 87 height 14
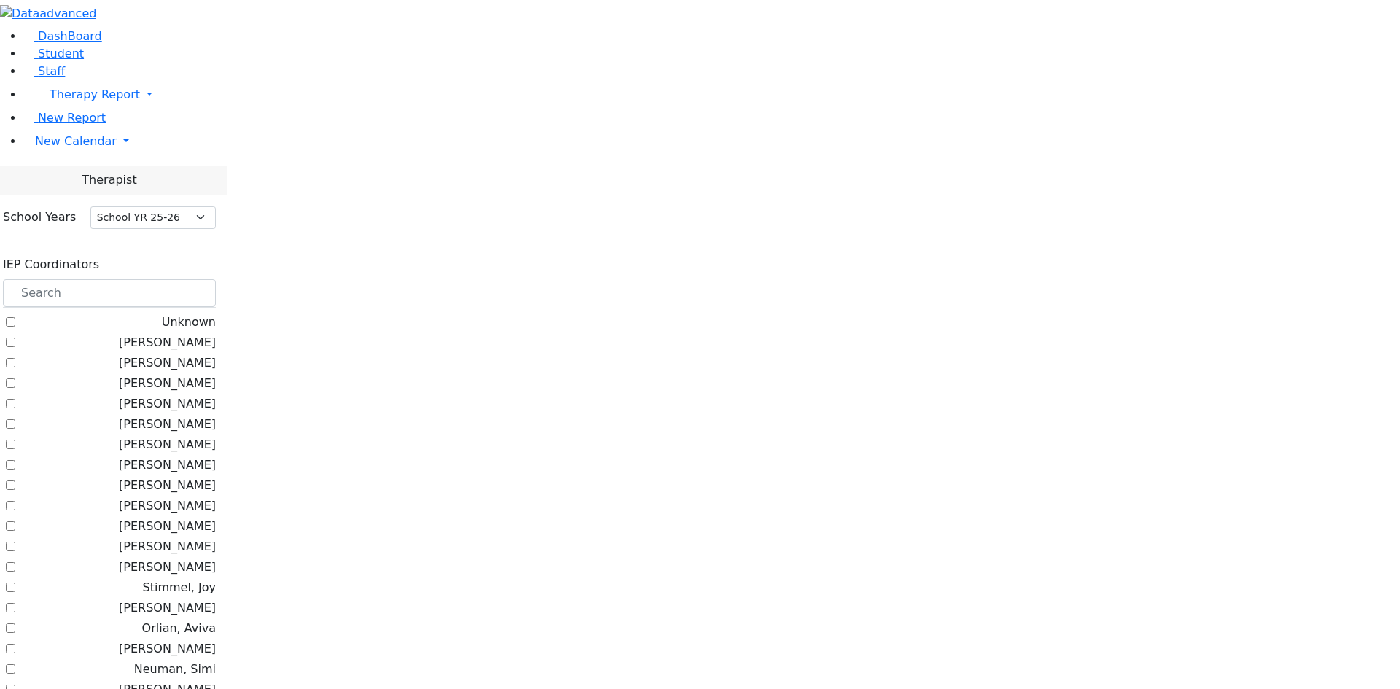
select select "212"
click at [216, 497] on label "[PERSON_NAME]" at bounding box center [167, 505] width 97 height 17
click at [15, 501] on input "[PERSON_NAME]" at bounding box center [10, 505] width 9 height 9
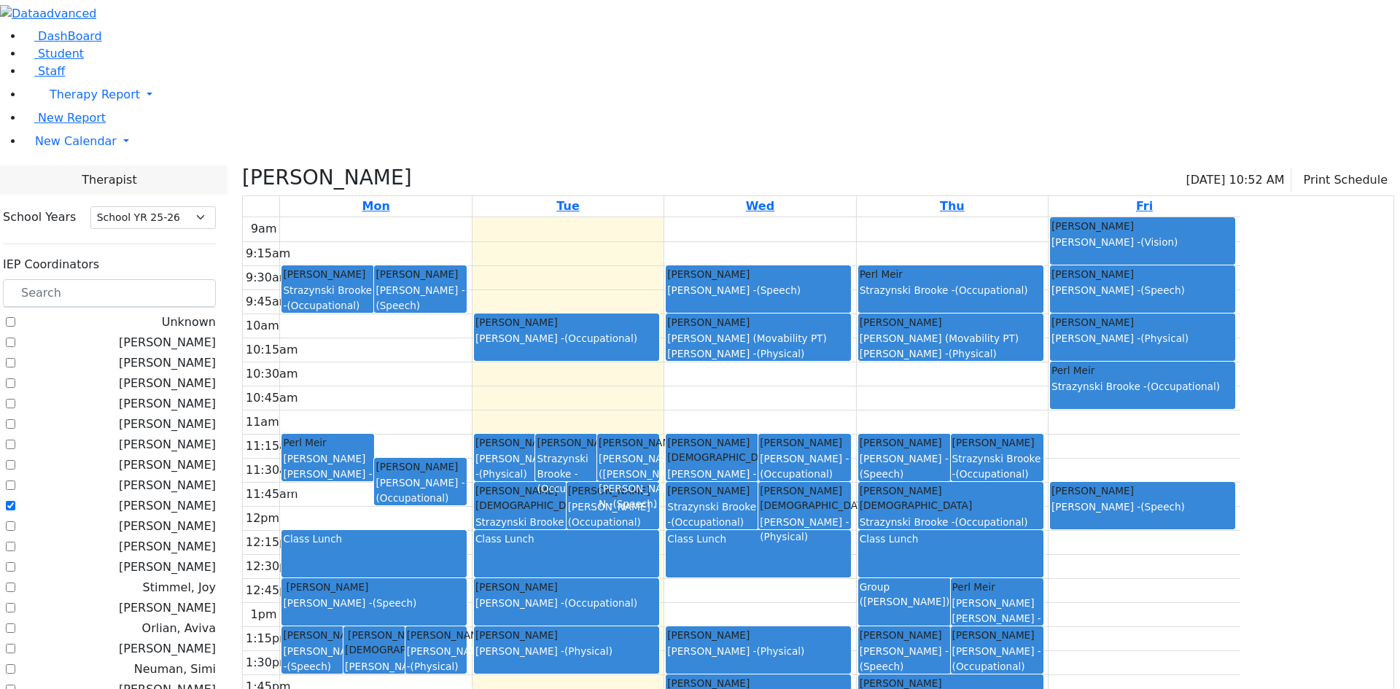
click at [216, 497] on label "[PERSON_NAME]" at bounding box center [167, 505] width 97 height 17
click at [15, 501] on input "[PERSON_NAME]" at bounding box center [10, 505] width 9 height 9
checkbox input "false"
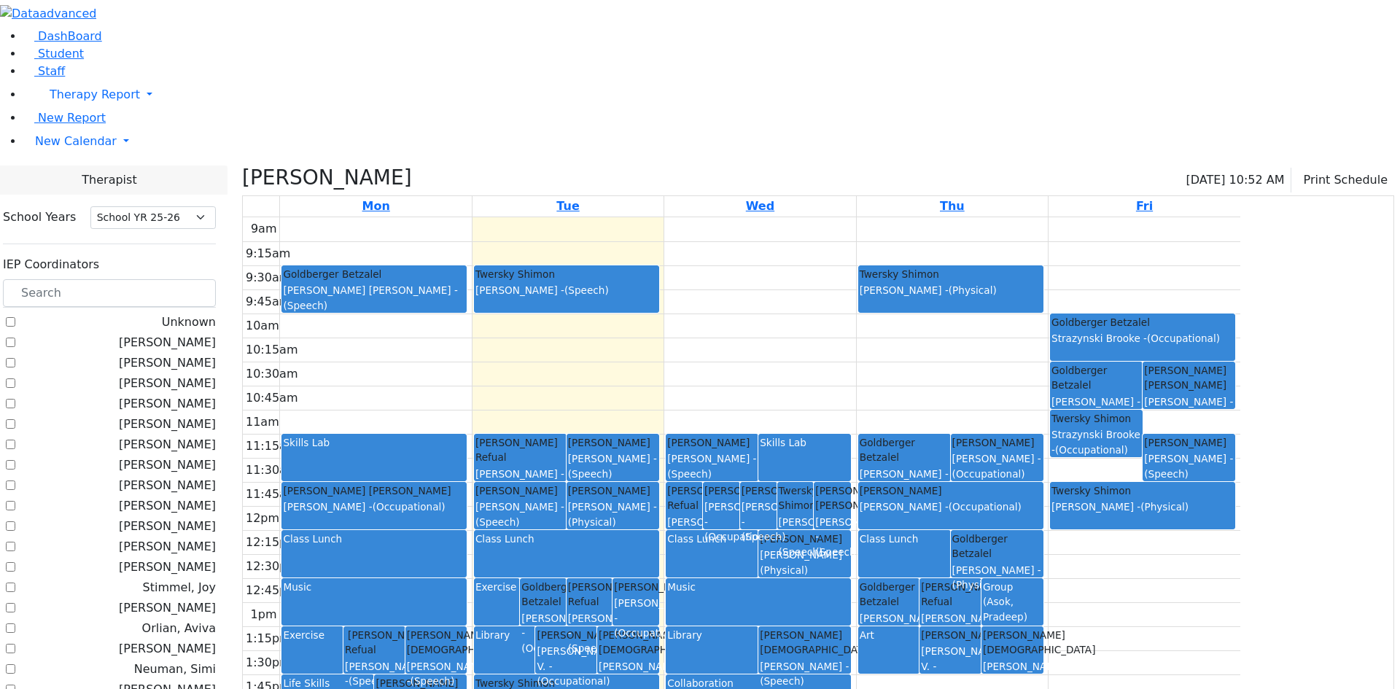
checkbox input "false"
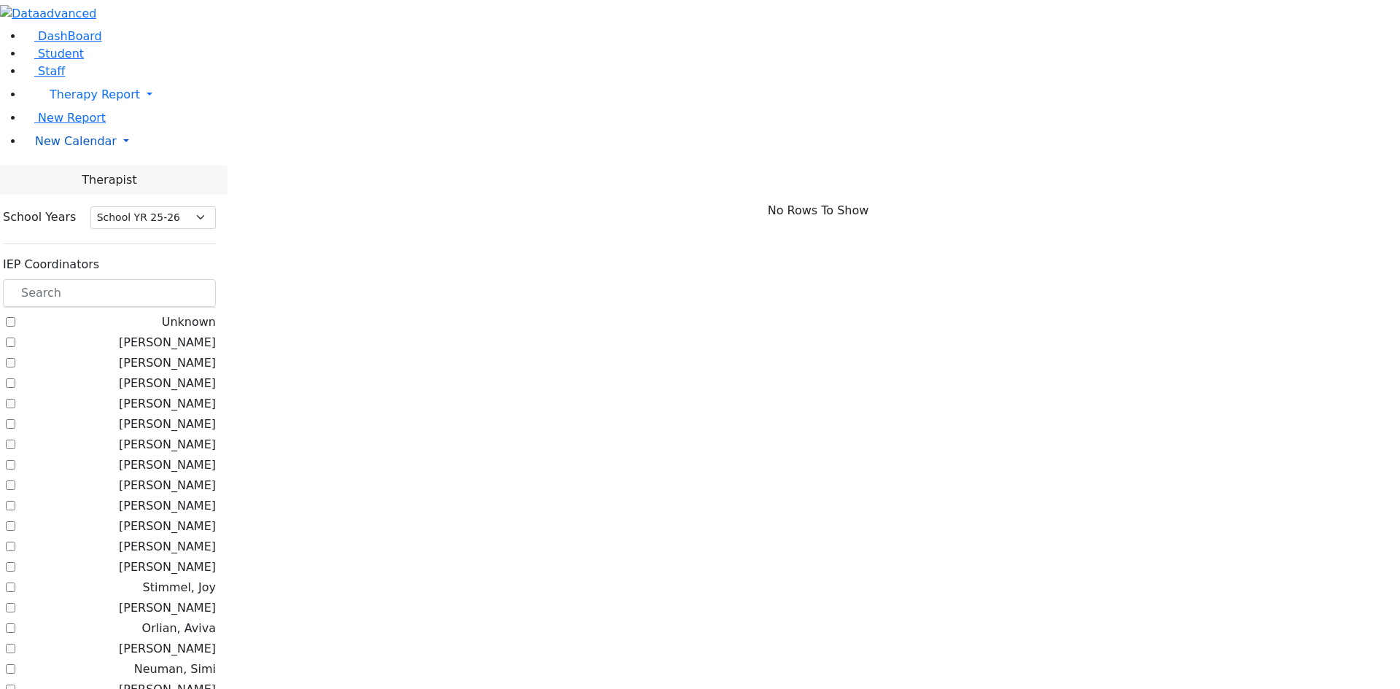
click at [64, 148] on span "New Calendar" at bounding box center [76, 141] width 82 height 14
click at [70, 177] on span "Calendar" at bounding box center [57, 170] width 52 height 14
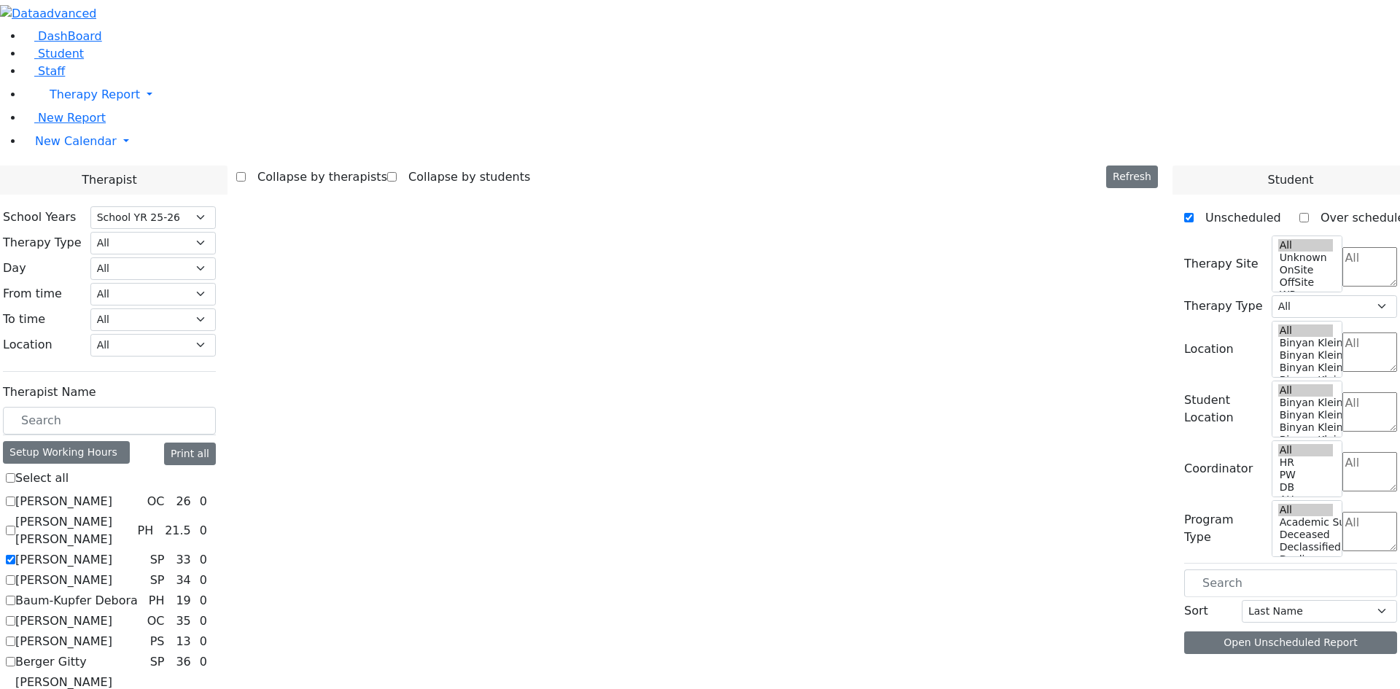
select select "212"
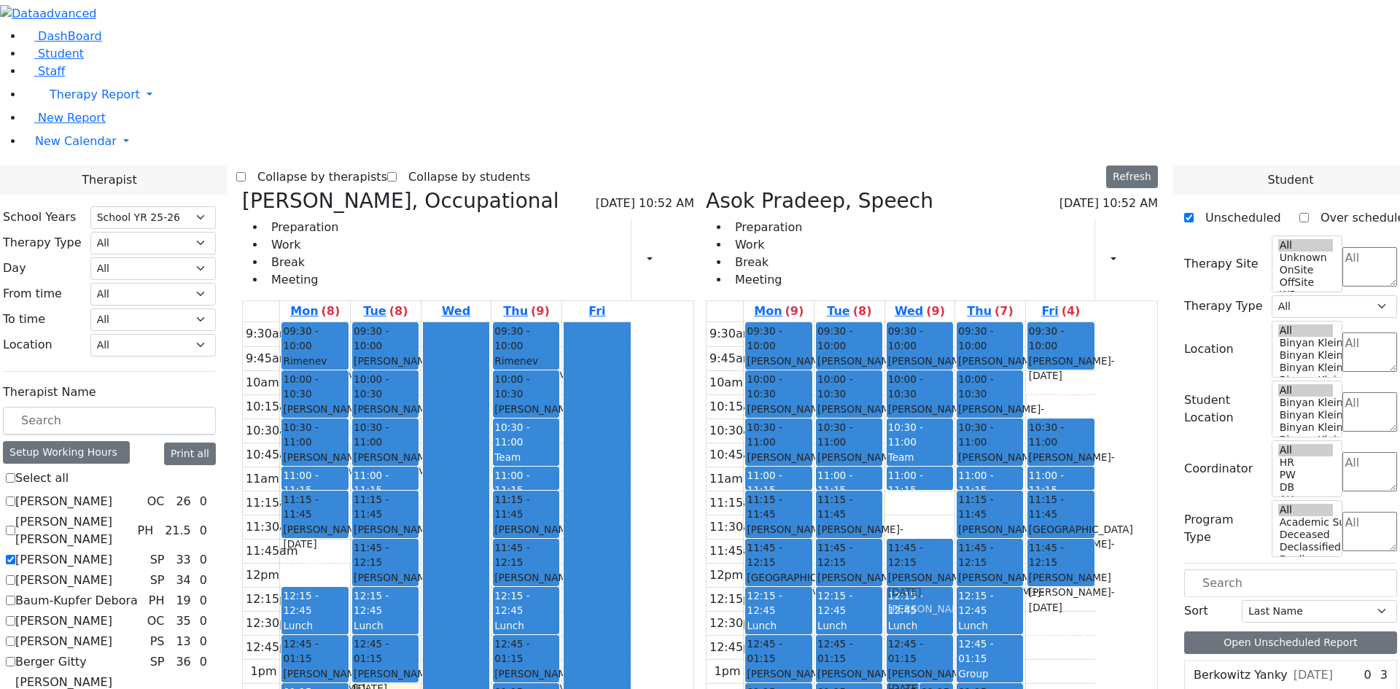
drag, startPoint x: 1004, startPoint y: 300, endPoint x: 1002, endPoint y: 348, distance: 48.1
click at [955, 348] on div "01:15 - 01:45 Bando Yehuda - 06/24/2007 Feigenbaum Avraham (Alan) Grade 10 01:1…" at bounding box center [920, 586] width 70 height 529
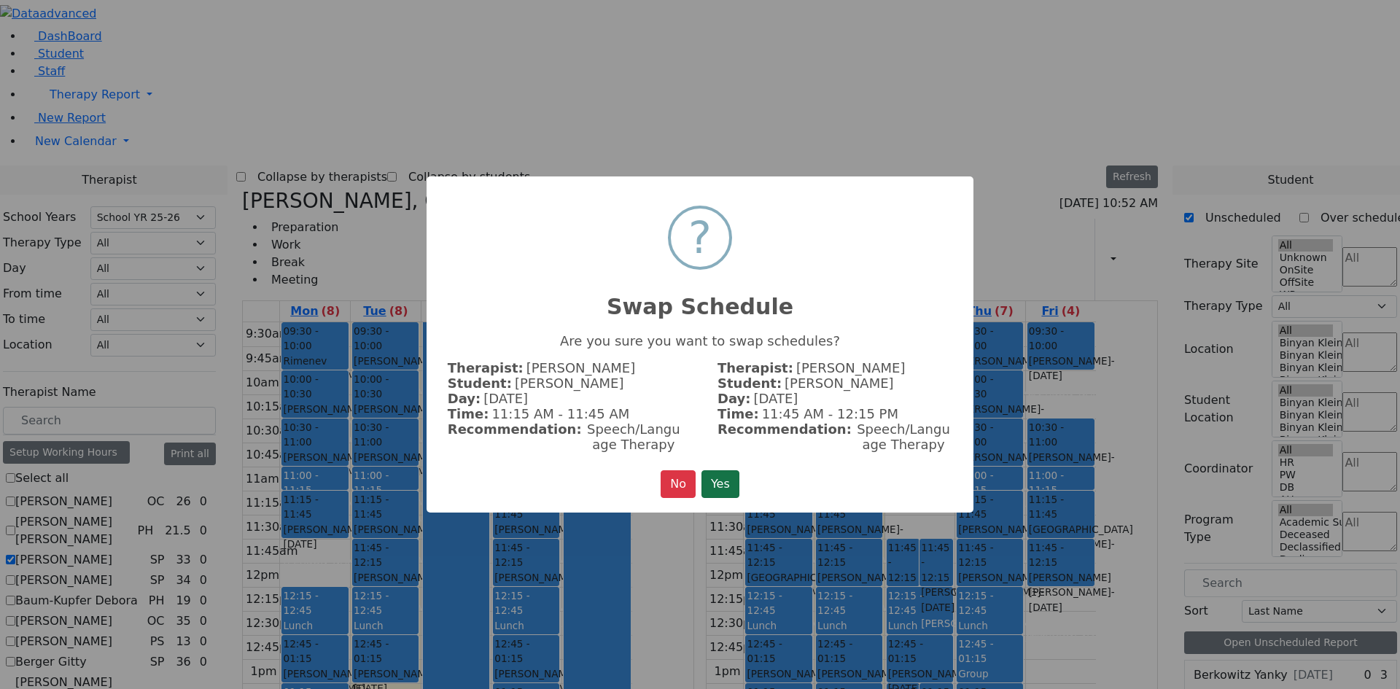
click at [722, 475] on button "Yes" at bounding box center [720, 484] width 38 height 28
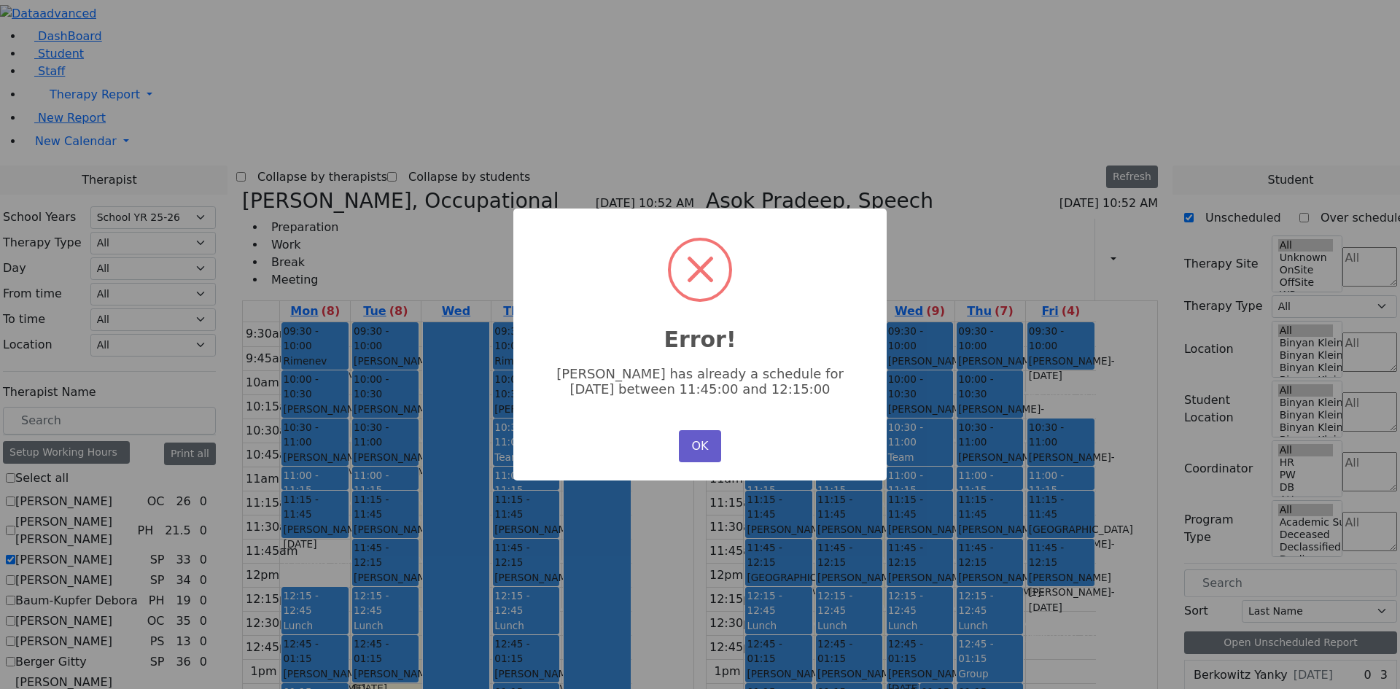
click at [692, 451] on button "OK" at bounding box center [700, 446] width 42 height 32
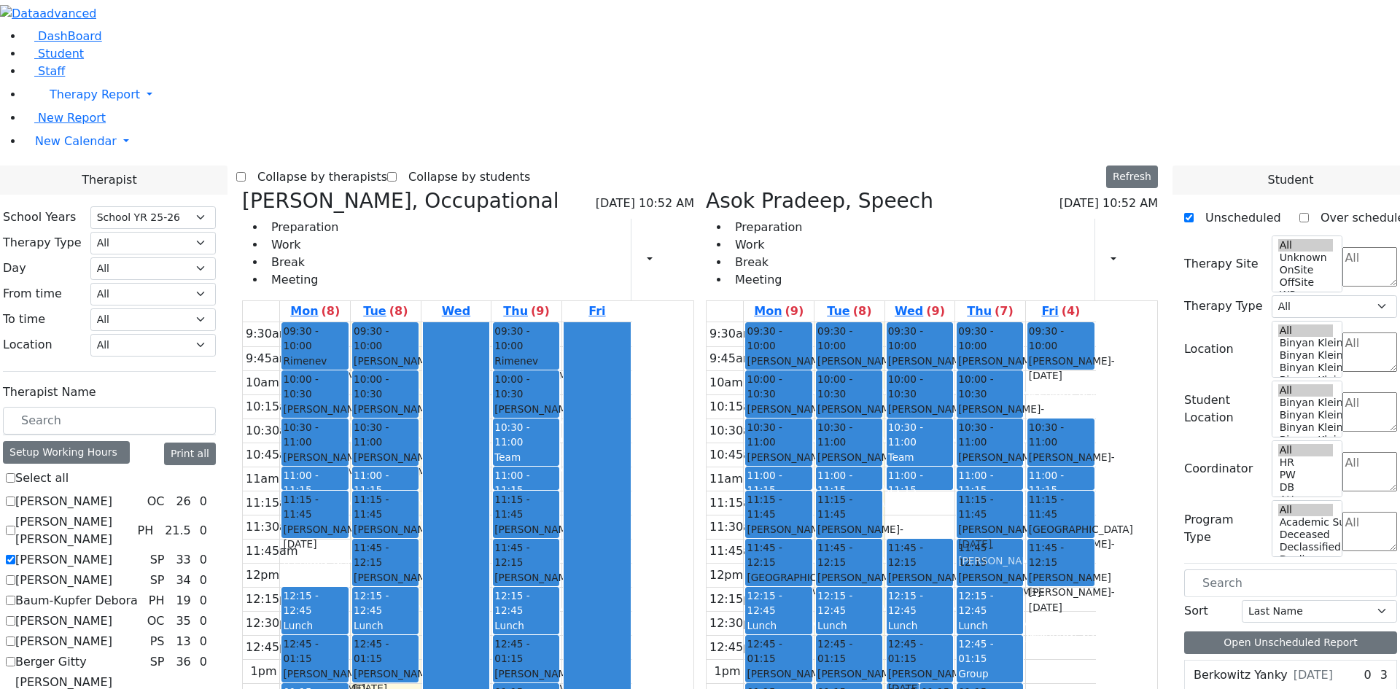
drag, startPoint x: 978, startPoint y: 295, endPoint x: 1060, endPoint y: 297, distance: 82.4
click at [1060, 322] on tr "09:30 - 10:00 Kirzner Dovid - 08/29/2004 Orenstein Yisroel (Laibel) 10:00 - 10:…" at bounding box center [900, 586] width 389 height 529
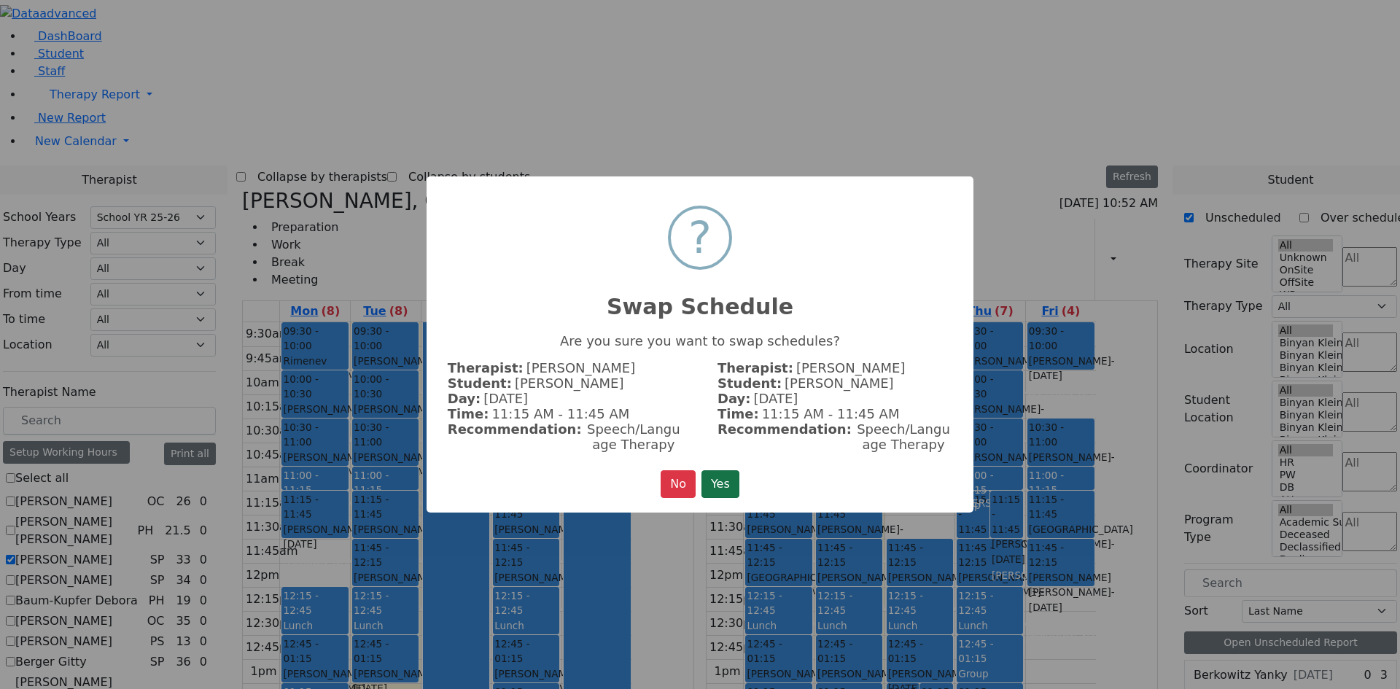
click at [723, 474] on button "Yes" at bounding box center [720, 484] width 38 height 28
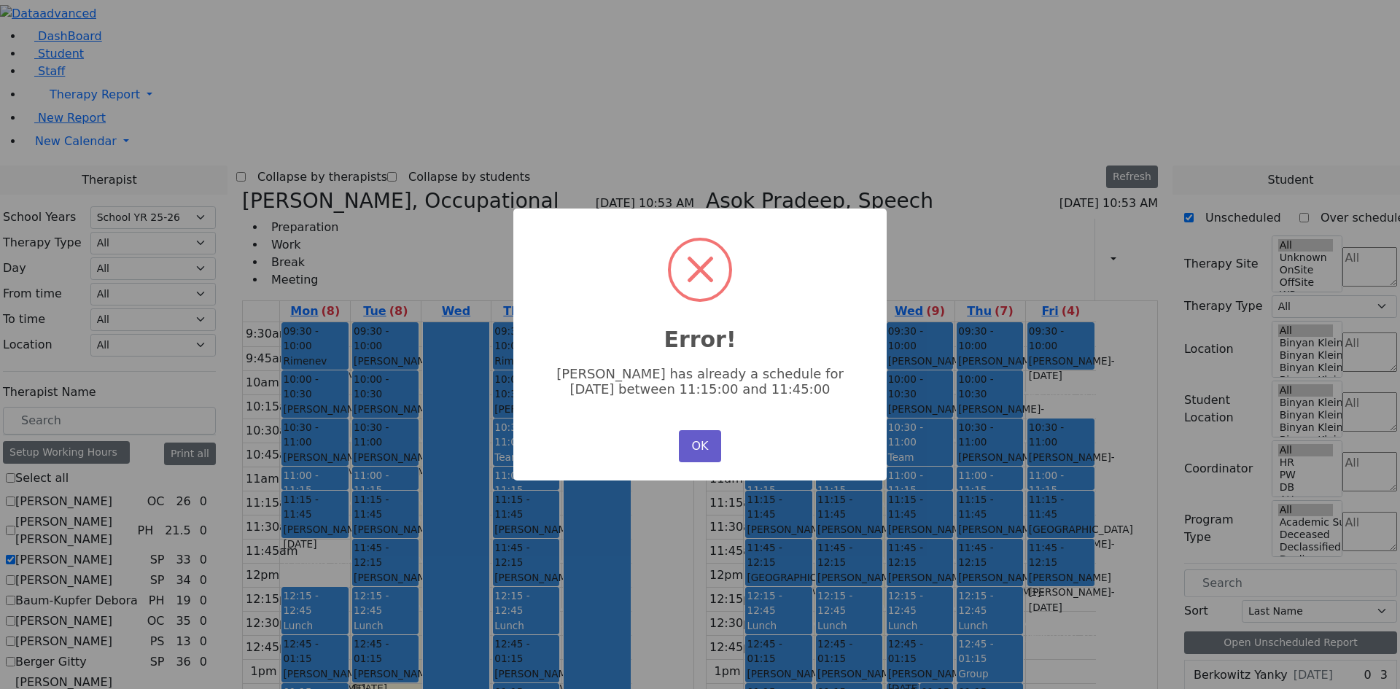
click at [713, 435] on button "OK" at bounding box center [700, 446] width 42 height 32
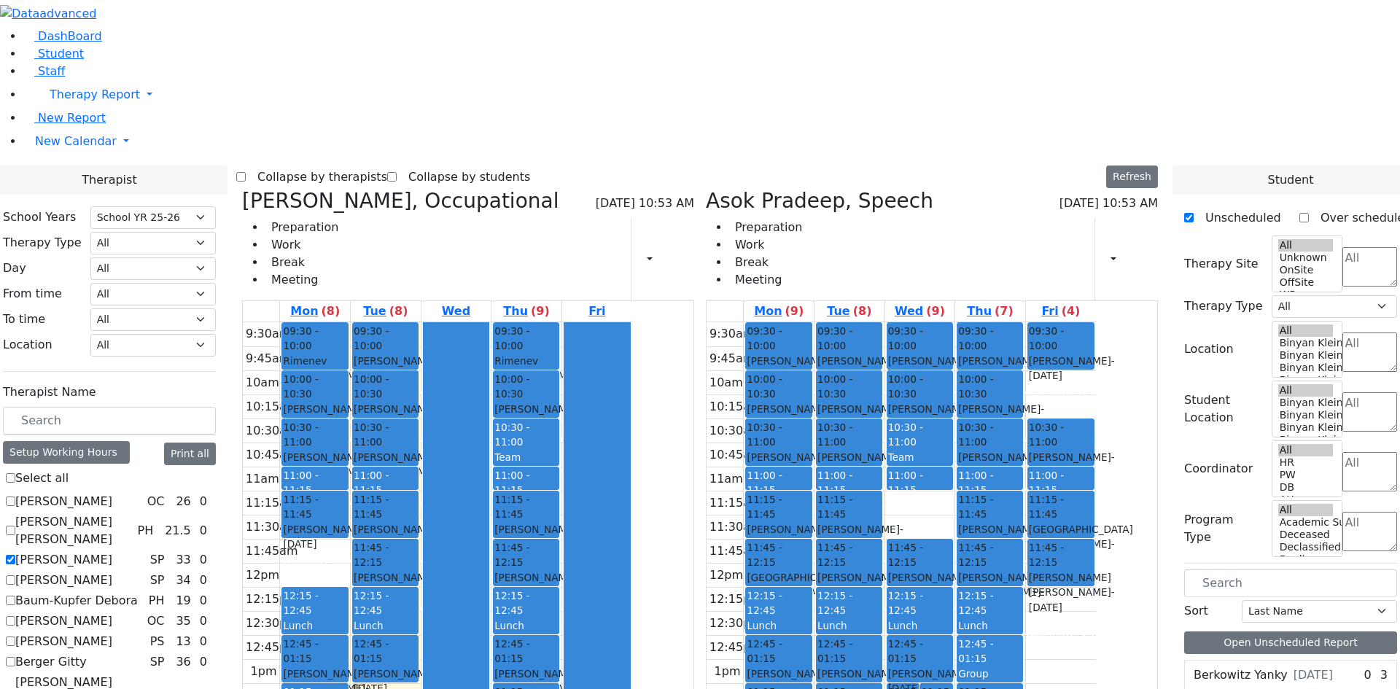
drag, startPoint x: 982, startPoint y: 292, endPoint x: 936, endPoint y: 537, distance: 249.2
click at [936, 537] on tr "09:30 - 10:00 Kirzner Dovid - 08/29/2004 Orenstein Yisroel (Laibel) 10:00 - 10:…" at bounding box center [900, 586] width 389 height 529
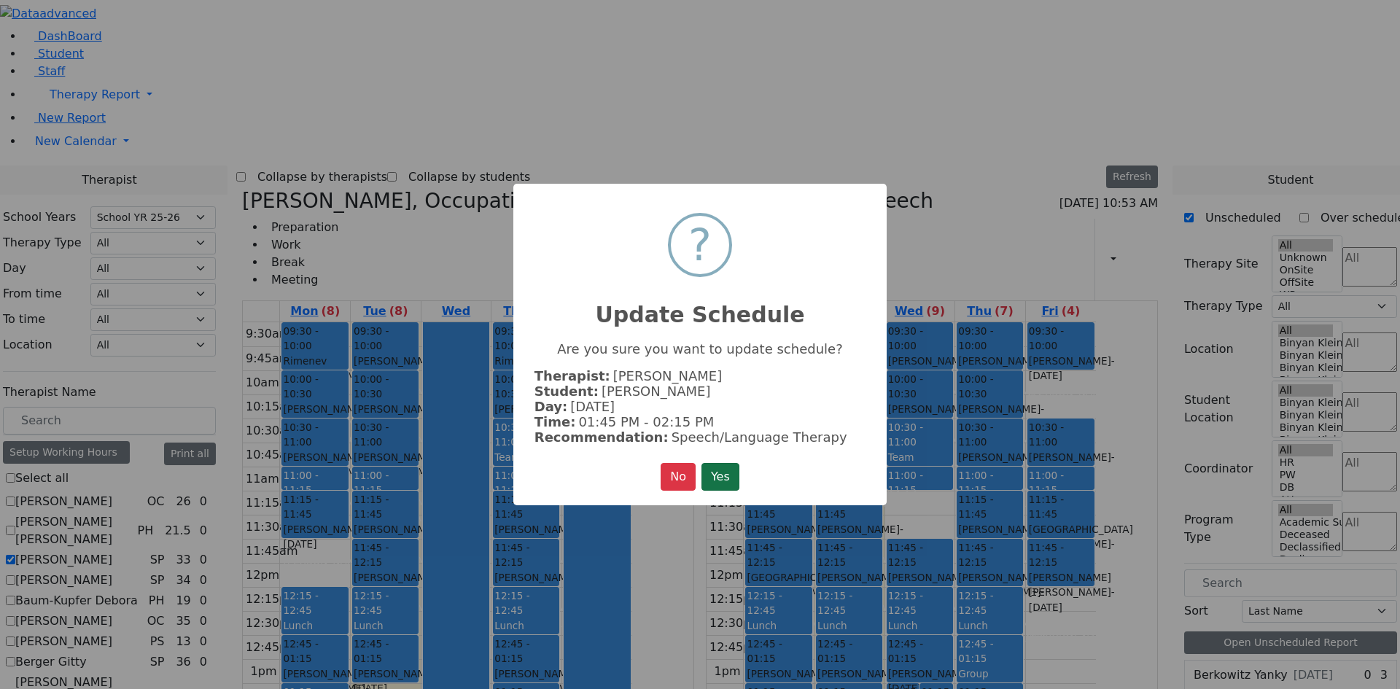
click at [707, 475] on button "Yes" at bounding box center [720, 477] width 38 height 28
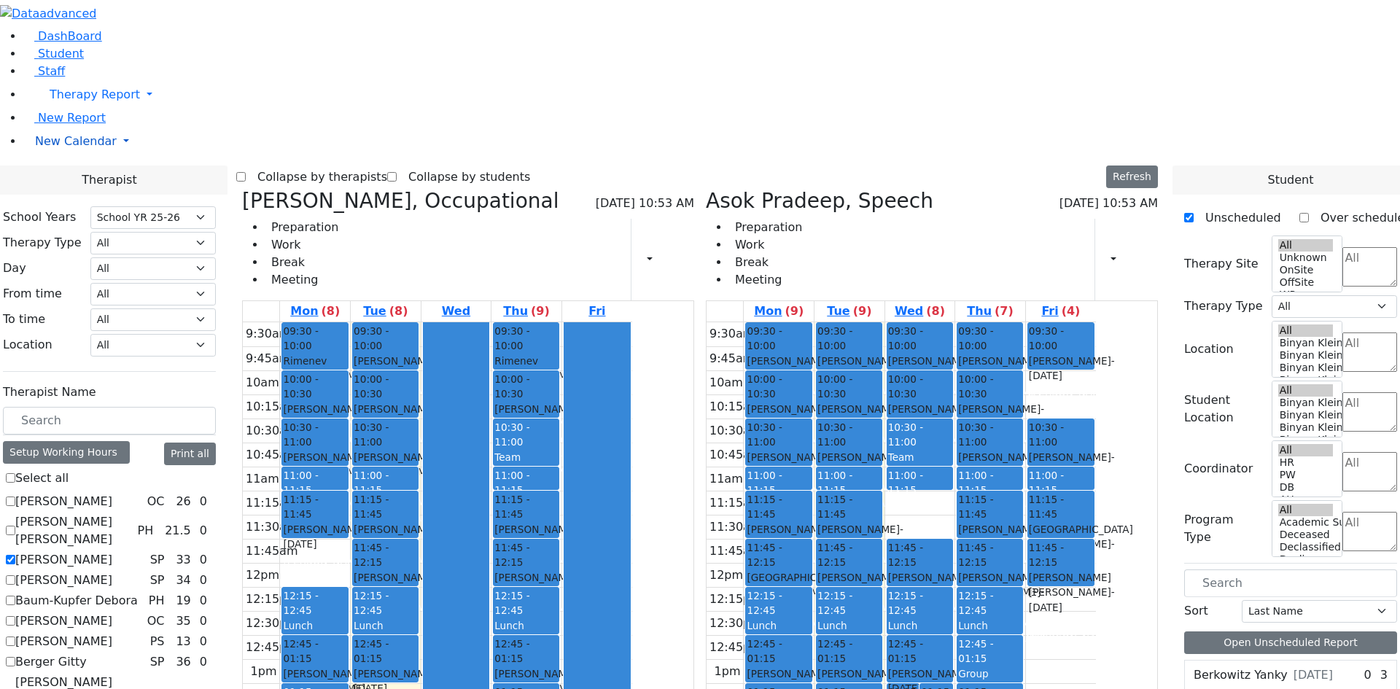
click at [77, 148] on span "New Calendar" at bounding box center [76, 141] width 82 height 14
click at [66, 195] on span "Teacher Report" at bounding box center [78, 188] width 87 height 14
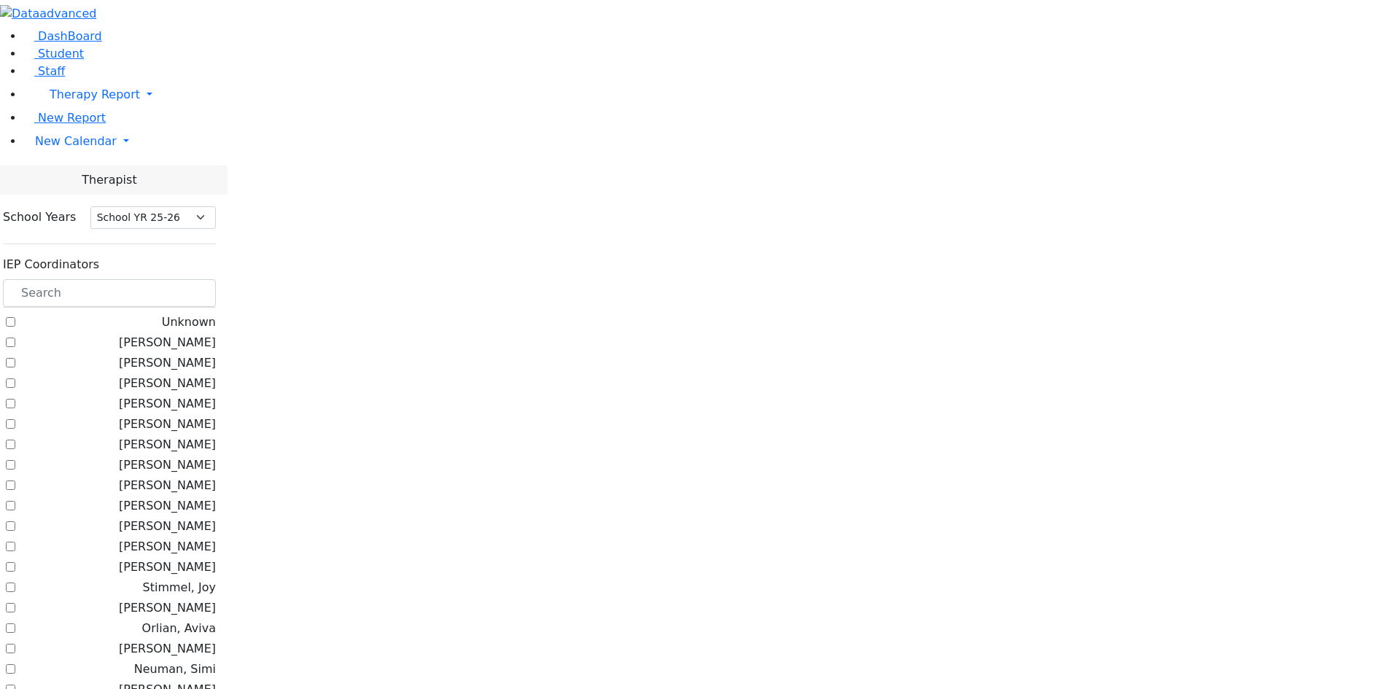
select select "212"
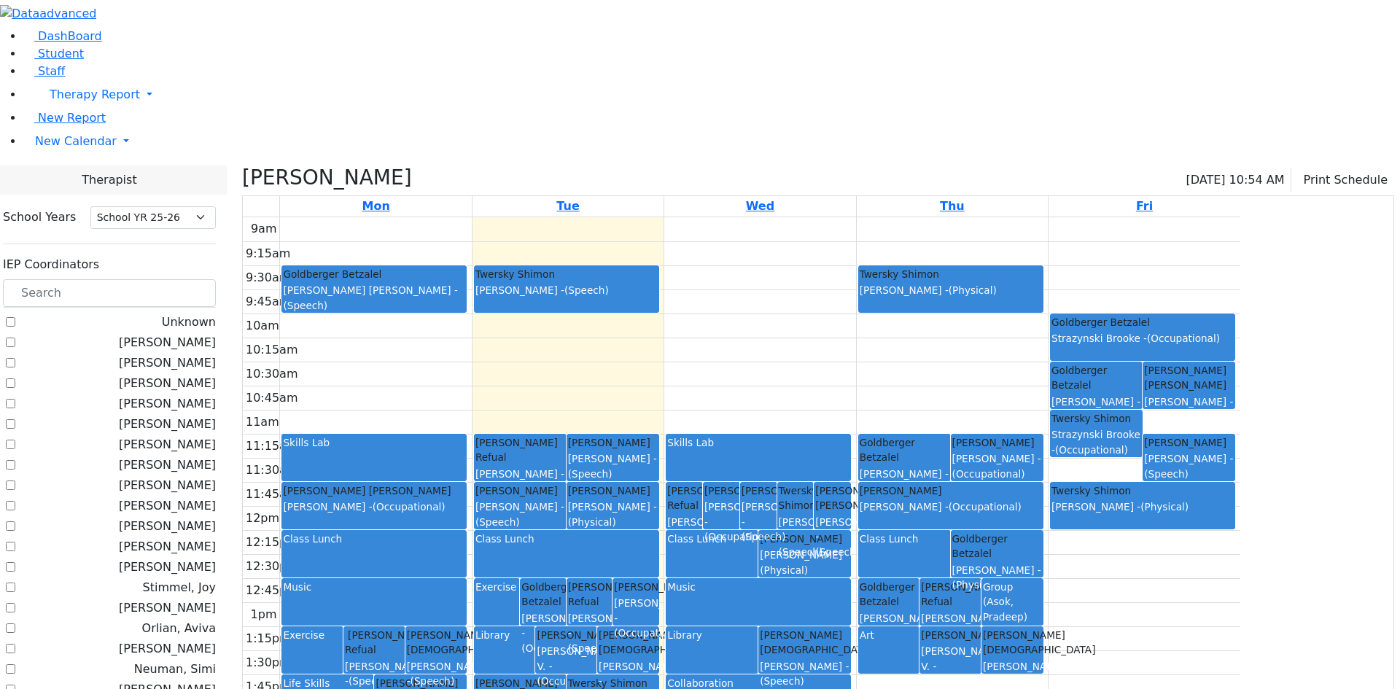
checkbox input "false"
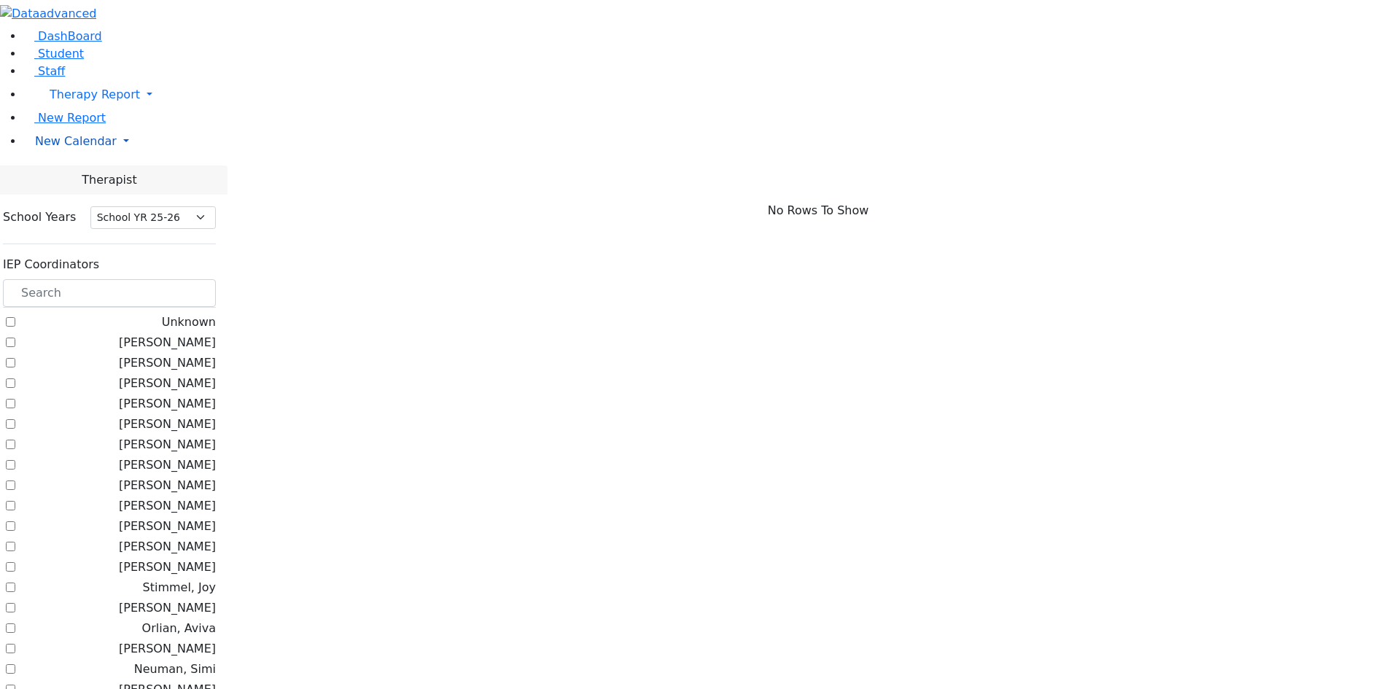
click at [53, 148] on span "New Calendar" at bounding box center [76, 141] width 82 height 14
click at [60, 195] on span "Teacher Report" at bounding box center [78, 188] width 87 height 14
select select "212"
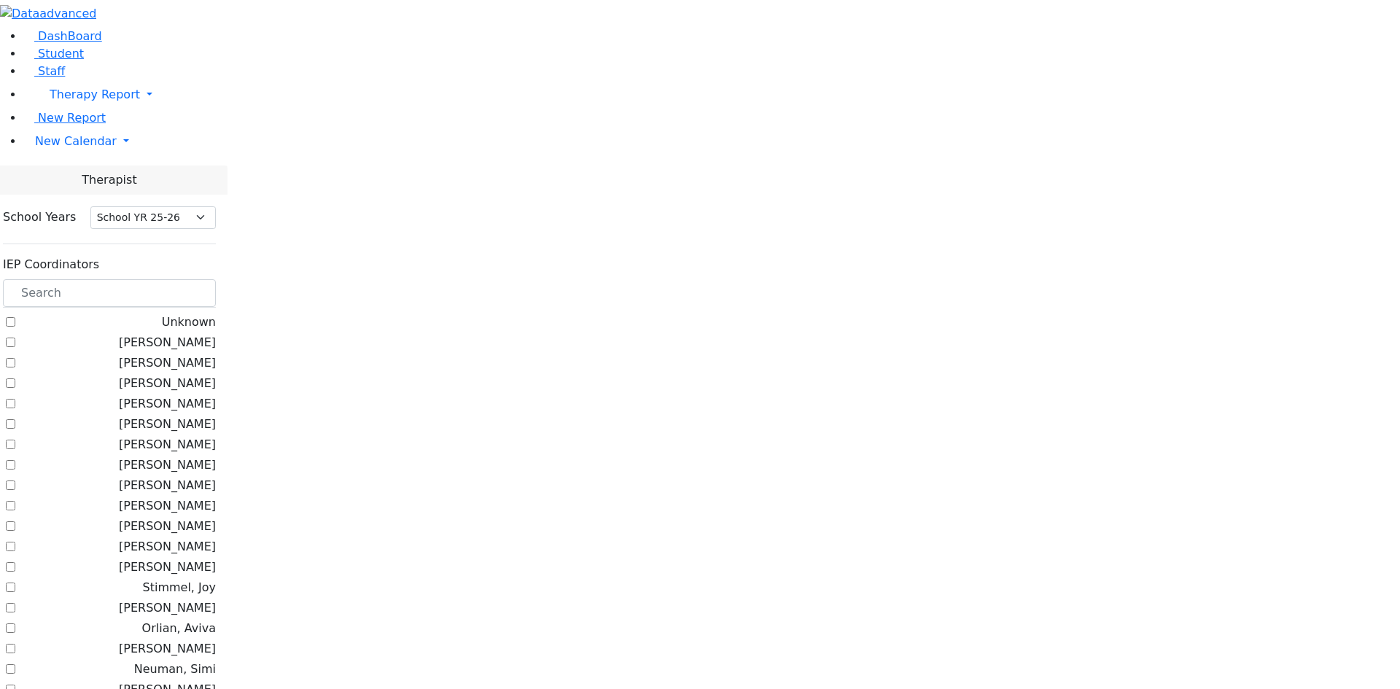
checkbox input "true"
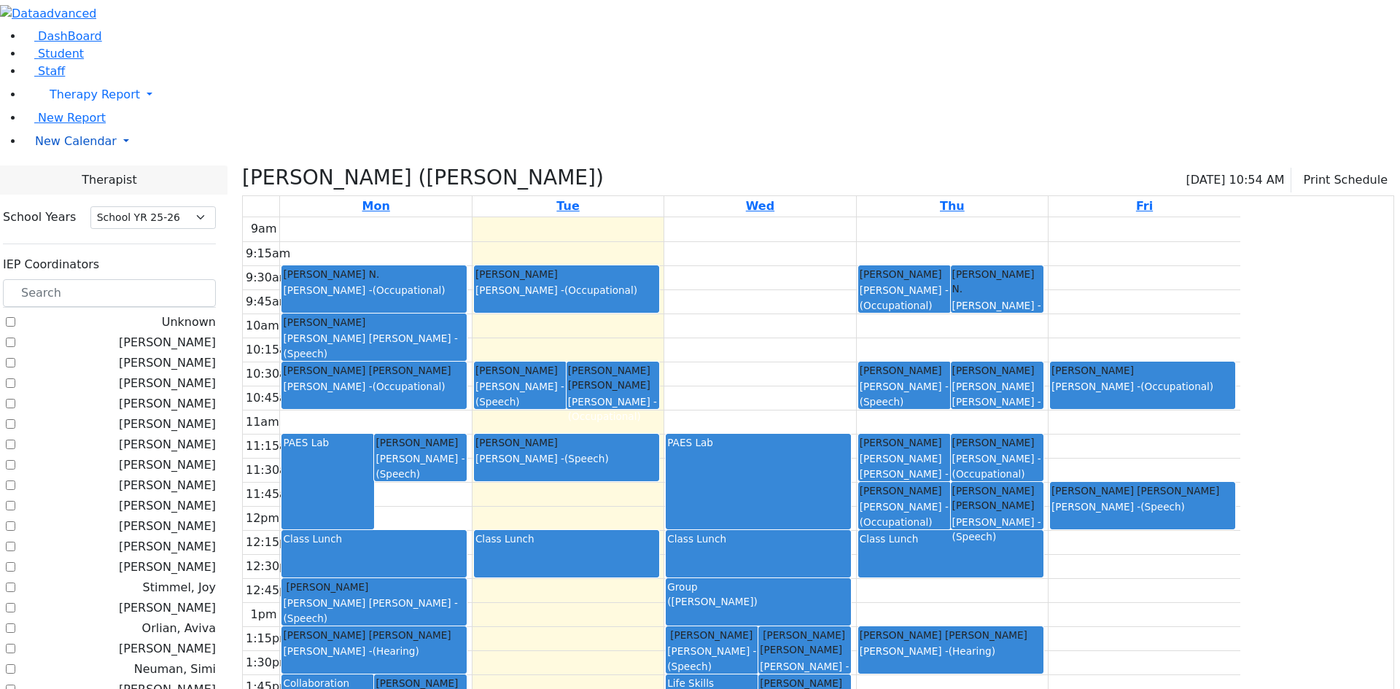
click at [82, 148] on span "New Calendar" at bounding box center [76, 141] width 82 height 14
click at [69, 177] on span "Calendar" at bounding box center [57, 170] width 52 height 14
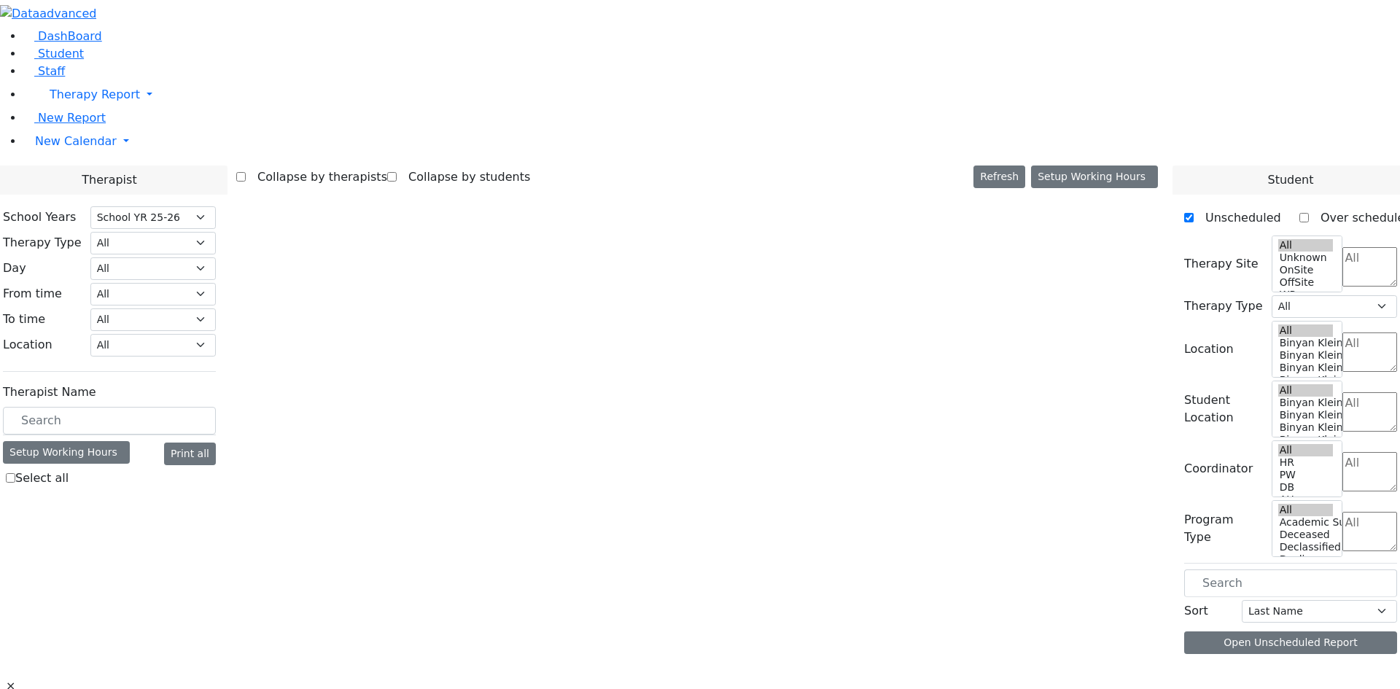
select select "212"
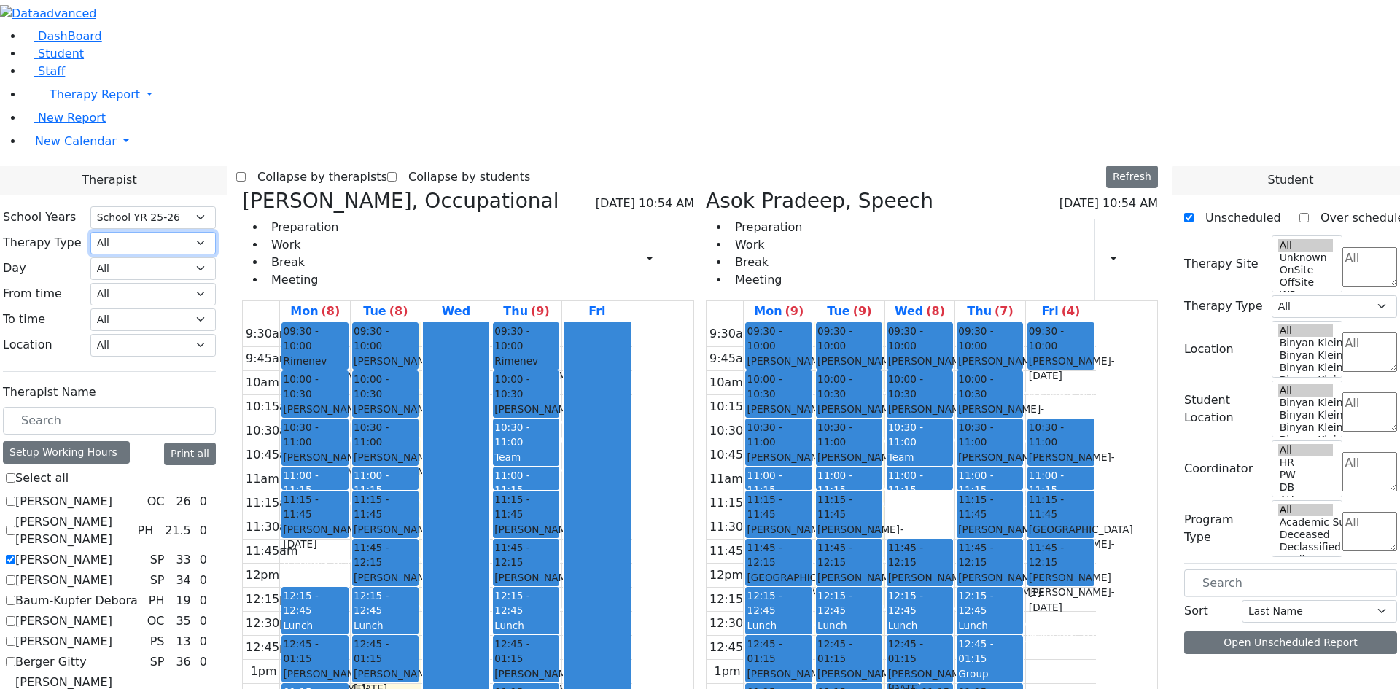
click at [216, 232] on select "All Psych Hearing Vision Speech Physical Occupational" at bounding box center [152, 243] width 125 height 23
select select "3"
click at [216, 232] on select "All Psych Hearing Vision Speech Physical Occupational" at bounding box center [152, 243] width 125 height 23
select select "3"
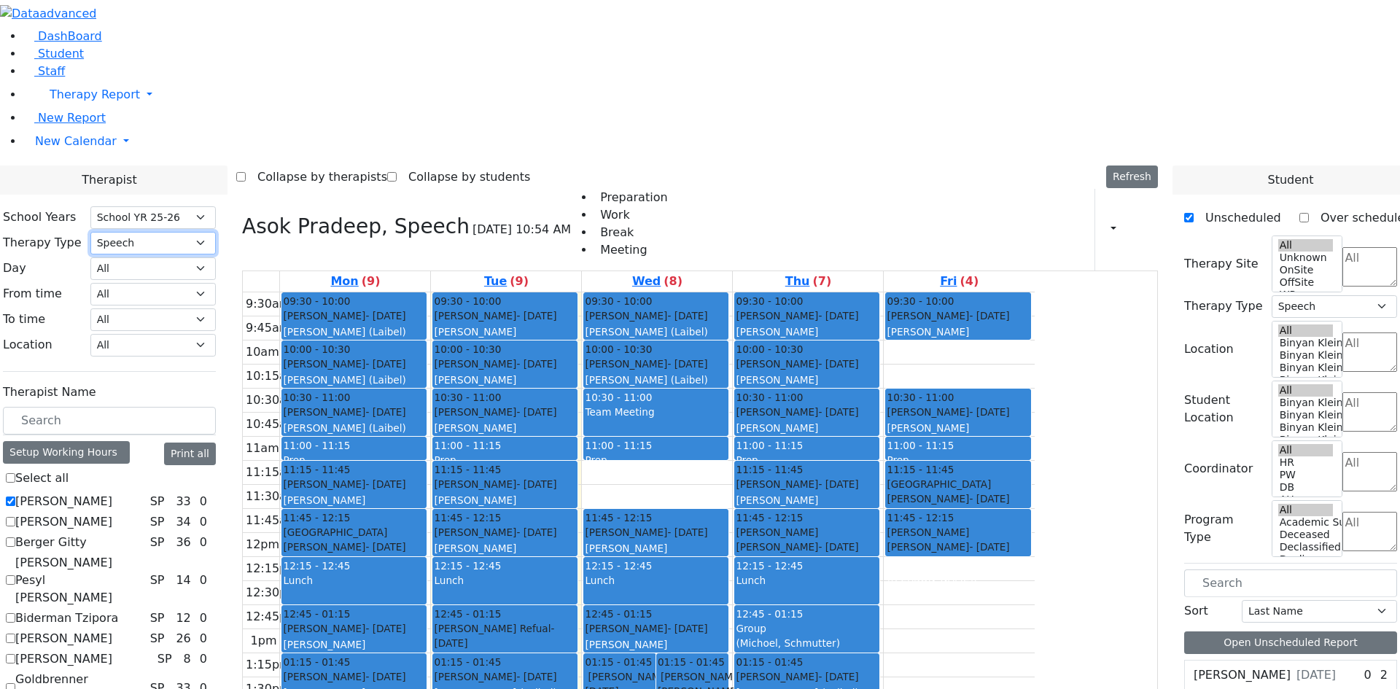
scroll to position [219, 0]
checkbox input "true"
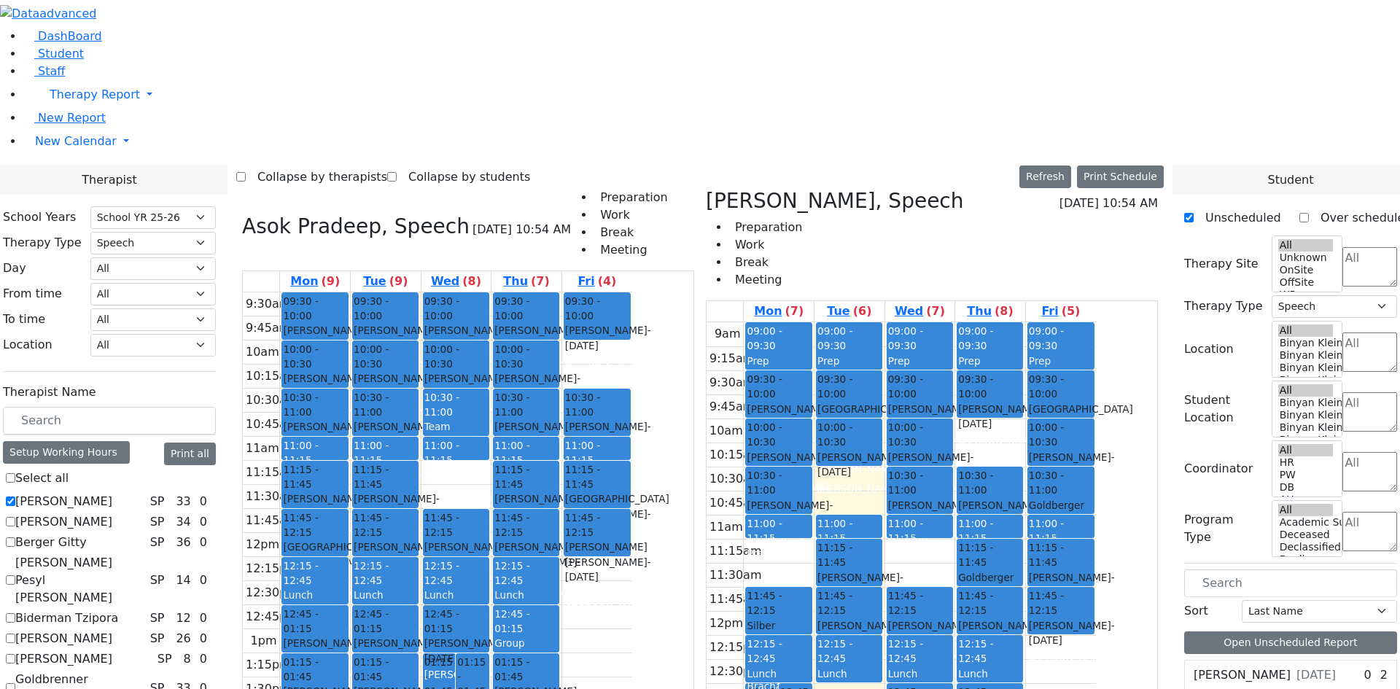
drag, startPoint x: 996, startPoint y: 564, endPoint x: 991, endPoint y: 513, distance: 50.6
click at [955, 513] on div "09:00 - 09:30 Prep 09:30 - 10:00 Kaufman Jacob - 02/16/2021 Horowitz Shira 10:0…" at bounding box center [920, 610] width 70 height 577
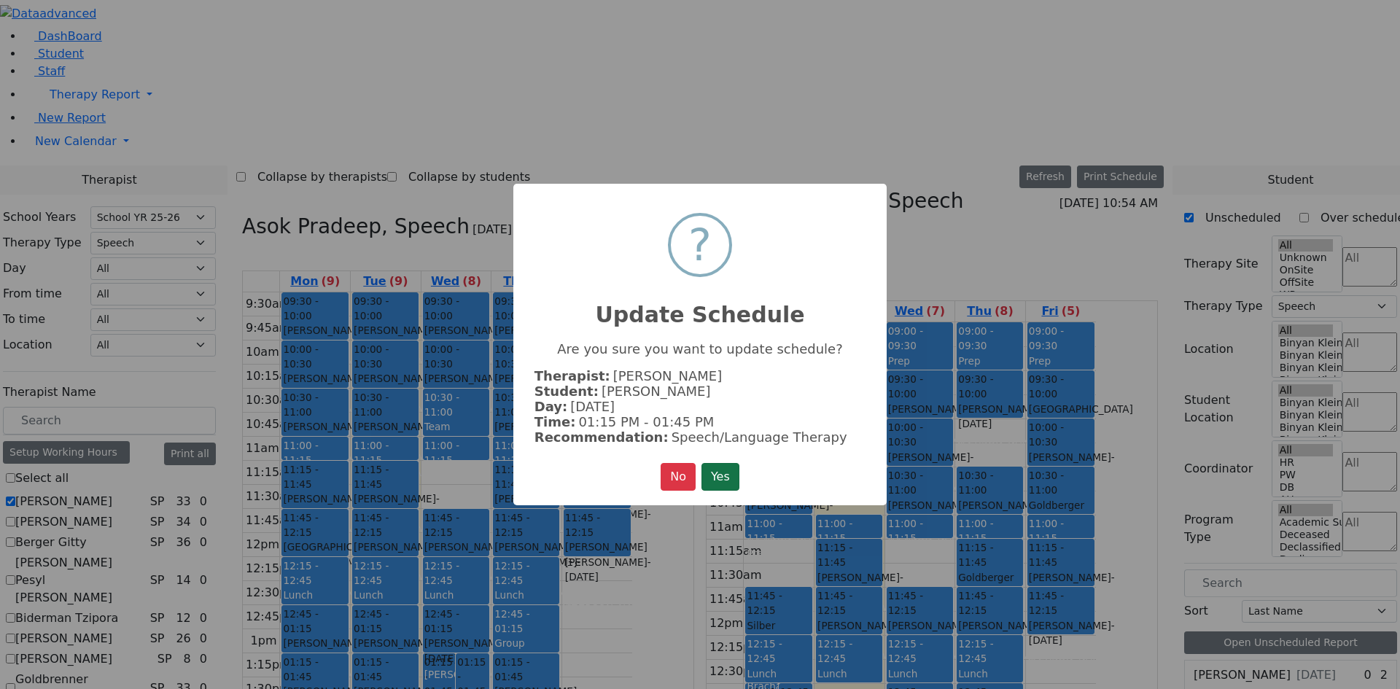
click at [731, 471] on button "Yes" at bounding box center [720, 477] width 38 height 28
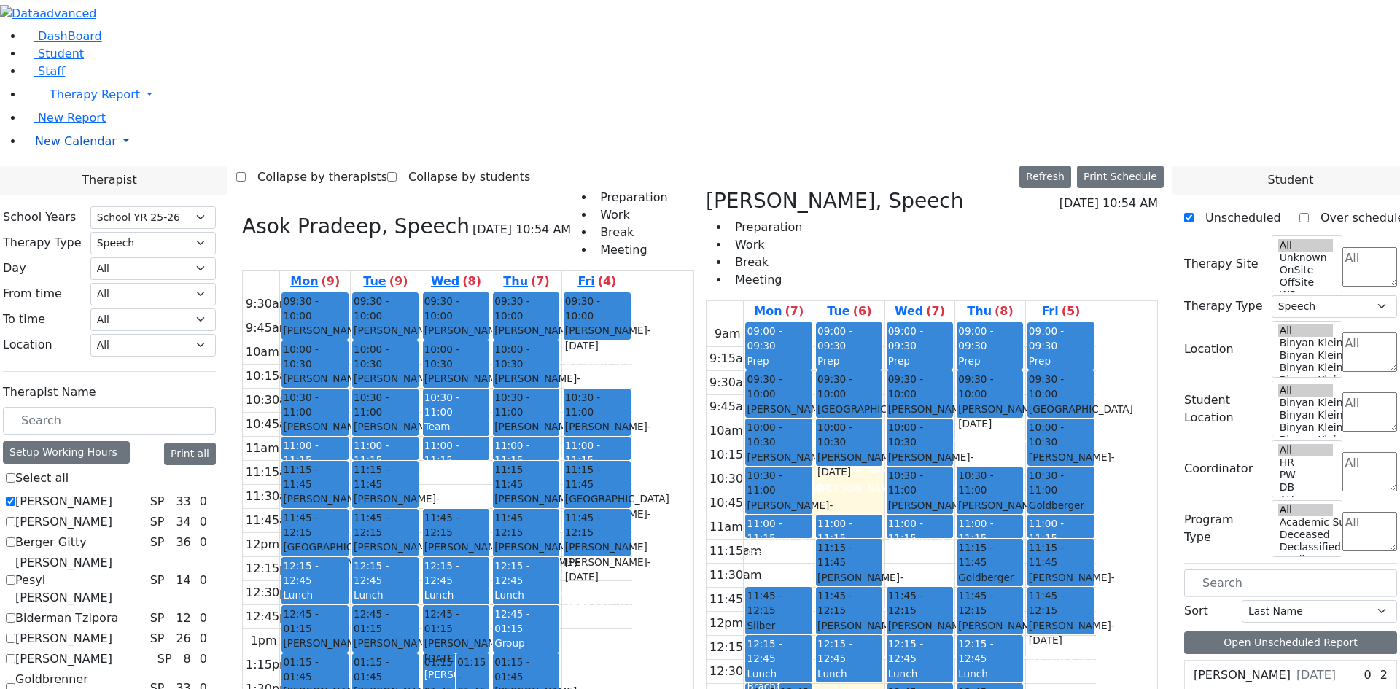
click at [58, 148] on span "New Calendar" at bounding box center [76, 141] width 82 height 14
click at [65, 195] on span "Teacher Report" at bounding box center [78, 188] width 87 height 14
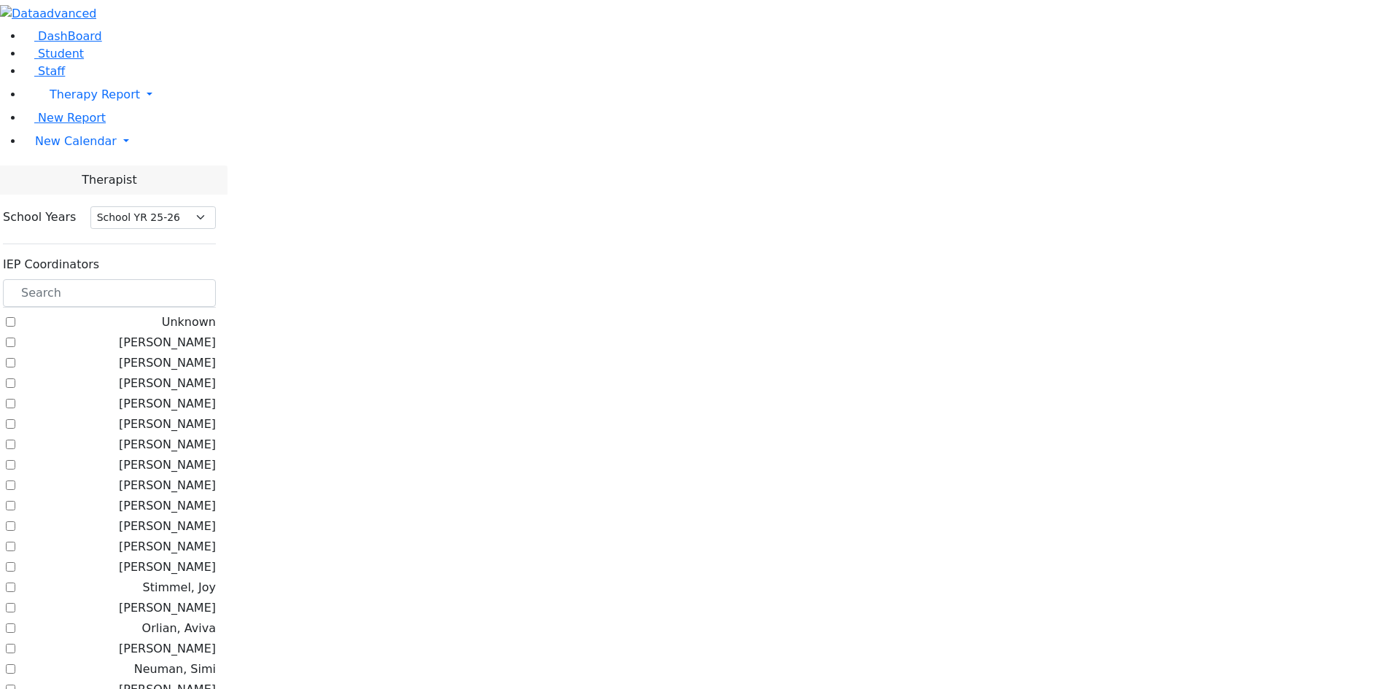
select select "212"
checkbox input "true"
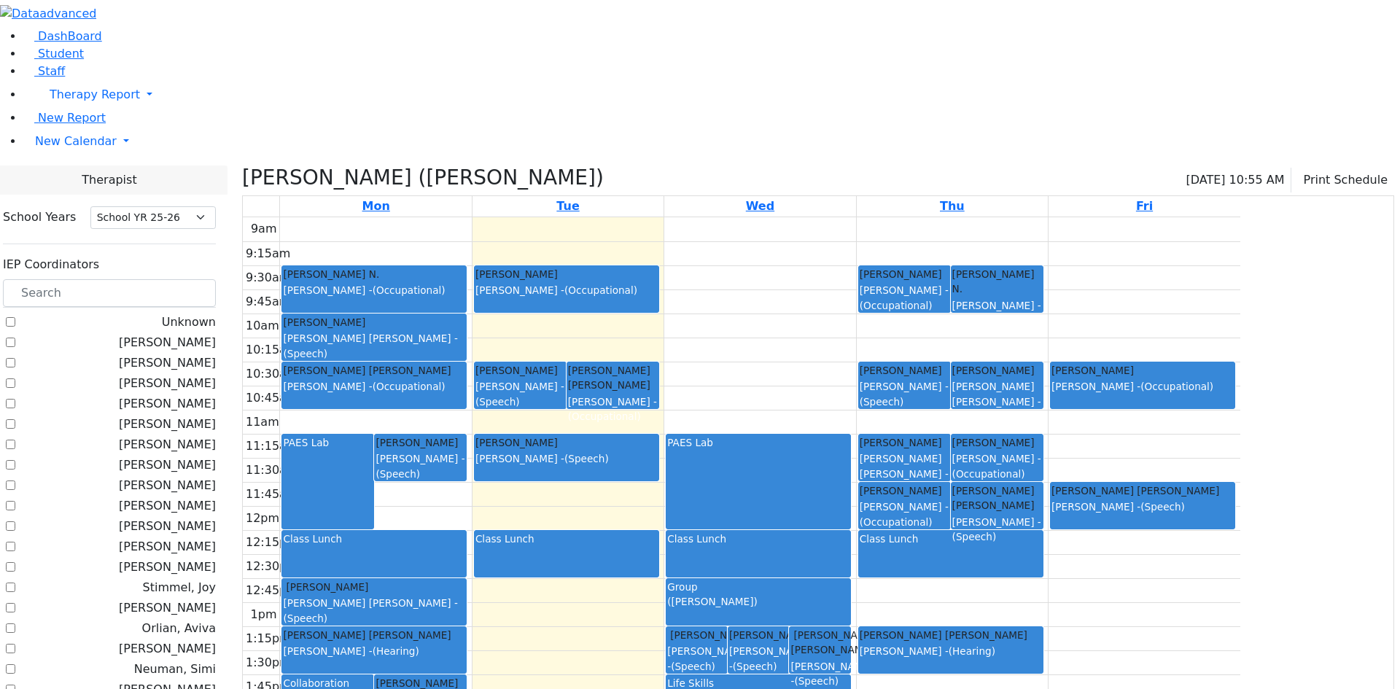
drag, startPoint x: 612, startPoint y: 439, endPoint x: 612, endPoint y: 464, distance: 25.5
click at [466, 579] on div "[PERSON_NAME] [PERSON_NAME] Pesyl [PERSON_NAME] - (Speech)" at bounding box center [374, 602] width 184 height 46
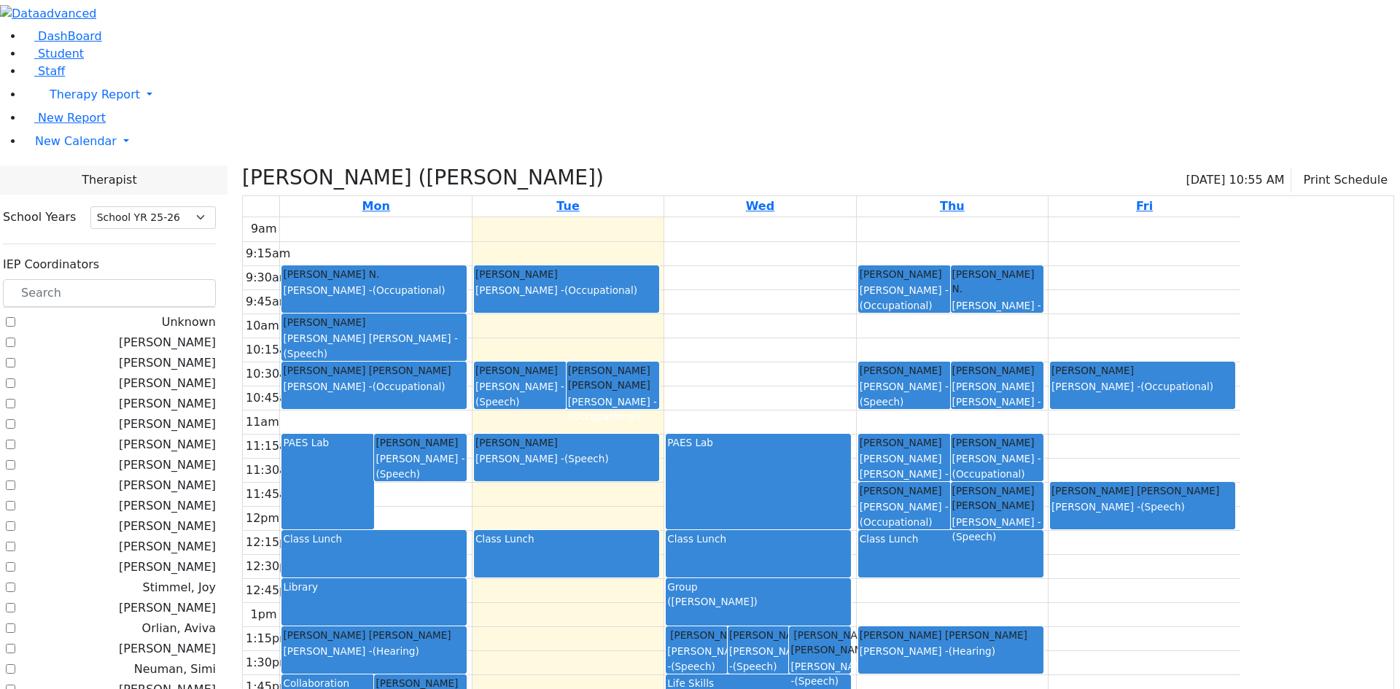
drag, startPoint x: 580, startPoint y: 455, endPoint x: 577, endPoint y: 468, distance: 13.4
click at [471, 468] on div "PAES Lab [PERSON_NAME] Asok Pradeep - (Speech) [PERSON_NAME] [PERSON_NAME] Pesy…" at bounding box center [375, 505] width 191 height 577
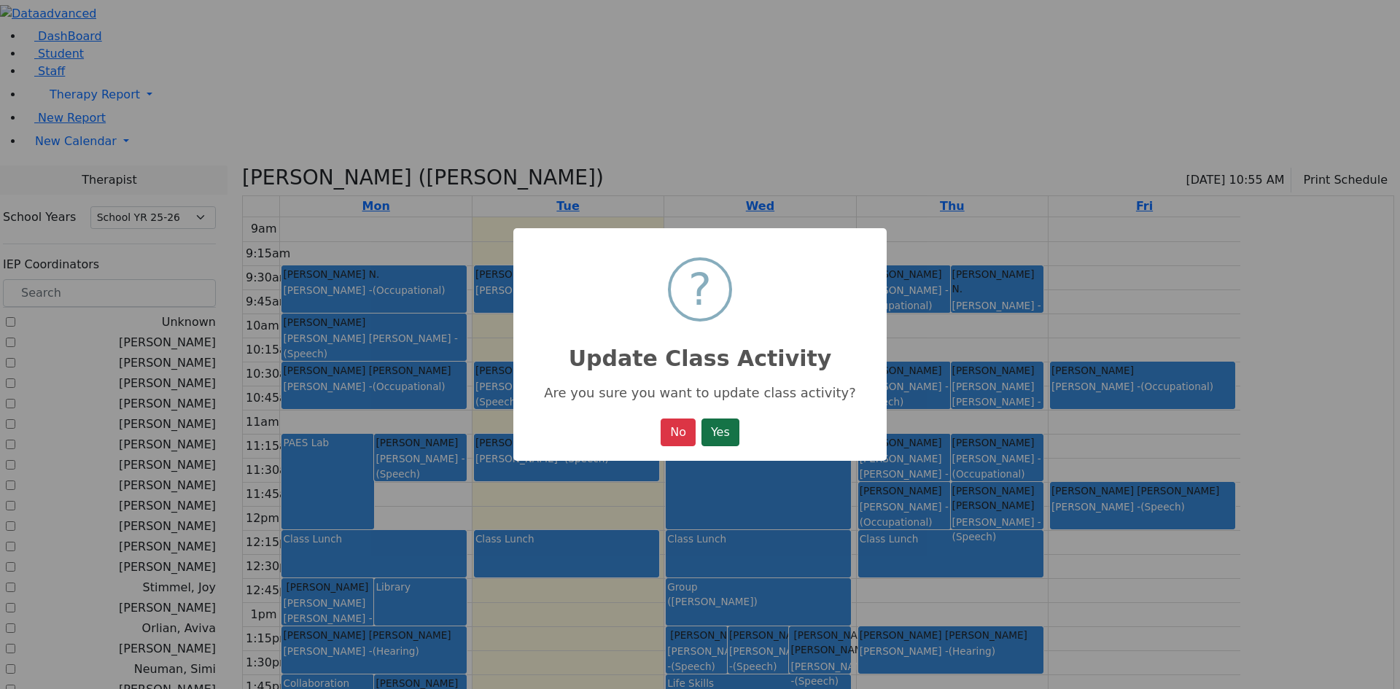
click at [725, 435] on button "Yes" at bounding box center [720, 432] width 38 height 28
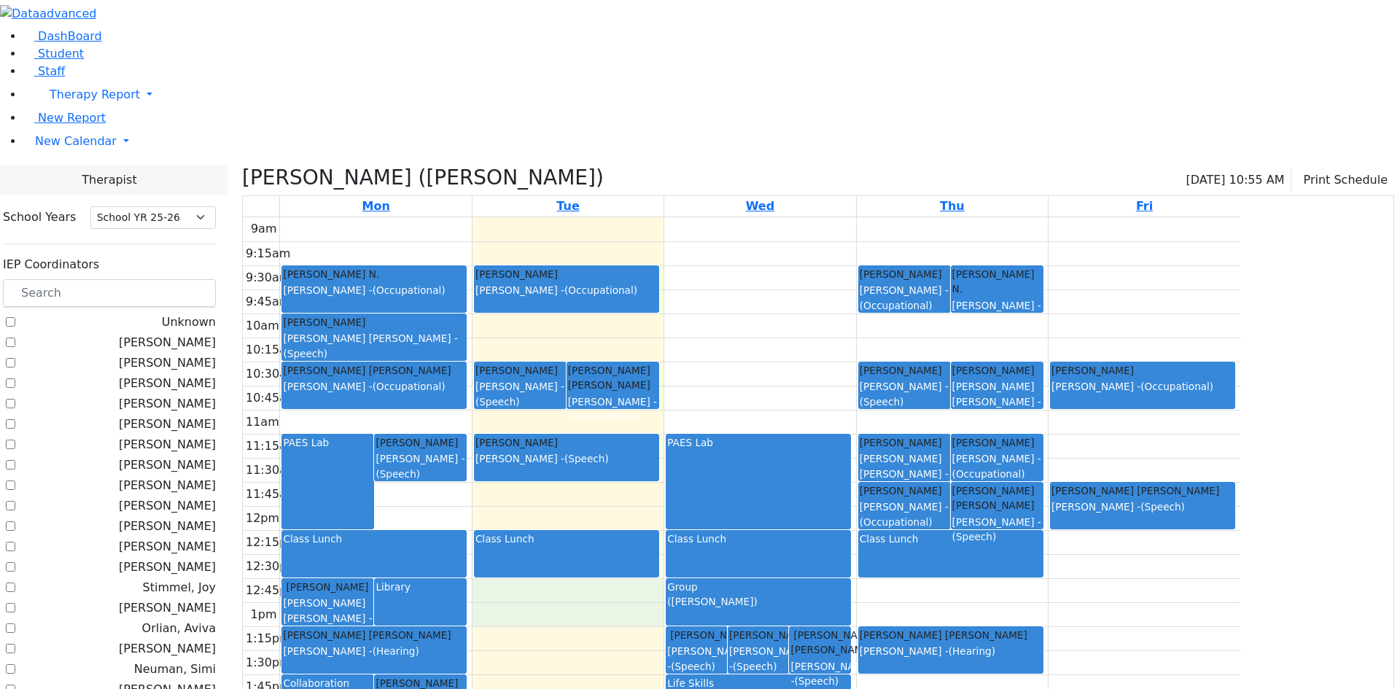
drag, startPoint x: 743, startPoint y: 449, endPoint x: 743, endPoint y: 464, distance: 14.6
click at [743, 464] on div "9am 9:15am 9:30am 9:45am 10am 10:15am 10:30am 10:45am 11am 11:15am 11:30am 11:4…" at bounding box center [741, 505] width 997 height 577
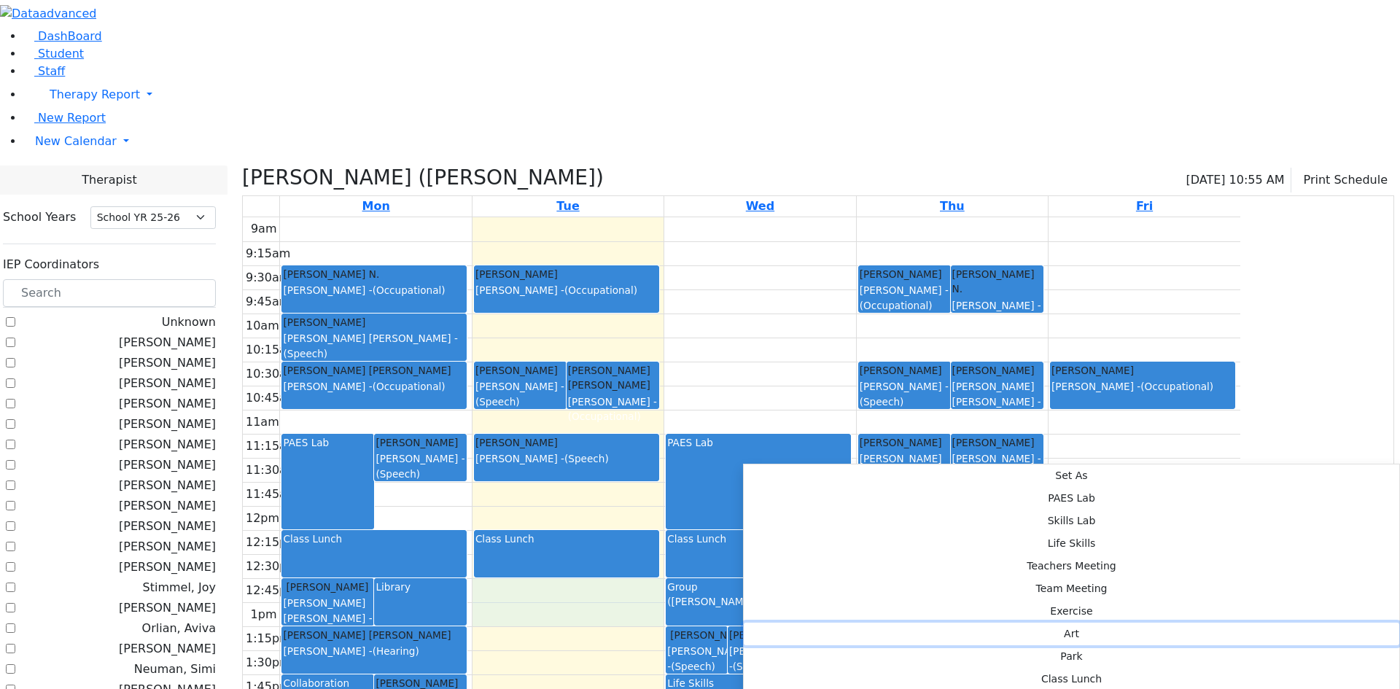
click at [983, 623] on button "Art" at bounding box center [1071, 634] width 655 height 23
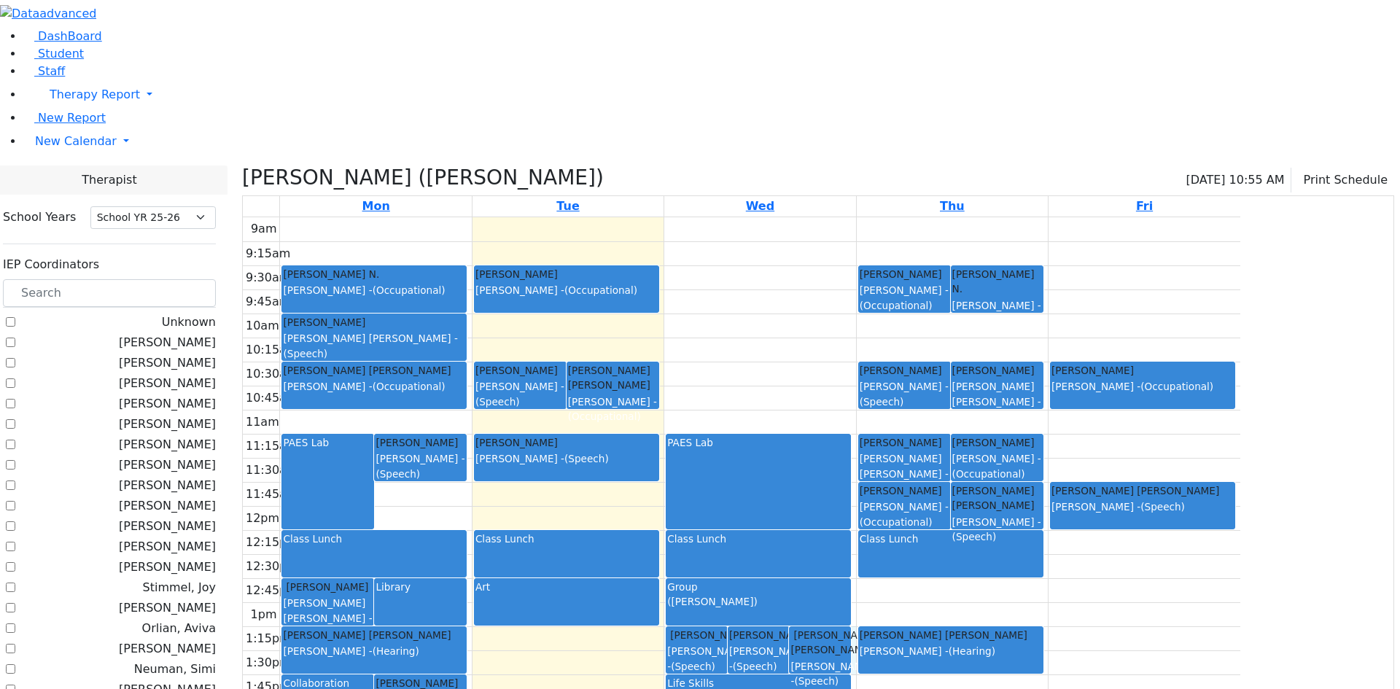
drag, startPoint x: 997, startPoint y: 483, endPoint x: 995, endPoint y: 519, distance: 35.8
click at [995, 519] on div "9am 9:15am 9:30am 9:45am 10am 10:15am 10:30am 10:45am 11am 11:15am 11:30am 11:4…" at bounding box center [741, 505] width 997 height 577
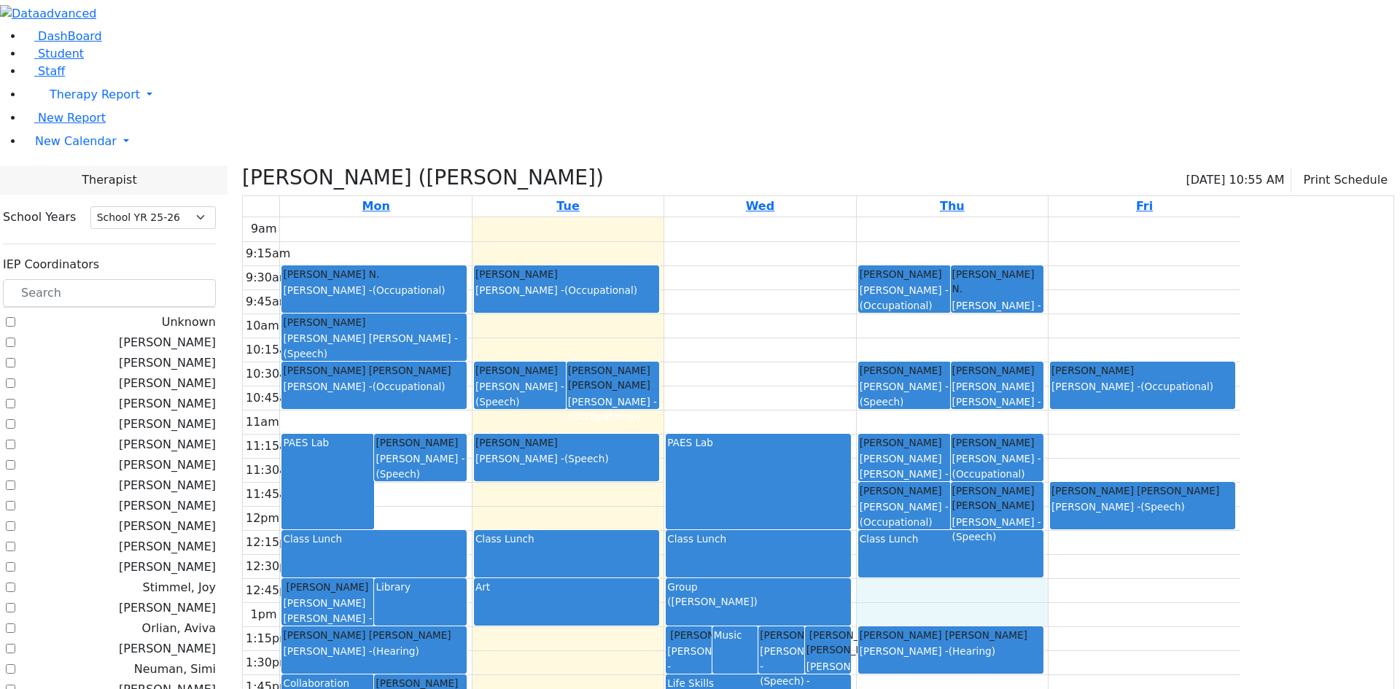
drag, startPoint x: 1049, startPoint y: 441, endPoint x: 1049, endPoint y: 459, distance: 17.5
click at [1049, 459] on div "9am 9:15am 9:30am 9:45am 10am 10:15am 10:30am 10:45am 11am 11:15am 11:30am 11:4…" at bounding box center [741, 505] width 997 height 577
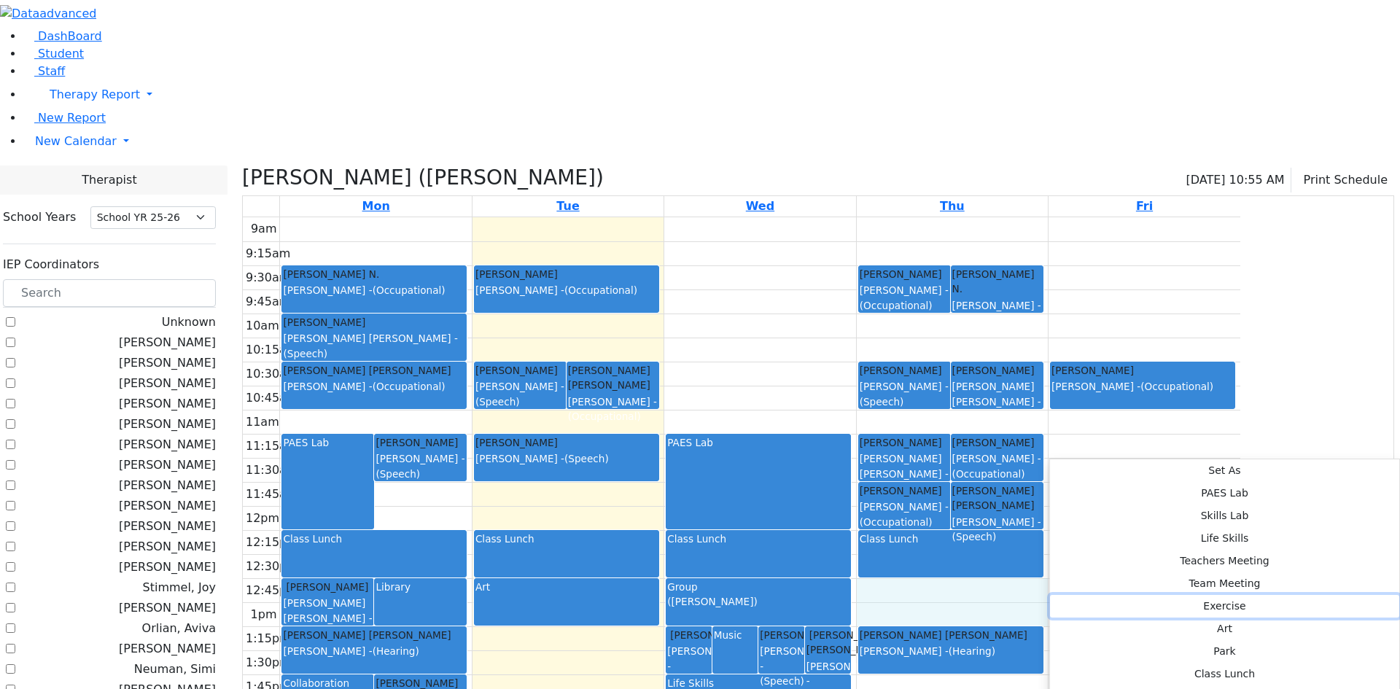
click at [1226, 595] on button "Exercise" at bounding box center [1224, 606] width 349 height 23
select select "4"
select select "12:45:00"
select select "13:15:00"
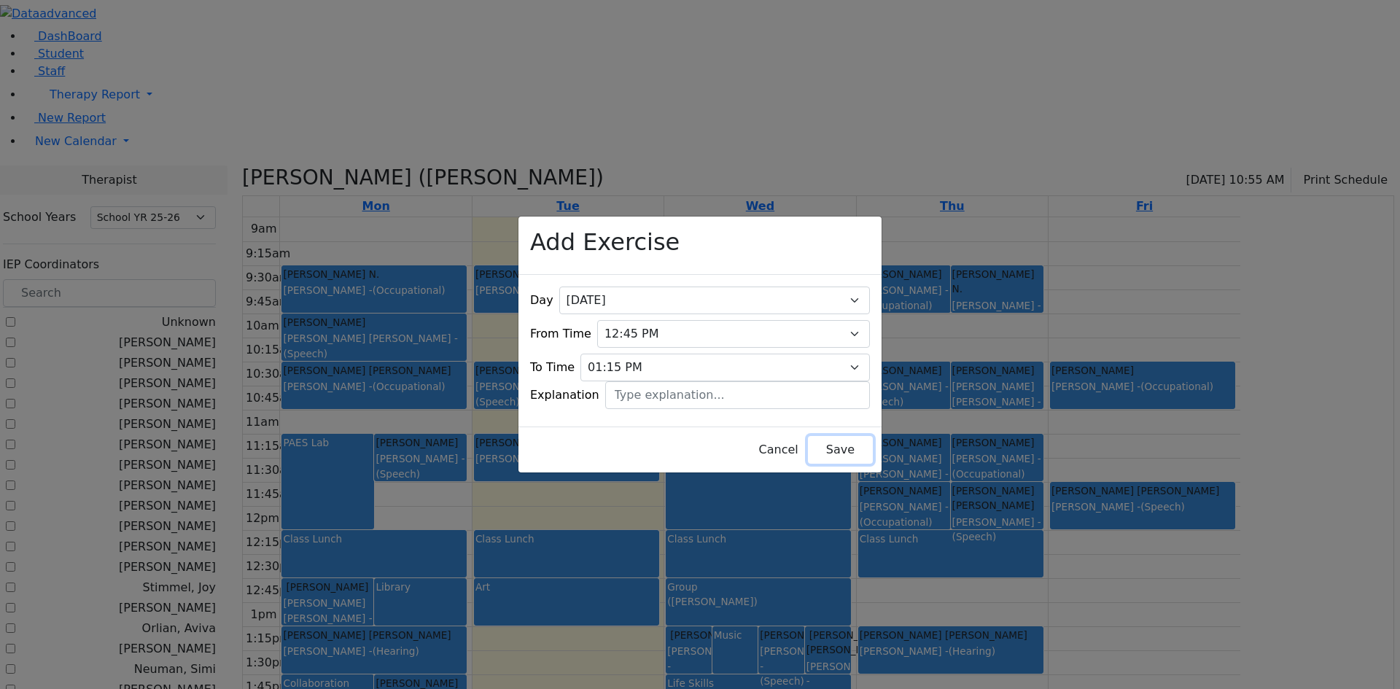
click at [835, 445] on button "Save" at bounding box center [840, 450] width 65 height 28
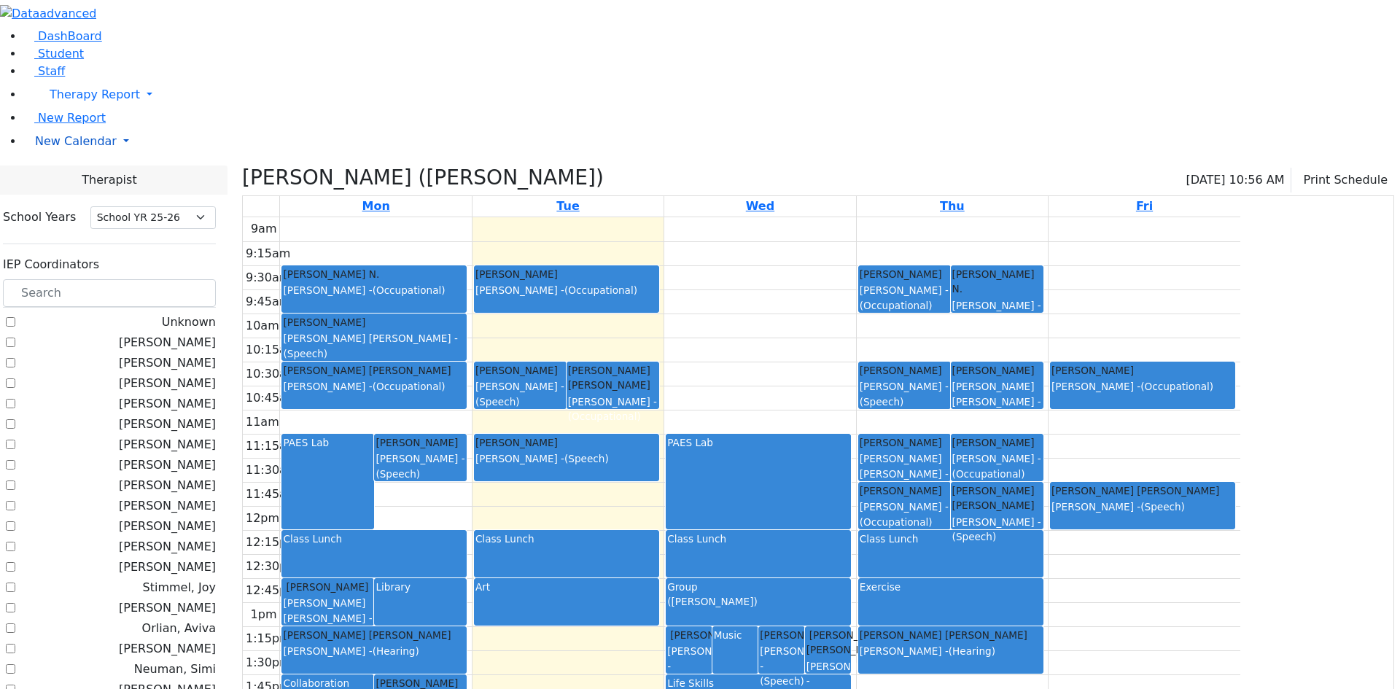
click at [71, 148] on span "New Calendar" at bounding box center [76, 141] width 82 height 14
click at [84, 177] on span "Calendar" at bounding box center [57, 170] width 52 height 14
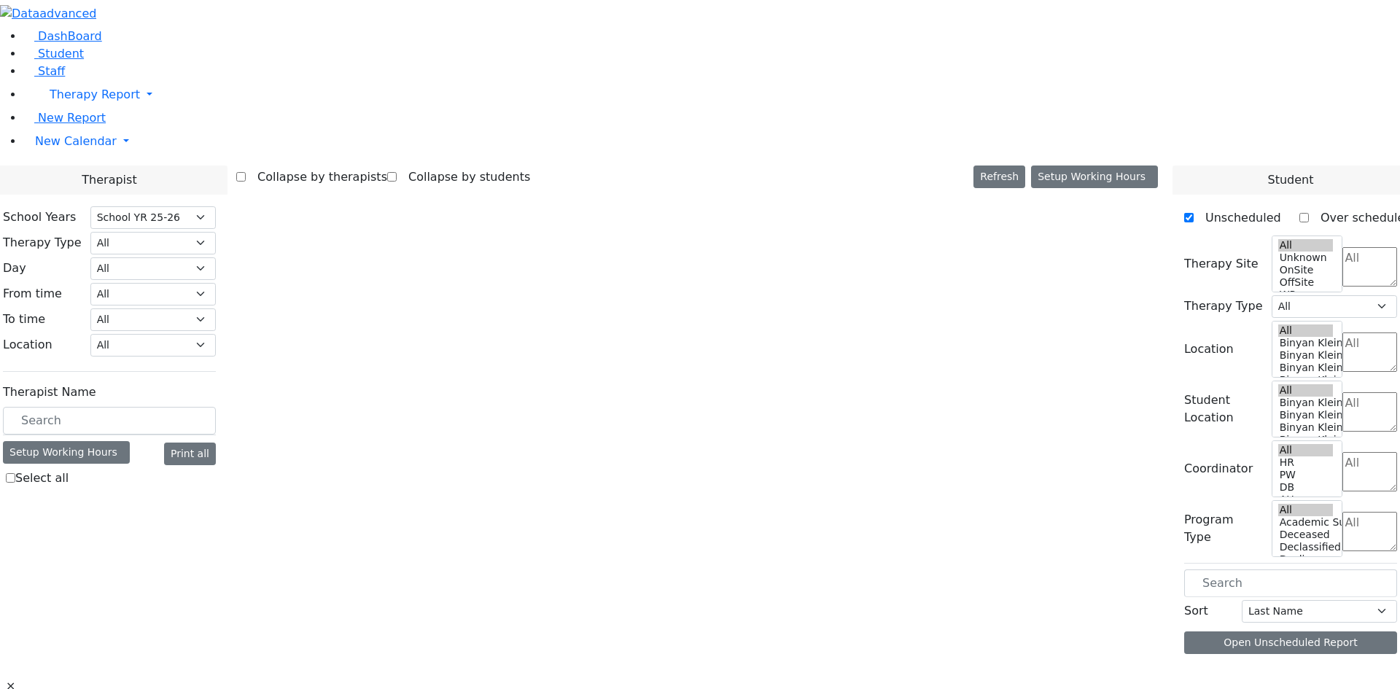
select select "212"
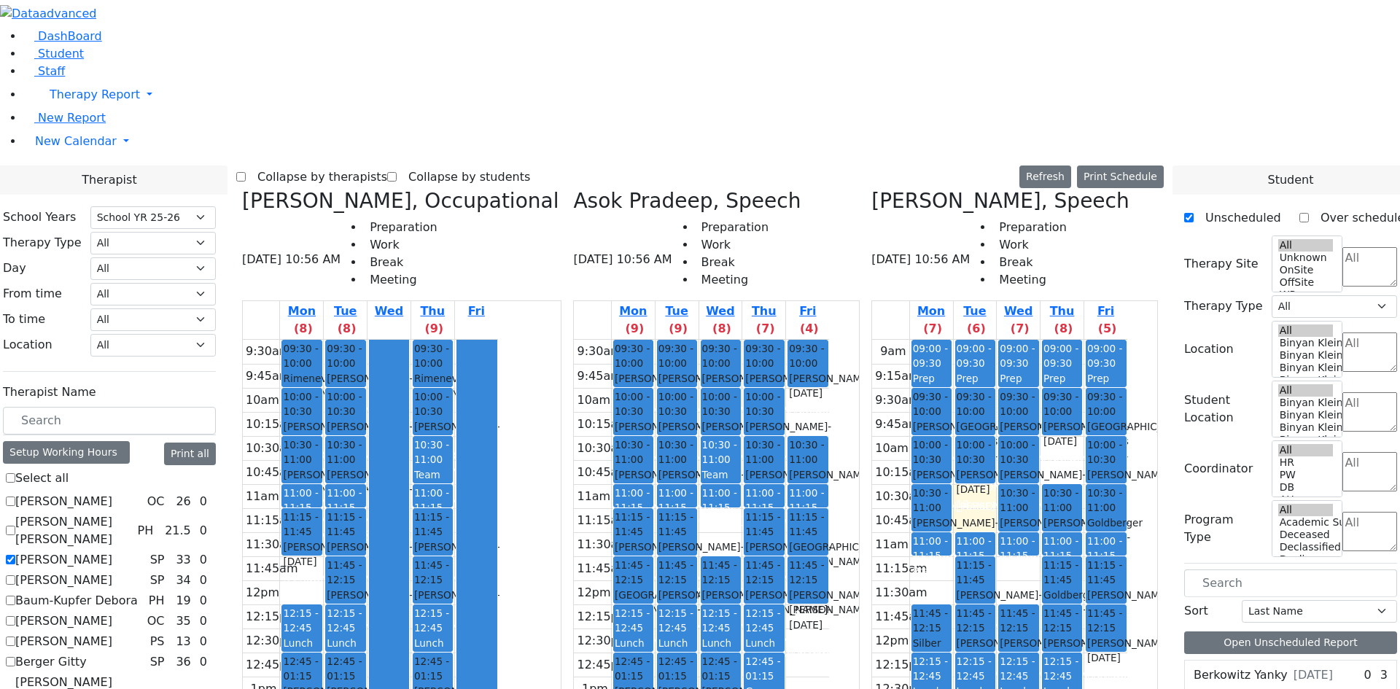
click at [112, 551] on label "[PERSON_NAME]" at bounding box center [63, 559] width 97 height 17
click at [15, 555] on input "[PERSON_NAME]" at bounding box center [10, 559] width 9 height 9
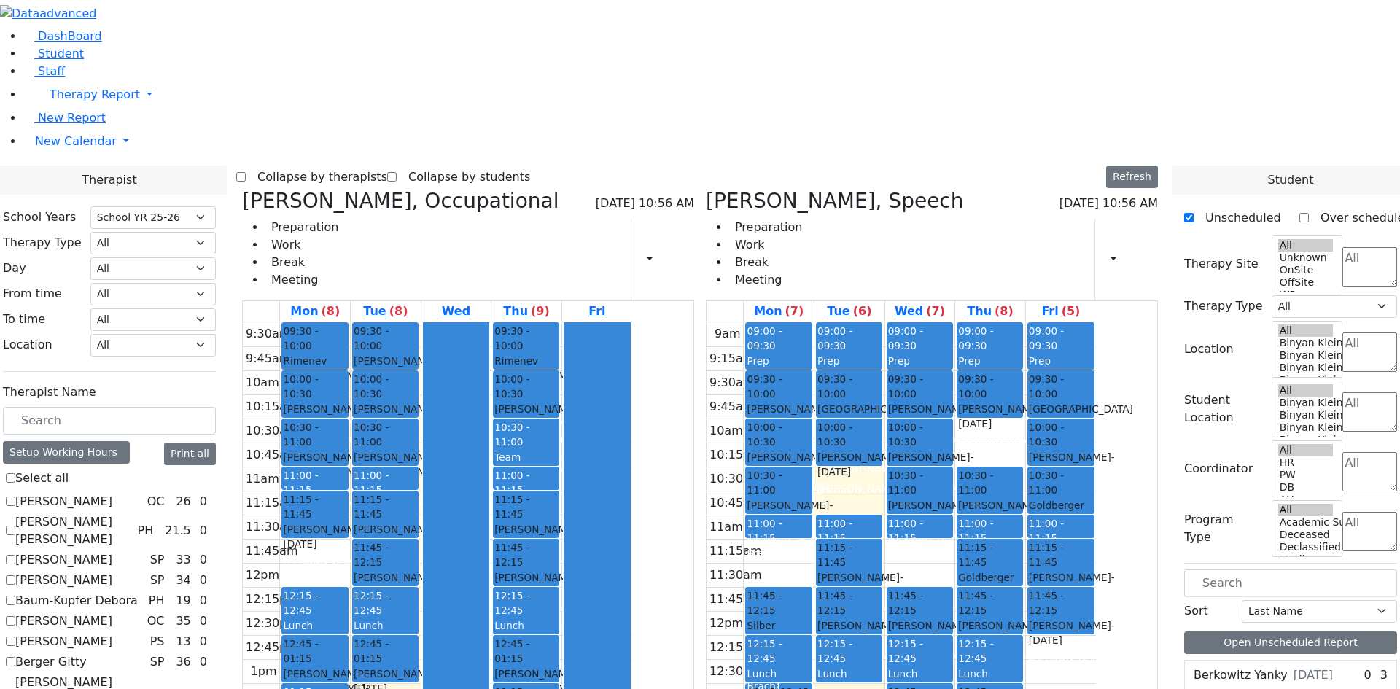
click at [112, 551] on label "Asok Pradeep" at bounding box center [63, 559] width 97 height 17
click at [15, 555] on input "Asok Pradeep" at bounding box center [10, 559] width 9 height 9
checkbox input "true"
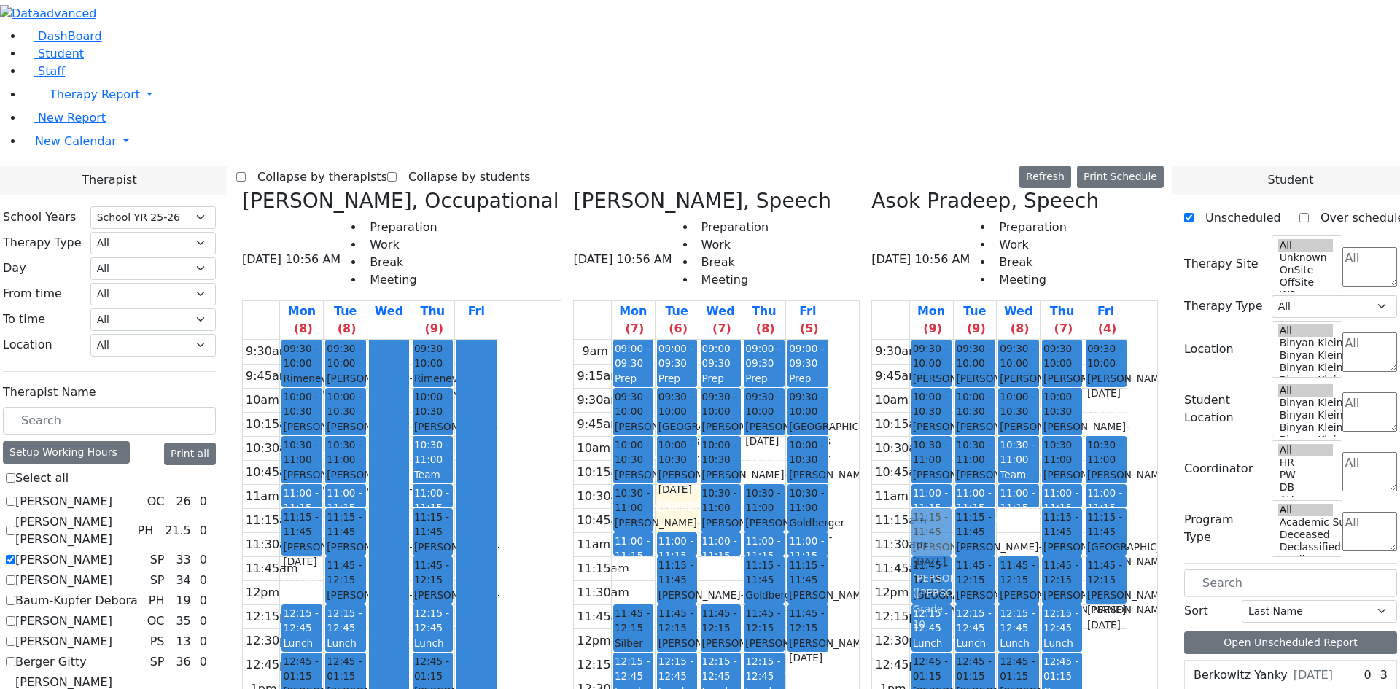
click at [953, 340] on div "09:30 - 10:00 [PERSON_NAME] - [DATE] [PERSON_NAME] ([GEOGRAPHIC_DATA]) 10:00 - …" at bounding box center [931, 604] width 43 height 529
drag, startPoint x: 968, startPoint y: 270, endPoint x: 1023, endPoint y: 324, distance: 77.3
click at [1023, 340] on tr "09:30 - 10:00 [PERSON_NAME] - [DATE] [PERSON_NAME] ([GEOGRAPHIC_DATA]) 10:00 - …" at bounding box center [999, 604] width 255 height 529
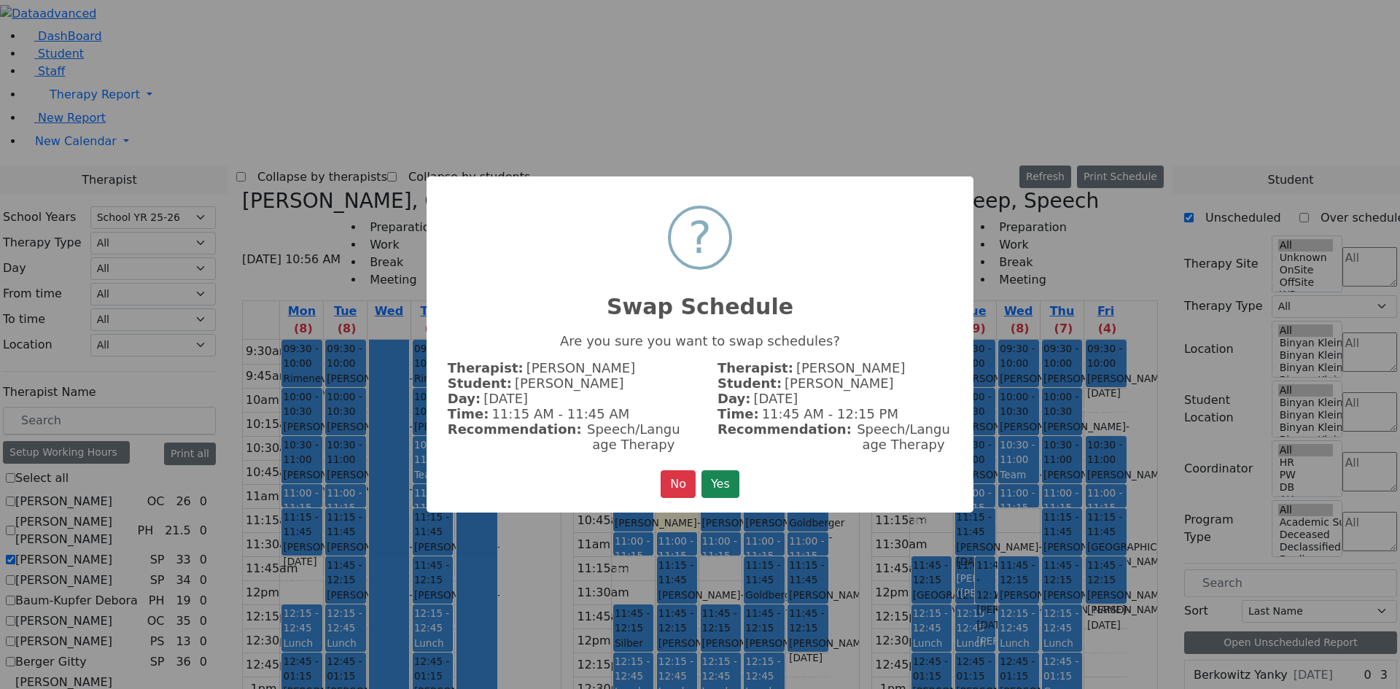
click at [720, 477] on button "Yes" at bounding box center [720, 484] width 38 height 28
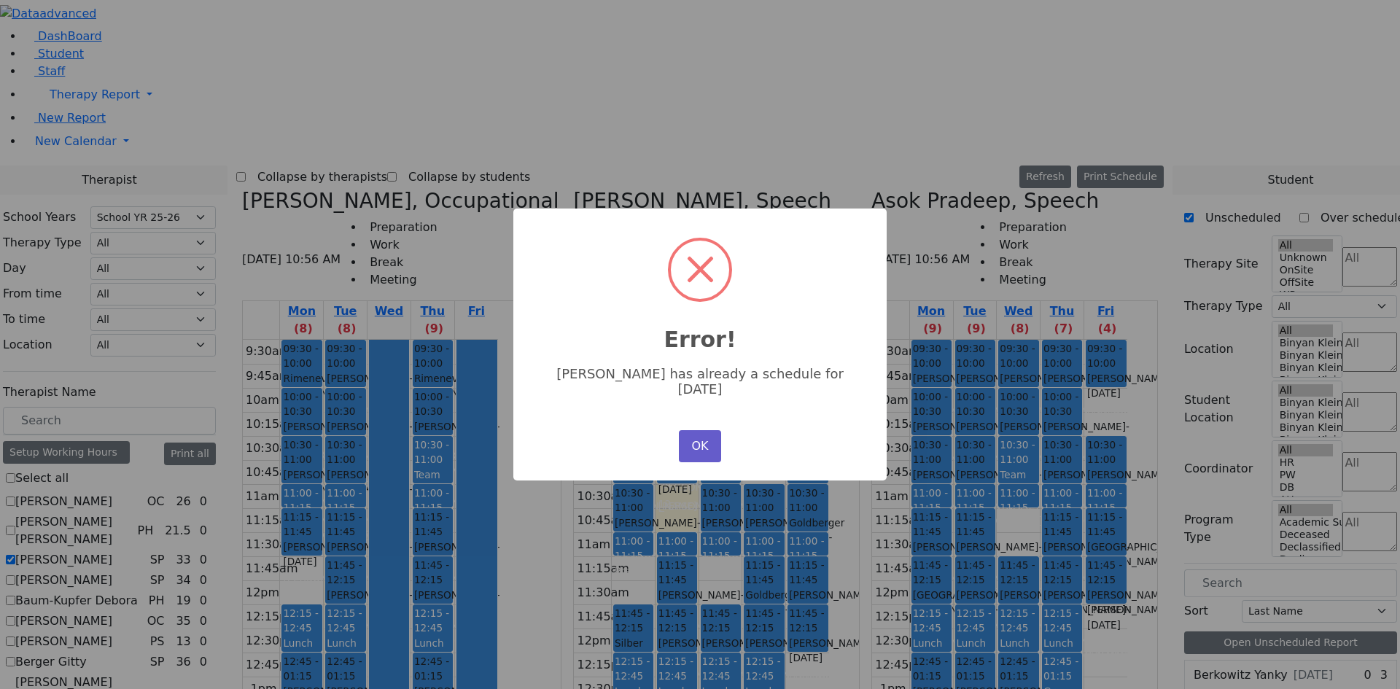
click at [698, 431] on button "OK" at bounding box center [700, 446] width 42 height 32
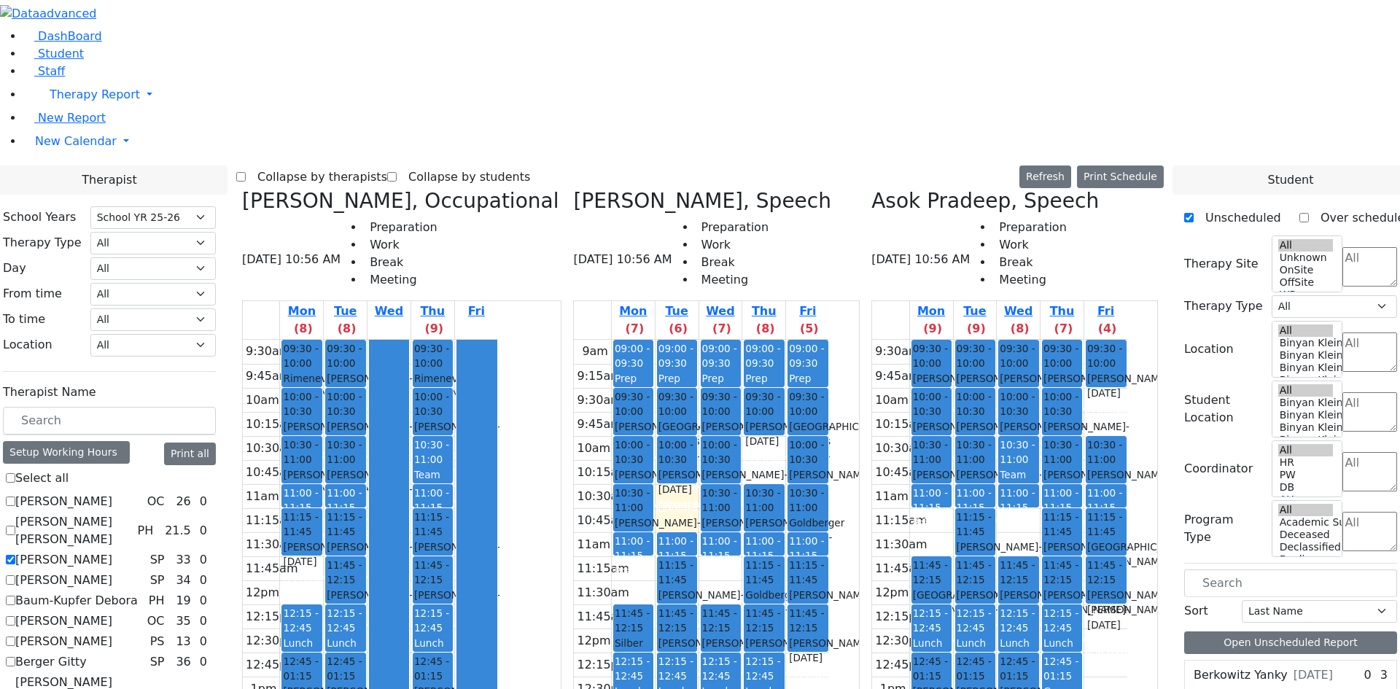
drag, startPoint x: 984, startPoint y: 265, endPoint x: 977, endPoint y: 412, distance: 147.5
click at [953, 412] on div "09:30 - 10:00 [PERSON_NAME] - [DATE] [PERSON_NAME] ([GEOGRAPHIC_DATA]) 10:00 - …" at bounding box center [931, 604] width 43 height 529
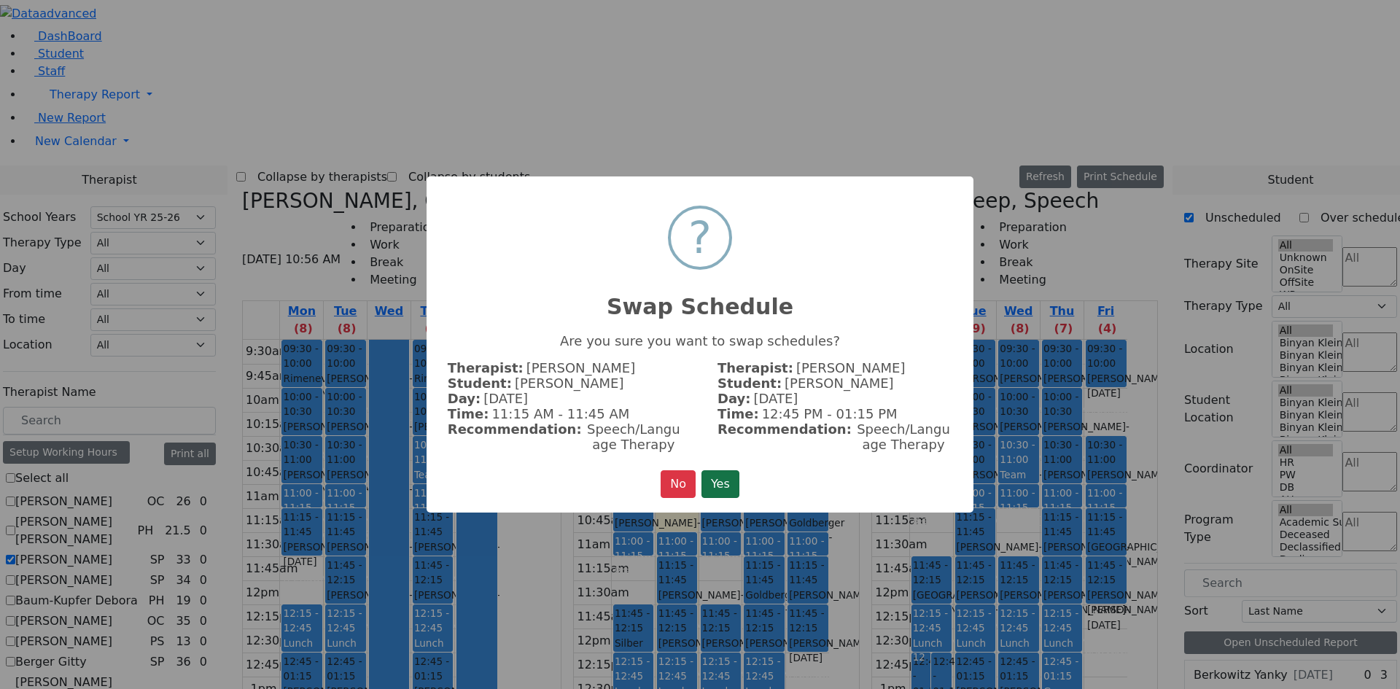
click at [730, 481] on button "Yes" at bounding box center [720, 484] width 38 height 28
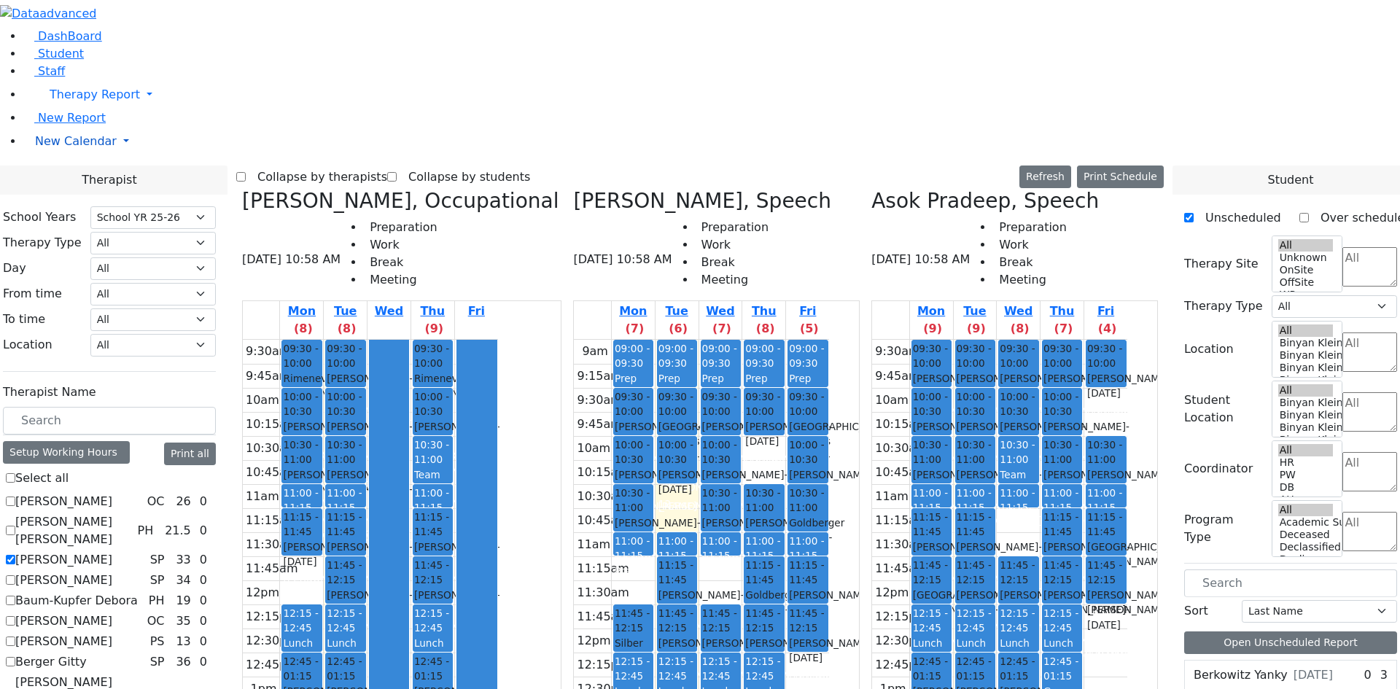
click at [76, 148] on span "New Calendar" at bounding box center [76, 141] width 82 height 14
click at [67, 195] on span "Teacher Report" at bounding box center [78, 188] width 87 height 14
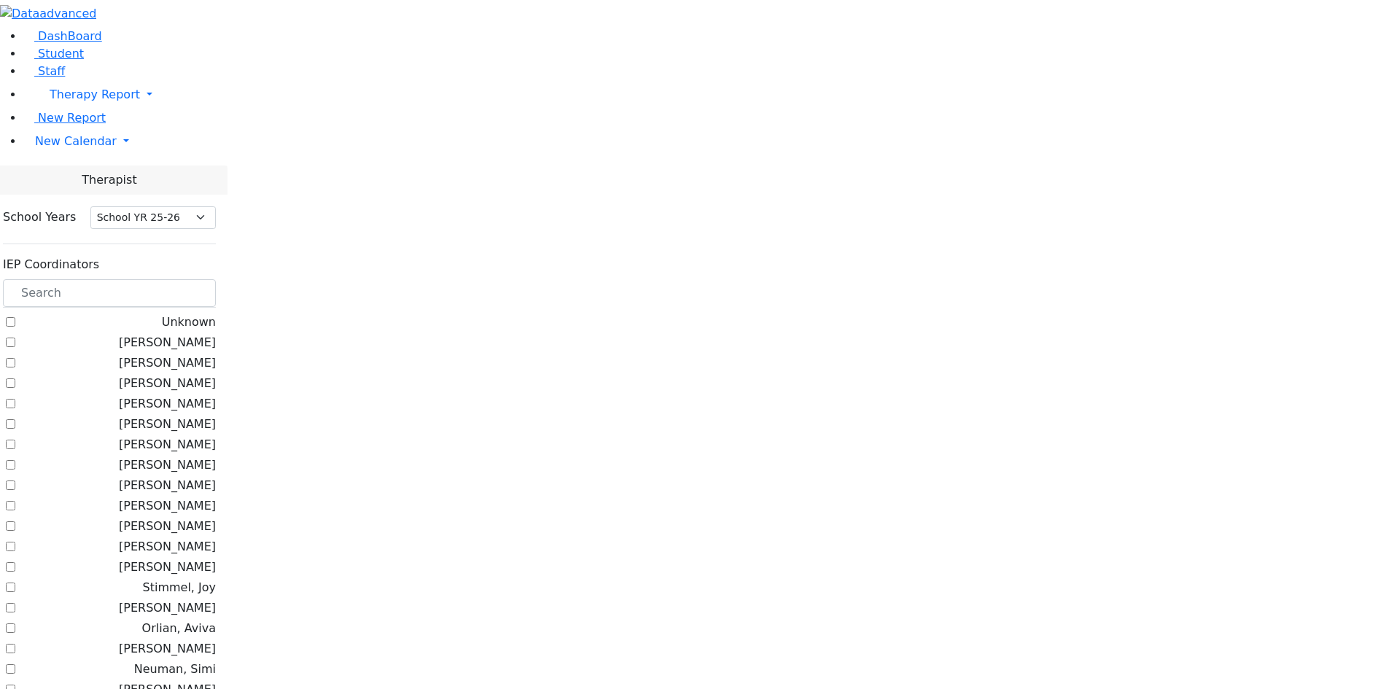
select select "212"
checkbox input "true"
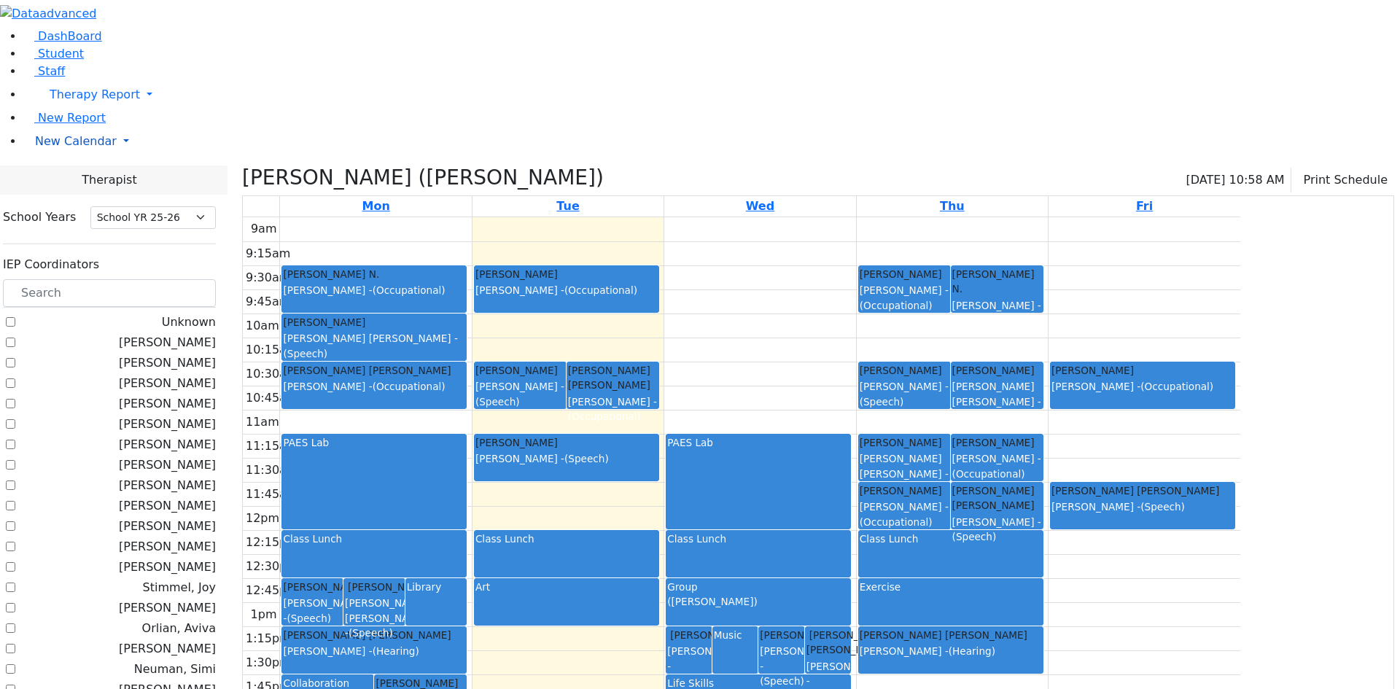
click at [47, 148] on span "New Calendar" at bounding box center [76, 141] width 82 height 14
click at [74, 179] on link "Calendar" at bounding box center [57, 170] width 52 height 17
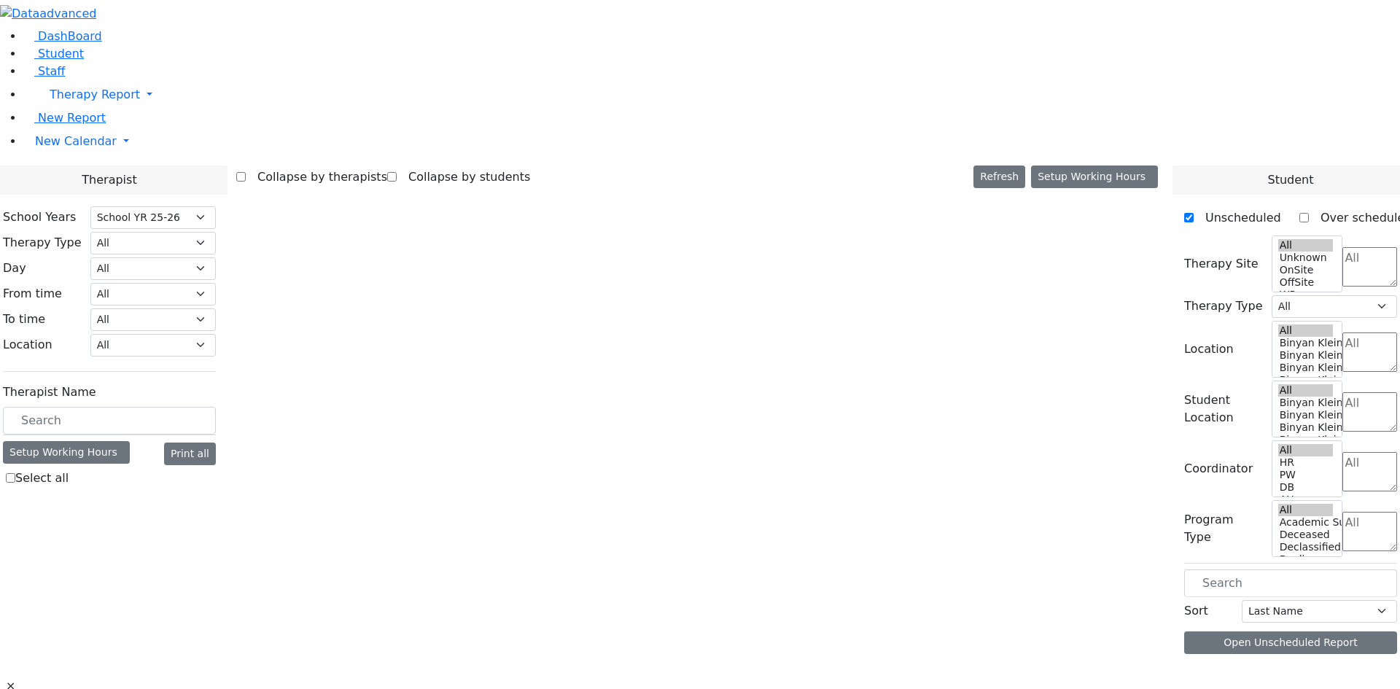
select select "212"
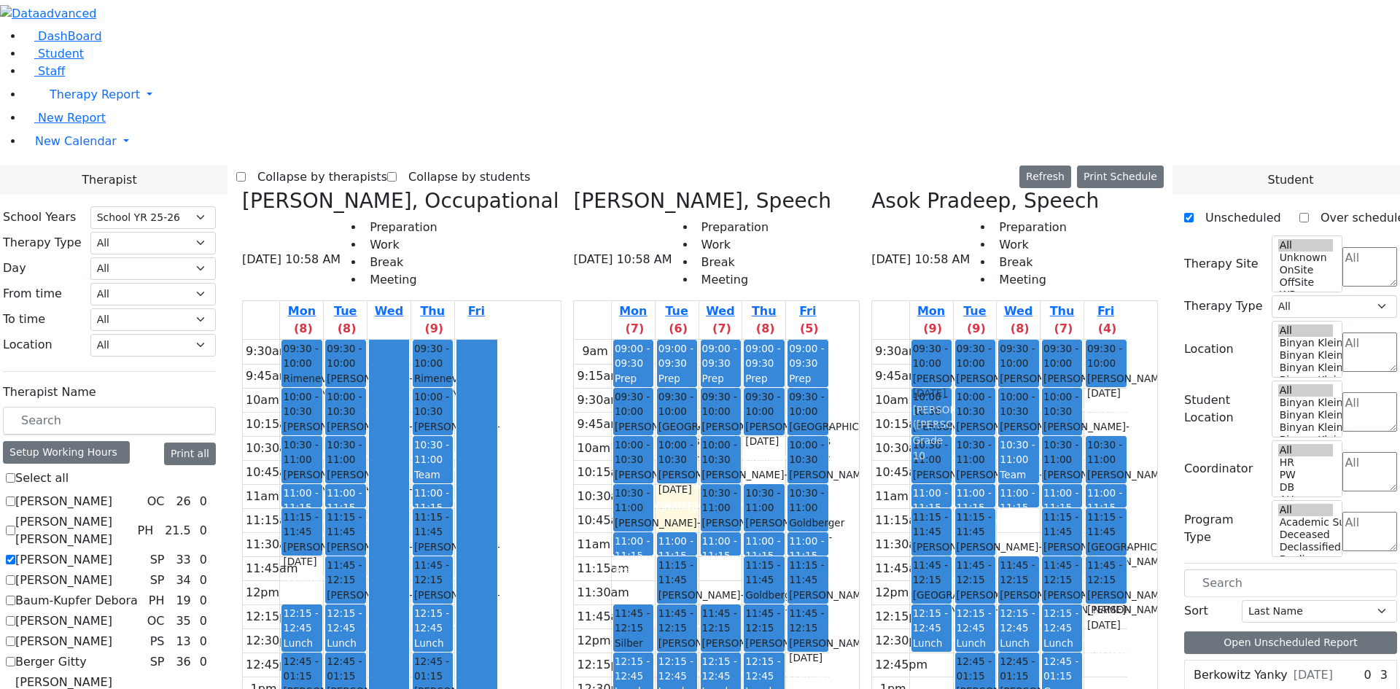
drag, startPoint x: 973, startPoint y: 416, endPoint x: 983, endPoint y: 98, distance: 318.8
click at [953, 340] on div "09:30 - 10:00 Kirzner Dovid - 08/29/2004 Orenstein Yisroel (Laibel) 10:00 - 10:…" at bounding box center [931, 604] width 43 height 529
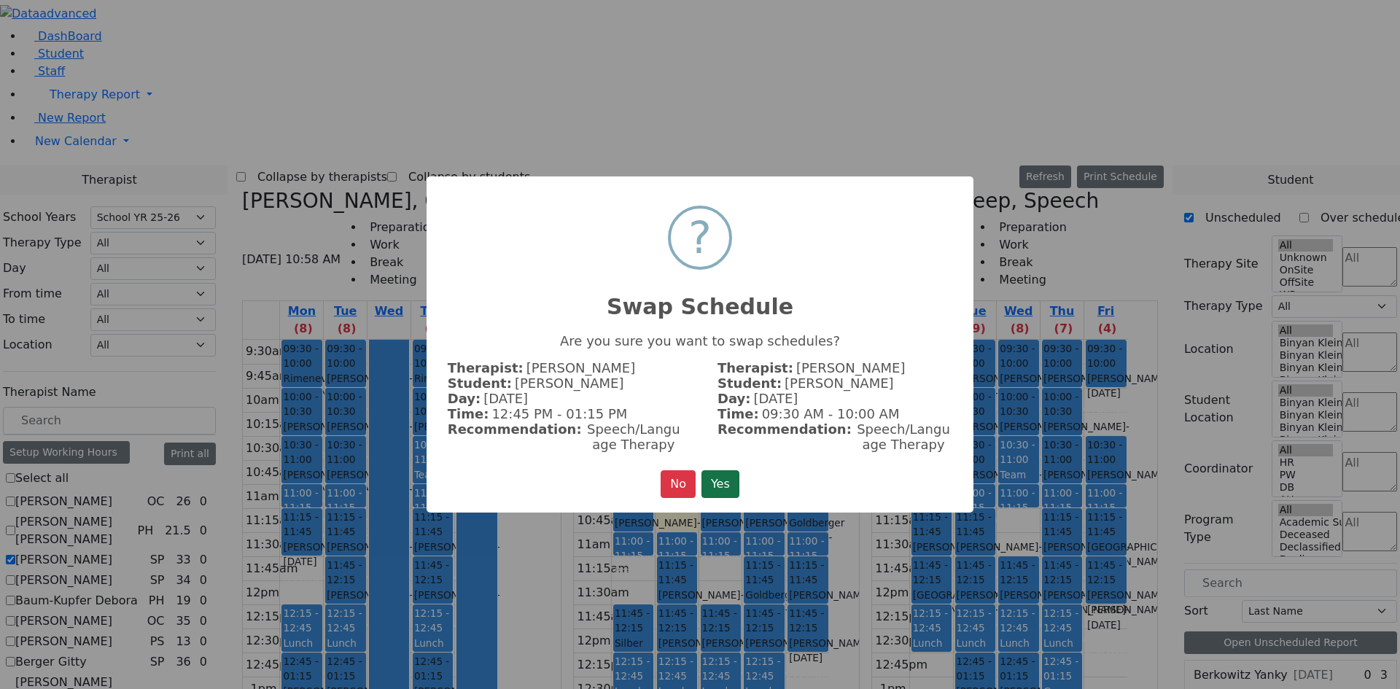
click at [725, 483] on button "Yes" at bounding box center [720, 484] width 38 height 28
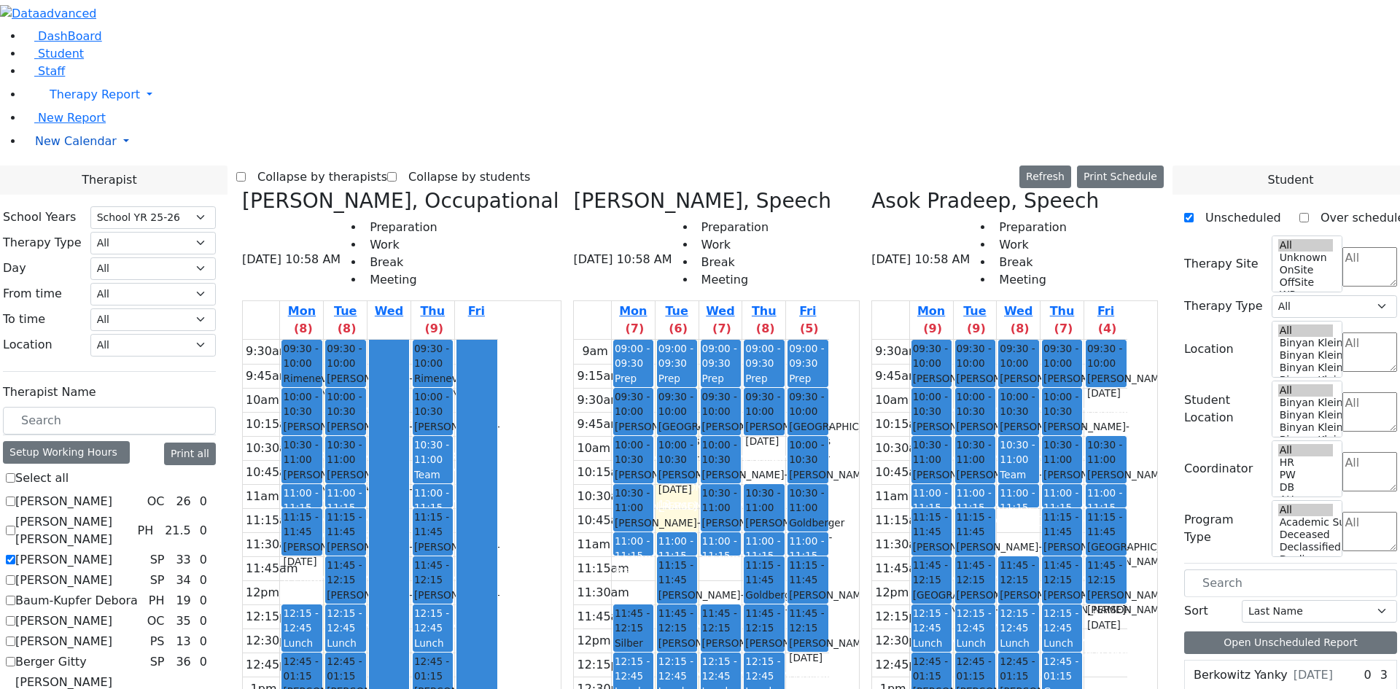
click at [76, 148] on span "New Calendar" at bounding box center [76, 141] width 82 height 14
click at [75, 195] on span "Teacher Report" at bounding box center [78, 188] width 87 height 14
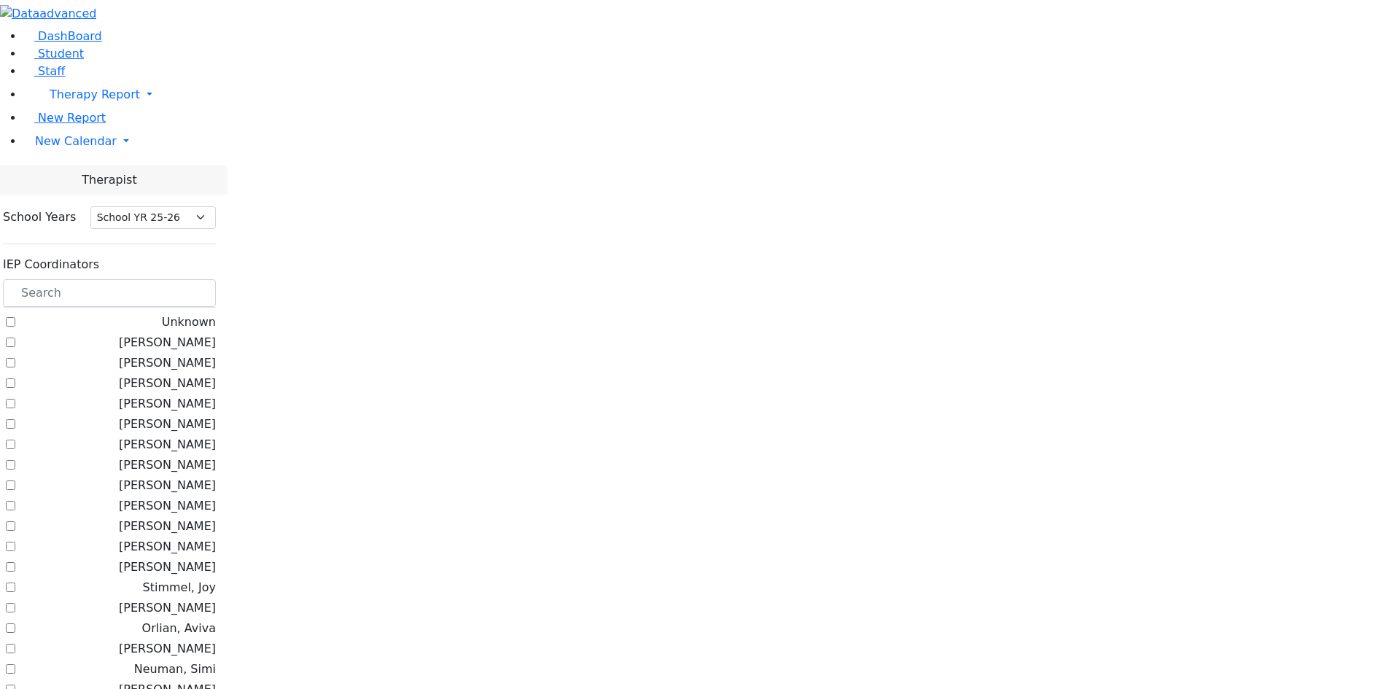
select select "212"
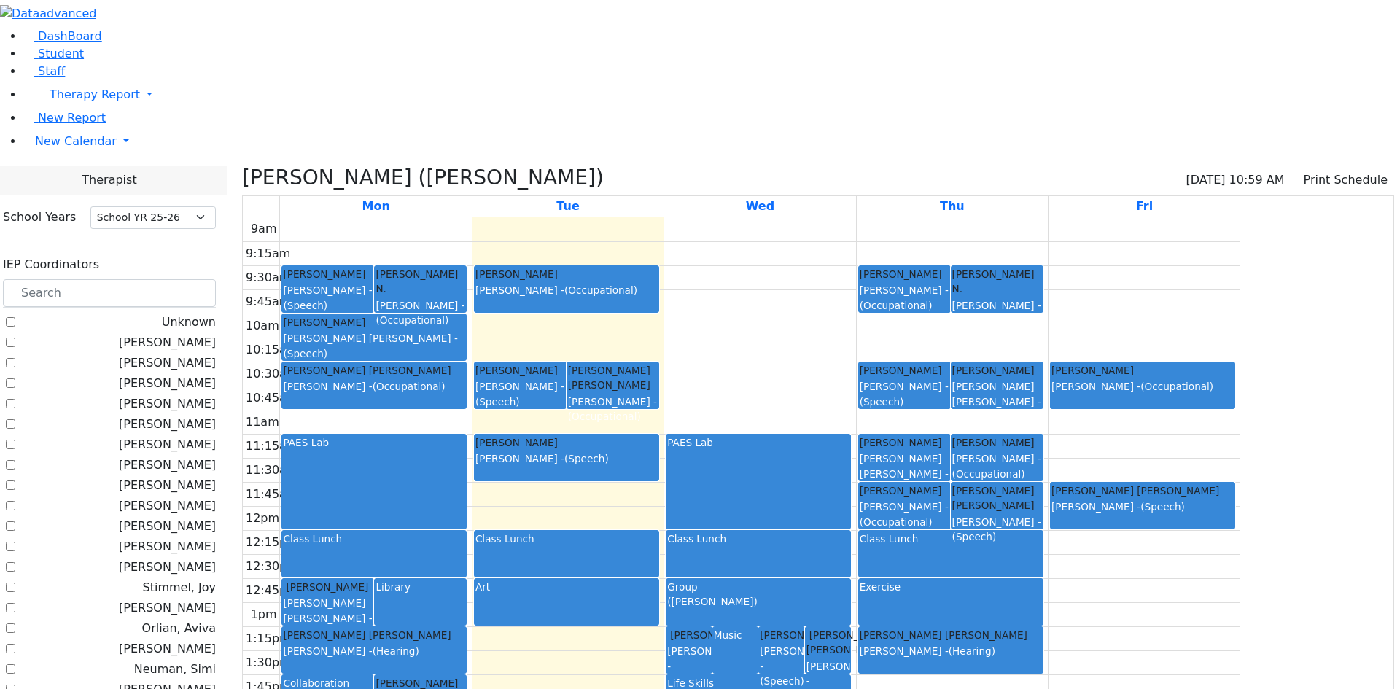
scroll to position [873, 0]
checkbox input "false"
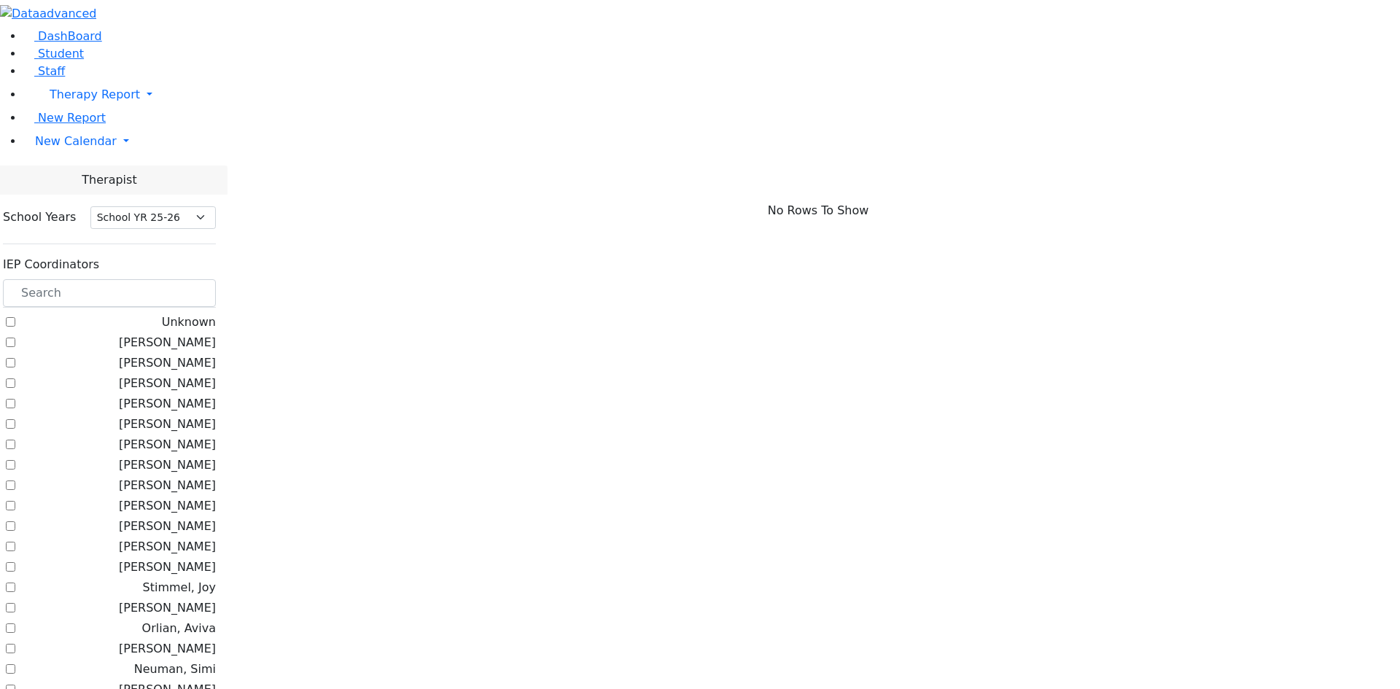
checkbox input "true"
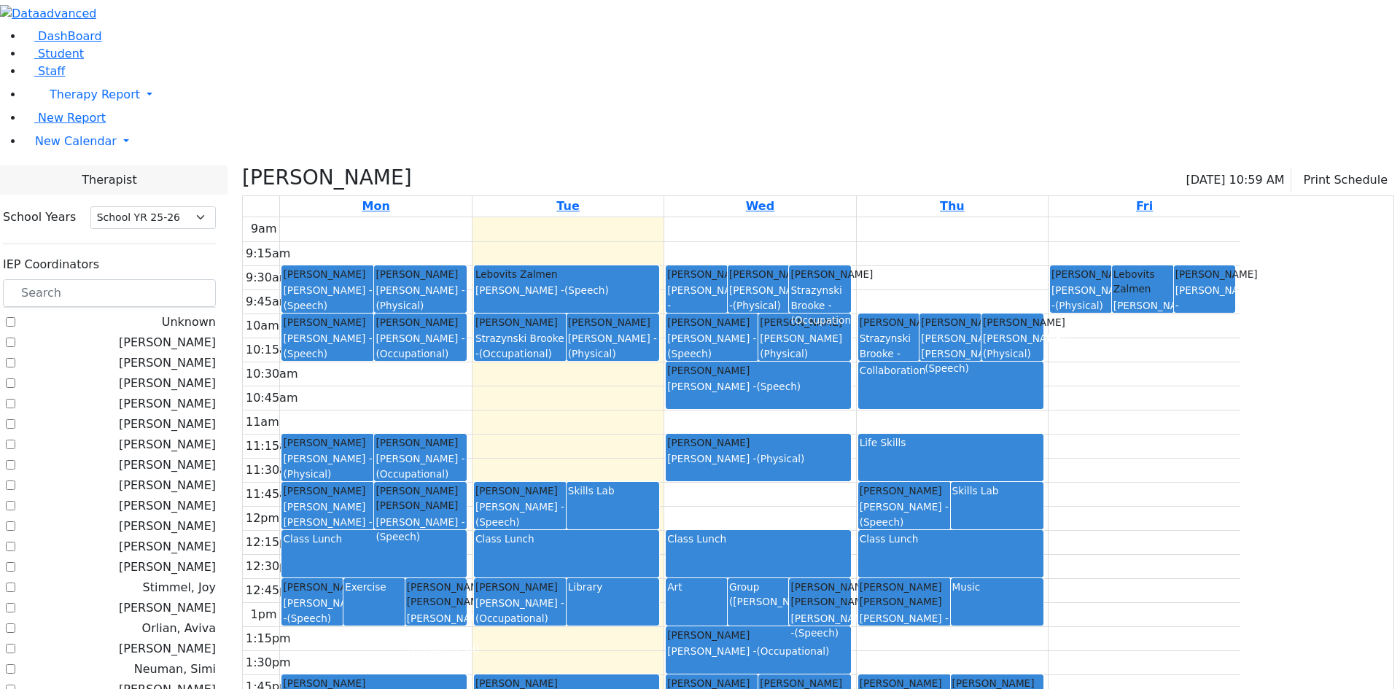
checkbox input "true"
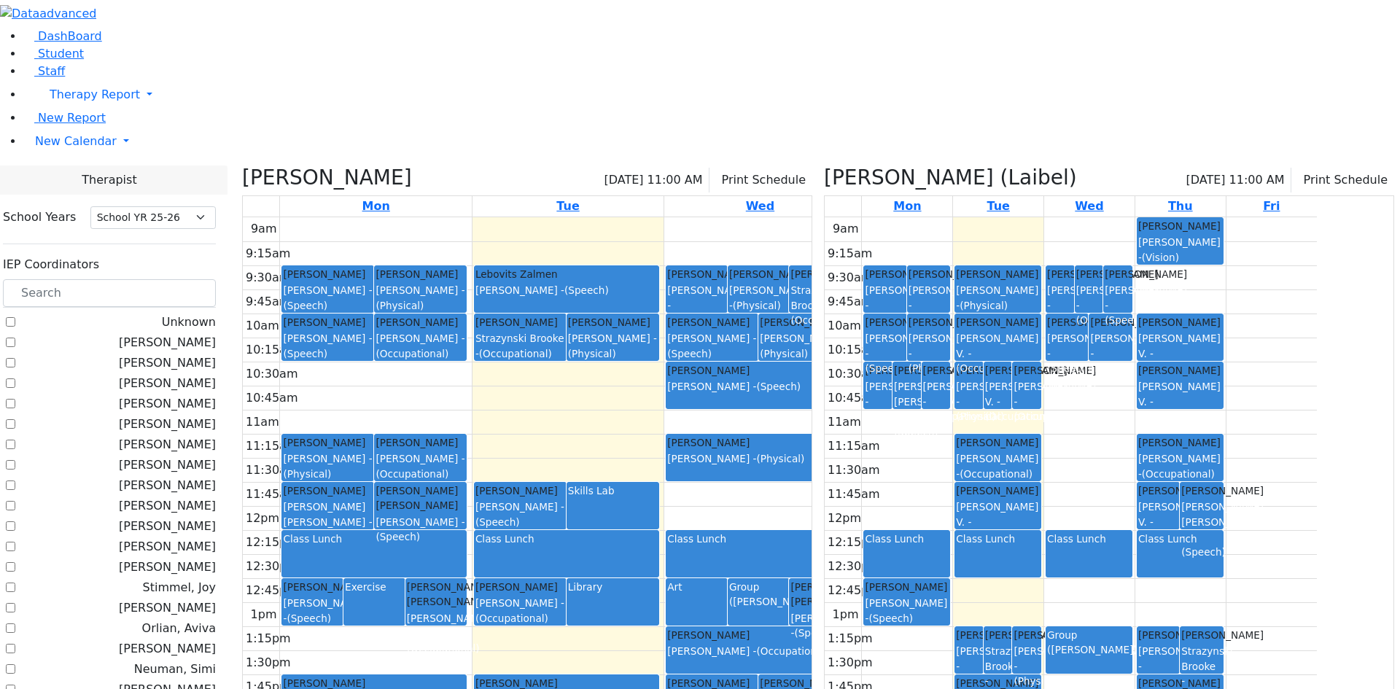
checkbox input "false"
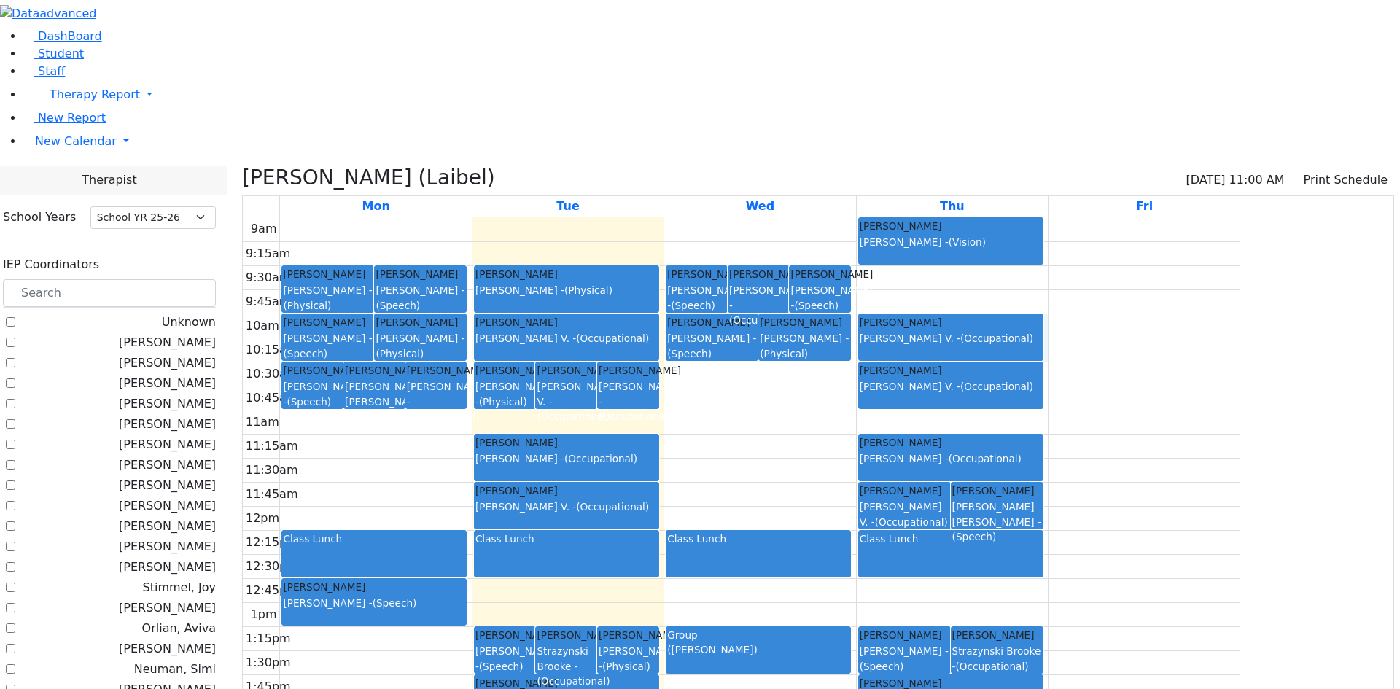
drag, startPoint x: 998, startPoint y: 173, endPoint x: 1004, endPoint y: 208, distance: 35.5
click at [1004, 217] on div "9am 9:15am 9:30am 9:45am 10am 10:15am 10:30am 10:45am 11am 11:15am 11:30am 11:4…" at bounding box center [741, 505] width 997 height 577
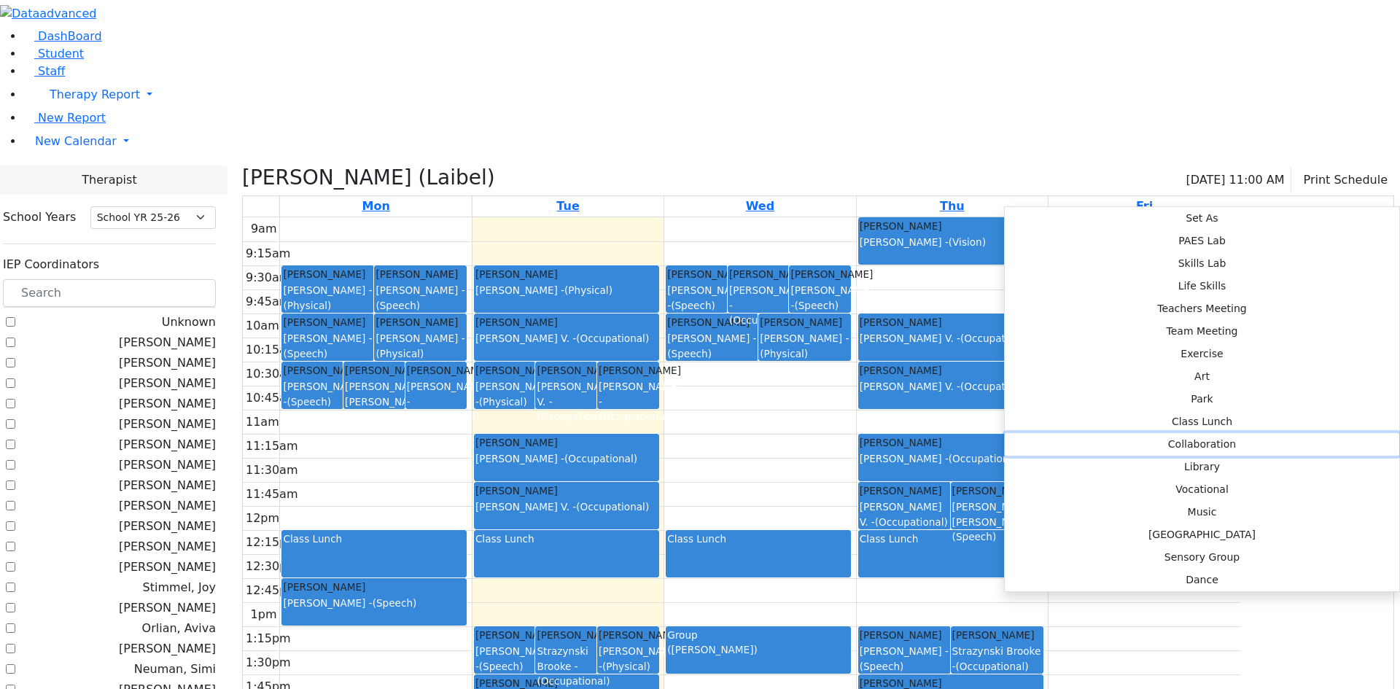
click at [1211, 433] on button "Collaboration" at bounding box center [1202, 444] width 394 height 23
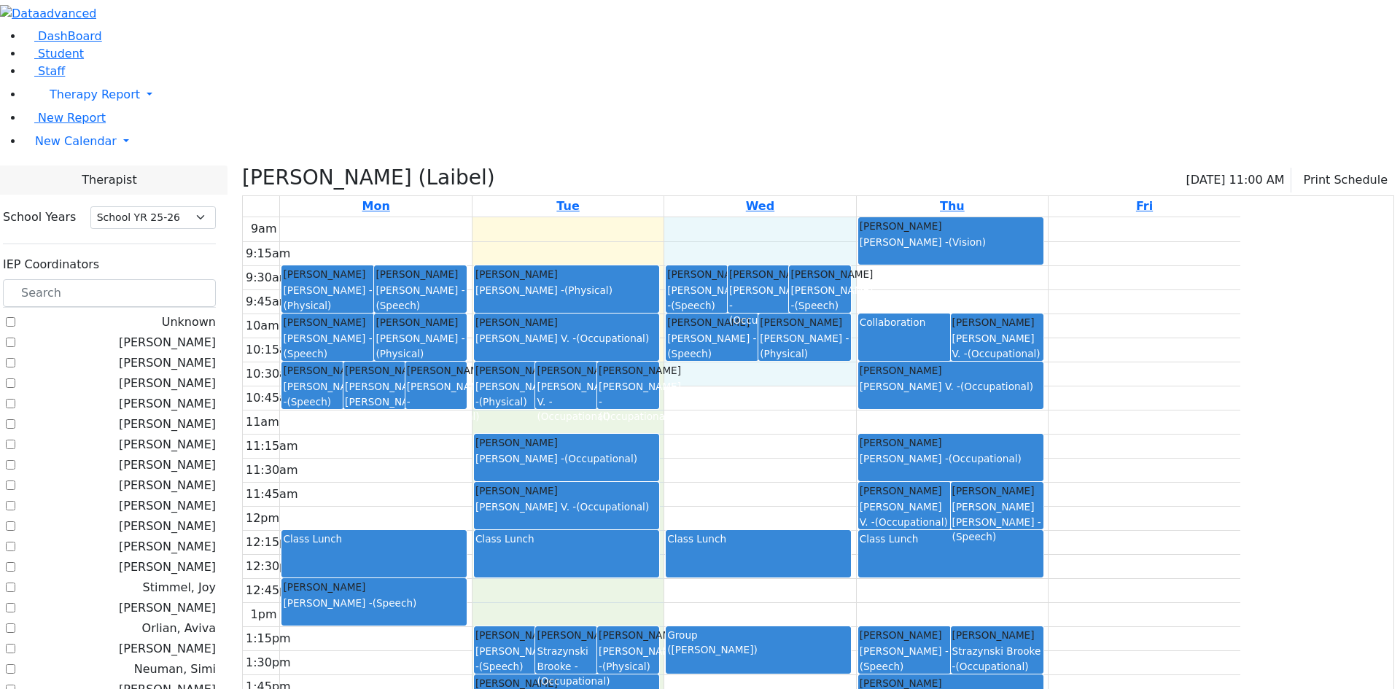
drag, startPoint x: 806, startPoint y: 220, endPoint x: 803, endPoint y: 232, distance: 12.0
click at [805, 233] on div "9am 9:15am 9:30am 9:45am 10am 10:15am 10:30am 10:45am 11am 11:15am 11:30am 11:4…" at bounding box center [741, 505] width 997 height 577
click at [658, 362] on div "[PERSON_NAME] [PERSON_NAME] [PERSON_NAME] - (Occupational)" at bounding box center [628, 385] width 61 height 46
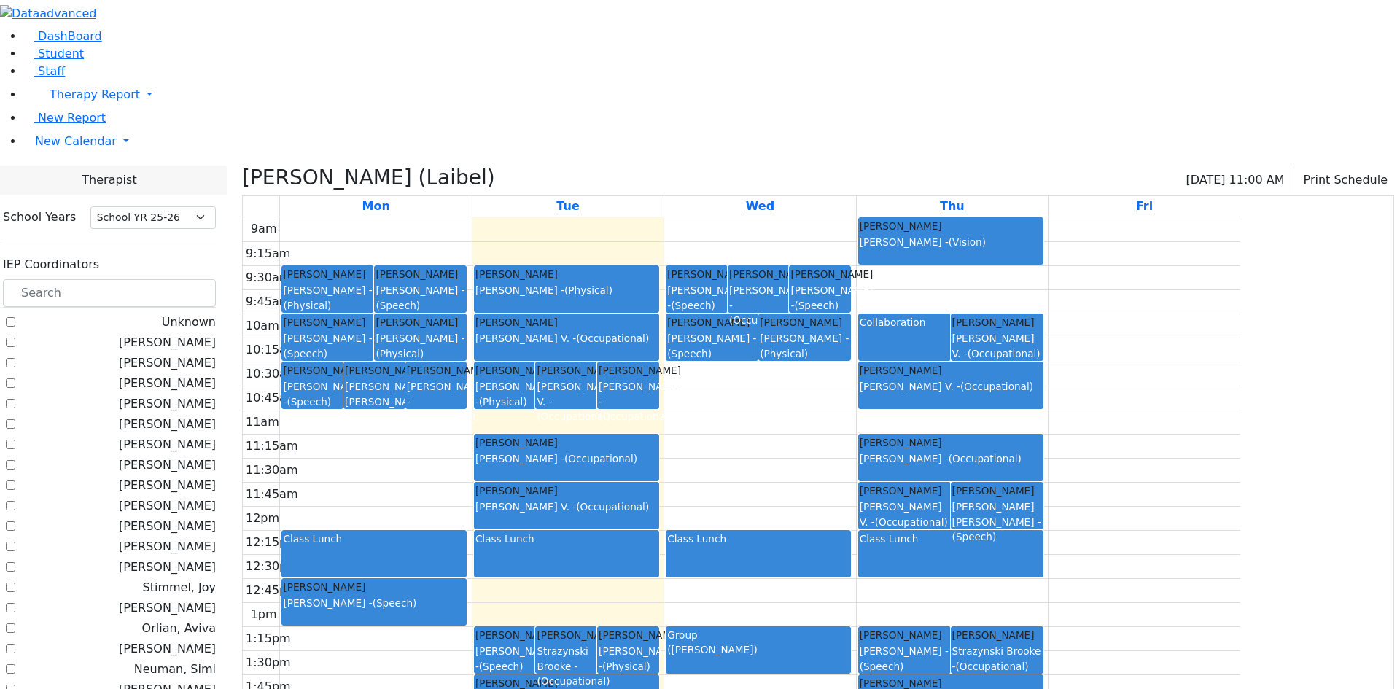
drag, startPoint x: 804, startPoint y: 222, endPoint x: 804, endPoint y: 249, distance: 27.0
click at [659, 362] on link "[PERSON_NAME] [PERSON_NAME] [PERSON_NAME] - (Occupational)" at bounding box center [628, 385] width 62 height 47
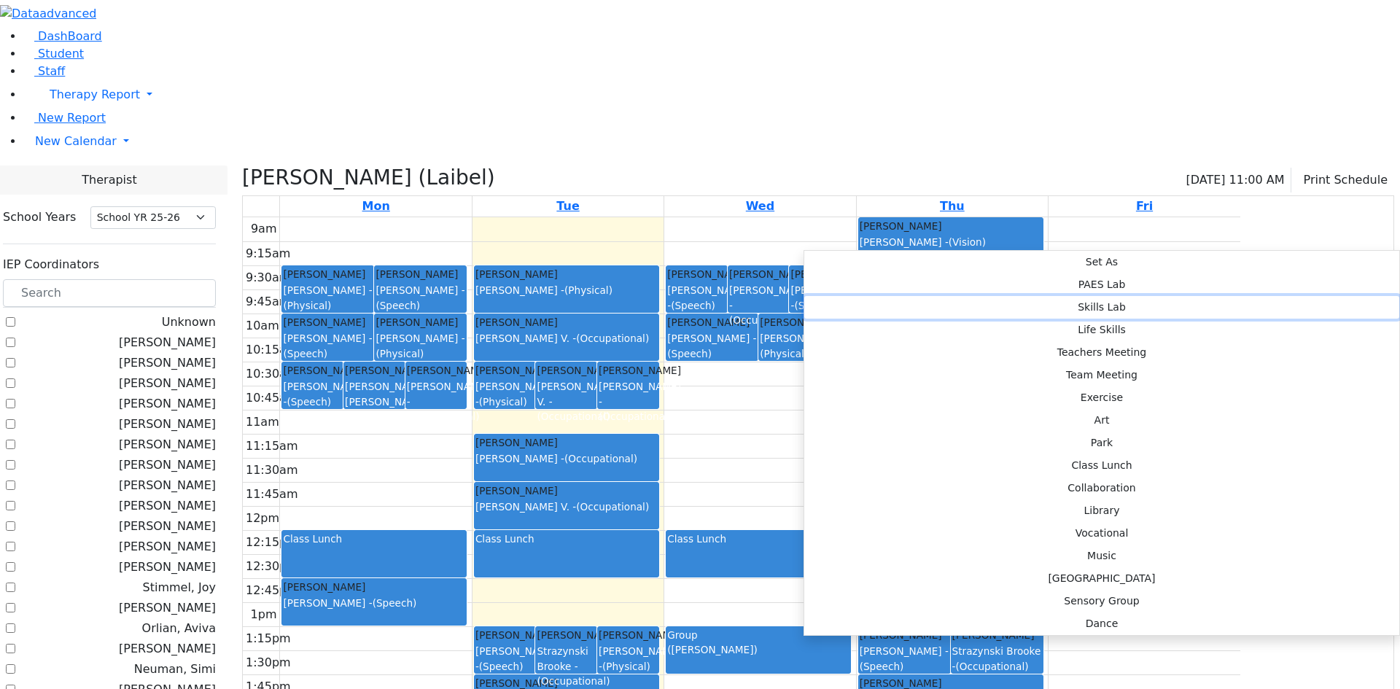
click at [976, 296] on button "Skills Lab" at bounding box center [1101, 307] width 595 height 23
select select "2"
select select "10:30:00"
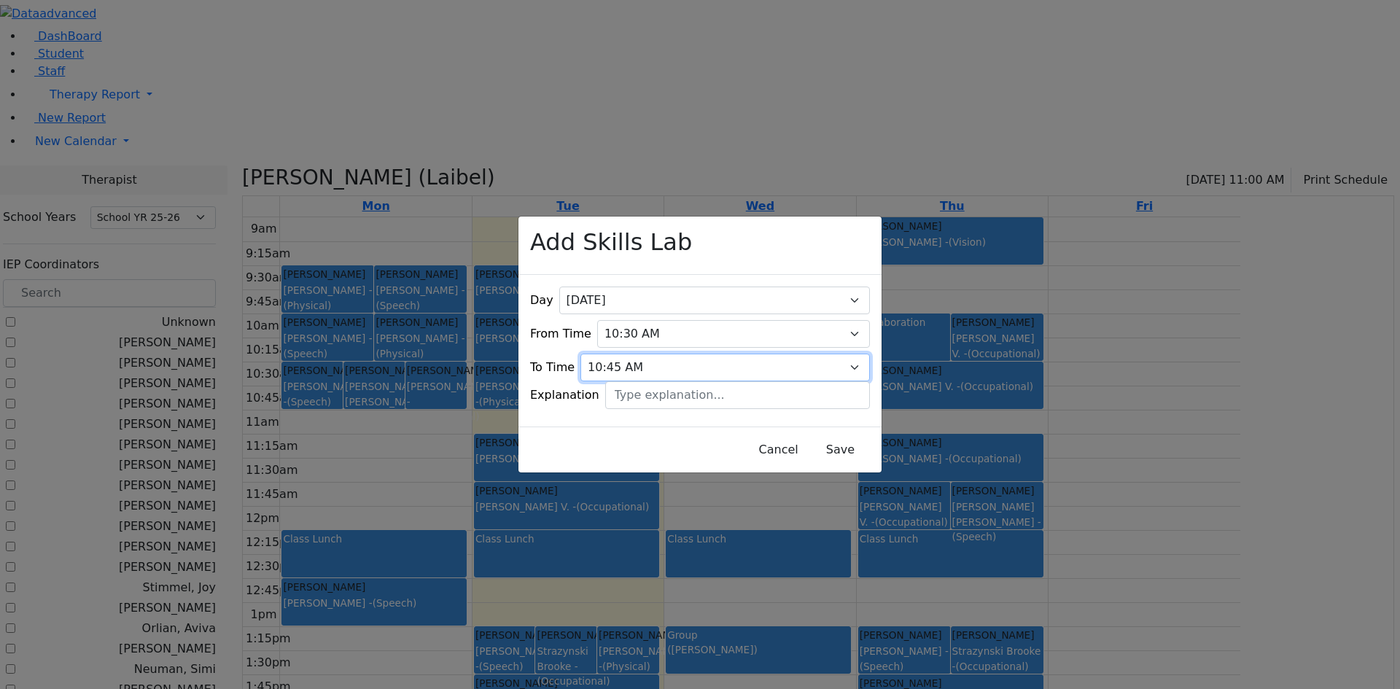
click at [836, 354] on select "09:15 AM 09:30 AM 09:45 AM 10:00 AM 10:15 AM 10:30 AM 10:45 AM 11:00 AM 11:15 A…" at bounding box center [724, 368] width 289 height 28
select select "11:00:00"
click at [606, 354] on select "09:15 AM 09:30 AM 09:45 AM 10:00 AM 10:15 AM 10:30 AM 10:45 AM 11:00 AM 11:15 A…" at bounding box center [724, 368] width 289 height 28
click at [808, 436] on button "Save" at bounding box center [840, 450] width 65 height 28
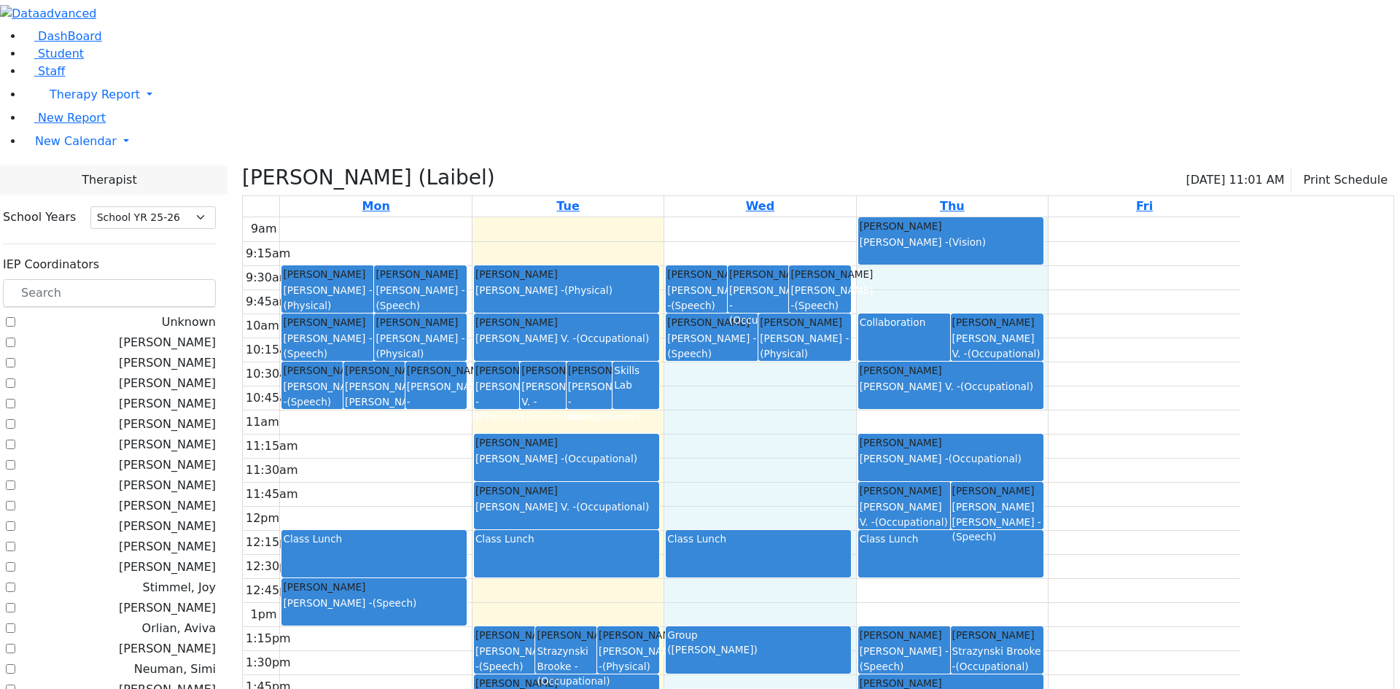
drag, startPoint x: 997, startPoint y: 218, endPoint x: 1005, endPoint y: 248, distance: 30.8
click at [1005, 248] on div "9am 9:15am 9:30am 9:45am 10am 10:15am 10:30am 10:45am 11am 11:15am 11:30am 11:4…" at bounding box center [741, 505] width 997 height 577
click at [1005, 363] on div "Kirzner Dovid White Madeline V. - (Occupational)" at bounding box center [951, 378] width 182 height 31
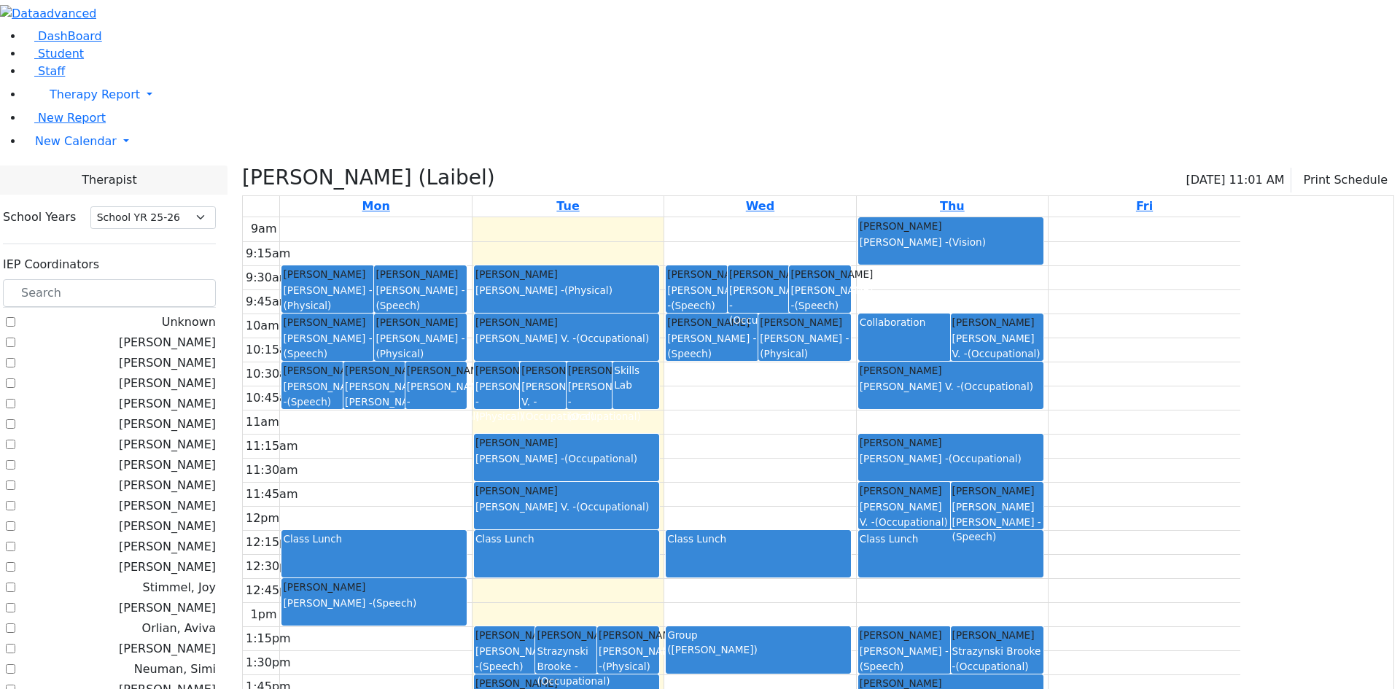
click at [1002, 363] on div "[PERSON_NAME]" at bounding box center [951, 370] width 182 height 15
drag, startPoint x: 1001, startPoint y: 224, endPoint x: 1004, endPoint y: 250, distance: 26.4
click at [1004, 362] on div "Kirzner Dovid White Madeline V. - (Occupational)" at bounding box center [951, 385] width 184 height 46
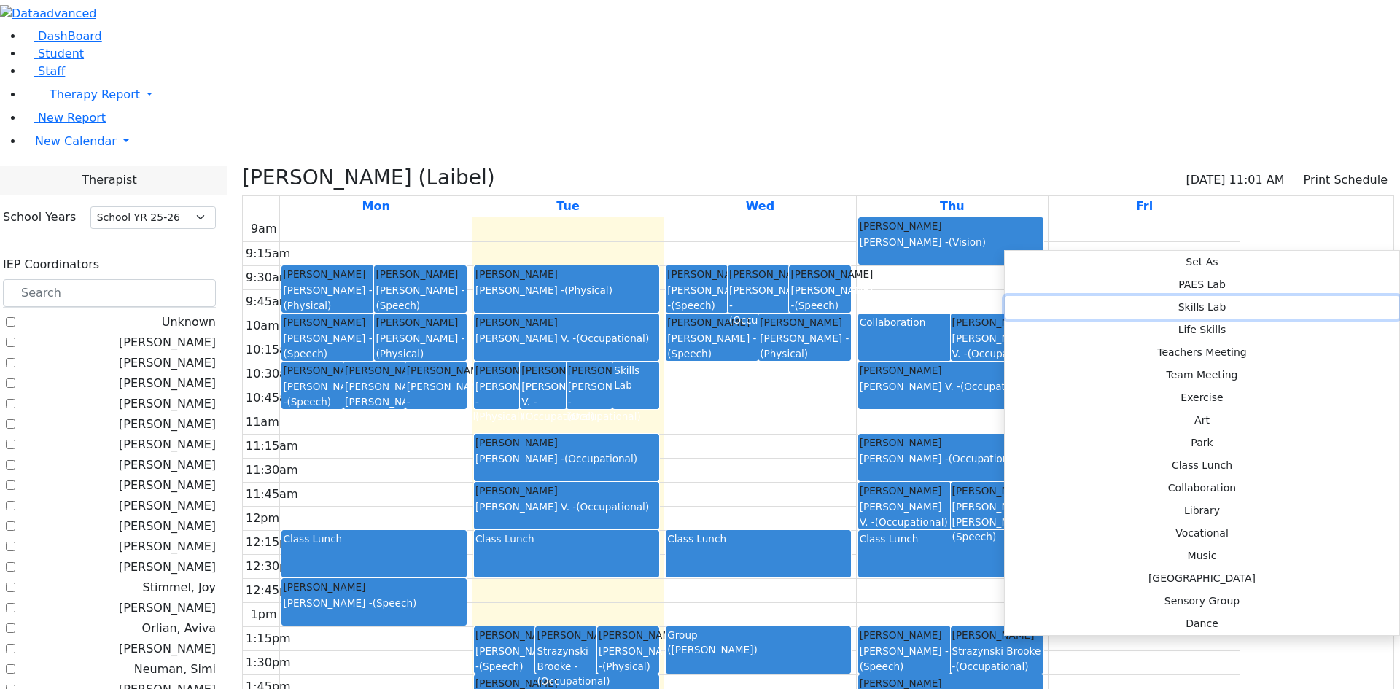
click at [1180, 296] on button "Skills Lab" at bounding box center [1202, 307] width 394 height 23
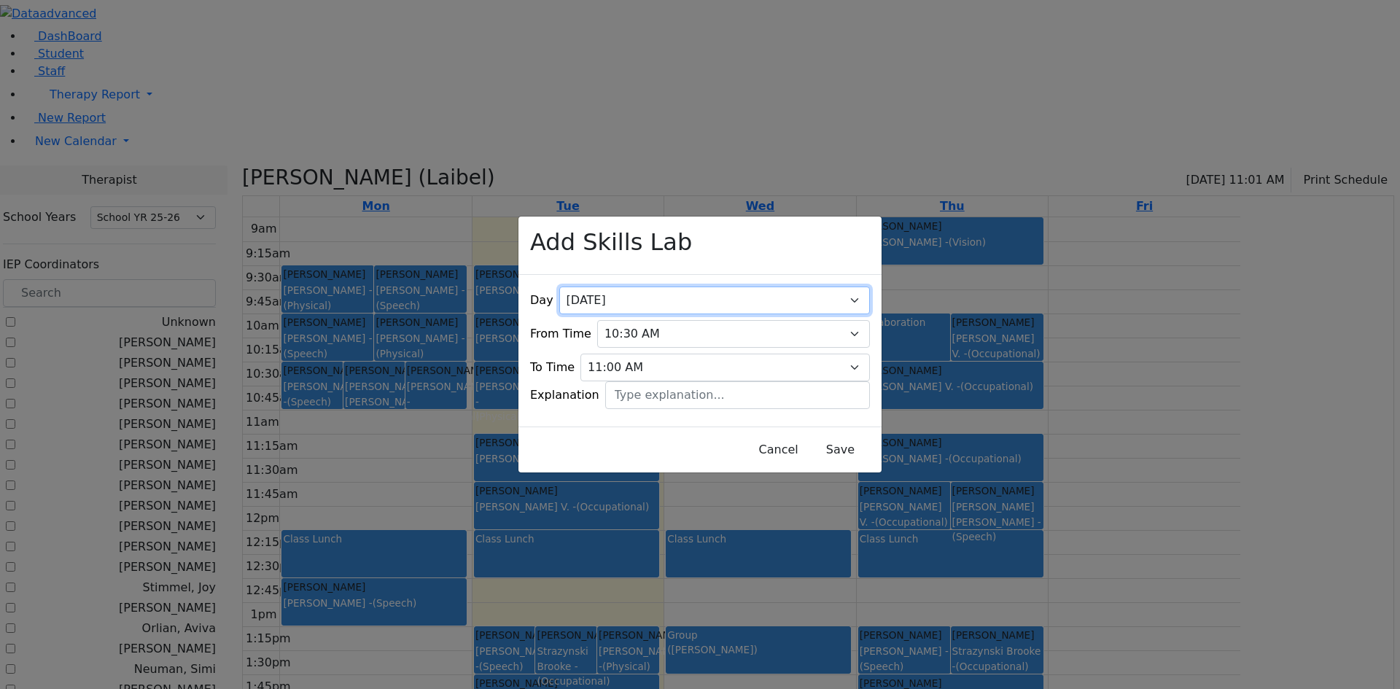
click at [836, 287] on select "All Monday Tuesday Wednesday Thursday Friday" at bounding box center [714, 301] width 311 height 28
select select "4"
click at [606, 287] on select "All Monday Tuesday Wednesday Thursday Friday" at bounding box center [714, 301] width 311 height 28
click at [817, 436] on button "Save" at bounding box center [840, 450] width 65 height 28
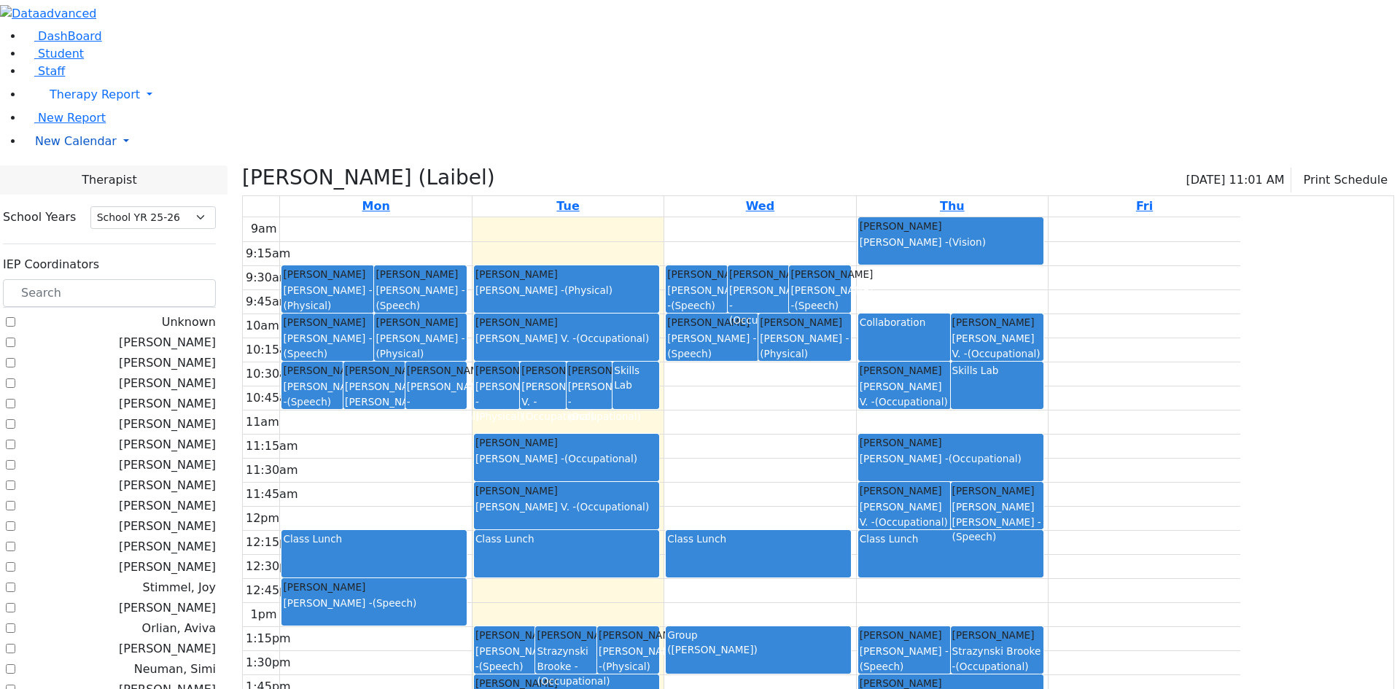
click at [65, 148] on span "New Calendar" at bounding box center [76, 141] width 82 height 14
click at [66, 177] on span "Calendar" at bounding box center [57, 170] width 52 height 14
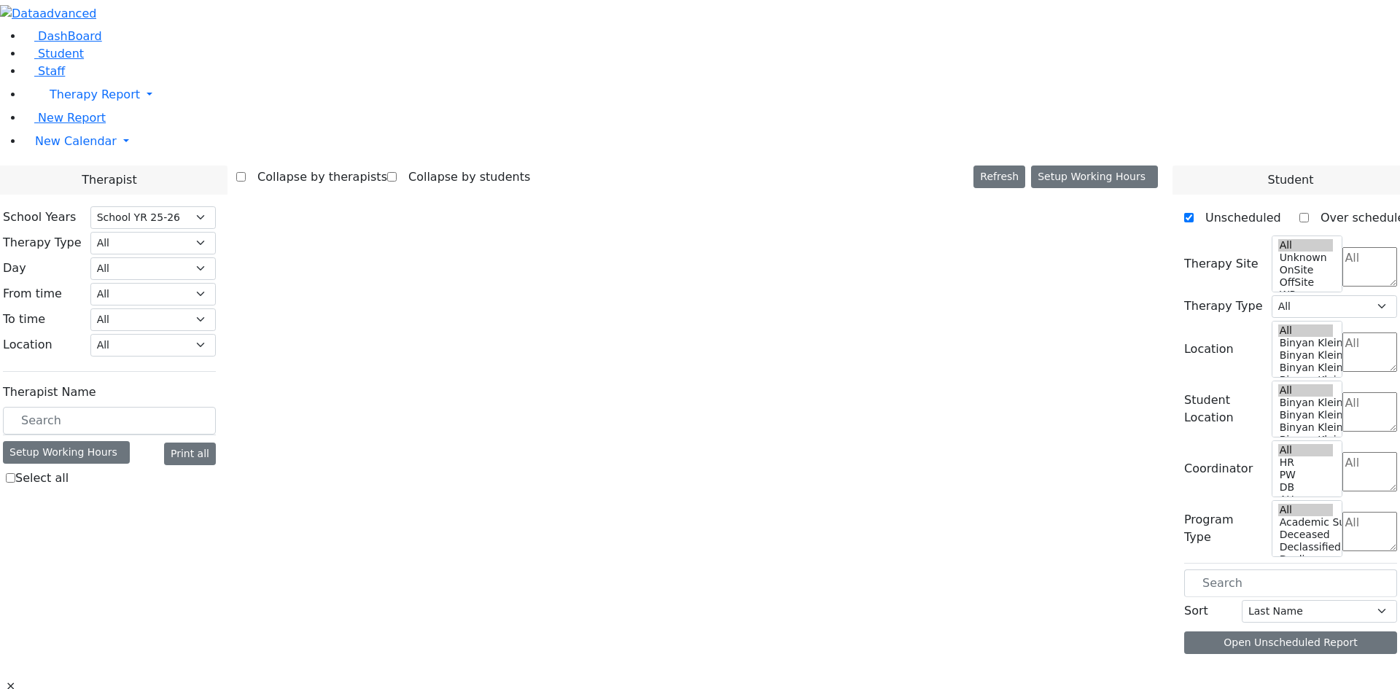
select select "212"
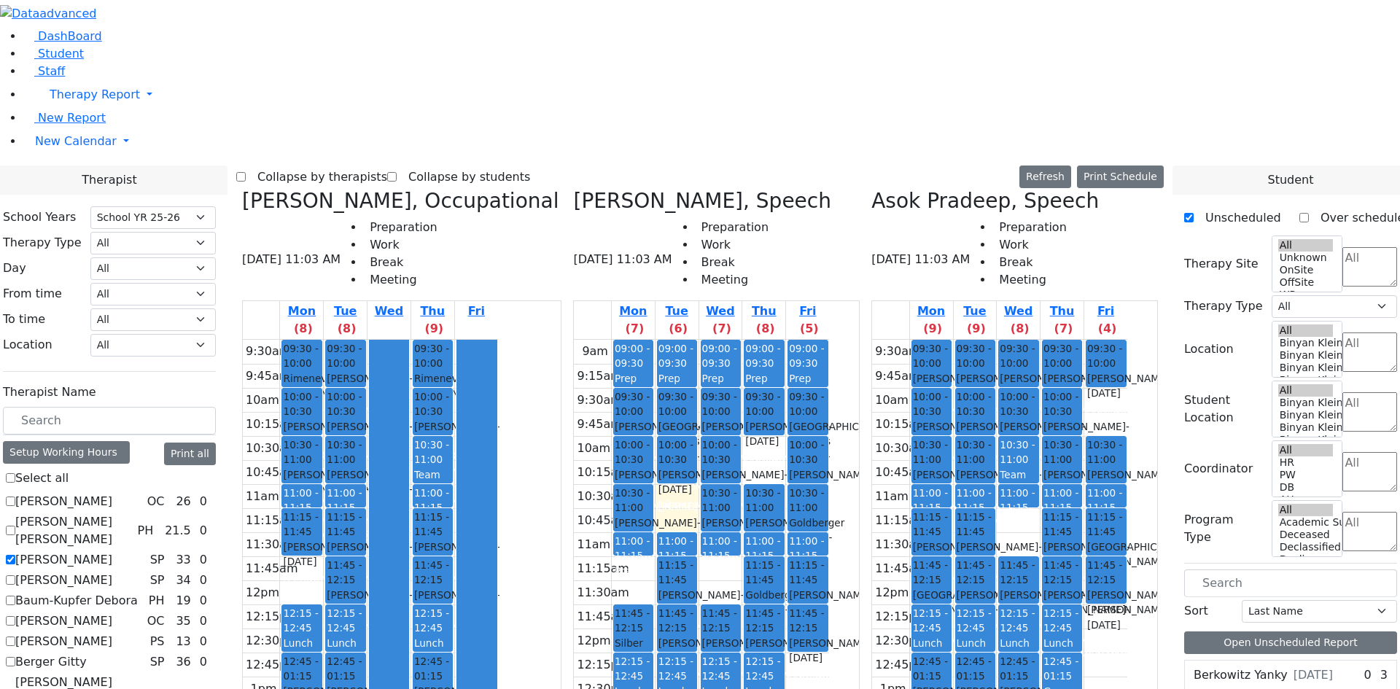
click at [112, 551] on label "Asok Pradeep" at bounding box center [63, 559] width 97 height 17
click at [15, 555] on input "Asok Pradeep" at bounding box center [10, 559] width 9 height 9
checkbox input "false"
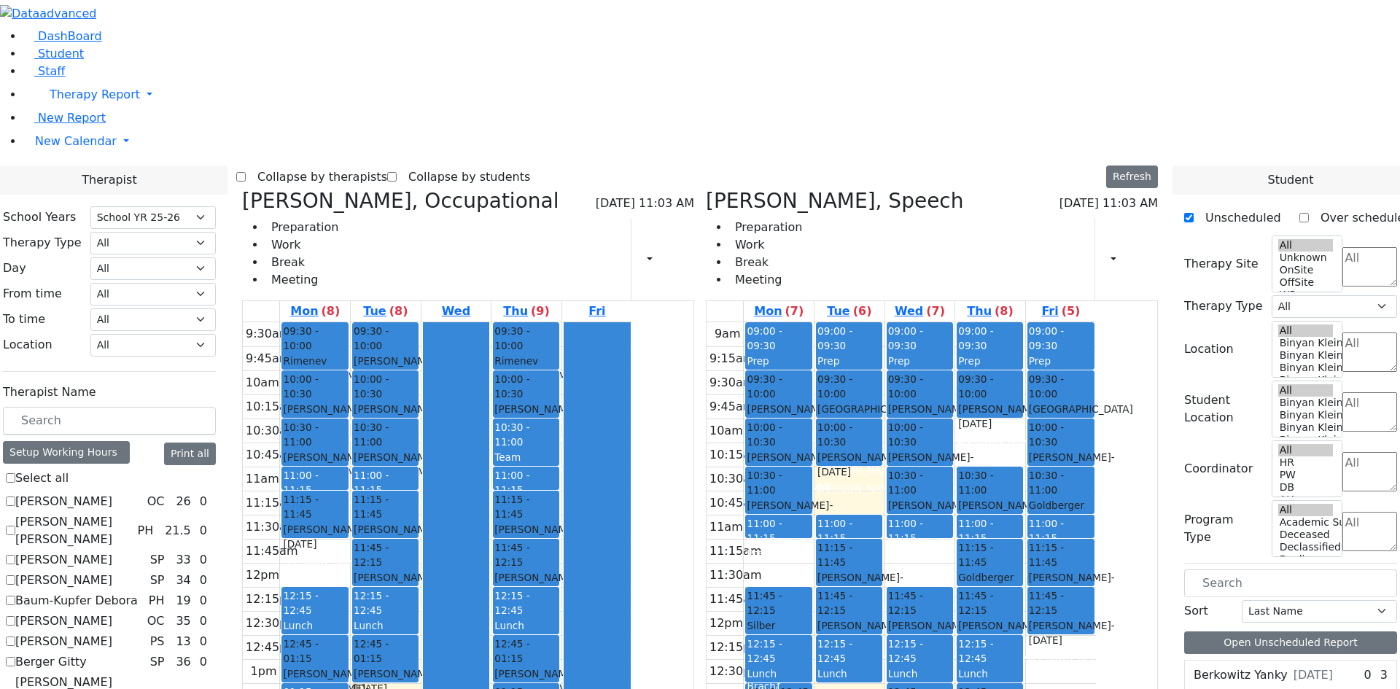
scroll to position [437, 0]
checkbox input "false"
select select "1"
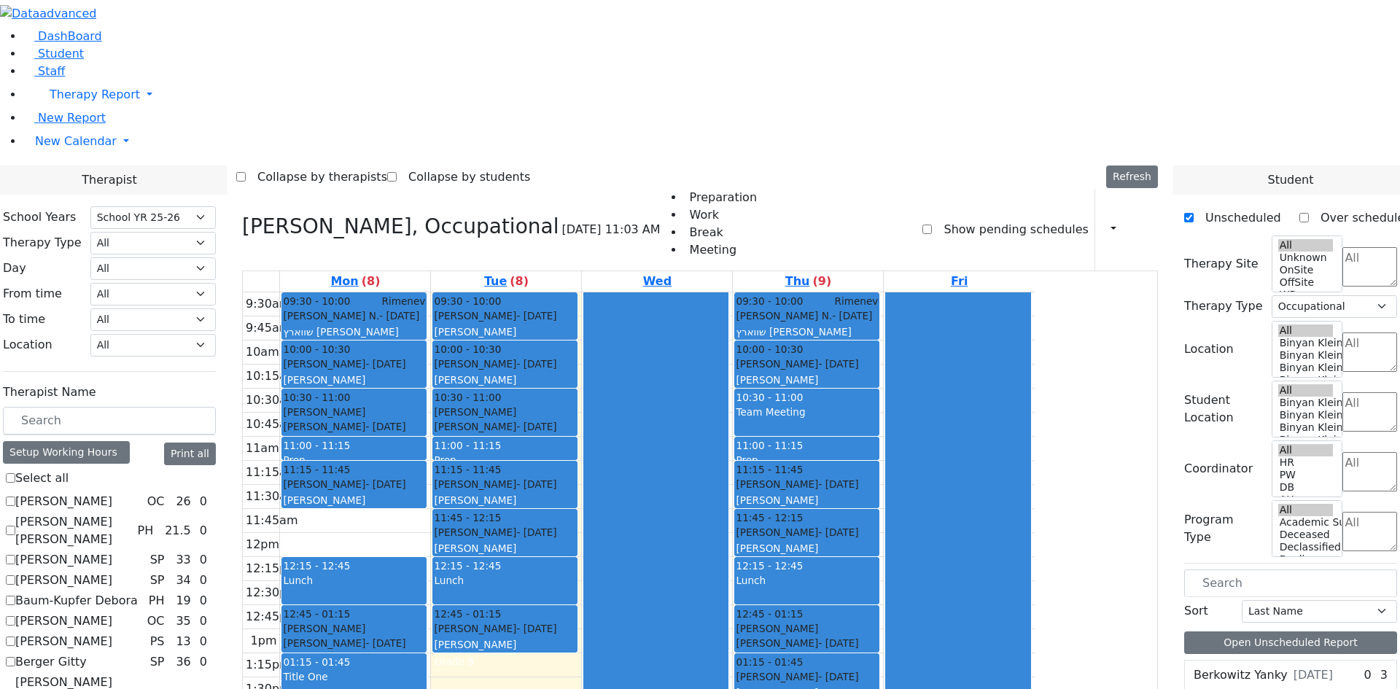
scroll to position [802, 0]
checkbox input "false"
select select
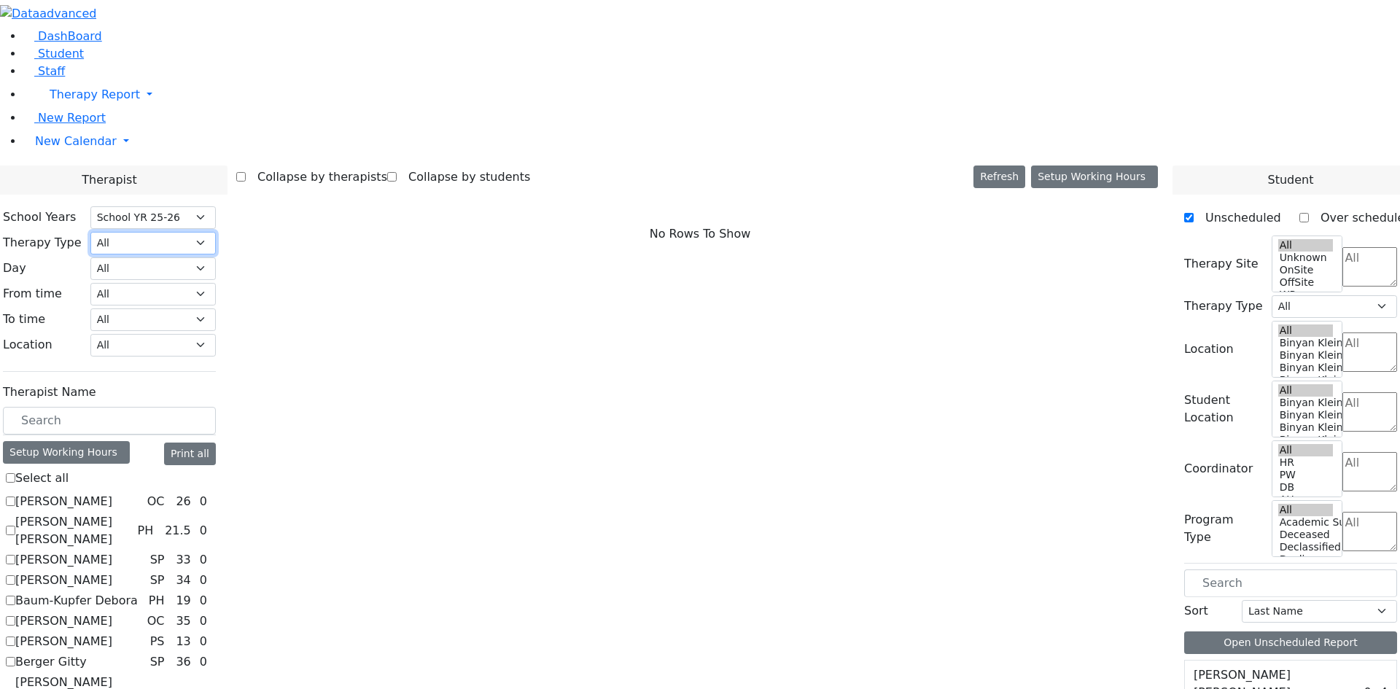
click at [216, 232] on select "All Psych Hearing Vision Speech Physical Occupational" at bounding box center [152, 243] width 125 height 23
select select "1"
click at [216, 232] on select "All Psych Hearing Vision Speech Physical Occupational" at bounding box center [152, 243] width 125 height 23
select select "1"
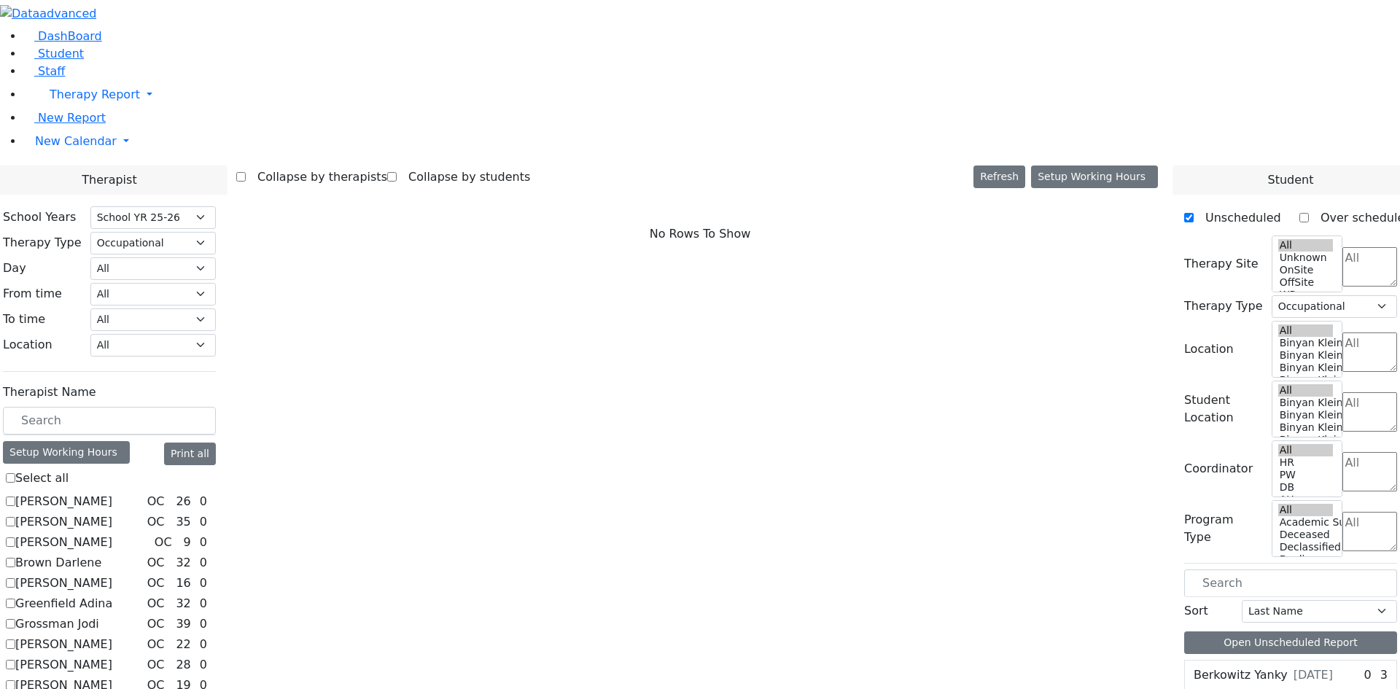
checkbox input "true"
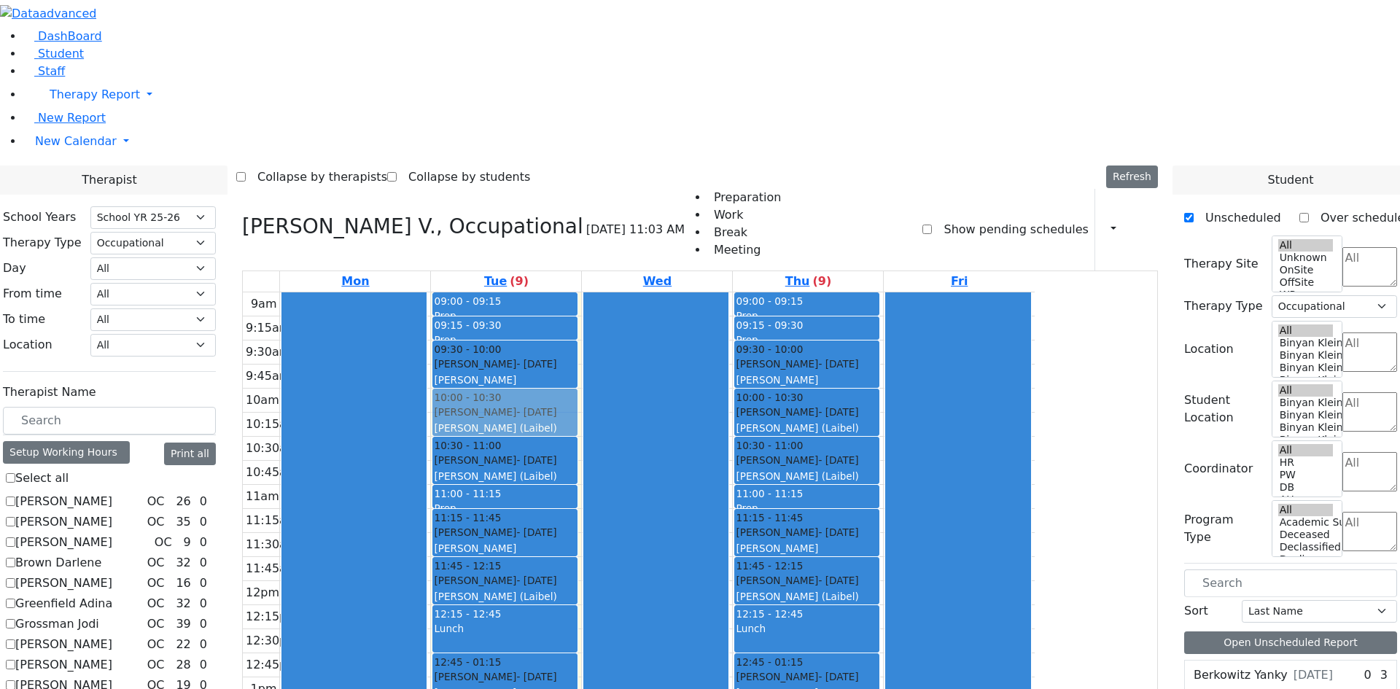
drag, startPoint x: 630, startPoint y: 206, endPoint x: 703, endPoint y: 207, distance: 72.9
click at [581, 292] on div "09:00 - 09:15 Prep 09:15 - 09:30 Prep 09:30 - 10:00 Lowy Yehuda - 07/22/2005 Ka…" at bounding box center [506, 580] width 150 height 577
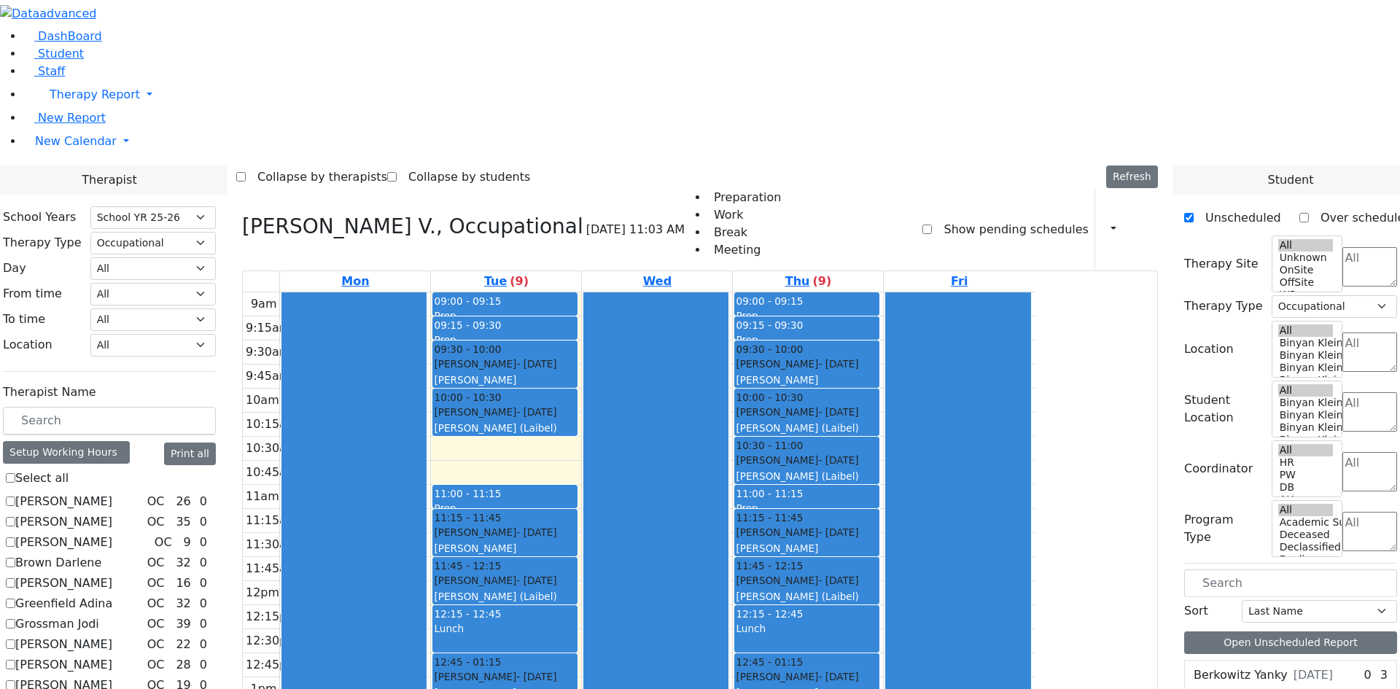
drag, startPoint x: 681, startPoint y: 256, endPoint x: 668, endPoint y: 556, distance: 300.7
click at [581, 569] on div "09:00 - 09:15 Prep 09:15 - 09:30 Prep 09:30 - 10:00 Lowy Yehuda - 07/22/2005 Ka…" at bounding box center [506, 580] width 150 height 577
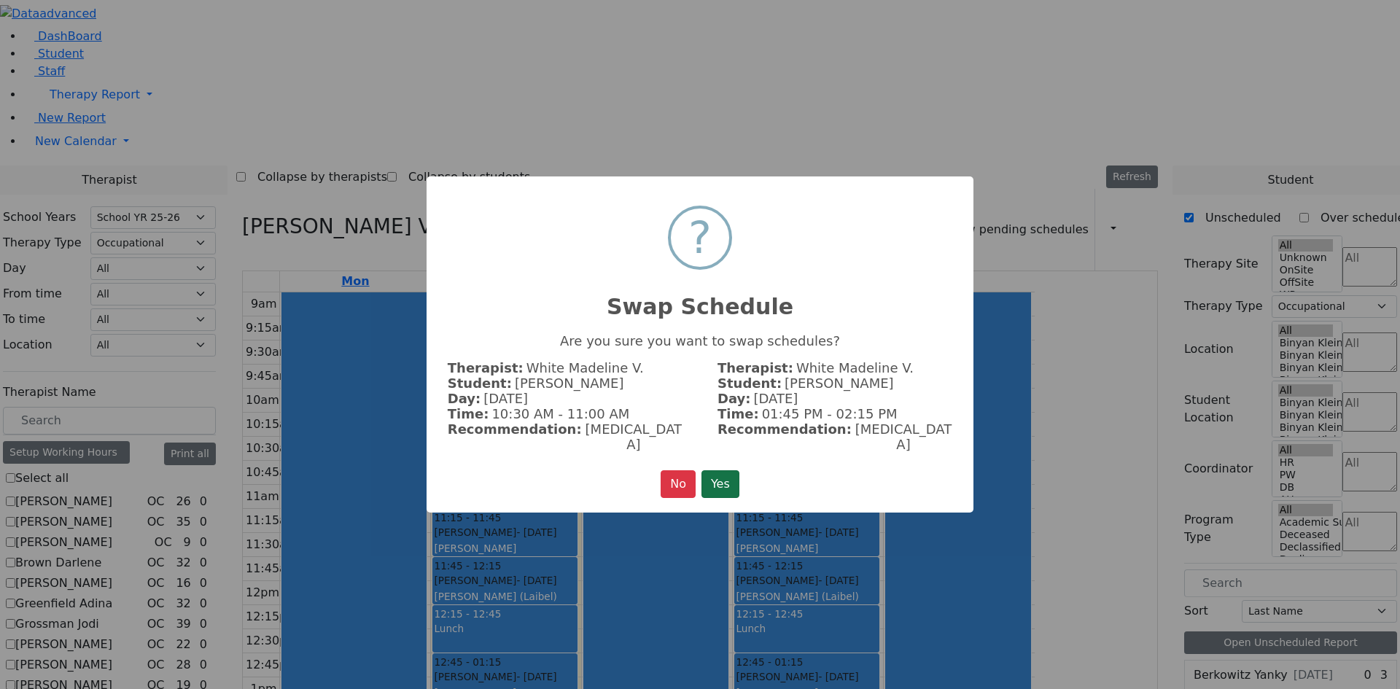
click at [730, 470] on button "Yes" at bounding box center [720, 484] width 38 height 28
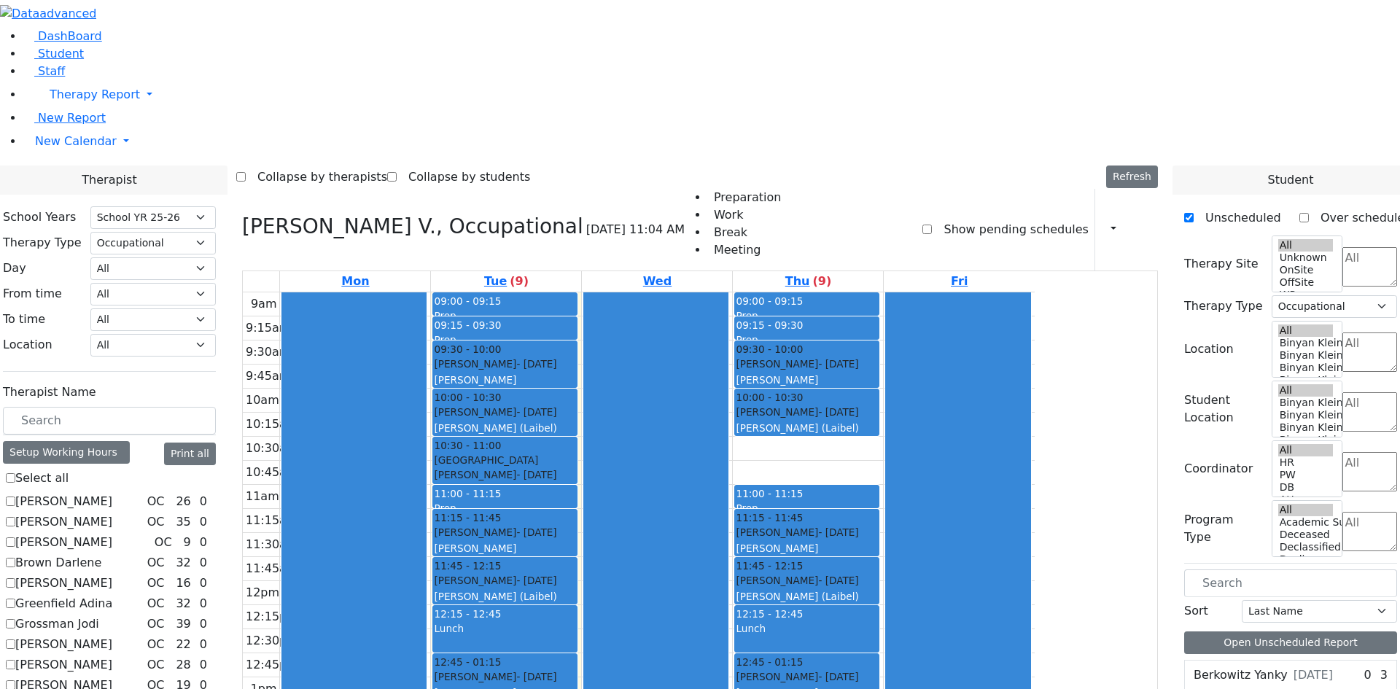
drag, startPoint x: 911, startPoint y: 246, endPoint x: 910, endPoint y: 559, distance: 312.8
click at [883, 559] on div "09:00 - 09:15 Prep 09:15 - 09:30 Prep 09:30 - 10:00 Lowy Yehuda - 07/22/2005 Ka…" at bounding box center [808, 580] width 150 height 577
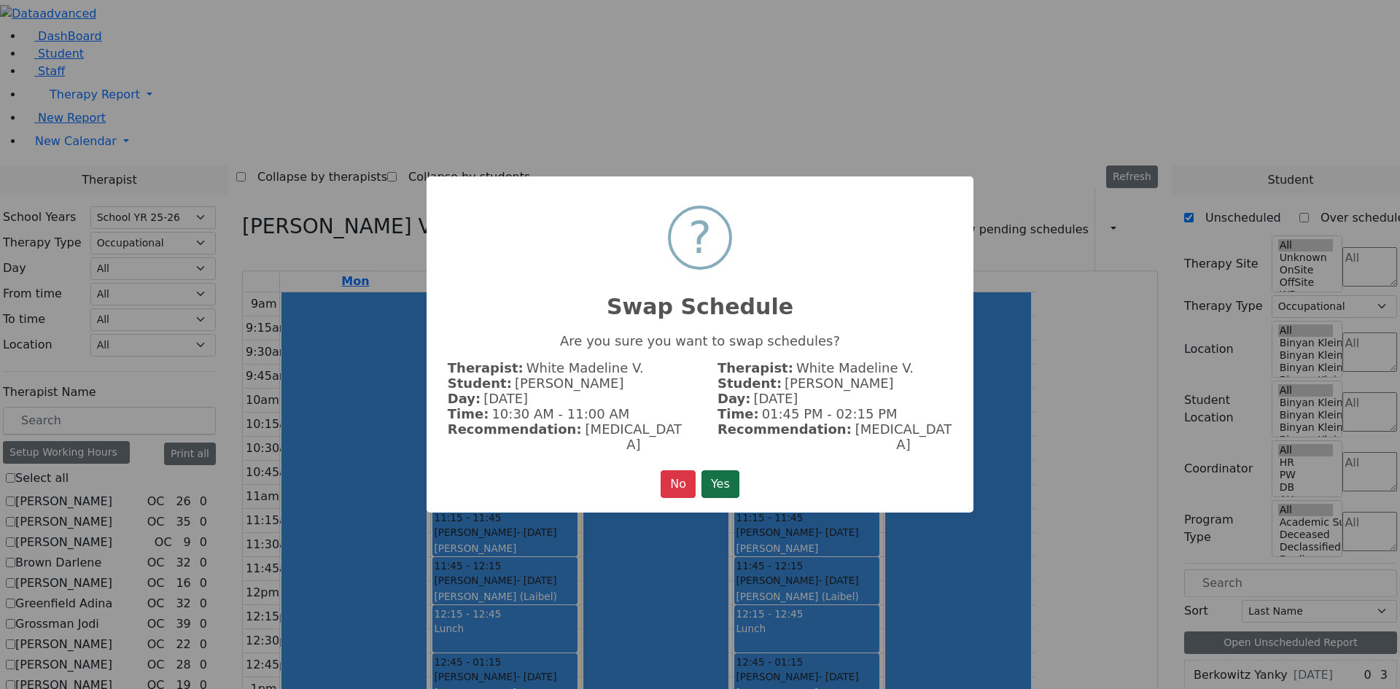
click at [721, 470] on button "Yes" at bounding box center [720, 484] width 38 height 28
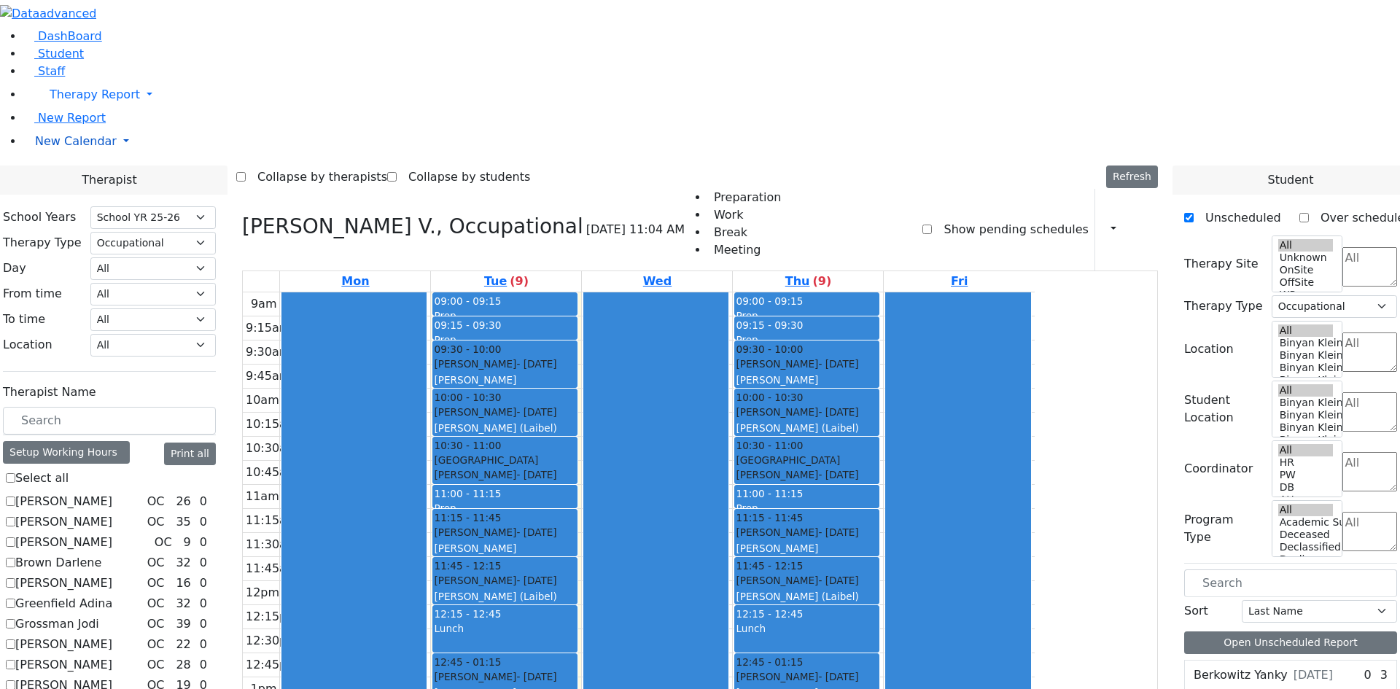
click at [68, 148] on span "New Calendar" at bounding box center [76, 141] width 82 height 14
click at [69, 195] on span "Teacher Report" at bounding box center [78, 188] width 87 height 14
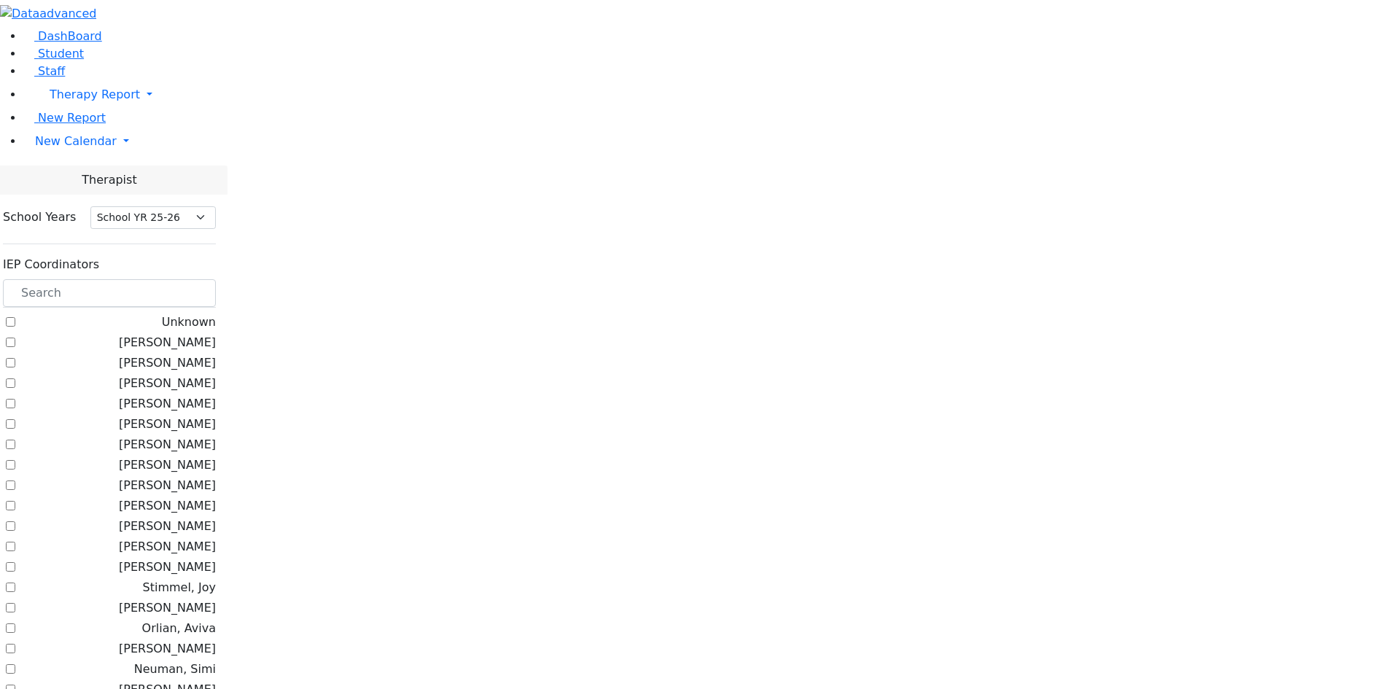
select select "212"
checkbox input "true"
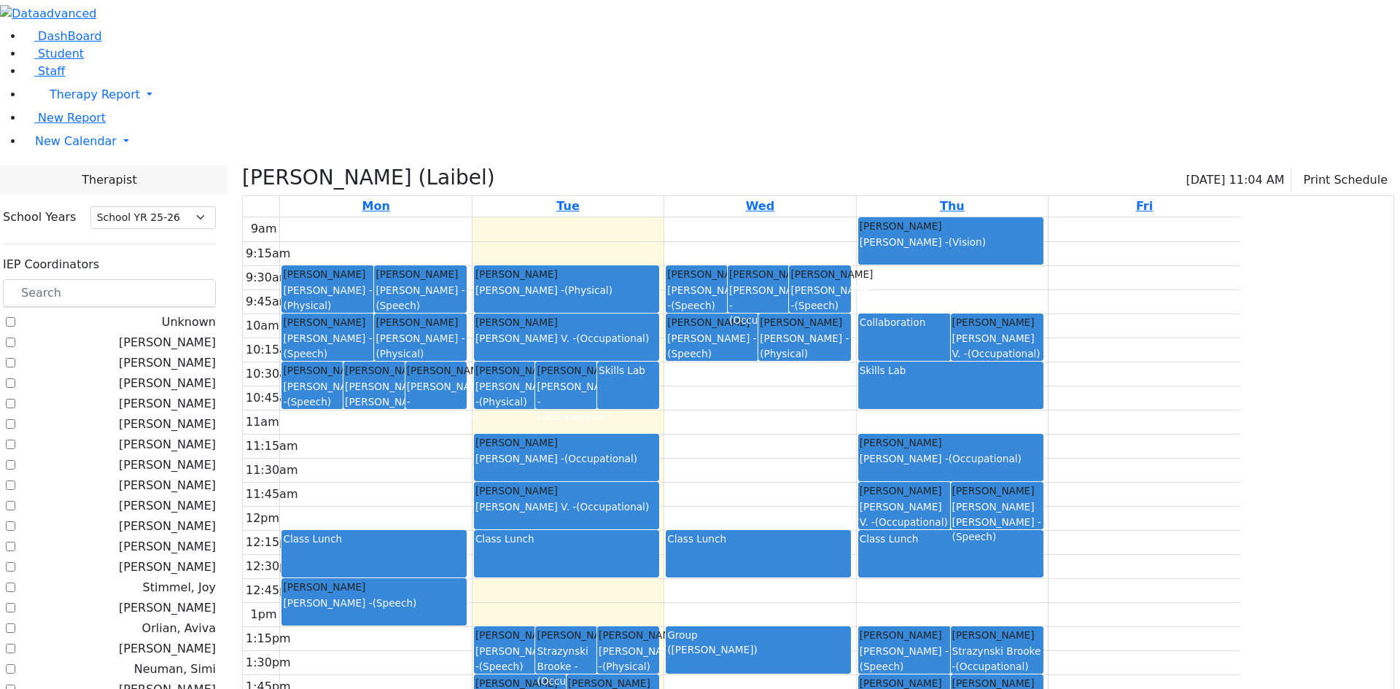
scroll to position [0, 0]
click at [216, 497] on label "[PERSON_NAME]" at bounding box center [167, 505] width 97 height 17
click at [15, 501] on input "[PERSON_NAME]" at bounding box center [10, 505] width 9 height 9
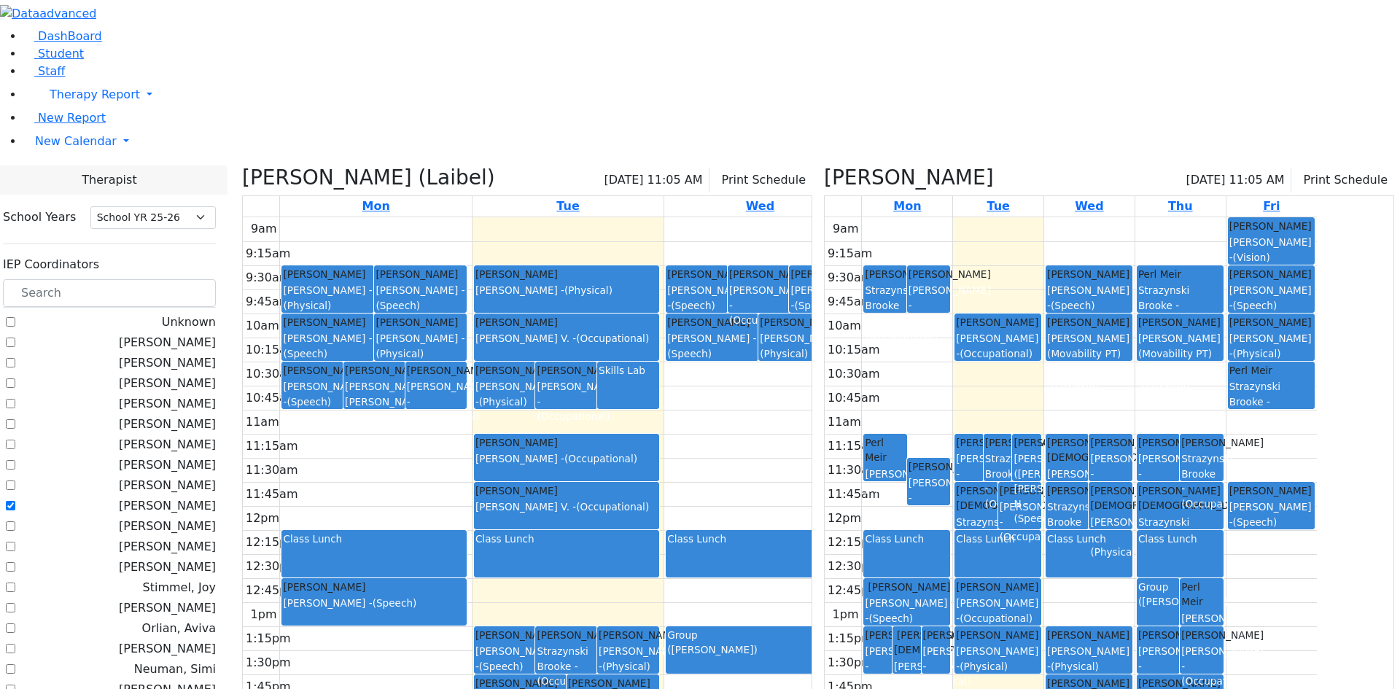
click at [216, 497] on label "[PERSON_NAME]" at bounding box center [167, 505] width 97 height 17
click at [15, 501] on input "[PERSON_NAME]" at bounding box center [10, 505] width 9 height 9
checkbox input "false"
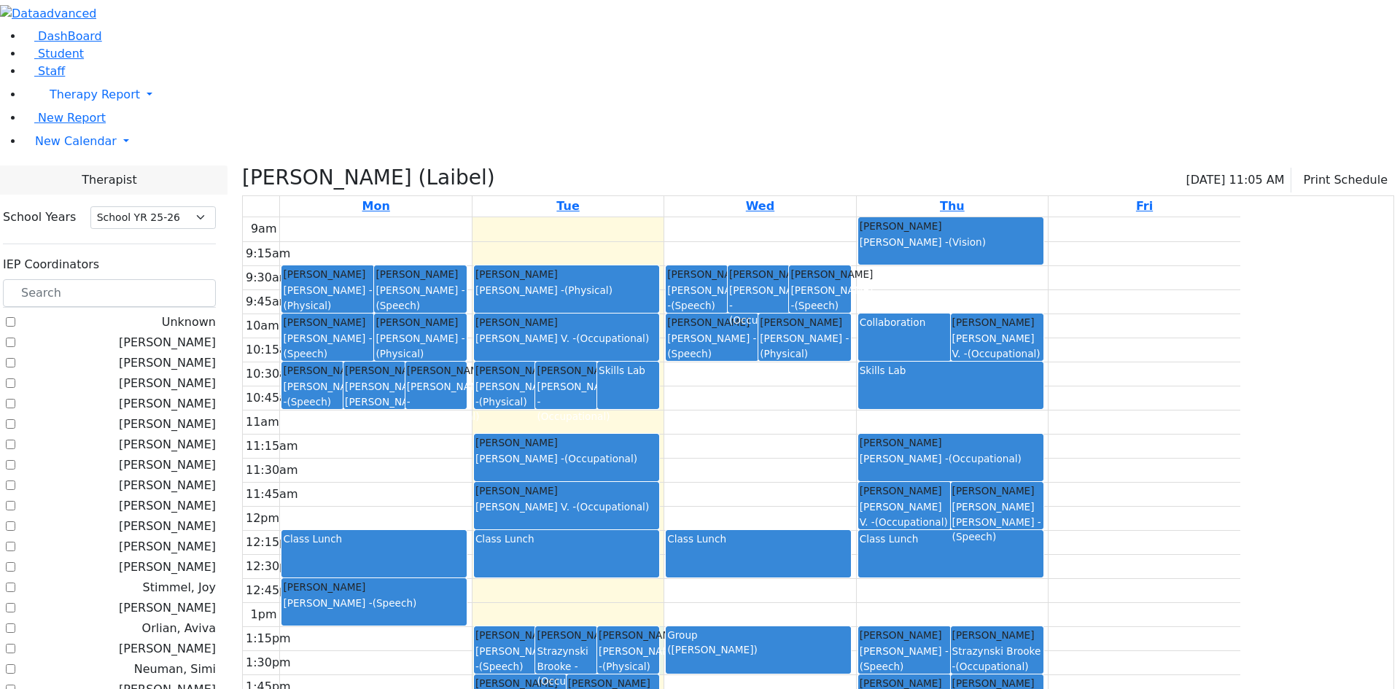
drag, startPoint x: 805, startPoint y: 487, endPoint x: 801, endPoint y: 519, distance: 32.3
click at [801, 519] on div "9am 9:15am 9:30am 9:45am 10am 10:15am 10:30am 10:45am 11am 11:15am 11:30am 11:4…" at bounding box center [741, 505] width 997 height 577
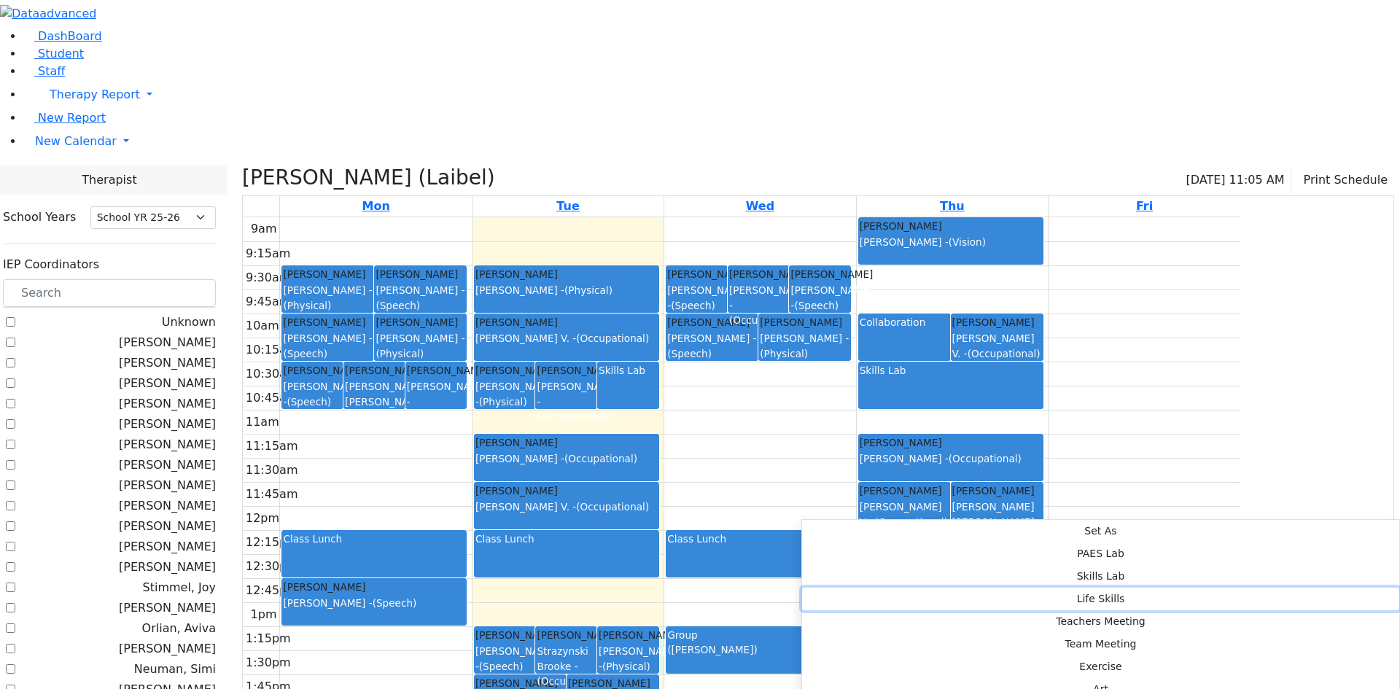
click at [996, 588] on button "Life Skills" at bounding box center [1100, 599] width 597 height 23
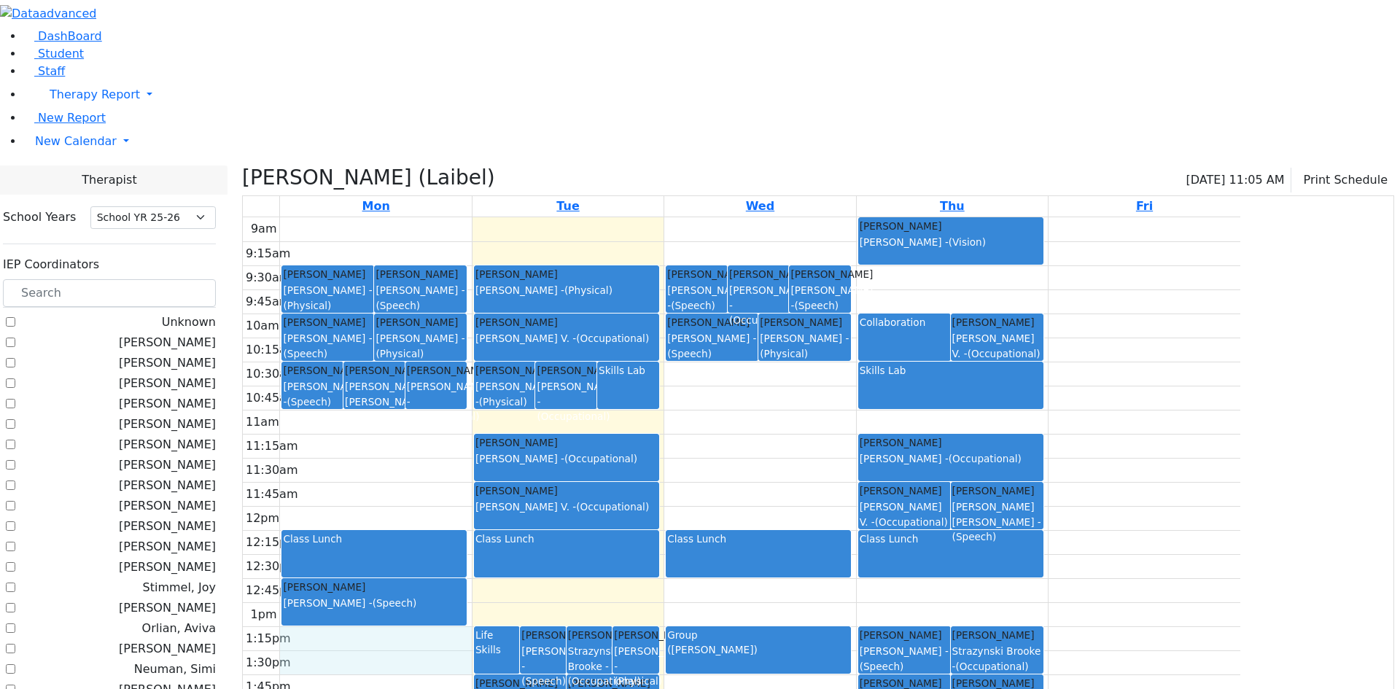
drag, startPoint x: 512, startPoint y: 497, endPoint x: 510, endPoint y: 508, distance: 11.2
click at [510, 508] on div "9am 9:15am 9:30am 9:45am 10am 10:15am 10:30am 10:45am 11am 11:15am 11:30am 11:4…" at bounding box center [741, 505] width 997 height 577
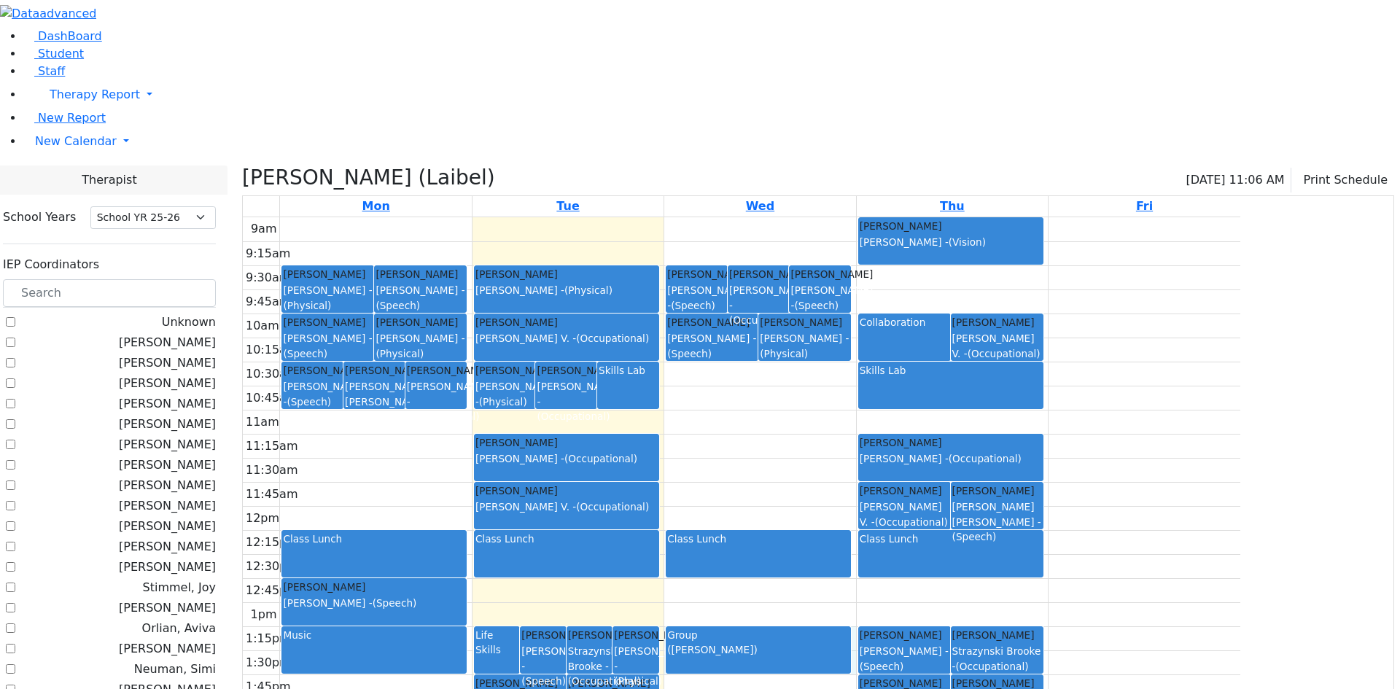
drag, startPoint x: 997, startPoint y: 485, endPoint x: 996, endPoint y: 519, distance: 34.3
click at [996, 519] on div "9am 9:15am 9:30am 9:45am 10am 10:15am 10:30am 10:45am 11am 11:15am 11:30am 11:4…" at bounding box center [741, 505] width 997 height 577
drag, startPoint x: 1081, startPoint y: 488, endPoint x: 1080, endPoint y: 518, distance: 30.7
click at [949, 628] on div "[PERSON_NAME] Asok Pradeep - (Speech)" at bounding box center [905, 651] width 90 height 46
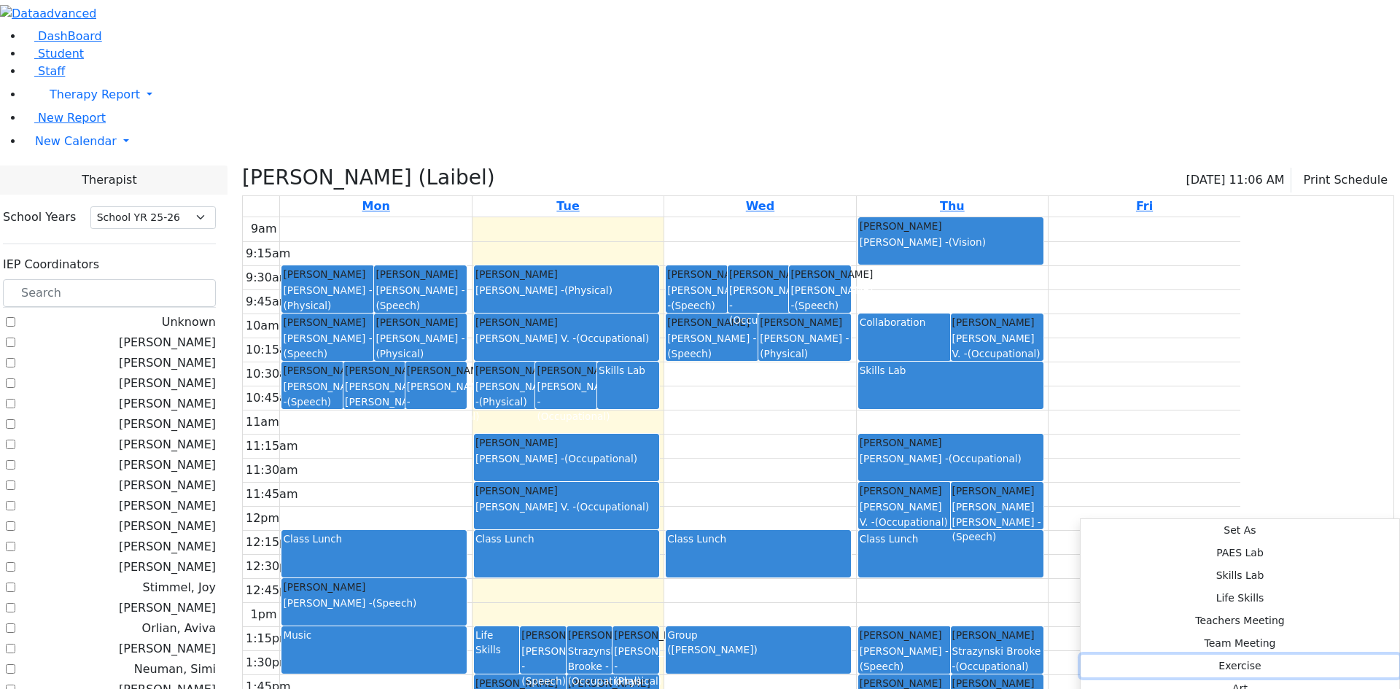
click at [1306, 655] on button "Exercise" at bounding box center [1239, 666] width 319 height 23
select select "3"
select select "13:15:00"
select select "13:45:00"
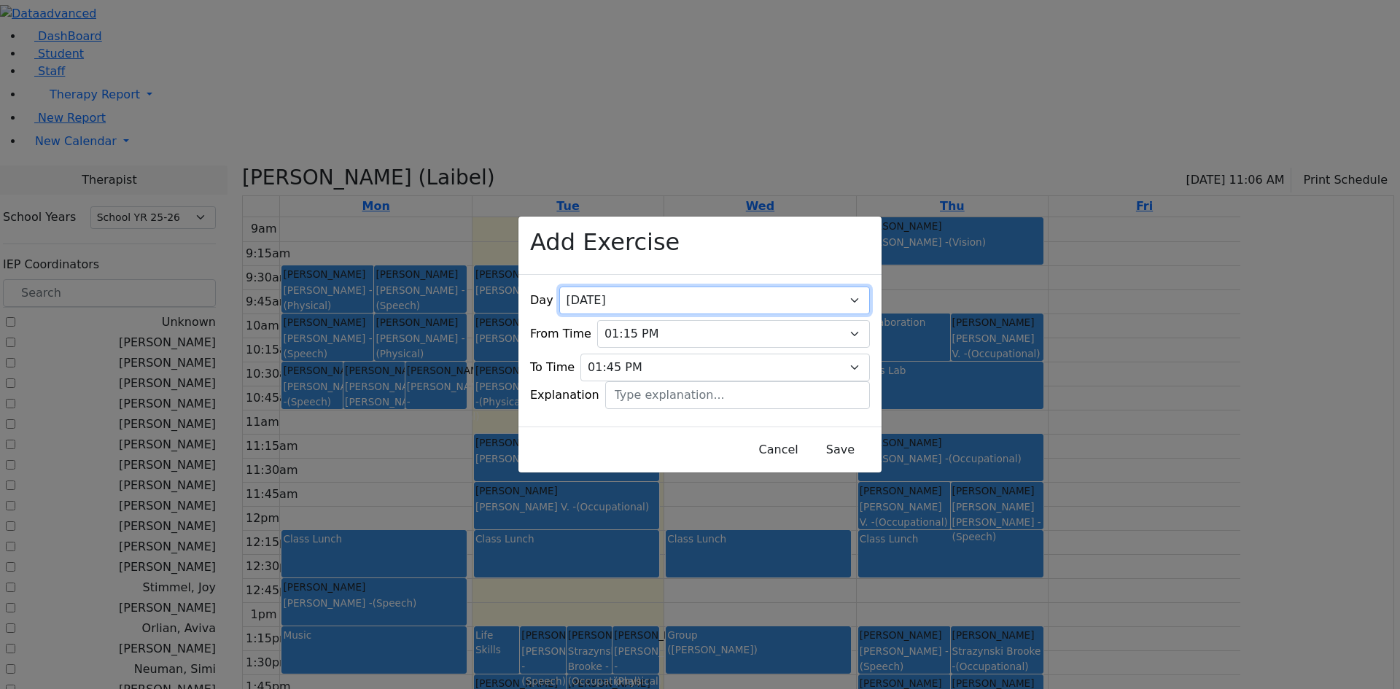
click at [838, 287] on select "All [DATE] [DATE] [DATE] [DATE] [DATE]" at bounding box center [714, 301] width 311 height 28
select select "4"
click at [606, 287] on select "All [DATE] [DATE] [DATE] [DATE] [DATE]" at bounding box center [714, 301] width 311 height 28
click at [827, 436] on button "Save" at bounding box center [840, 450] width 65 height 28
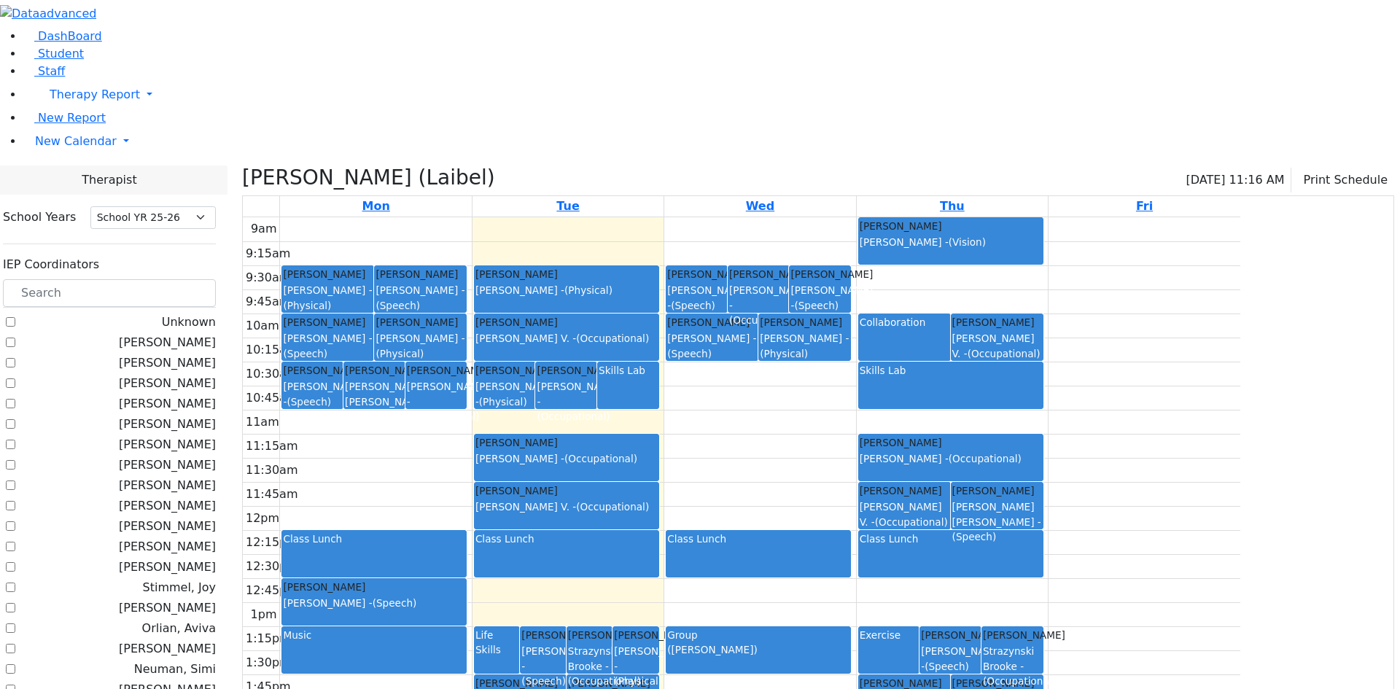
scroll to position [873, 0]
checkbox input "false"
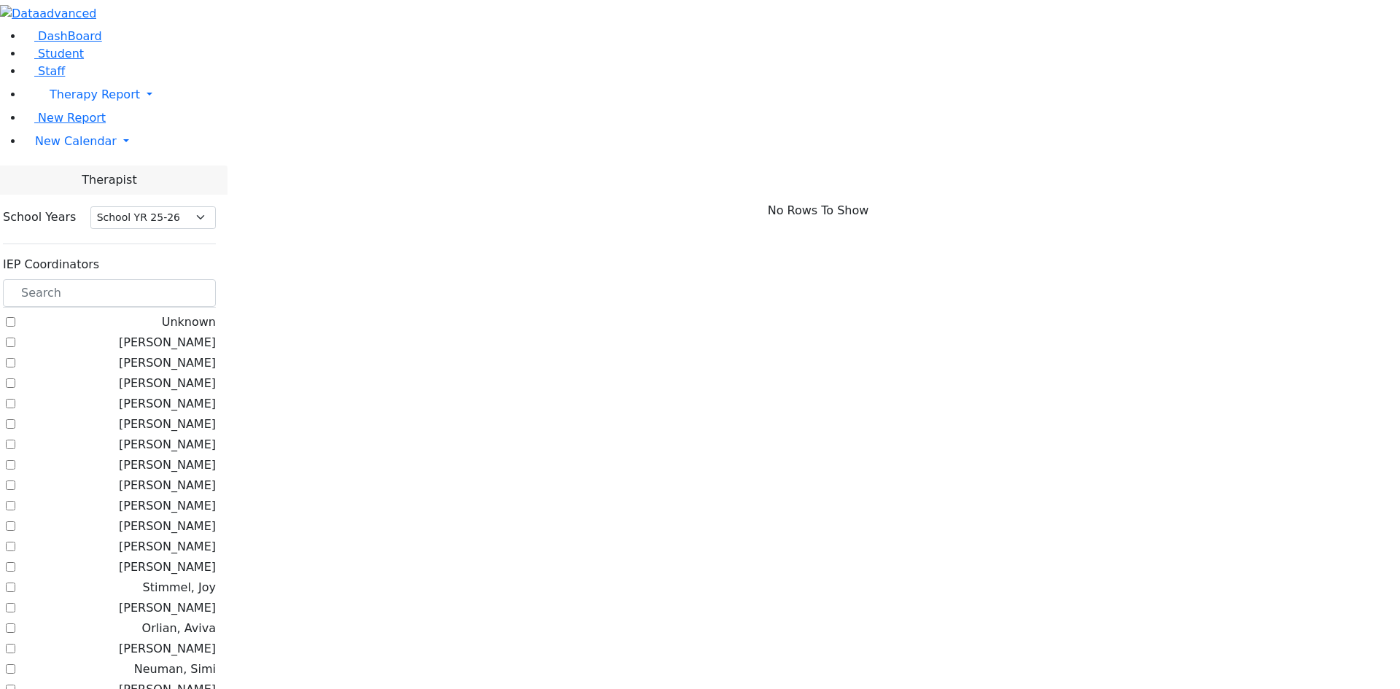
scroll to position [0, 0]
click at [216, 497] on label "[PERSON_NAME]" at bounding box center [167, 505] width 97 height 17
click at [15, 501] on input "[PERSON_NAME]" at bounding box center [10, 505] width 9 height 9
checkbox input "true"
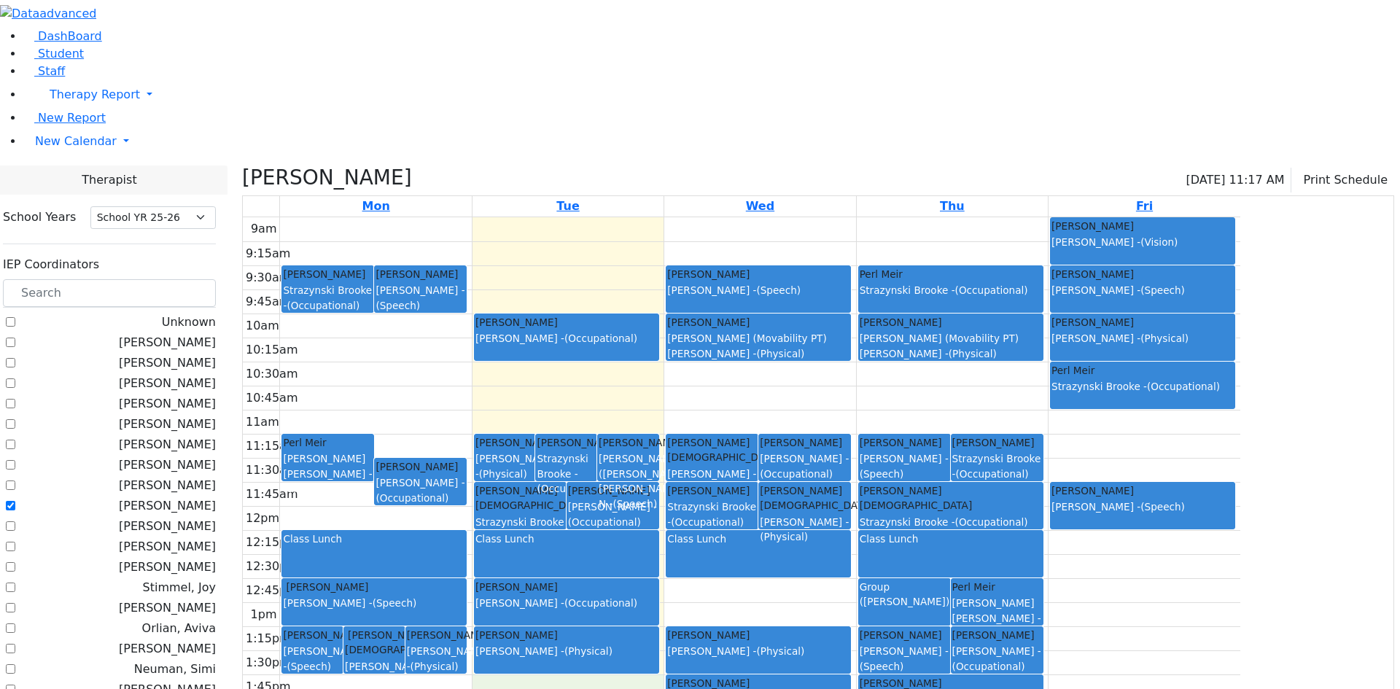
drag, startPoint x: 644, startPoint y: 544, endPoint x: 654, endPoint y: 563, distance: 21.5
click at [654, 563] on div "9am 9:15am 9:30am 9:45am 10am 10:15am 10:30am 10:45am 11am 11:15am 11:30am 11:4…" at bounding box center [741, 505] width 997 height 577
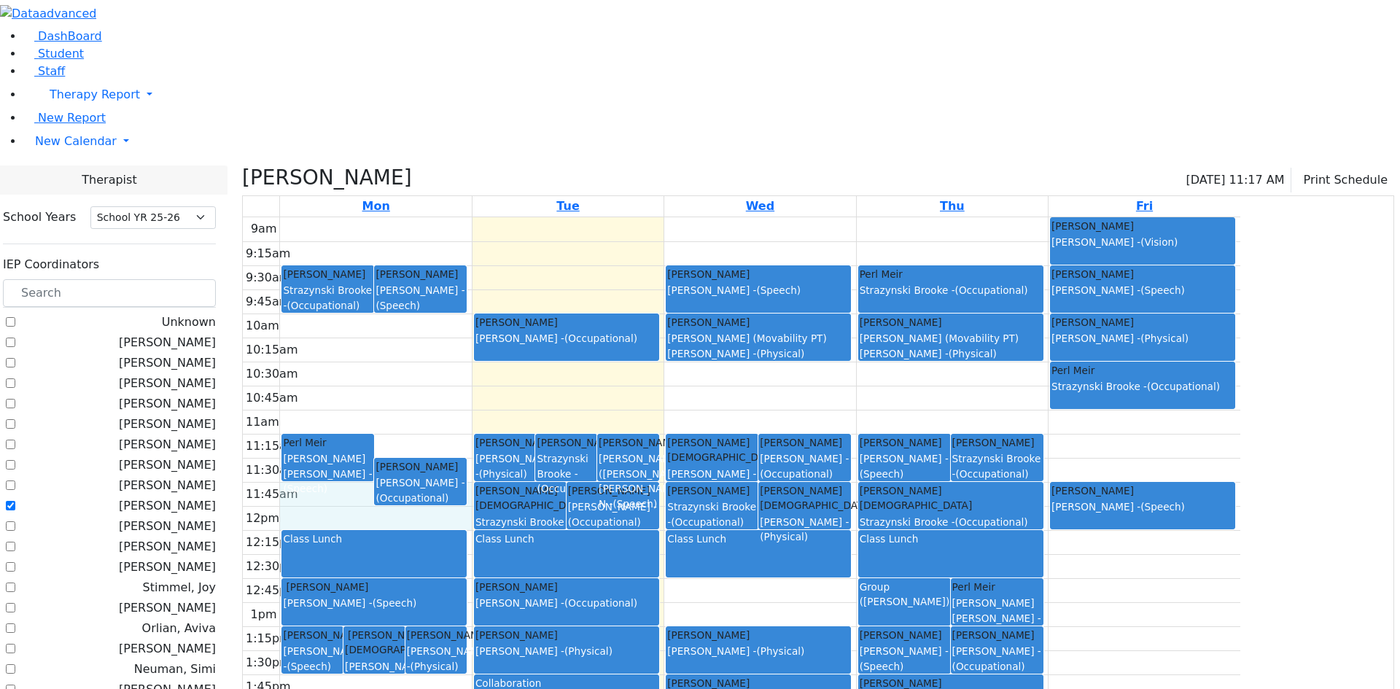
drag, startPoint x: 490, startPoint y: 347, endPoint x: 487, endPoint y: 369, distance: 22.1
click at [487, 369] on div "9am 9:15am 9:30am 9:45am 10am 10:15am 10:30am 10:45am 11am 11:15am 11:30am 11:4…" at bounding box center [741, 505] width 997 height 577
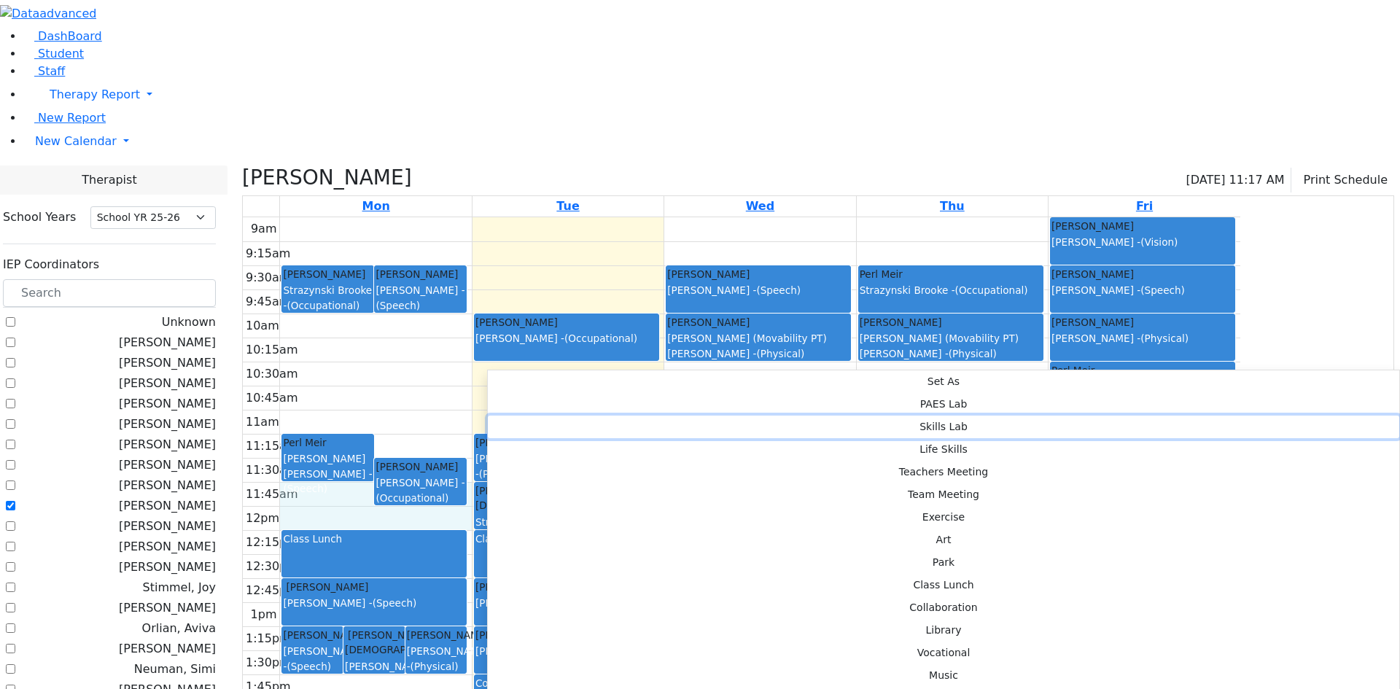
click at [709, 416] on button "Skills Lab" at bounding box center [943, 427] width 911 height 23
select select "1"
select select "11:45:00"
select select "12:15:00"
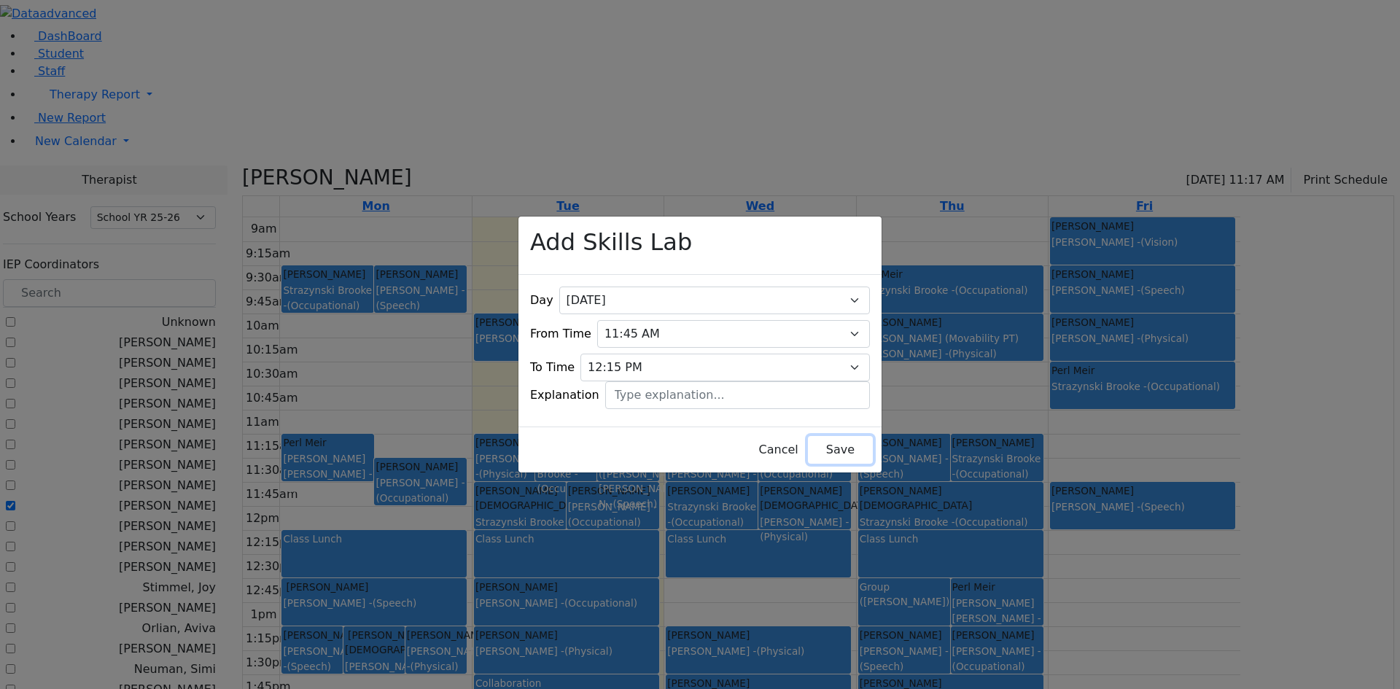
click at [808, 438] on button "Save" at bounding box center [840, 450] width 65 height 28
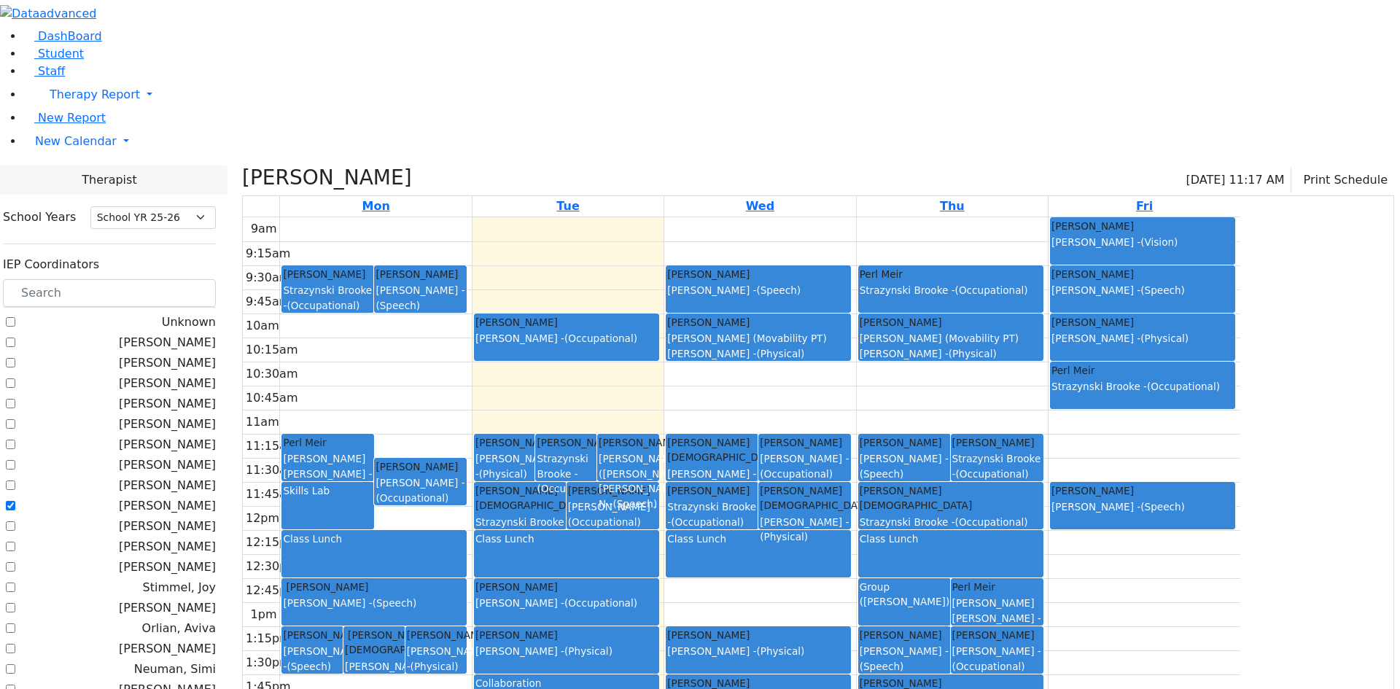
drag, startPoint x: 997, startPoint y: 340, endPoint x: 994, endPoint y: 369, distance: 28.5
click at [851, 482] on link "[PERSON_NAME] [DEMOGRAPHIC_DATA] [PERSON_NAME] - (Physical)" at bounding box center [804, 505] width 93 height 47
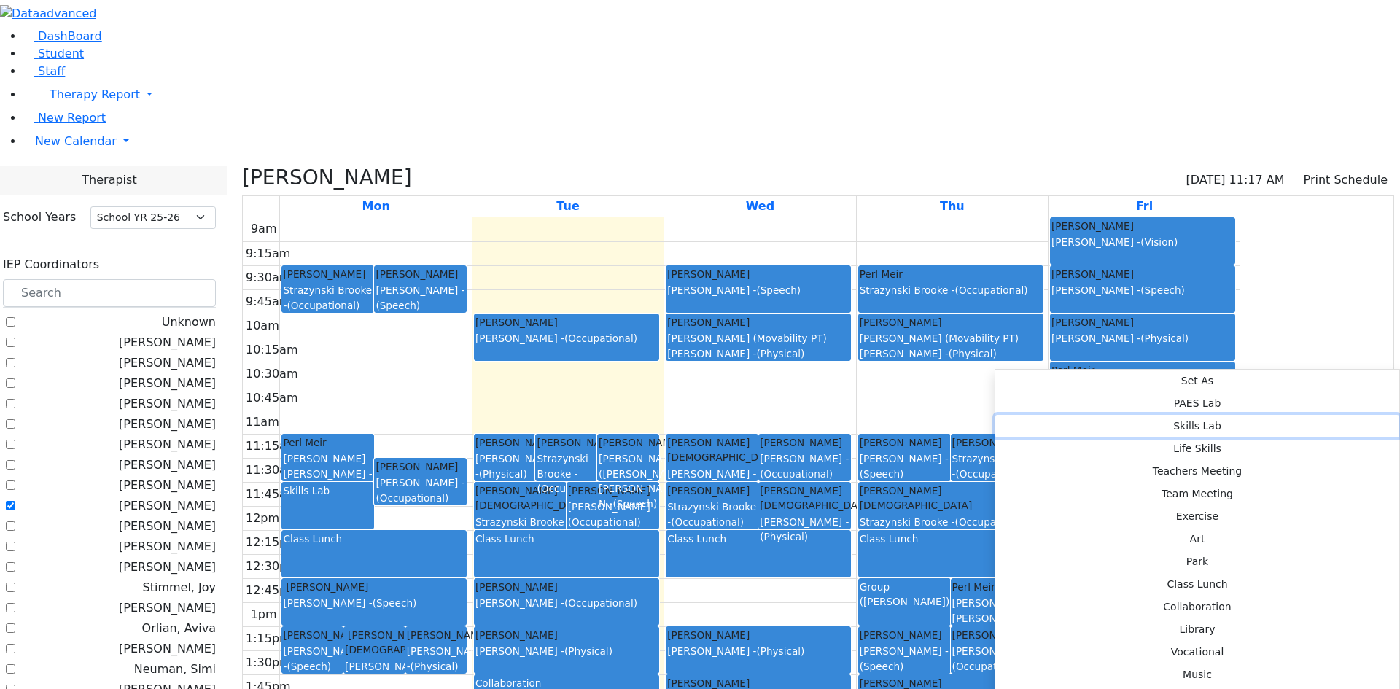
click at [1223, 415] on button "Skills Lab" at bounding box center [1197, 426] width 404 height 23
select select "3"
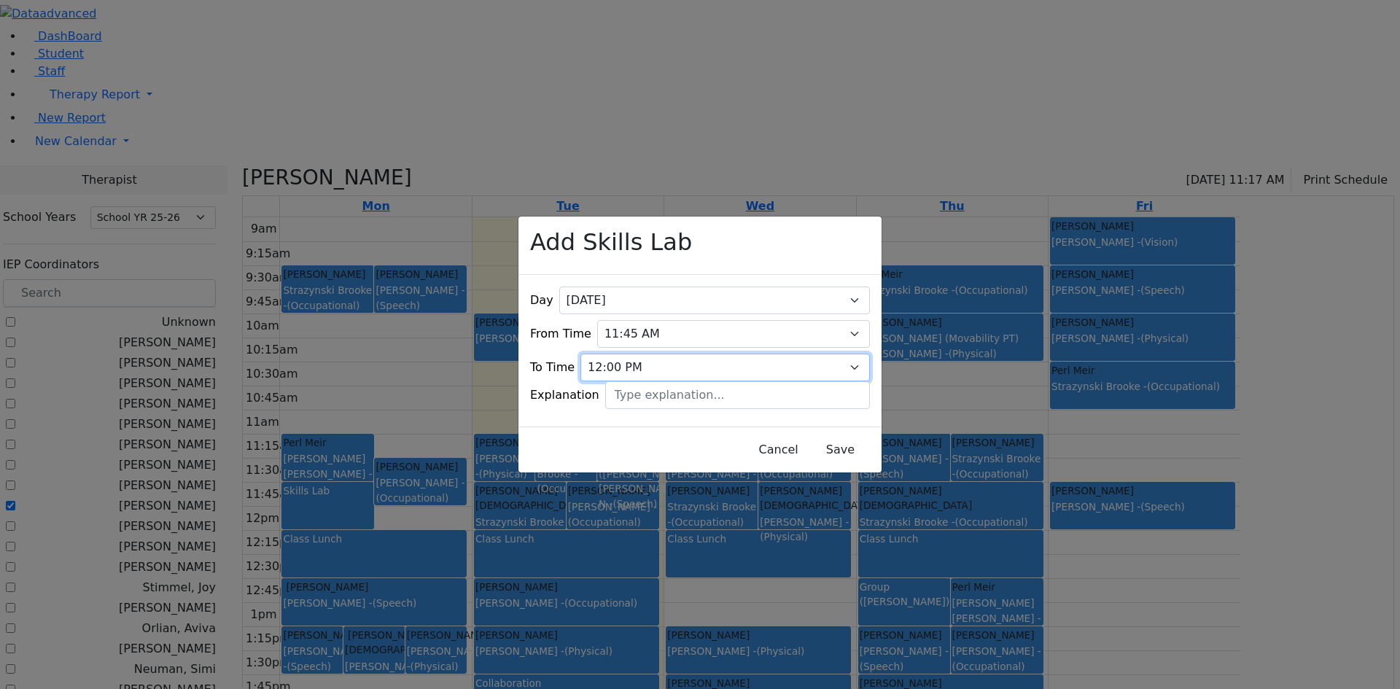
click at [831, 354] on select "09:15 AM 09:30 AM 09:45 AM 10:00 AM 10:15 AM 10:30 AM 10:45 AM 11:00 AM 11:15 A…" at bounding box center [724, 368] width 289 height 28
select select "12:15:00"
click at [606, 354] on select "09:15 AM 09:30 AM 09:45 AM 10:00 AM 10:15 AM 10:30 AM 10:45 AM 11:00 AM 11:15 A…" at bounding box center [724, 368] width 289 height 28
click at [814, 440] on button "Save" at bounding box center [840, 450] width 65 height 28
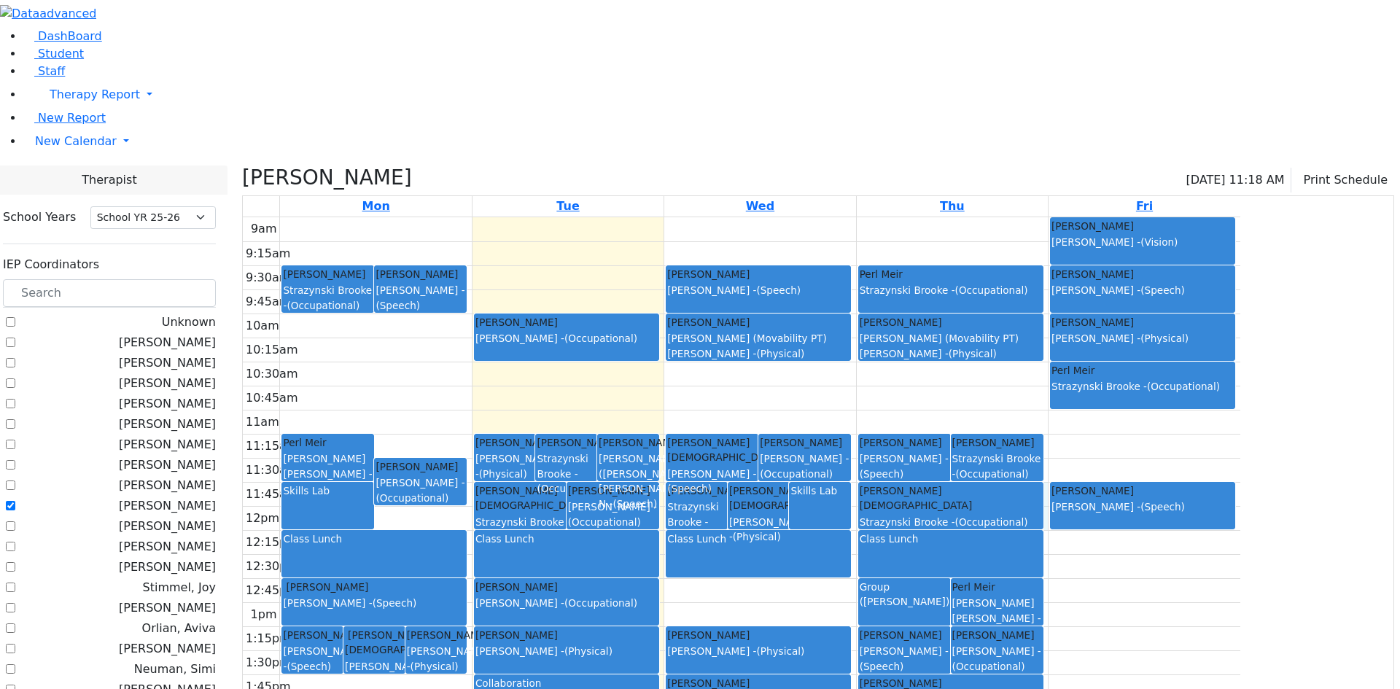
drag, startPoint x: 1189, startPoint y: 338, endPoint x: 1181, endPoint y: 368, distance: 30.9
click at [1181, 368] on div "9am 9:15am 9:30am 9:45am 10am 10:15am 10:30am 10:45am 11am 11:15am 11:30am 11:4…" at bounding box center [741, 505] width 997 height 577
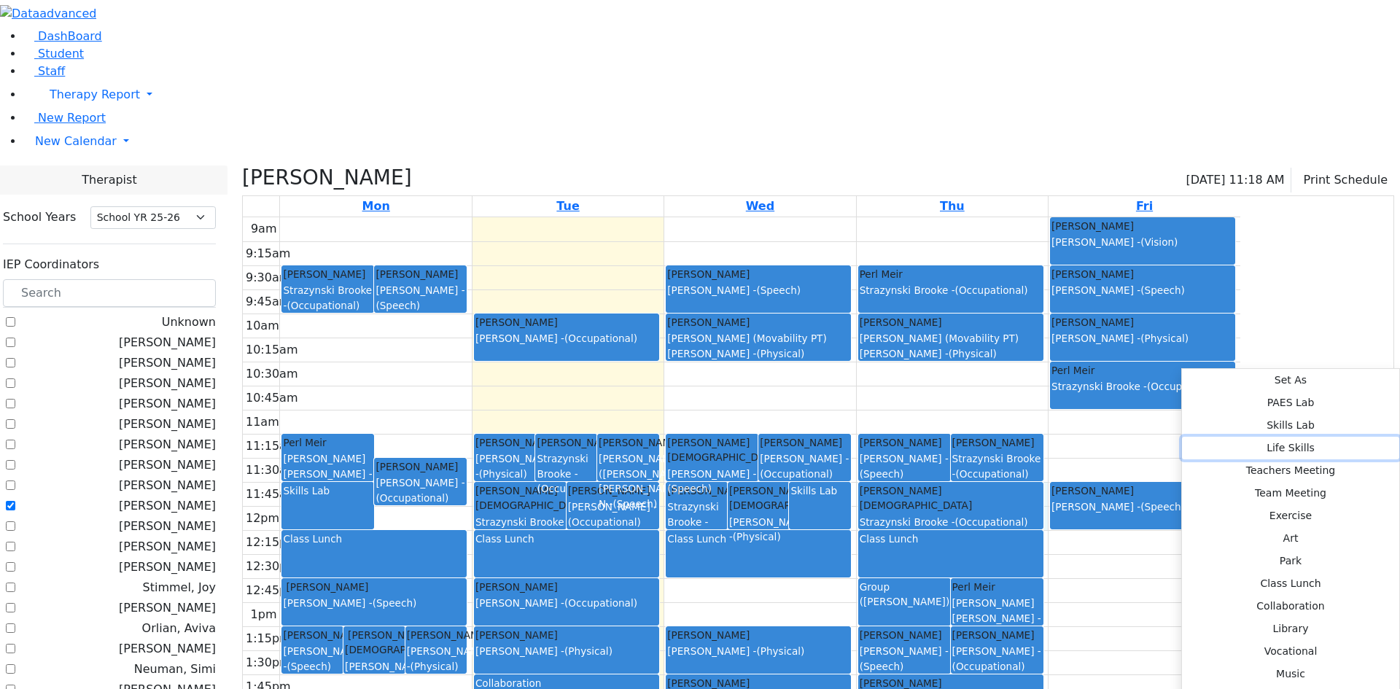
click at [1182, 437] on button "Life Skills" at bounding box center [1290, 448] width 217 height 23
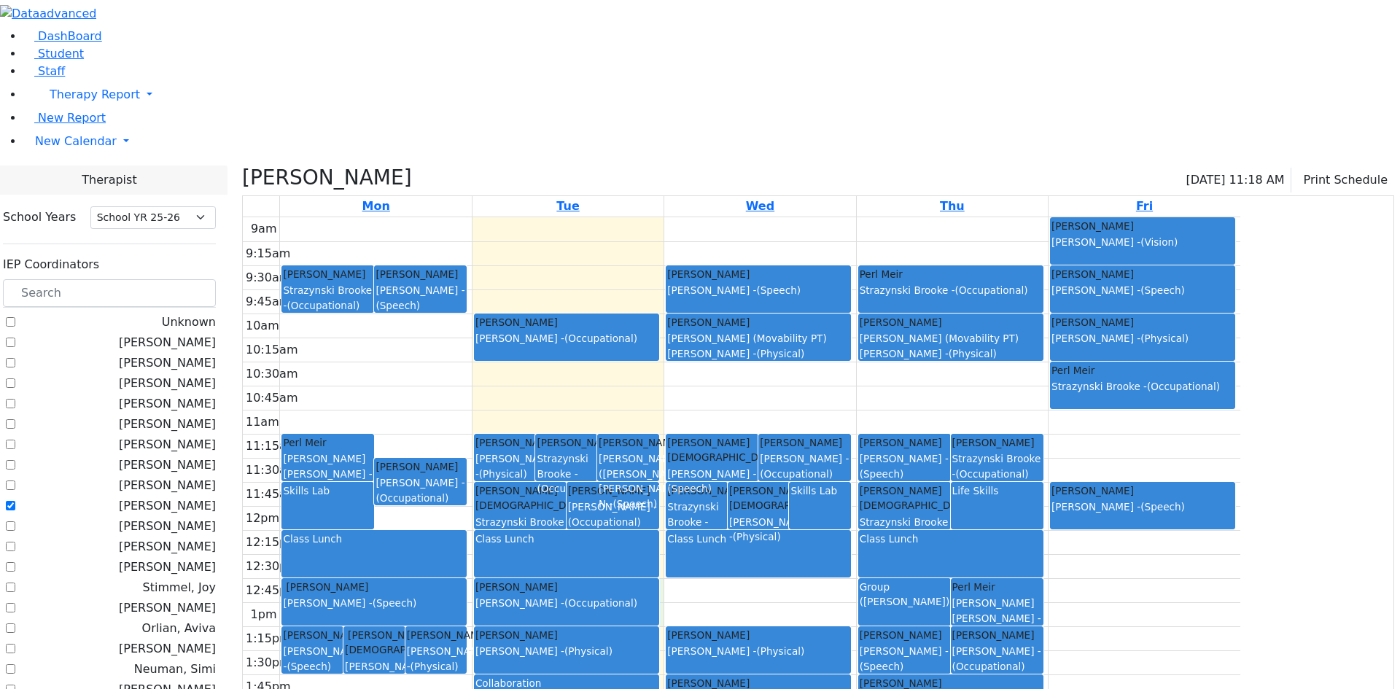
drag, startPoint x: 614, startPoint y: 440, endPoint x: 614, endPoint y: 473, distance: 33.5
click at [614, 473] on div "9am 9:15am 9:30am 9:45am 10am 10:15am 10:30am 10:45am 11am 11:15am 11:30am 11:4…" at bounding box center [741, 505] width 997 height 577
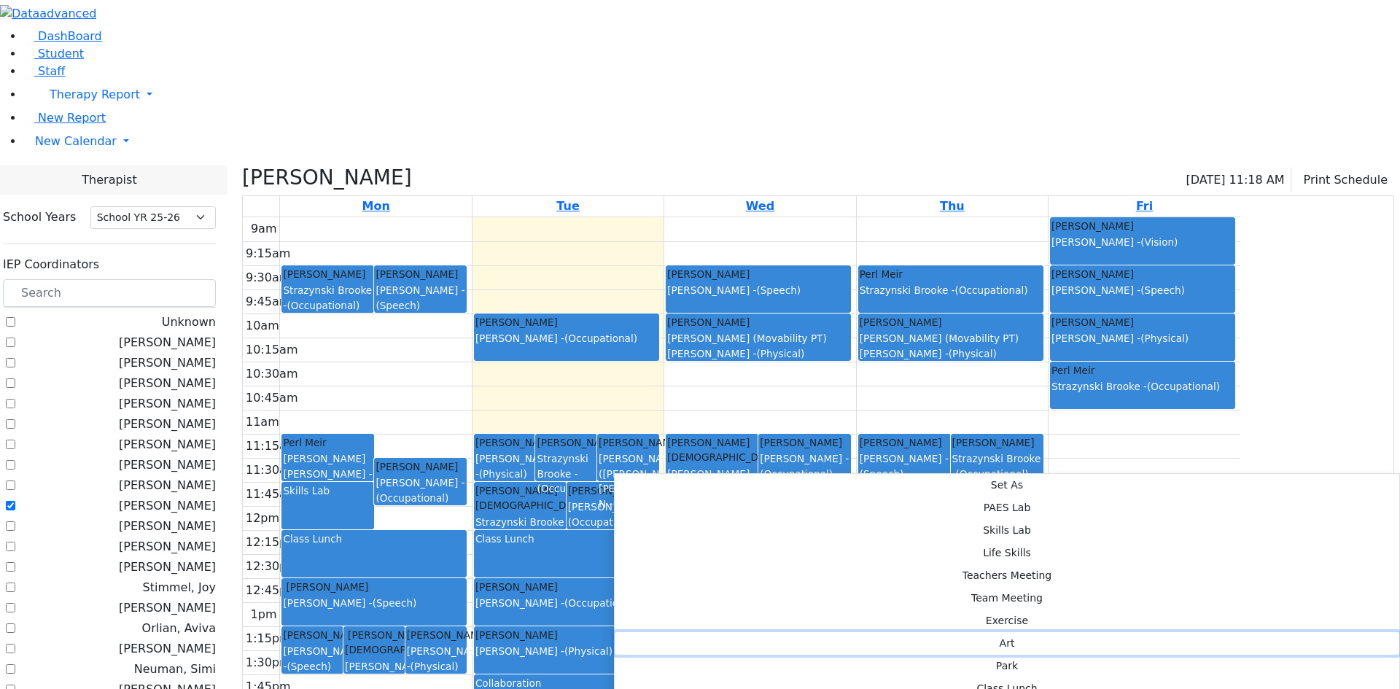
click at [824, 632] on button "Art" at bounding box center [1007, 643] width 784 height 23
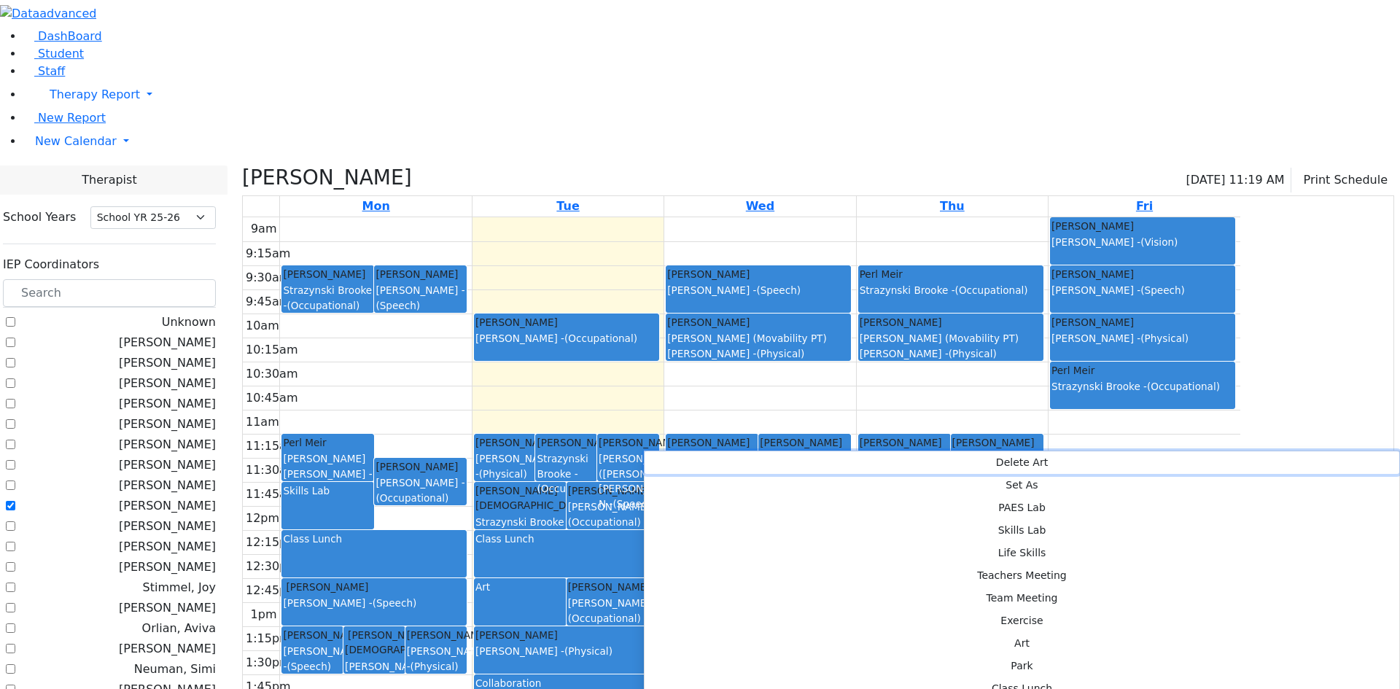
click at [664, 459] on button "Delete Art" at bounding box center [1021, 462] width 755 height 23
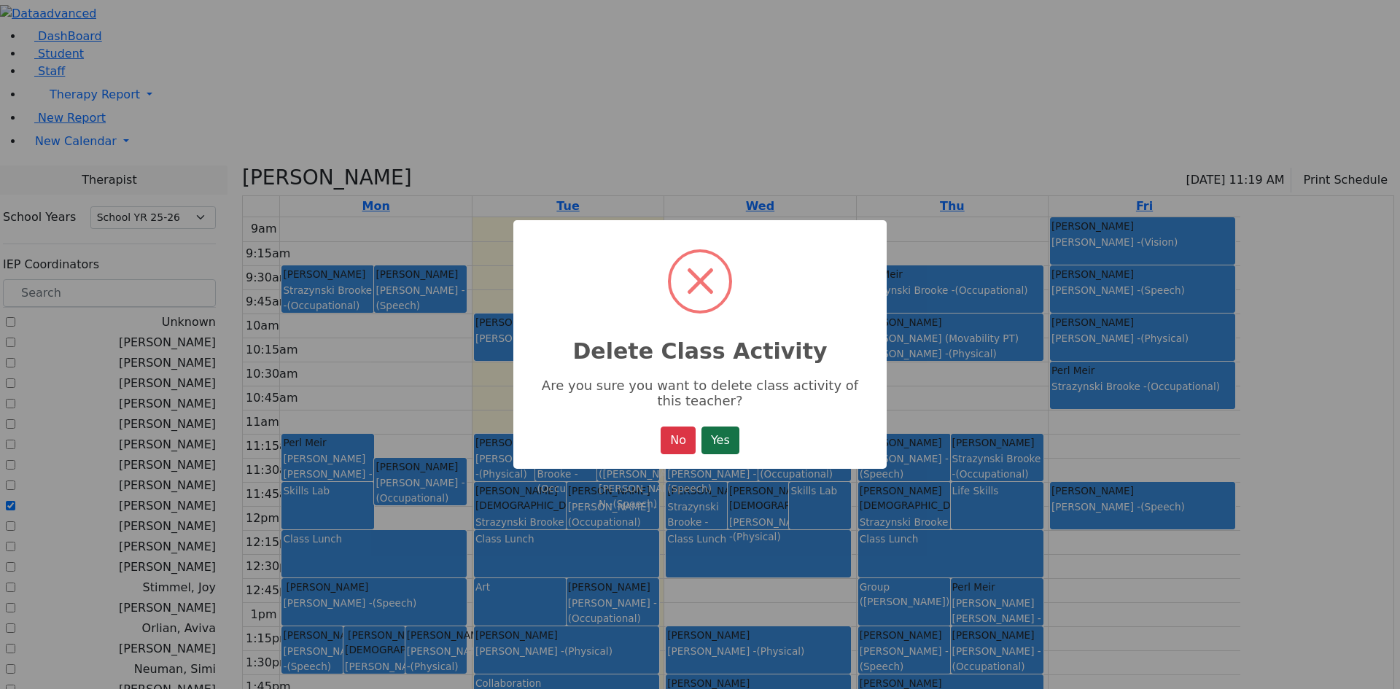
click at [716, 453] on button "Yes" at bounding box center [720, 440] width 38 height 28
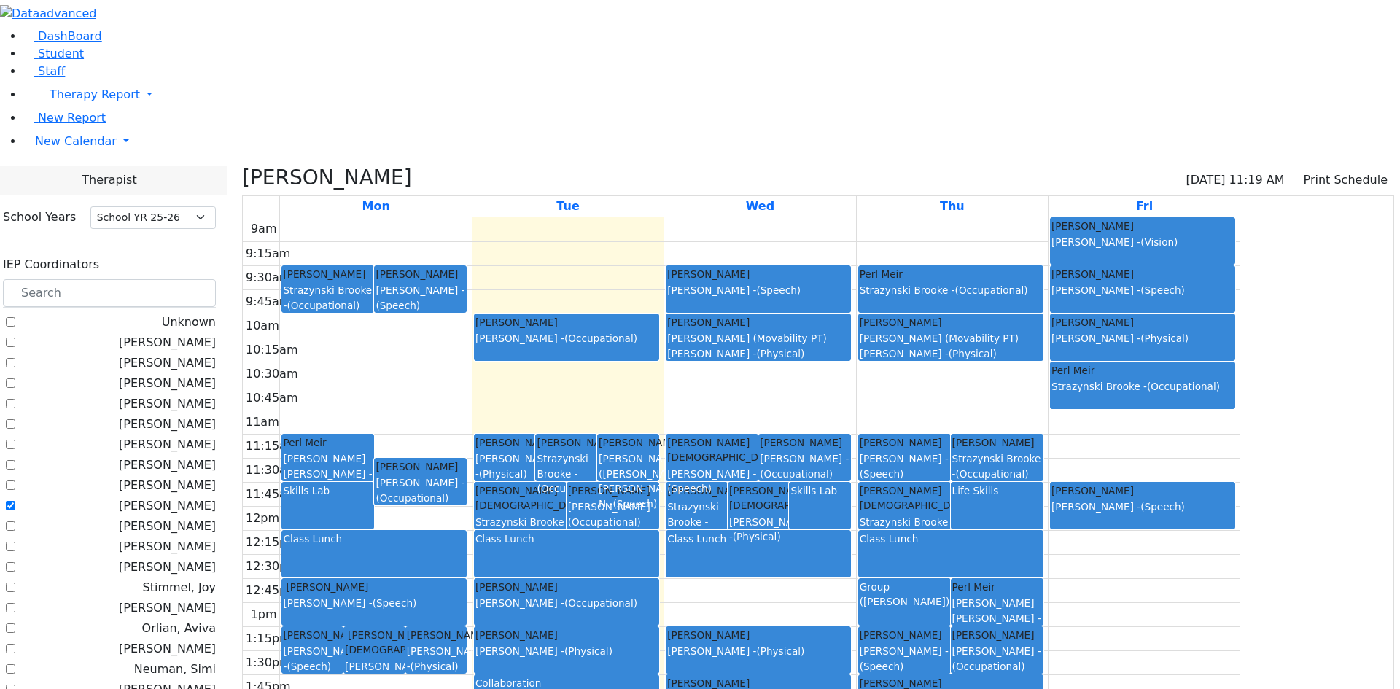
drag, startPoint x: 572, startPoint y: 443, endPoint x: 575, endPoint y: 469, distance: 25.7
click at [465, 580] on div "[PERSON_NAME] [PERSON_NAME] - (Speech)" at bounding box center [374, 595] width 182 height 31
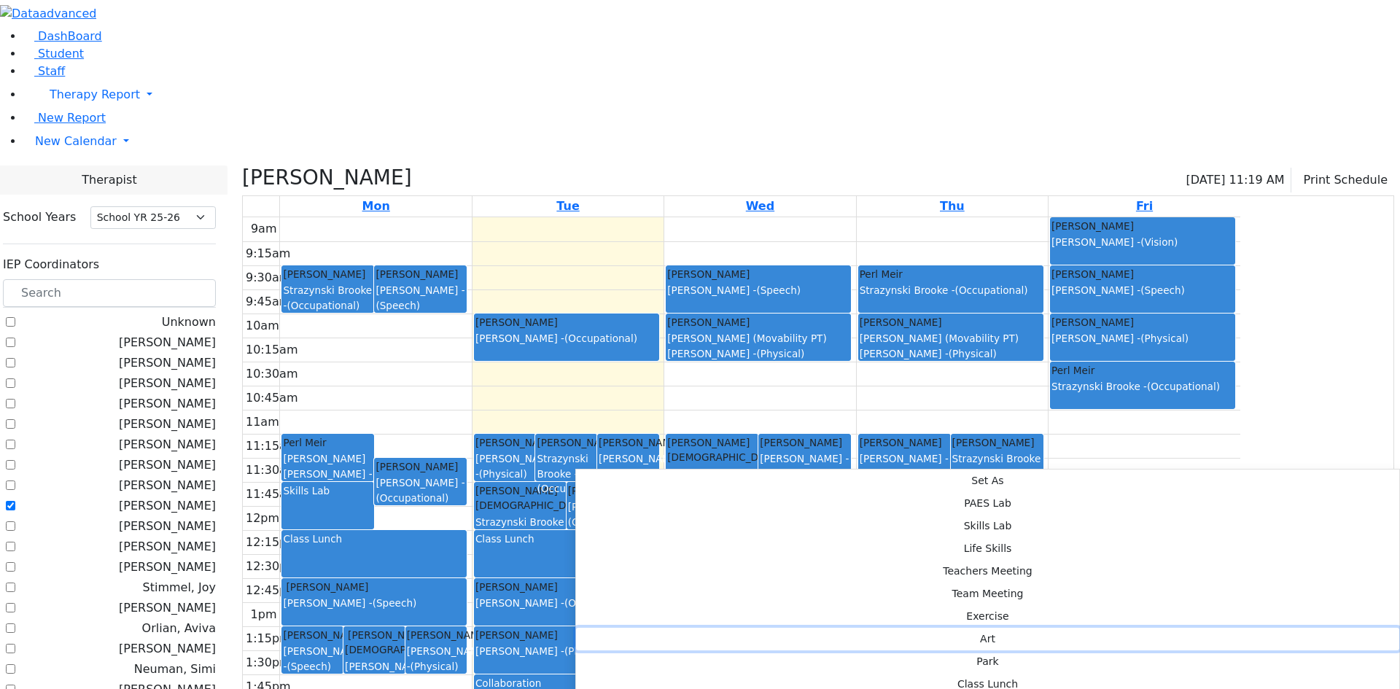
click at [786, 628] on button "Art" at bounding box center [987, 639] width 823 height 23
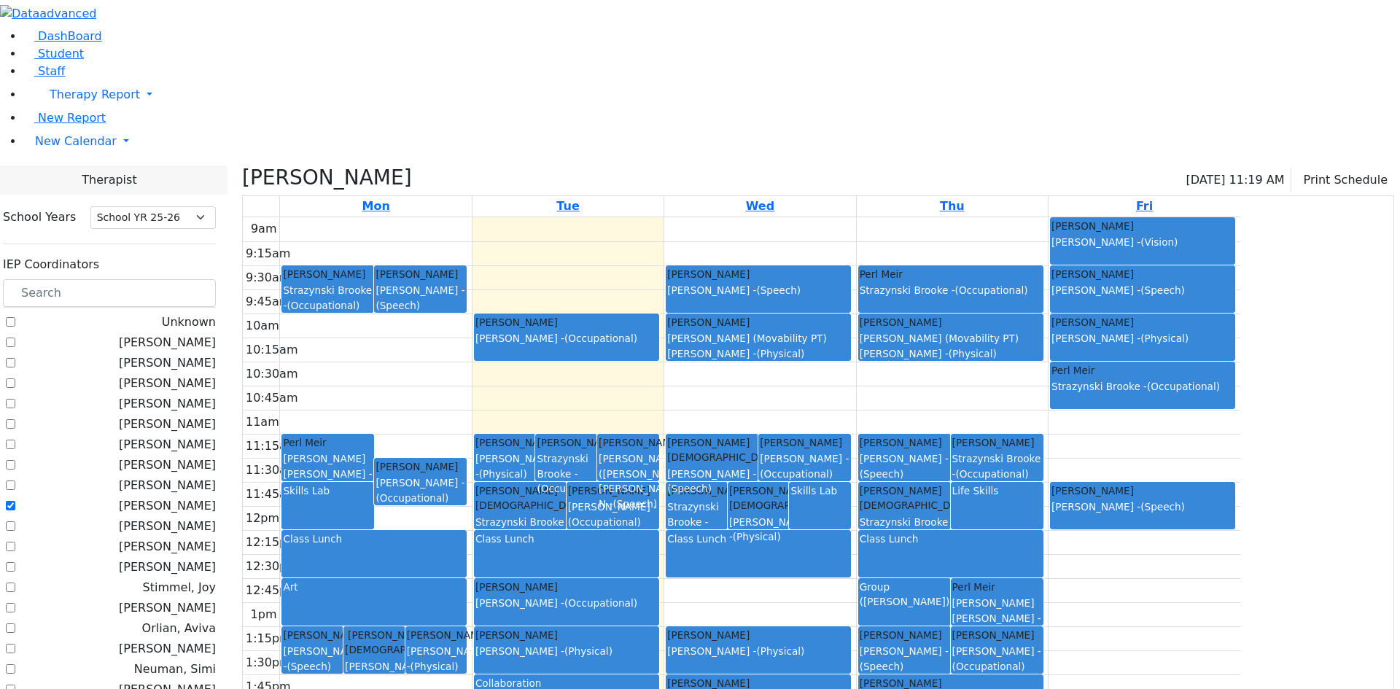
drag, startPoint x: 569, startPoint y: 453, endPoint x: 570, endPoint y: 467, distance: 14.7
click at [471, 467] on div "[PERSON_NAME] Asok Pradeep - (Speech) [PERSON_NAME] Shia Orlian Aviva - (Speech…" at bounding box center [375, 505] width 191 height 577
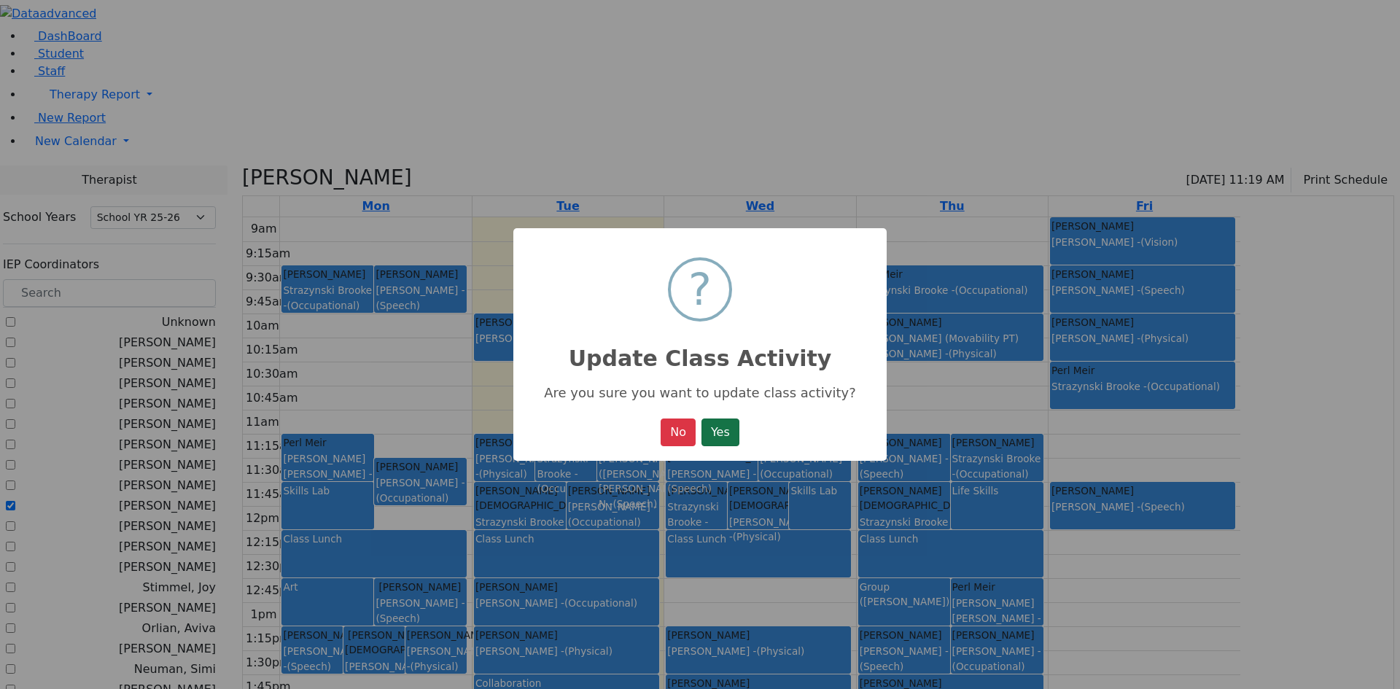
click at [717, 428] on button "Yes" at bounding box center [720, 432] width 38 height 28
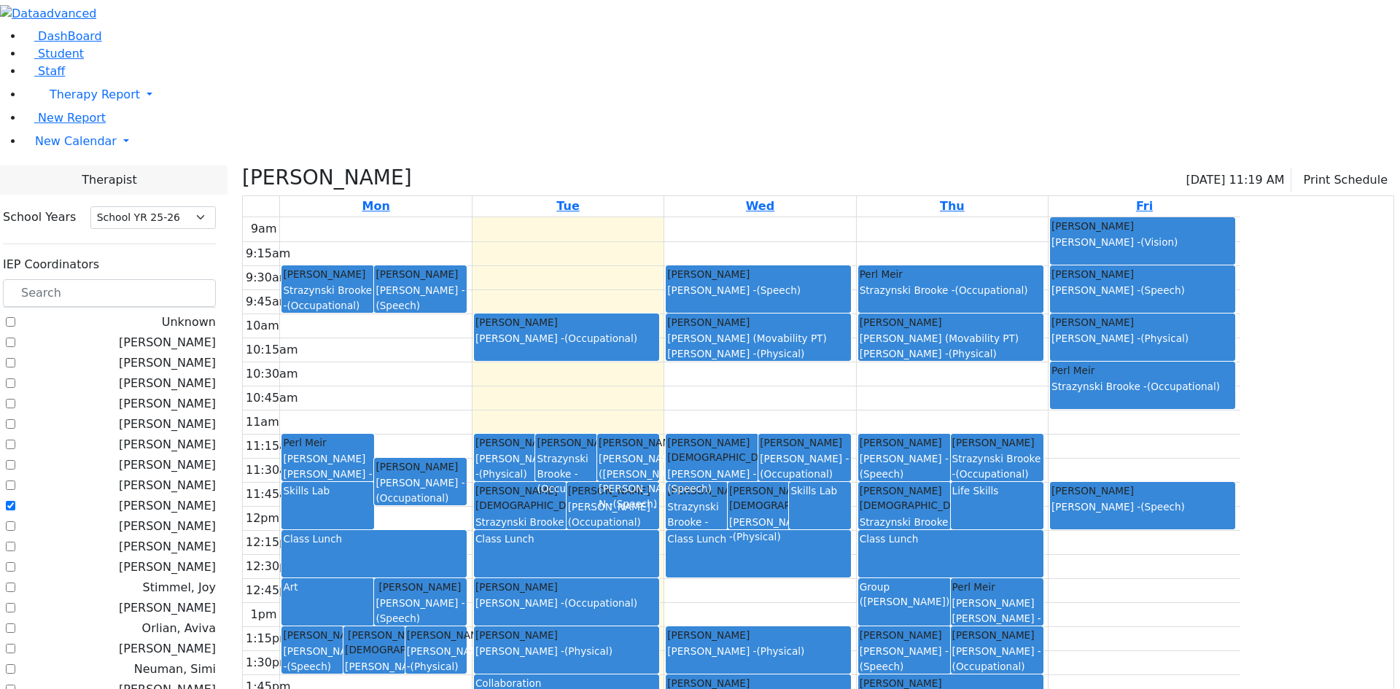
drag, startPoint x: 604, startPoint y: 488, endPoint x: 604, endPoint y: 511, distance: 22.6
click at [466, 628] on div "[PERSON_NAME] [PERSON_NAME] - (Physical)" at bounding box center [436, 651] width 59 height 46
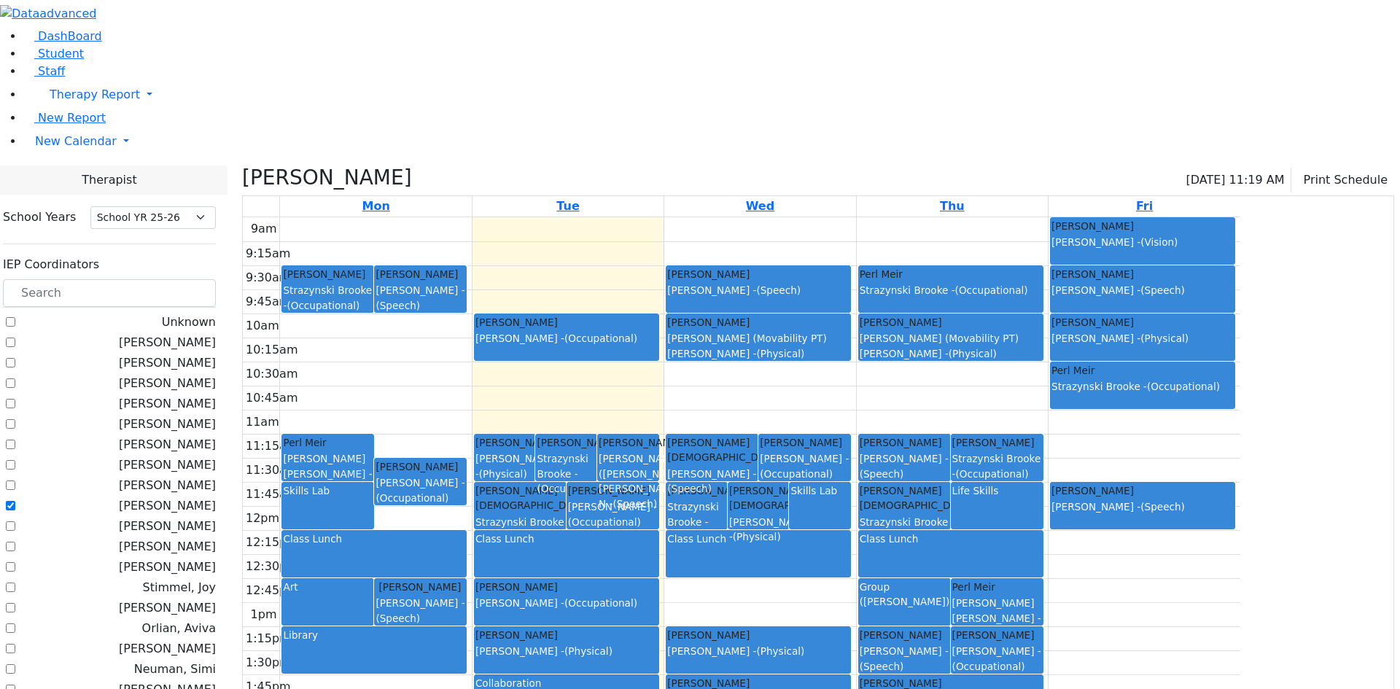
drag, startPoint x: 594, startPoint y: 503, endPoint x: 593, endPoint y: 517, distance: 13.9
click at [471, 517] on div "[PERSON_NAME] Asok Pradeep - (Speech) [PERSON_NAME] Shia Orlian Aviva - (Speech…" at bounding box center [375, 505] width 191 height 577
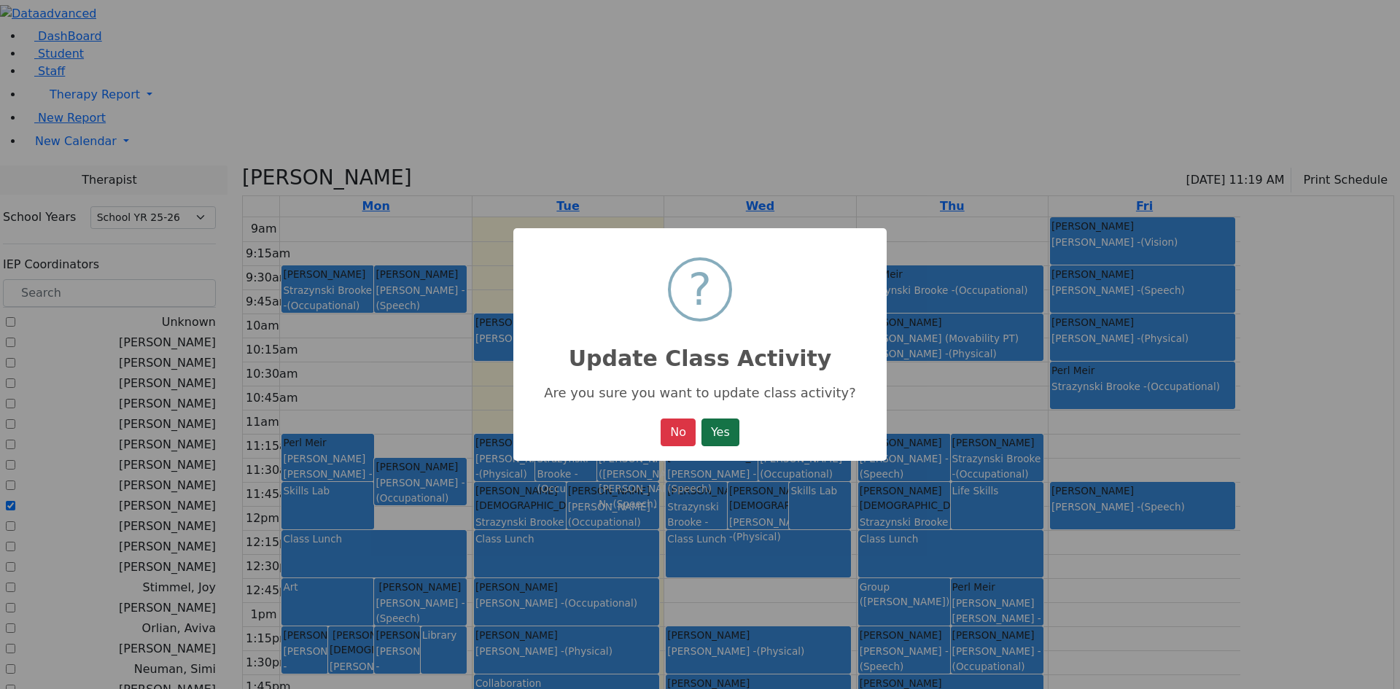
click at [723, 443] on button "Yes" at bounding box center [720, 432] width 38 height 28
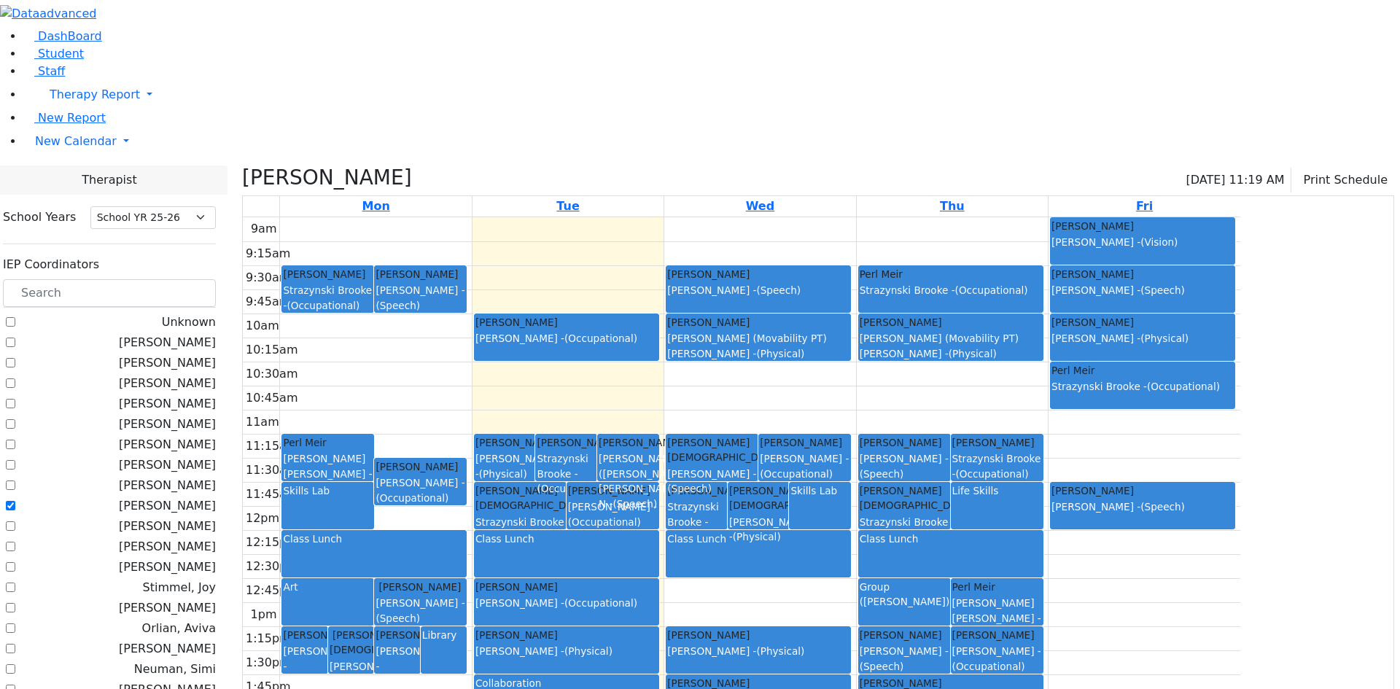
drag, startPoint x: 771, startPoint y: 443, endPoint x: 773, endPoint y: 469, distance: 26.3
click at [658, 580] on div "[PERSON_NAME] [PERSON_NAME] - (Occupational)" at bounding box center [566, 595] width 182 height 31
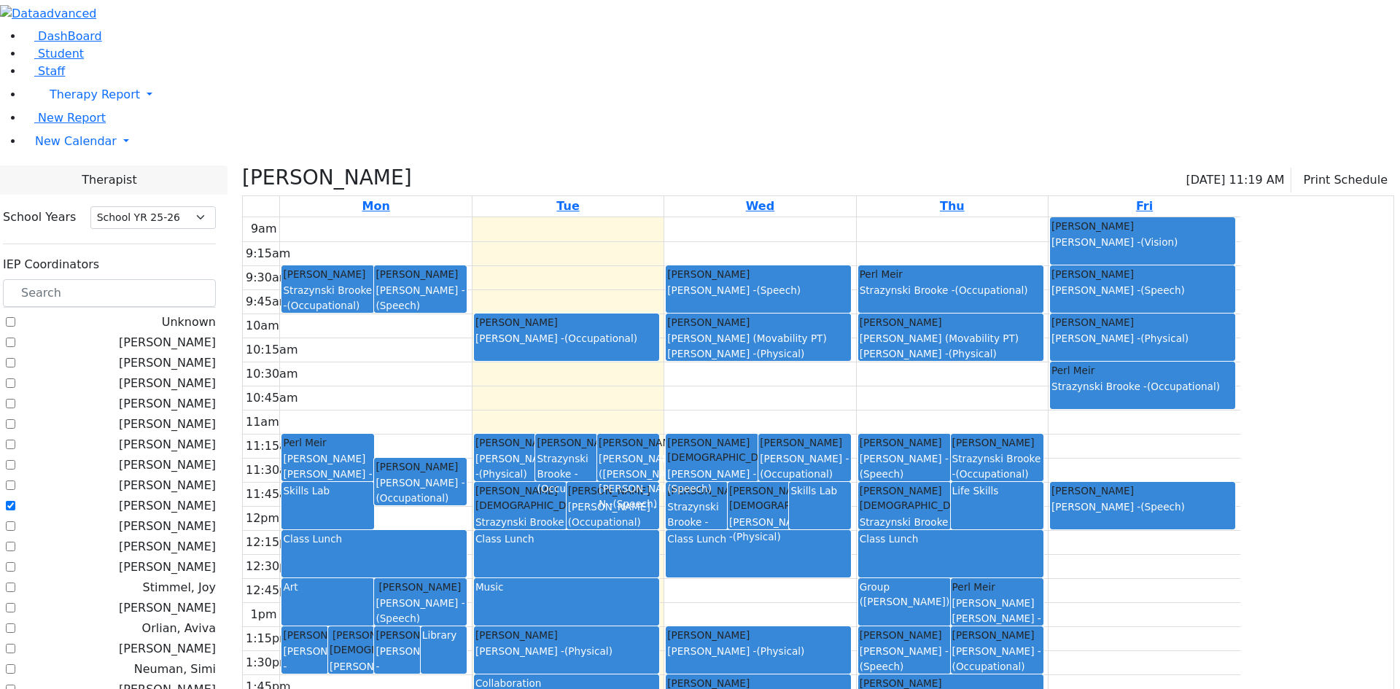
click at [663, 466] on div "[PERSON_NAME] [PERSON_NAME] - (Physical) [PERSON_NAME] [PERSON_NAME] - (Occupat…" at bounding box center [567, 505] width 191 height 577
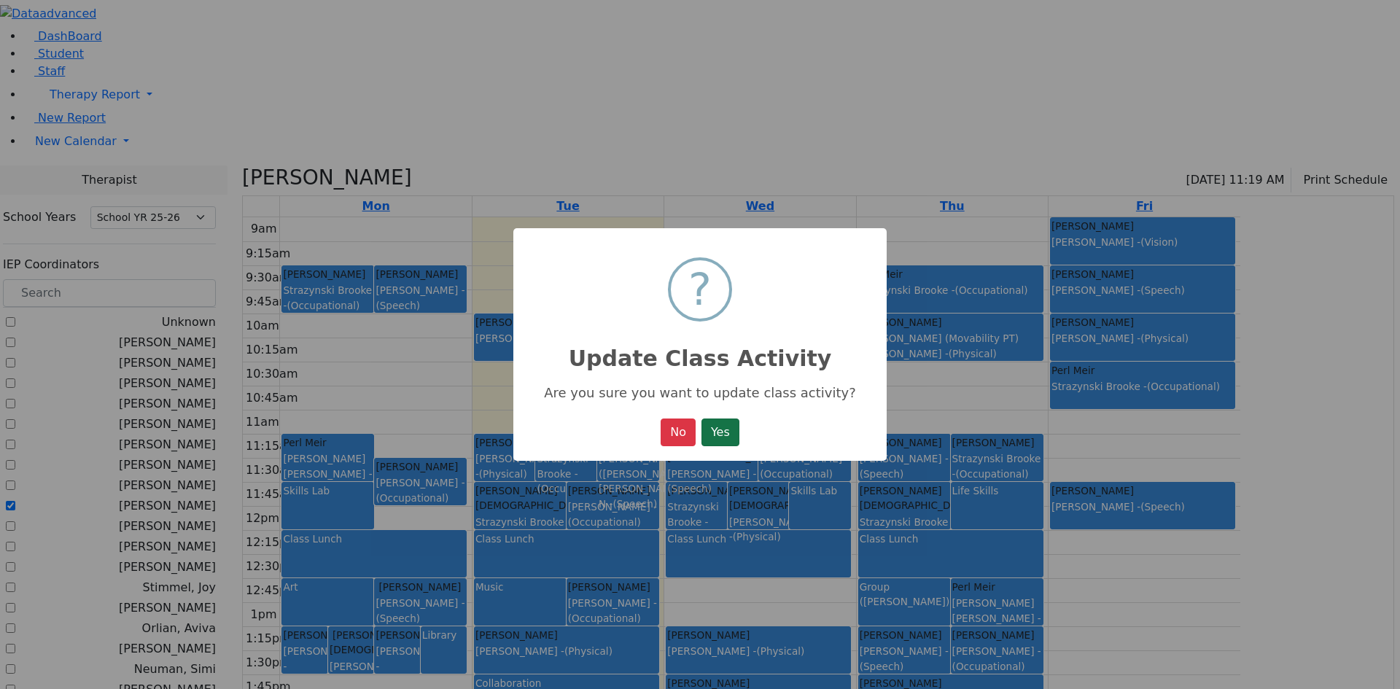
click at [720, 432] on button "Yes" at bounding box center [720, 432] width 38 height 28
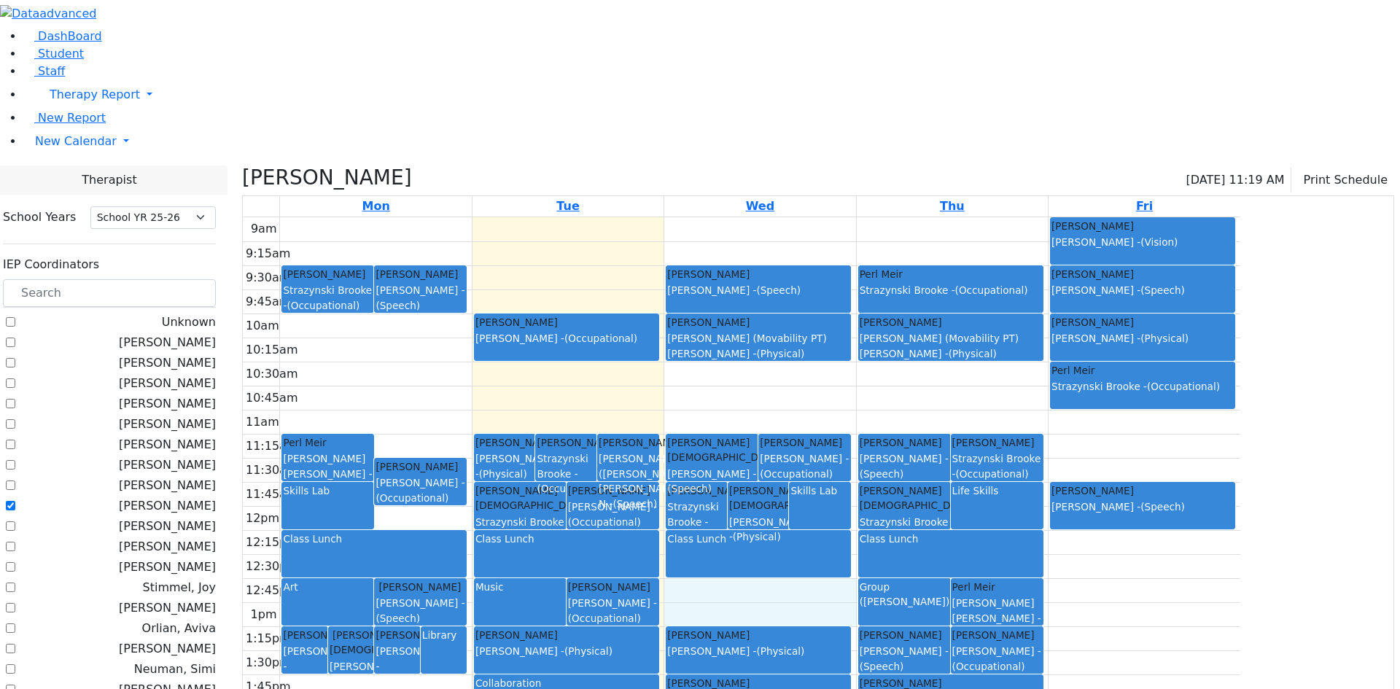
drag, startPoint x: 833, startPoint y: 448, endPoint x: 838, endPoint y: 467, distance: 18.7
click at [838, 467] on div "9am 9:15am 9:30am 9:45am 10am 10:15am 10:30am 10:45am 11am 11:15am 11:30am 11:4…" at bounding box center [741, 505] width 997 height 577
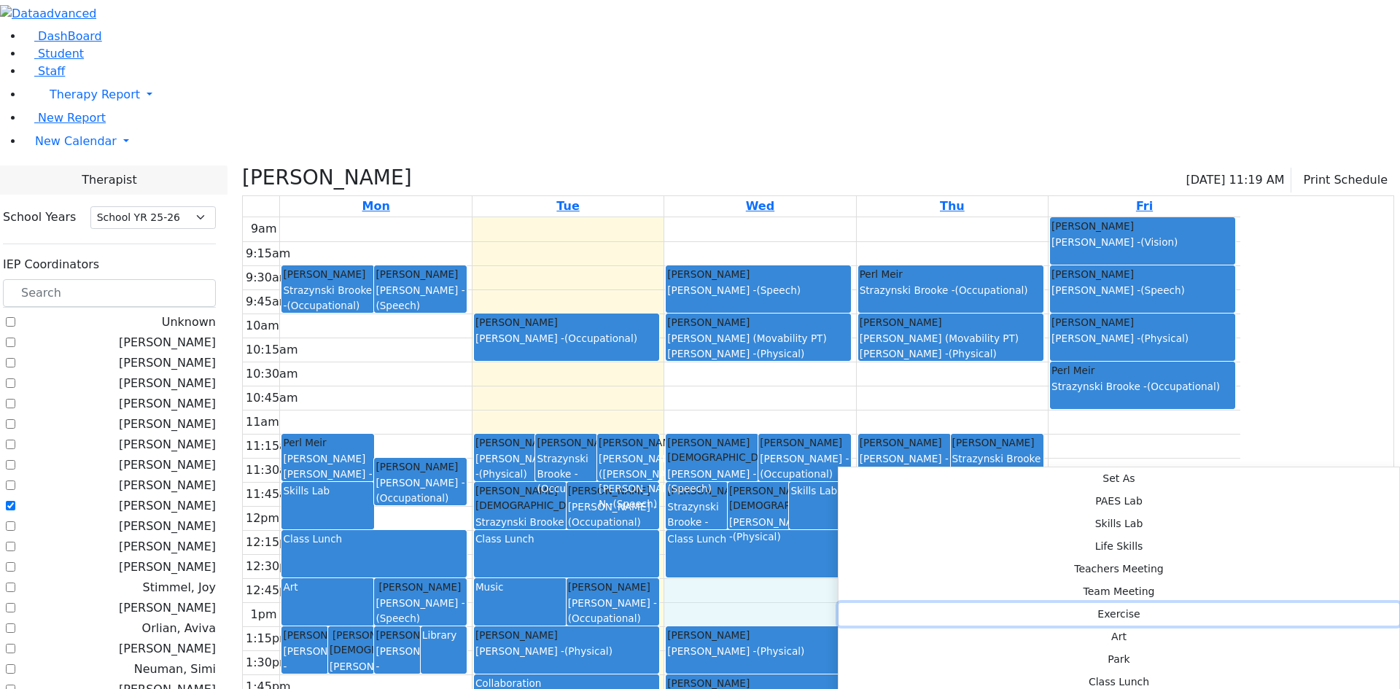
click at [1046, 603] on button "Exercise" at bounding box center [1118, 614] width 561 height 23
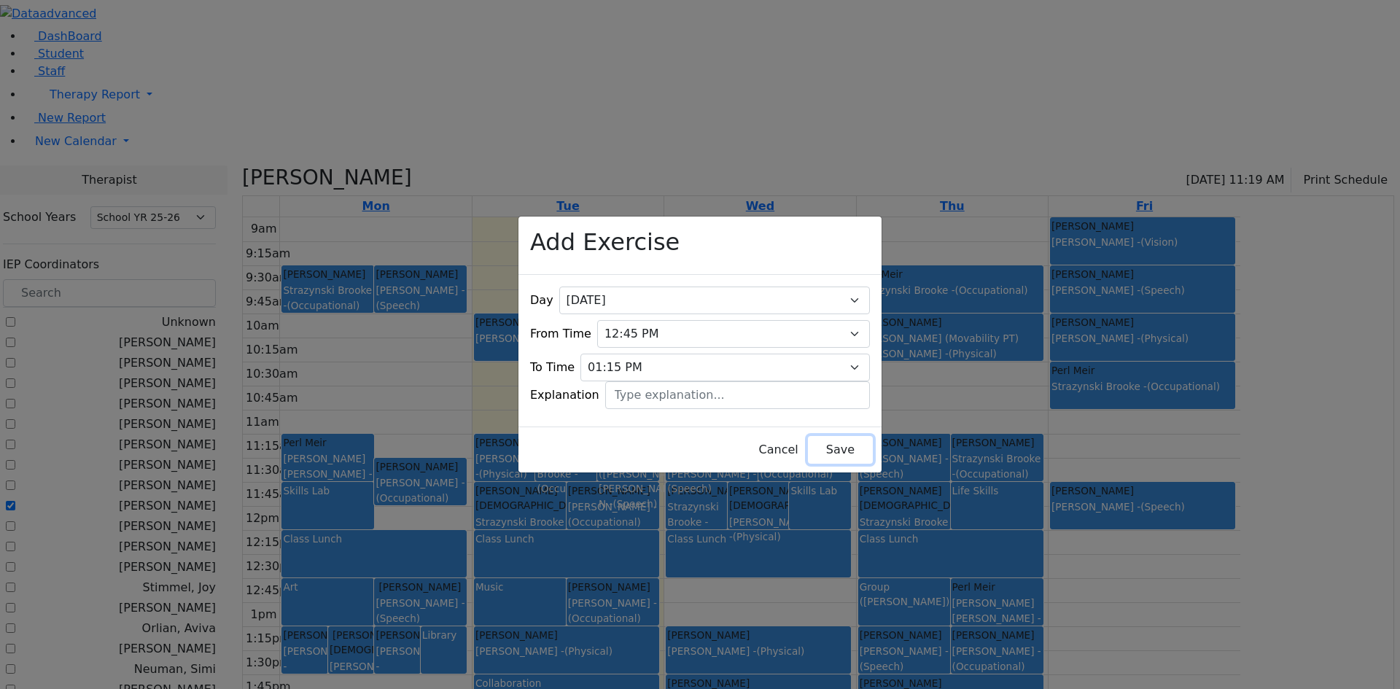
click at [841, 438] on button "Save" at bounding box center [840, 450] width 65 height 28
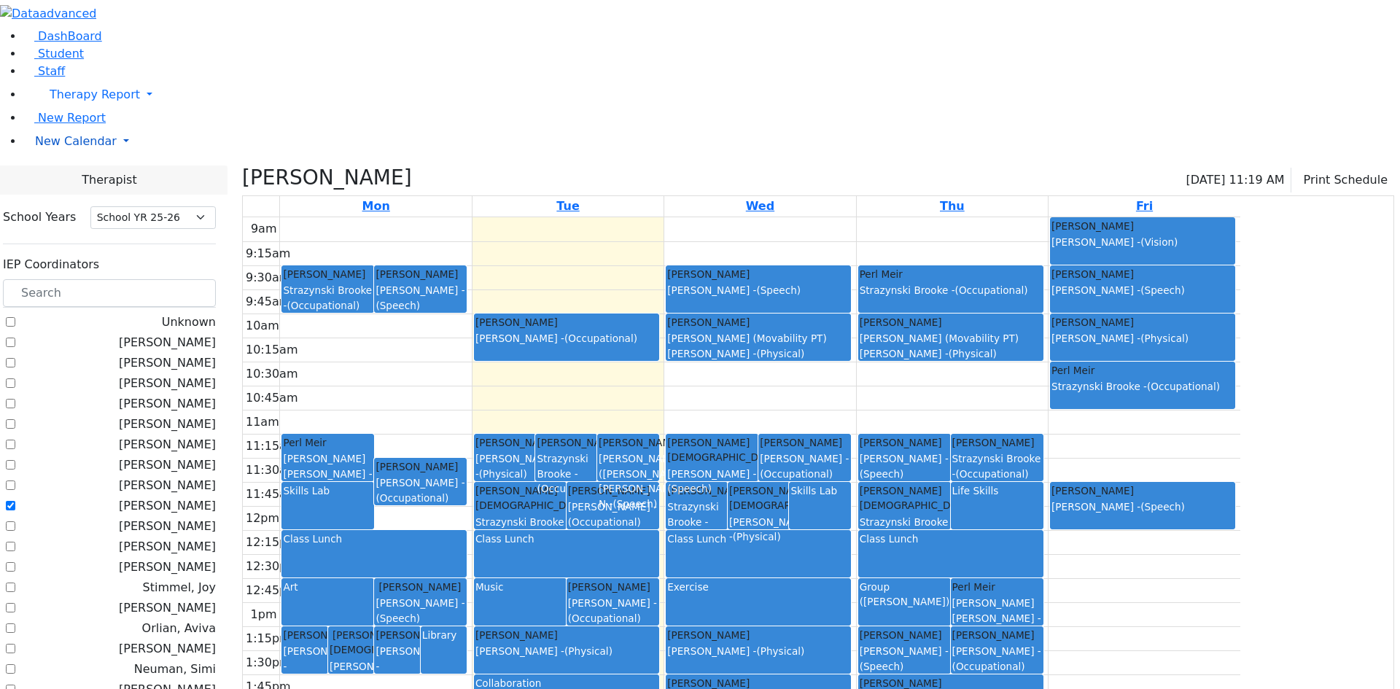
click at [69, 148] on span "New Calendar" at bounding box center [76, 141] width 82 height 14
click at [70, 177] on span "Calendar" at bounding box center [57, 170] width 52 height 14
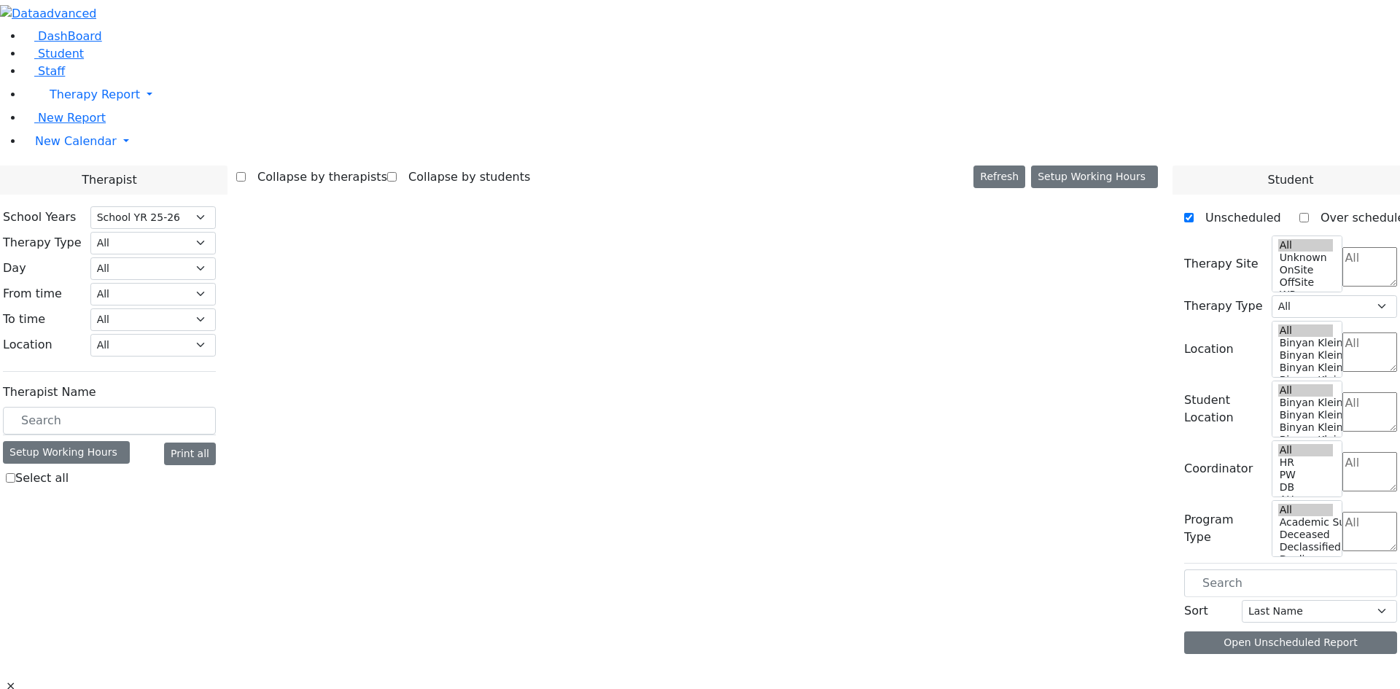
select select "212"
select select "1"
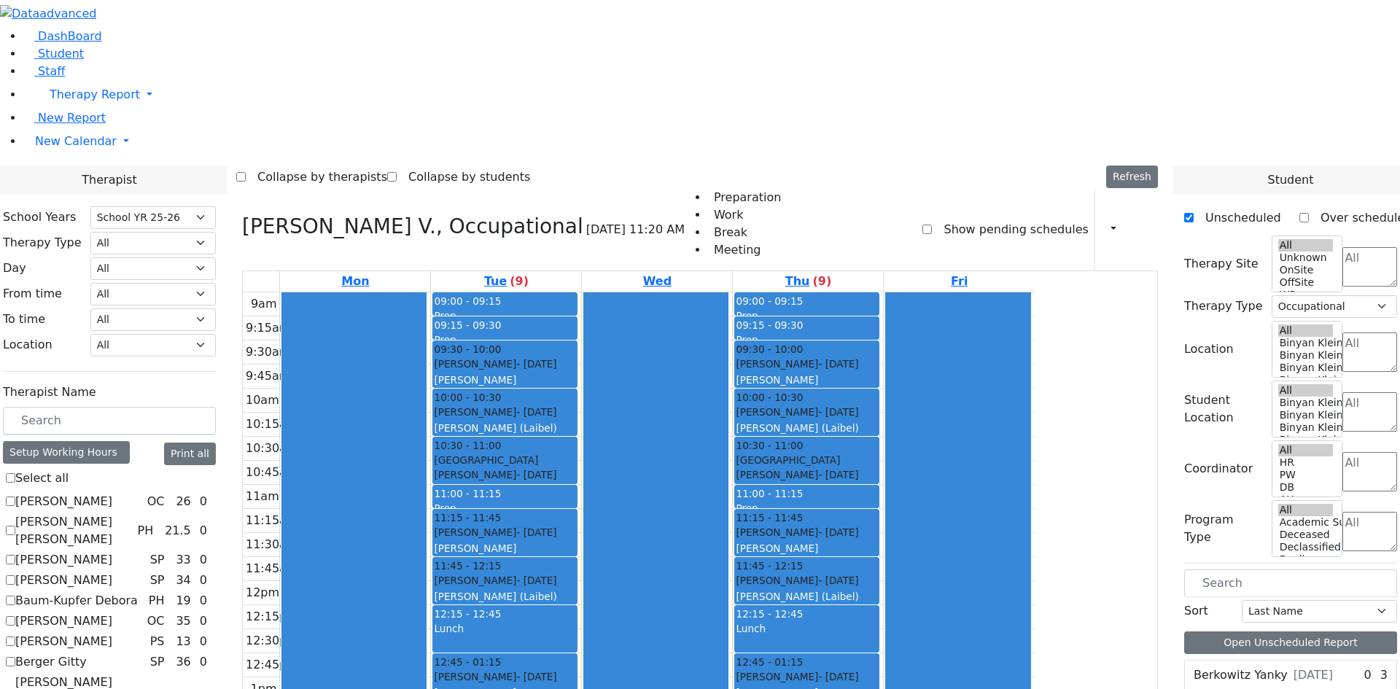
click at [138, 592] on label "Baum-Kupfer Debora" at bounding box center [76, 600] width 122 height 17
click at [15, 596] on input "Baum-Kupfer Debora" at bounding box center [10, 600] width 9 height 9
checkbox input "true"
select select
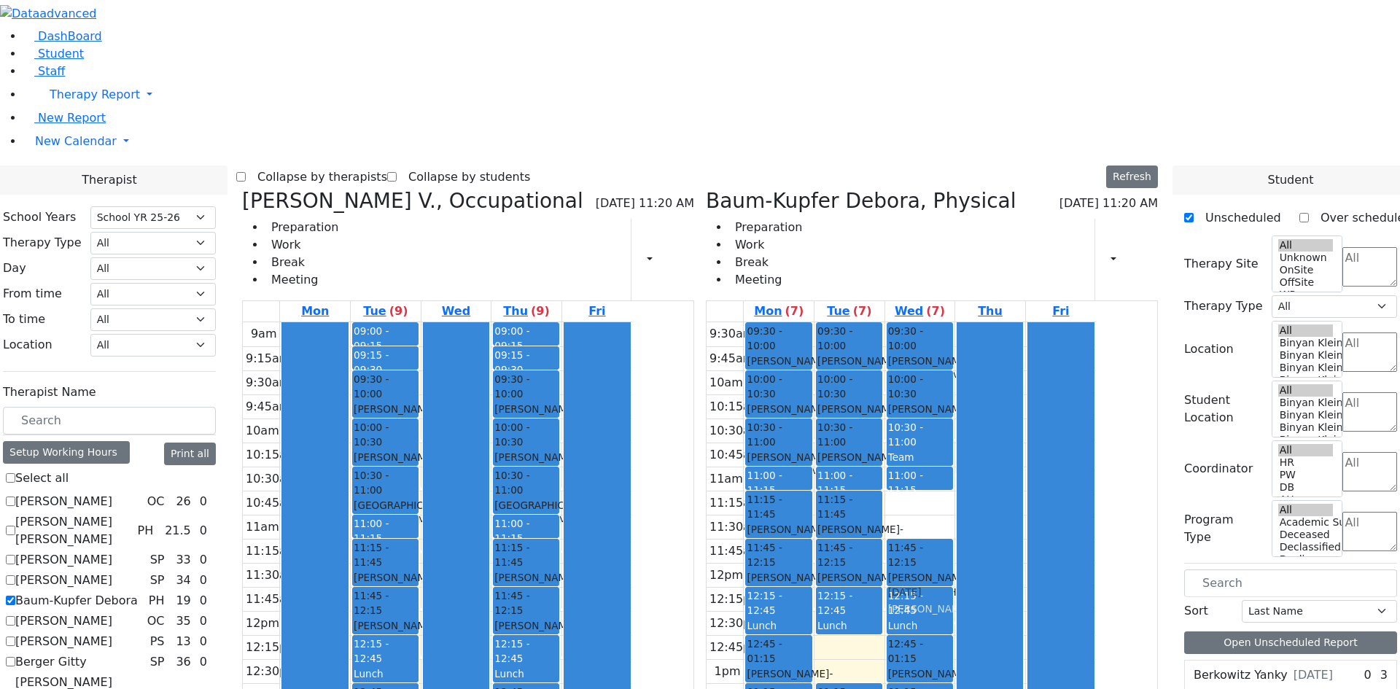
drag, startPoint x: 992, startPoint y: 296, endPoint x: 997, endPoint y: 343, distance: 47.0
click at [955, 343] on div "09:30 - 10:00 [PERSON_NAME] [PERSON_NAME] - [DATE] [PERSON_NAME][GEOGRAPHIC_DAT…" at bounding box center [920, 586] width 70 height 529
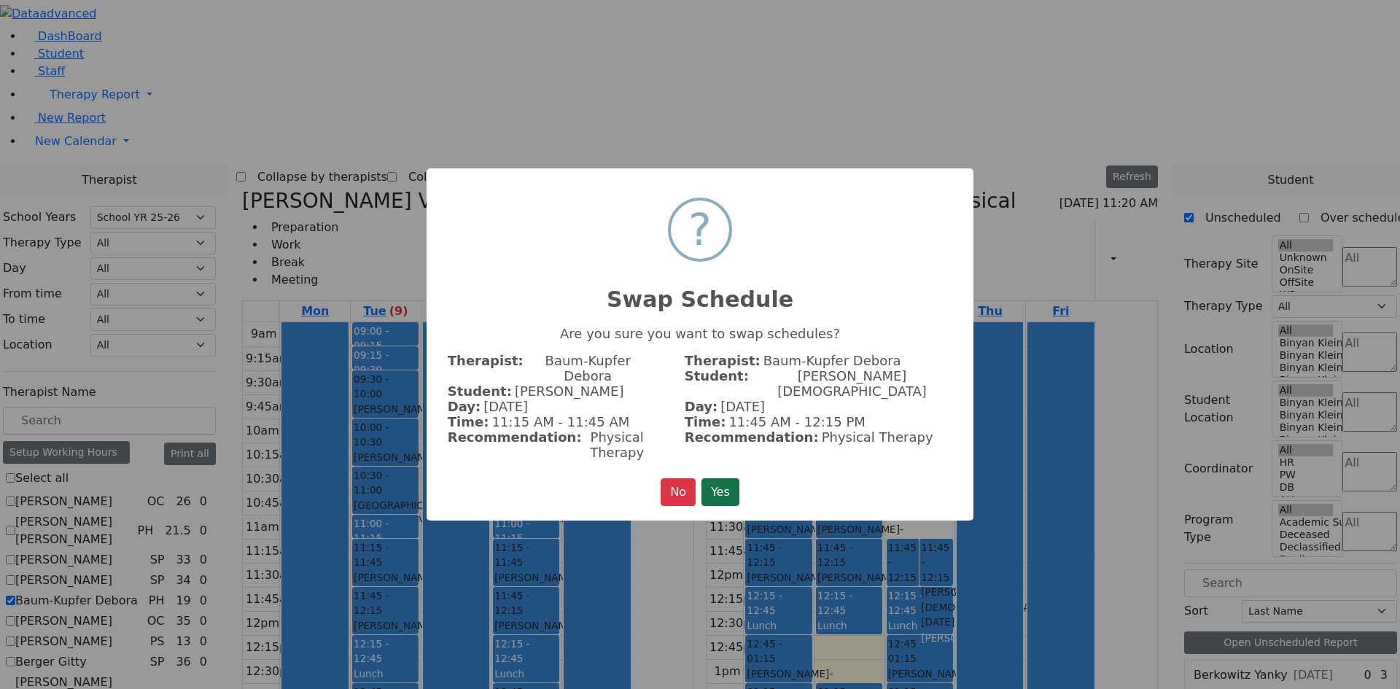
click at [734, 478] on button "Yes" at bounding box center [720, 492] width 38 height 28
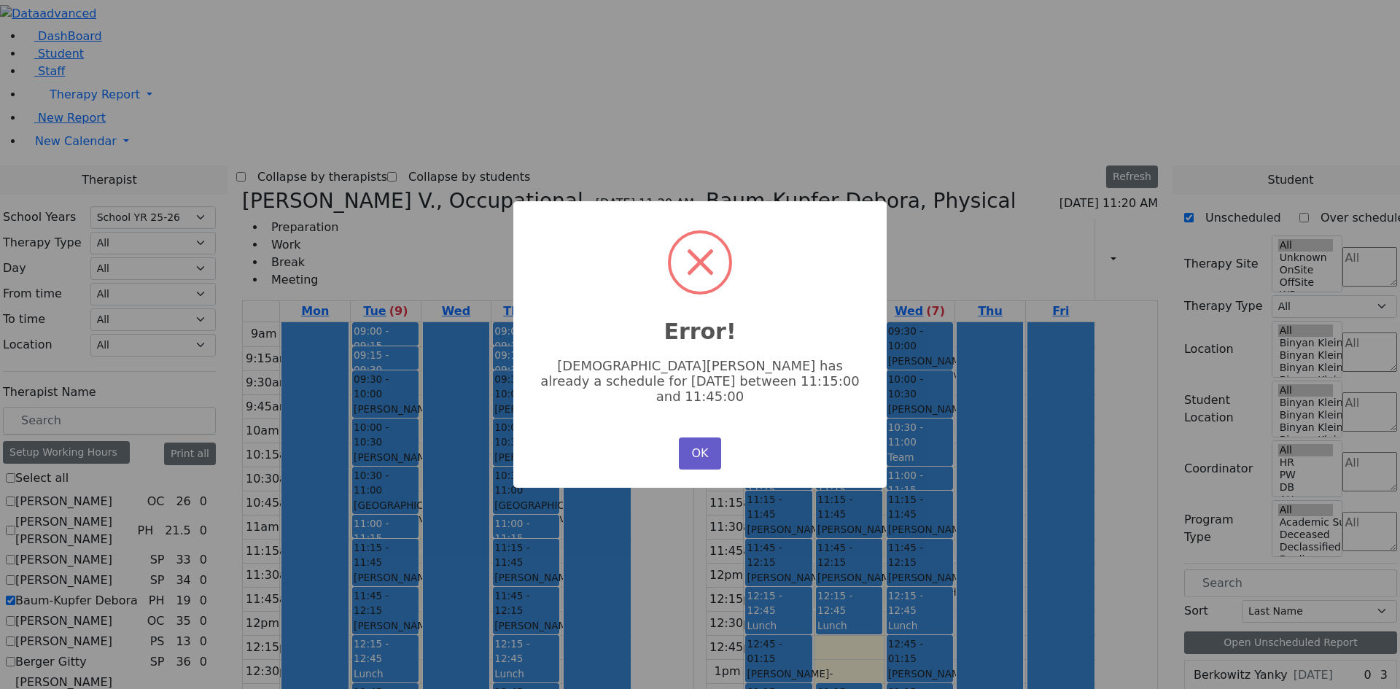
click at [696, 437] on button "OK" at bounding box center [700, 453] width 42 height 32
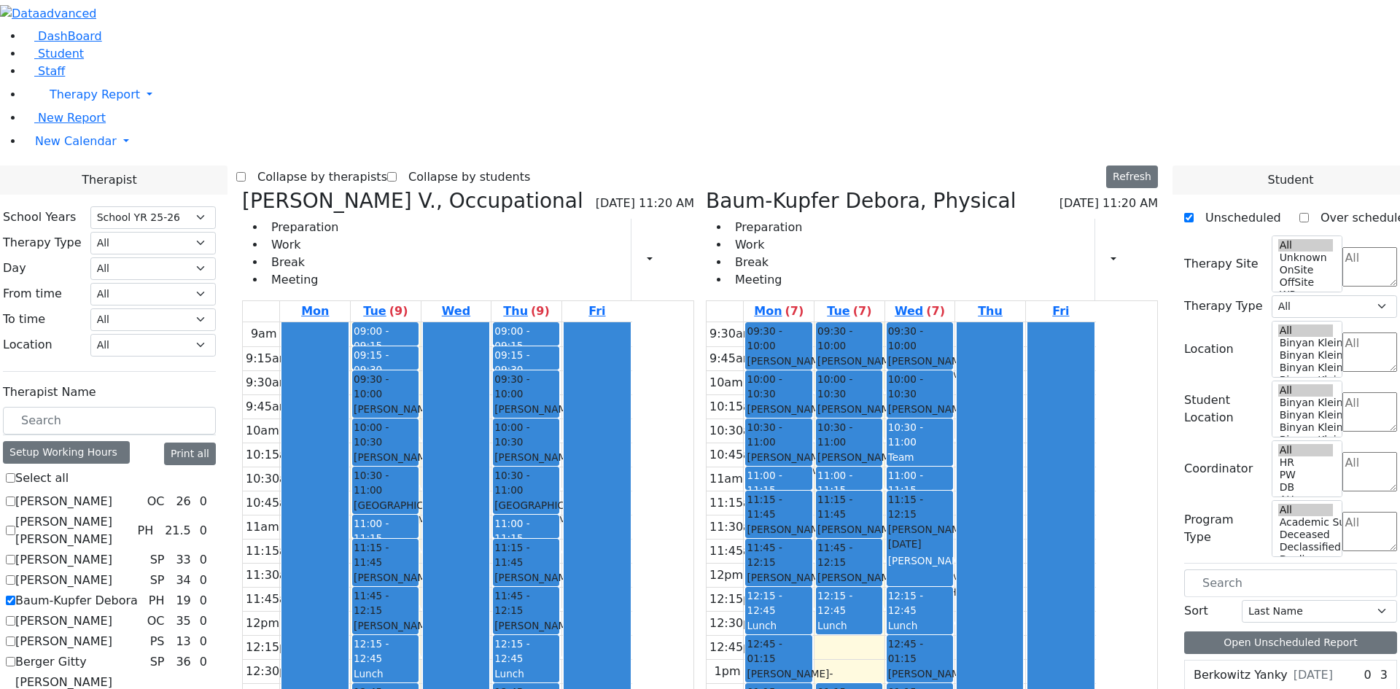
drag, startPoint x: 1010, startPoint y: 321, endPoint x: 1022, endPoint y: 366, distance: 46.7
click at [955, 366] on div "09:30 - 10:00 [PERSON_NAME] [PERSON_NAME] - [DATE] [PERSON_NAME][GEOGRAPHIC_DAT…" at bounding box center [920, 586] width 70 height 529
drag, startPoint x: 997, startPoint y: 348, endPoint x: 1020, endPoint y: 445, distance: 99.6
click at [955, 445] on div "09:30 - 10:00 Feldman Yakov Pinchas - 10/24/2017 Gross, Atara 10:00 - 10:30 Par…" at bounding box center [920, 586] width 70 height 529
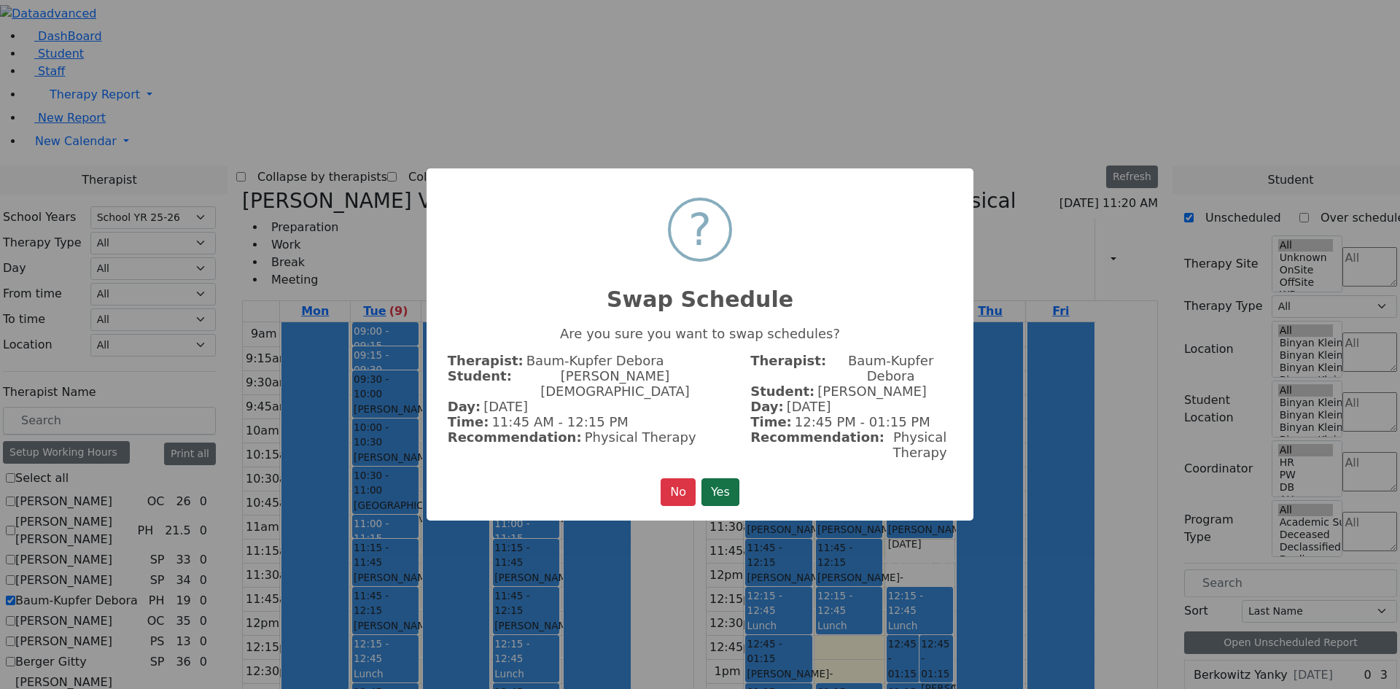
click at [724, 478] on button "Yes" at bounding box center [720, 492] width 38 height 28
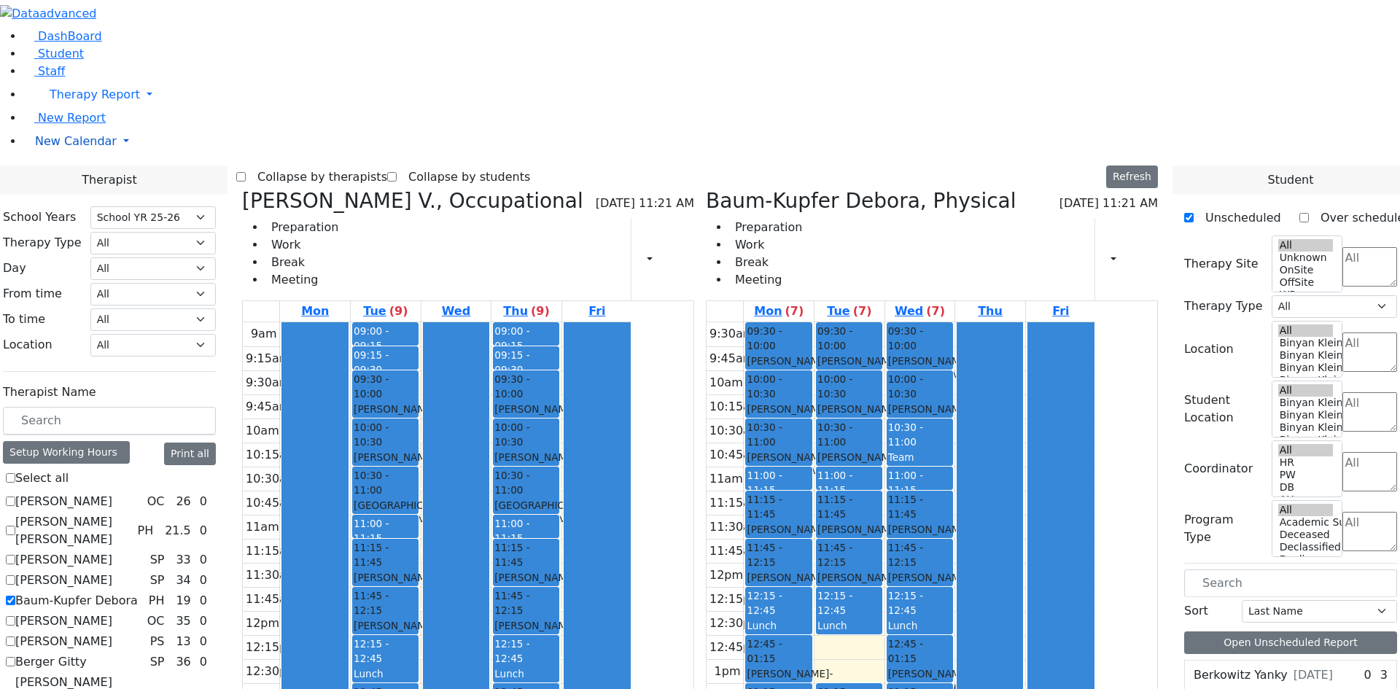
click at [49, 148] on span "New Calendar" at bounding box center [76, 141] width 82 height 14
click at [79, 195] on span "Teacher Report" at bounding box center [78, 188] width 87 height 14
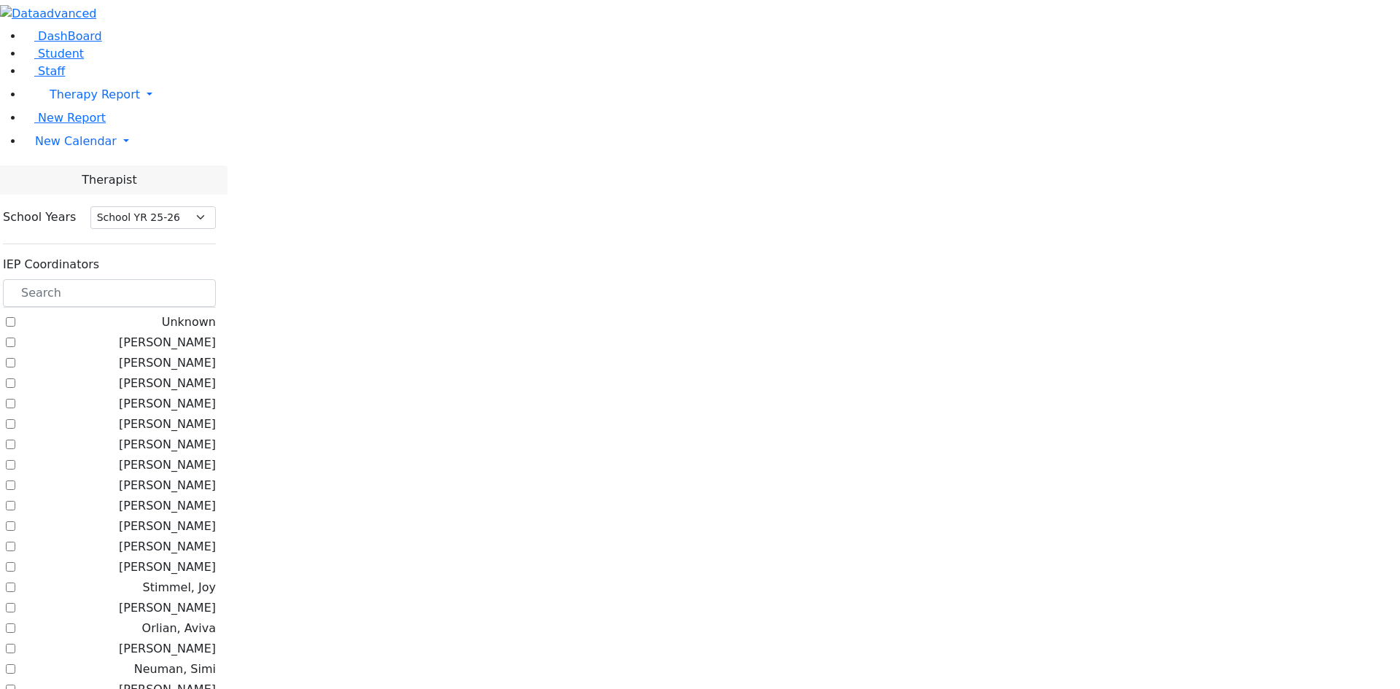
select select "212"
click at [216, 497] on label "[PERSON_NAME]" at bounding box center [167, 505] width 97 height 17
click at [15, 501] on input "[PERSON_NAME]" at bounding box center [10, 505] width 9 height 9
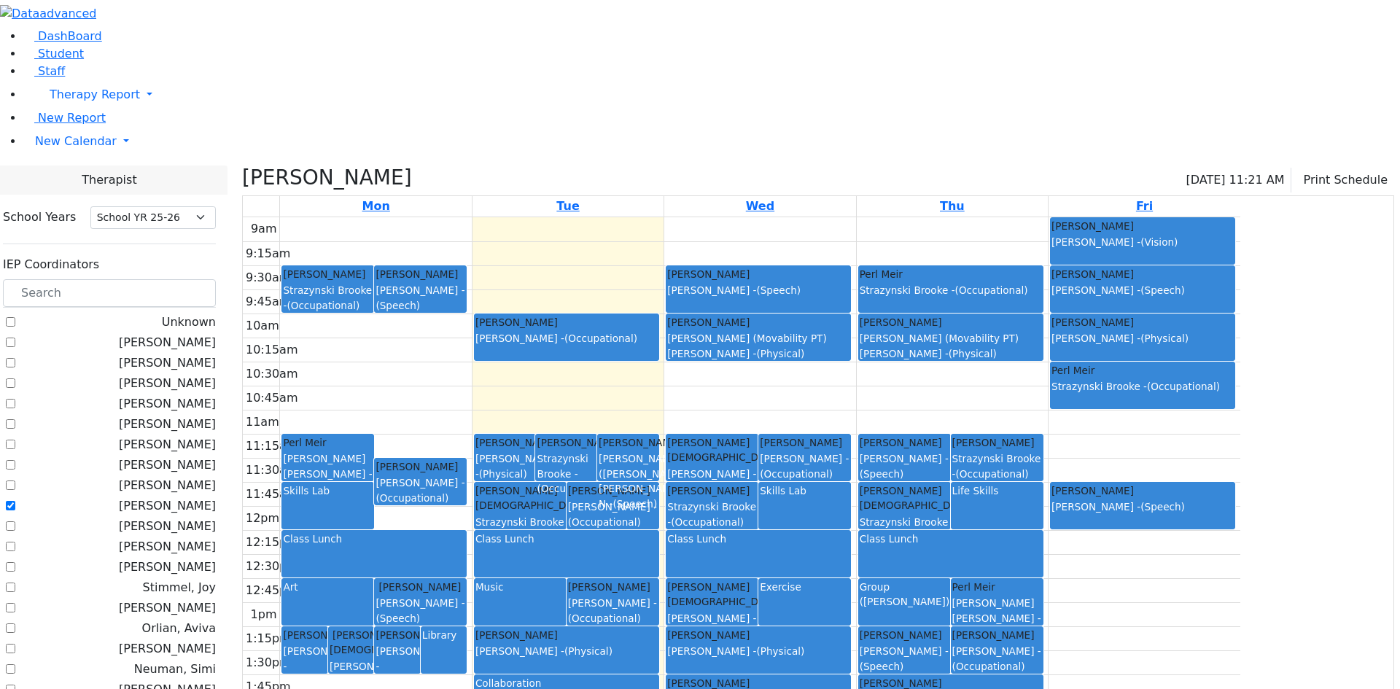
click at [216, 497] on label "[PERSON_NAME]" at bounding box center [167, 505] width 97 height 17
click at [15, 501] on input "[PERSON_NAME]" at bounding box center [10, 505] width 9 height 9
checkbox input "false"
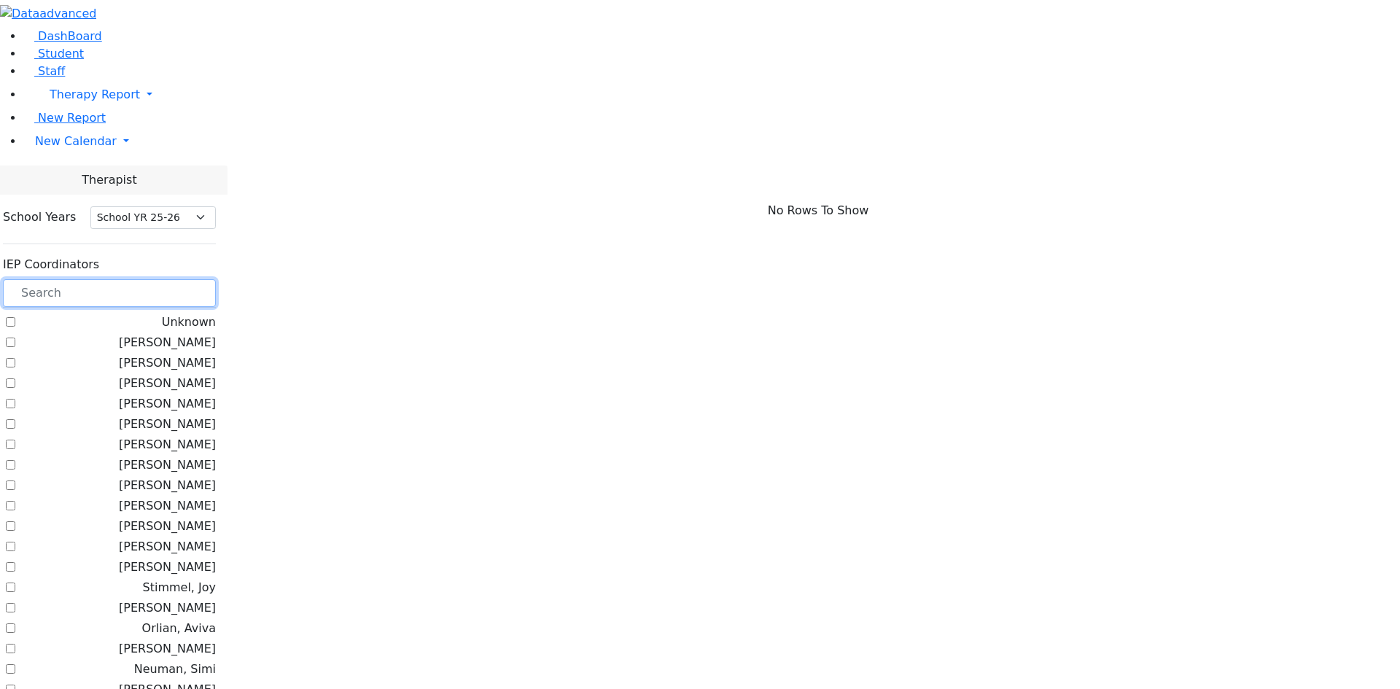
click at [216, 279] on input "text" at bounding box center [109, 293] width 213 height 28
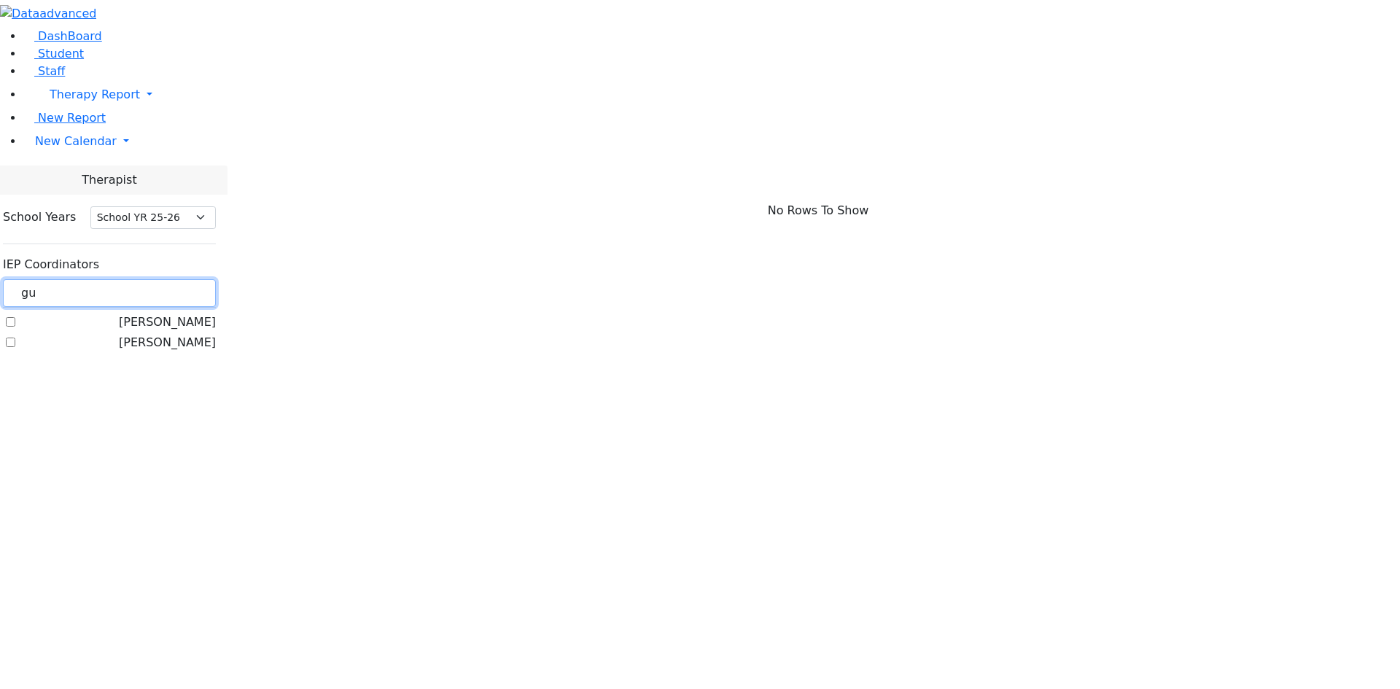
type input "gu"
click at [215, 313] on label "Guttman, Chesky" at bounding box center [167, 321] width 97 height 17
click at [15, 317] on input "Guttman, Chesky" at bounding box center [10, 321] width 9 height 9
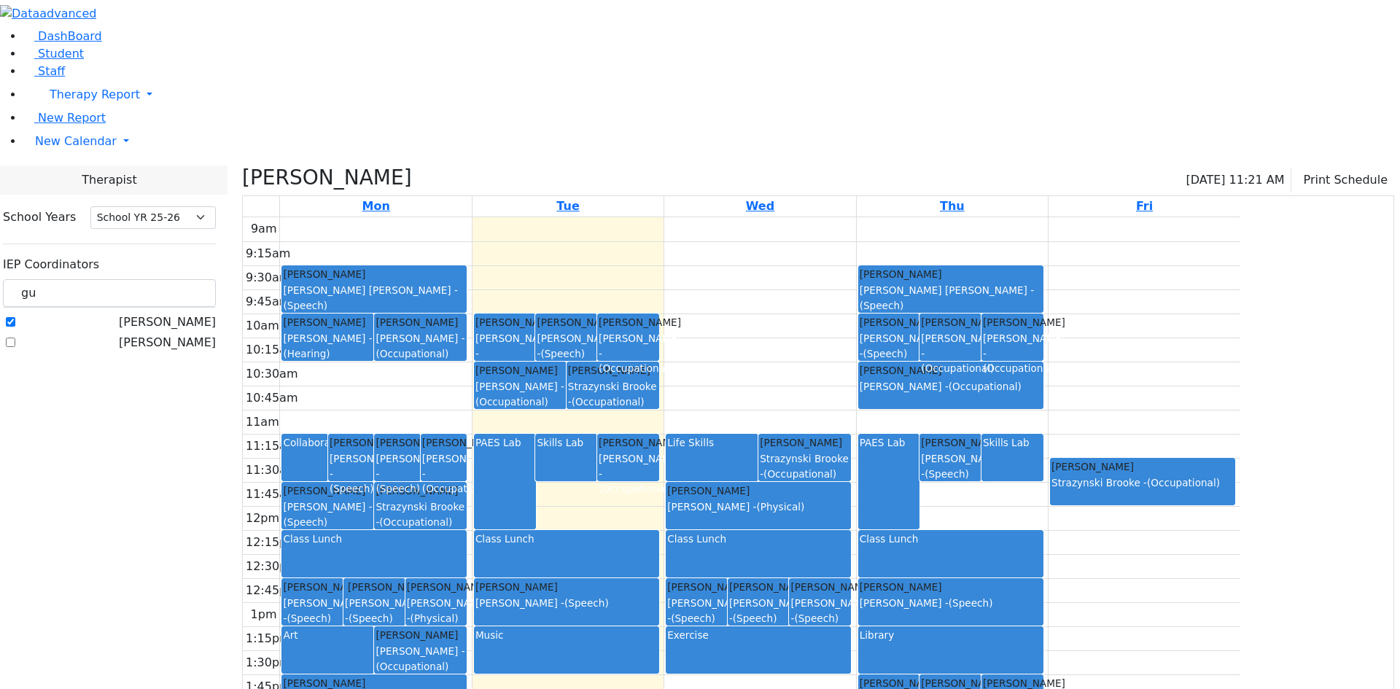
click at [216, 313] on label "Guttman, Chesky" at bounding box center [167, 321] width 97 height 17
click at [15, 317] on input "Guttman, Chesky" at bounding box center [10, 321] width 9 height 9
checkbox input "false"
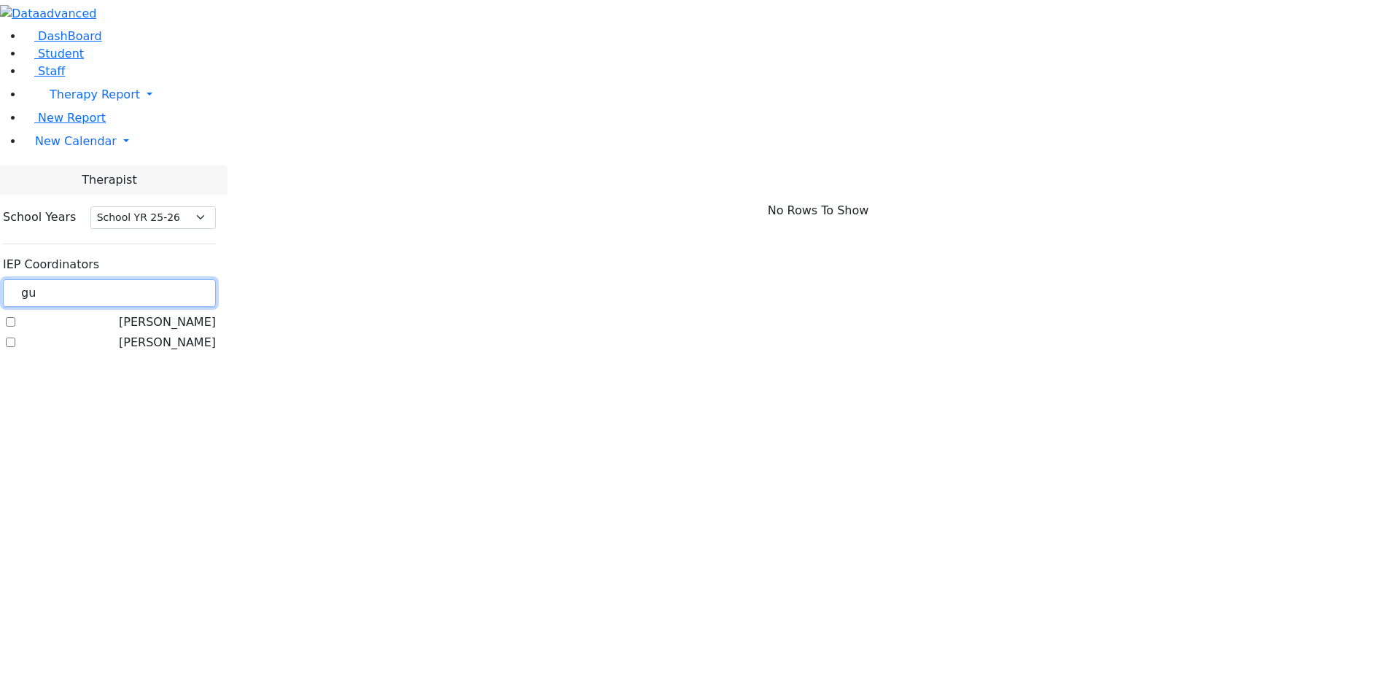
click at [216, 279] on input "gu" at bounding box center [109, 293] width 213 height 28
type input "g"
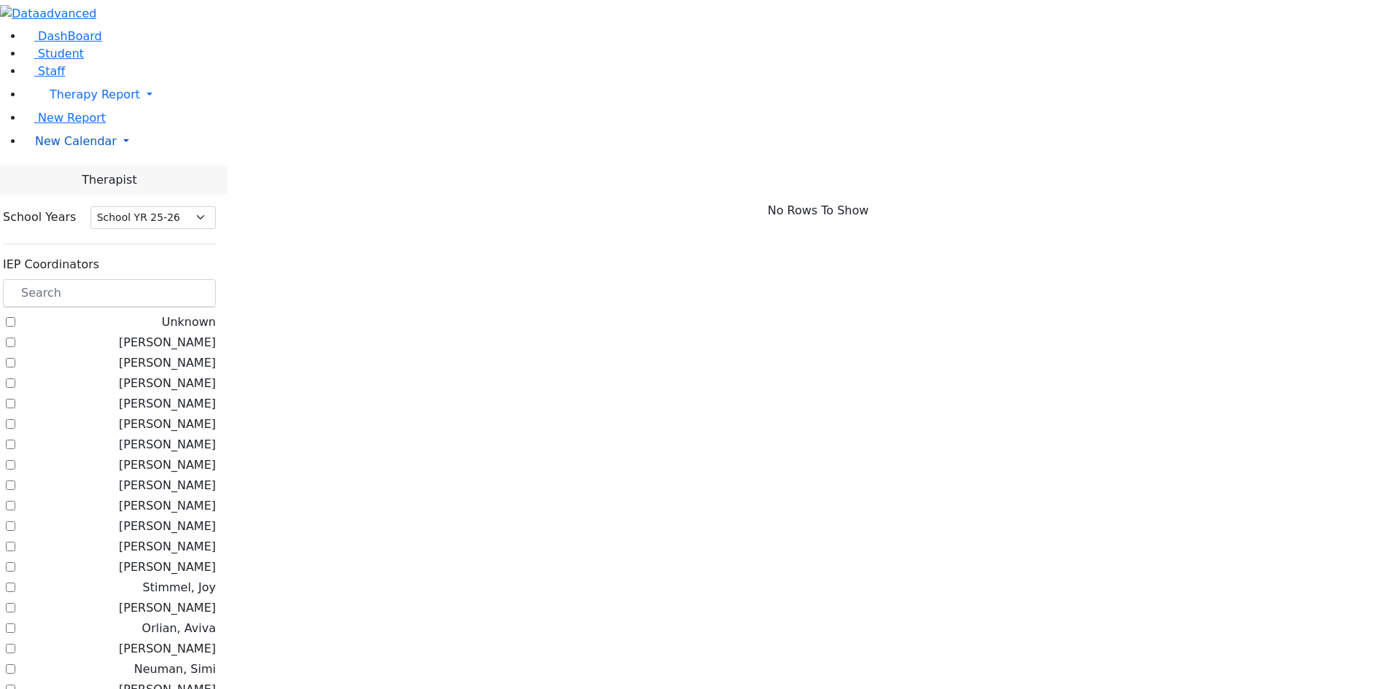
drag, startPoint x: 61, startPoint y: 222, endPoint x: 62, endPoint y: 235, distance: 13.9
click at [62, 156] on link "New Calendar" at bounding box center [711, 141] width 1376 height 29
click at [59, 177] on span "Calendar" at bounding box center [57, 170] width 52 height 14
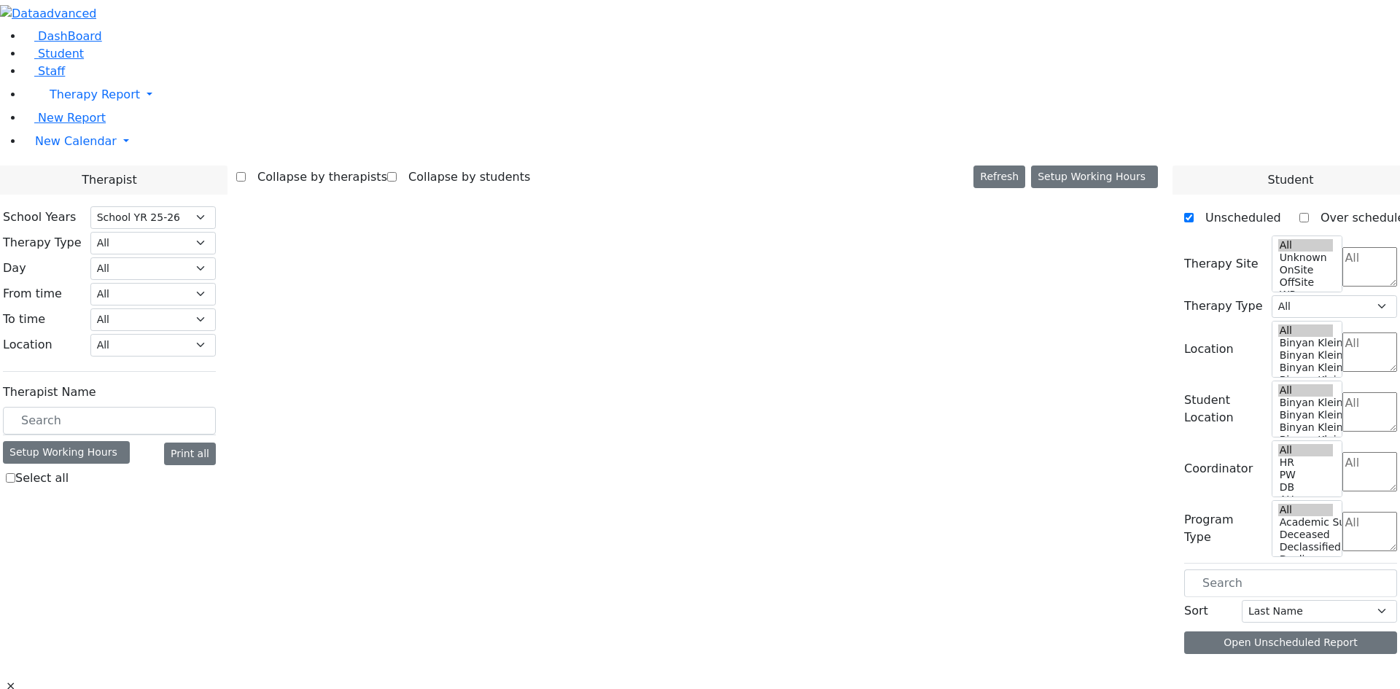
select select "212"
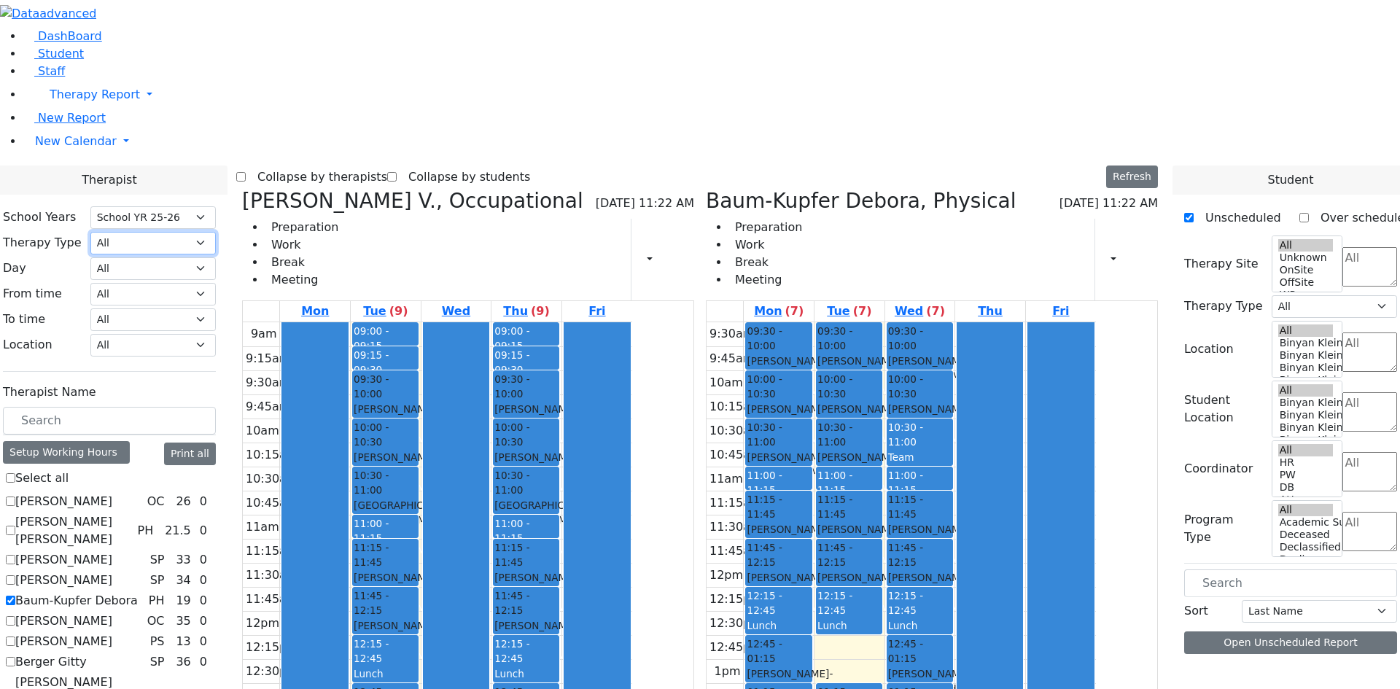
click at [216, 232] on select "All Psych Hearing Vision Speech Physical Occupational" at bounding box center [152, 243] width 125 height 23
select select "1"
click at [216, 232] on select "All Psych Hearing Vision Speech Physical Occupational" at bounding box center [152, 243] width 125 height 23
select select "1"
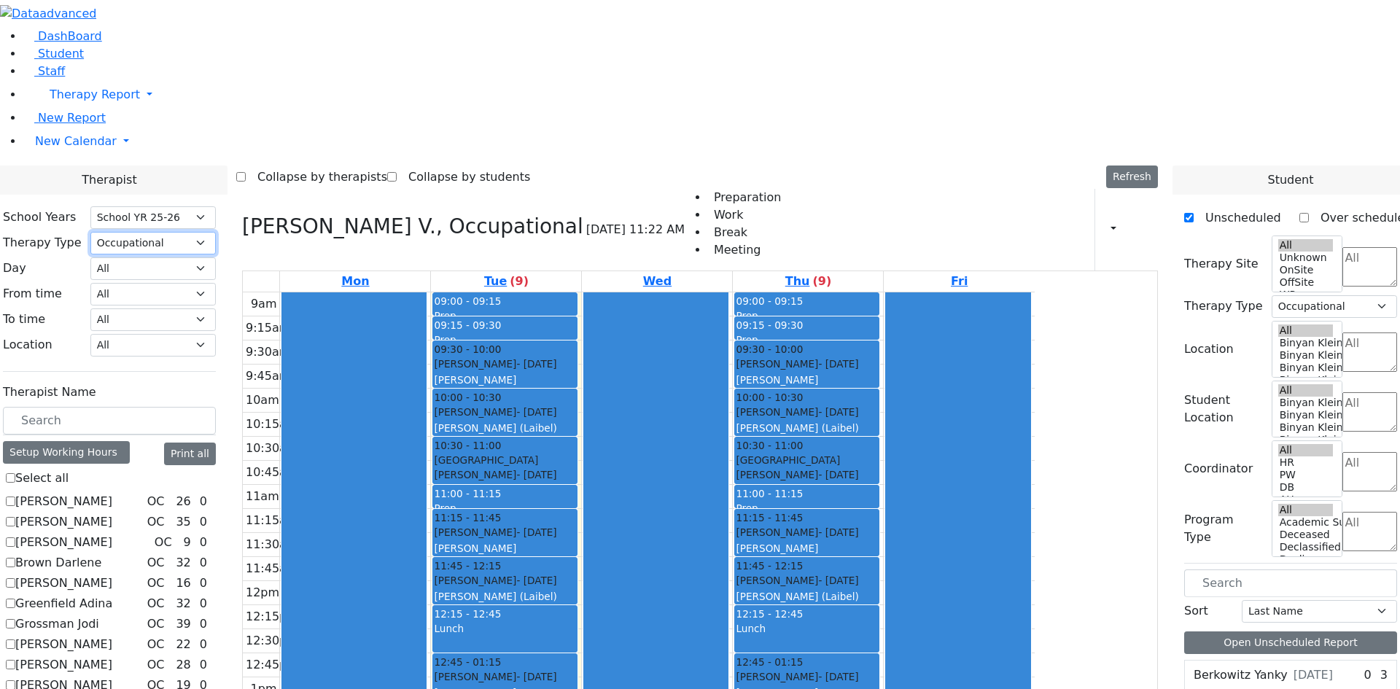
scroll to position [173, 0]
checkbox input "false"
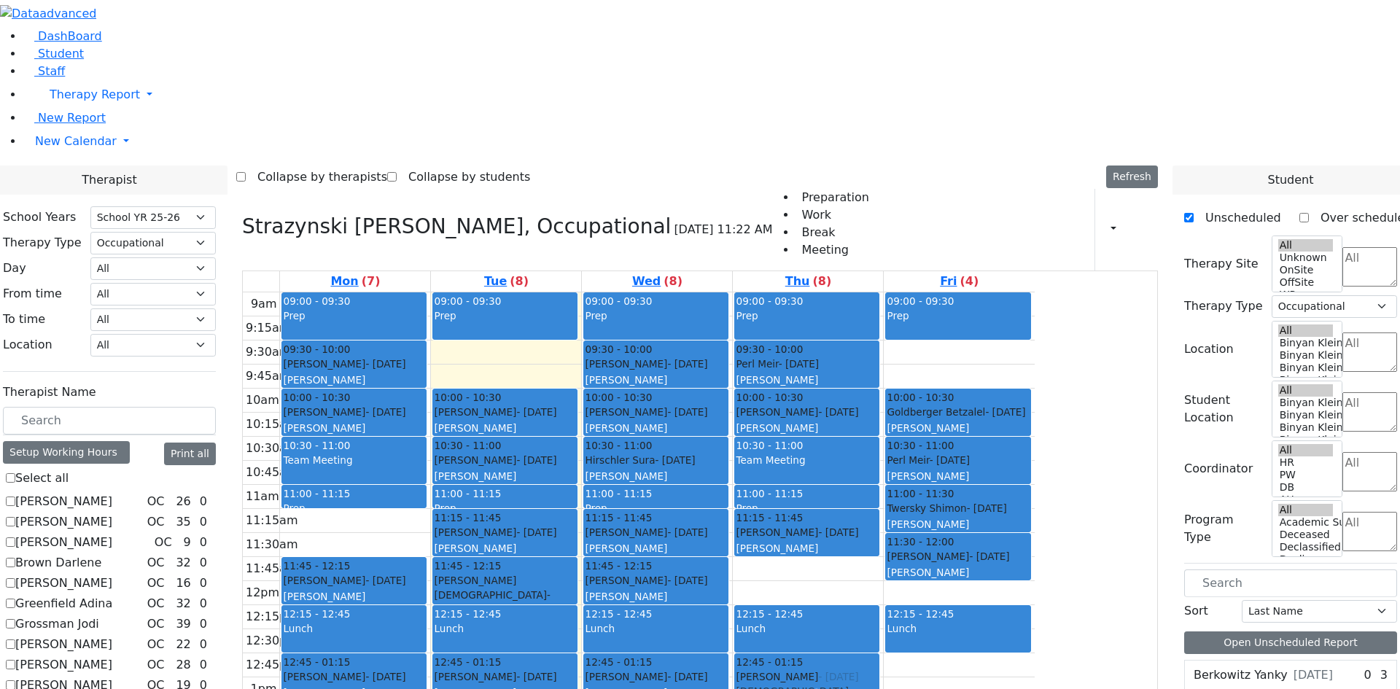
drag, startPoint x: 916, startPoint y: 373, endPoint x: 907, endPoint y: 473, distance: 100.3
click at [883, 475] on div "09:00 - 09:30 Prep 09:30 - 10:00 Perl Meir - [DATE] [PERSON_NAME] Grade 7 10:00…" at bounding box center [808, 580] width 150 height 577
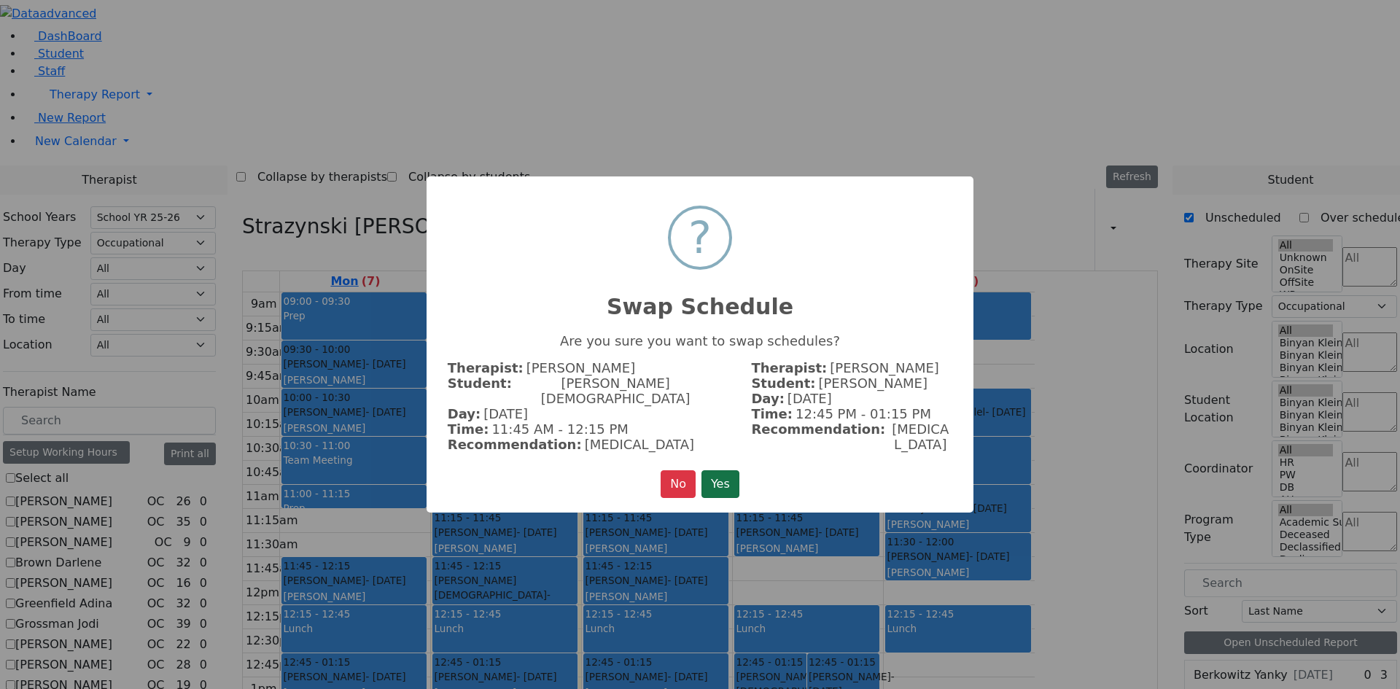
click at [724, 470] on button "Yes" at bounding box center [720, 484] width 38 height 28
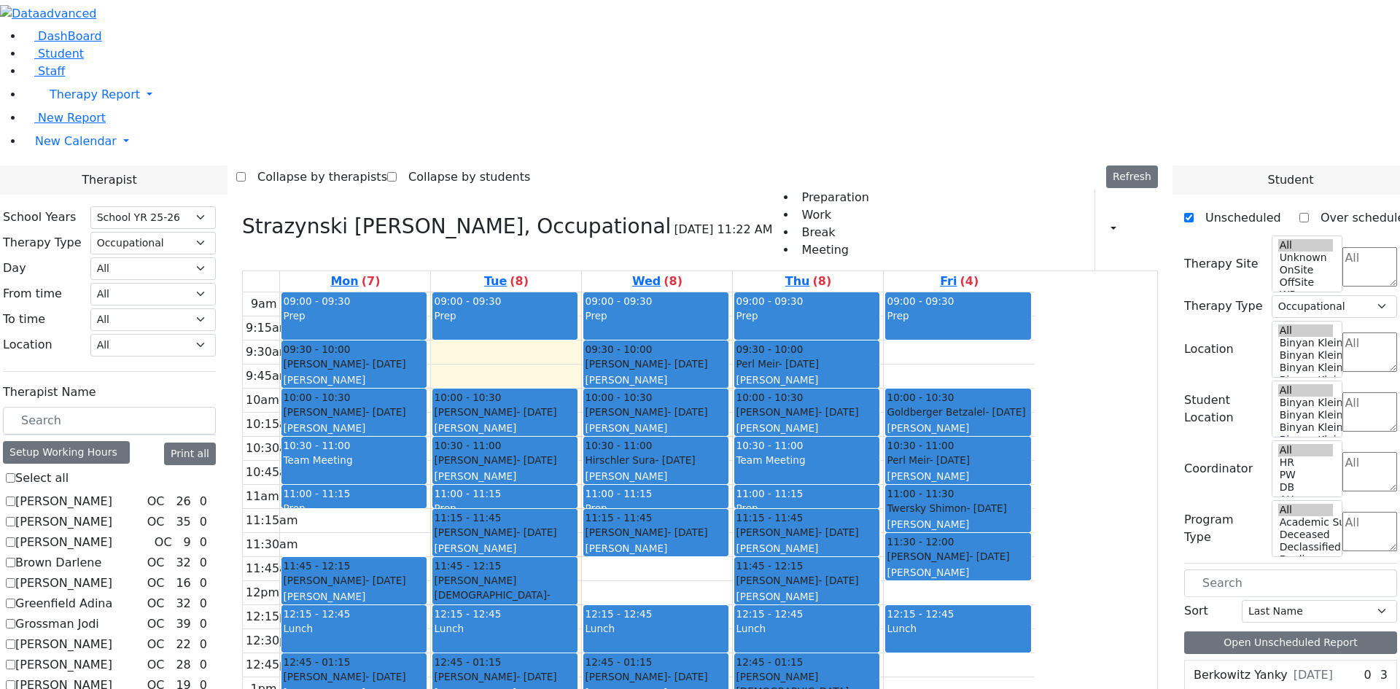
drag, startPoint x: 814, startPoint y: 378, endPoint x: 814, endPoint y: 323, distance: 55.4
click at [732, 323] on div "09:00 - 09:30 Prep 09:30 - 10:00 [PERSON_NAME] - [DATE] [PERSON_NAME] 10:00 - 1…" at bounding box center [657, 580] width 150 height 577
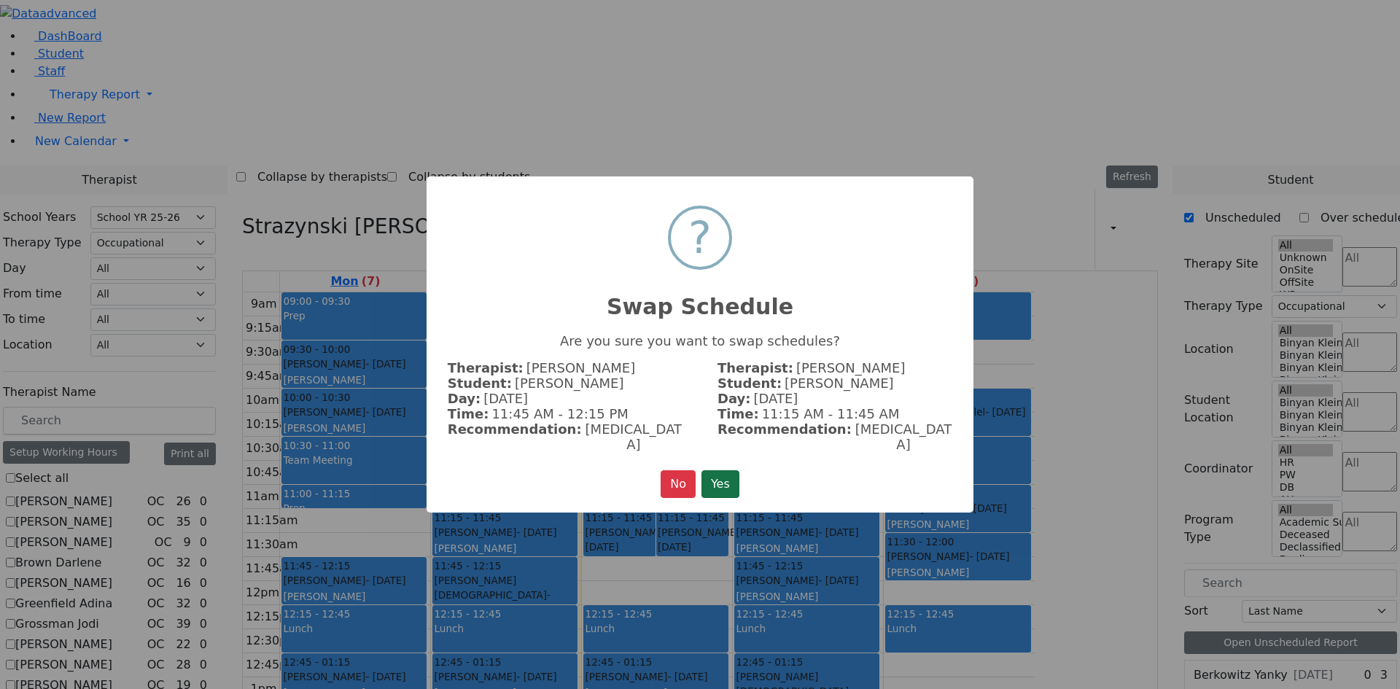
click at [721, 470] on button "Yes" at bounding box center [720, 484] width 38 height 28
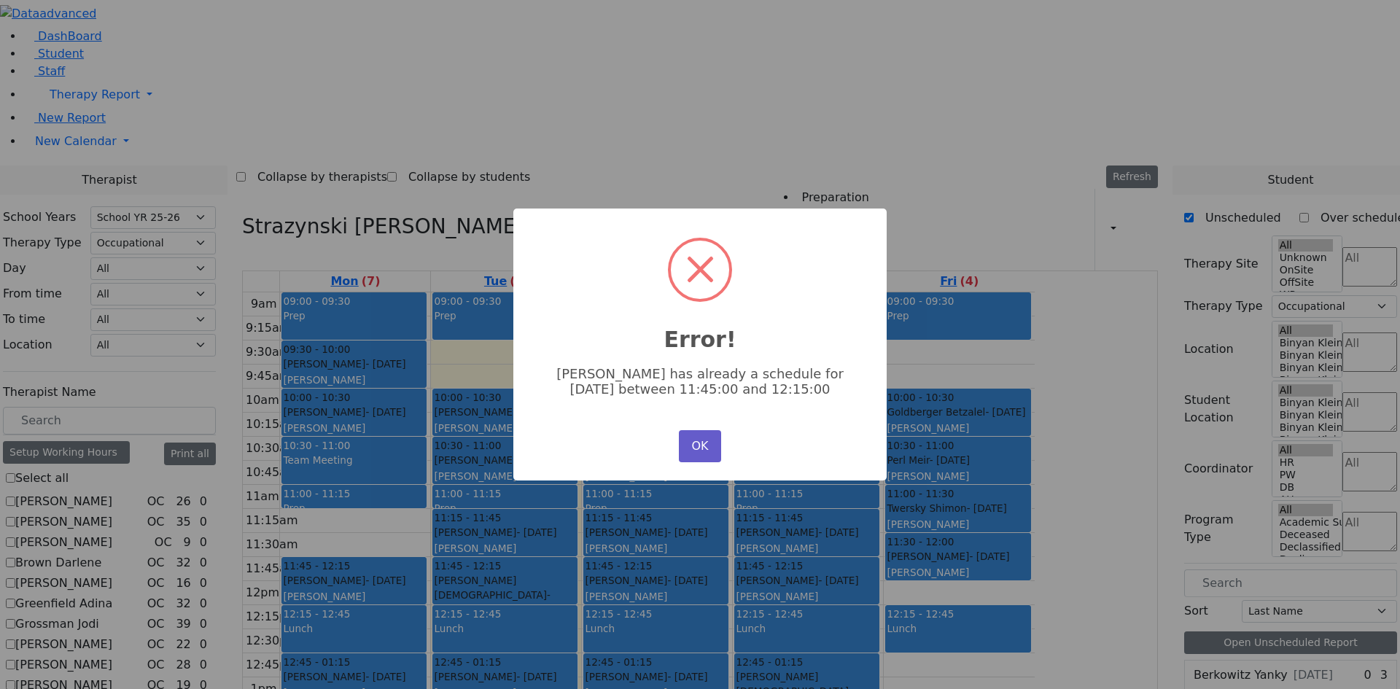
click at [701, 446] on button "OK" at bounding box center [700, 446] width 42 height 32
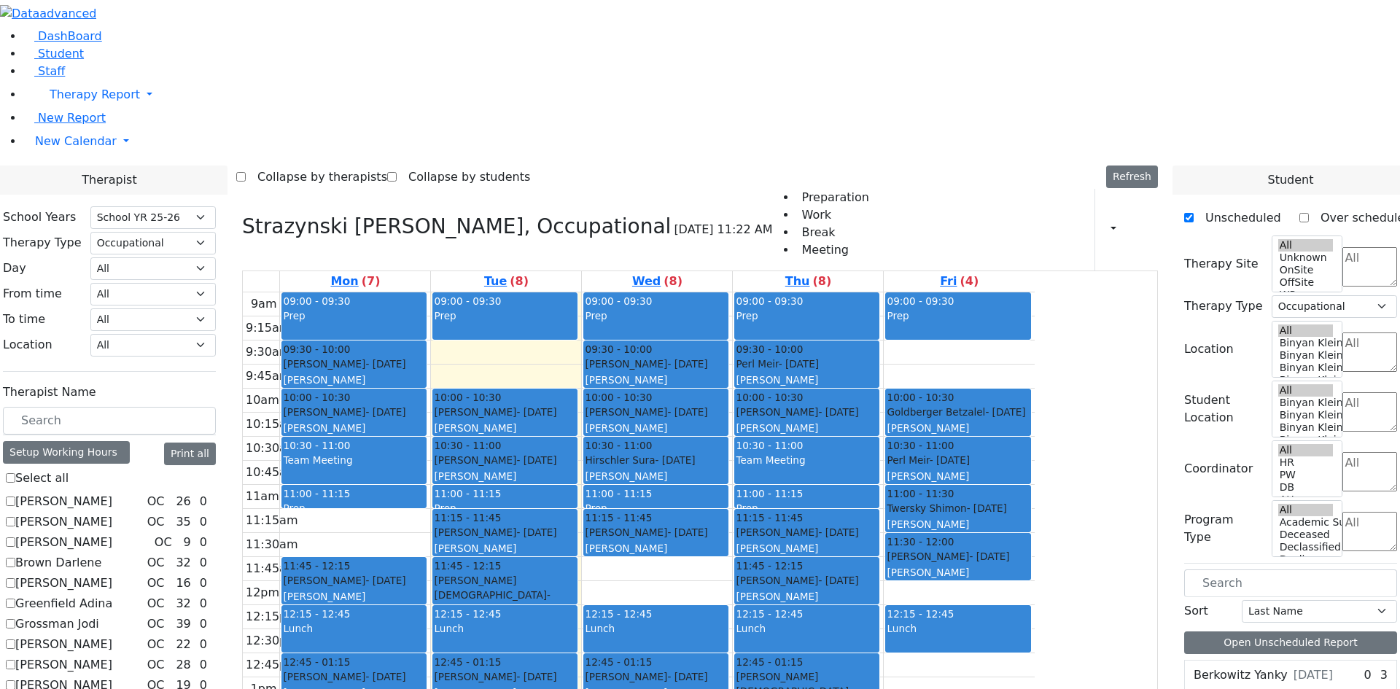
drag, startPoint x: 776, startPoint y: 381, endPoint x: 655, endPoint y: 475, distance: 153.3
click at [656, 476] on tr "09:00 - 09:30 Prep 09:30 - 10:00 [PERSON_NAME] - [DATE] [PERSON_NAME] 10:00 - 1…" at bounding box center [639, 580] width 792 height 577
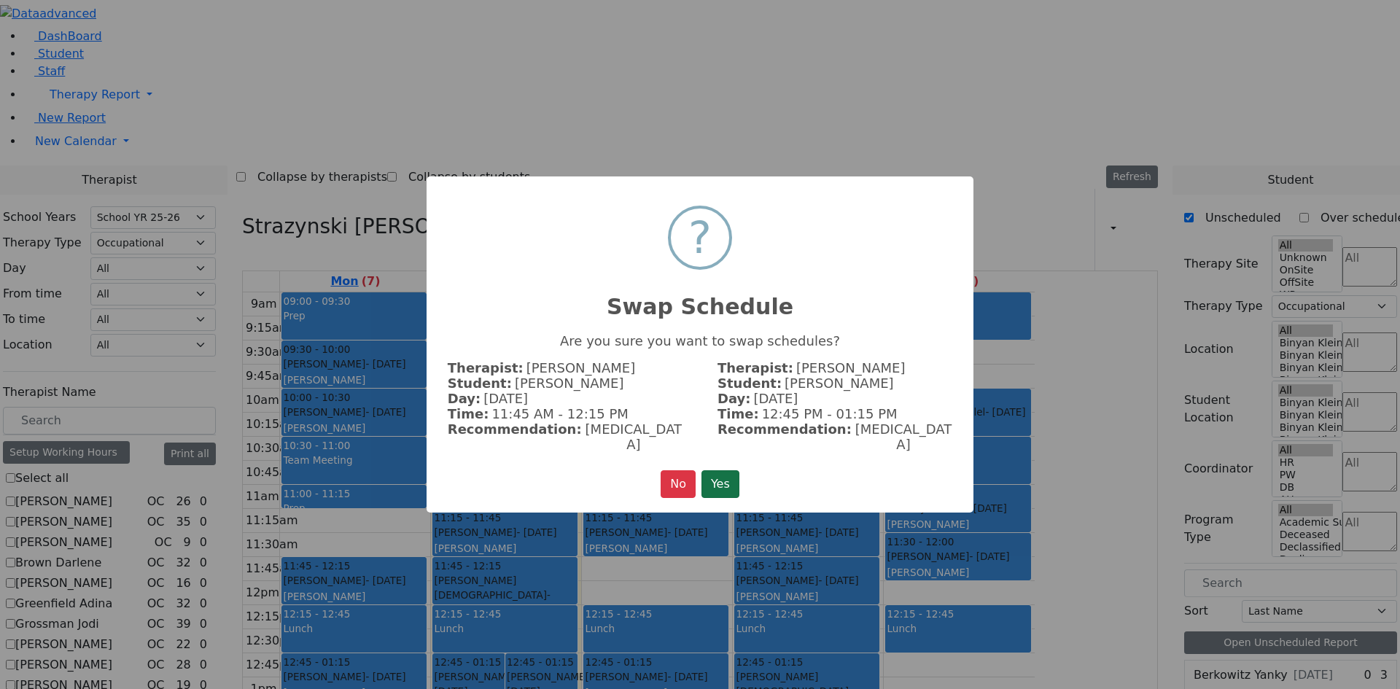
click at [708, 475] on button "Yes" at bounding box center [720, 484] width 38 height 28
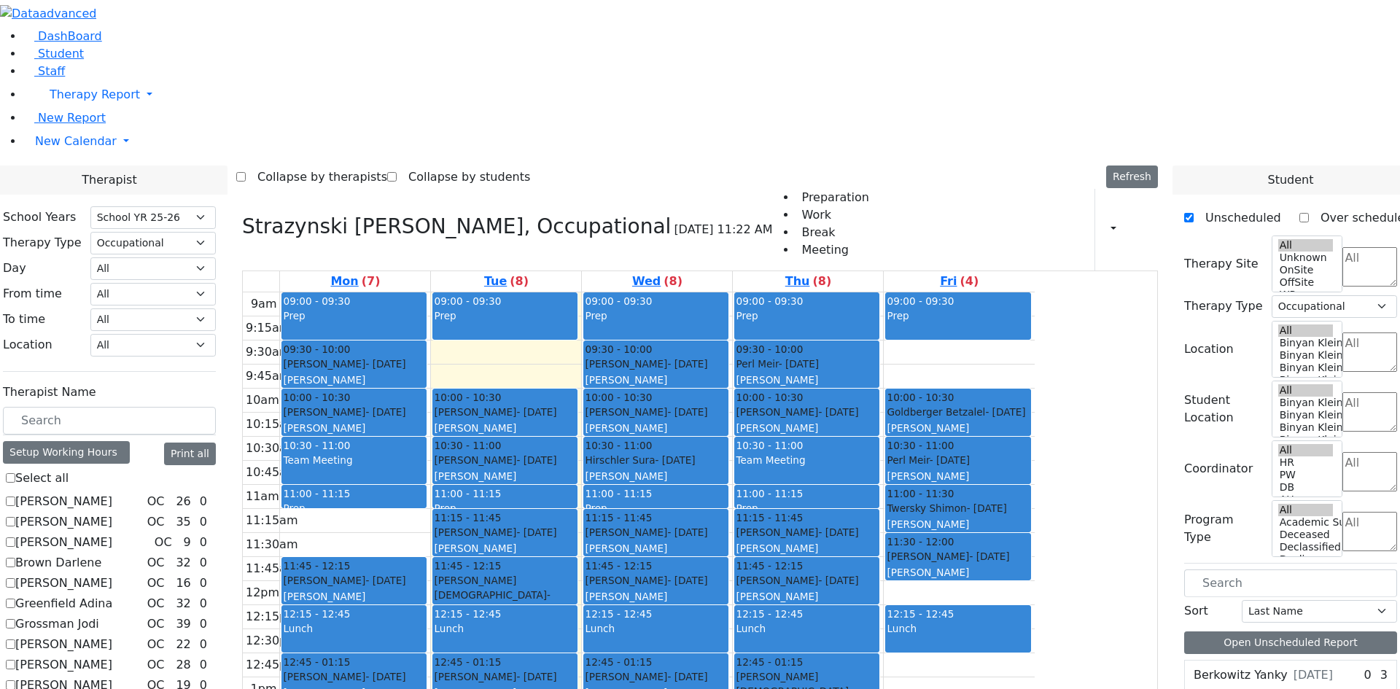
checkbox input "false"
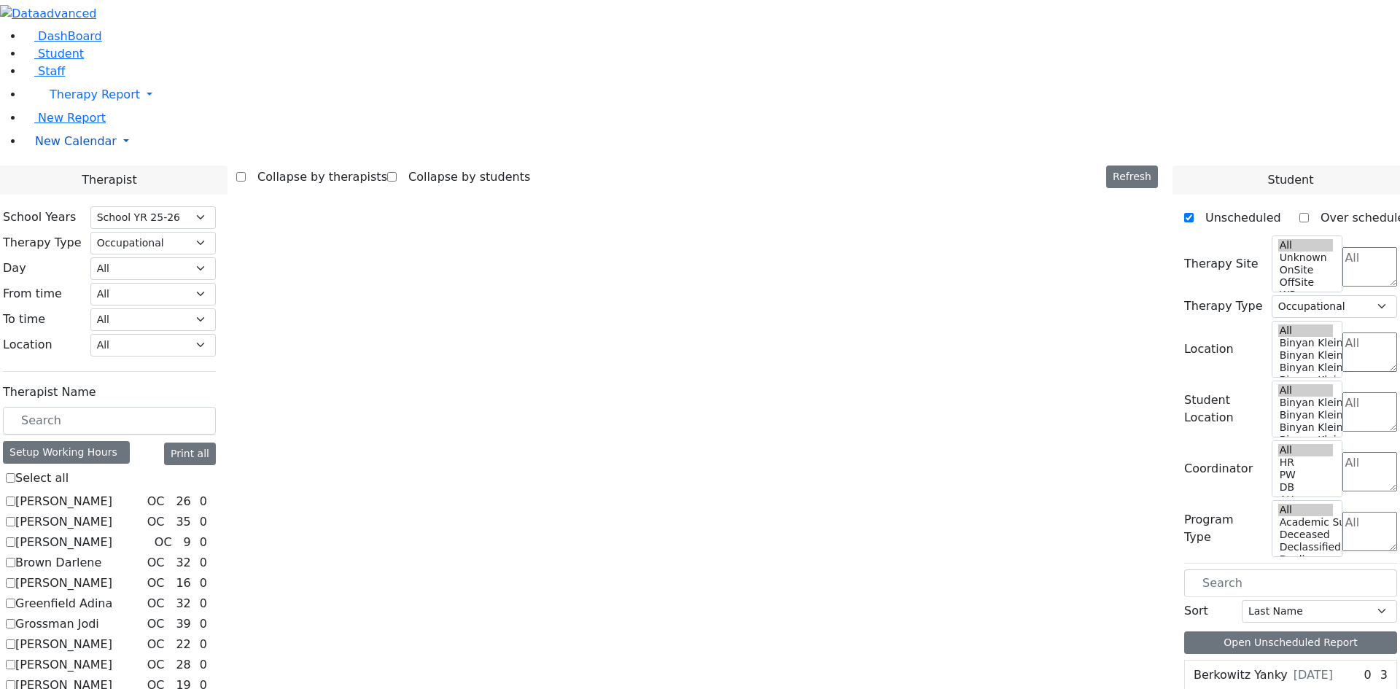
click at [55, 148] on span "New Calendar" at bounding box center [76, 141] width 82 height 14
click at [58, 195] on span "Teacher Report" at bounding box center [78, 188] width 87 height 14
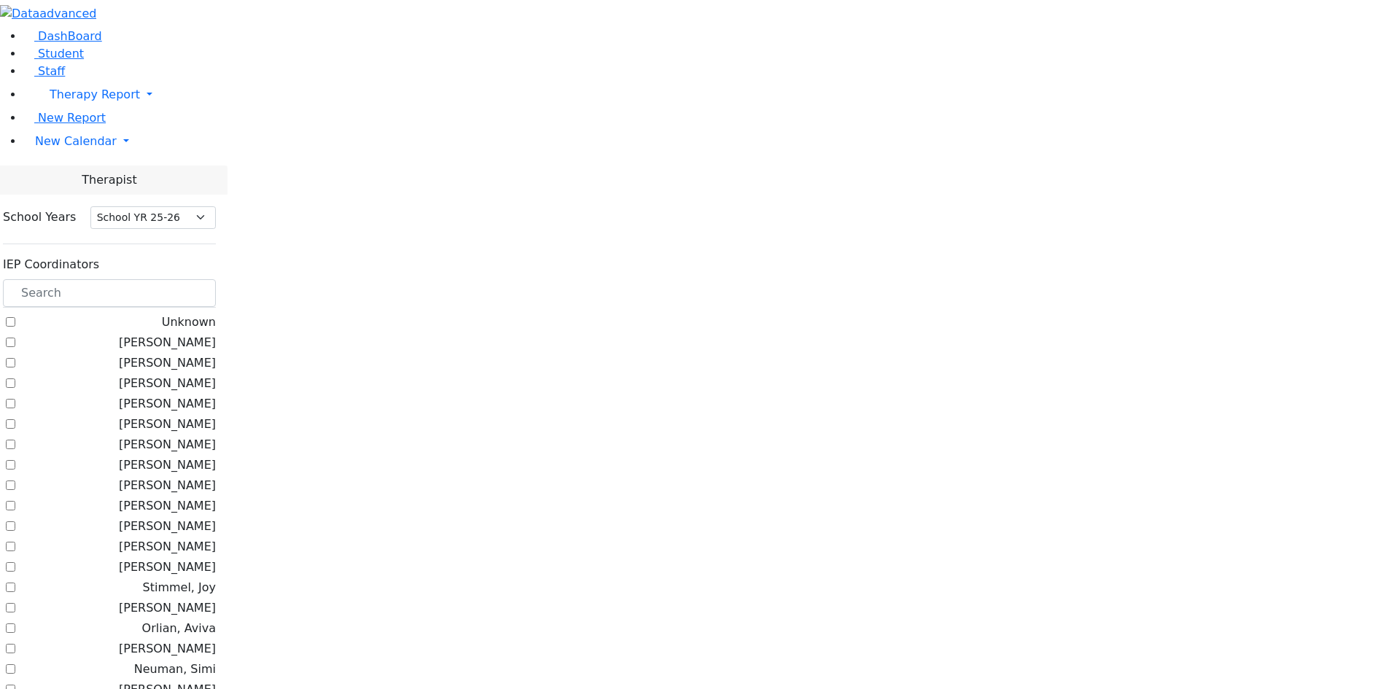
select select "212"
click at [216, 497] on label "[PERSON_NAME]" at bounding box center [167, 505] width 97 height 17
click at [15, 501] on input "[PERSON_NAME]" at bounding box center [10, 505] width 9 height 9
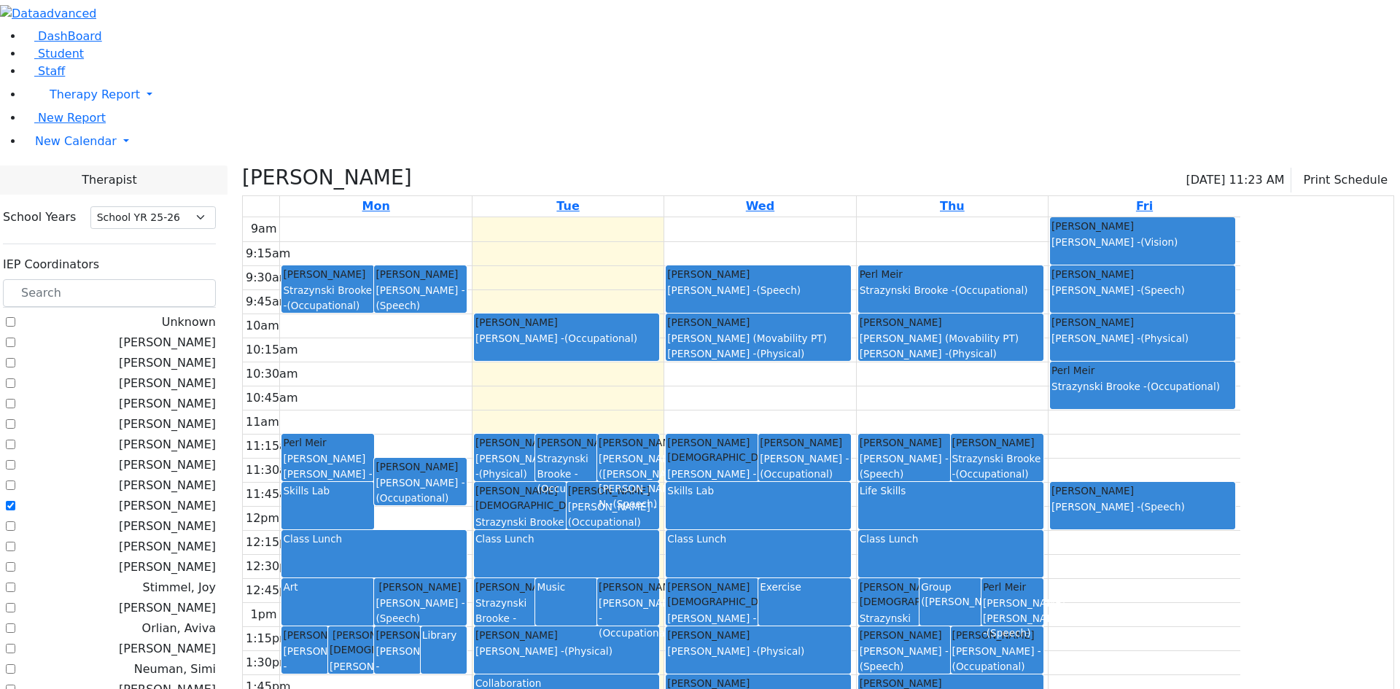
click at [198, 497] on label "[PERSON_NAME]" at bounding box center [167, 505] width 97 height 17
click at [15, 501] on input "[PERSON_NAME]" at bounding box center [10, 505] width 9 height 9
checkbox input "false"
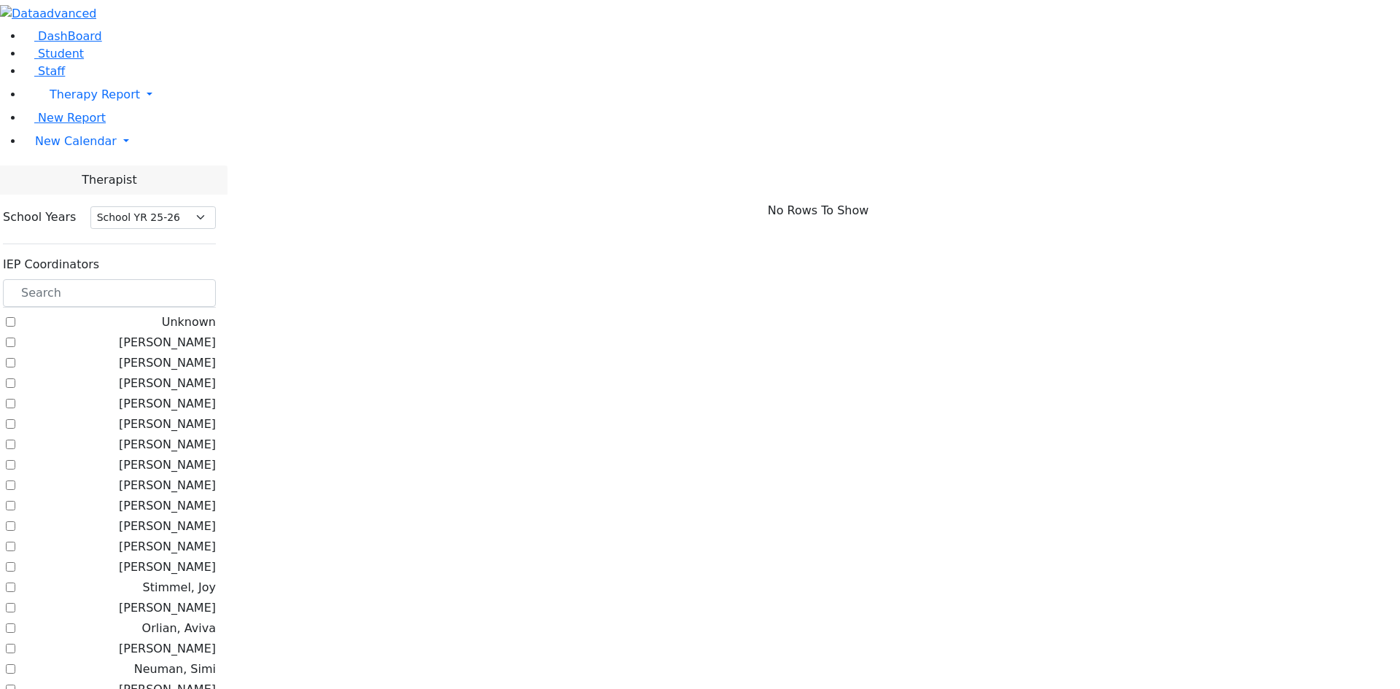
click at [216, 395] on label "Guttman, Chesky" at bounding box center [167, 403] width 97 height 17
click at [15, 399] on input "Guttman, Chesky" at bounding box center [10, 403] width 9 height 9
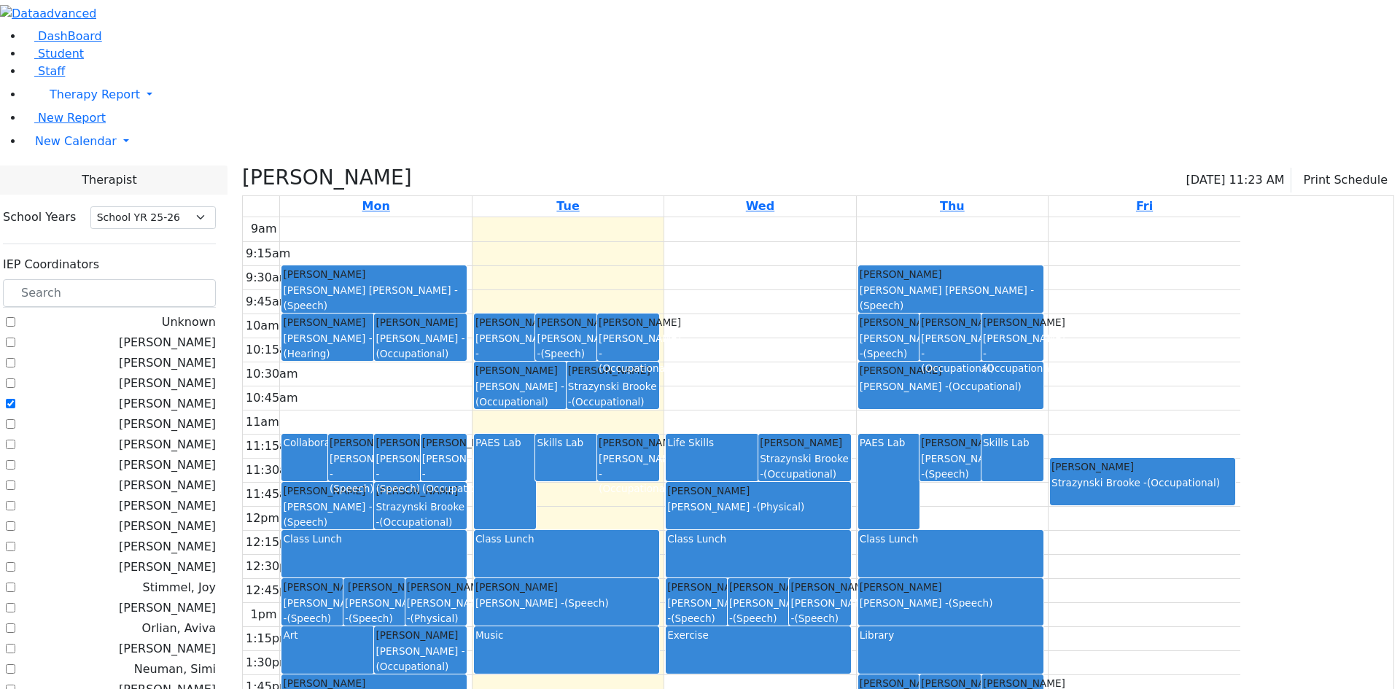
click at [216, 395] on label "Guttman, Chesky" at bounding box center [167, 403] width 97 height 17
click at [15, 399] on input "[PERSON_NAME]" at bounding box center [10, 403] width 9 height 9
checkbox input "false"
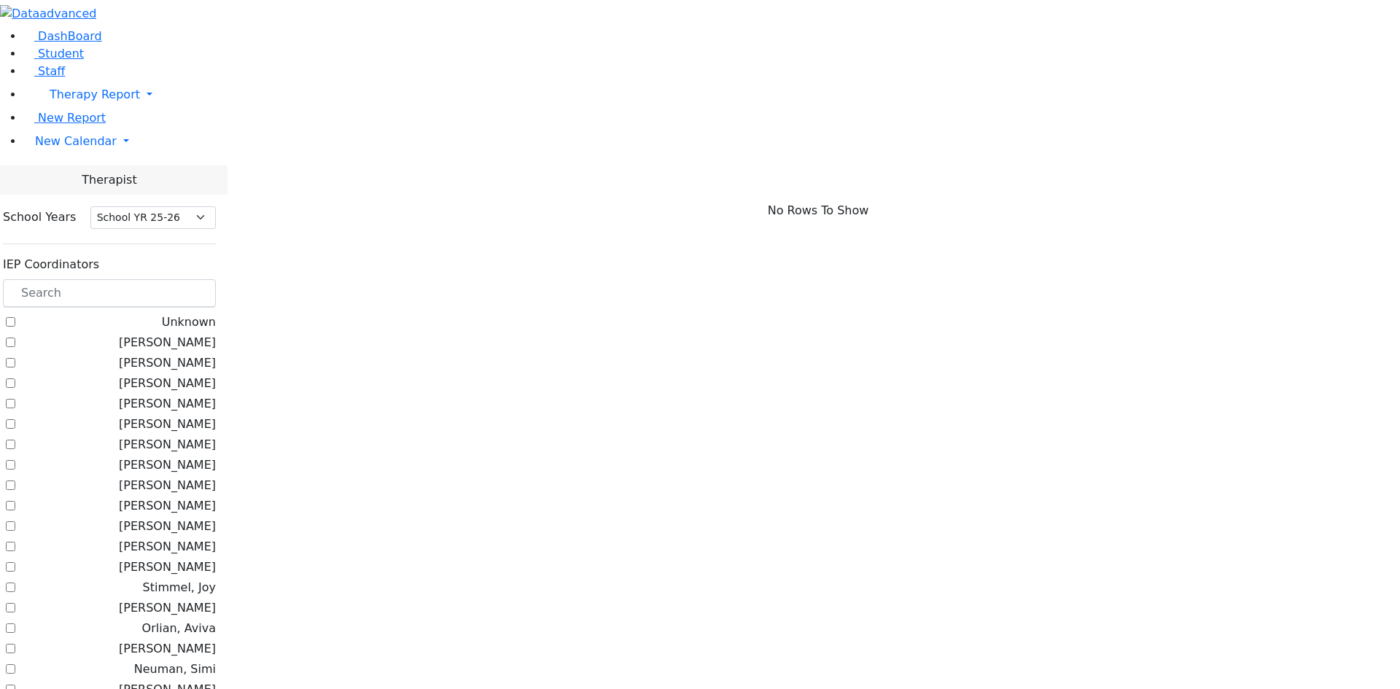
scroll to position [292, 0]
checkbox input "true"
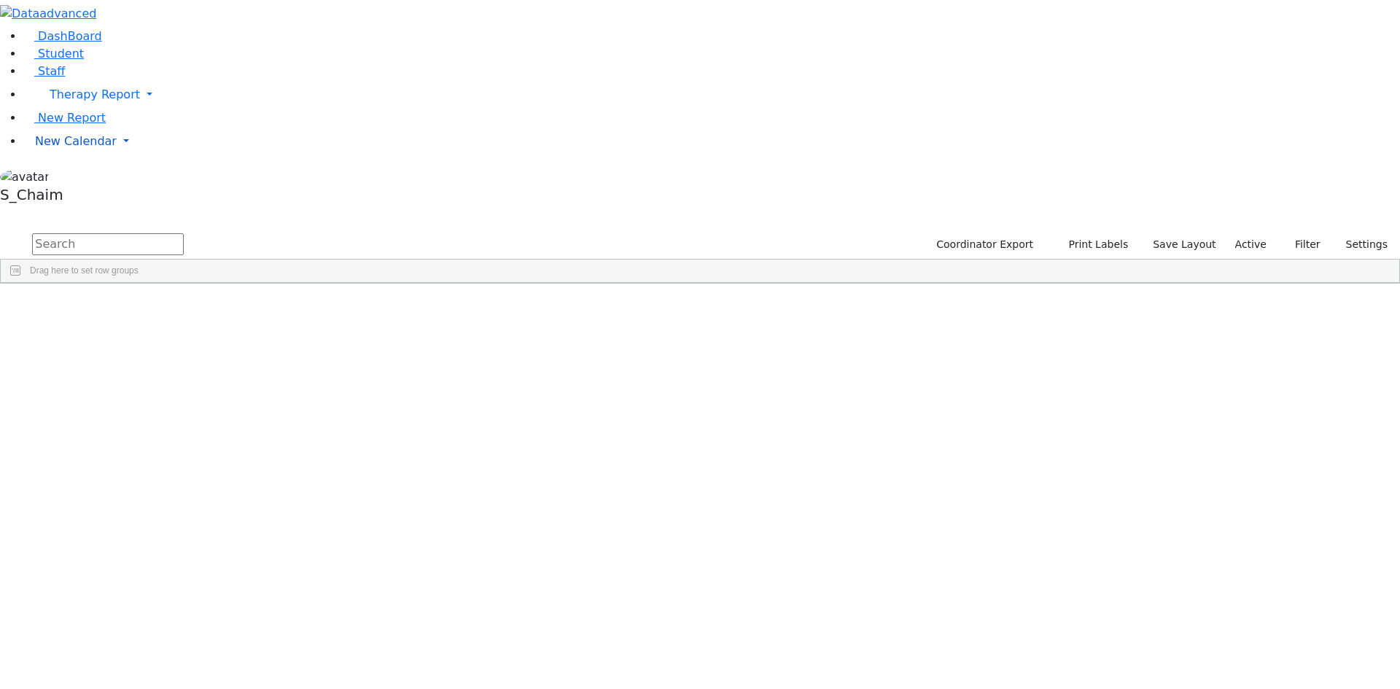
click at [89, 148] on span "New Calendar" at bounding box center [76, 141] width 82 height 14
click at [70, 177] on span "Calendar" at bounding box center [57, 170] width 52 height 14
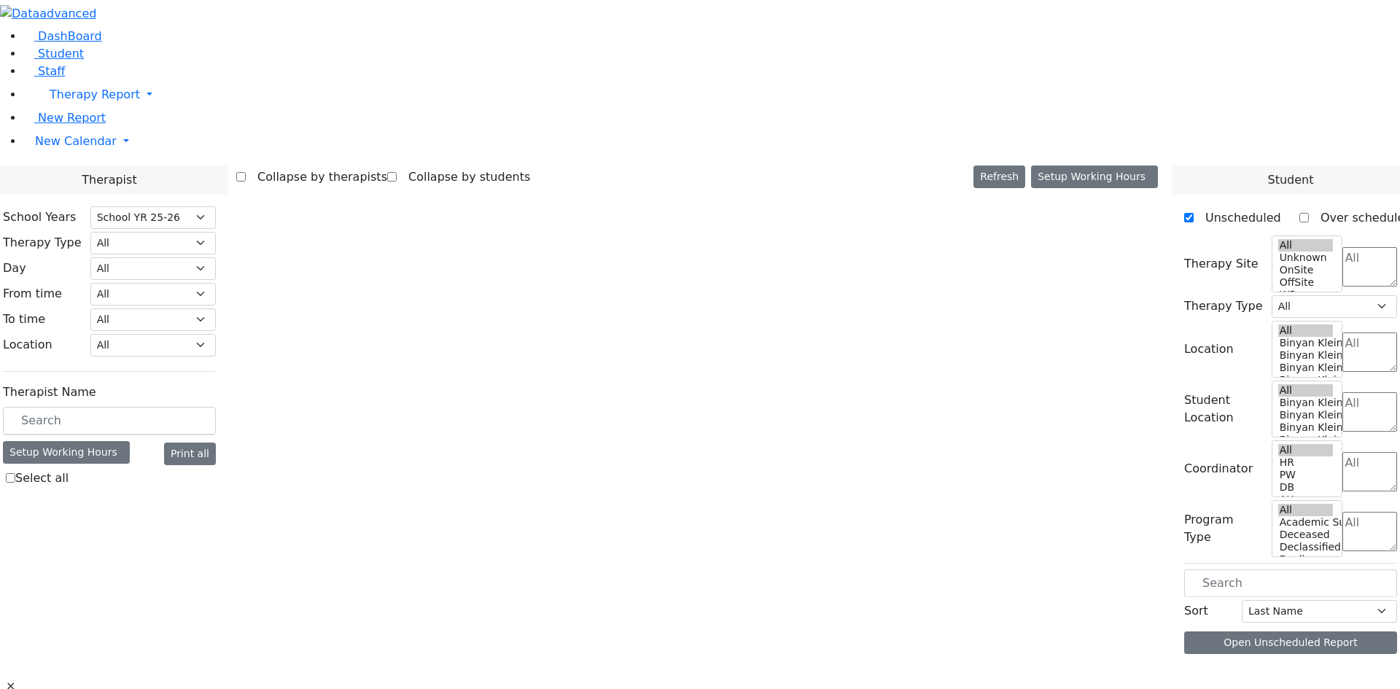
select select "212"
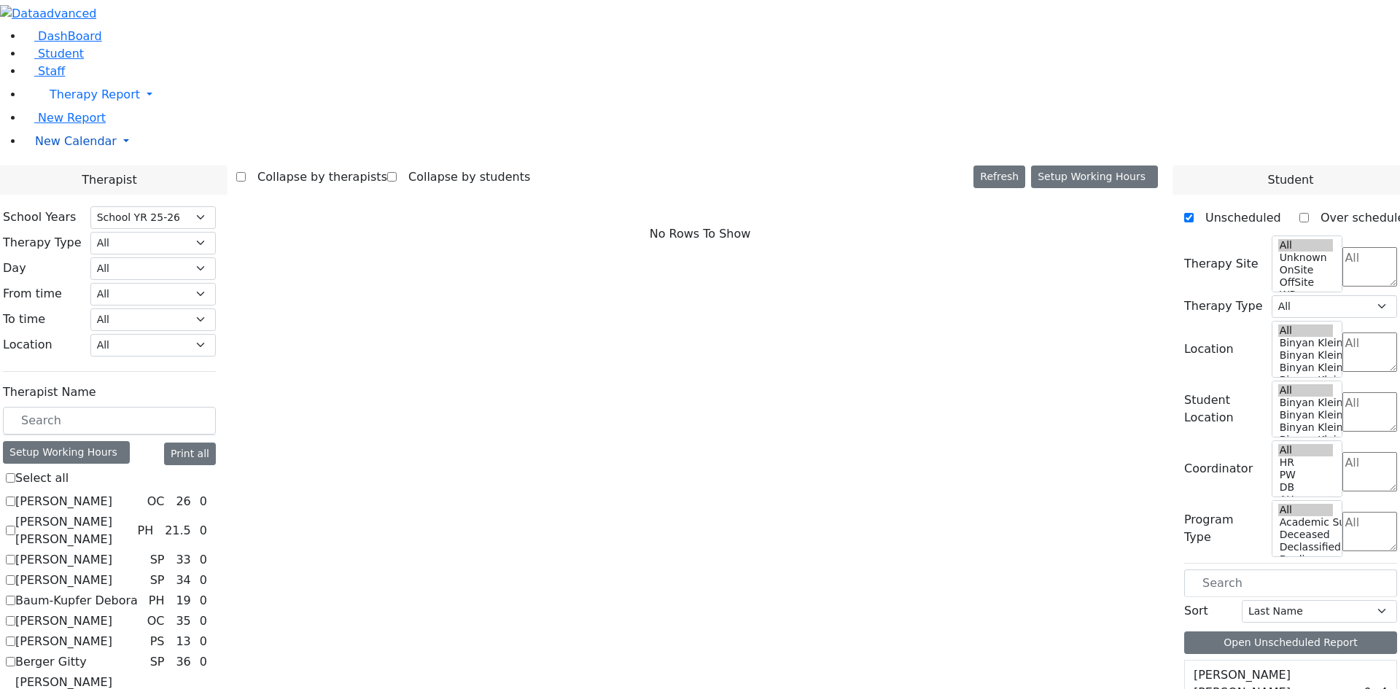
click at [82, 148] on span "New Calendar" at bounding box center [76, 141] width 82 height 14
click at [79, 195] on span "Teacher Report" at bounding box center [78, 188] width 87 height 14
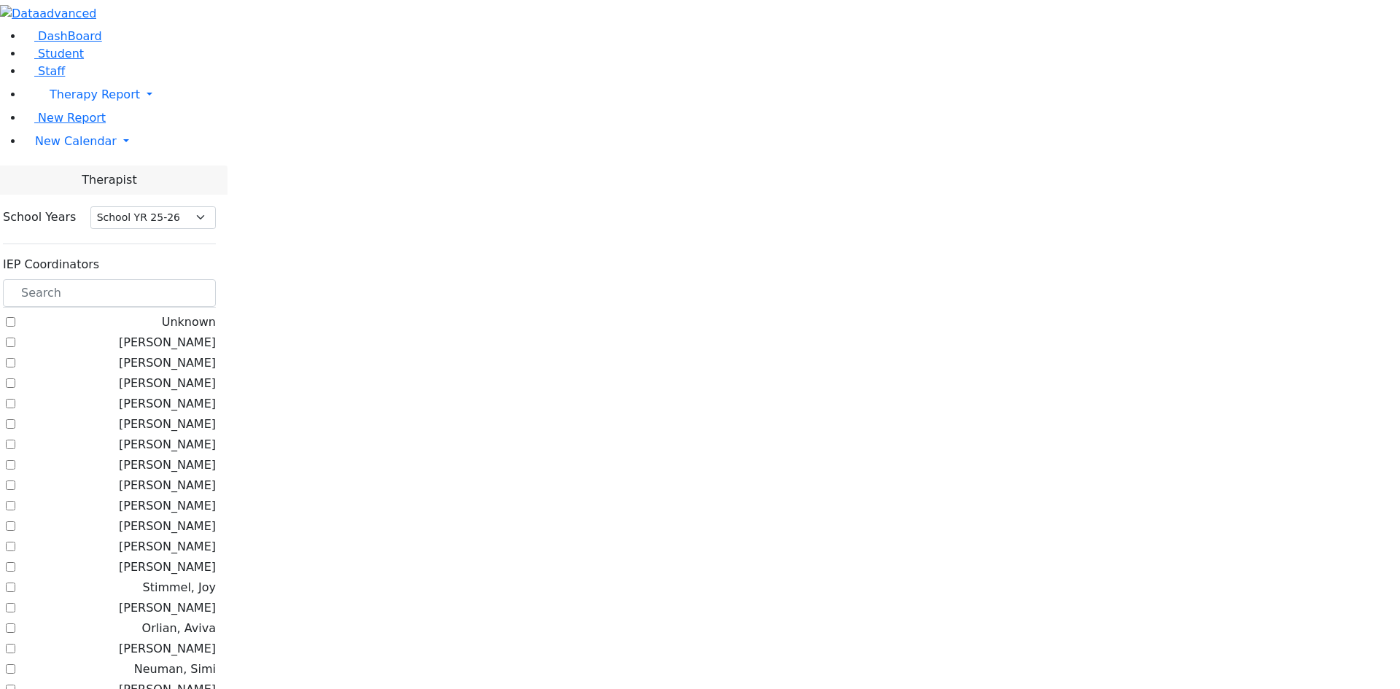
select select "212"
click at [216, 279] on input "text" at bounding box center [109, 293] width 213 height 28
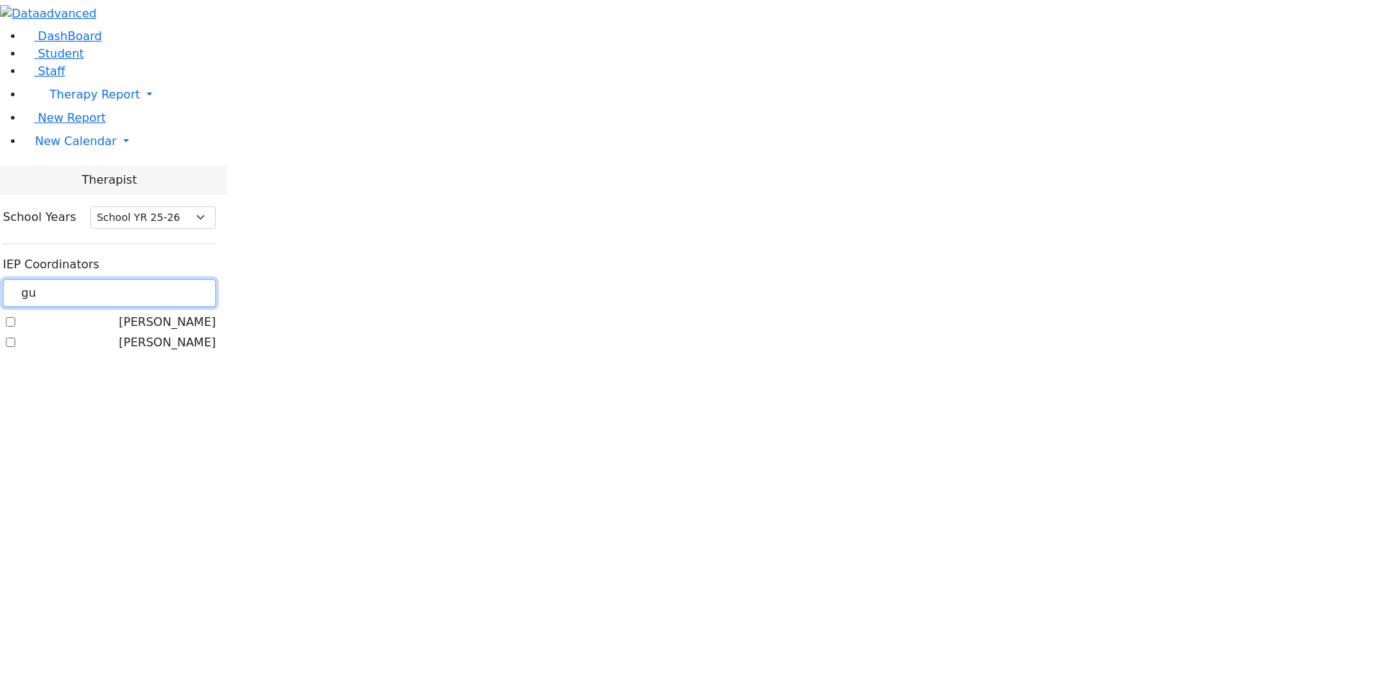
type input "gu"
click at [216, 313] on label "[PERSON_NAME]" at bounding box center [167, 321] width 97 height 17
click at [15, 317] on input "[PERSON_NAME]" at bounding box center [10, 321] width 9 height 9
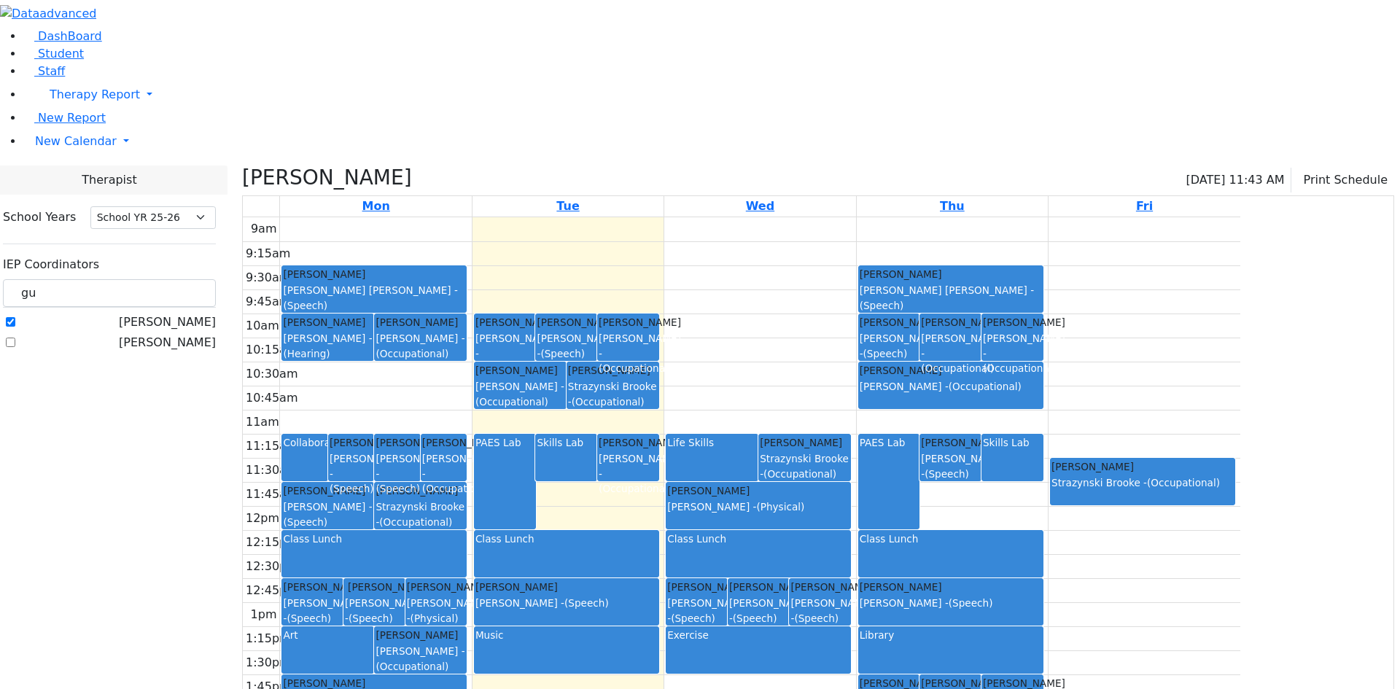
click at [216, 313] on label "[PERSON_NAME]" at bounding box center [167, 321] width 97 height 17
click at [15, 317] on input "[PERSON_NAME]" at bounding box center [10, 321] width 9 height 9
checkbox input "false"
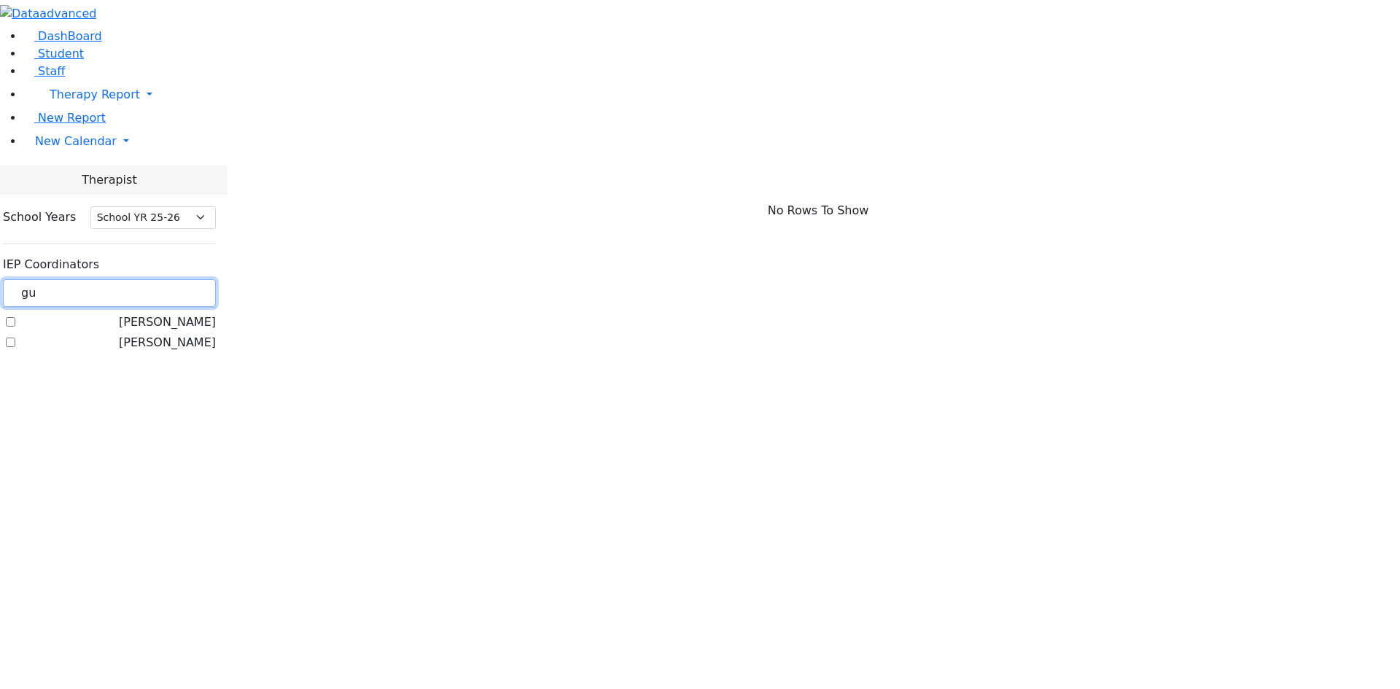
click at [209, 279] on input "gu" at bounding box center [109, 293] width 213 height 28
type input "g"
